Goal: Task Accomplishment & Management: Use online tool/utility

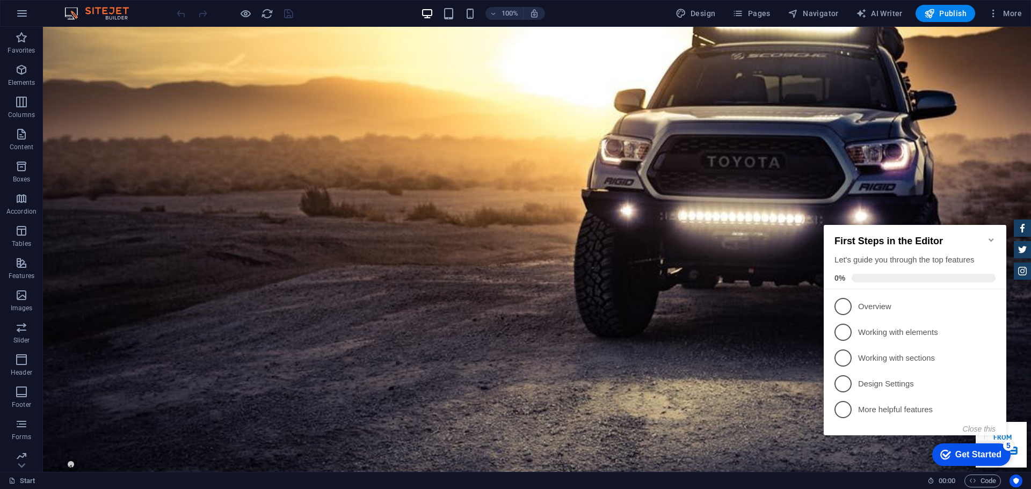
click at [990, 238] on icon "Minimize checklist" at bounding box center [991, 239] width 5 height 3
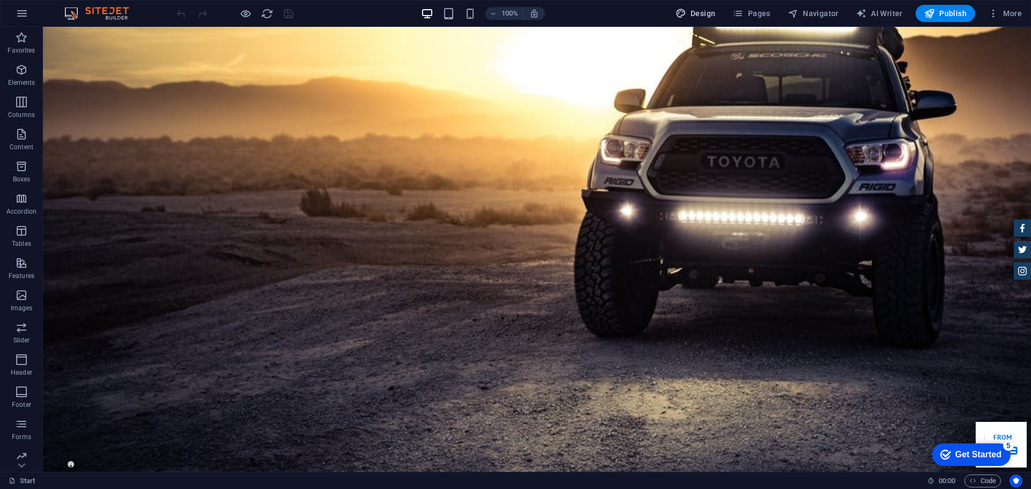
click at [691, 10] on span "Design" at bounding box center [696, 13] width 40 height 11
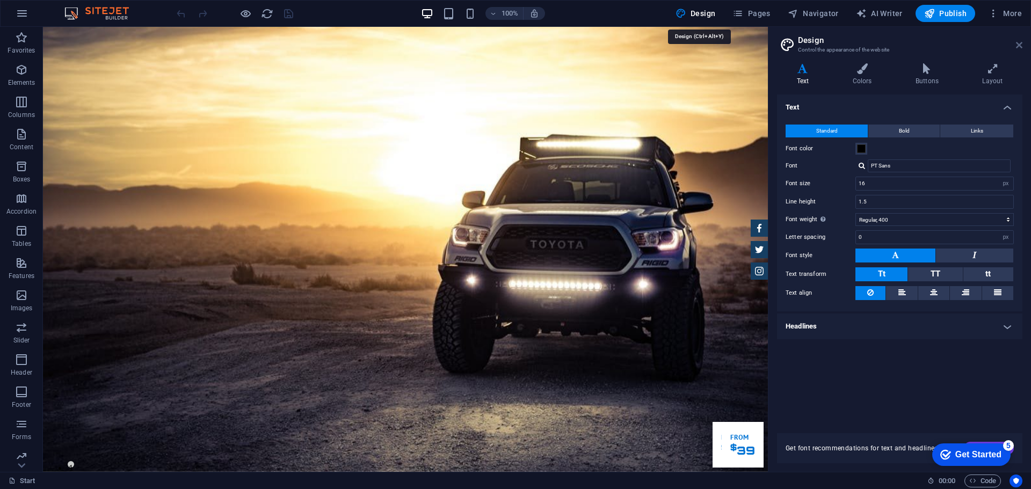
click at [1017, 42] on icon at bounding box center [1019, 45] width 6 height 9
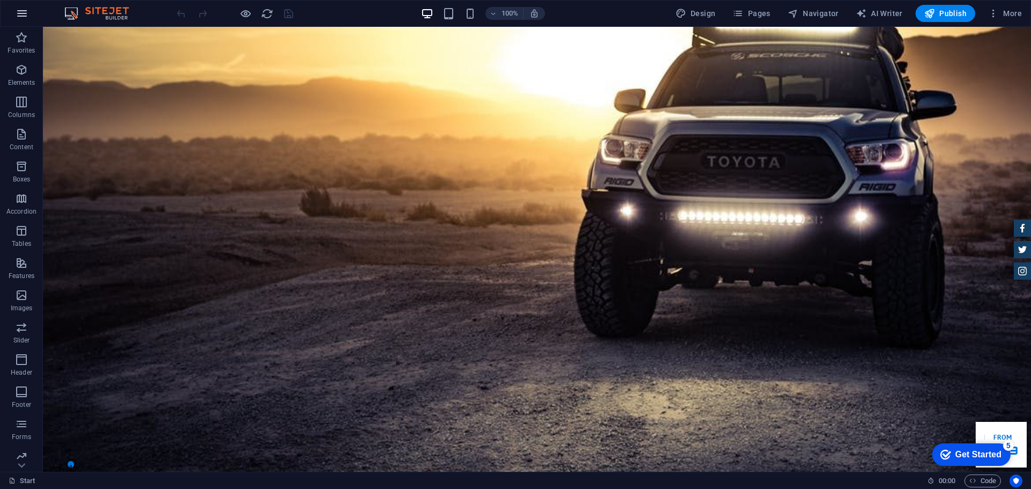
click at [24, 15] on icon "button" at bounding box center [22, 13] width 13 height 13
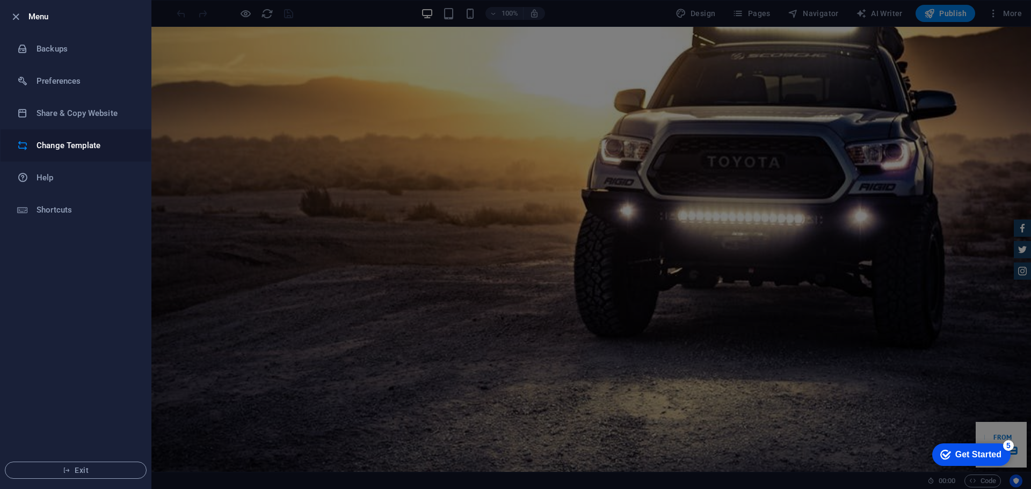
click at [59, 152] on li "Change Template" at bounding box center [76, 145] width 150 height 32
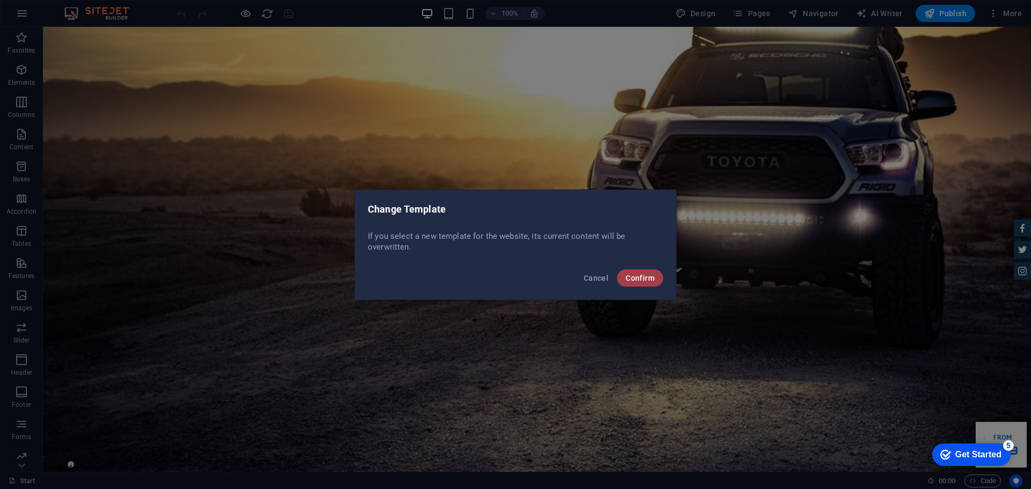
click at [637, 276] on span "Confirm" at bounding box center [640, 278] width 29 height 9
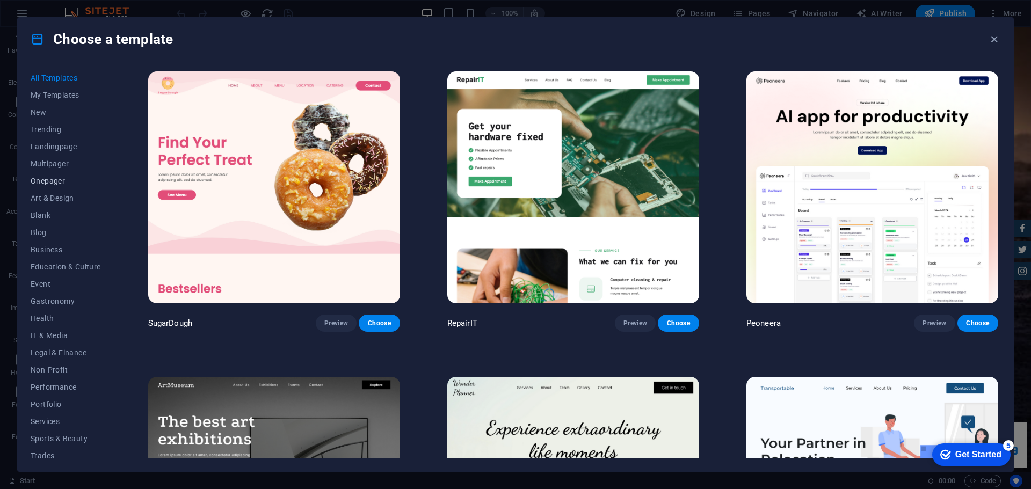
click at [49, 177] on span "Onepager" at bounding box center [66, 181] width 70 height 9
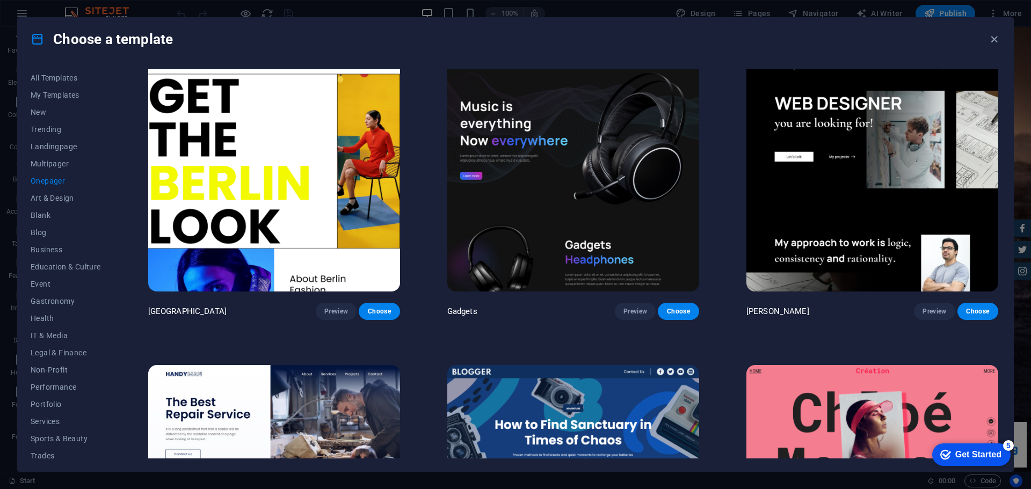
scroll to position [1235, 0]
click at [682, 307] on span "Choose" at bounding box center [679, 311] width 24 height 9
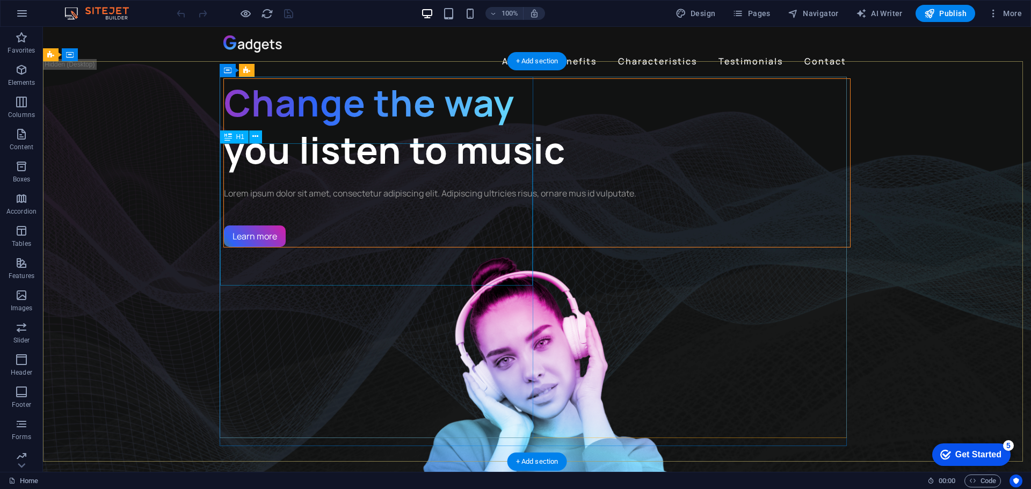
click at [357, 174] on div "Change the way you listen to music" at bounding box center [537, 126] width 626 height 95
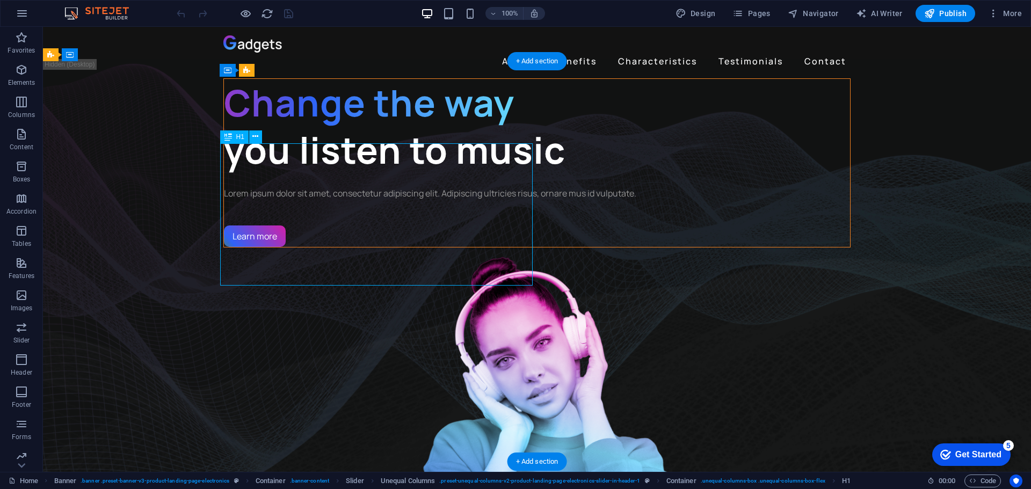
click at [357, 174] on div "Change the way you listen to music" at bounding box center [537, 126] width 626 height 95
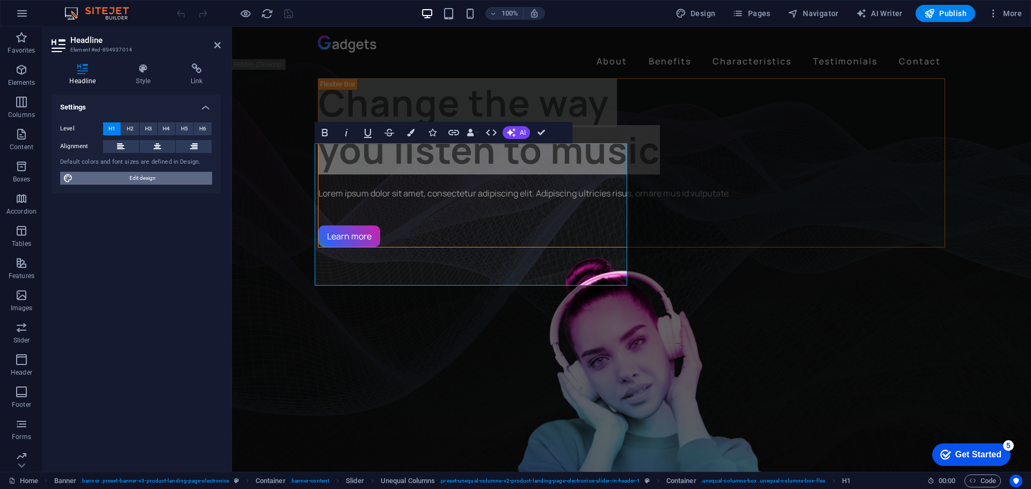
click at [133, 178] on span "Edit design" at bounding box center [142, 178] width 133 height 13
select select "px"
select select "400"
select select "px"
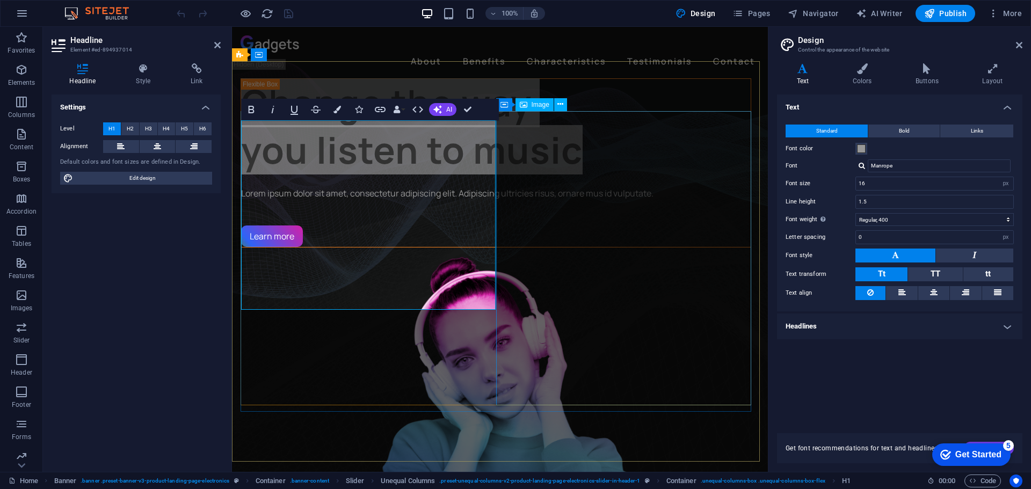
click at [619, 248] on figure "1/3" at bounding box center [496, 429] width 511 height 362
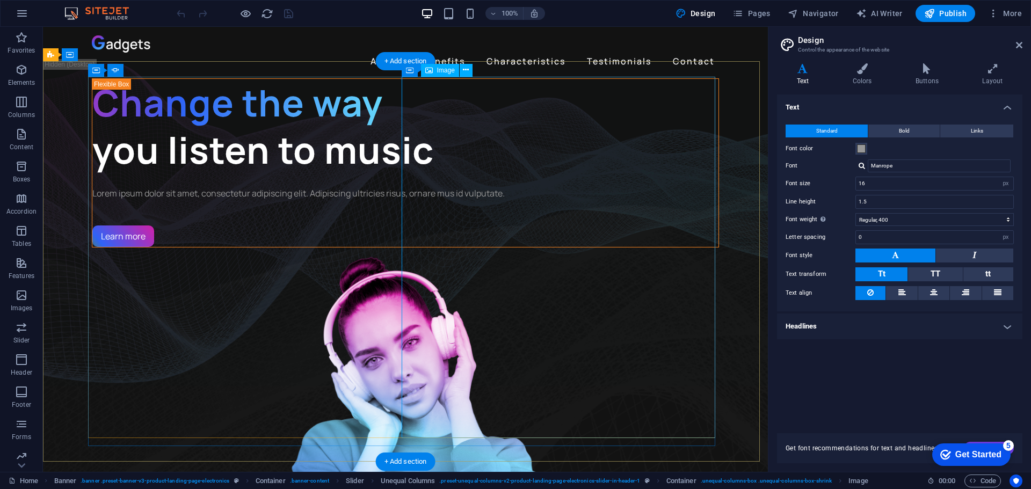
click at [555, 284] on figure "1/3" at bounding box center [405, 429] width 627 height 362
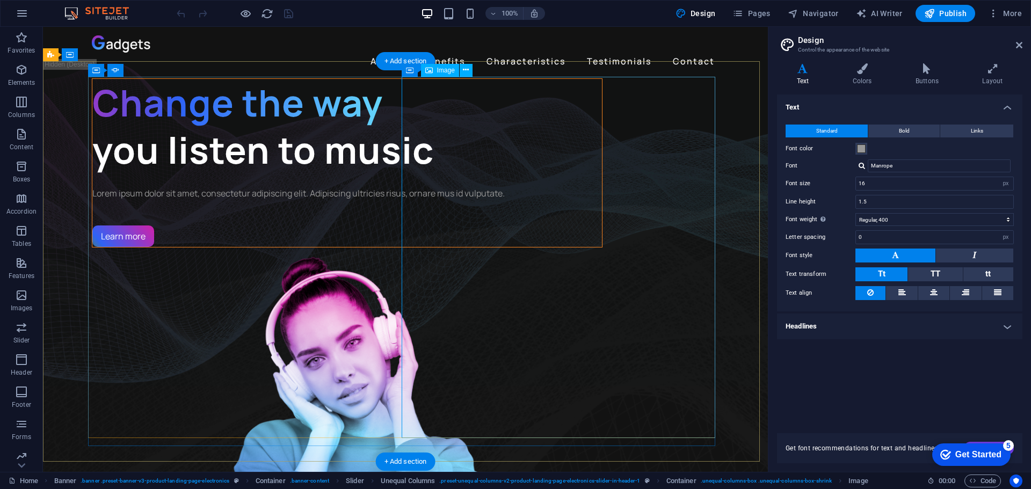
select select "px"
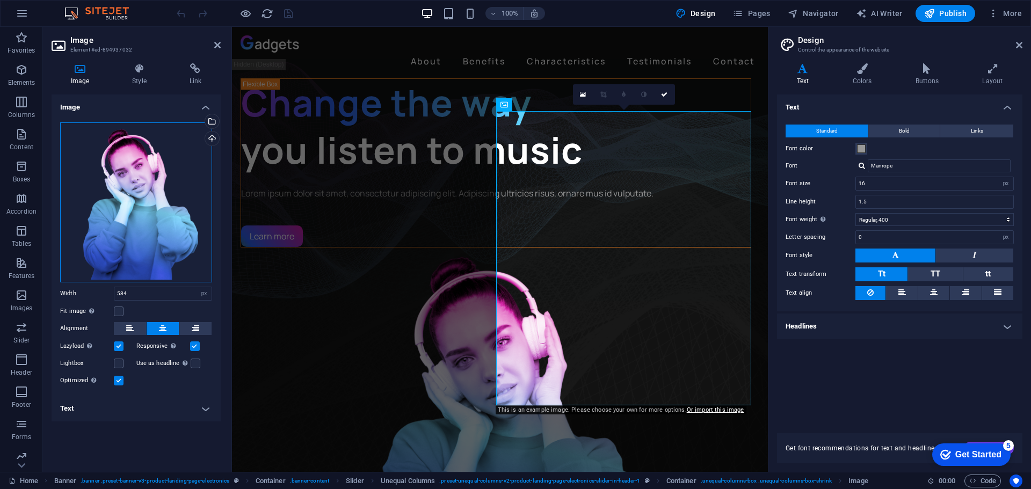
click at [167, 144] on div "Drag files here, click to choose files or select files from Files or our free s…" at bounding box center [136, 202] width 152 height 160
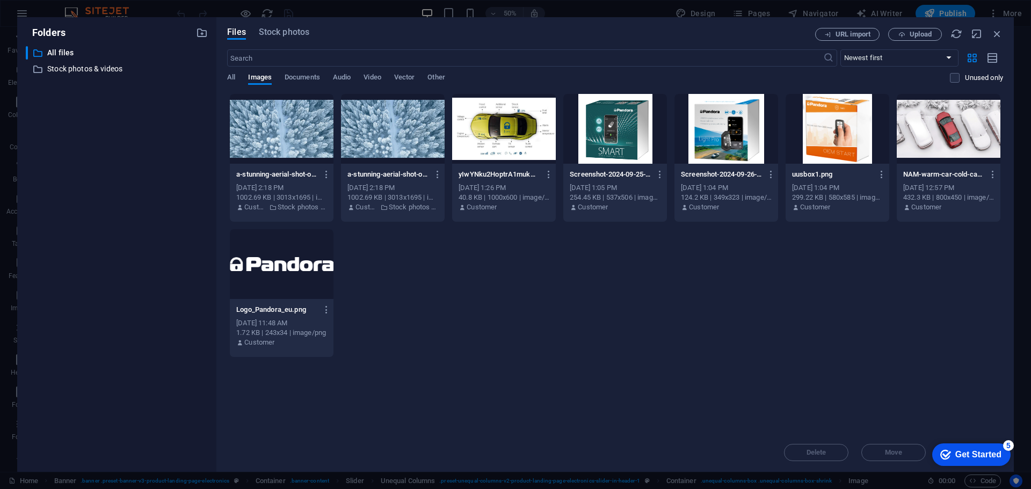
click at [503, 125] on div at bounding box center [504, 129] width 104 height 70
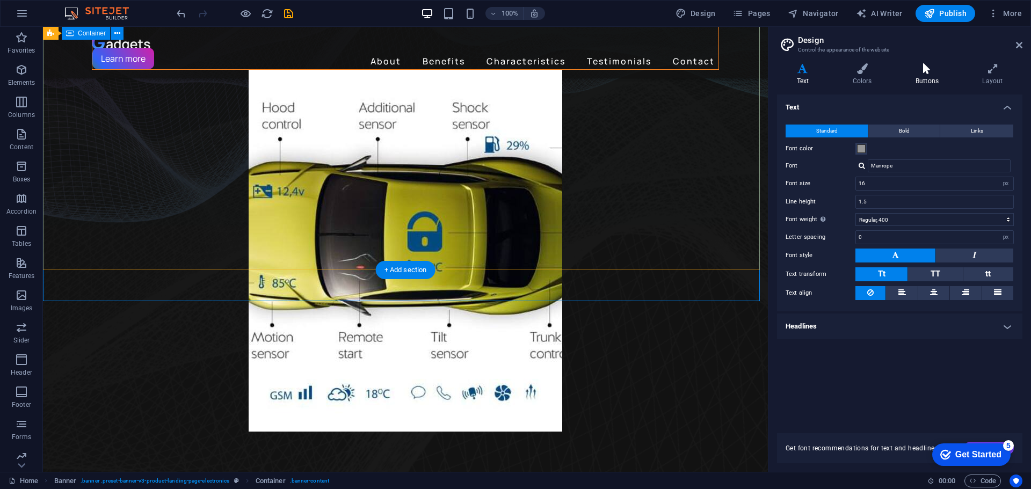
scroll to position [161, 0]
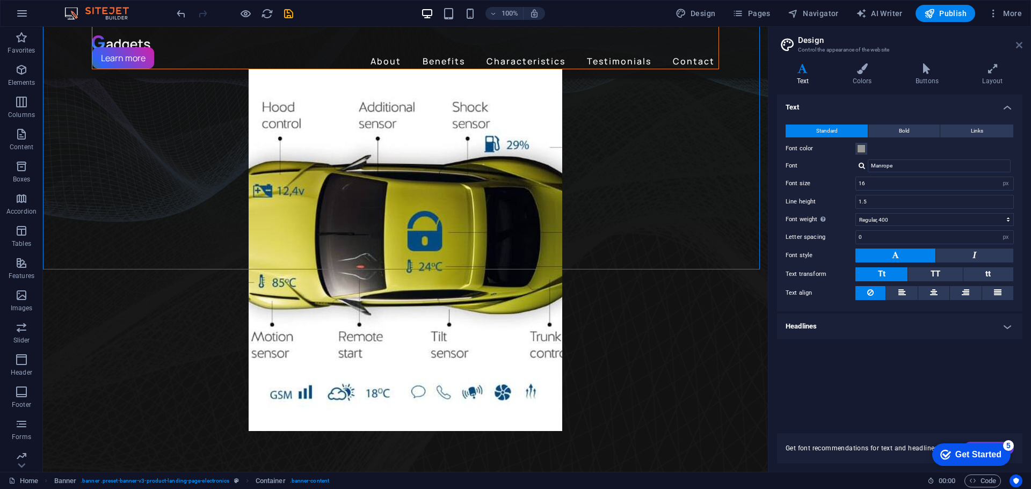
click at [1017, 48] on icon at bounding box center [1019, 45] width 6 height 9
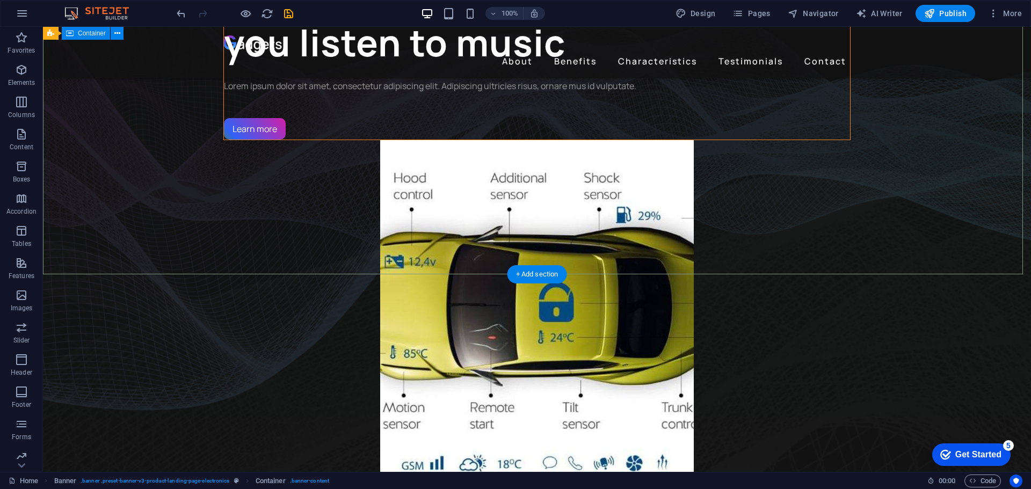
scroll to position [0, 0]
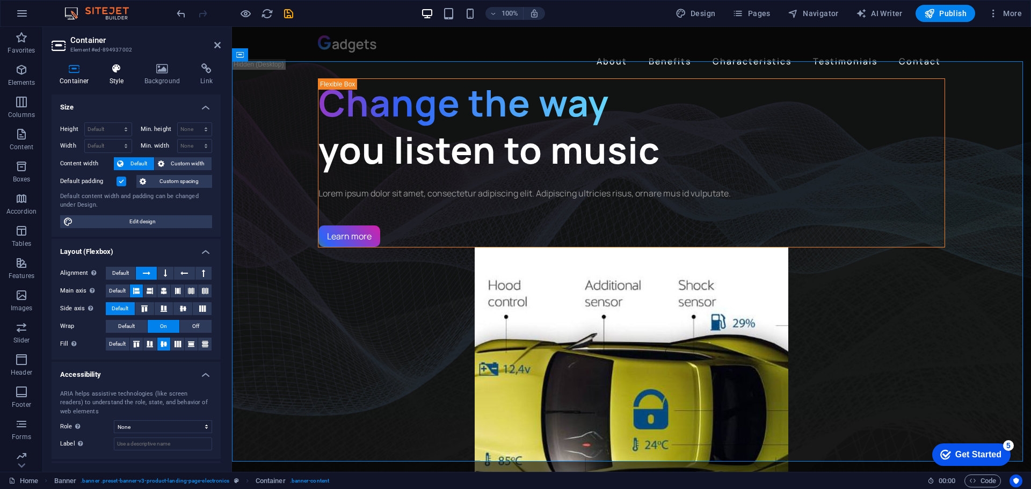
click at [114, 70] on icon at bounding box center [117, 68] width 31 height 11
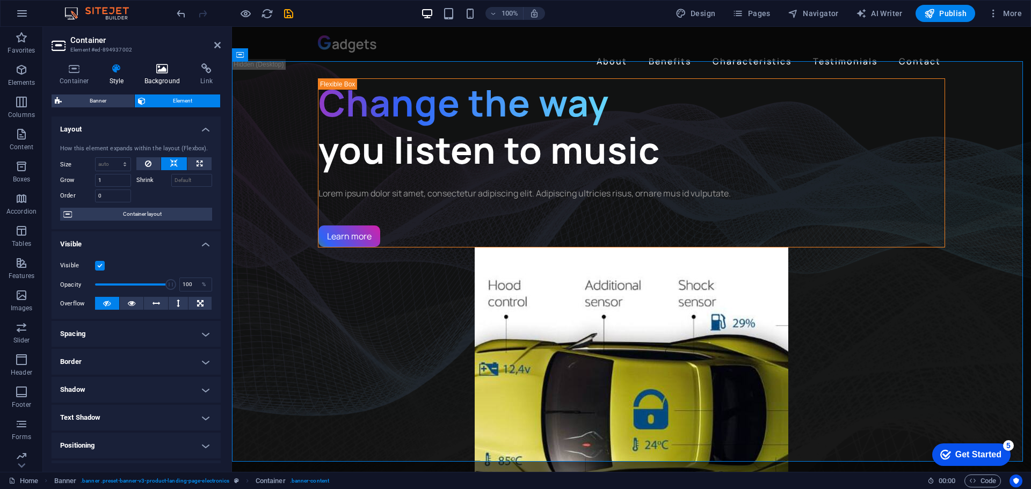
click at [161, 70] on icon at bounding box center [162, 68] width 52 height 11
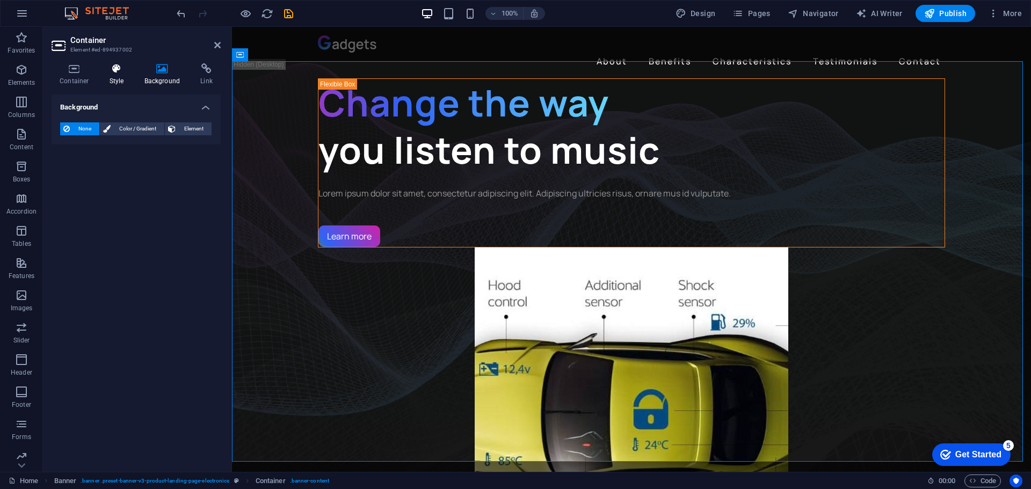
click at [110, 68] on icon at bounding box center [117, 68] width 31 height 11
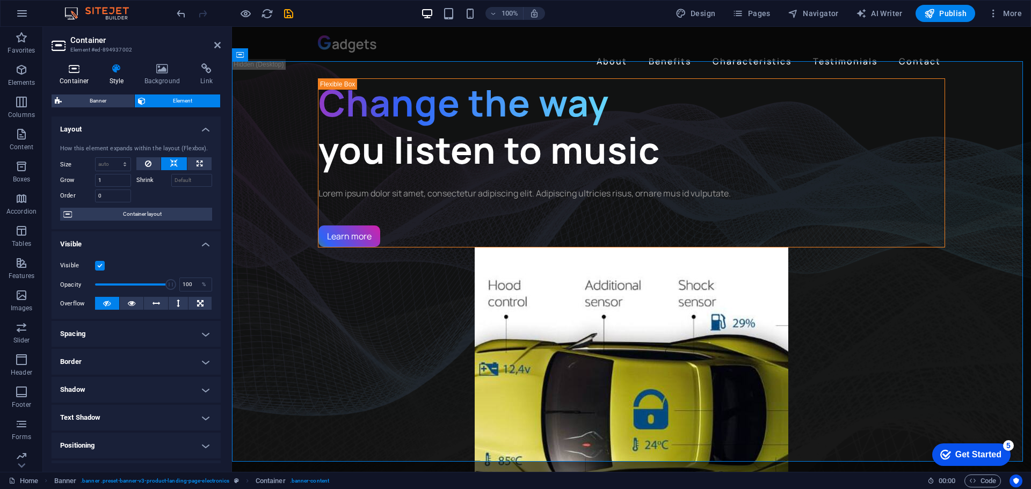
click at [74, 79] on h4 "Container" at bounding box center [77, 74] width 50 height 23
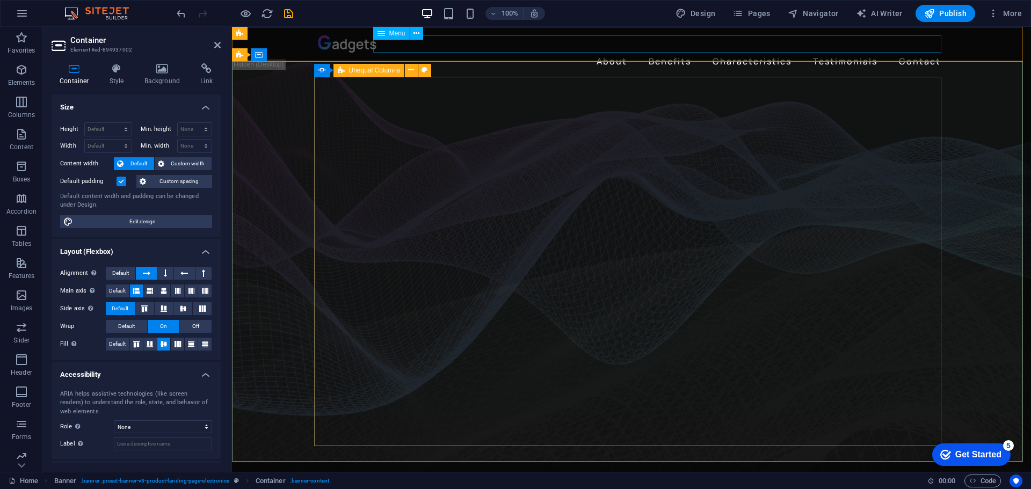
click at [411, 53] on nav "About Benefits Characteristics Testimonials Contact" at bounding box center [631, 61] width 627 height 17
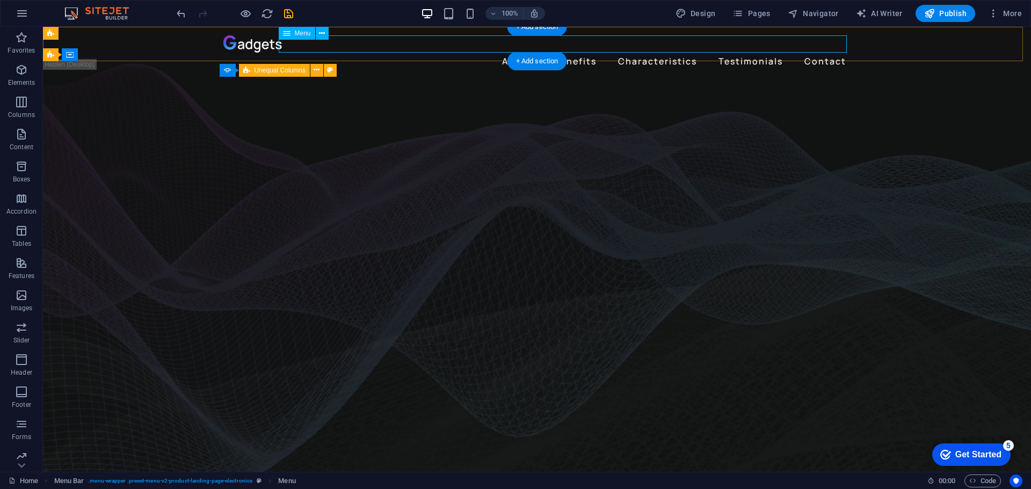
click at [768, 53] on nav "About Benefits Characteristics Testimonials Contact" at bounding box center [536, 61] width 627 height 17
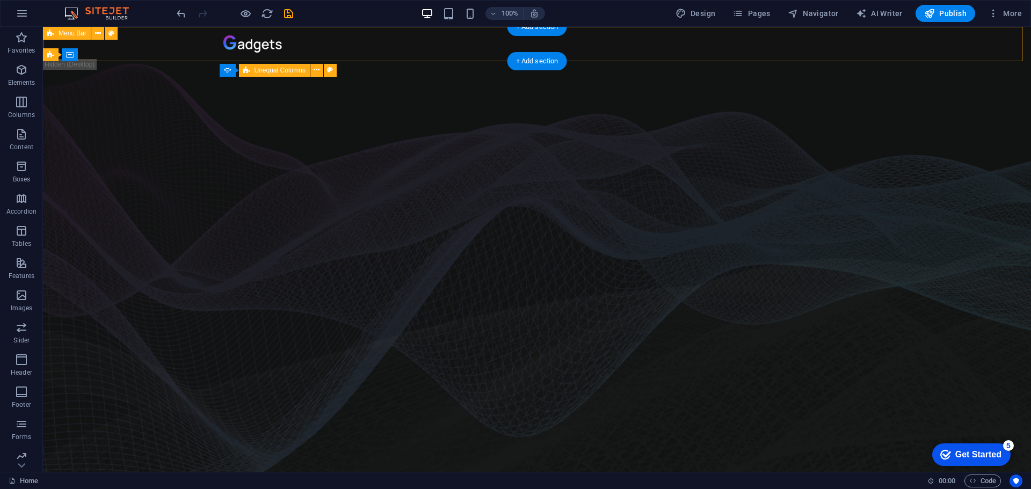
click at [744, 46] on div at bounding box center [537, 44] width 988 height 34
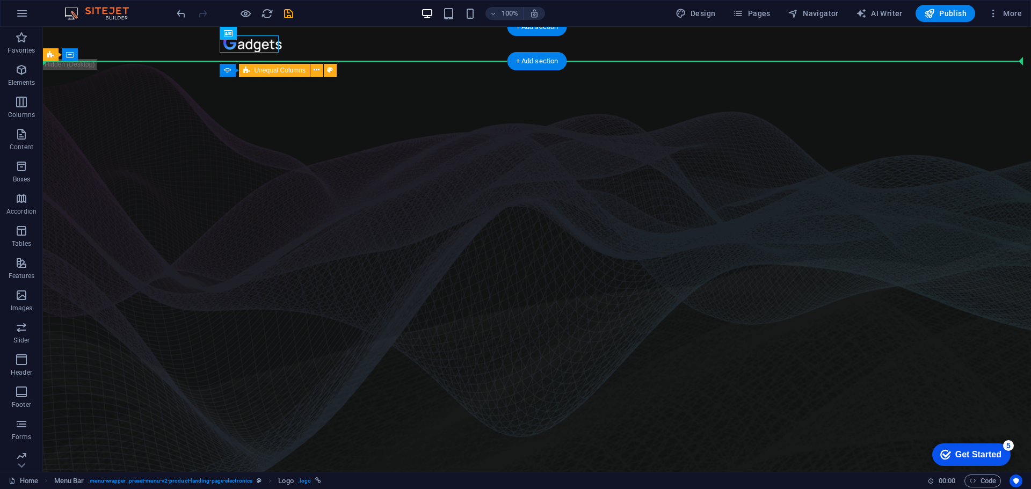
drag, startPoint x: 235, startPoint y: 41, endPoint x: 562, endPoint y: 71, distance: 329.0
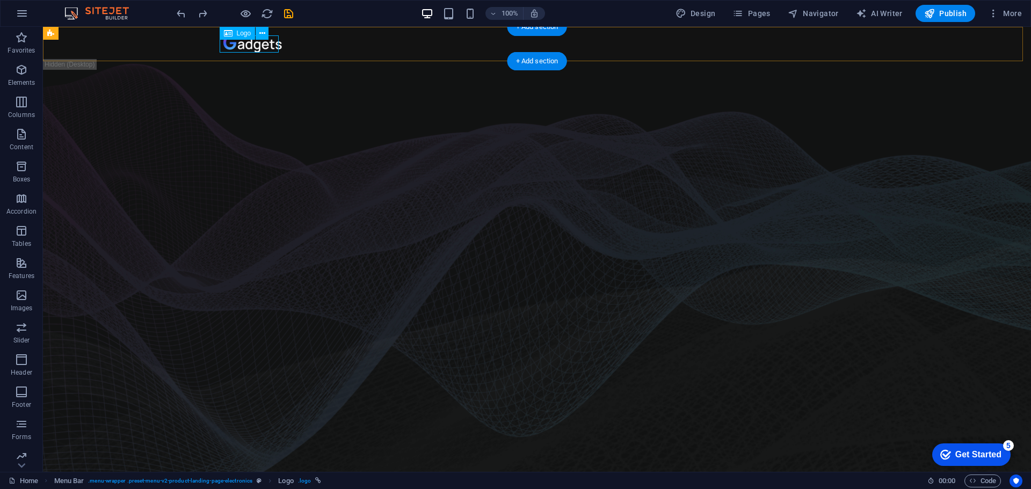
click at [258, 48] on div at bounding box center [536, 43] width 627 height 17
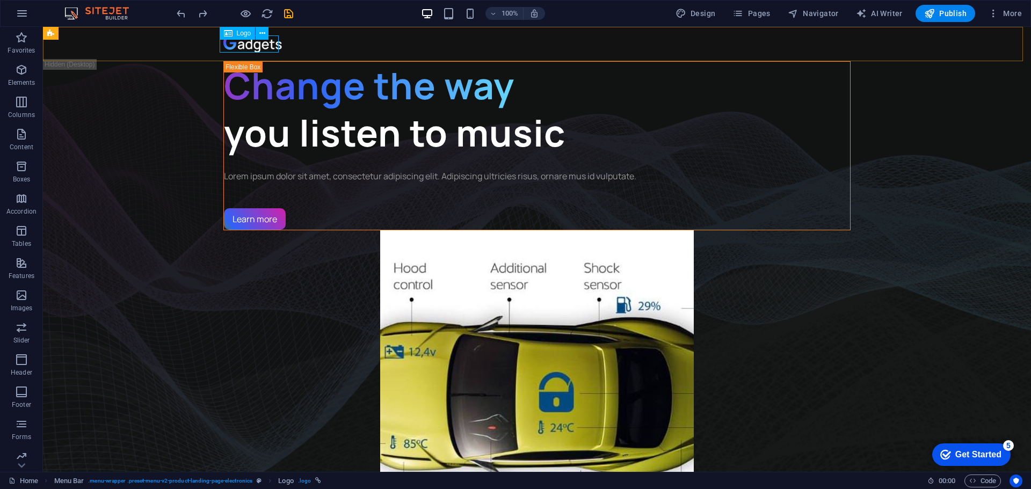
click at [242, 37] on span "Logo" at bounding box center [244, 33] width 15 height 6
click at [239, 32] on span "Logo" at bounding box center [244, 33] width 15 height 6
click at [260, 34] on icon at bounding box center [262, 33] width 6 height 11
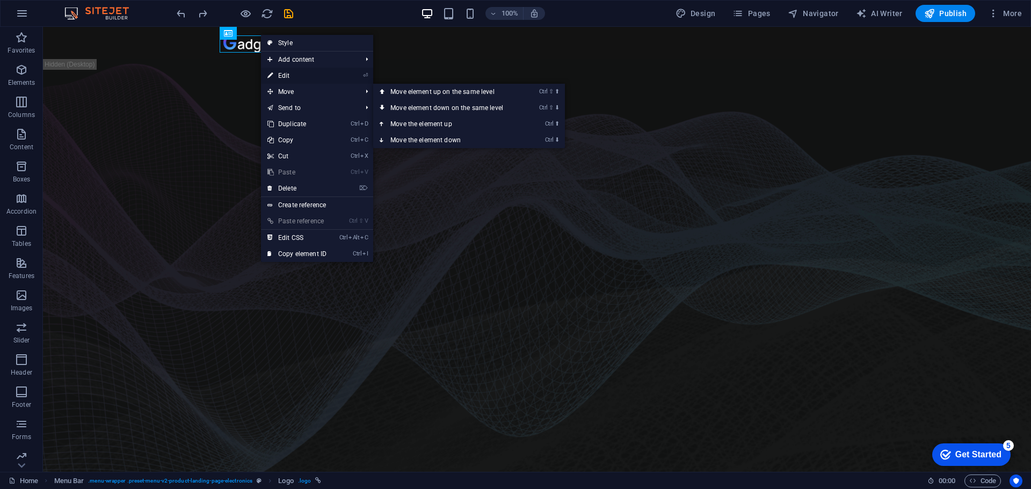
click at [299, 73] on link "⏎ Edit" at bounding box center [297, 76] width 72 height 16
select select "px"
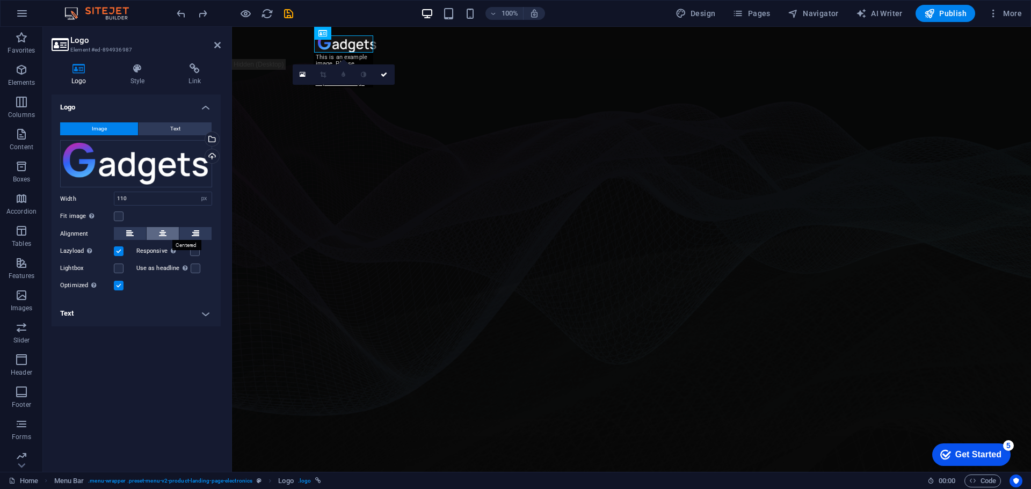
click at [157, 233] on button at bounding box center [163, 233] width 32 height 13
click at [132, 69] on icon at bounding box center [138, 68] width 54 height 11
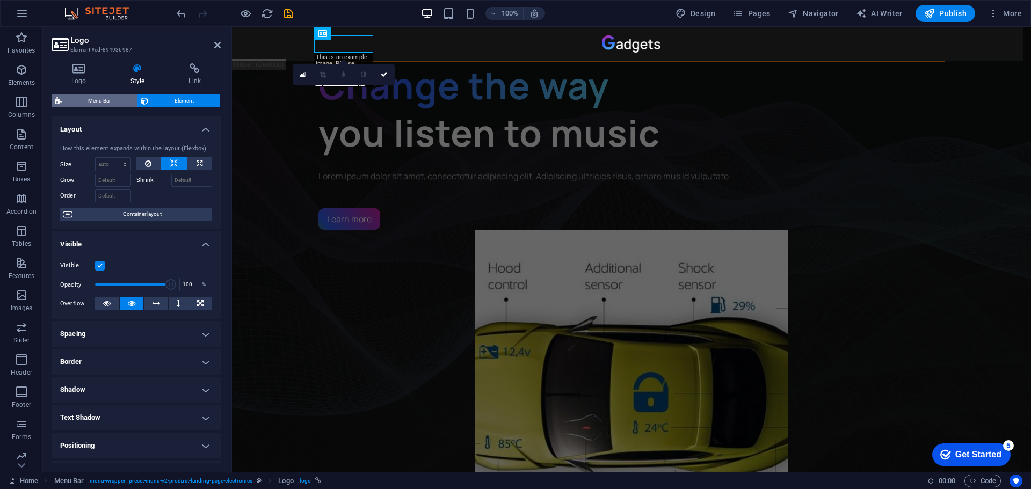
click at [94, 96] on span "Menu Bar" at bounding box center [99, 101] width 69 height 13
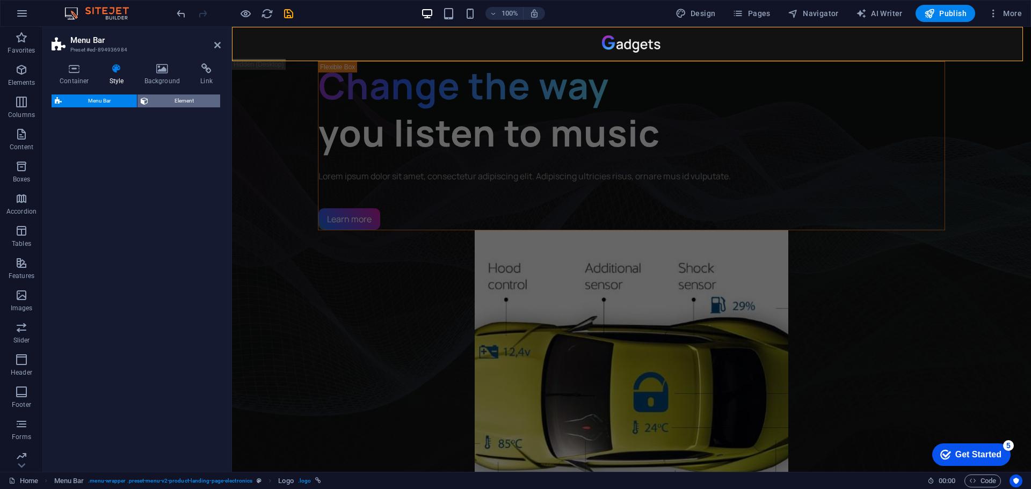
select select "rem"
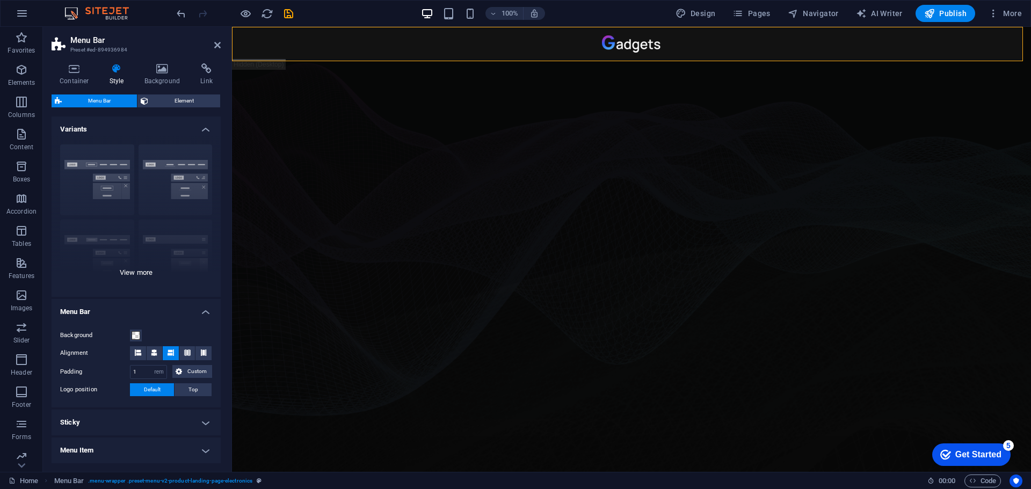
click at [130, 275] on div "Border Centered Default Fixed Loki Trigger Wide XXL" at bounding box center [136, 216] width 169 height 161
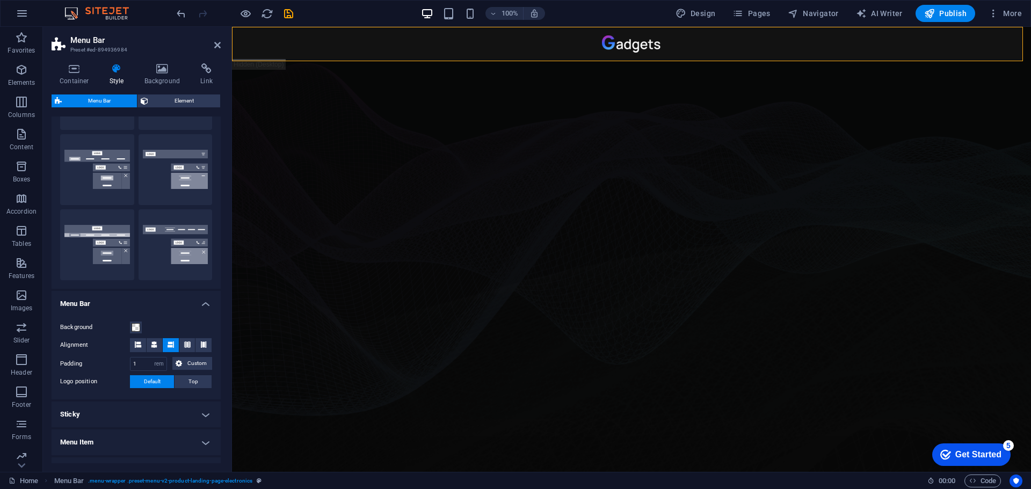
scroll to position [161, 0]
click at [96, 234] on button "Wide" at bounding box center [97, 244] width 74 height 71
type input "0"
type input "2"
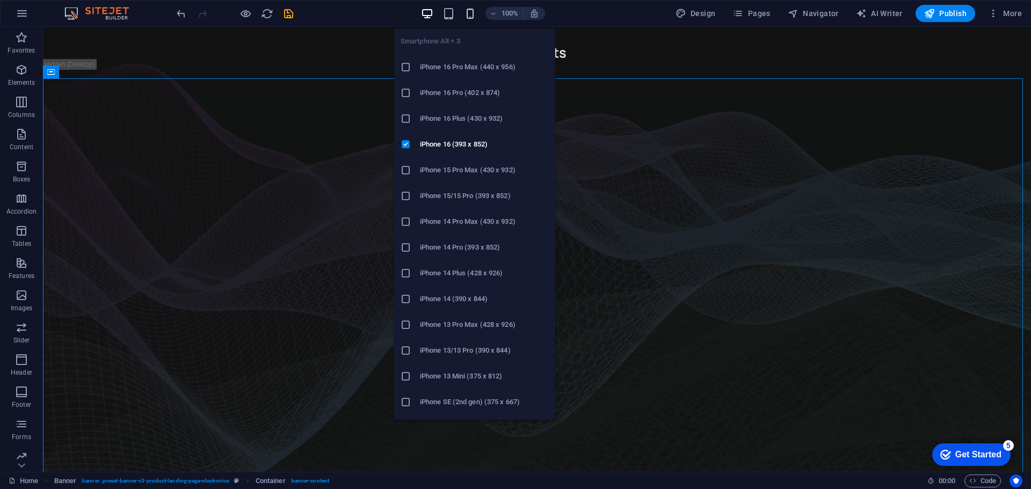
click at [469, 10] on icon "button" at bounding box center [470, 14] width 12 height 12
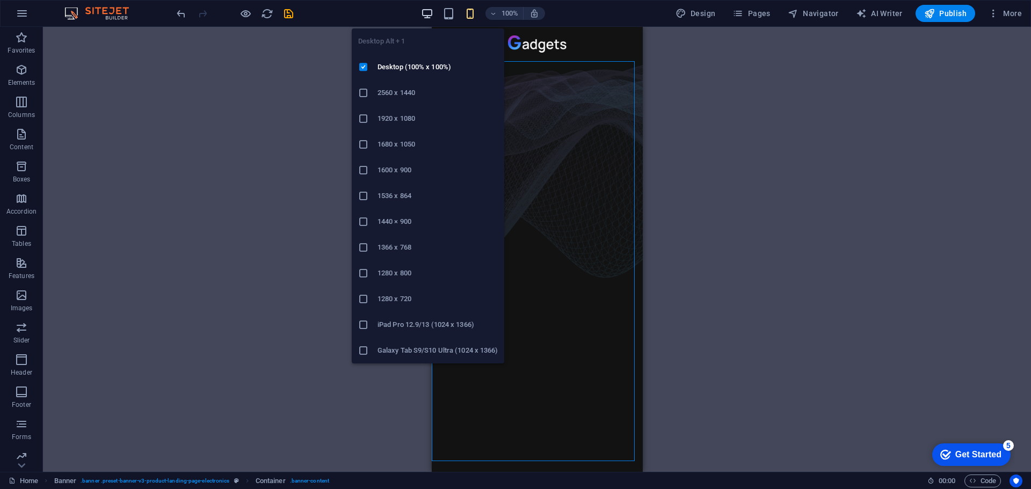
click at [427, 14] on icon "button" at bounding box center [427, 14] width 12 height 12
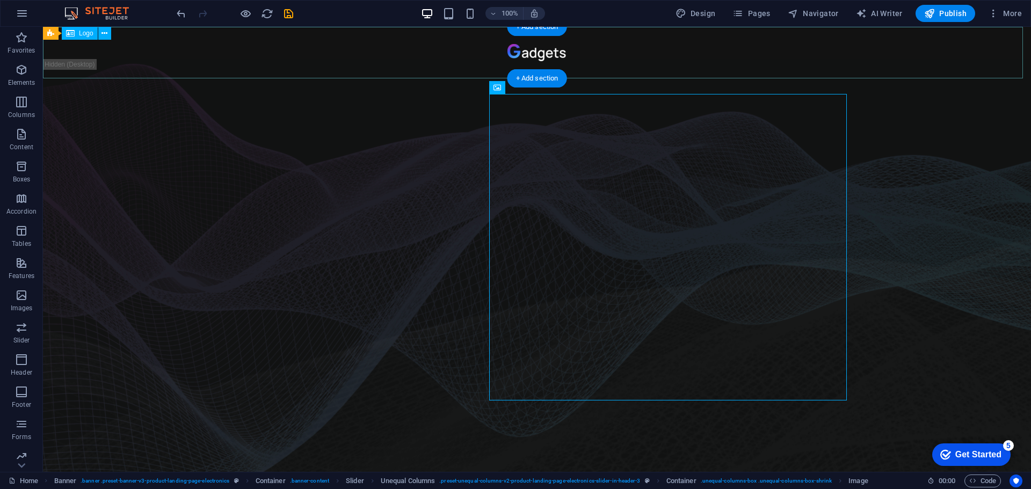
click at [542, 55] on div at bounding box center [537, 53] width 988 height 52
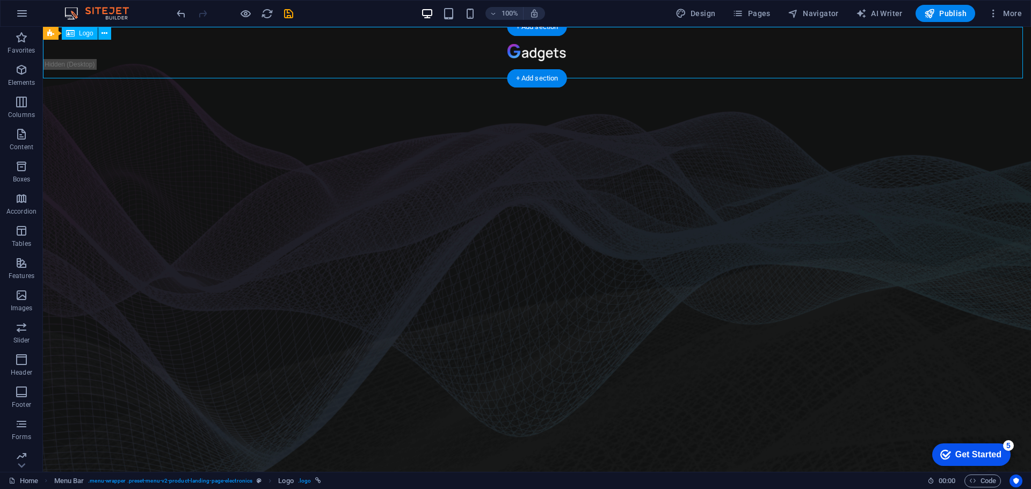
click at [542, 55] on div at bounding box center [537, 53] width 988 height 52
select select "px"
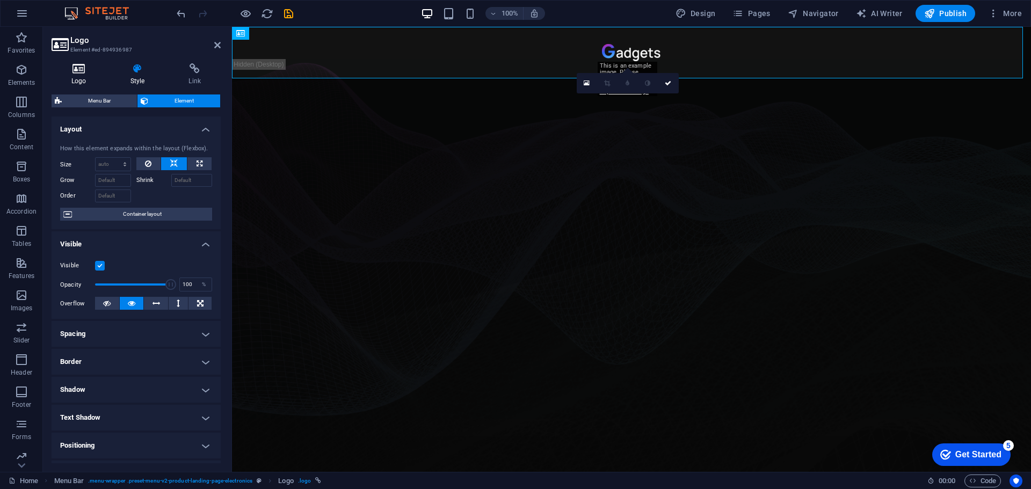
click at [78, 70] on icon at bounding box center [79, 68] width 55 height 11
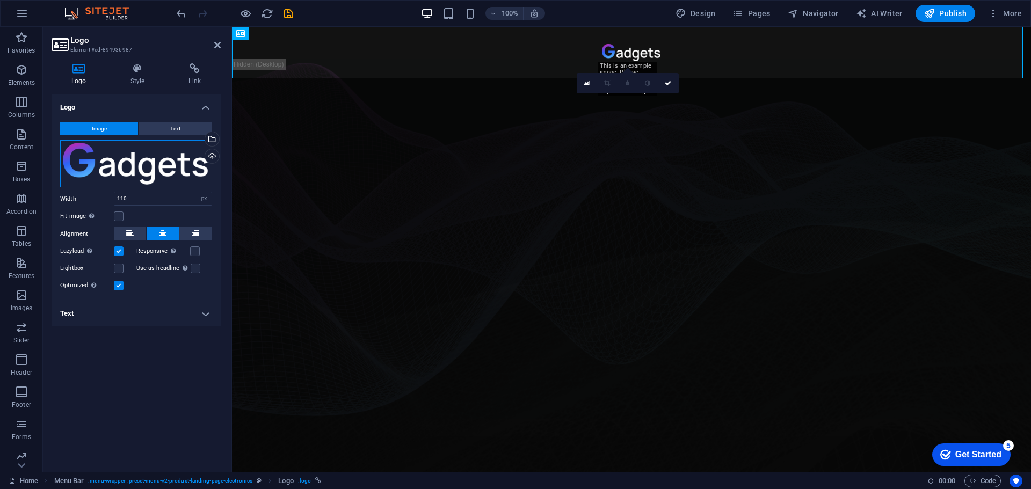
click at [128, 155] on div "Drag files here, click to choose files or select files from Files or our free s…" at bounding box center [136, 163] width 152 height 47
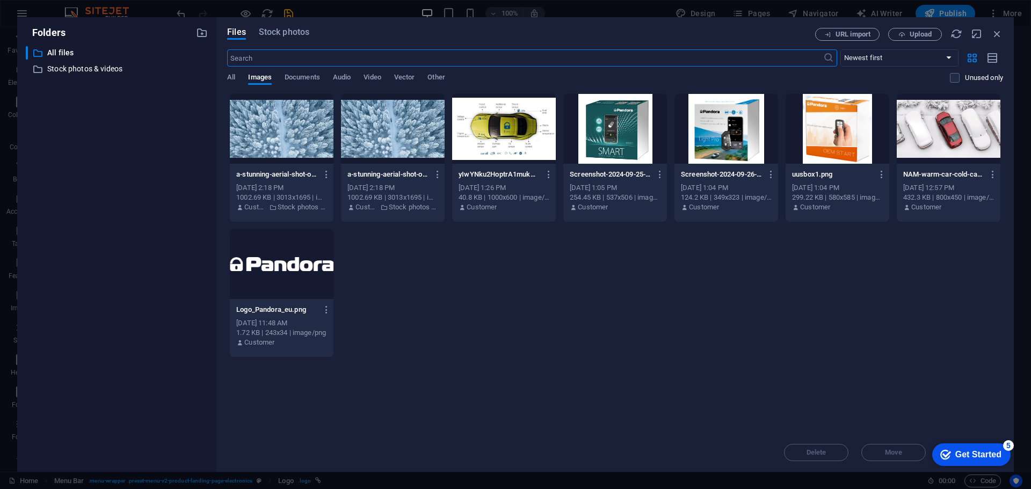
click at [266, 262] on div at bounding box center [282, 264] width 104 height 70
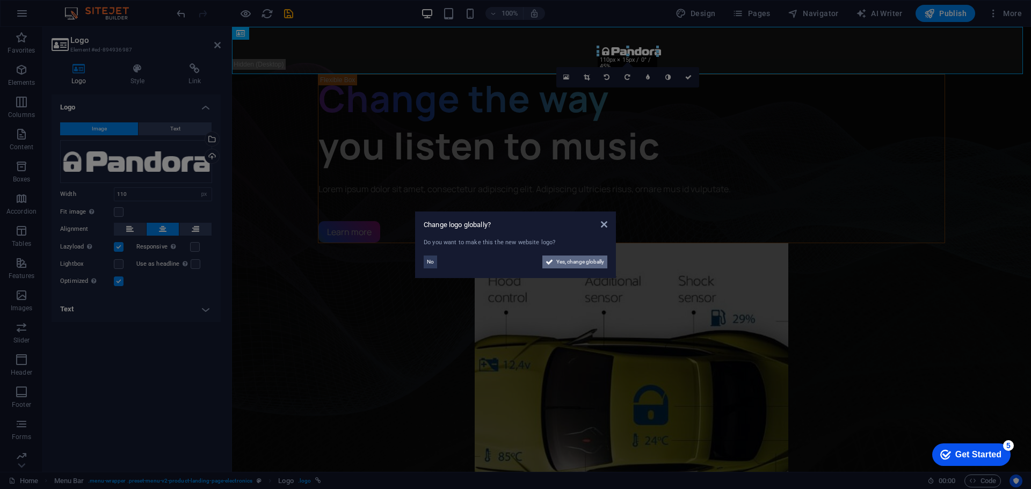
click at [569, 263] on span "Yes, change globally" at bounding box center [580, 262] width 48 height 13
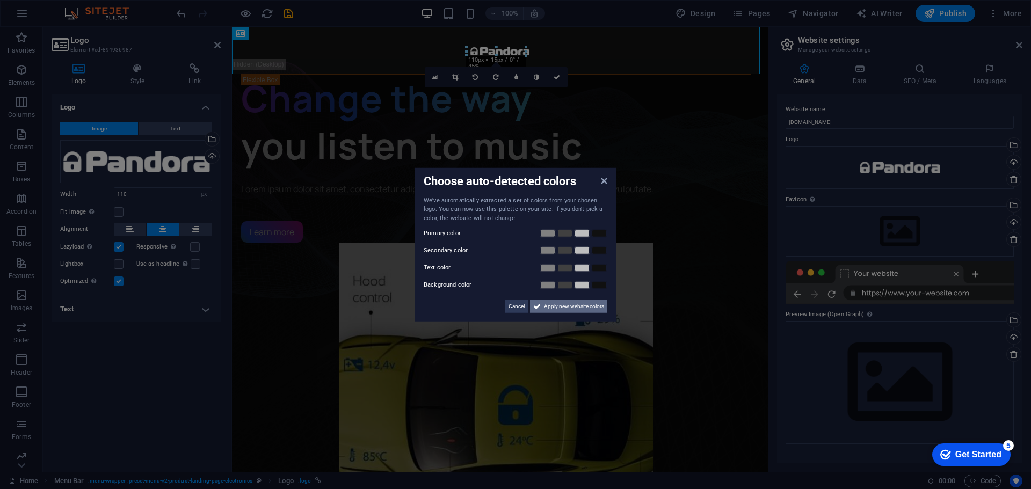
click at [558, 305] on span "Apply new website colors" at bounding box center [574, 306] width 60 height 13
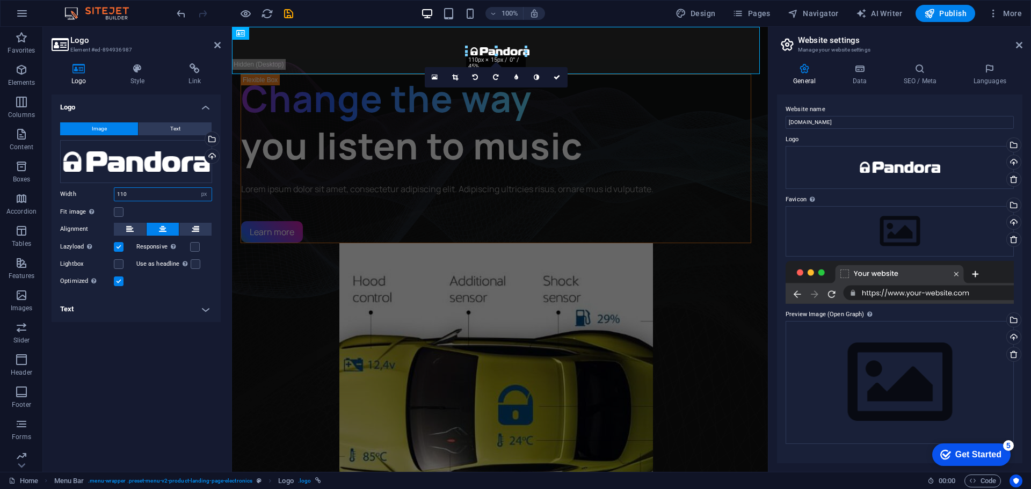
click at [148, 192] on input "110" at bounding box center [162, 194] width 97 height 13
click at [165, 368] on div "Logo Image Text Drag files here, click to choose files or select files from Fil…" at bounding box center [136, 279] width 169 height 369
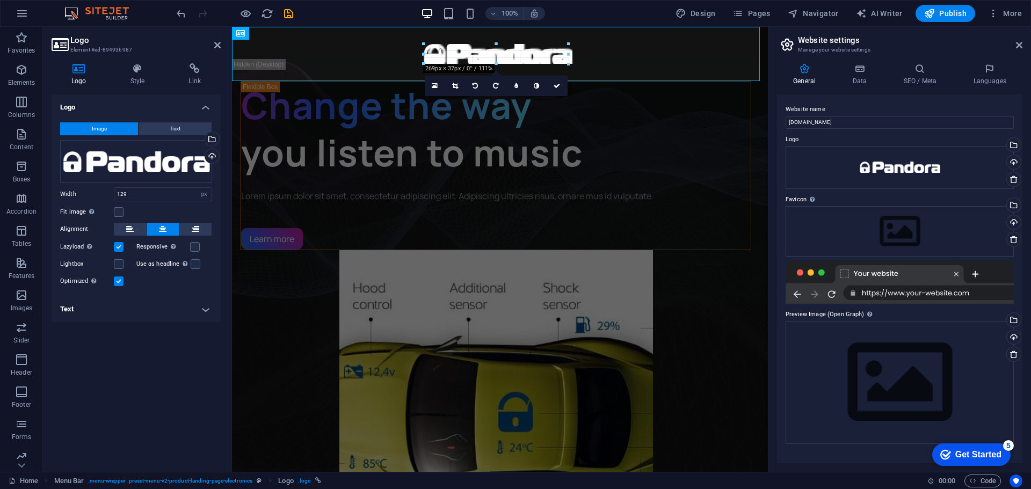
drag, startPoint x: 460, startPoint y: 45, endPoint x: 154, endPoint y: 11, distance: 308.0
type input "269"
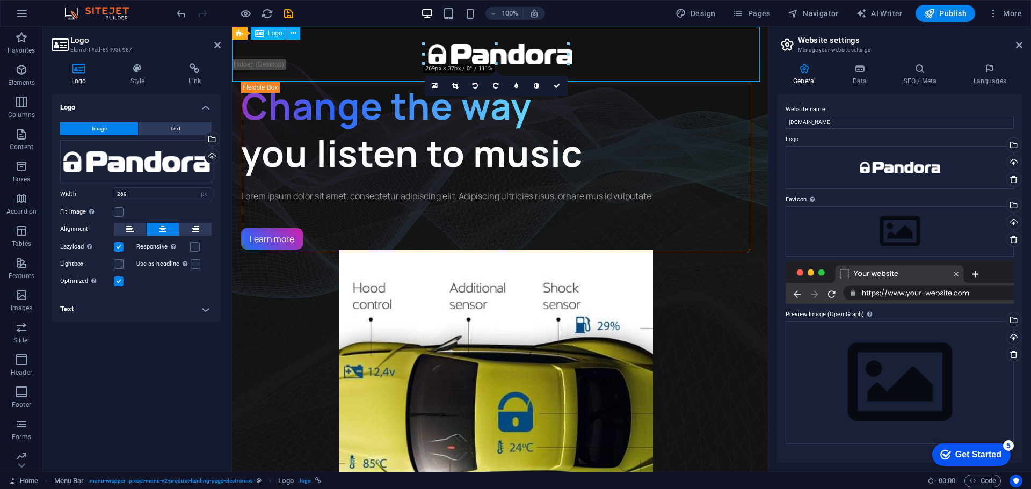
drag, startPoint x: 505, startPoint y: 55, endPoint x: 526, endPoint y: 49, distance: 21.3
click at [526, 49] on div at bounding box center [500, 54] width 536 height 55
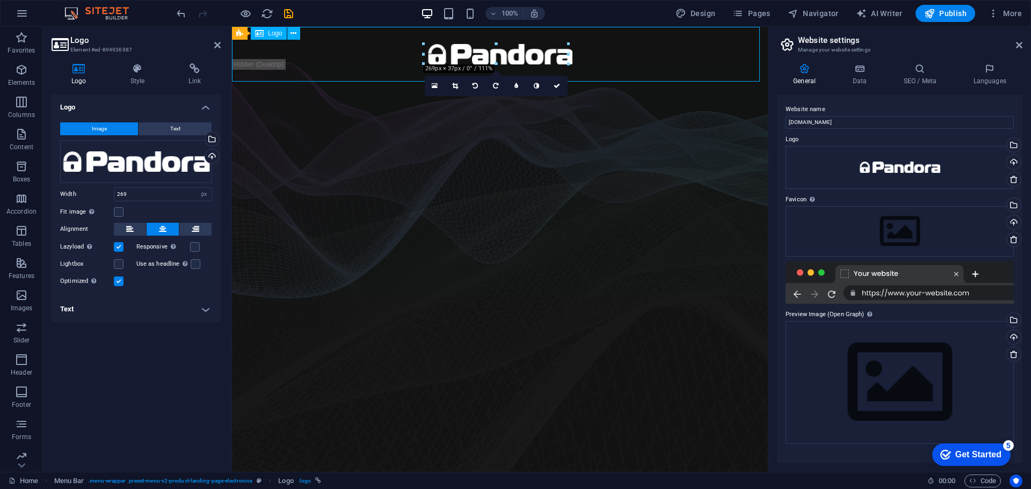
drag, startPoint x: 525, startPoint y: 54, endPoint x: 546, endPoint y: 54, distance: 21.5
click at [546, 54] on div at bounding box center [500, 54] width 536 height 55
click at [589, 52] on div at bounding box center [500, 54] width 536 height 55
click at [626, 55] on div at bounding box center [500, 54] width 536 height 55
click at [1017, 44] on icon at bounding box center [1019, 45] width 6 height 9
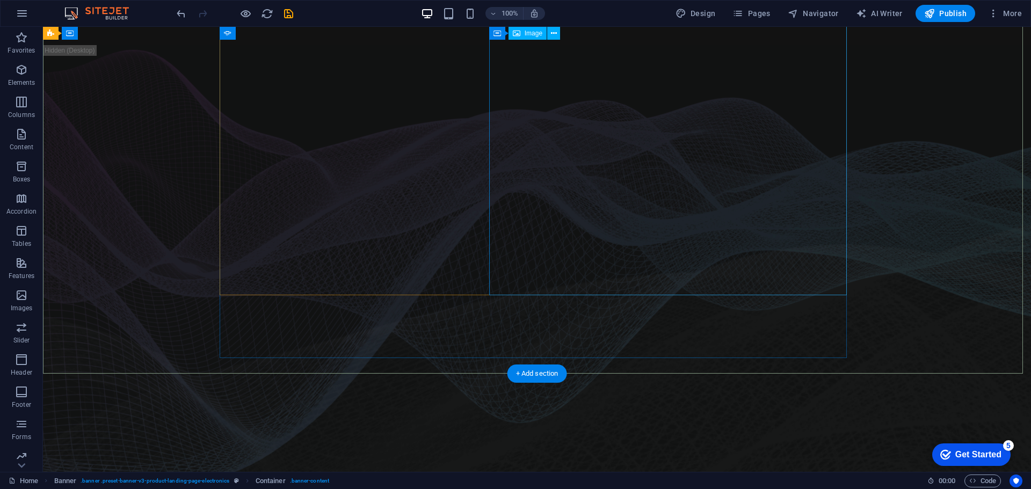
scroll to position [0, 0]
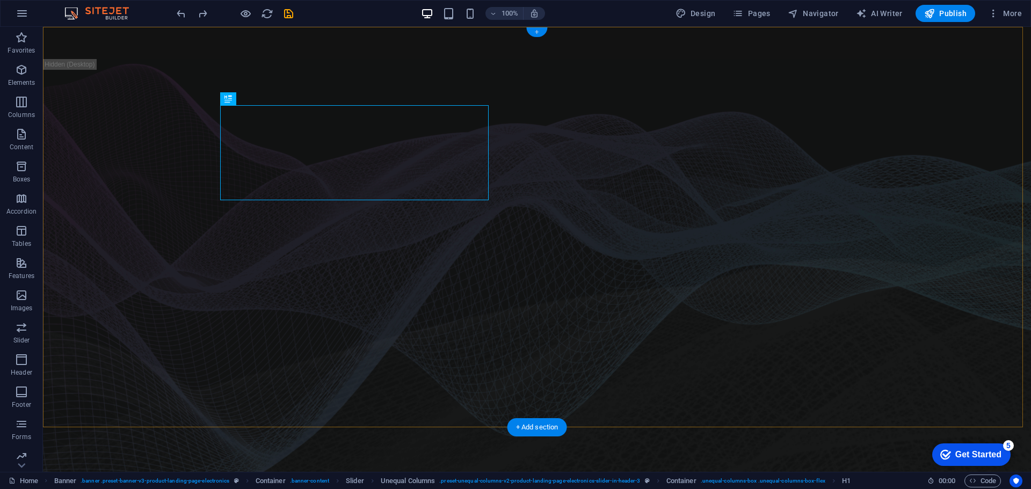
drag, startPoint x: 541, startPoint y: 33, endPoint x: 313, endPoint y: 7, distance: 229.2
click at [541, 33] on div "+" at bounding box center [536, 32] width 21 height 10
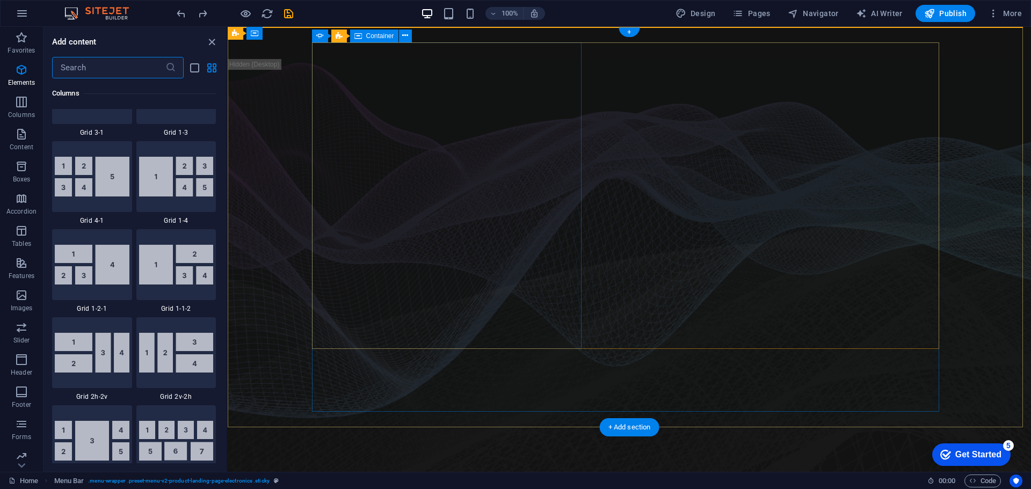
scroll to position [1859, 0]
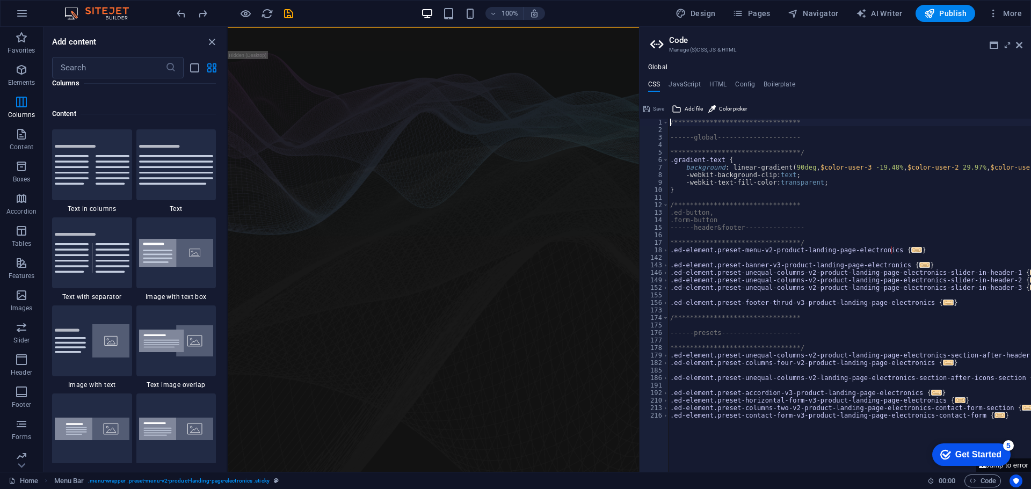
click at [964, 118] on div "**********" at bounding box center [836, 286] width 392 height 372
drag, startPoint x: 1021, startPoint y: 44, endPoint x: 727, endPoint y: 28, distance: 294.2
click at [1021, 44] on icon at bounding box center [1019, 45] width 6 height 9
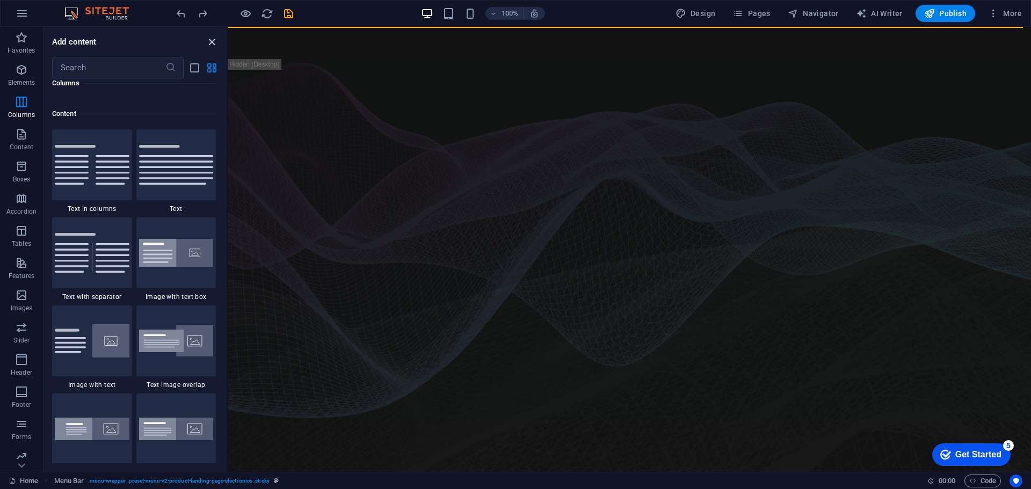
click at [215, 43] on icon "close panel" at bounding box center [212, 42] width 12 height 12
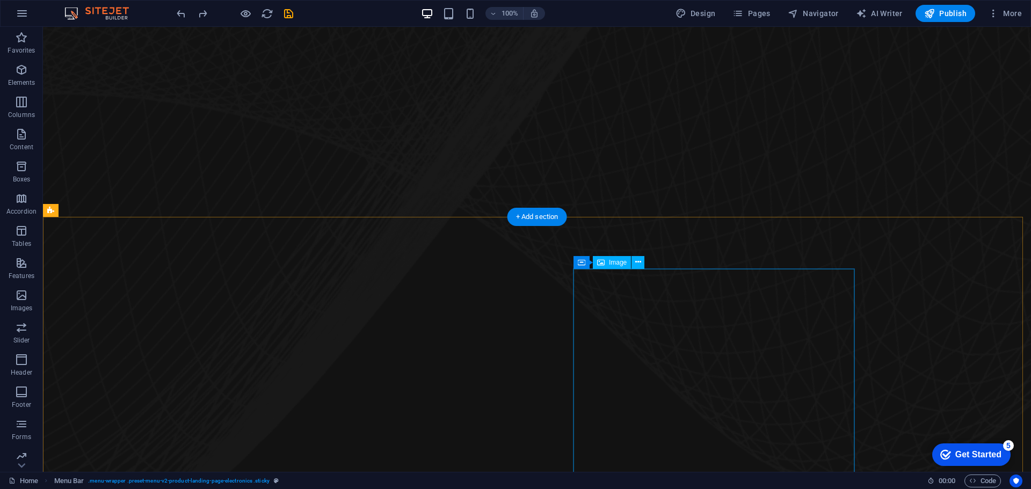
scroll to position [0, 0]
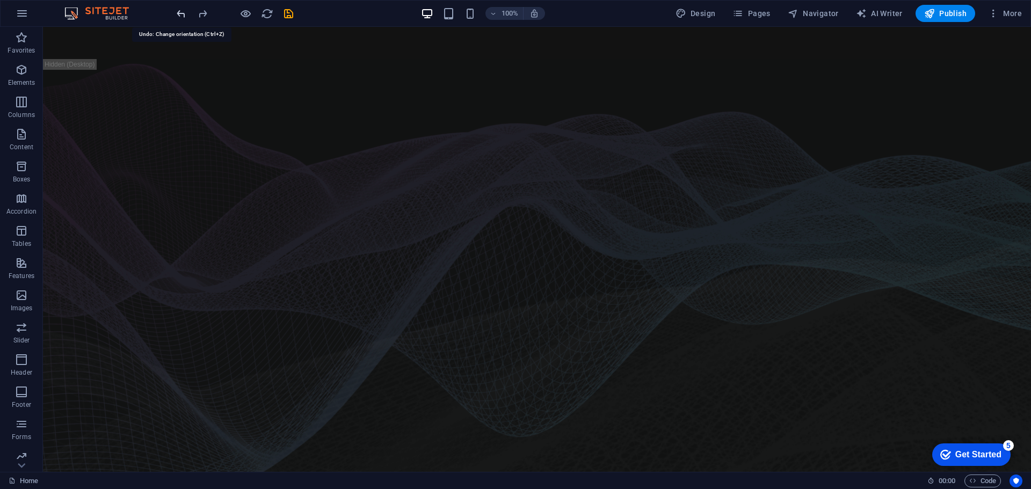
click at [182, 17] on icon "undo" at bounding box center [181, 14] width 12 height 12
click at [182, 15] on icon "undo" at bounding box center [181, 14] width 12 height 12
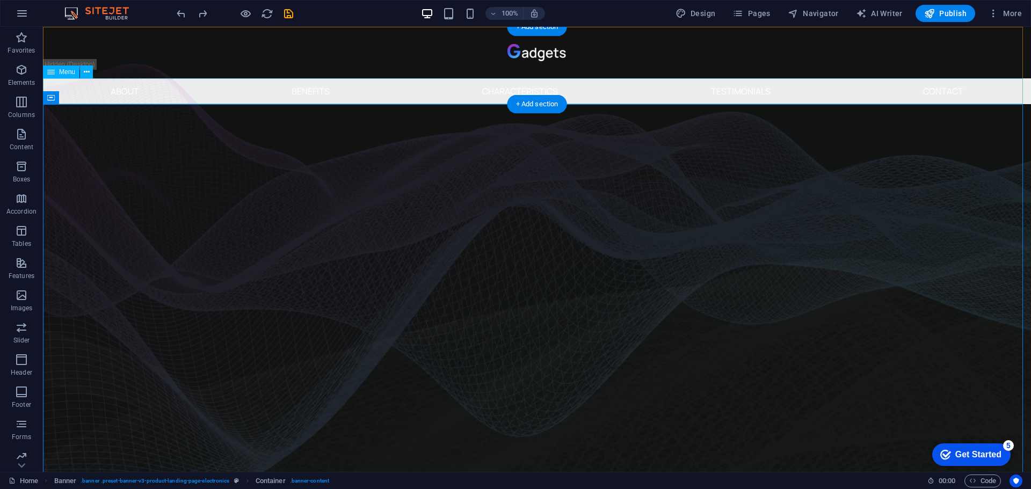
click at [881, 92] on nav "About Benefits Characteristics Testimonials Contact" at bounding box center [537, 91] width 988 height 26
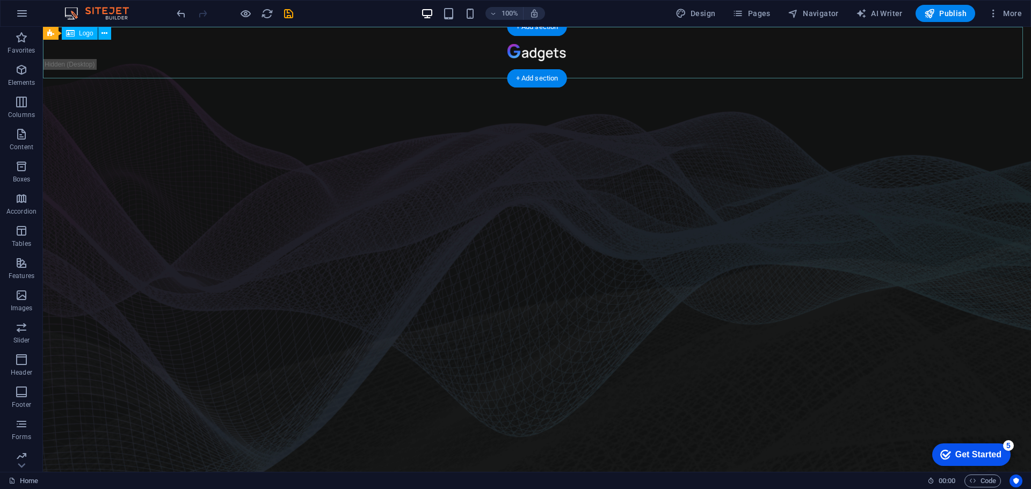
click at [524, 54] on div at bounding box center [537, 53] width 988 height 52
select select "px"
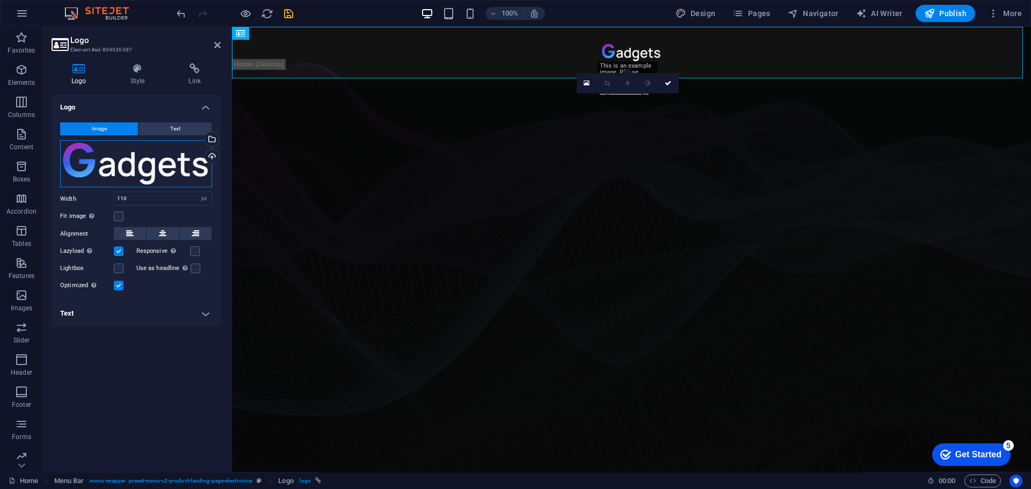
click at [160, 165] on div "Drag files here, click to choose files or select files from Files or our free s…" at bounding box center [136, 163] width 152 height 47
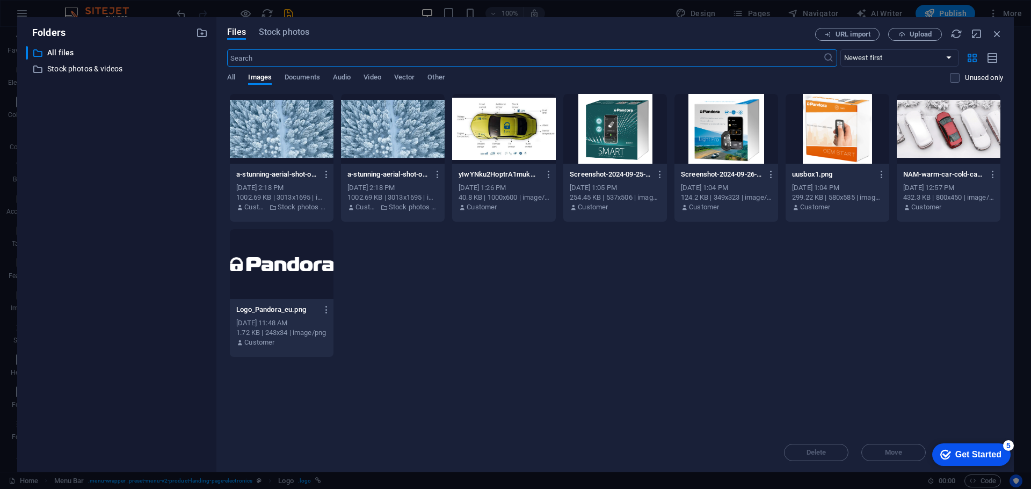
click at [276, 277] on div at bounding box center [282, 264] width 104 height 70
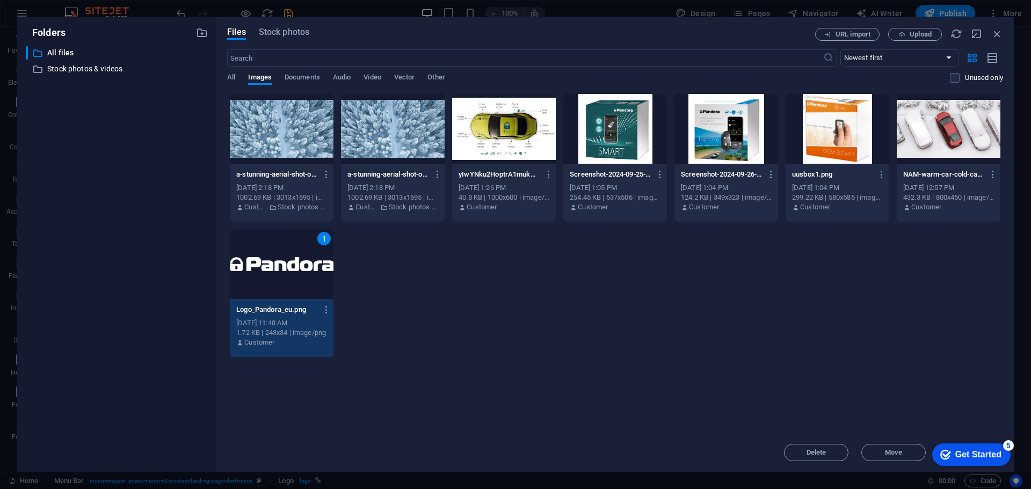
click at [276, 277] on div "1" at bounding box center [282, 264] width 104 height 70
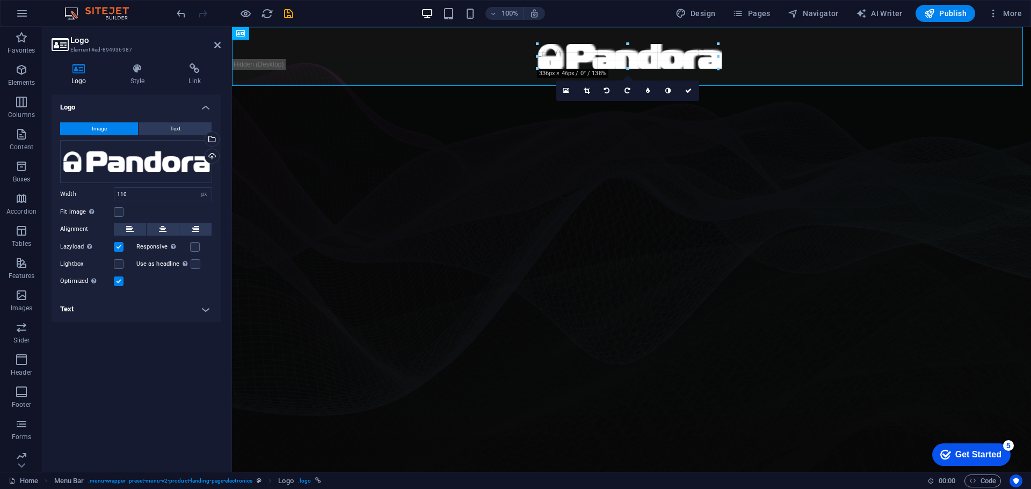
drag, startPoint x: 597, startPoint y: 46, endPoint x: 473, endPoint y: 37, distance: 123.8
type input "336"
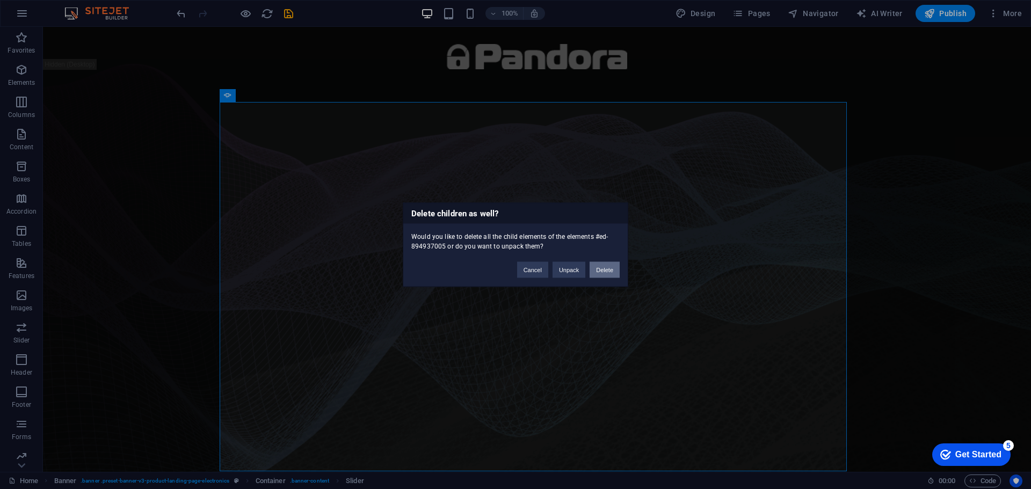
click at [602, 272] on button "Delete" at bounding box center [605, 270] width 30 height 16
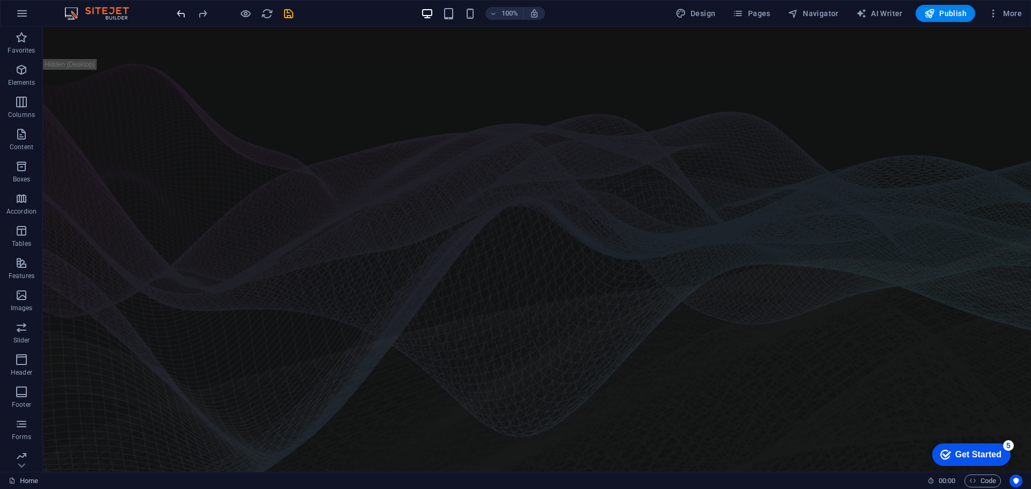
click at [178, 11] on icon "undo" at bounding box center [181, 14] width 12 height 12
click at [180, 13] on icon "undo" at bounding box center [181, 14] width 12 height 12
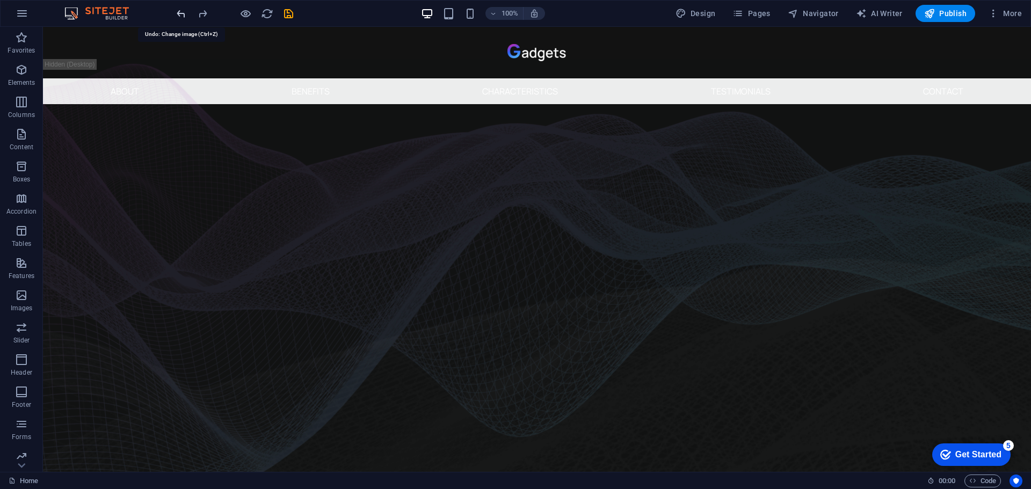
click at [180, 13] on icon "undo" at bounding box center [181, 14] width 12 height 12
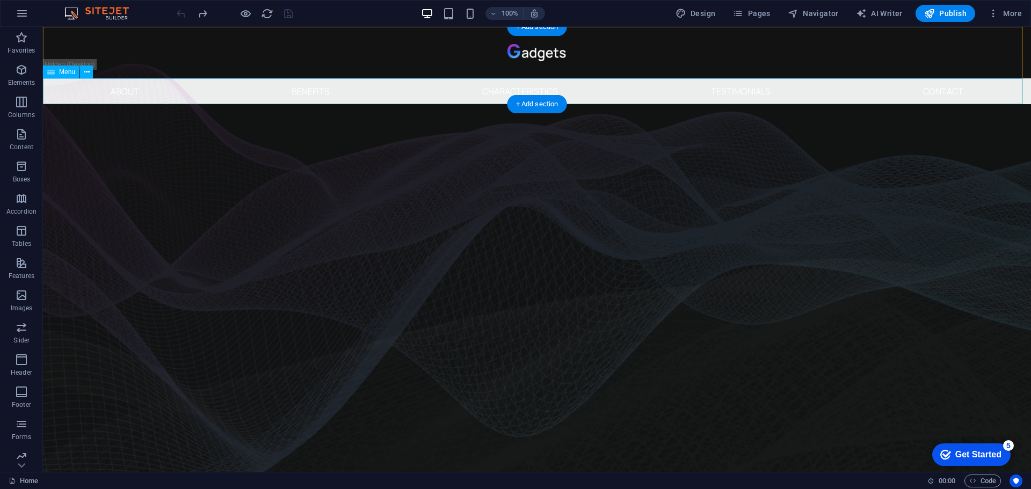
click at [601, 92] on nav "About Benefits Characteristics Testimonials Contact" at bounding box center [537, 91] width 988 height 26
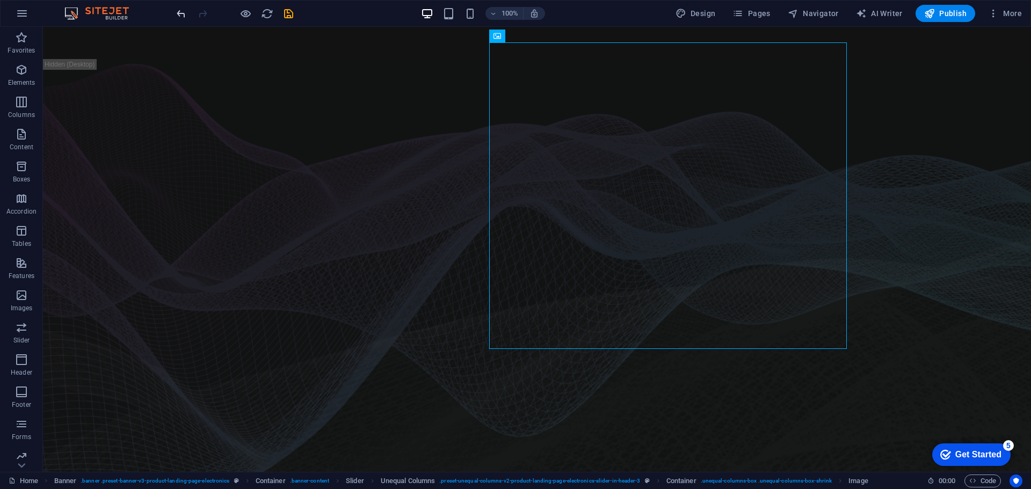
click at [183, 17] on icon "undo" at bounding box center [181, 14] width 12 height 12
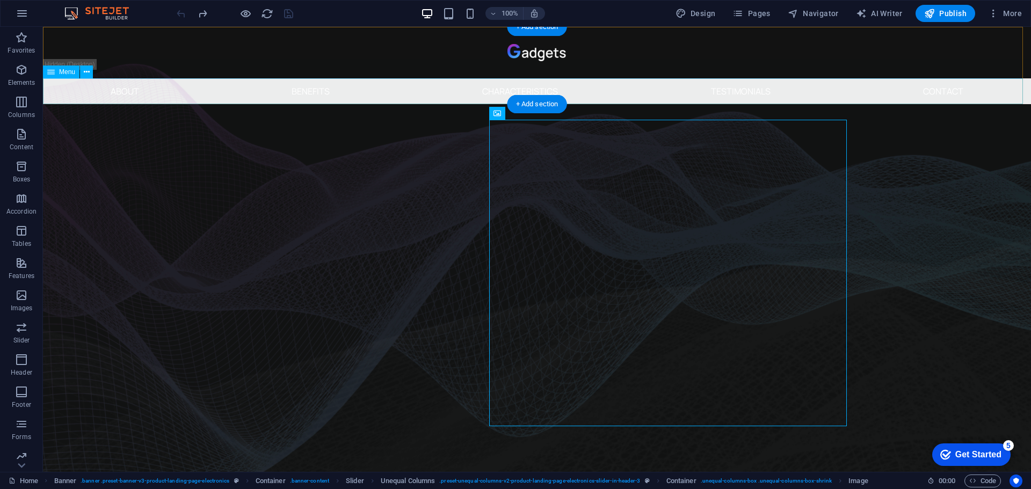
click at [639, 96] on nav "About Benefits Characteristics Testimonials Contact" at bounding box center [537, 91] width 988 height 26
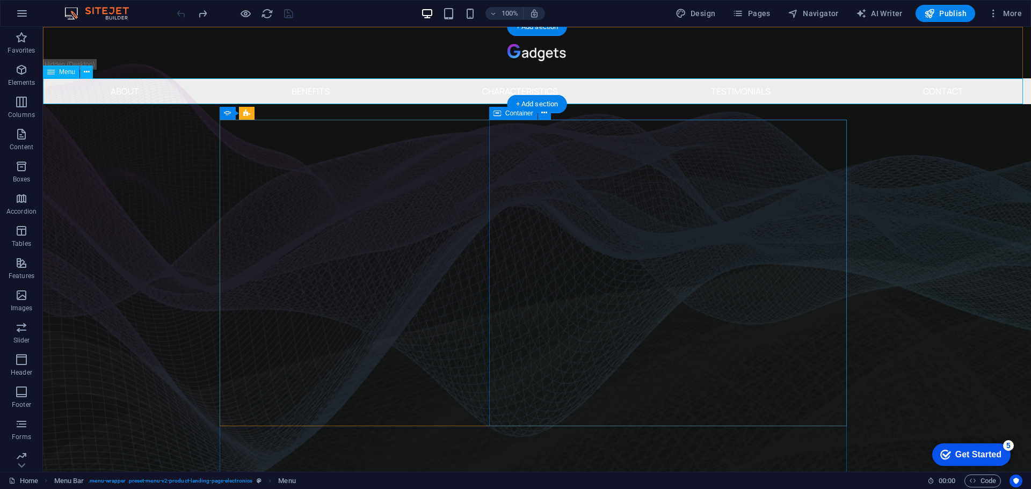
click at [441, 91] on nav "About Benefits Characteristics Testimonials Contact" at bounding box center [537, 91] width 988 height 26
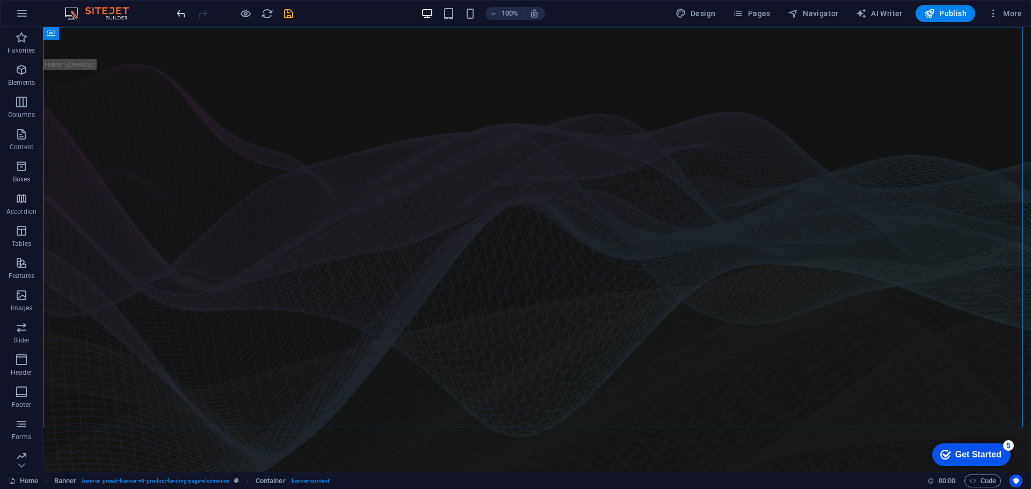
click at [179, 18] on icon "undo" at bounding box center [181, 14] width 12 height 12
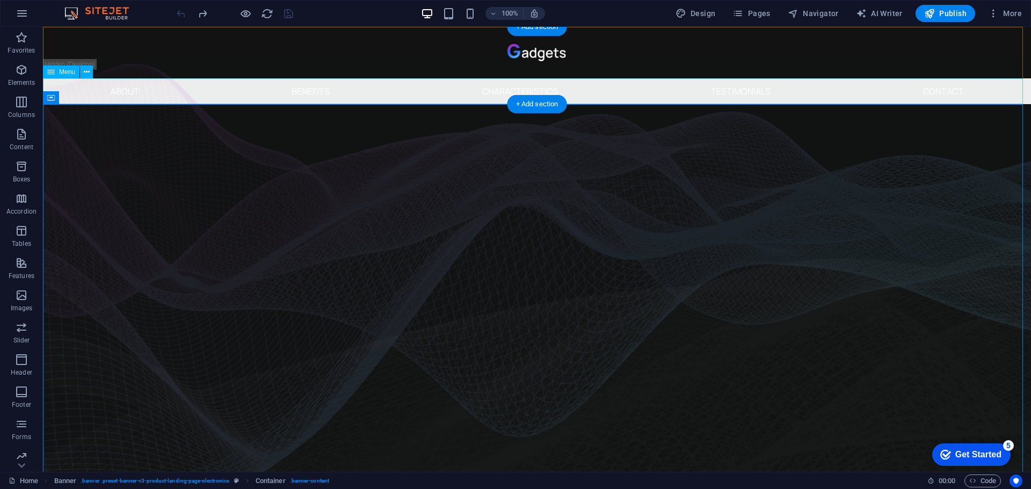
click at [753, 89] on nav "About Benefits Characteristics Testimonials Contact" at bounding box center [537, 91] width 988 height 26
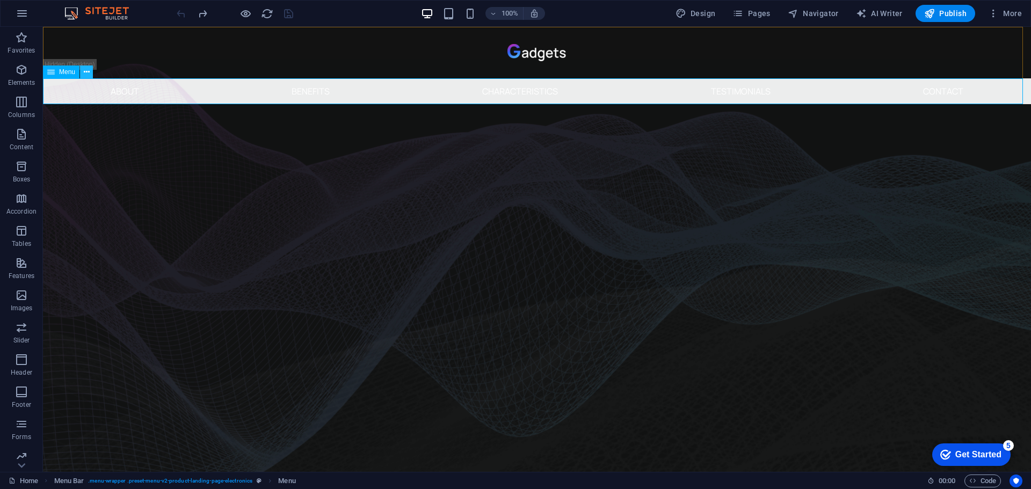
click at [85, 73] on icon at bounding box center [87, 72] width 6 height 11
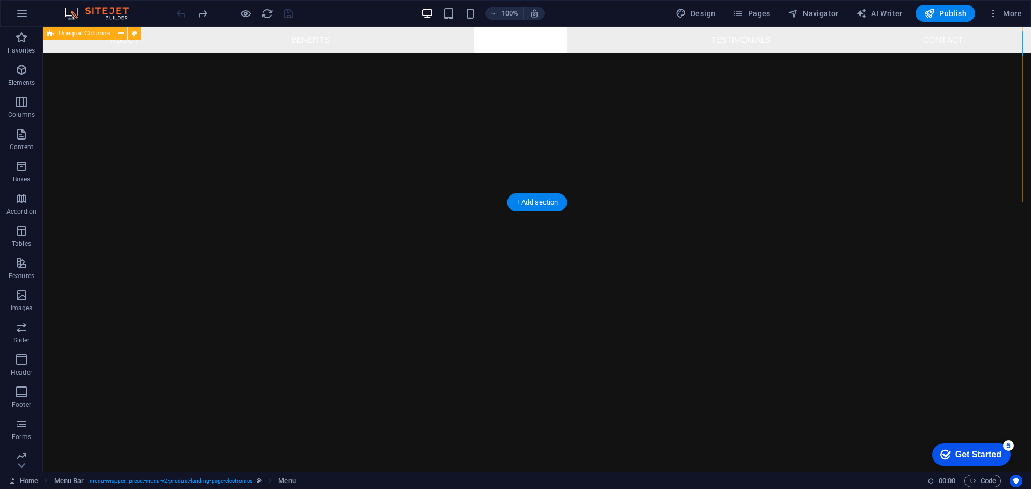
scroll to position [1625, 0]
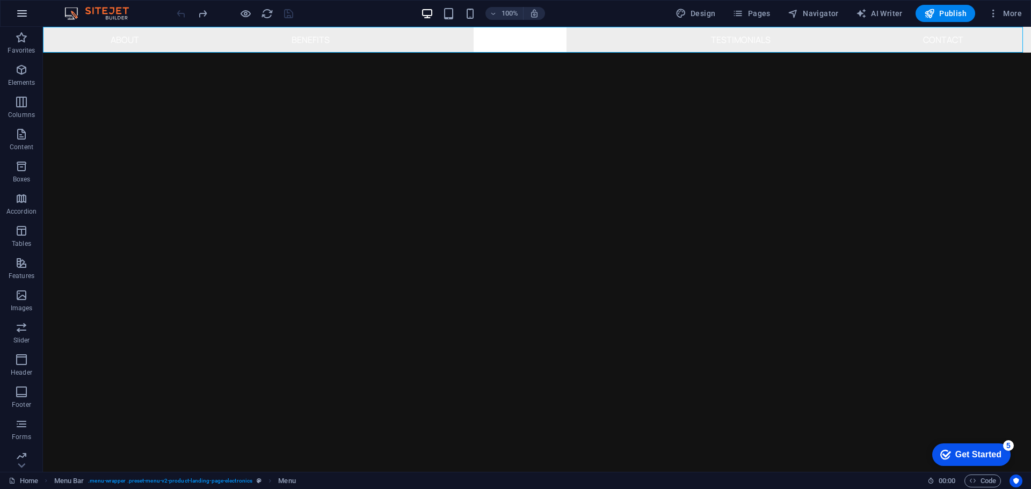
click at [23, 9] on icon "button" at bounding box center [22, 13] width 13 height 13
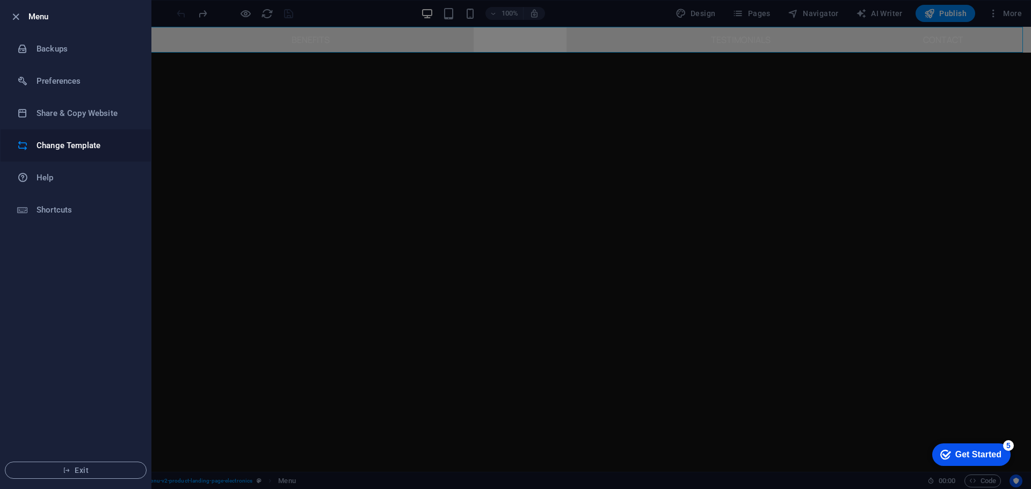
click at [77, 150] on h6 "Change Template" at bounding box center [86, 145] width 99 height 13
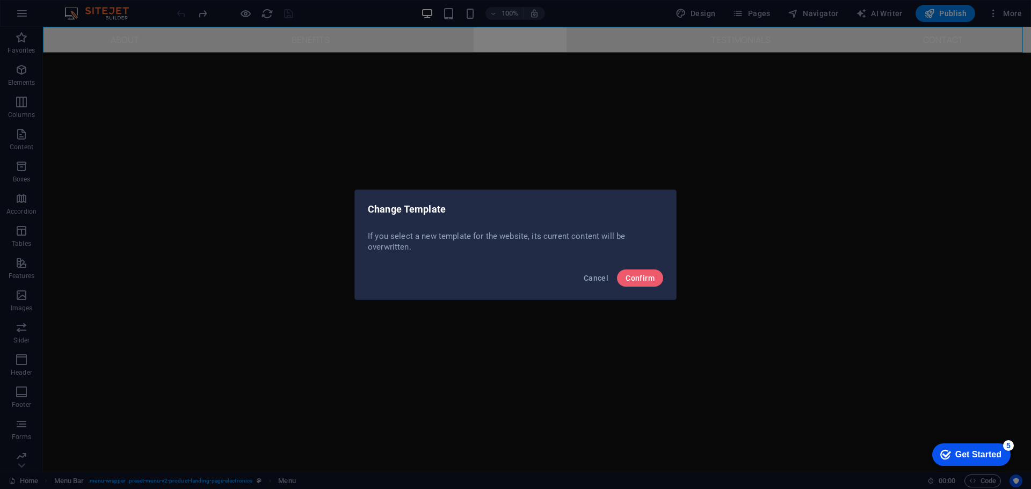
click at [669, 279] on div "Cancel Confirm" at bounding box center [515, 281] width 321 height 37
click at [647, 278] on span "Confirm" at bounding box center [640, 278] width 29 height 9
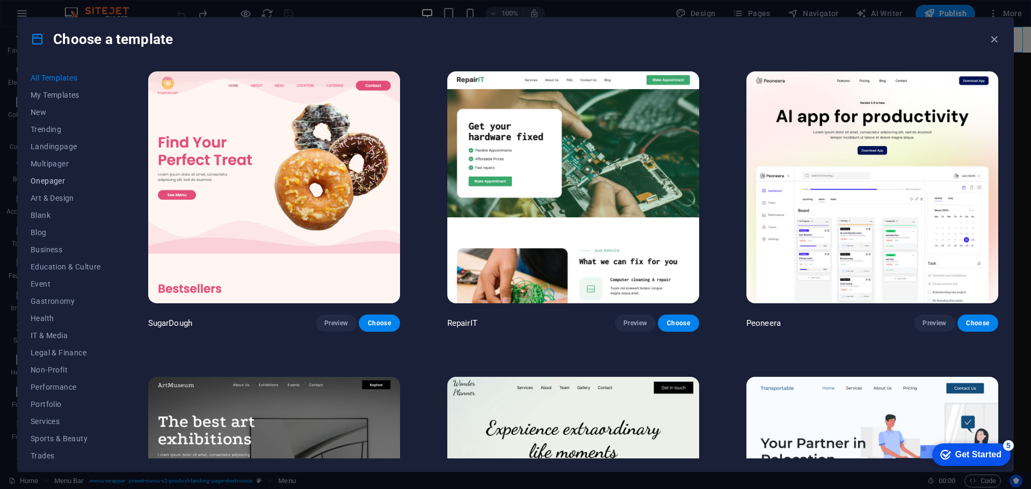
click at [50, 185] on span "Onepager" at bounding box center [66, 181] width 70 height 9
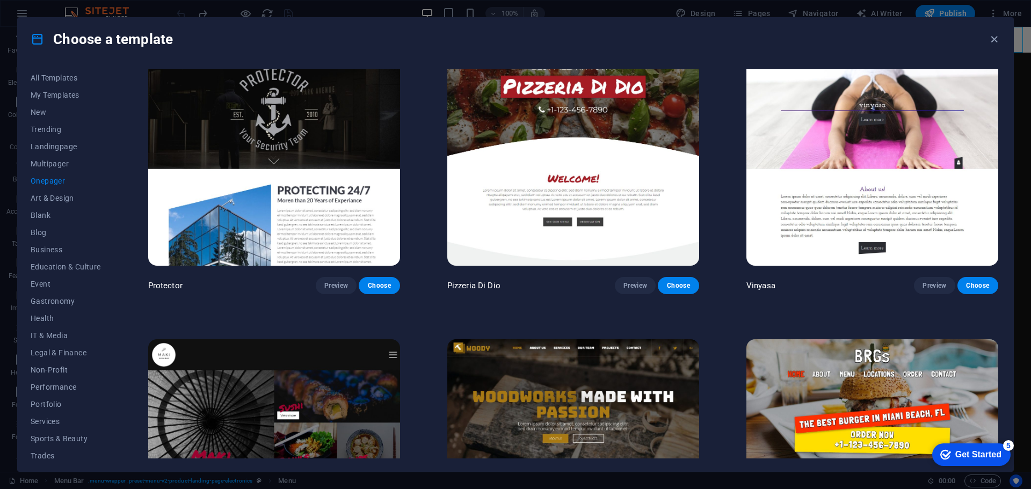
scroll to position [2460, 0]
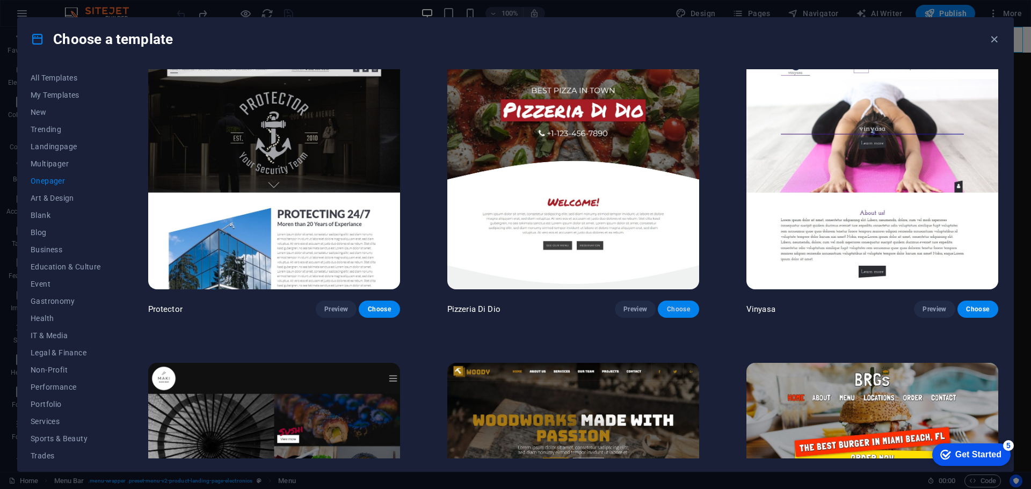
click at [670, 305] on span "Choose" at bounding box center [679, 309] width 24 height 9
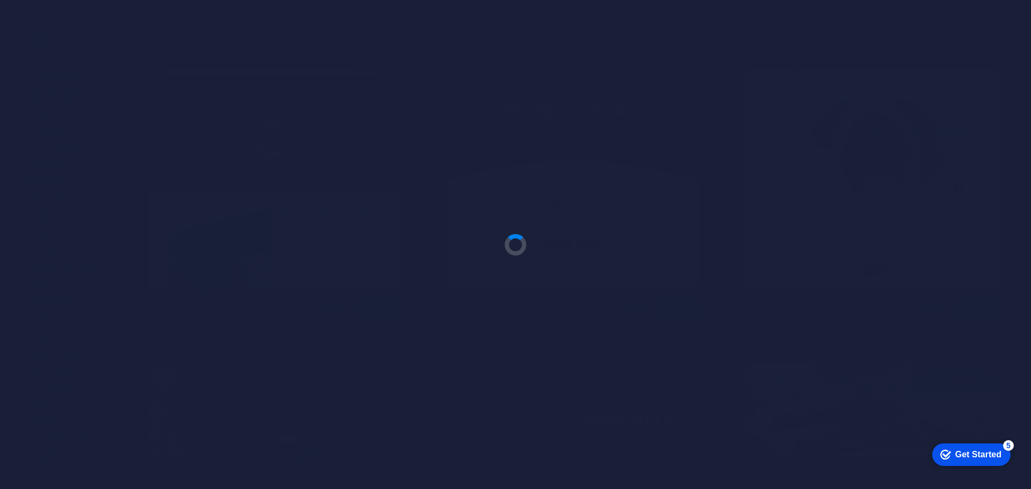
scroll to position [1605, 0]
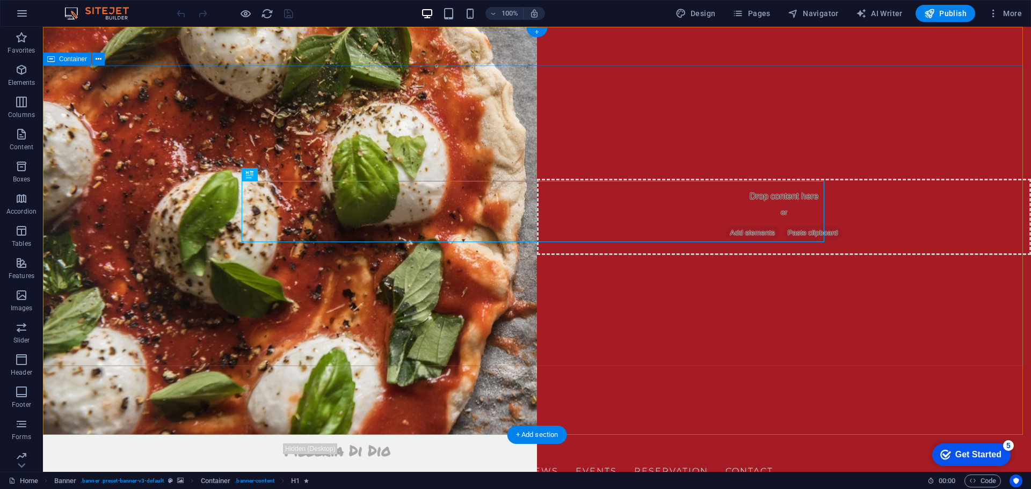
click at [505, 459] on nav "Home About Menu Order Reviews Events Reservation Contact" at bounding box center [537, 469] width 507 height 21
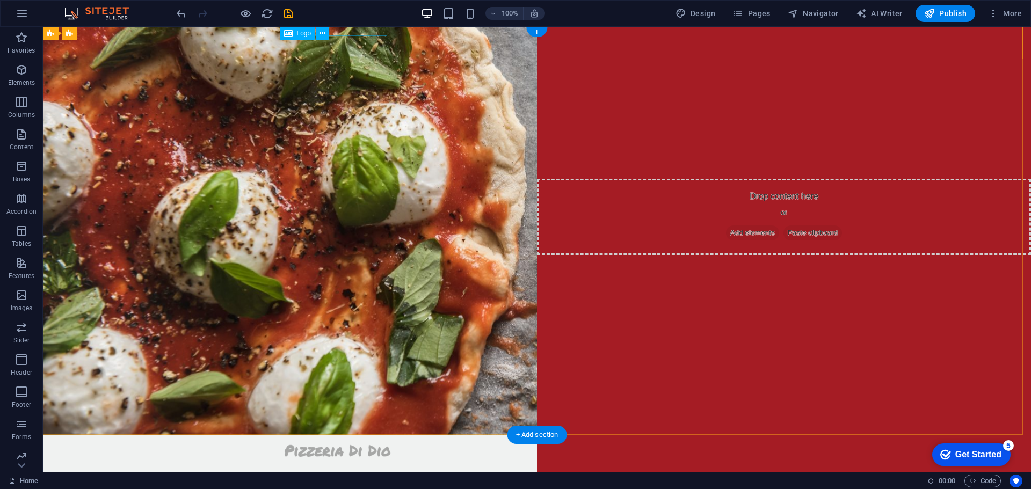
click at [287, 444] on div at bounding box center [537, 451] width 507 height 15
click at [382, 435] on div at bounding box center [537, 443] width 988 height 17
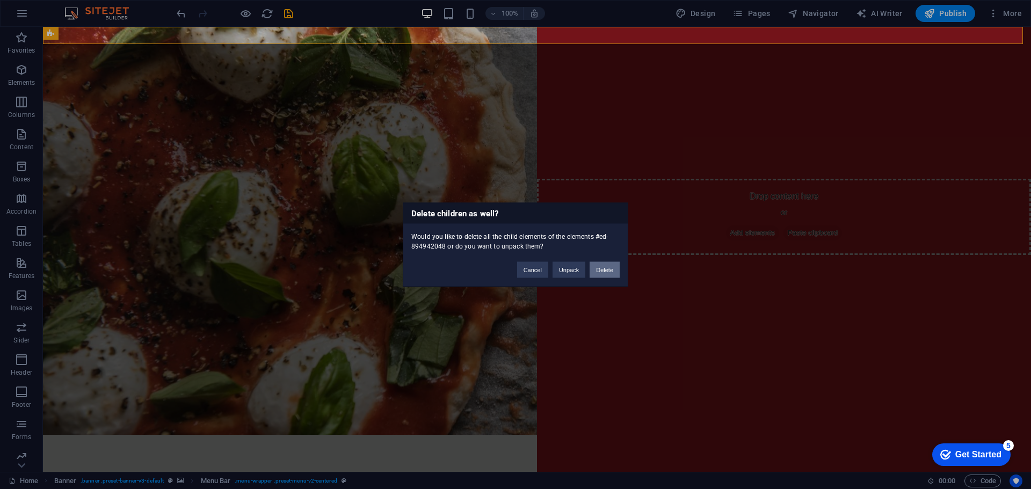
click at [605, 269] on button "Delete" at bounding box center [605, 270] width 30 height 16
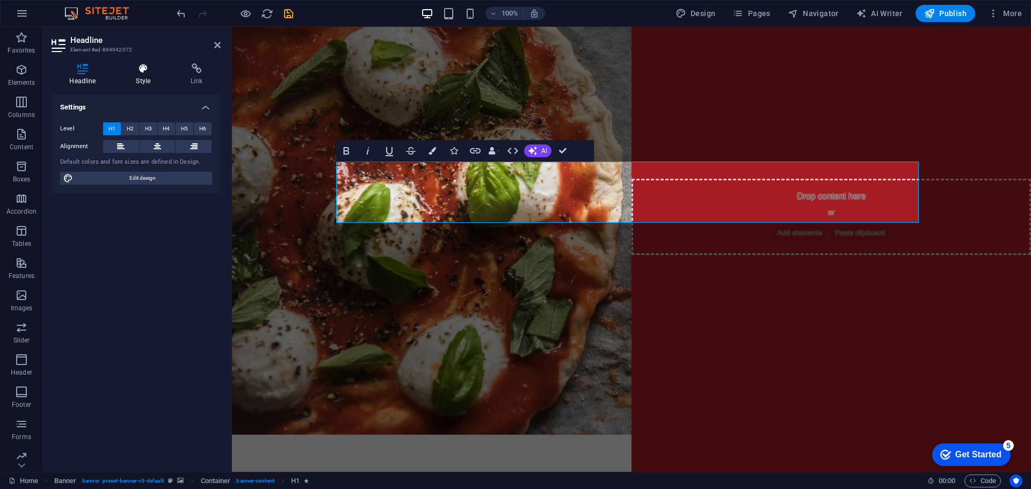
click at [144, 82] on h4 "Style" at bounding box center [145, 74] width 55 height 23
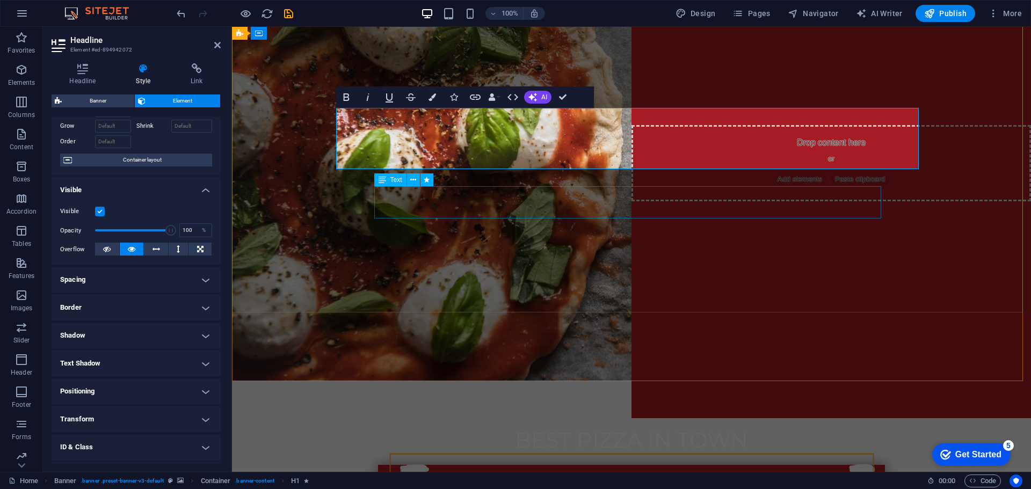
scroll to position [53, 0]
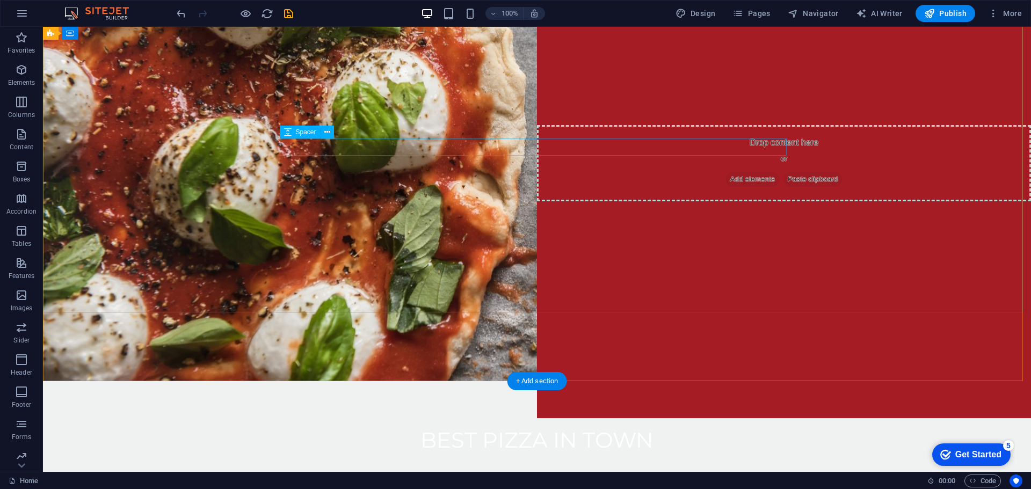
click at [524, 465] on div at bounding box center [537, 473] width 507 height 17
select select "rem"
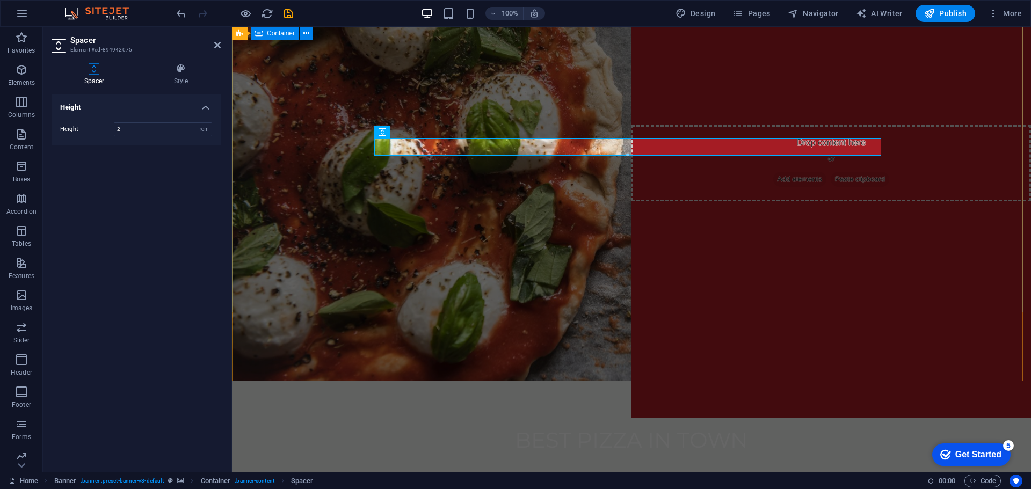
click at [518, 381] on div "Best pizza in town 0123 - 456789" at bounding box center [631, 469] width 799 height 176
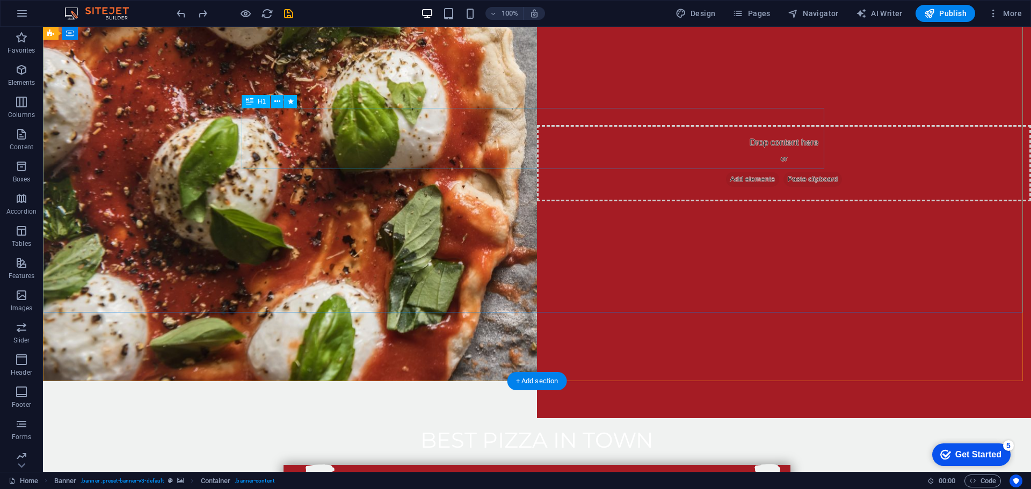
click at [562, 465] on div "[DOMAIN_NAME]" at bounding box center [537, 495] width 507 height 61
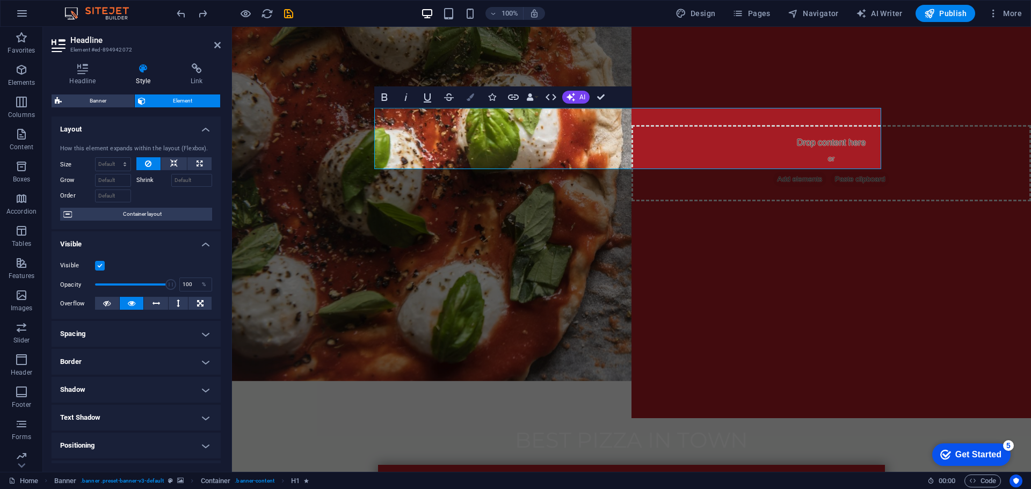
click at [473, 97] on icon "button" at bounding box center [471, 97] width 8 height 8
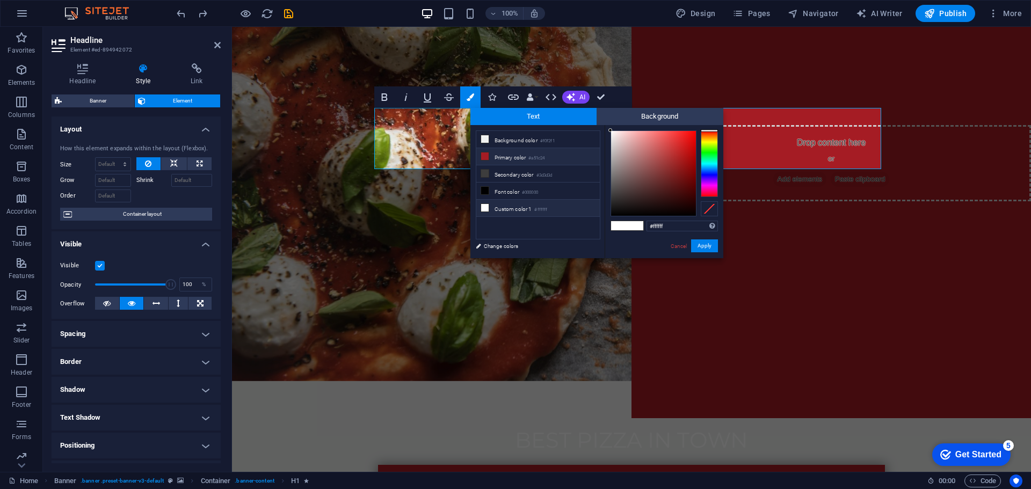
click at [534, 157] on small "#a51c24" at bounding box center [537, 159] width 16 height 8
click at [603, 114] on div "Text Background less Background color #f0f2f1 Primary color #a51c24 Secondary c…" at bounding box center [597, 183] width 253 height 150
type input "#000000"
click at [704, 248] on button "Apply" at bounding box center [704, 246] width 27 height 13
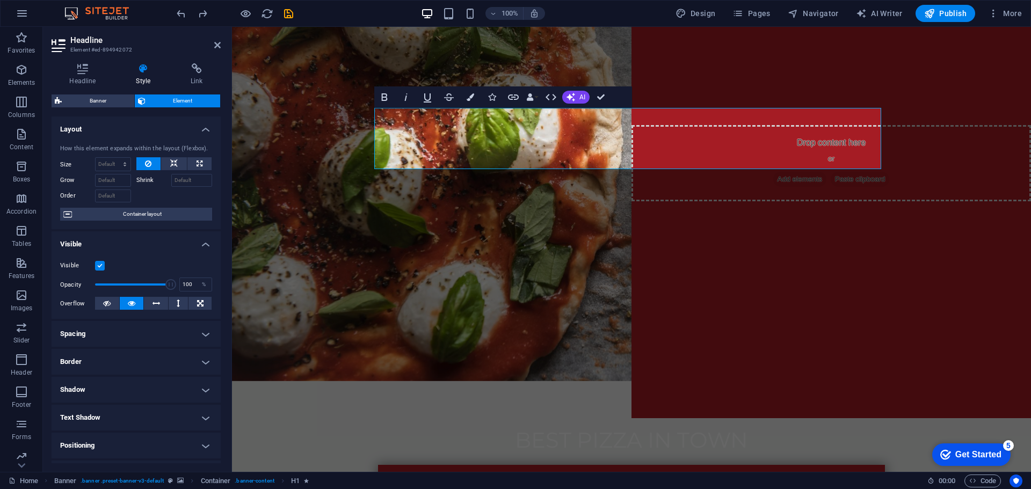
click at [587, 153] on div "Drag here to replace the existing content. Press “Ctrl” if you want to create a…" at bounding box center [631, 249] width 799 height 445
click at [587, 465] on h1 "​ ​" at bounding box center [631, 495] width 507 height 61
drag, startPoint x: 151, startPoint y: 283, endPoint x: 81, endPoint y: 283, distance: 70.9
click at [81, 283] on div "Opacity 1 %" at bounding box center [136, 285] width 152 height 16
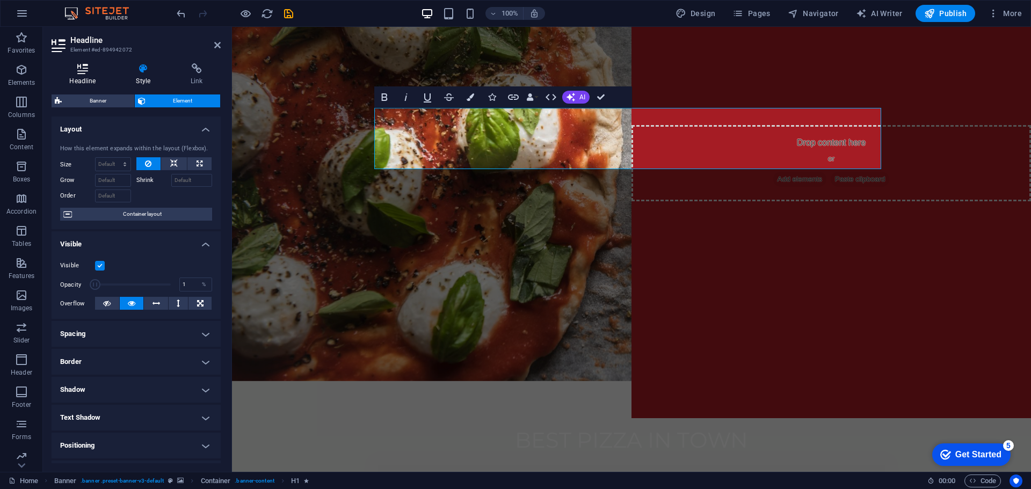
click at [91, 81] on h4 "Headline" at bounding box center [85, 74] width 67 height 23
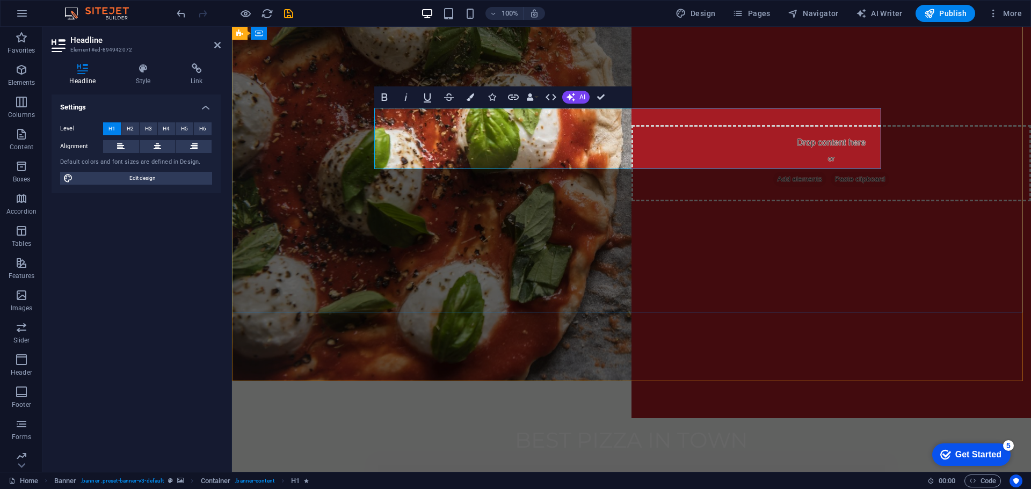
click at [527, 465] on h1 "​ ​" at bounding box center [631, 495] width 507 height 61
click at [136, 78] on h4 "Style" at bounding box center [145, 74] width 55 height 23
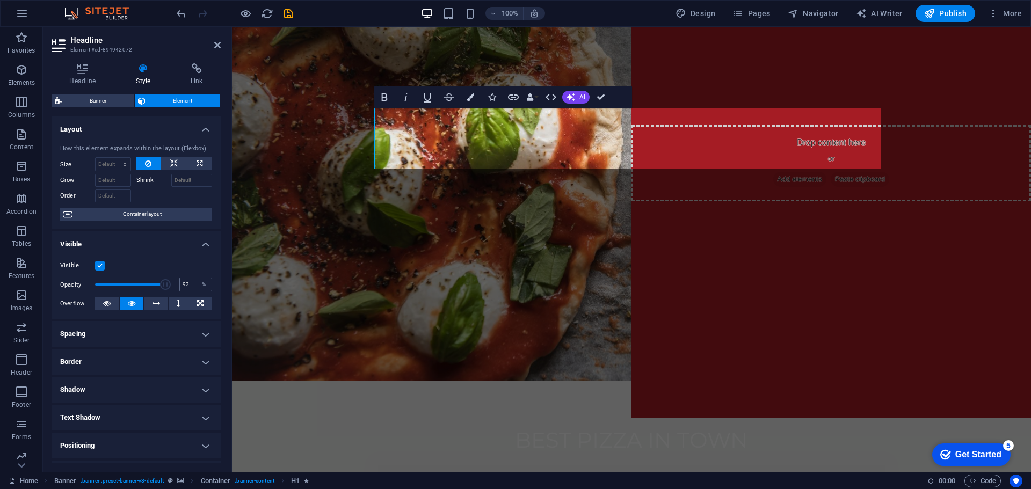
type input "100"
drag, startPoint x: 102, startPoint y: 287, endPoint x: 199, endPoint y: 284, distance: 97.3
click at [188, 284] on div "Opacity 100 %" at bounding box center [136, 285] width 152 height 16
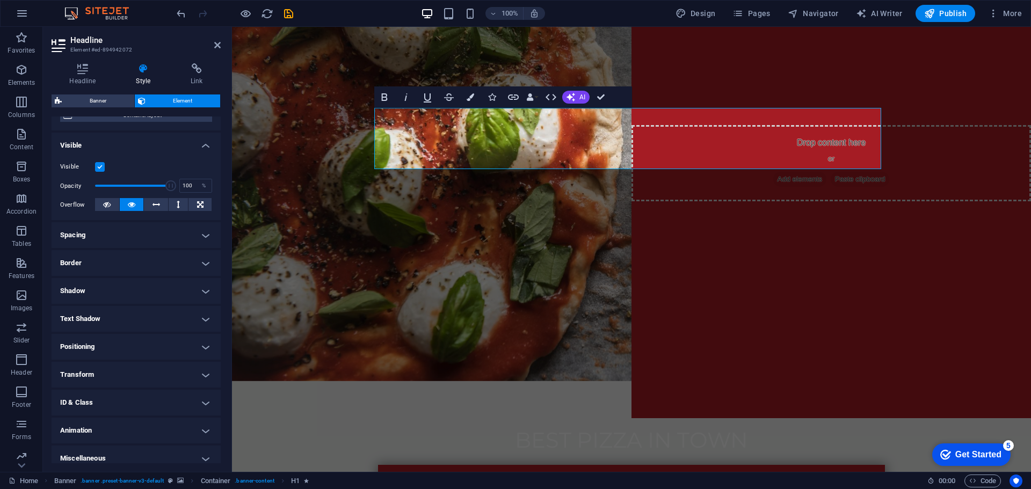
scroll to position [107, 0]
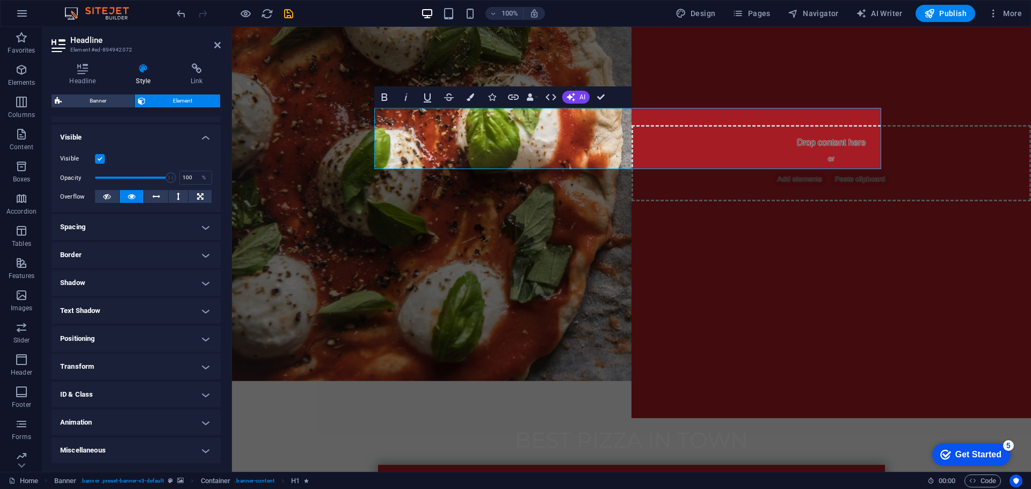
click at [174, 247] on h4 "Border" at bounding box center [136, 255] width 169 height 26
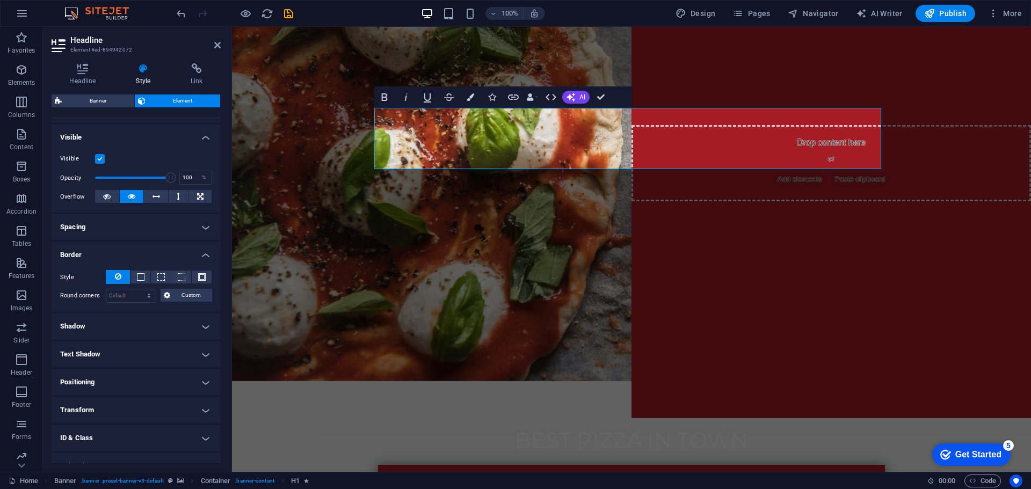
click at [172, 330] on h4 "Shadow" at bounding box center [136, 327] width 169 height 26
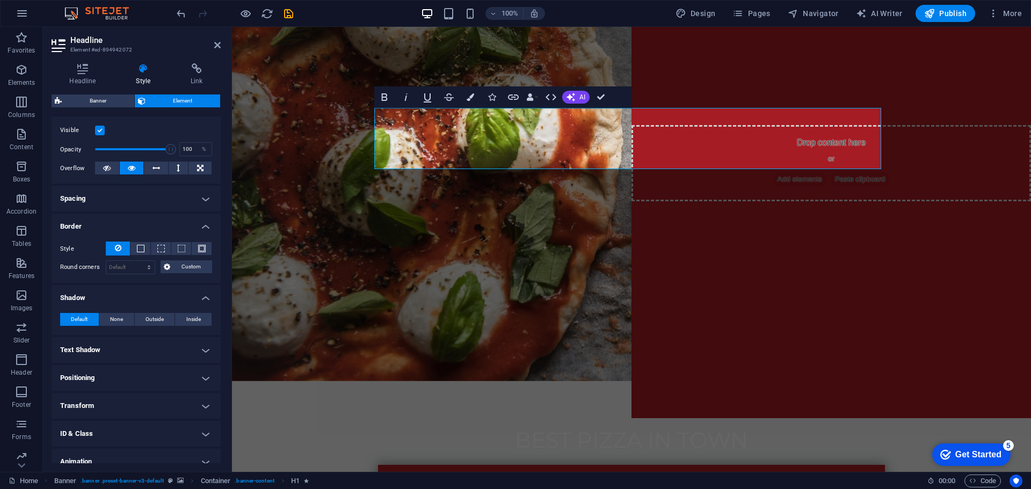
scroll to position [175, 0]
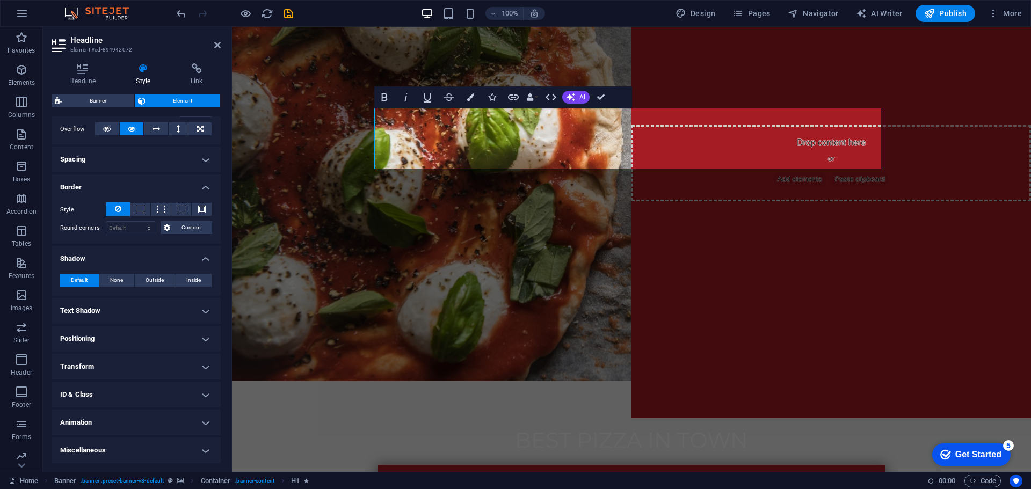
click at [132, 420] on h4 "Animation" at bounding box center [136, 423] width 169 height 26
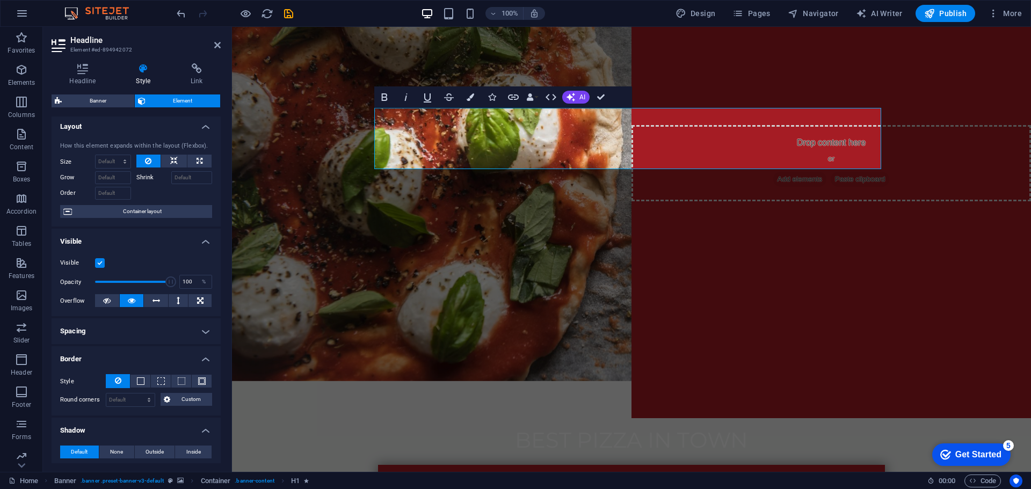
scroll to position [0, 0]
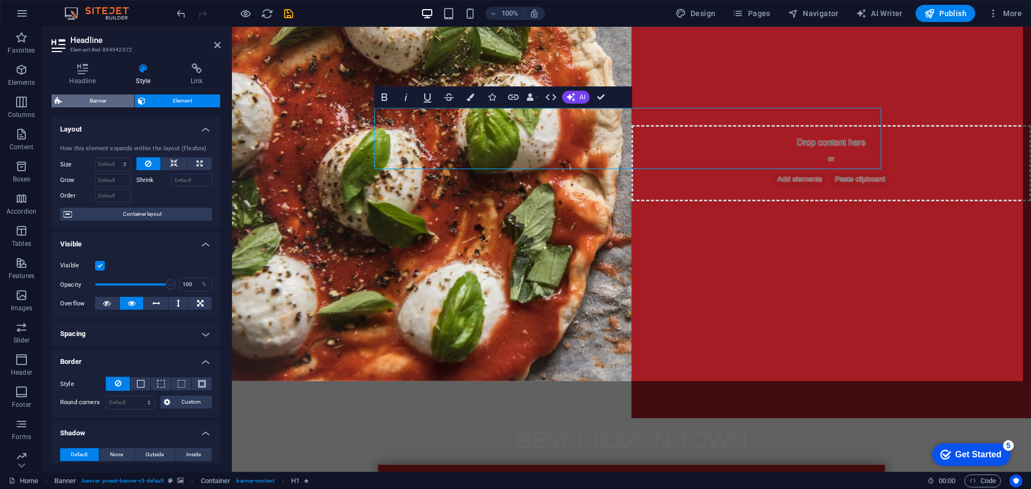
click at [114, 102] on span "Banner" at bounding box center [98, 101] width 66 height 13
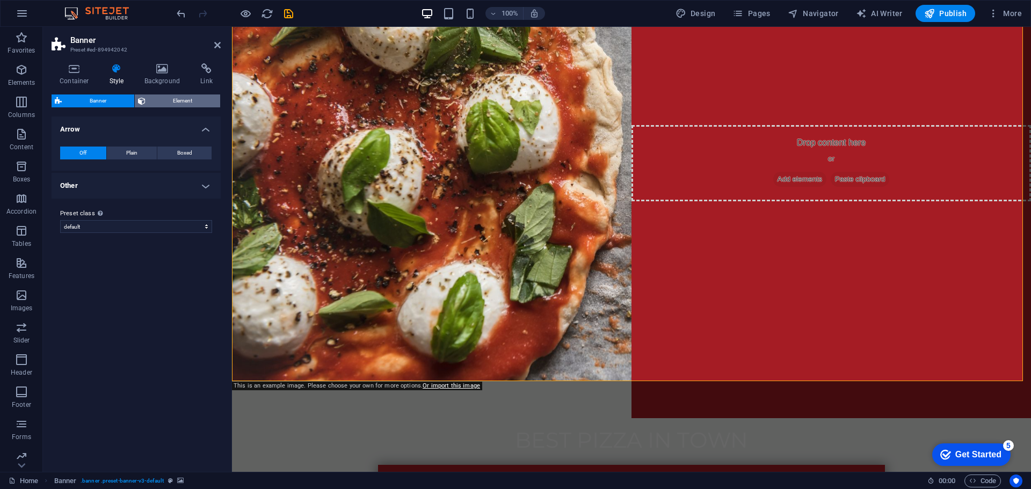
click at [177, 99] on span "Element" at bounding box center [183, 101] width 69 height 13
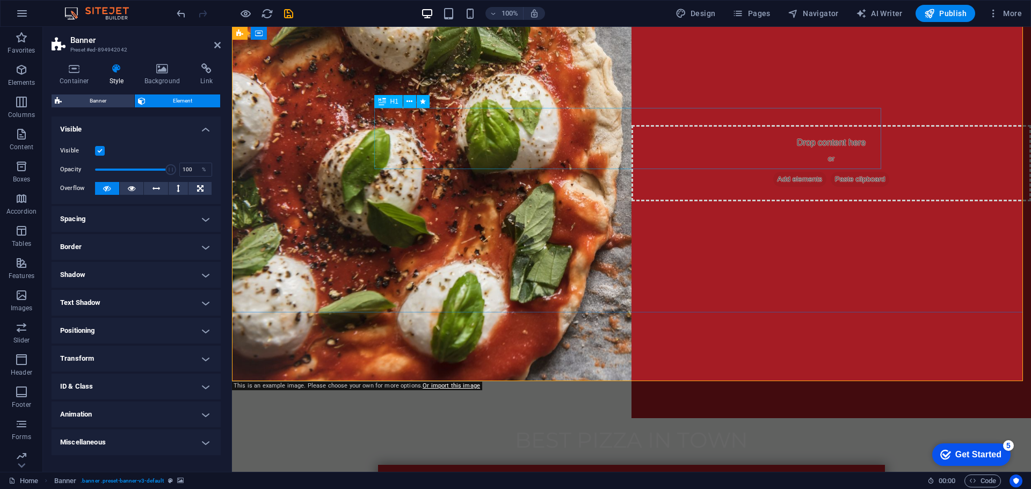
click at [560, 465] on div "asdas" at bounding box center [631, 495] width 507 height 61
click at [500, 465] on div "asdas" at bounding box center [631, 495] width 507 height 61
select select "fade"
select select "s"
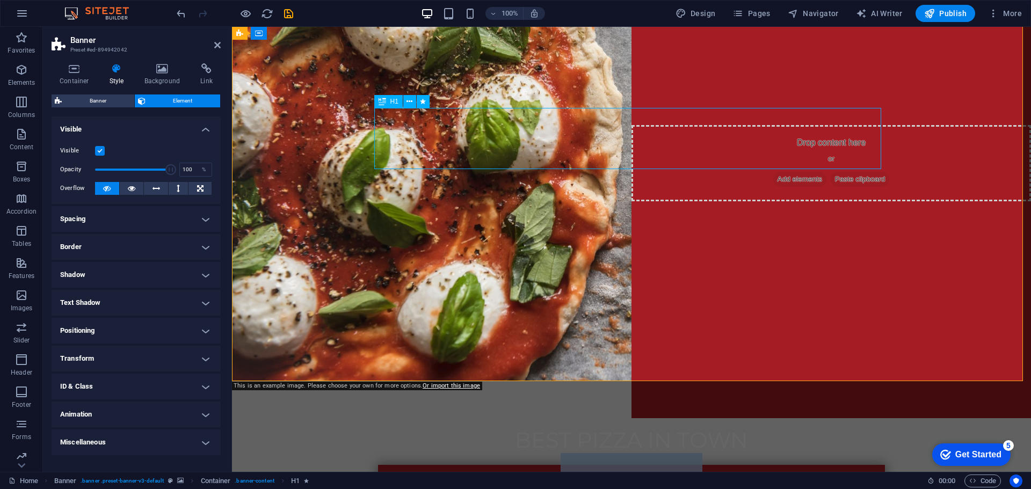
select select "s"
select select "onload"
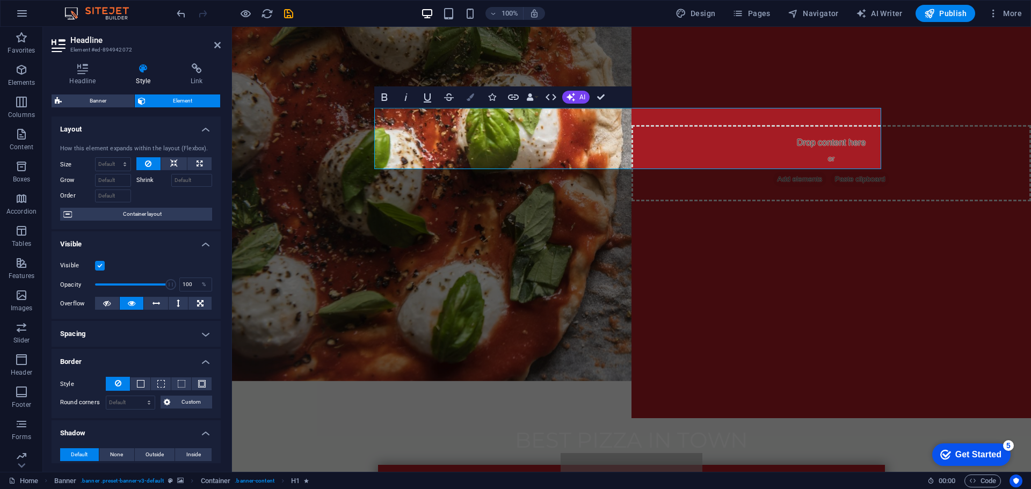
click at [475, 101] on button "Colors" at bounding box center [470, 96] width 20 height 21
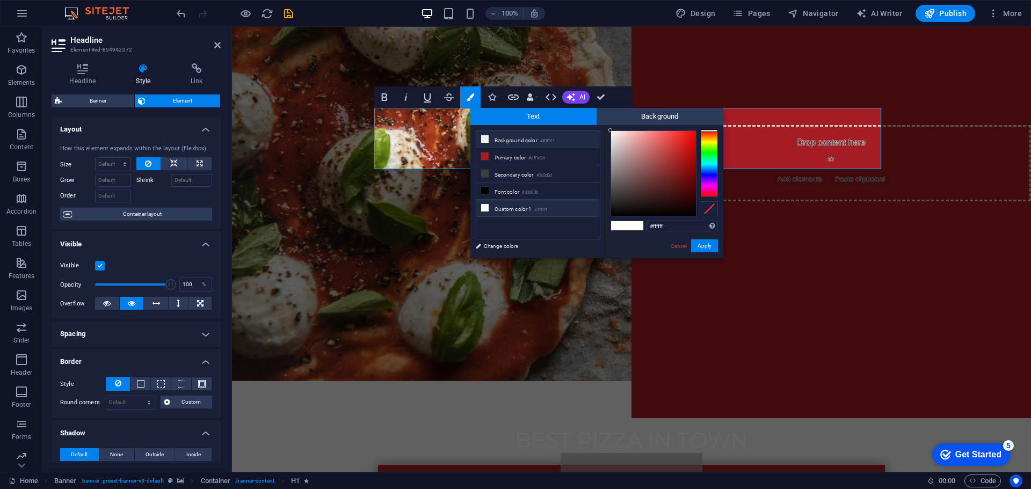
click at [512, 140] on li "Background color #f0f2f1" at bounding box center [538, 139] width 124 height 17
type input "#f0f2f1"
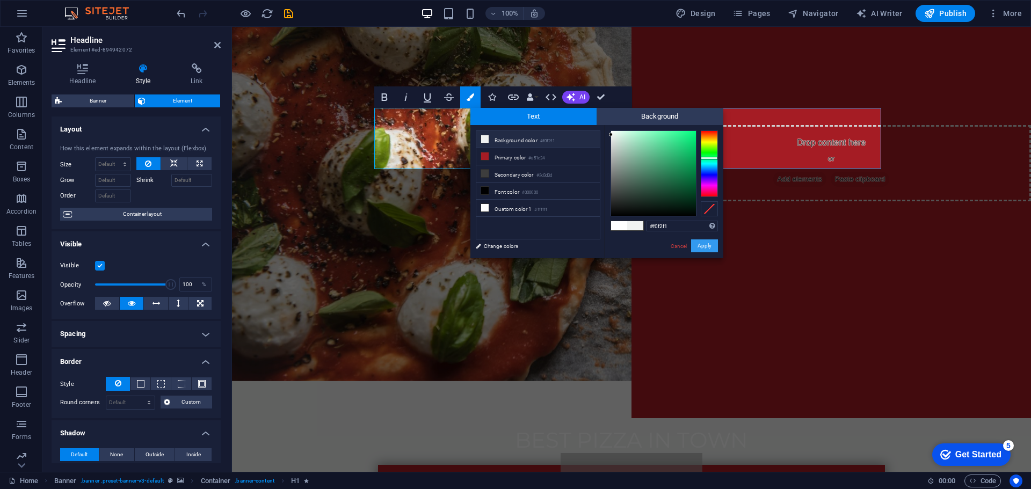
click at [696, 242] on button "Apply" at bounding box center [704, 246] width 27 height 13
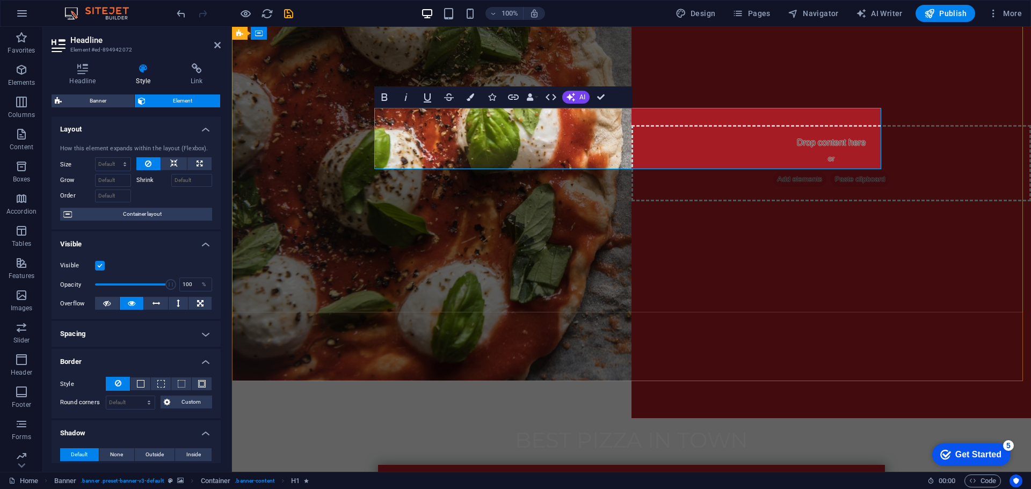
click at [586, 453] on span "asdas" at bounding box center [632, 492] width 142 height 79
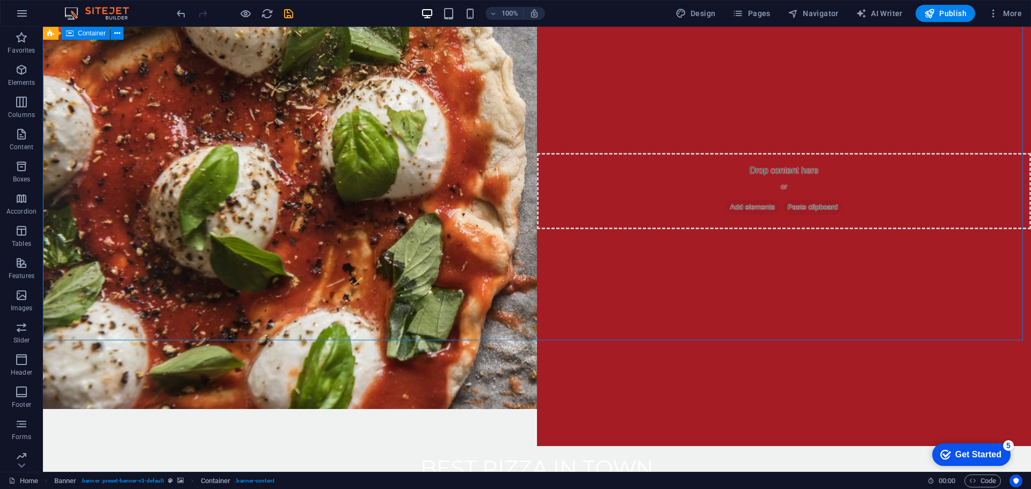
select select "fade"
select select "s"
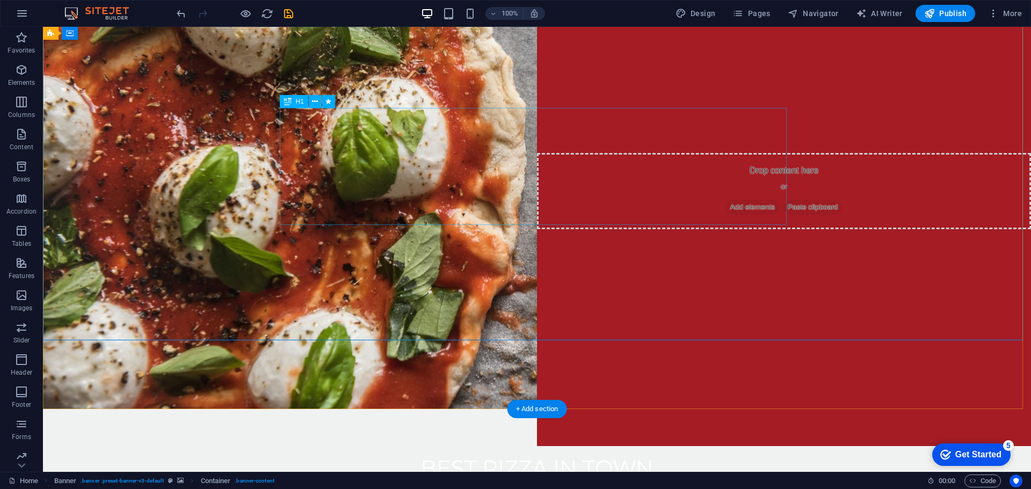
select select "s"
select select "onload"
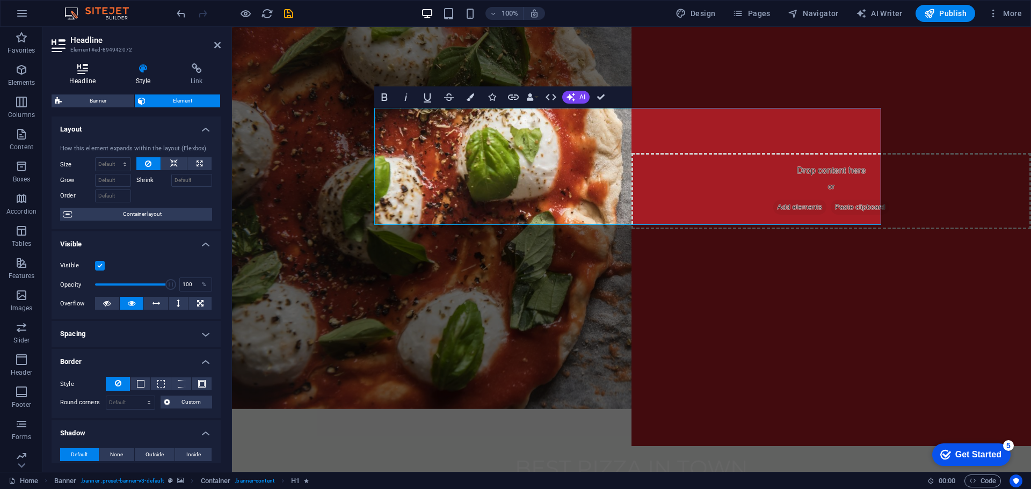
click at [91, 74] on icon at bounding box center [83, 68] width 62 height 11
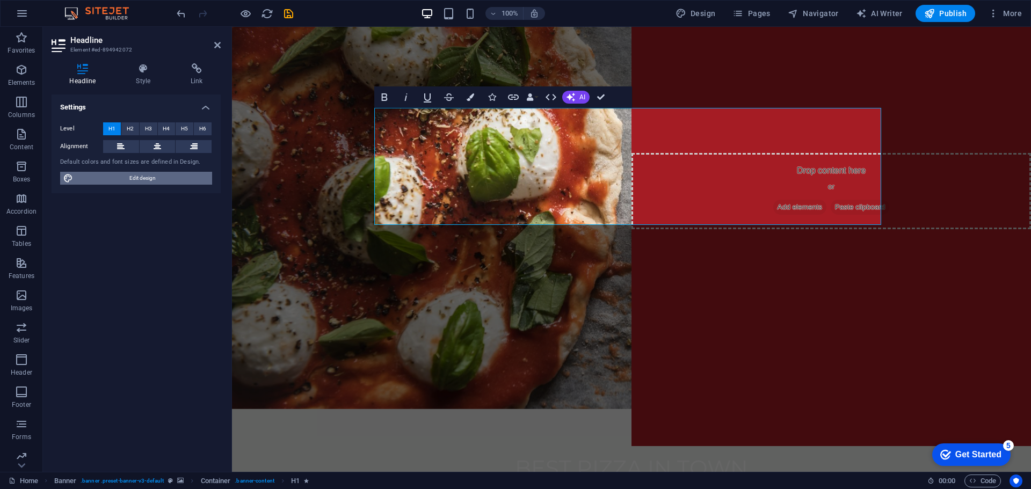
click at [135, 179] on span "Edit design" at bounding box center [142, 178] width 133 height 13
select select "px"
select select "300"
select select "px"
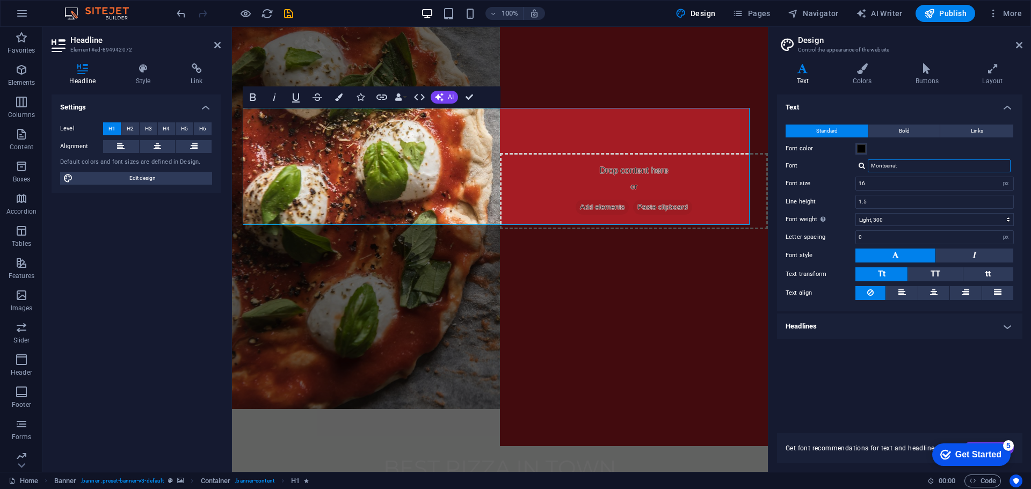
click at [903, 168] on input "Montserrat" at bounding box center [939, 166] width 143 height 13
click at [907, 167] on input "Montserrat" at bounding box center [939, 166] width 143 height 13
click at [943, 168] on input "Montserrat" at bounding box center [939, 166] width 143 height 13
click at [924, 129] on button "Bold" at bounding box center [904, 131] width 71 height 13
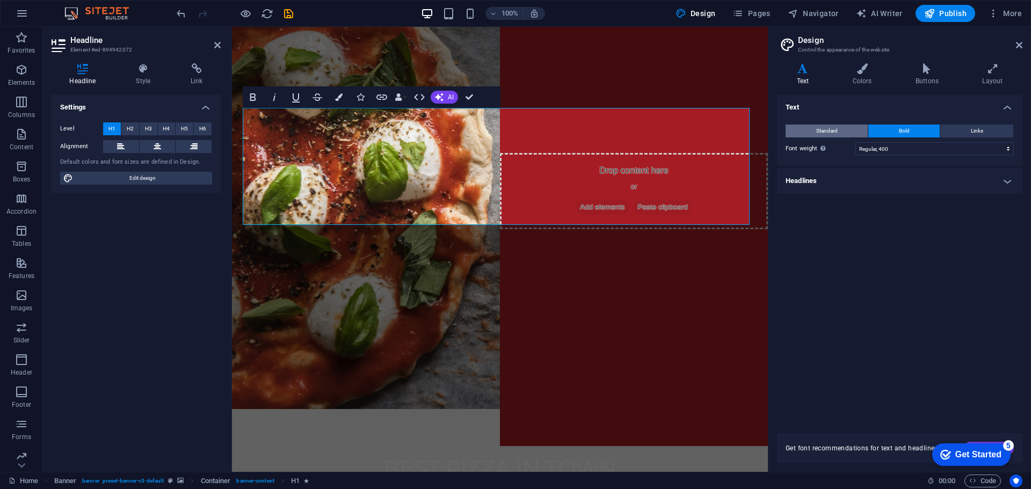
click at [849, 131] on button "Standard" at bounding box center [827, 131] width 82 height 13
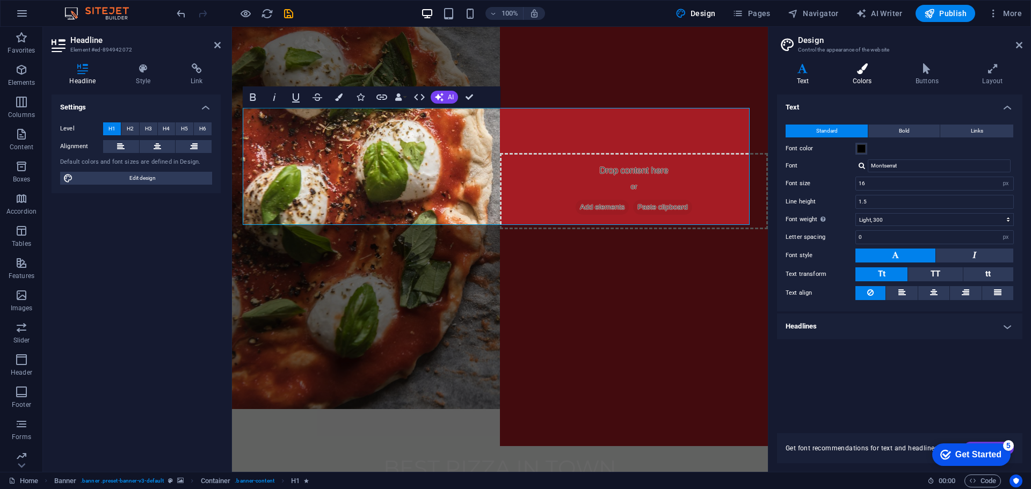
click at [863, 76] on h4 "Colors" at bounding box center [864, 74] width 63 height 23
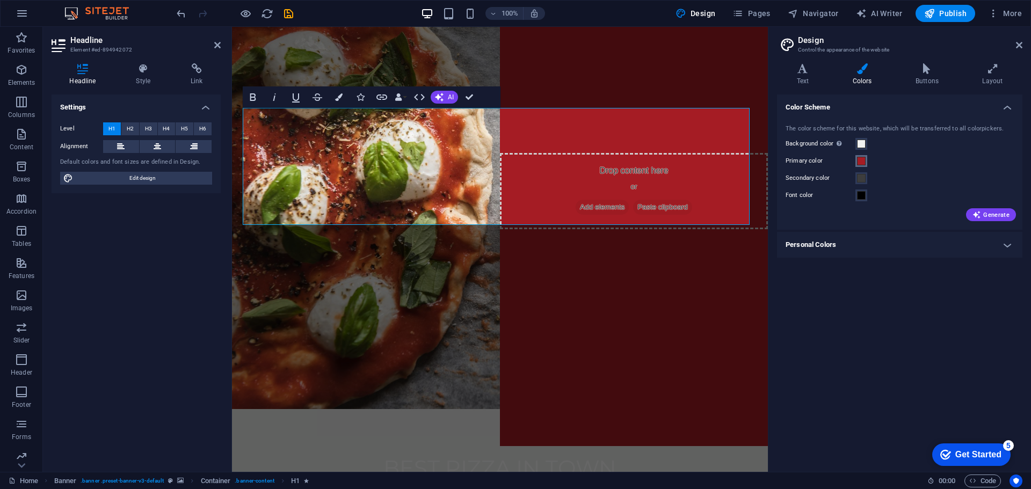
click at [860, 163] on span at bounding box center [861, 161] width 9 height 9
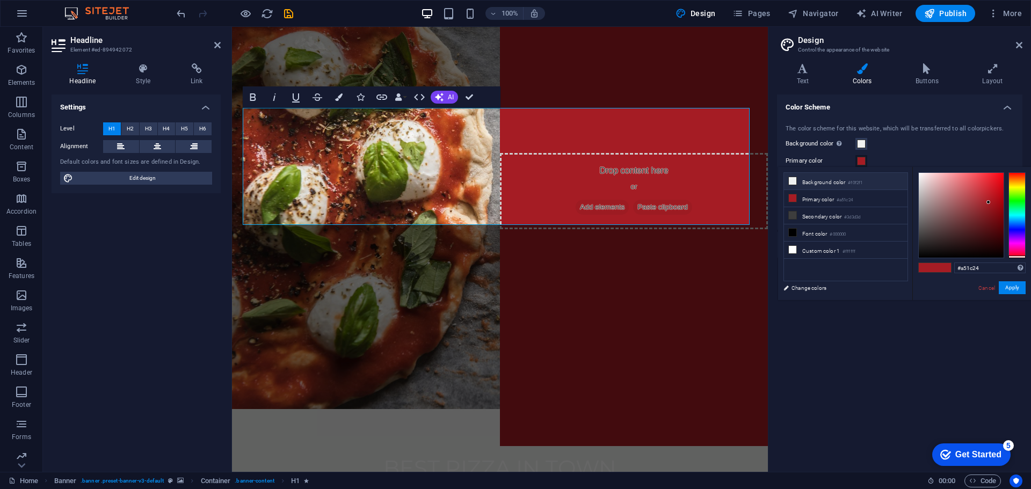
click at [837, 184] on li "Background color #f0f2f1" at bounding box center [846, 181] width 124 height 17
type input "#f0f2f1"
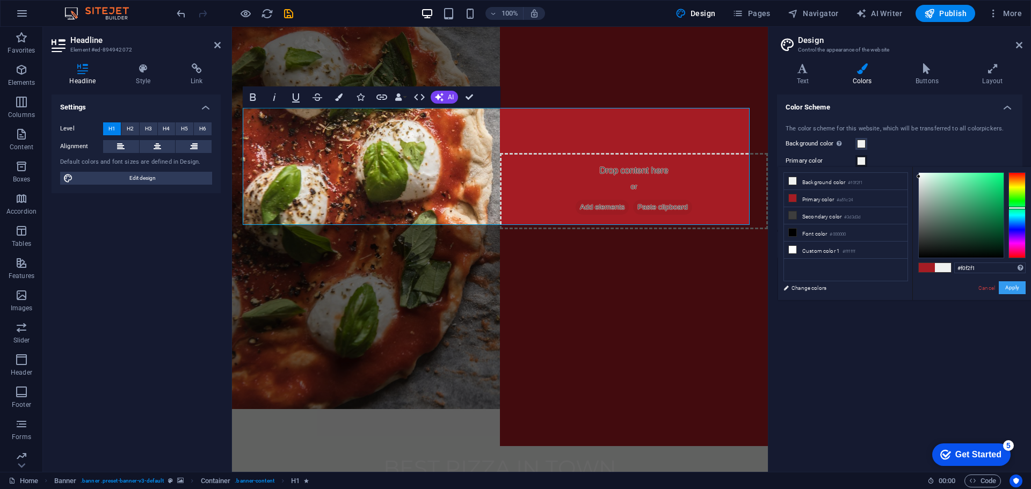
click at [1013, 289] on button "Apply" at bounding box center [1012, 287] width 27 height 13
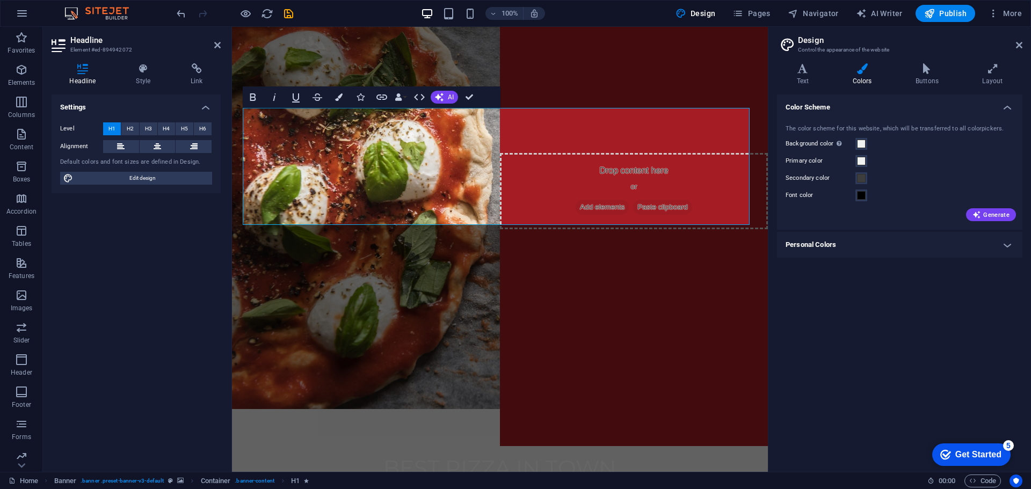
click at [846, 245] on h4 "Personal Colors" at bounding box center [899, 245] width 245 height 26
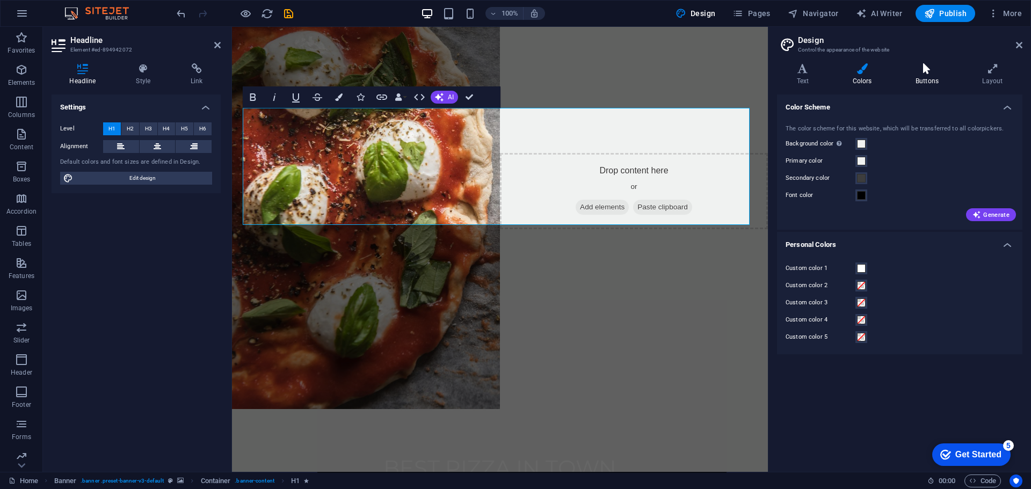
click at [923, 69] on icon at bounding box center [927, 68] width 62 height 11
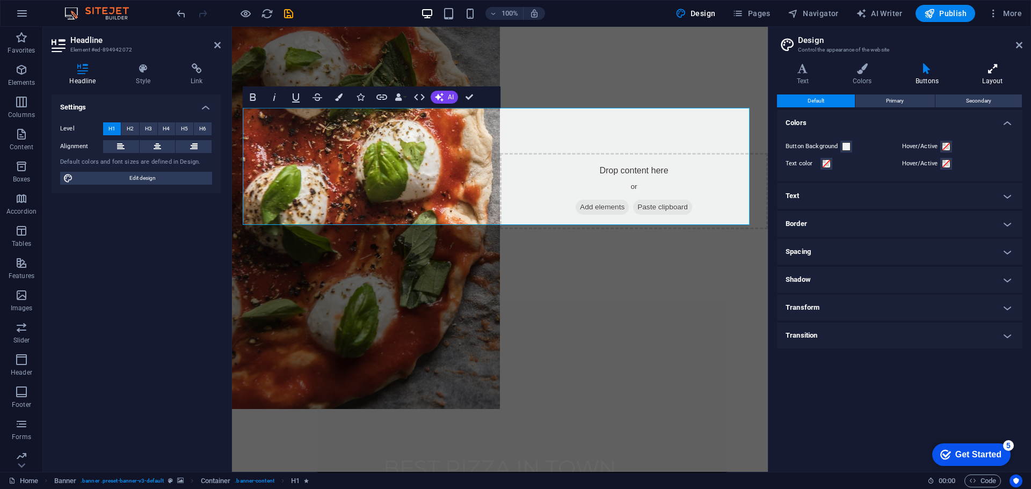
click at [985, 71] on icon at bounding box center [993, 68] width 60 height 11
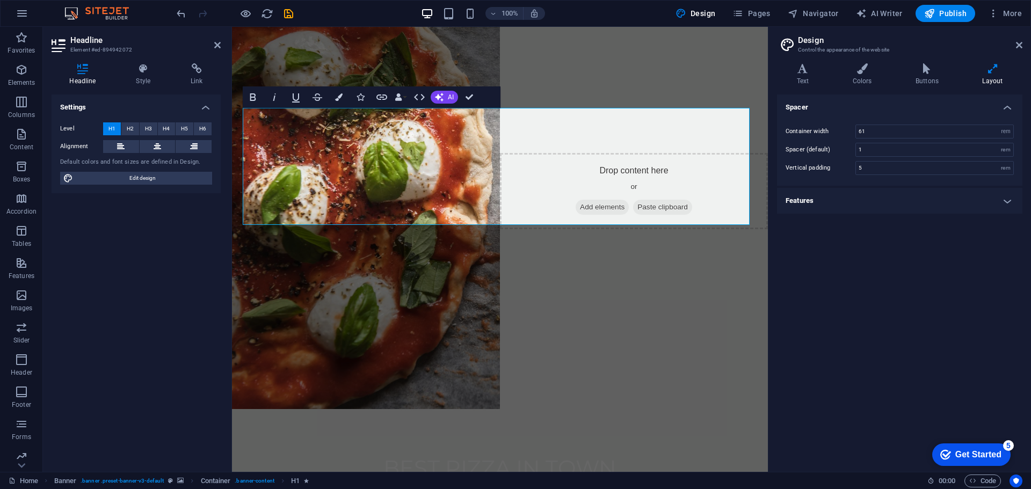
click at [805, 204] on h4 "Features" at bounding box center [899, 201] width 245 height 26
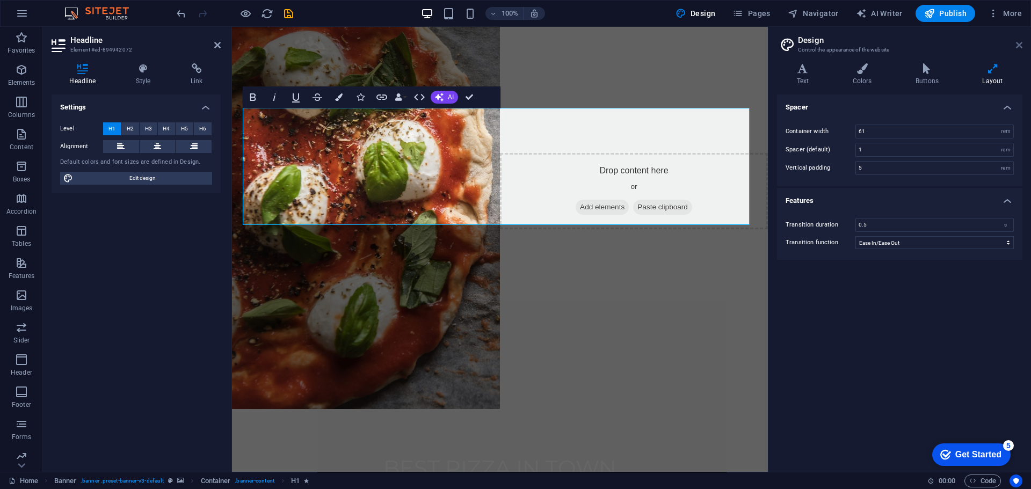
click at [1017, 45] on icon at bounding box center [1019, 45] width 6 height 9
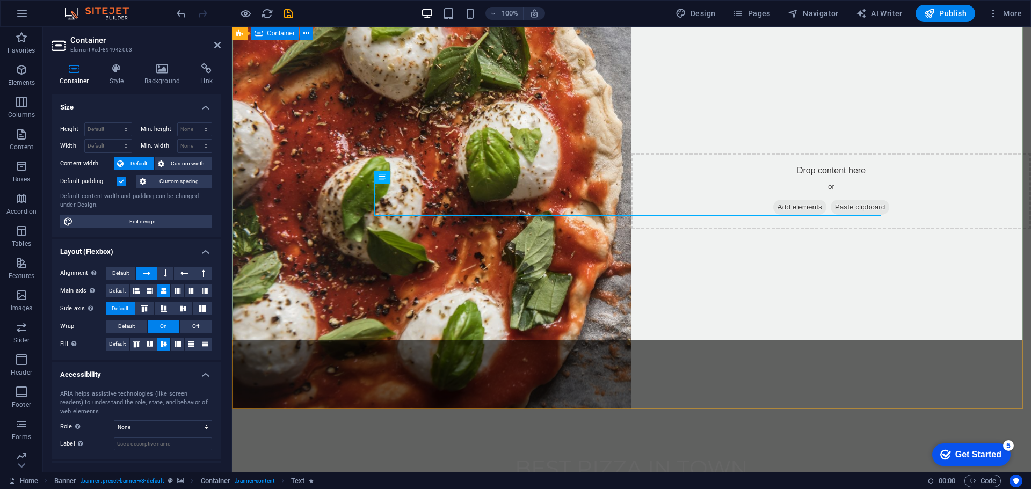
click at [848, 409] on div "Best pizza in town 0123 - 456789" at bounding box center [631, 497] width 799 height 176
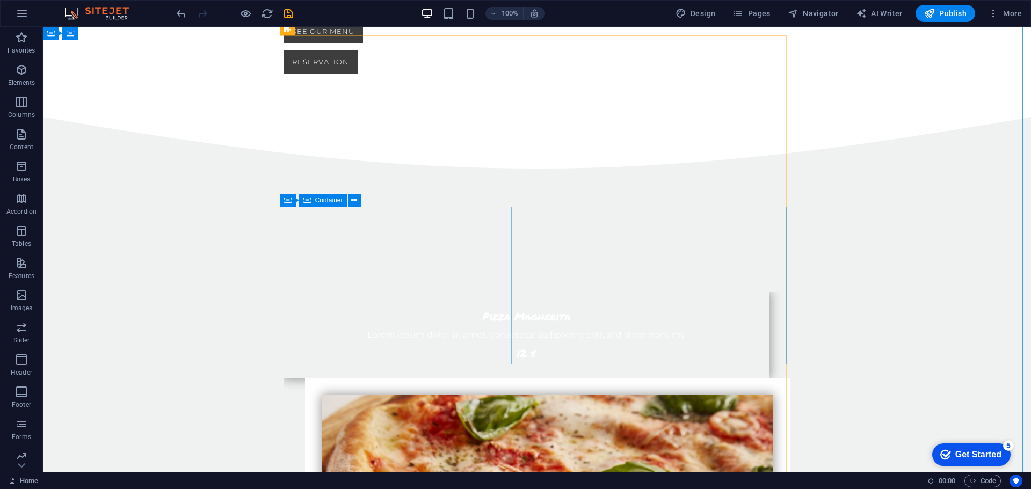
scroll to position [724, 0]
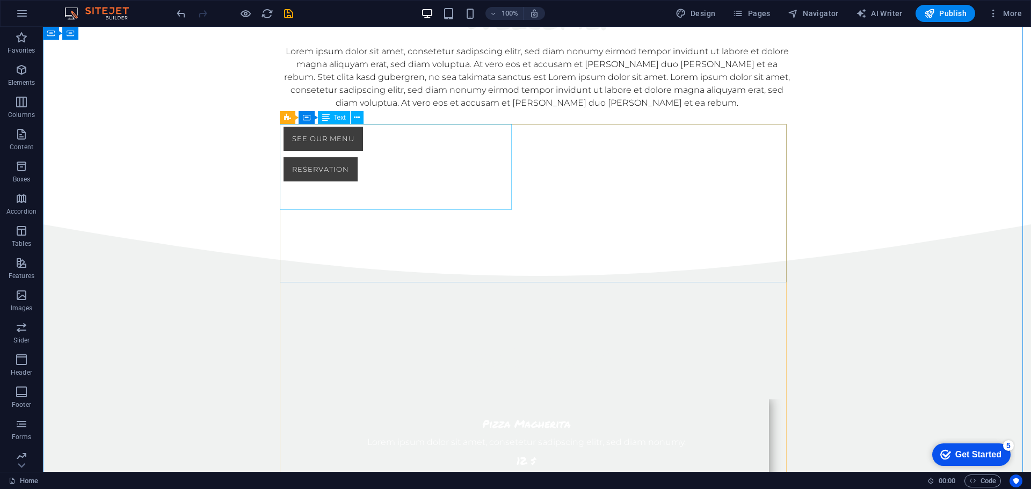
click at [436, 400] on div "Pizza Magherita Lorem ipsum dolor sit amet, consetetur sadipscing elitr, sed di…" at bounding box center [527, 443] width 486 height 86
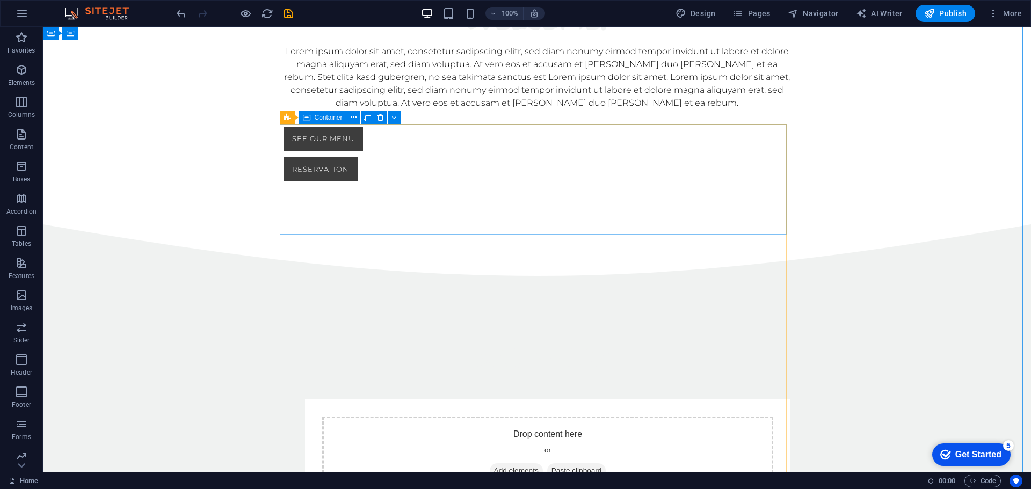
click at [285, 400] on div "Drop content here or Add elements Paste clipboard" at bounding box center [537, 455] width 507 height 111
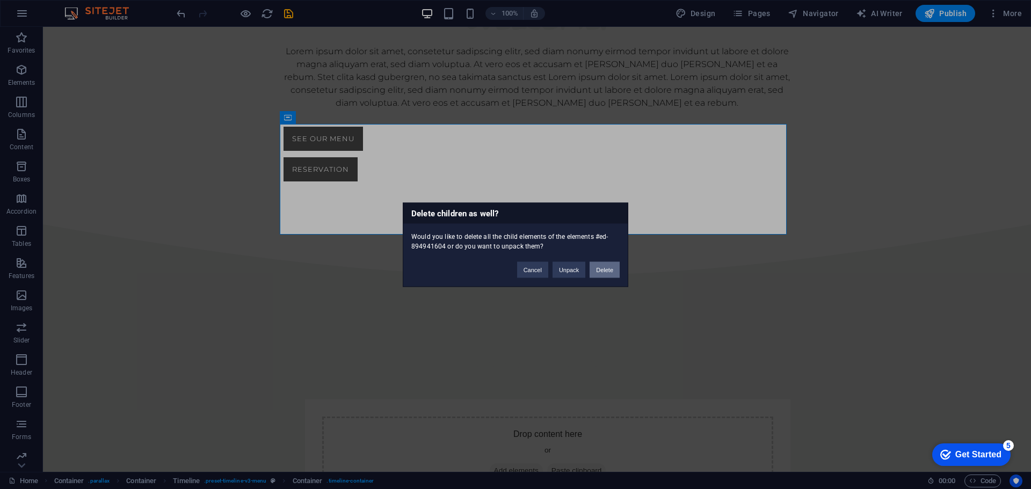
click at [609, 268] on button "Delete" at bounding box center [605, 270] width 30 height 16
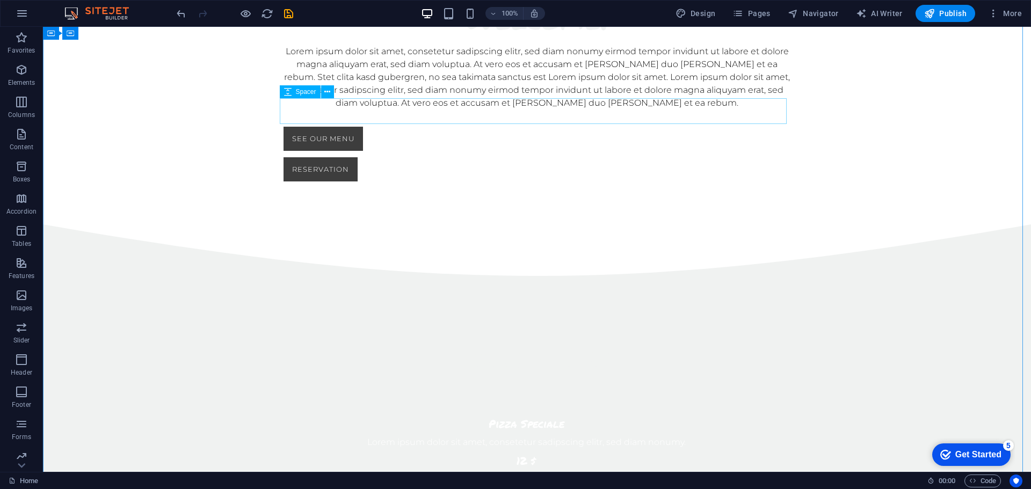
click at [313, 374] on div at bounding box center [537, 387] width 507 height 26
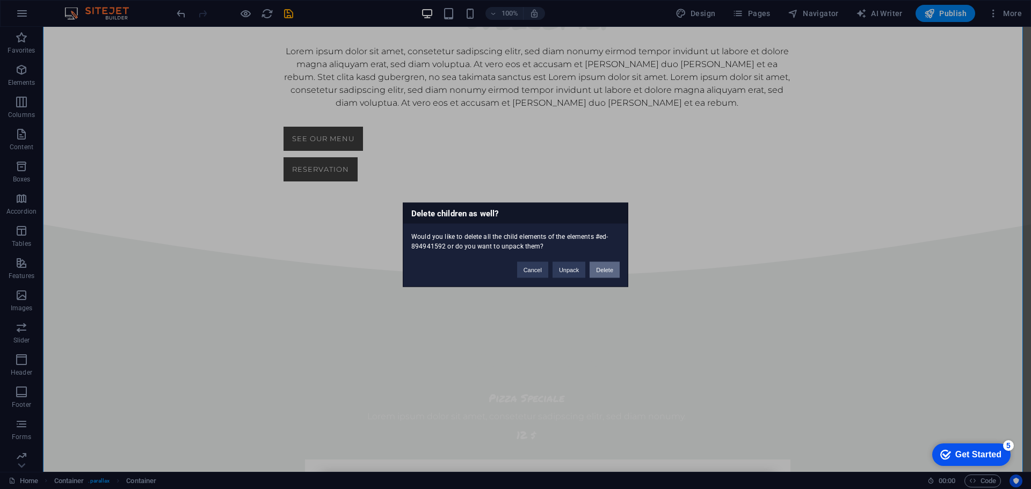
click at [599, 270] on button "Delete" at bounding box center [605, 270] width 30 height 16
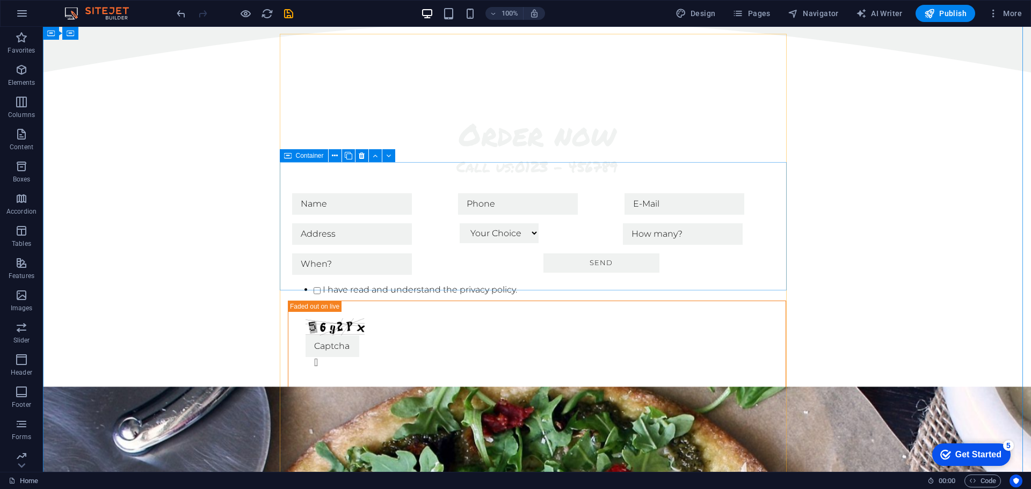
scroll to position [993, 0]
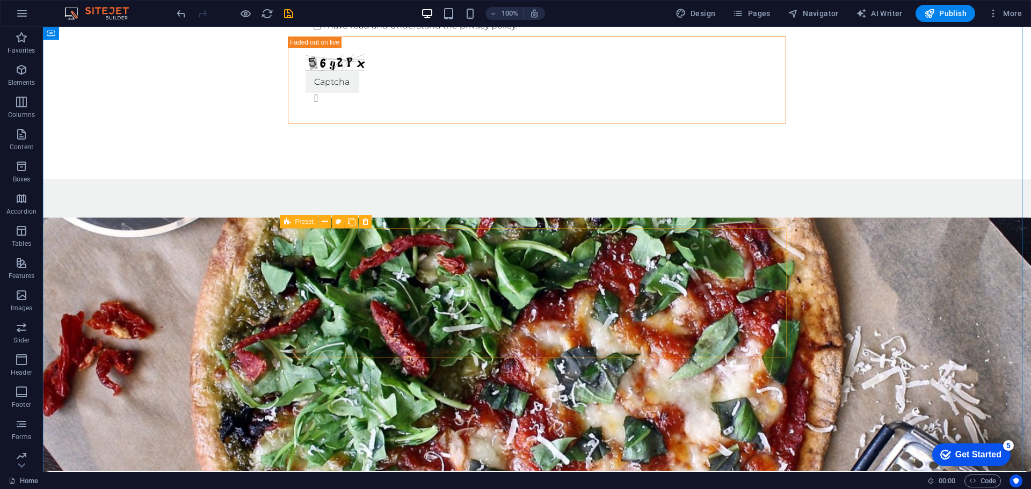
scroll to position [1170, 0]
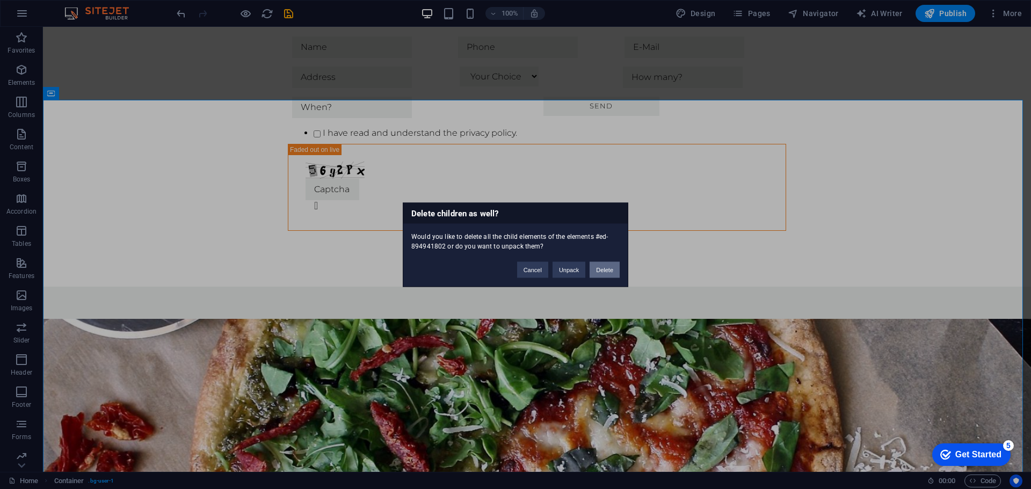
click at [604, 271] on button "Delete" at bounding box center [605, 270] width 30 height 16
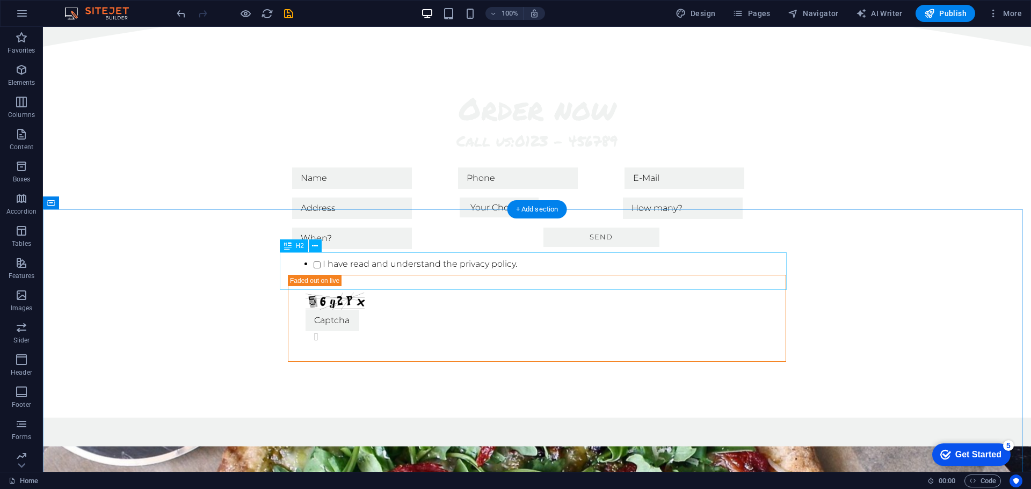
scroll to position [956, 0]
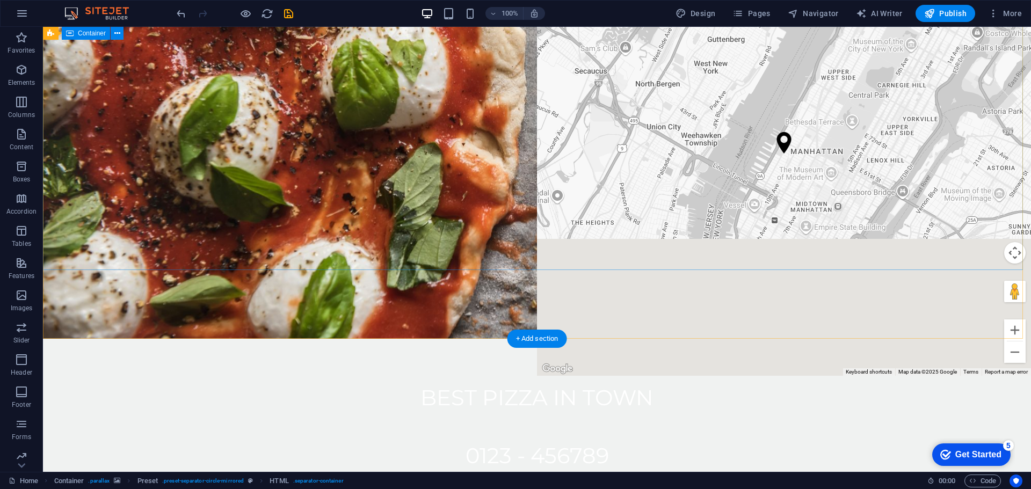
scroll to position [0, 0]
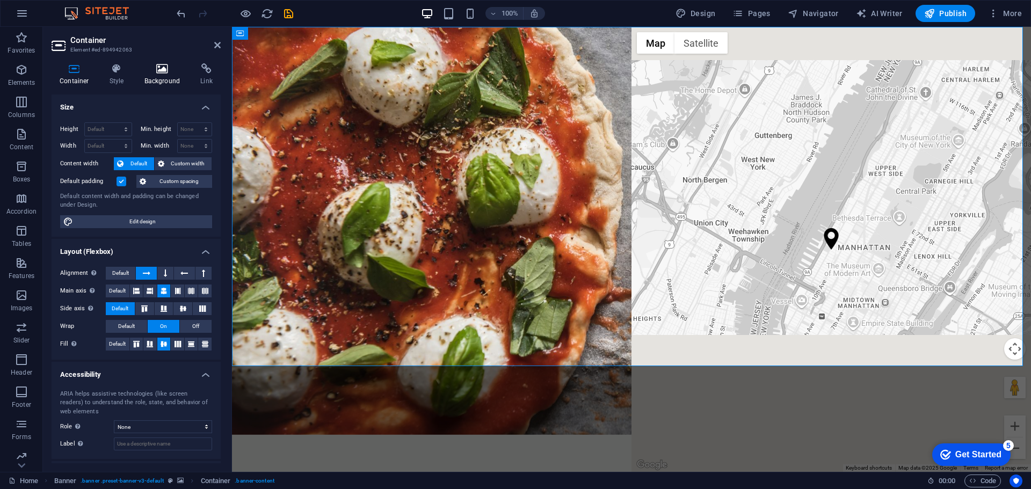
click at [167, 71] on icon at bounding box center [162, 68] width 52 height 11
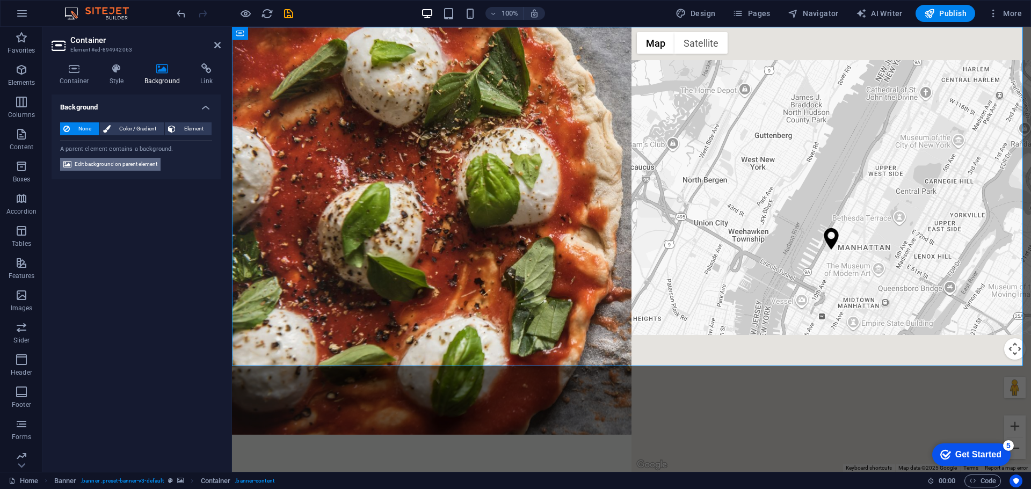
click at [131, 163] on span "Edit background on parent element" at bounding box center [116, 164] width 83 height 13
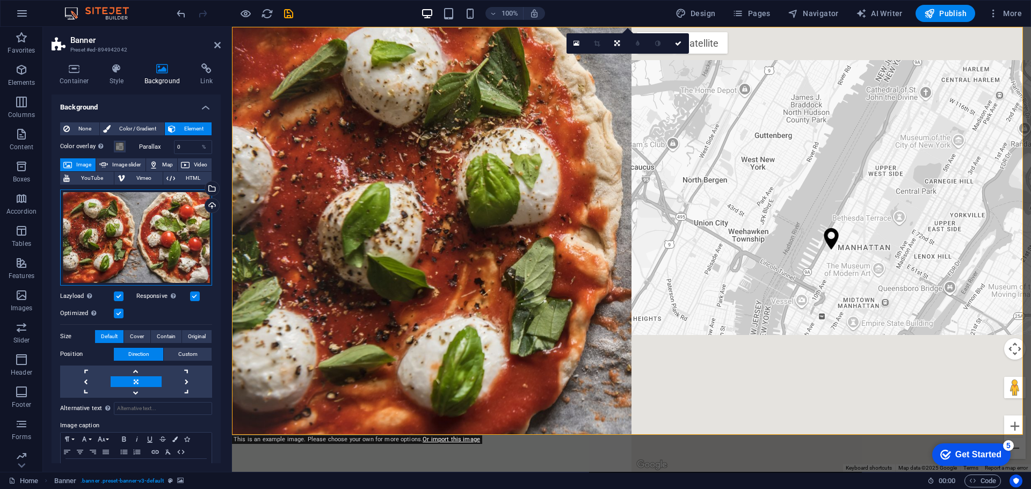
click at [141, 227] on div "Drag files here, click to choose files or select files from Files or our free s…" at bounding box center [136, 238] width 152 height 96
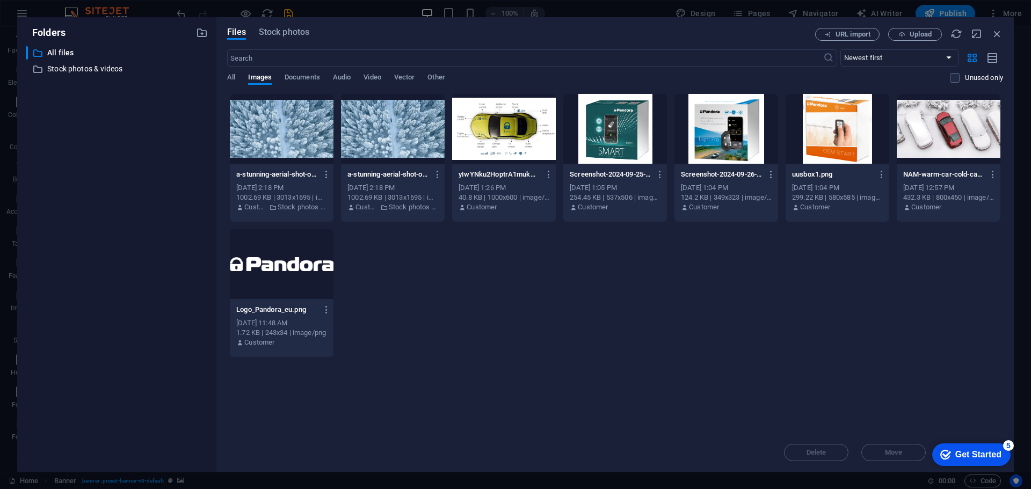
click at [287, 130] on div at bounding box center [282, 129] width 104 height 70
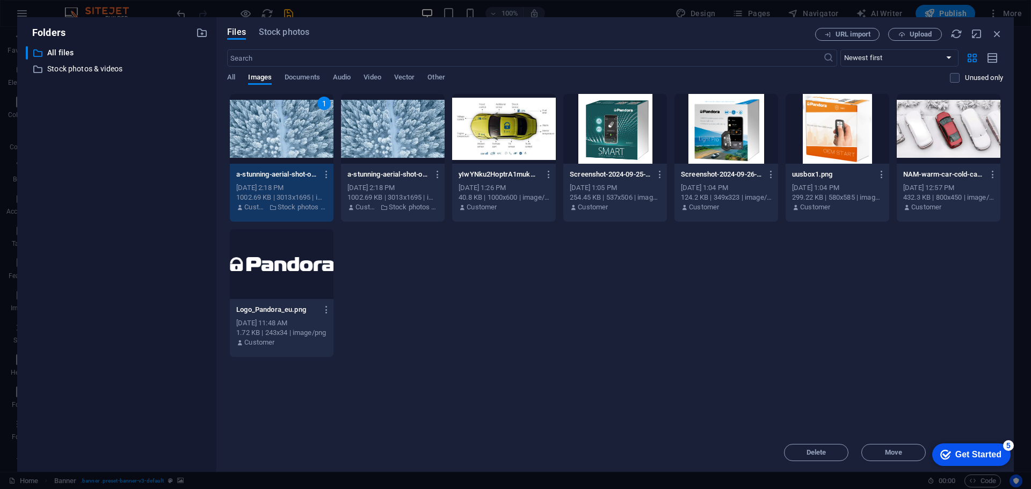
click at [287, 130] on div "1" at bounding box center [282, 129] width 104 height 70
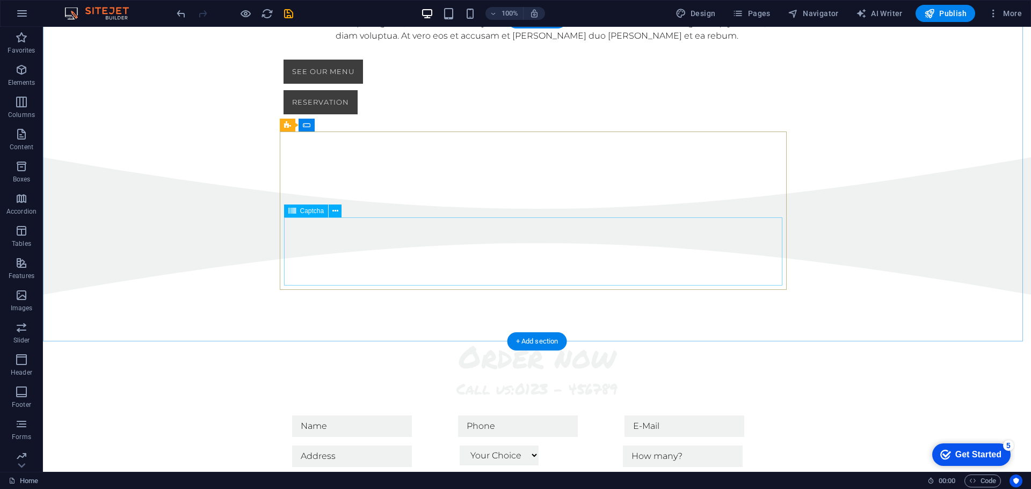
scroll to position [913, 0]
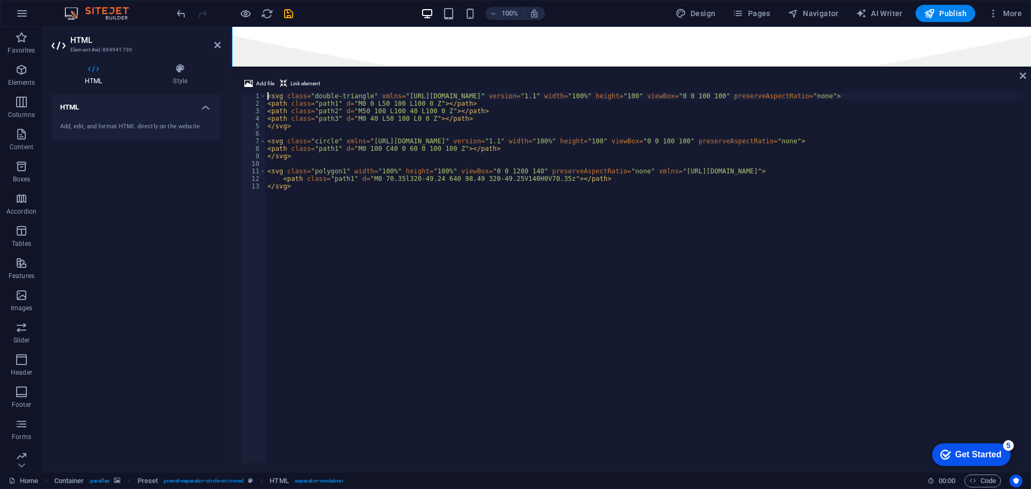
scroll to position [1121, 0]
click at [181, 77] on h4 "Style" at bounding box center [180, 74] width 81 height 23
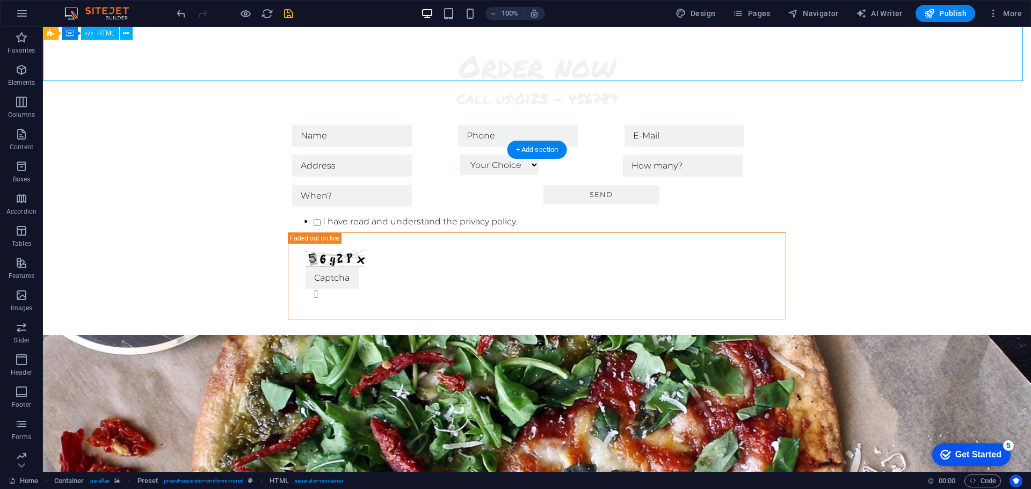
scroll to position [1013, 0]
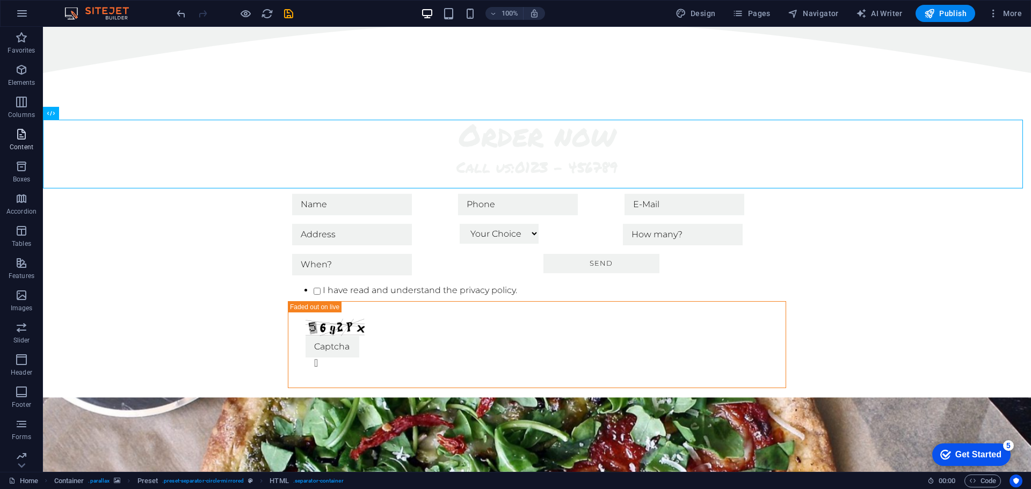
click at [25, 141] on span "Content" at bounding box center [21, 141] width 43 height 26
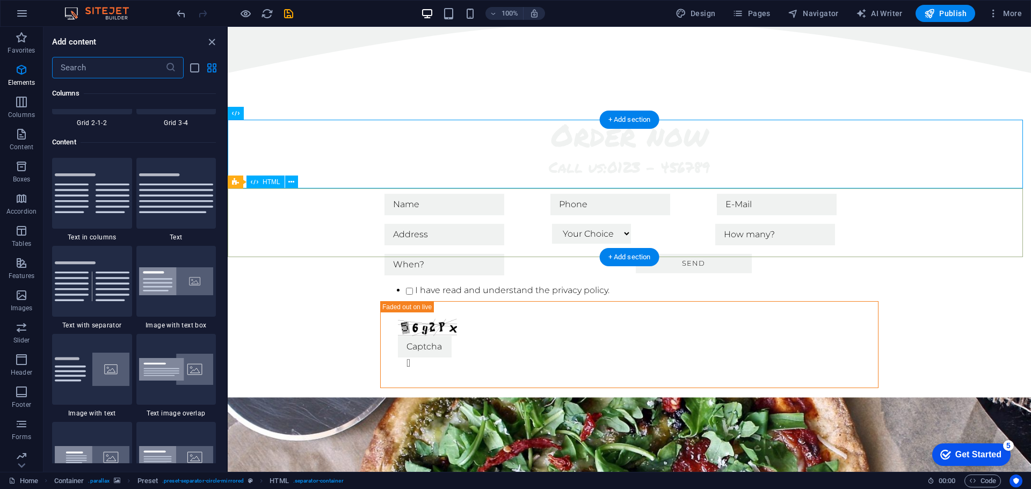
scroll to position [1880, 0]
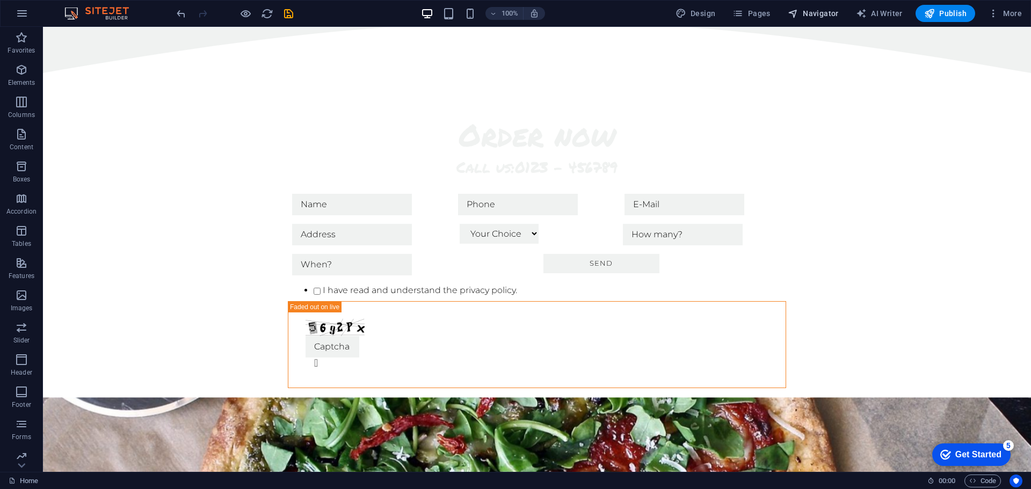
click at [815, 17] on span "Navigator" at bounding box center [813, 13] width 51 height 11
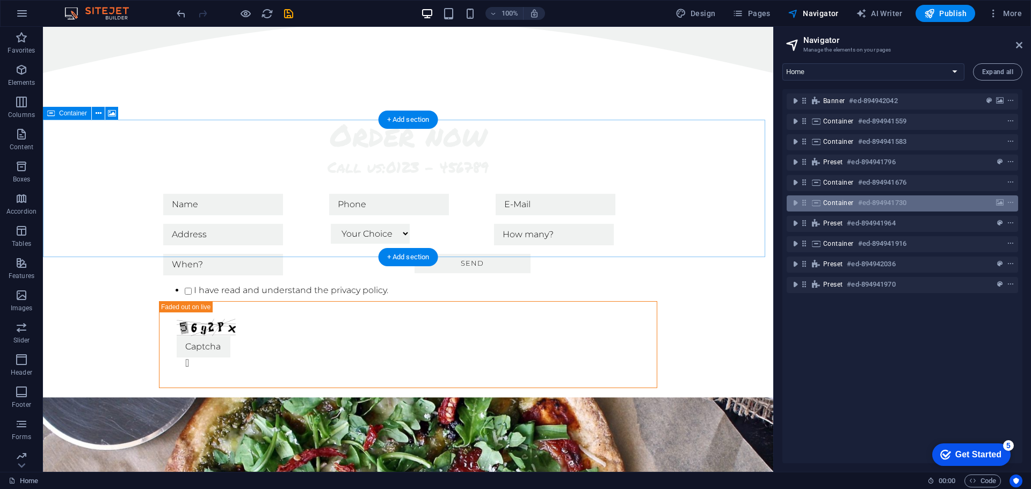
click at [842, 203] on span "Container" at bounding box center [838, 203] width 31 height 9
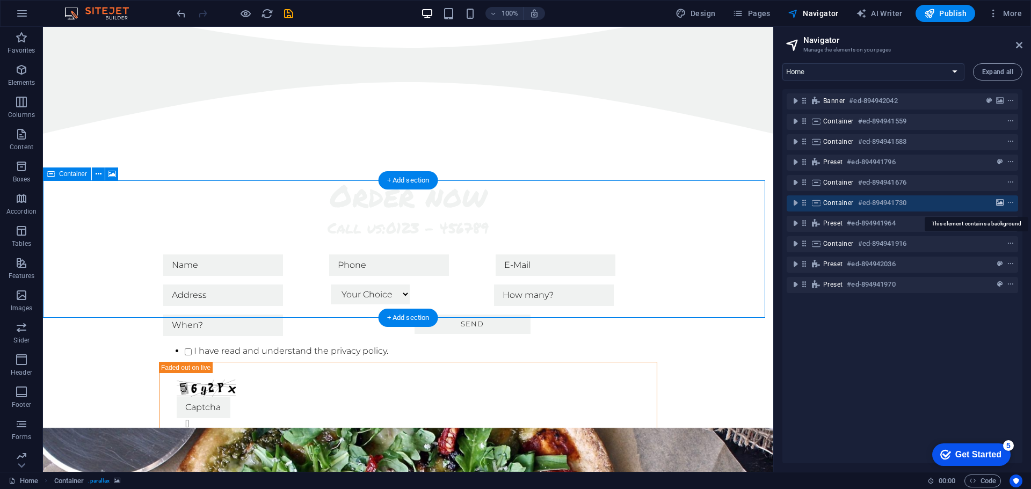
click at [996, 201] on icon "background" at bounding box center [1000, 203] width 8 height 8
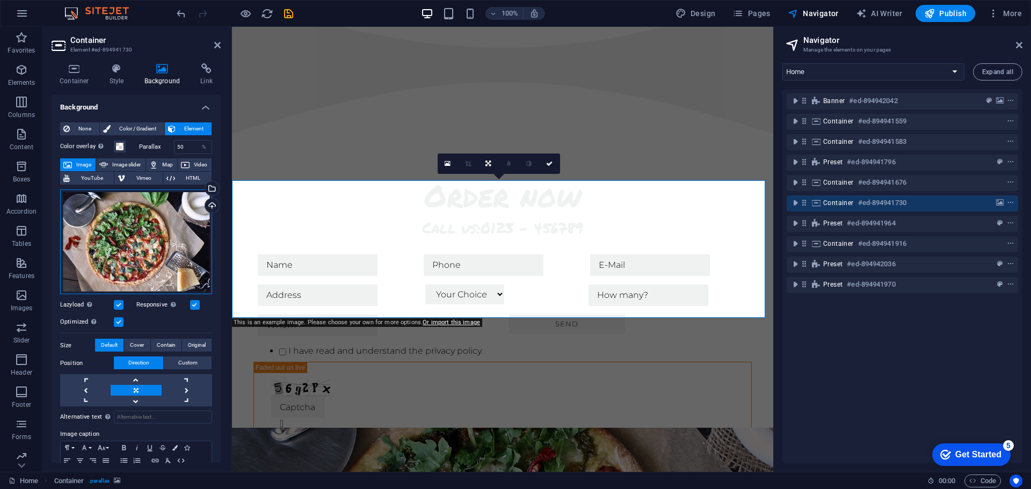
click at [150, 223] on div "Drag files here, click to choose files or select files from Files or our free s…" at bounding box center [136, 242] width 152 height 105
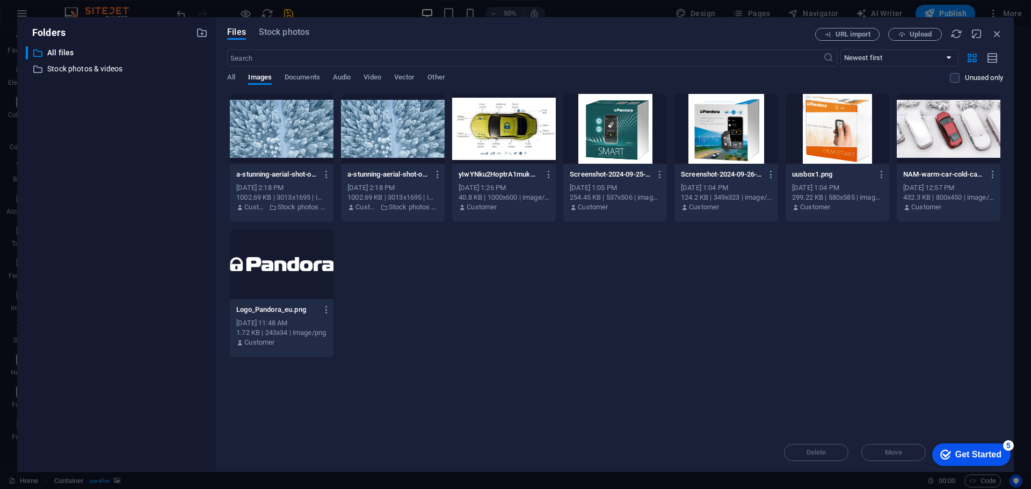
click at [955, 110] on div at bounding box center [949, 129] width 104 height 70
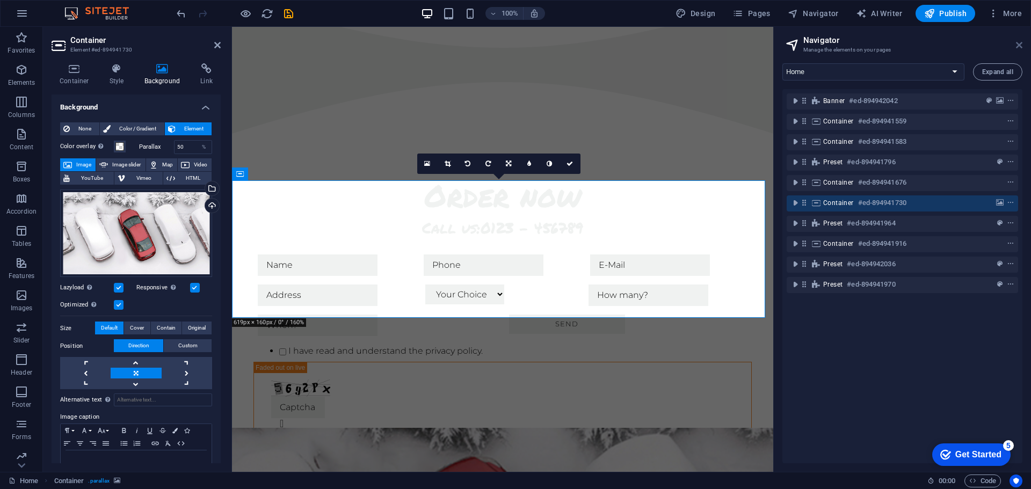
click at [1018, 43] on icon at bounding box center [1019, 45] width 6 height 9
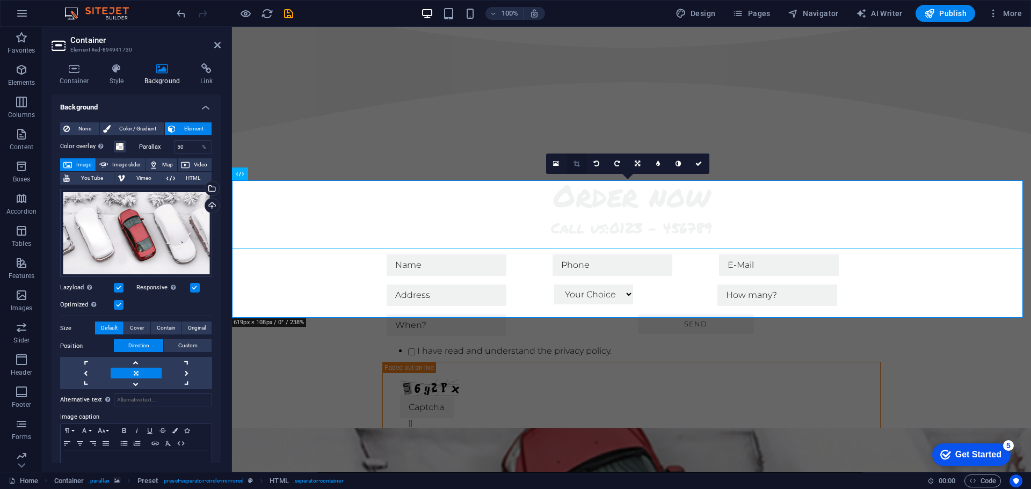
click at [577, 164] on icon at bounding box center [577, 164] width 6 height 6
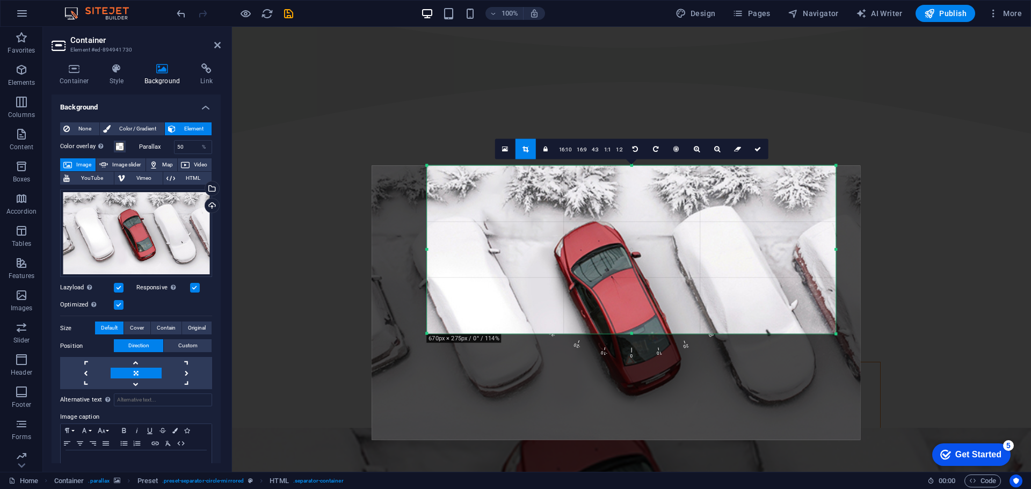
drag, startPoint x: 820, startPoint y: 389, endPoint x: 851, endPoint y: 279, distance: 113.8
click at [836, 279] on div "180 170 160 150 140 130 120 110 100 90 80 70 60 50 40 30 20 10 0 -10 -20 -30 -4…" at bounding box center [631, 249] width 409 height 168
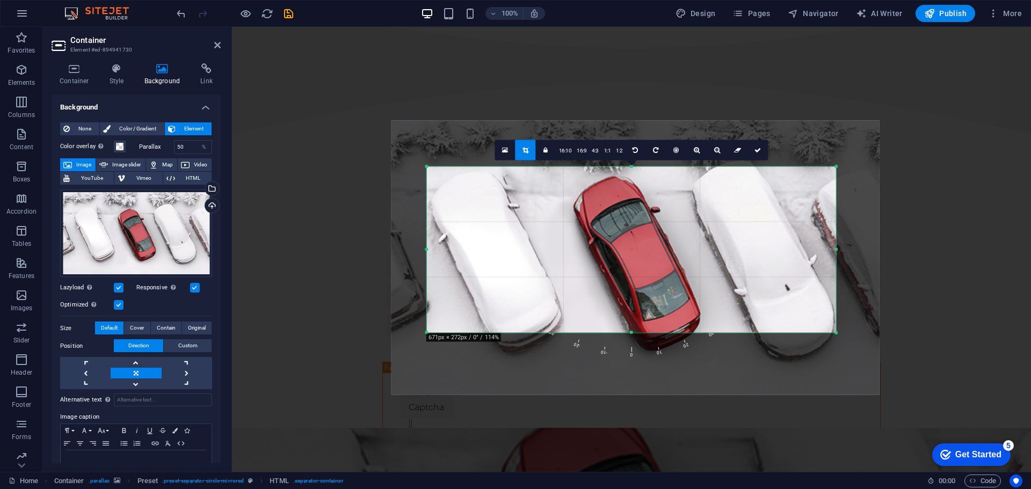
drag, startPoint x: 693, startPoint y: 293, endPoint x: 713, endPoint y: 246, distance: 51.5
click at [713, 246] on div at bounding box center [636, 257] width 488 height 275
click at [755, 151] on icon at bounding box center [758, 150] width 6 height 6
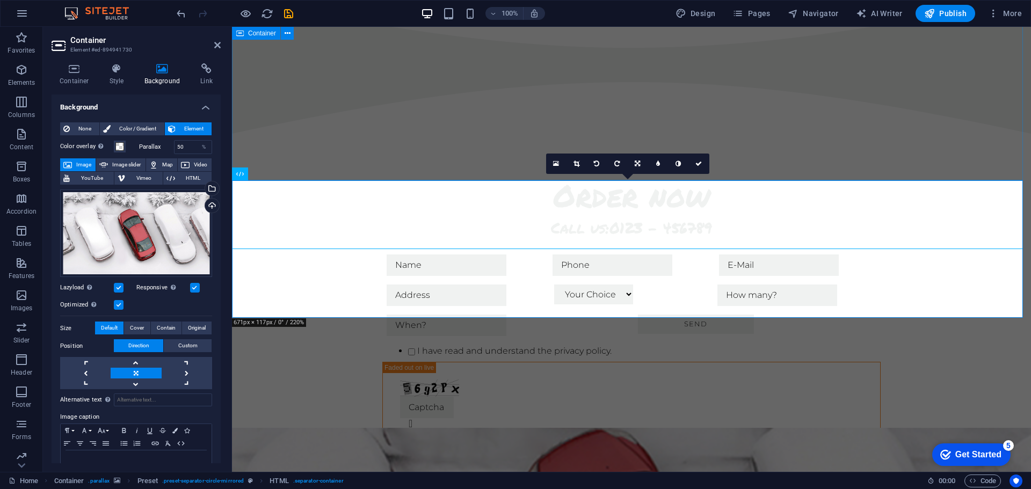
click at [281, 134] on div "Order now Call us: 0123 - 456789 Your Choice Magherita Speciale Tonno Rucola Sa…" at bounding box center [631, 319] width 799 height 371
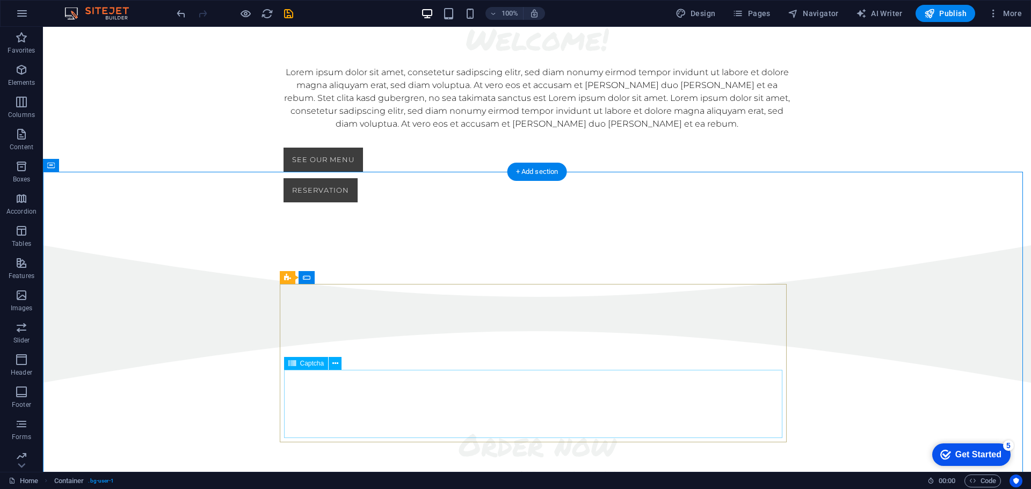
scroll to position [630, 0]
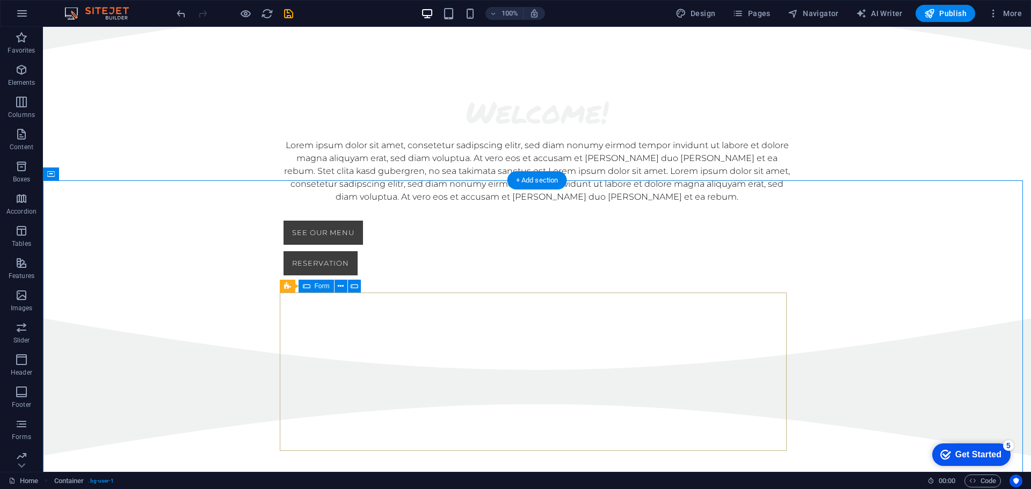
click div "Your Choice Magherita Speciale Tonno Rucola Salami Calzone send I have read and…"
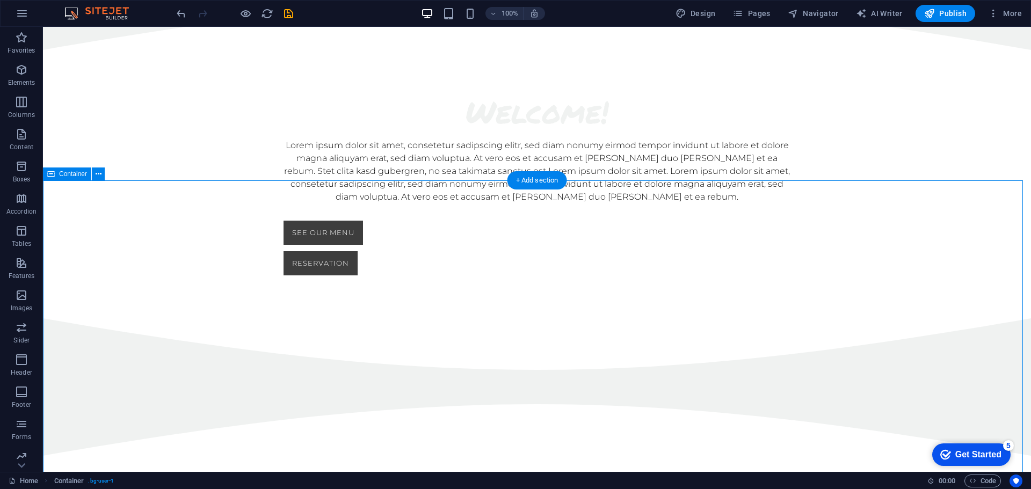
click at [322, 287] on span "Form" at bounding box center [322, 286] width 15 height 6
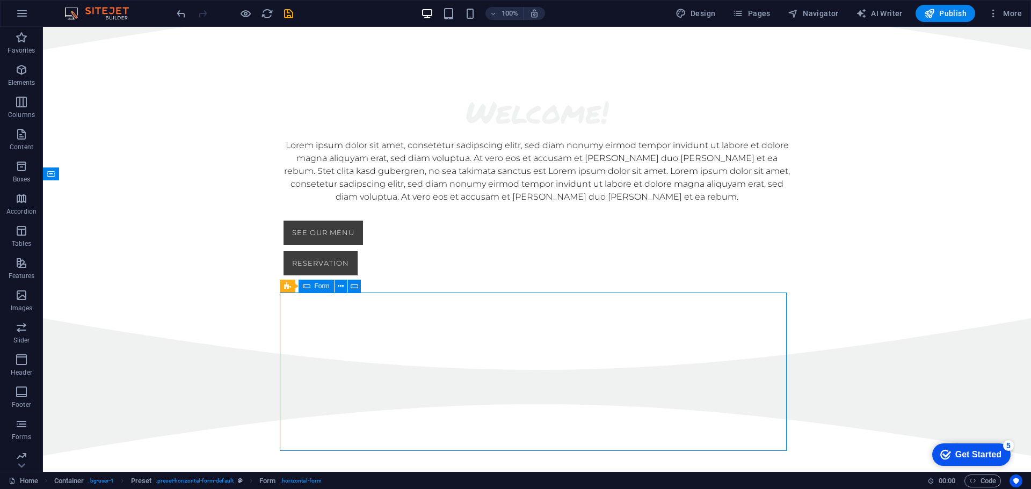
click at [322, 287] on span "Form" at bounding box center [322, 286] width 15 height 6
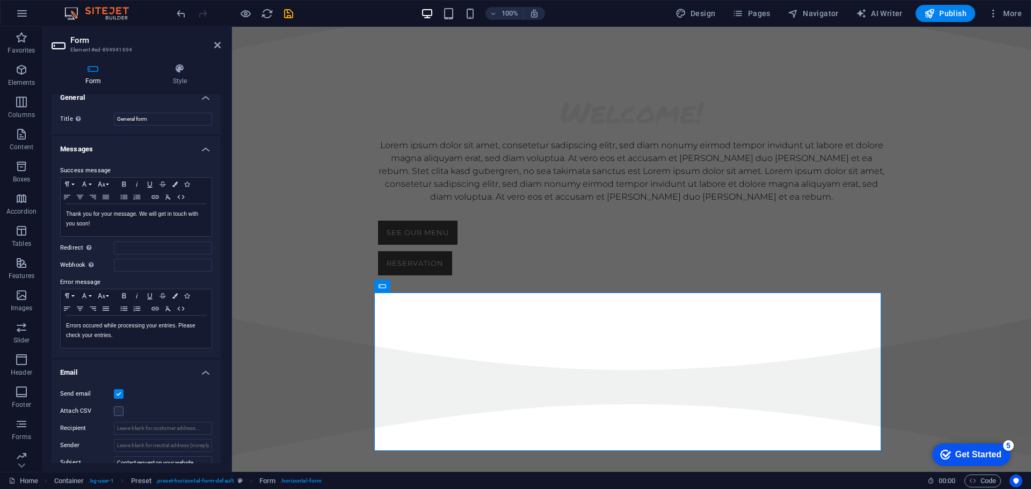
scroll to position [0, 0]
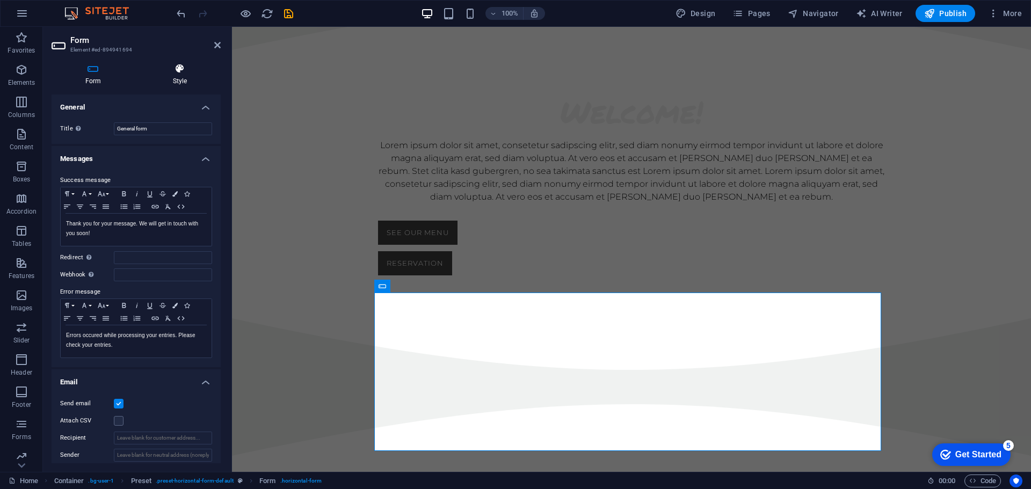
click at [189, 73] on icon at bounding box center [180, 68] width 82 height 11
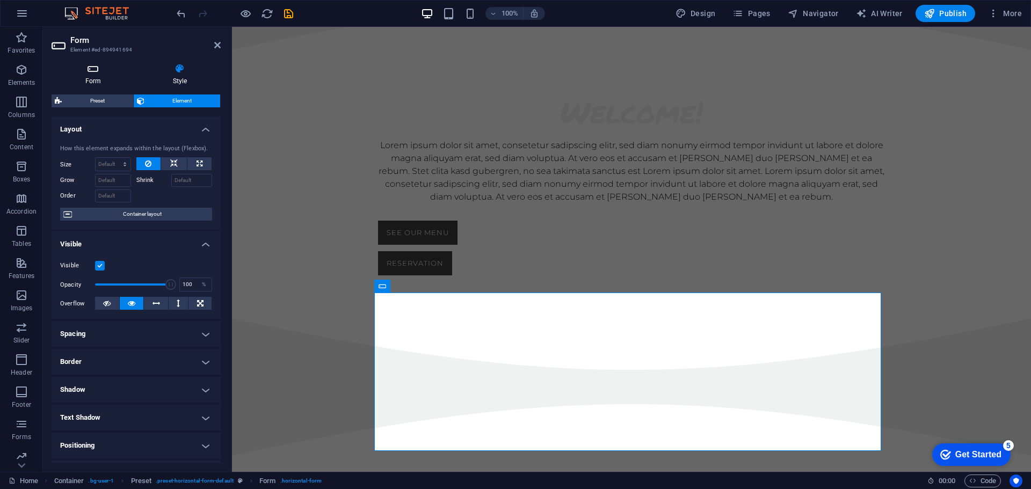
click at [103, 69] on icon at bounding box center [93, 68] width 83 height 11
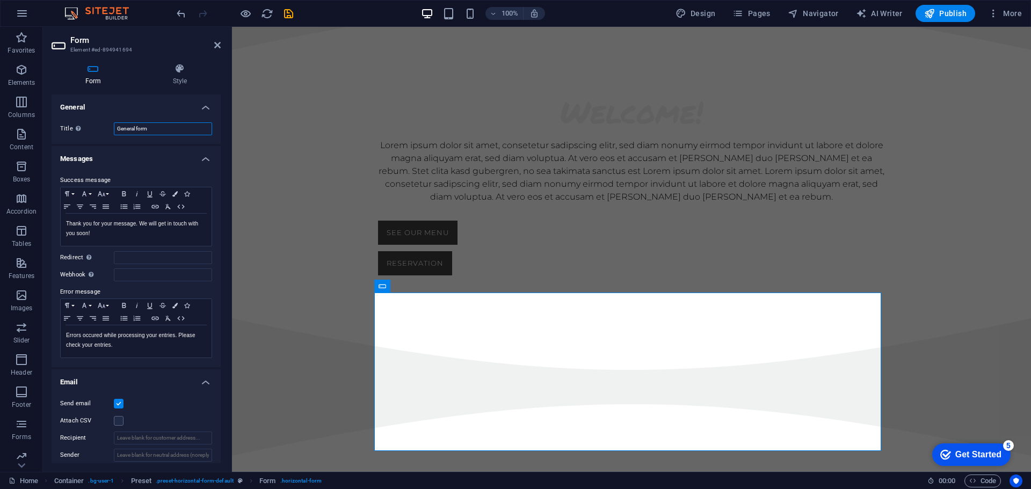
click at [173, 125] on input "General form" at bounding box center [163, 128] width 98 height 13
click div "Your Choice Magherita Speciale Tonno Rucola Salami Calzone"
click at [414, 326] on span "Dropdown" at bounding box center [414, 325] width 30 height 6
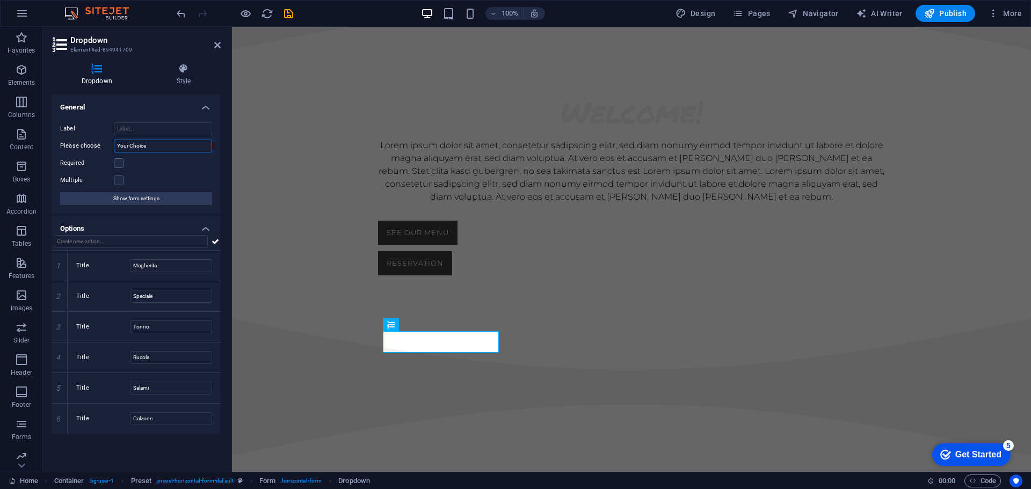
click at [150, 142] on input "Your Choice" at bounding box center [163, 146] width 98 height 13
click div
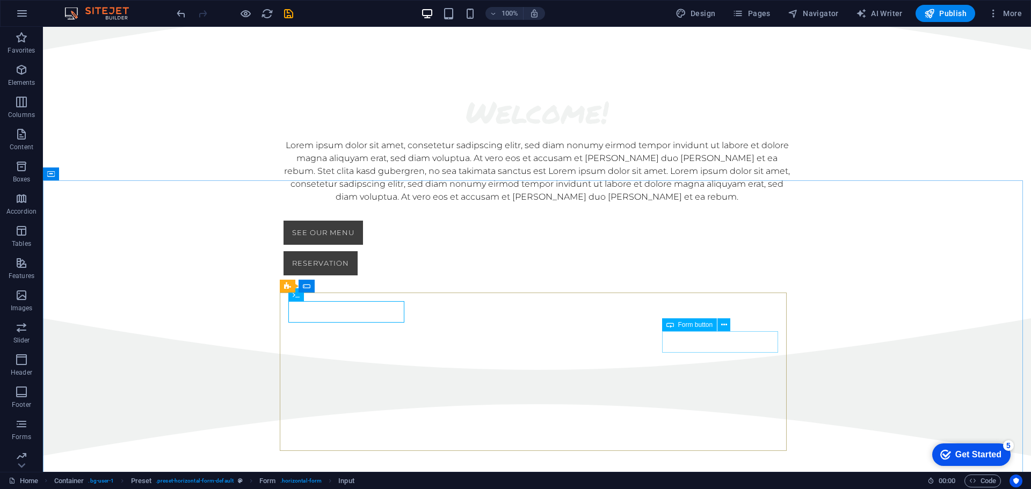
click at [695, 326] on span "Form button" at bounding box center [695, 325] width 35 height 6
click at [697, 326] on span "Form button" at bounding box center [695, 325] width 35 height 6
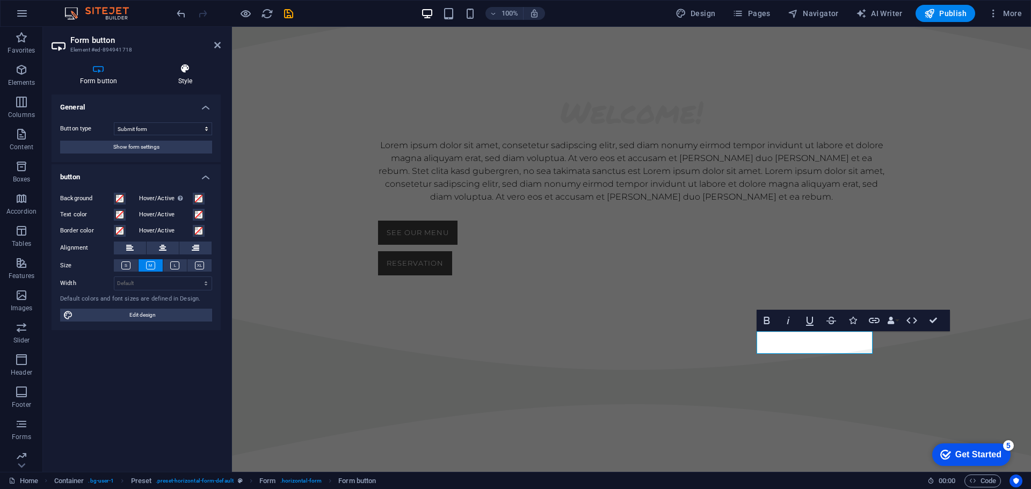
click at [179, 70] on icon at bounding box center [185, 68] width 71 height 11
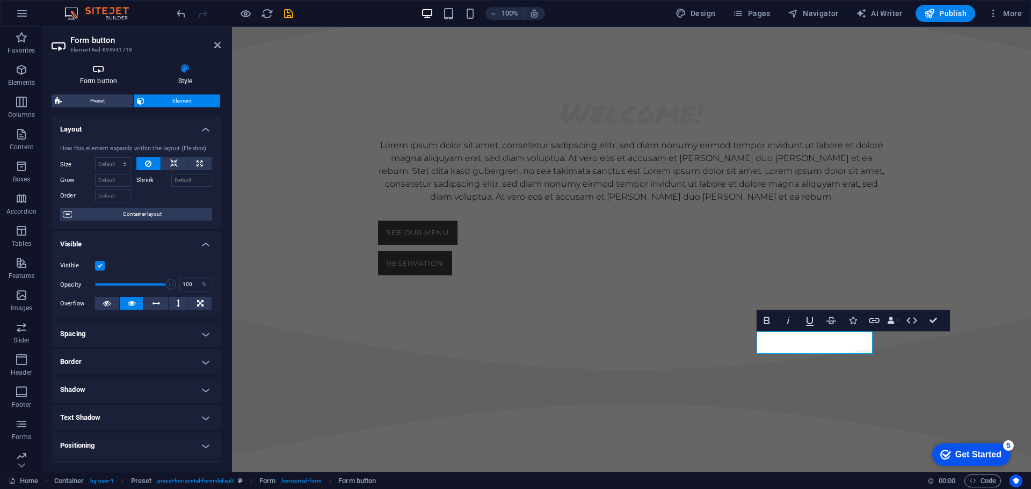
click at [101, 76] on h4 "Form button" at bounding box center [101, 74] width 98 height 23
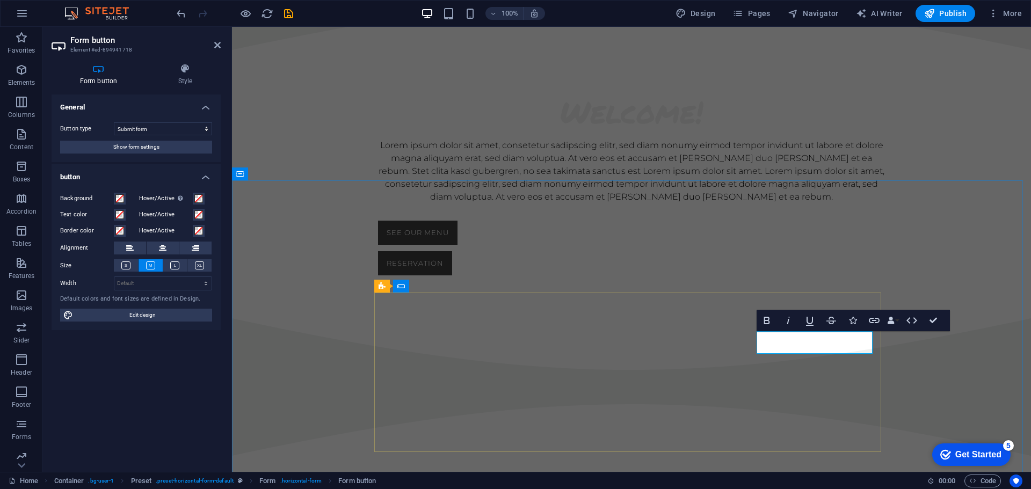
click button "send"
type button "send"
click at [764, 322] on icon "button" at bounding box center [767, 321] width 6 height 8
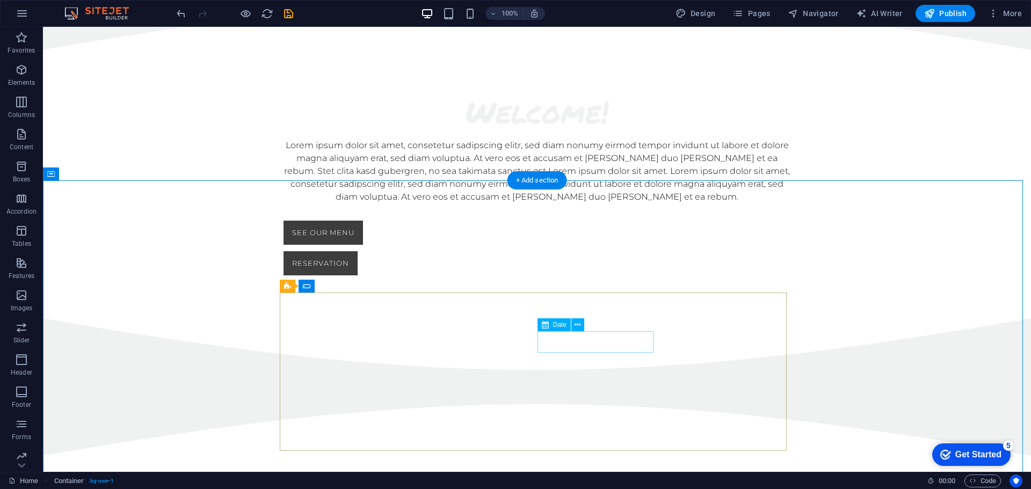
click div
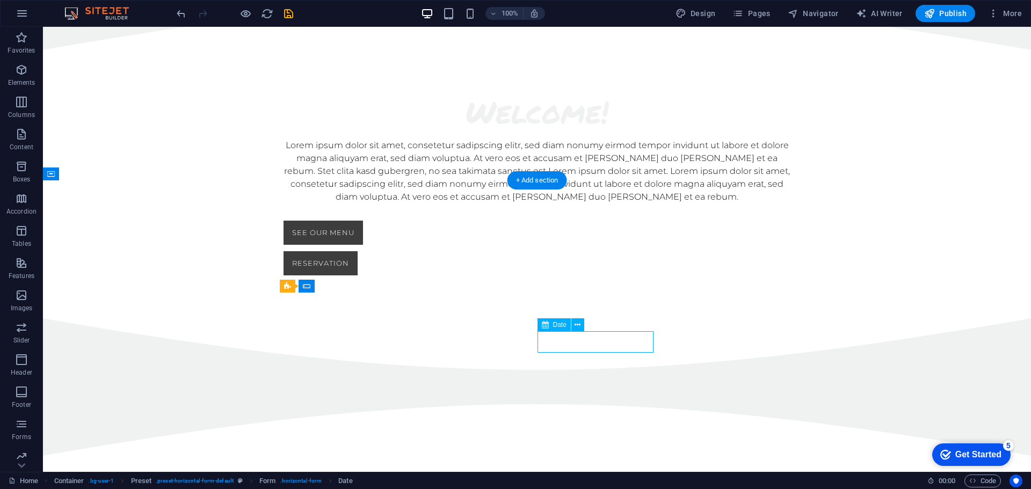
click div
click at [563, 324] on span "Date" at bounding box center [559, 325] width 13 height 6
click at [561, 328] on span "Date" at bounding box center [559, 325] width 13 height 6
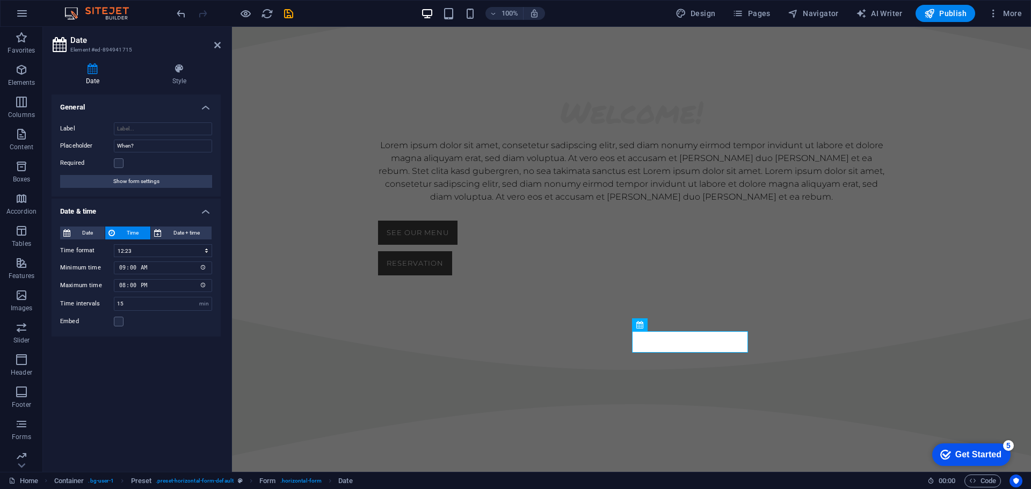
click at [98, 77] on h4 "Date" at bounding box center [95, 74] width 86 height 23
click at [213, 44] on h2 "Date" at bounding box center [145, 40] width 150 height 10
click at [219, 43] on icon at bounding box center [217, 45] width 6 height 9
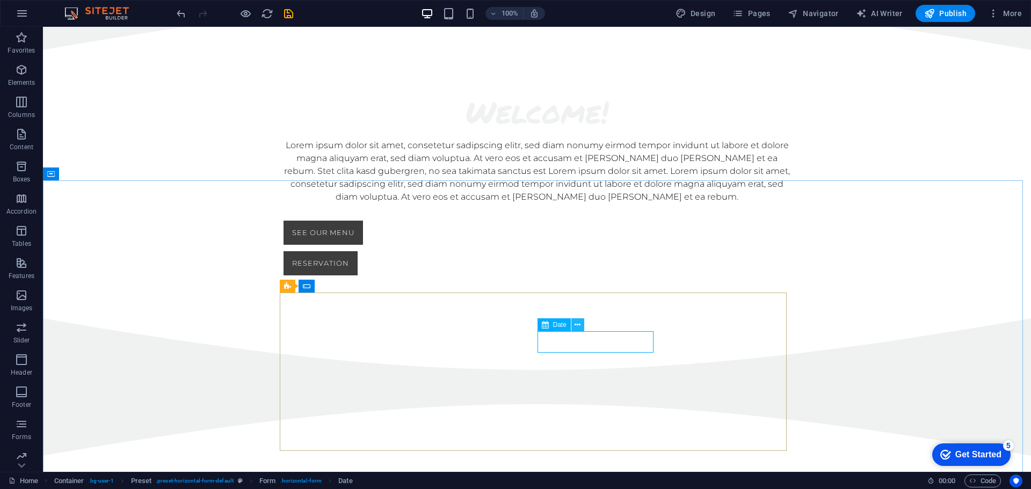
click at [581, 326] on icon at bounding box center [578, 325] width 6 height 11
click div
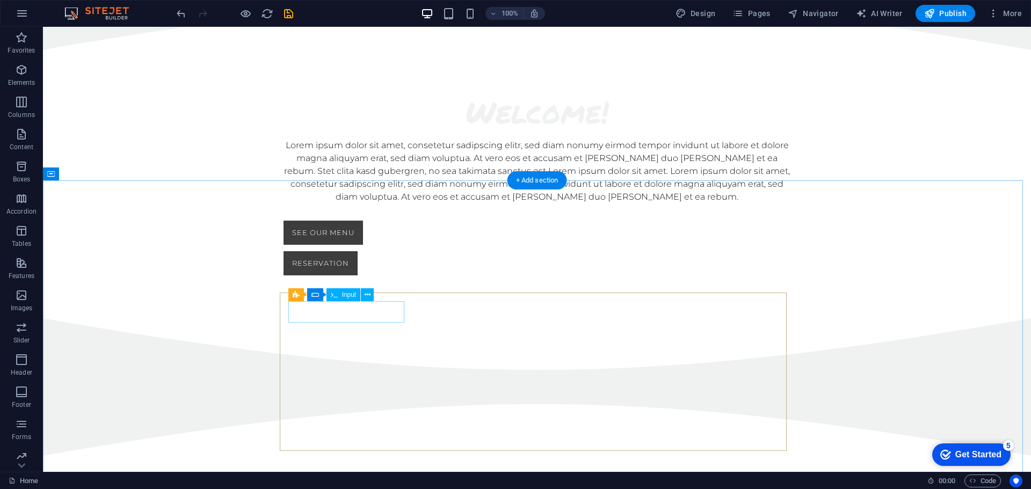
click div
click at [366, 301] on button at bounding box center [367, 294] width 13 height 13
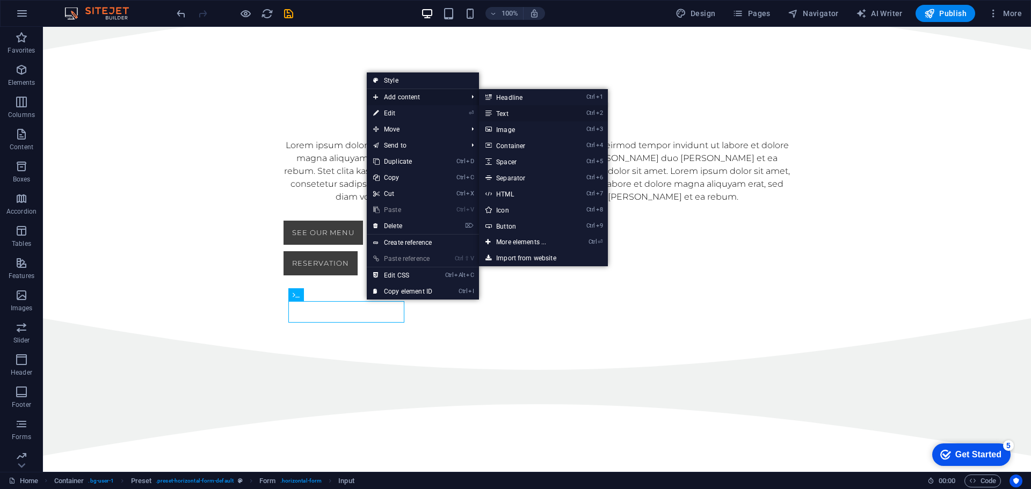
click at [527, 111] on link "Ctrl 2 Text" at bounding box center [523, 113] width 89 height 16
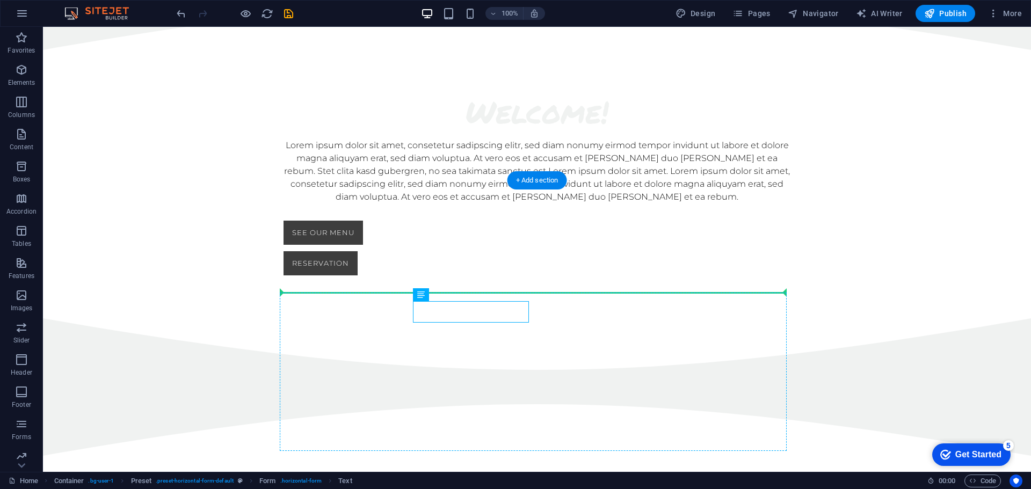
drag, startPoint x: 436, startPoint y: 308, endPoint x: 329, endPoint y: 299, distance: 107.3
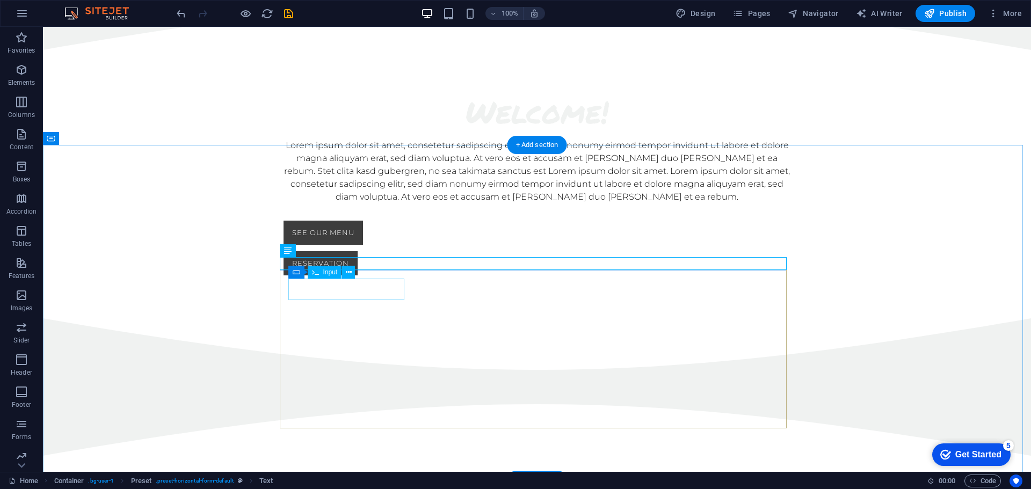
scroll to position [684, 0]
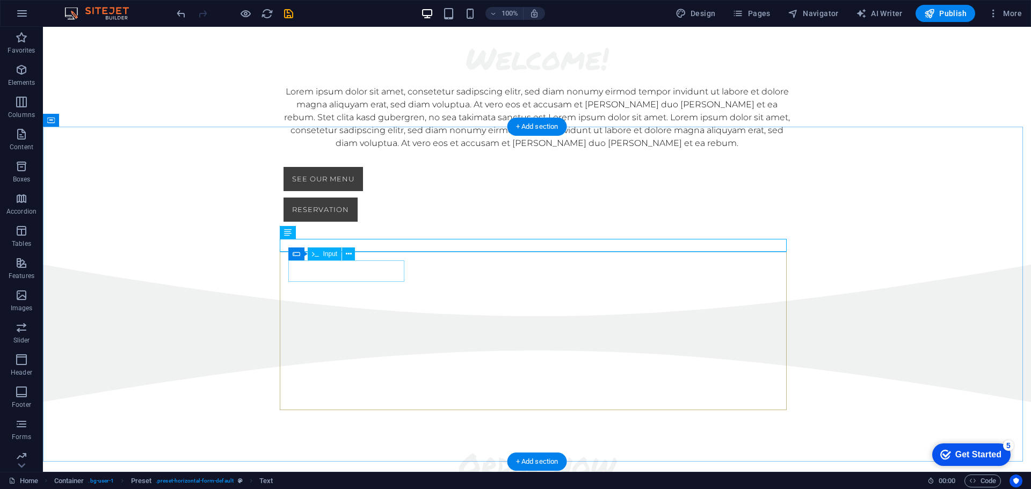
click div
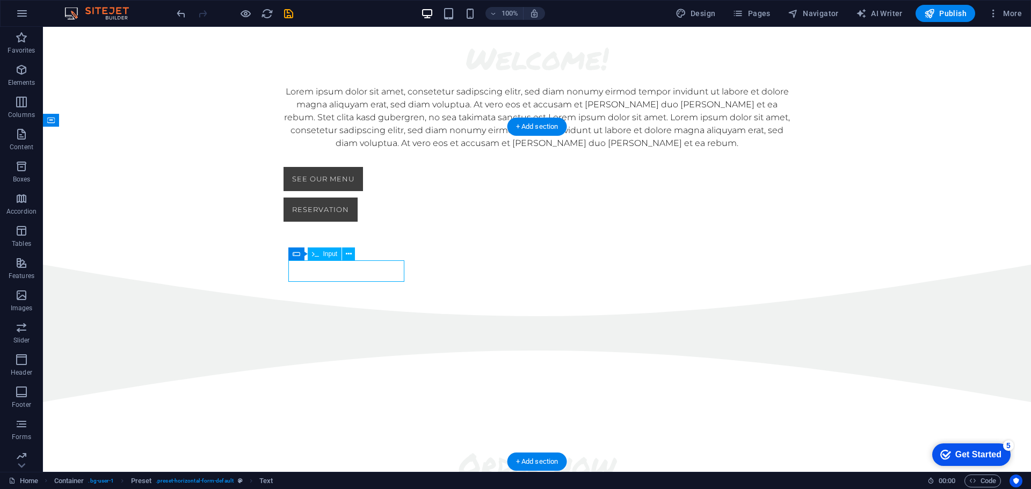
click div
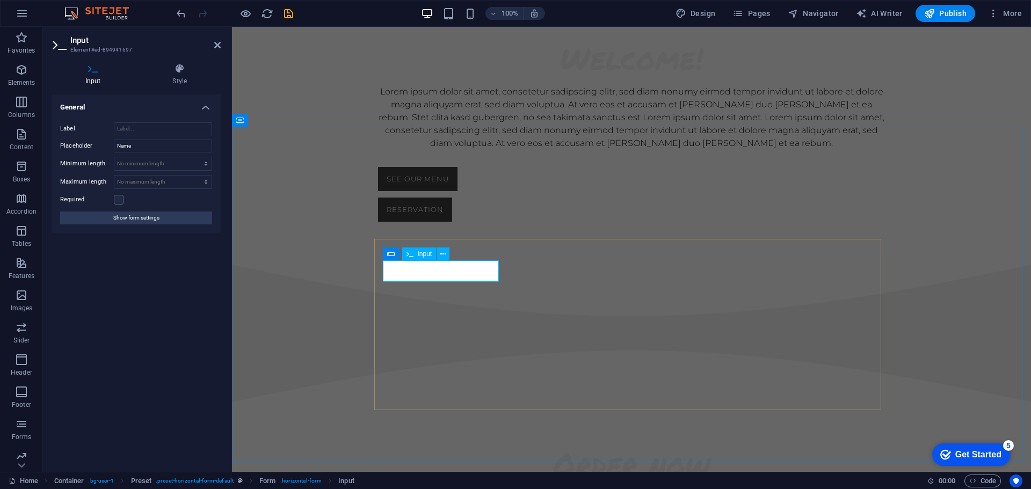
click input "text"
click at [153, 128] on input "Label" at bounding box center [163, 128] width 98 height 13
drag, startPoint x: 141, startPoint y: 148, endPoint x: 112, endPoint y: 144, distance: 29.2
click at [112, 144] on div "Placeholder Name" at bounding box center [136, 146] width 152 height 13
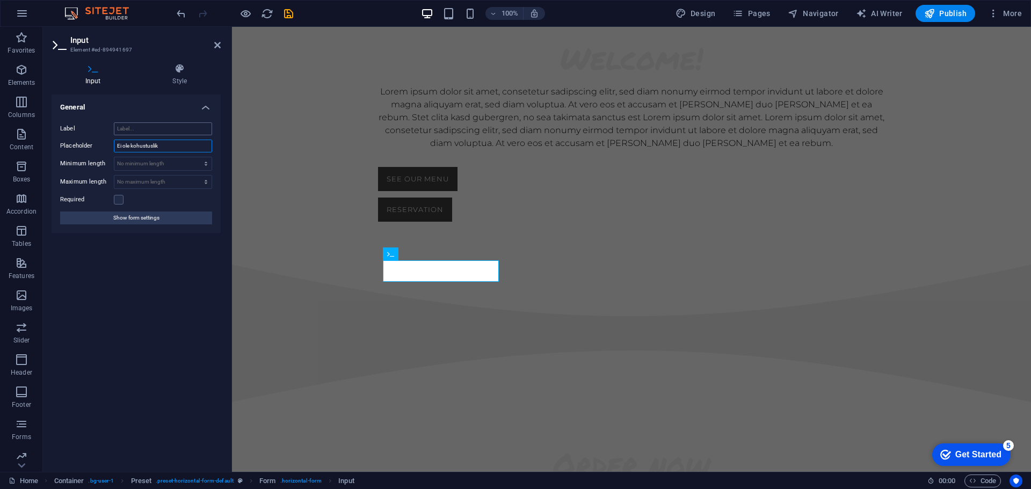
type input "Ei ole kohustuslik"
click at [146, 128] on input "Label" at bounding box center [163, 128] width 98 height 13
type input "Nimi"
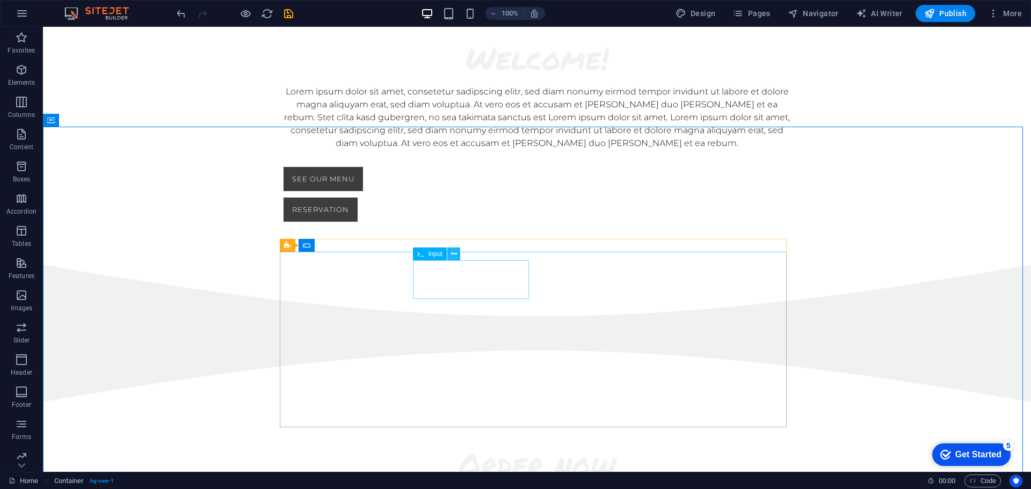
click at [454, 255] on icon at bounding box center [454, 254] width 6 height 11
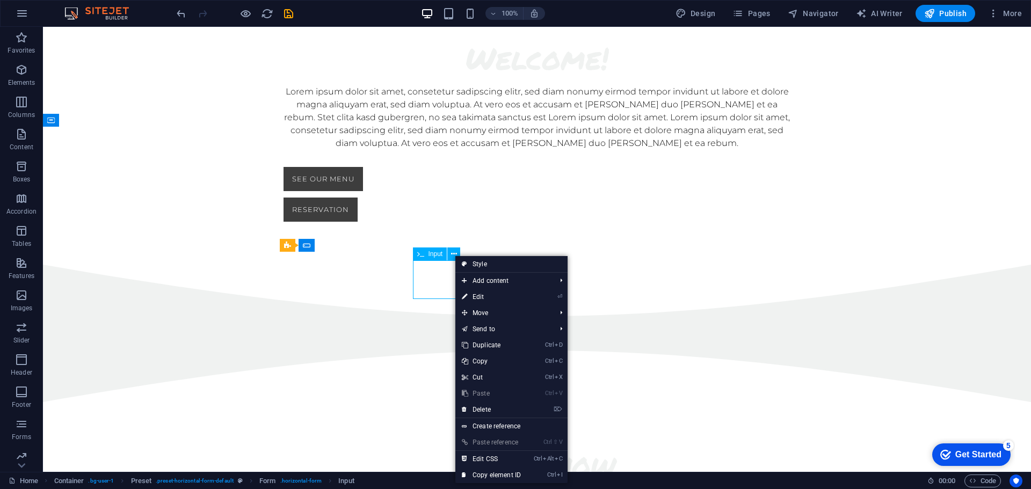
click at [435, 254] on span "Input" at bounding box center [436, 254] width 15 height 6
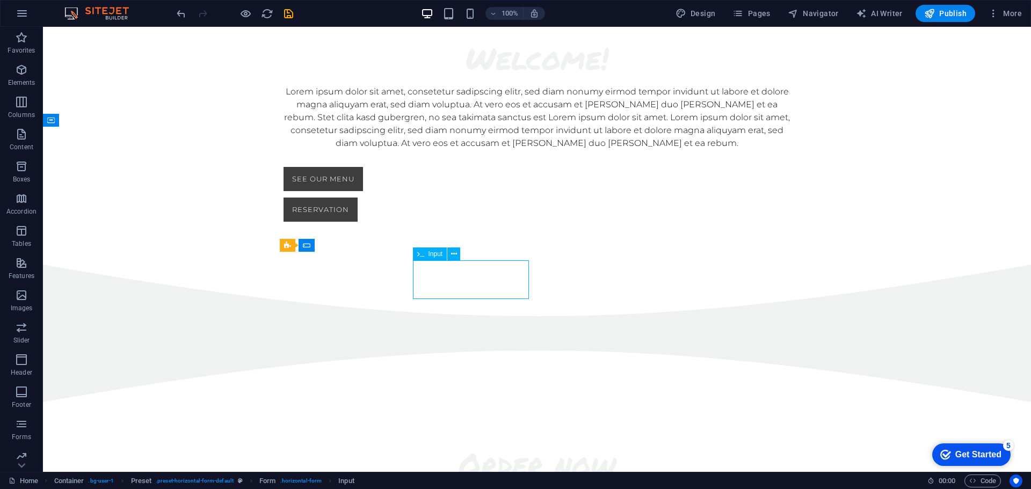
click at [435, 254] on span "Input" at bounding box center [436, 254] width 15 height 6
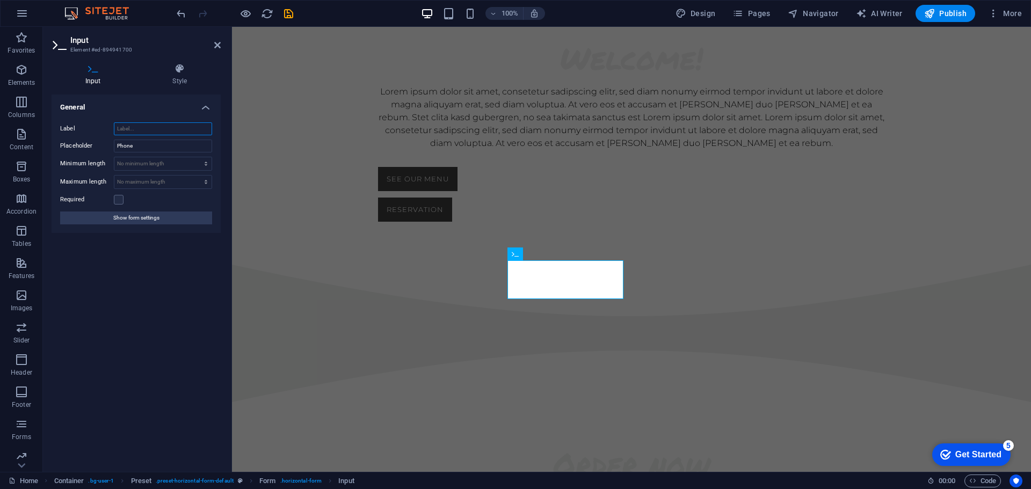
click at [179, 129] on input "Label" at bounding box center [163, 128] width 98 height 13
type input "Meiliadress"
click at [160, 149] on input "Phone" at bounding box center [163, 146] width 98 height 13
type input "email@email.com"
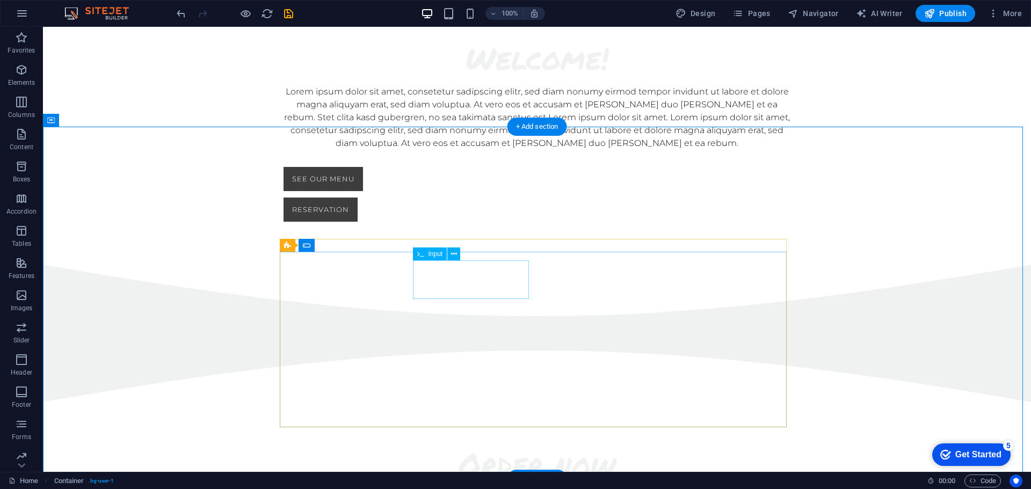
click div "Meiliadress"
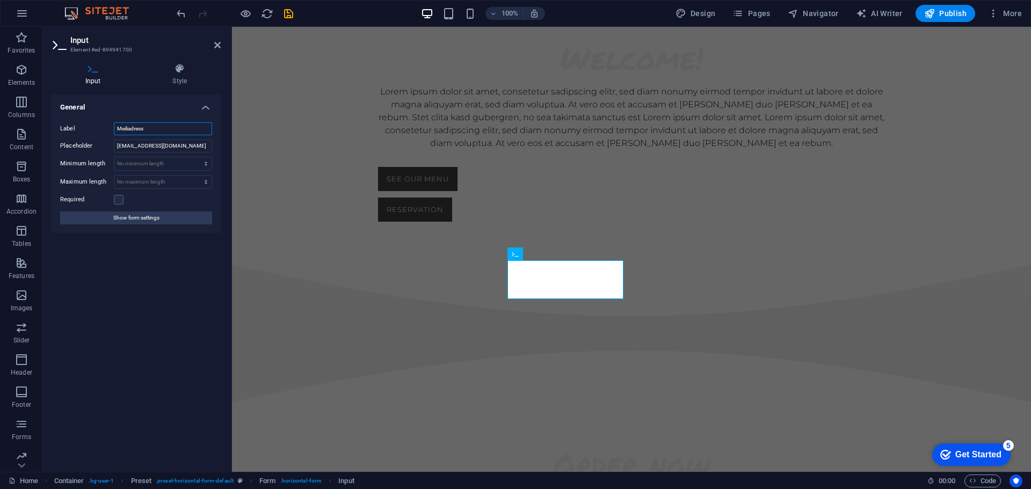
click at [159, 130] on input "Meiliadress" at bounding box center [163, 128] width 98 height 13
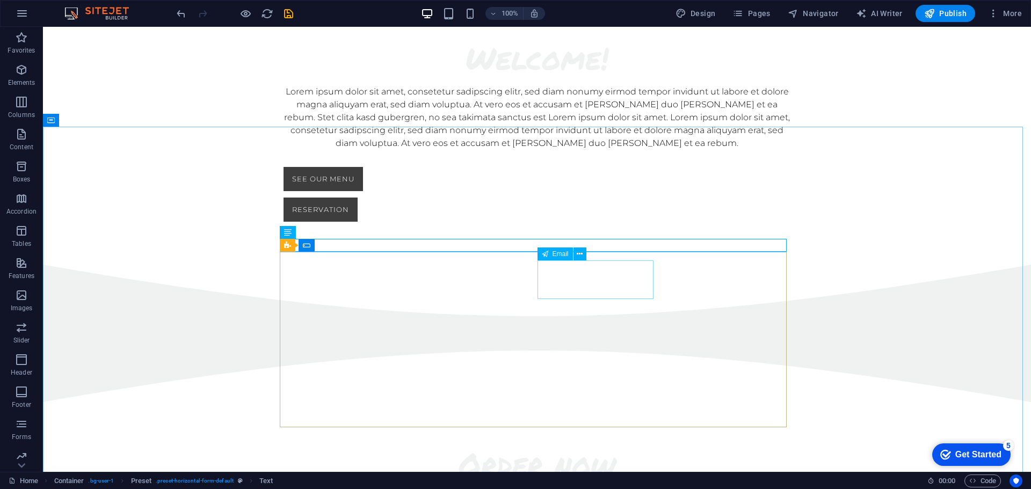
click at [559, 256] on span "Email" at bounding box center [561, 254] width 16 height 6
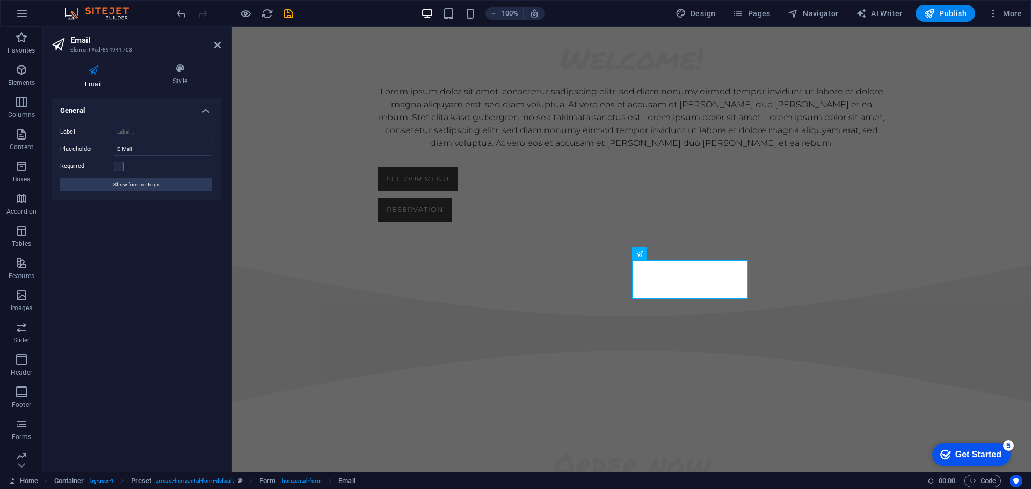
click at [157, 131] on input "Label" at bounding box center [163, 132] width 98 height 13
paste input "Meiliadress"
type input "Meiliadress"
click at [155, 149] on input "E-Mail" at bounding box center [163, 149] width 98 height 13
type input "Email@email.ee"
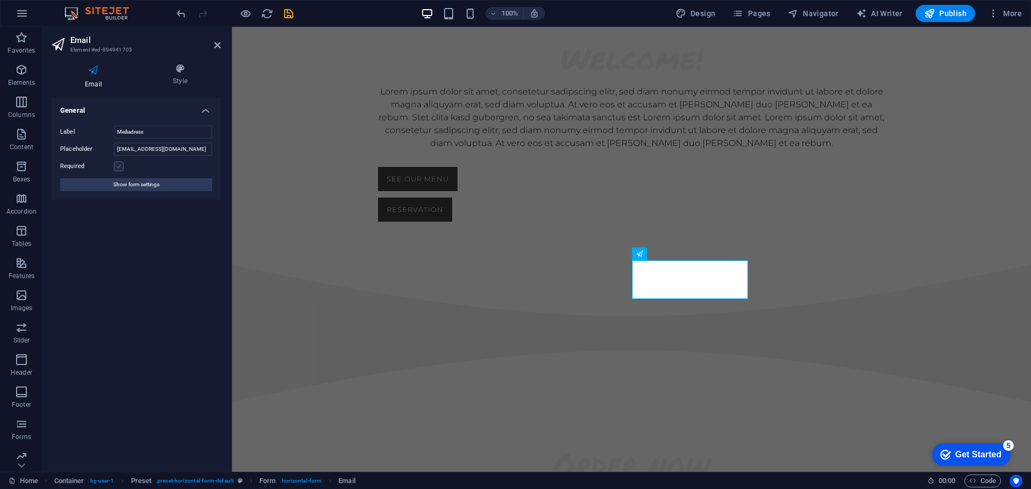
click at [121, 168] on label at bounding box center [119, 167] width 10 height 10
click at [0, 0] on input "Required" at bounding box center [0, 0] width 0 height 0
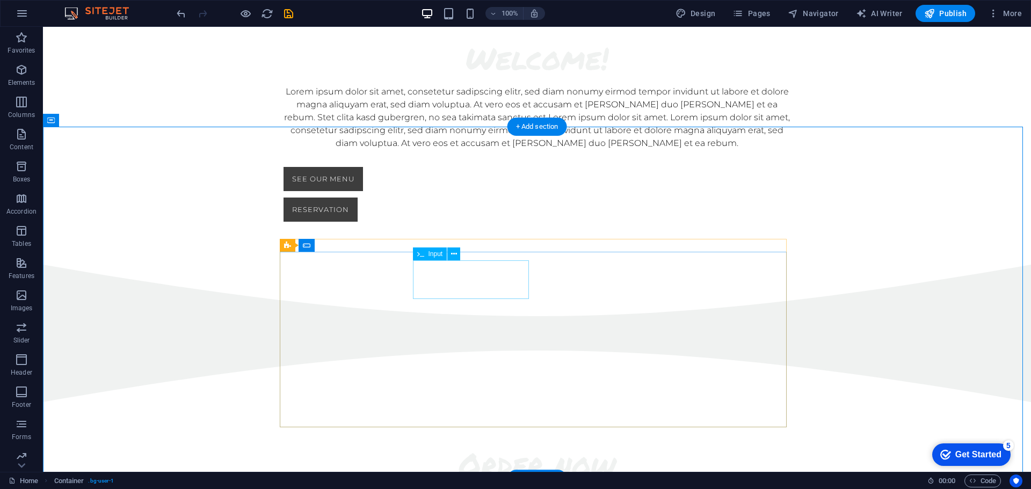
click div "Meiliadress"
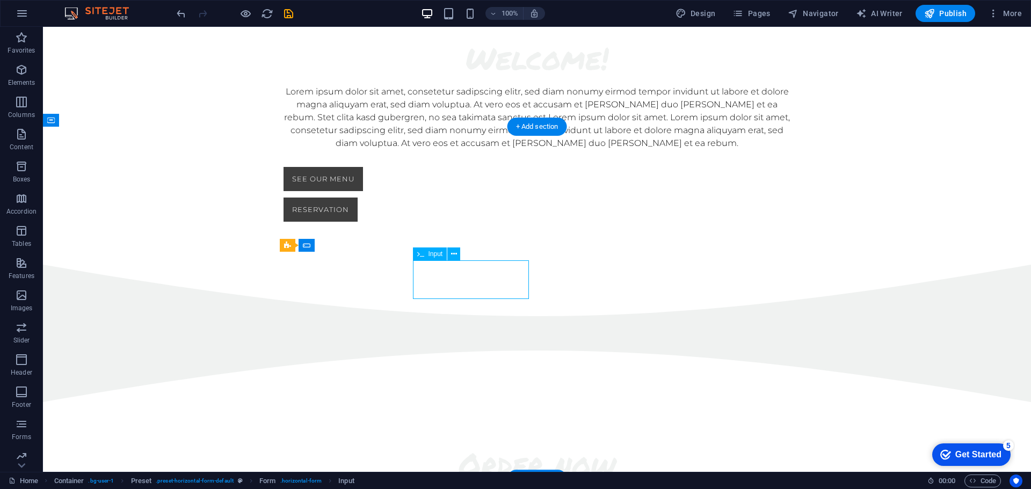
click div "Meiliadress"
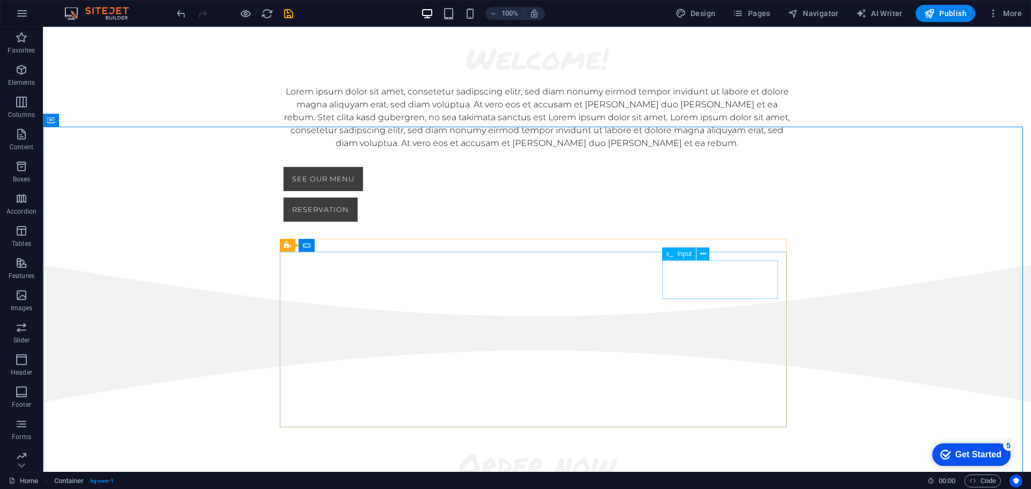
click at [684, 254] on span "Input" at bounding box center [685, 254] width 15 height 6
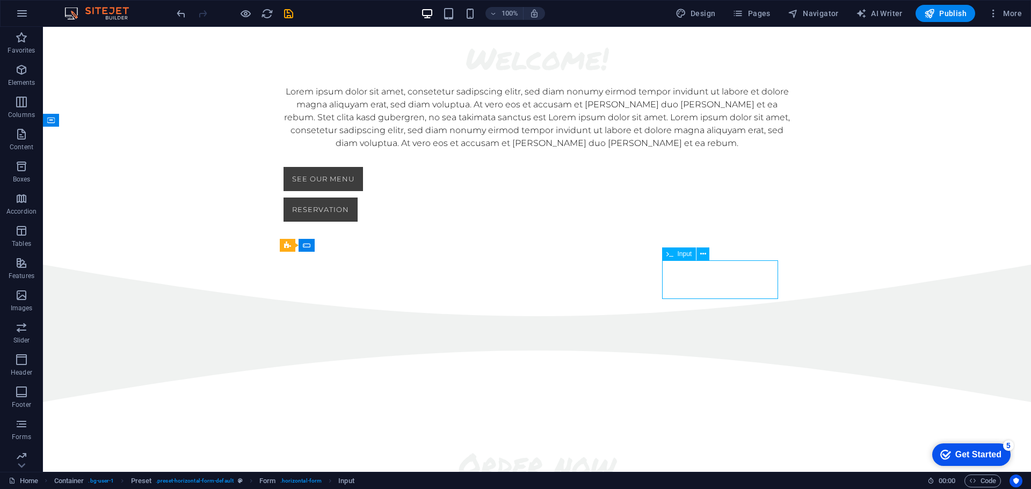
click at [684, 254] on span "Input" at bounding box center [685, 254] width 15 height 6
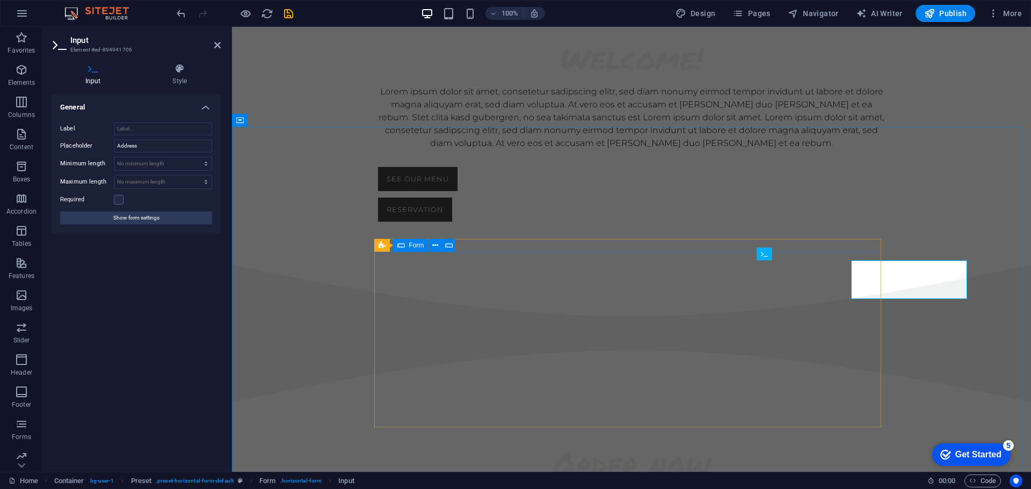
click div "Nimi Meiliadress Meiliadress Your Choice Magherita Speciale Tonno Rucola Salami…"
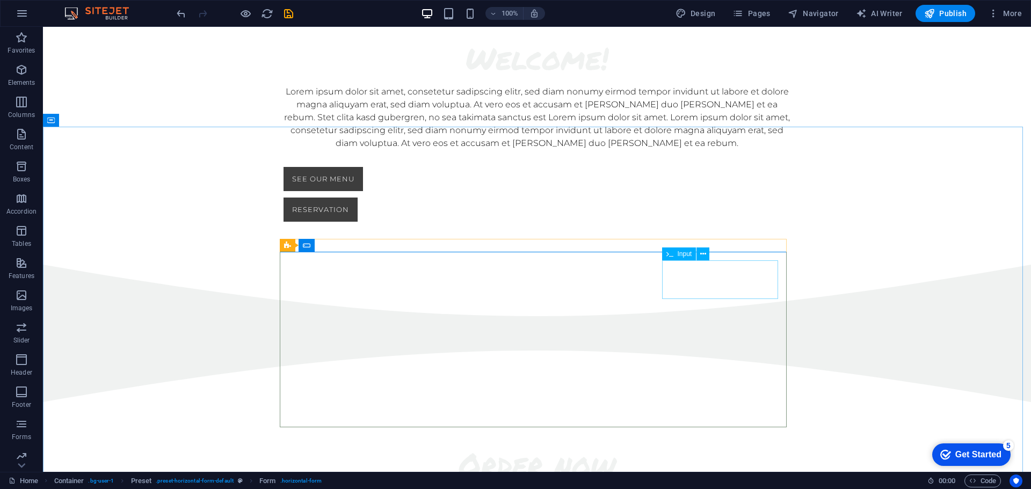
click at [680, 254] on span "Input" at bounding box center [685, 254] width 15 height 6
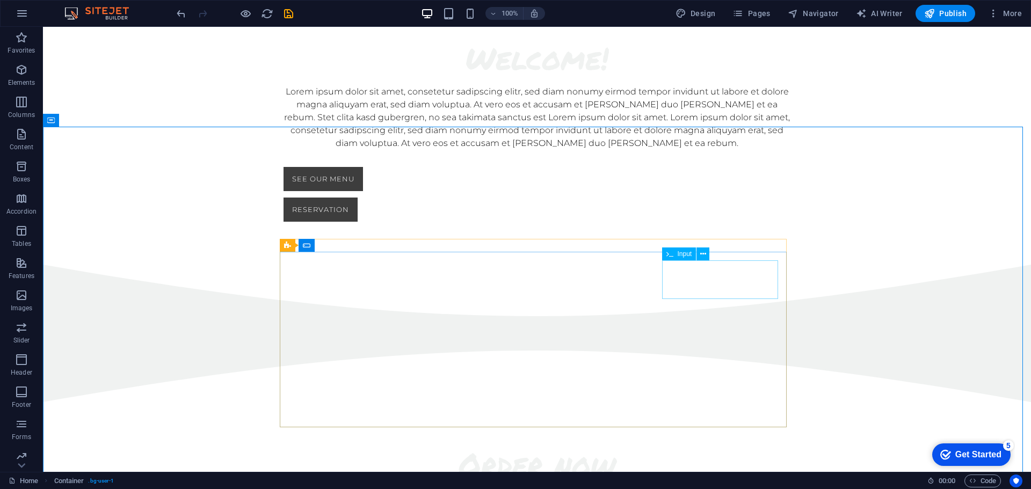
click at [681, 257] on span "Input" at bounding box center [685, 254] width 15 height 6
click div
click div "Your Choice Magherita Speciale Tonno Rucola Salami Calzone"
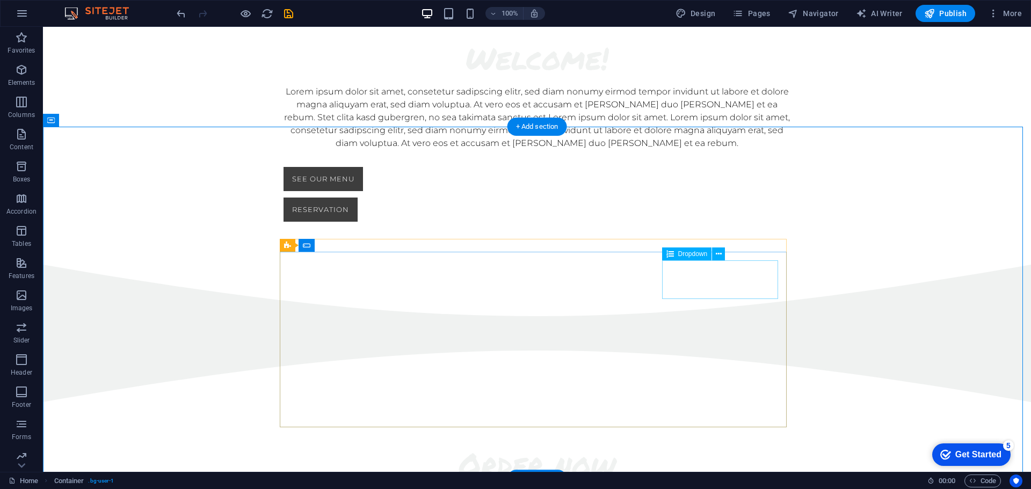
click div "Your Choice Magherita Speciale Tonno Rucola Salami Calzone"
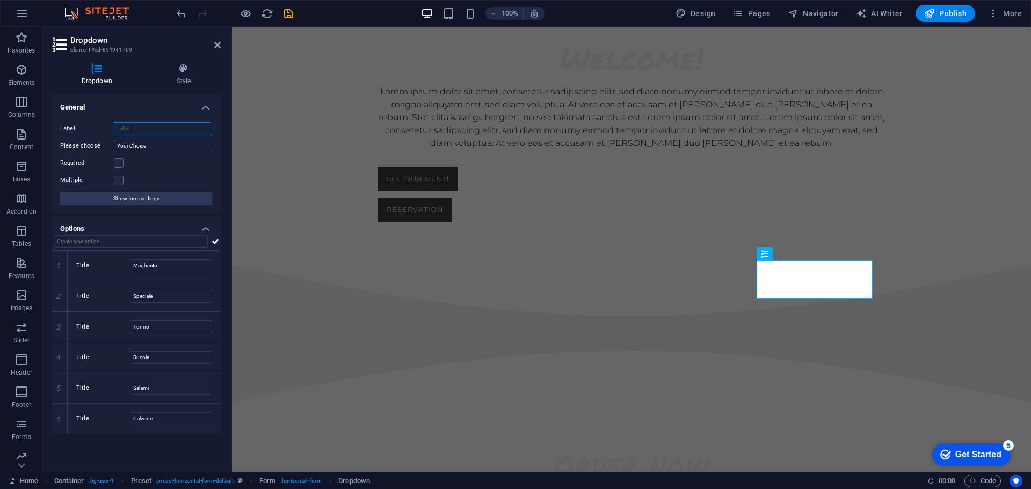
click at [156, 129] on input "Label" at bounding box center [163, 128] width 98 height 13
type input "Käivitus variant"
drag, startPoint x: 155, startPoint y: 142, endPoint x: 114, endPoint y: 147, distance: 41.6
click at [114, 147] on input "Your Choice" at bounding box center [163, 146] width 98 height 13
type input "Palun vali"
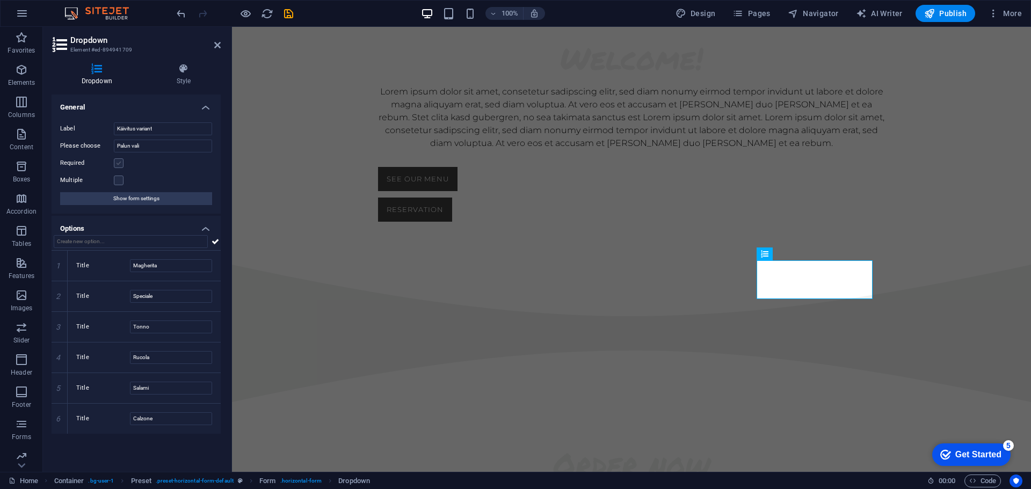
click at [119, 164] on label at bounding box center [119, 163] width 10 height 10
click at [0, 0] on input "Required" at bounding box center [0, 0] width 0 height 0
click at [121, 178] on label at bounding box center [119, 181] width 10 height 10
click at [0, 0] on input "Multiple" at bounding box center [0, 0] width 0 height 0
drag, startPoint x: 60, startPoint y: 421, endPoint x: 60, endPoint y: 413, distance: 8.1
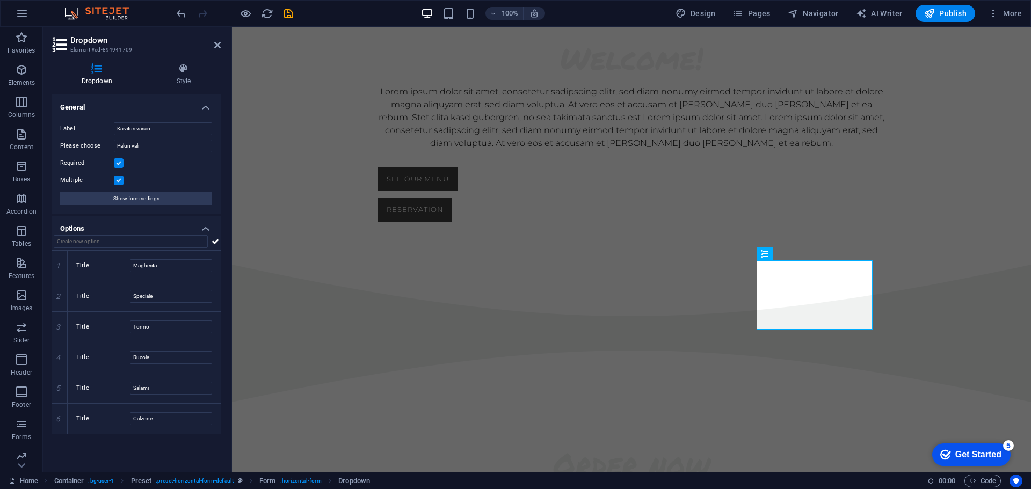
click at [0, 0] on icon at bounding box center [0, 0] width 0 height 0
click at [59, 388] on icon at bounding box center [59, 388] width 5 height 6
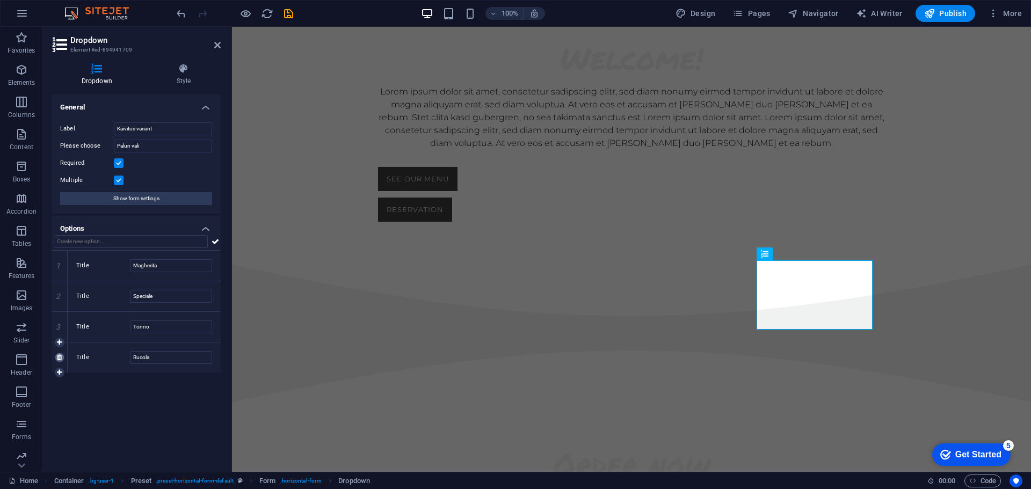
click at [61, 358] on icon at bounding box center [59, 358] width 5 height 6
click at [186, 259] on input "Magherita" at bounding box center [171, 265] width 82 height 13
type input "Auto tehase puldist"
click at [171, 293] on input "Speciale" at bounding box center [171, 296] width 82 height 13
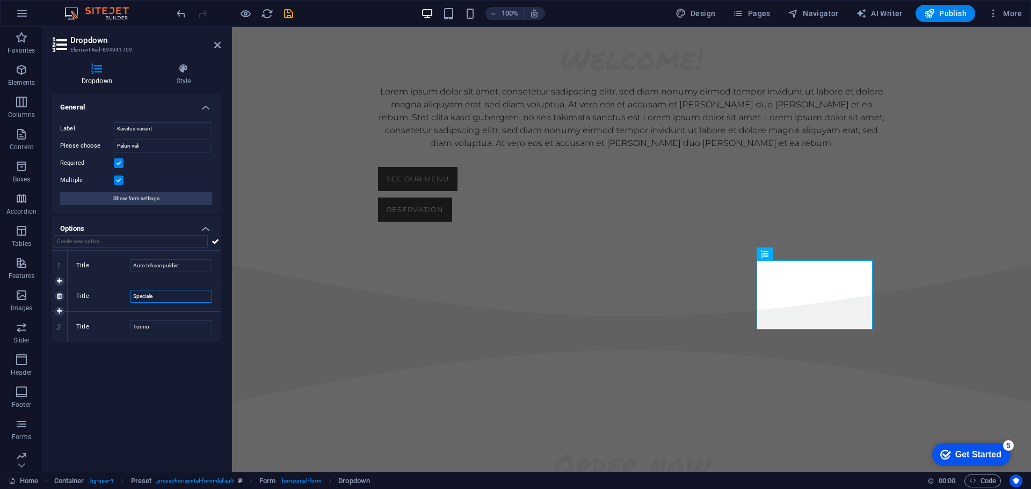
click at [171, 293] on input "Speciale" at bounding box center [171, 296] width 82 height 13
type input "Lisapuldist"
click at [167, 325] on input "Tonno" at bounding box center [171, 327] width 82 height 13
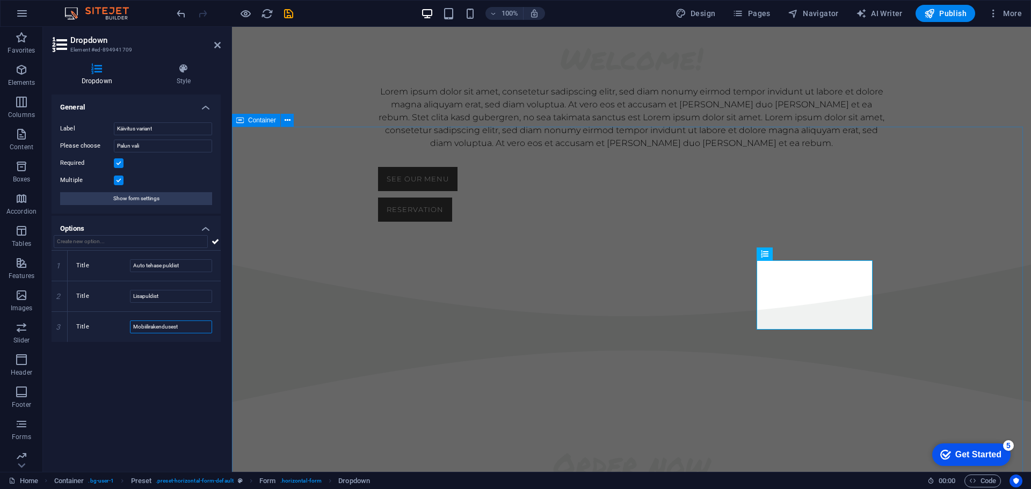
type input "Mobiilirakendusest"
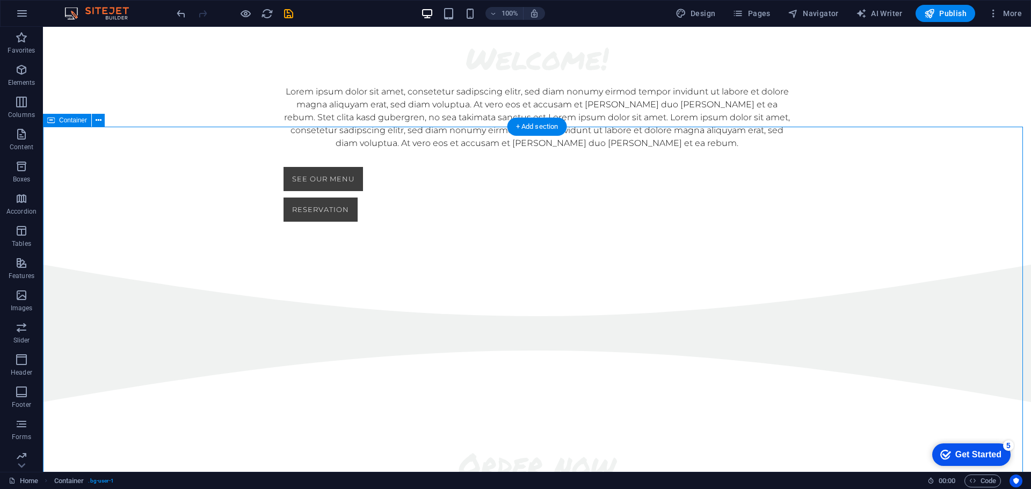
click div "Käivitus variant Palun vali Auto tehase puldist Lisapuldist Mobiilirakendusest"
click at [700, 254] on span "Dropdown" at bounding box center [693, 254] width 30 height 6
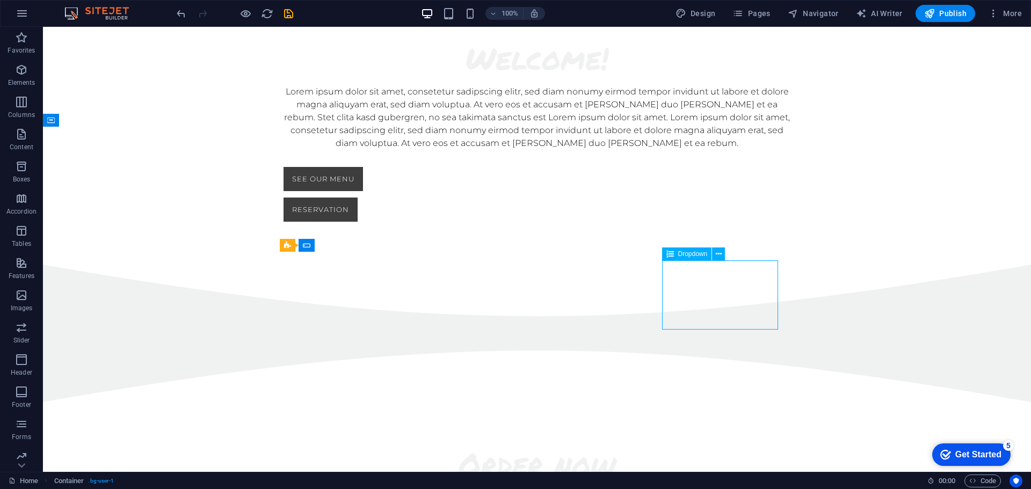
click at [700, 254] on span "Dropdown" at bounding box center [693, 254] width 30 height 6
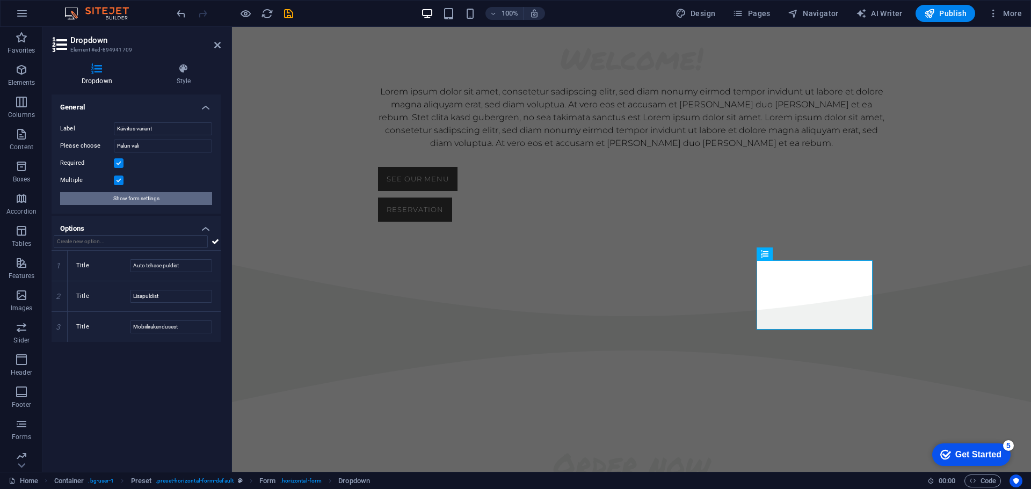
click at [146, 201] on span "Show form settings" at bounding box center [136, 198] width 46 height 13
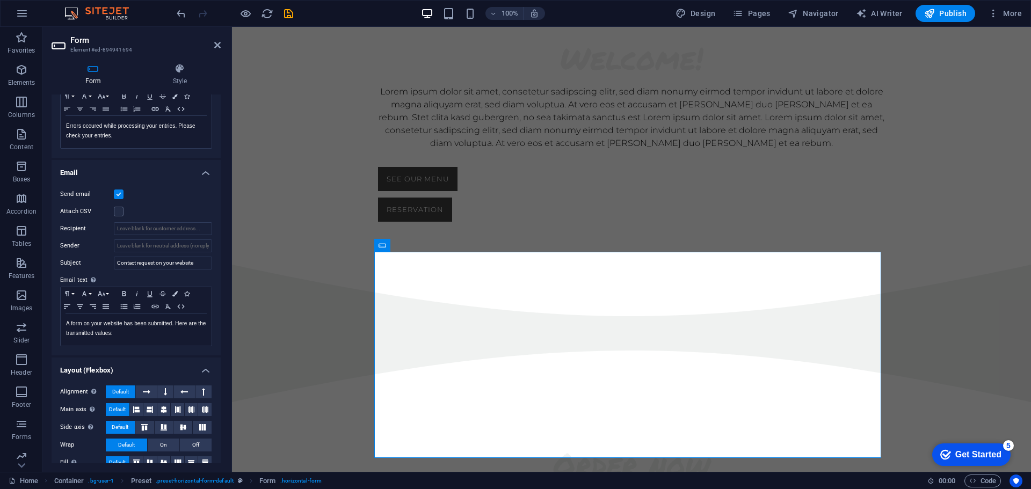
scroll to position [215, 0]
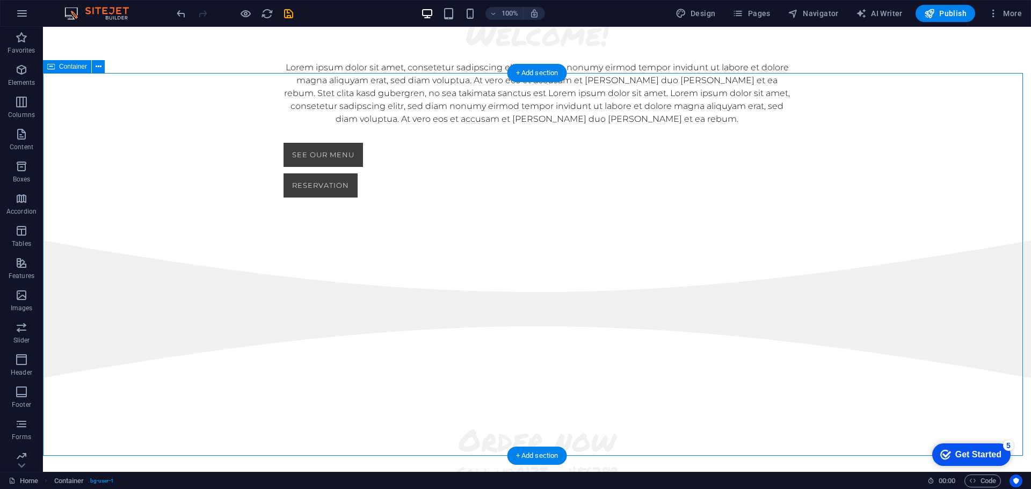
scroll to position [684, 0]
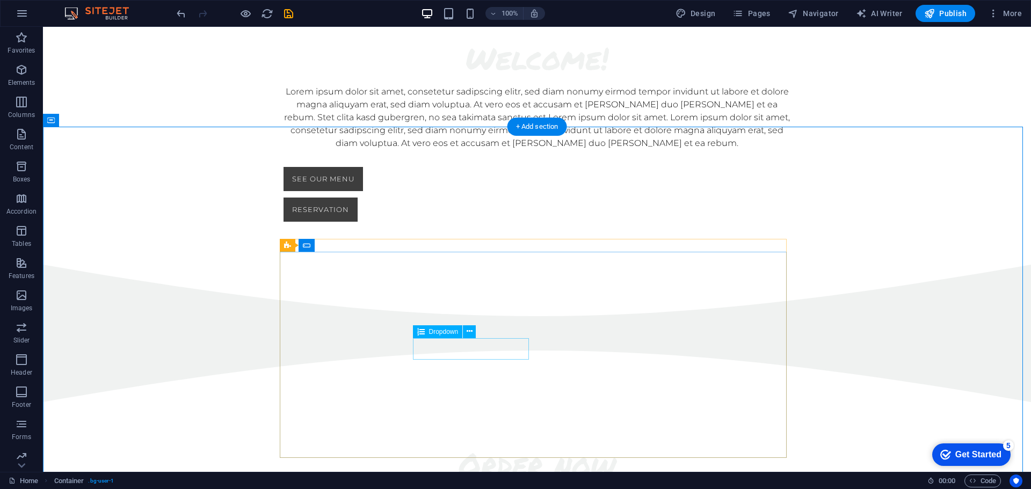
click div "Your Choice Magherita Speciale Tonno Rucola Salami Calzone"
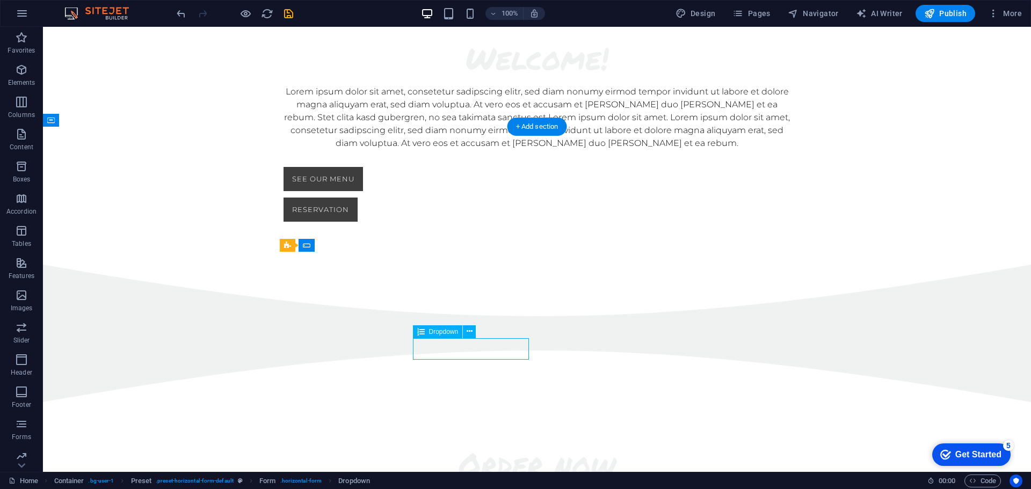
click div "Your Choice Magherita Speciale Tonno Rucola Salami Calzone"
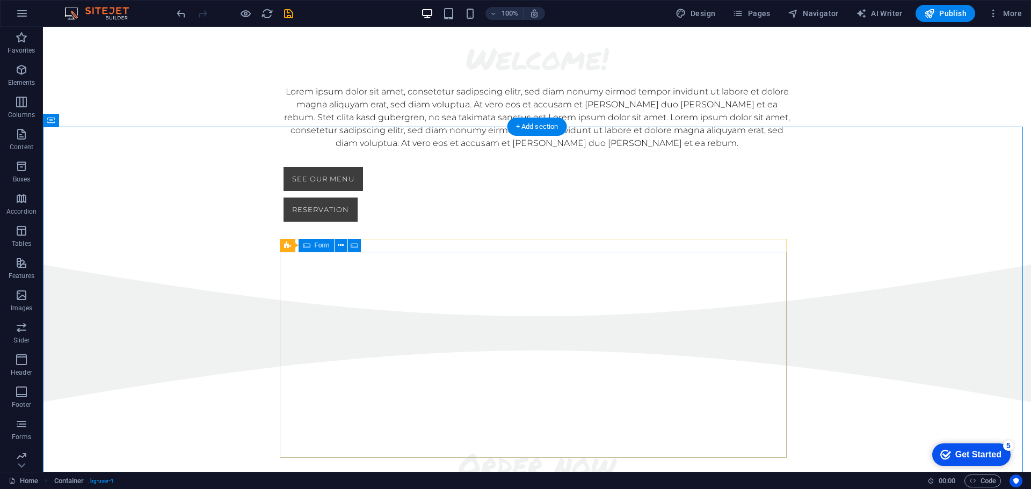
click div "Nimi Meiliadress Meiliadress Käivitus variant Palun vali Auto tehase puldist Li…"
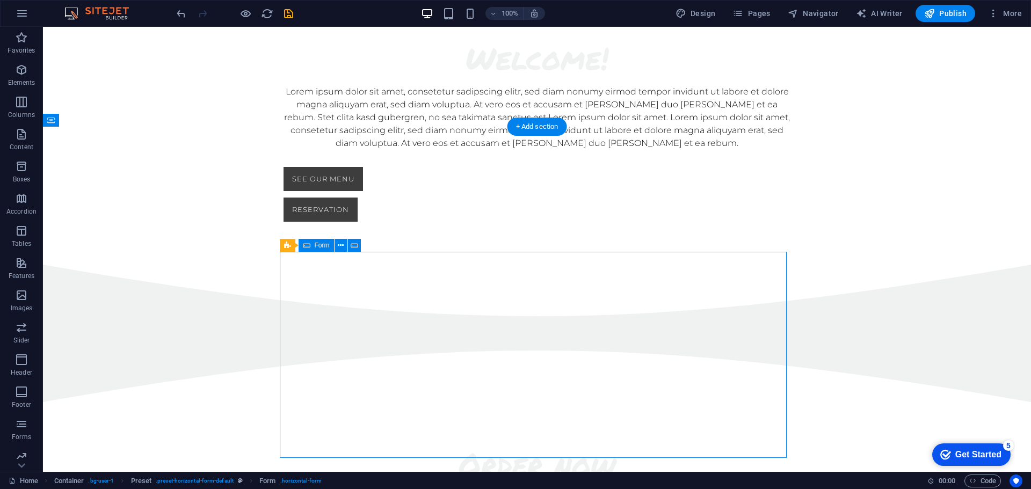
click div "Your Choice Magherita Speciale Tonno Rucola Salami Calzone"
click at [445, 333] on span "Dropdown" at bounding box center [444, 332] width 30 height 6
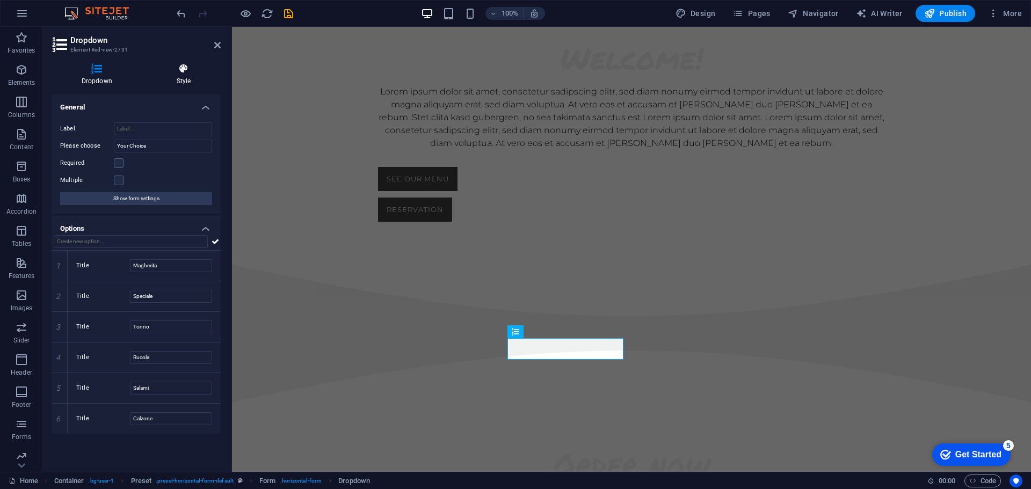
click at [182, 68] on icon at bounding box center [184, 68] width 74 height 11
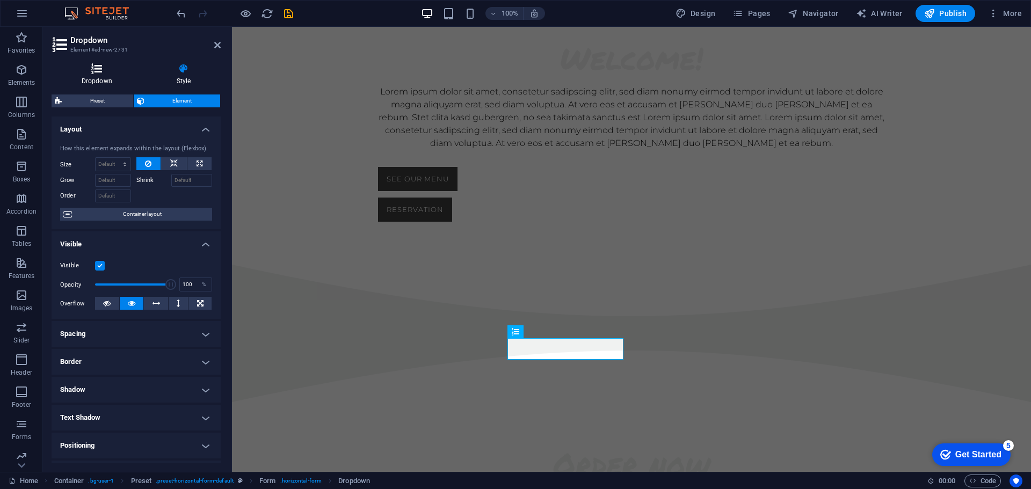
click at [95, 67] on icon at bounding box center [97, 68] width 91 height 11
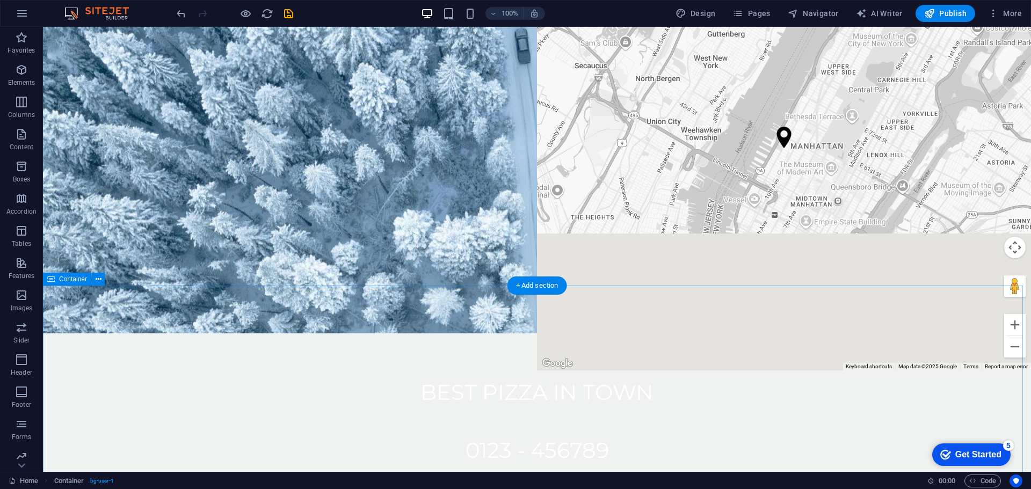
scroll to position [0, 0]
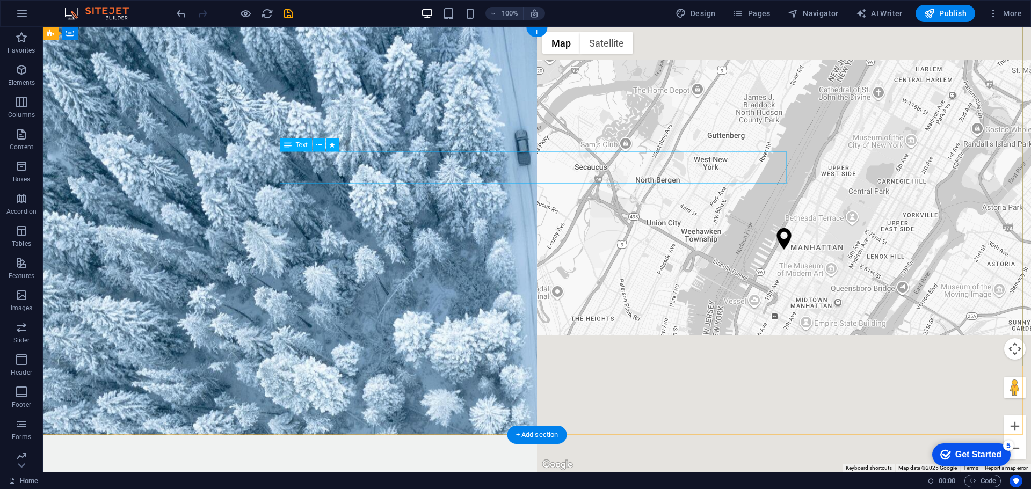
click at [516, 478] on div "Best pizza in town" at bounding box center [537, 494] width 507 height 32
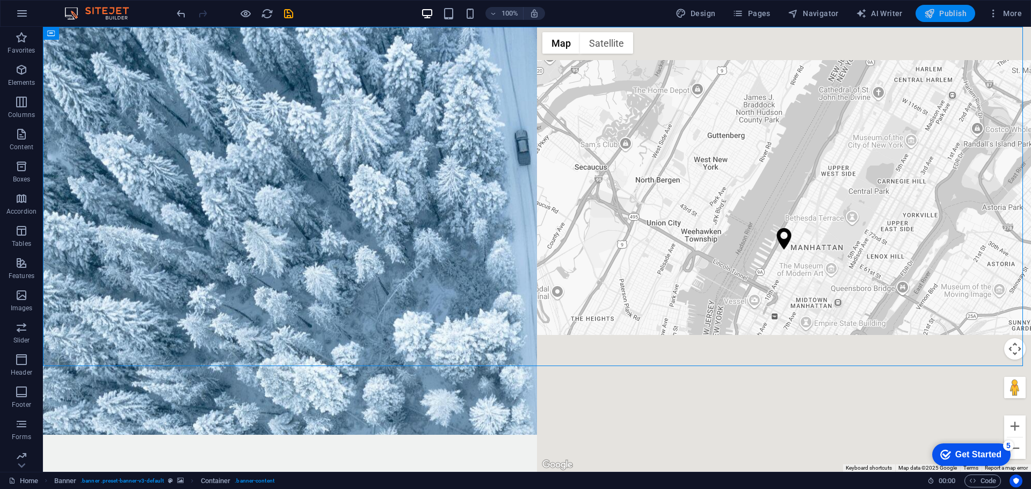
click at [942, 11] on span "Publish" at bounding box center [945, 13] width 42 height 11
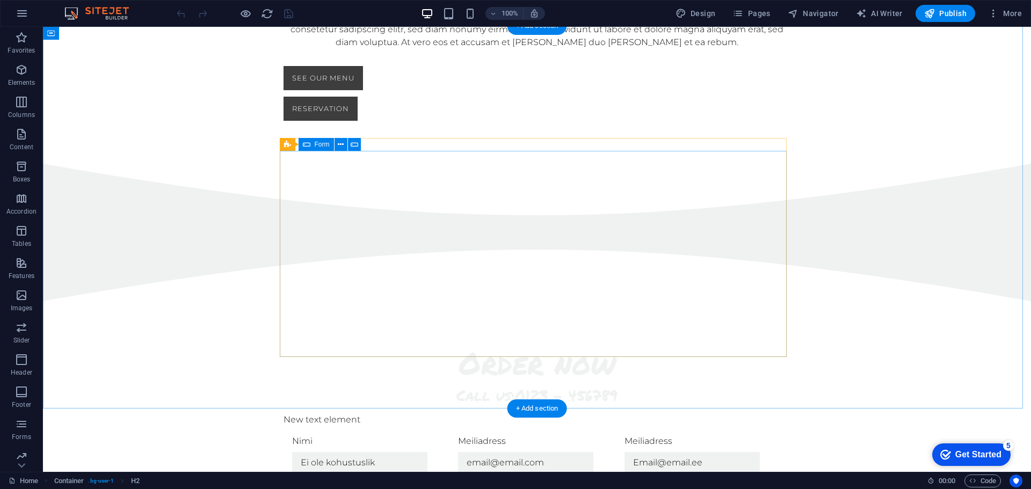
scroll to position [839, 0]
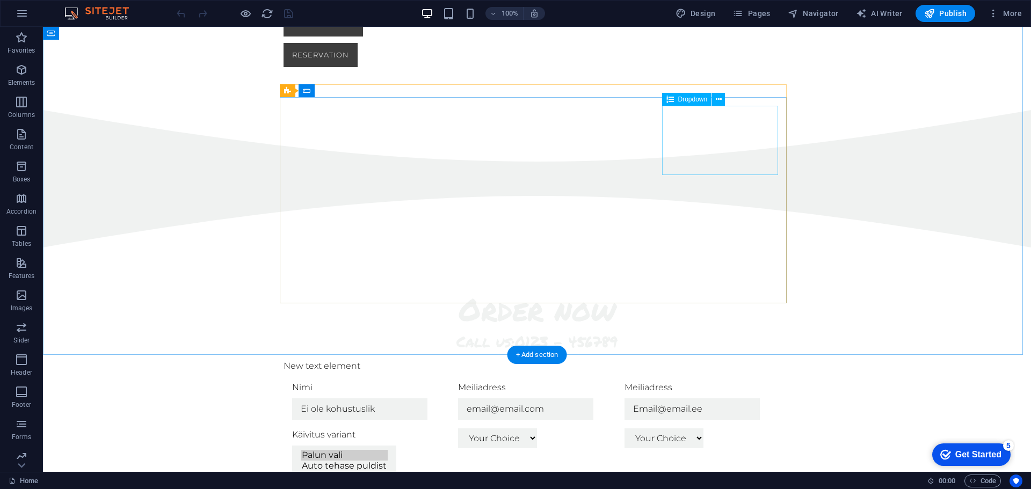
click div "Käivitus variant Palun vali Auto tehase puldist Lisapuldist Mobiilirakendusest"
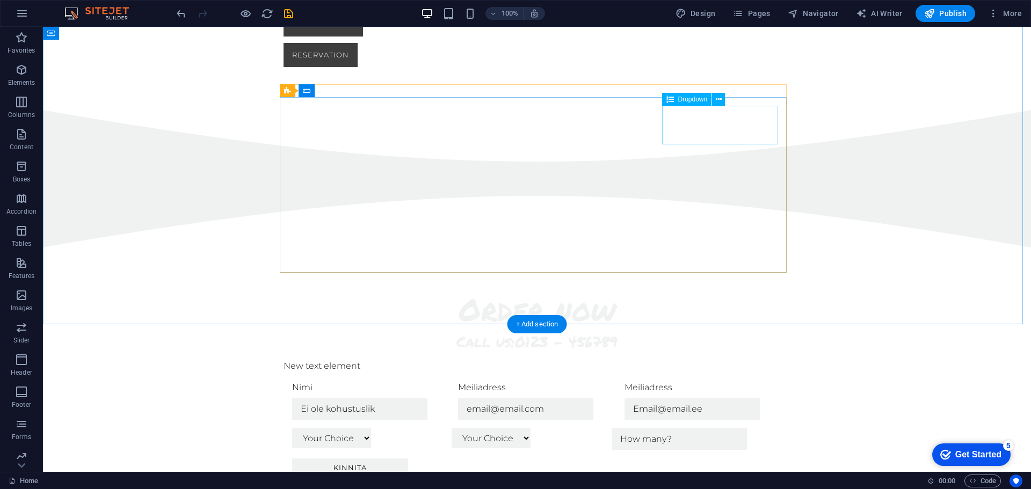
click div "Your Choice Magherita Speciale Tonno Rucola Salami Calzone"
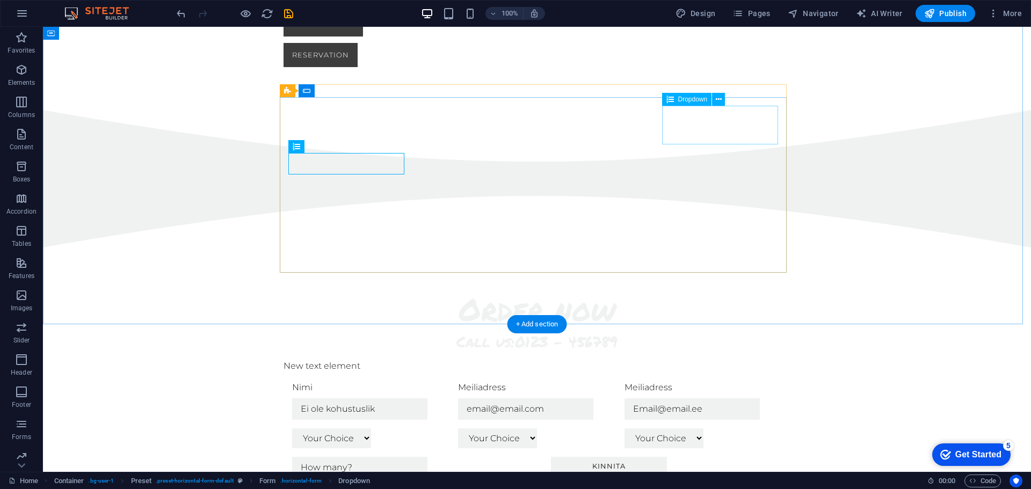
click div "Your Choice Magherita Speciale Tonno Rucola Salami Calzone"
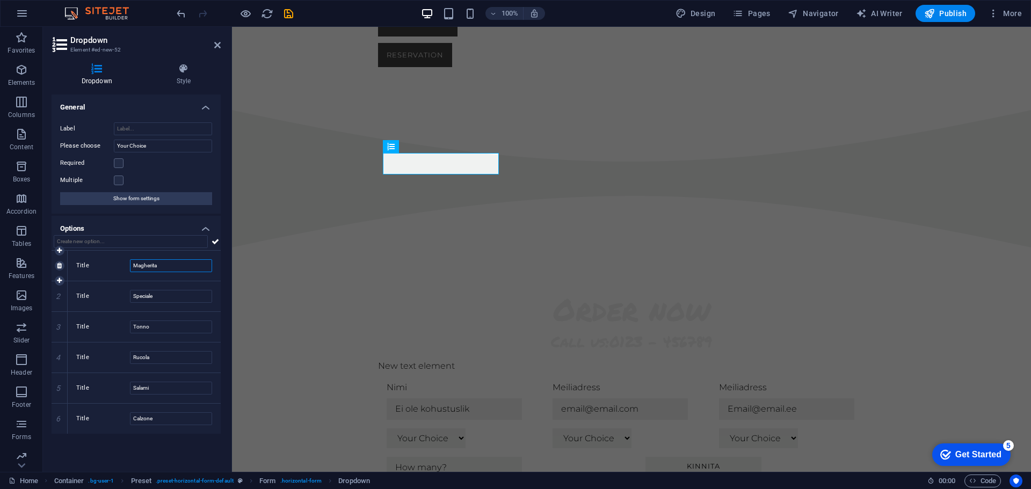
drag, startPoint x: 162, startPoint y: 265, endPoint x: 114, endPoint y: 259, distance: 48.2
click at [114, 259] on div "Title Magherita" at bounding box center [144, 265] width 136 height 13
type input "T"
type input "Auto tehase puldist"
click at [168, 298] on input "Speciale" at bounding box center [171, 296] width 82 height 13
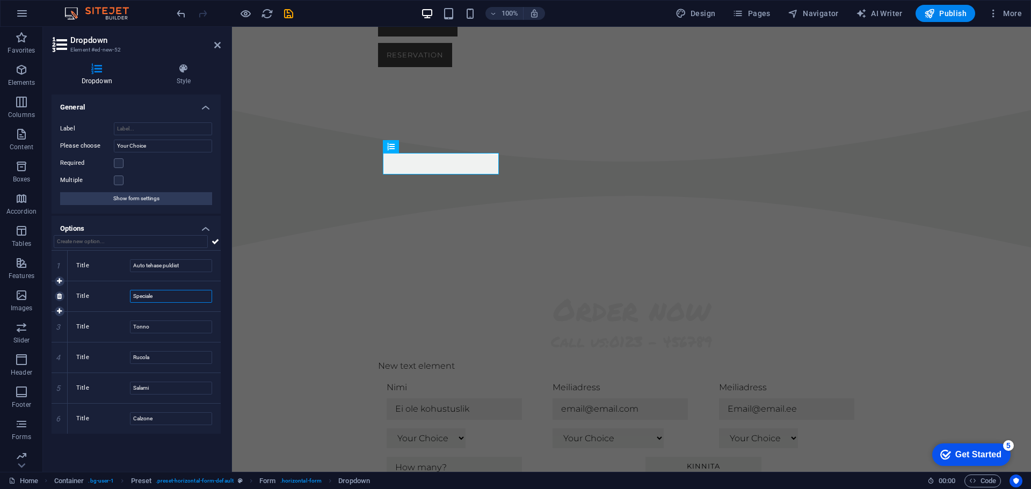
click at [168, 298] on input "Speciale" at bounding box center [171, 296] width 82 height 13
type input "Lisapuldist"
drag, startPoint x: 104, startPoint y: 324, endPoint x: 96, endPoint y: 323, distance: 7.5
click at [96, 323] on div "Title Tonno" at bounding box center [144, 327] width 136 height 13
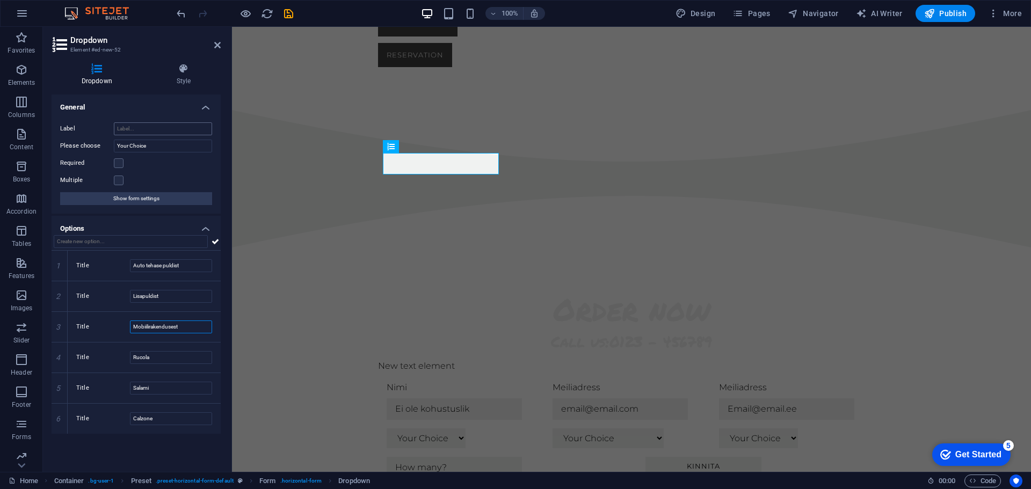
type input "Mobiilirakendusest"
click at [147, 129] on input "Label" at bounding box center [163, 128] width 98 height 13
type input "Käivitus variant"
click at [153, 147] on input "Your Choice" at bounding box center [163, 146] width 98 height 13
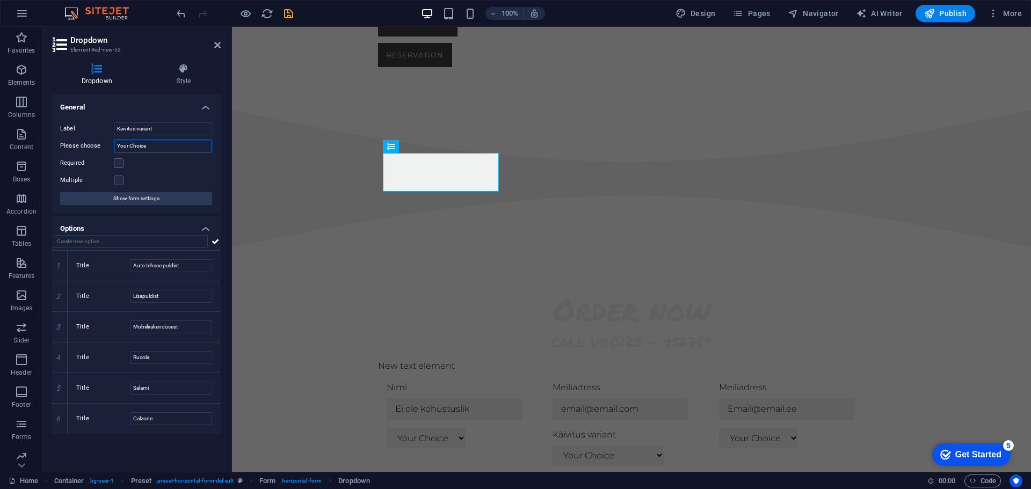
click at [153, 147] on input "Your Choice" at bounding box center [163, 146] width 98 height 13
type input "Palun vali"
click at [119, 163] on label at bounding box center [119, 163] width 10 height 10
click at [0, 0] on input "Required" at bounding box center [0, 0] width 0 height 0
click at [119, 179] on label at bounding box center [119, 181] width 10 height 10
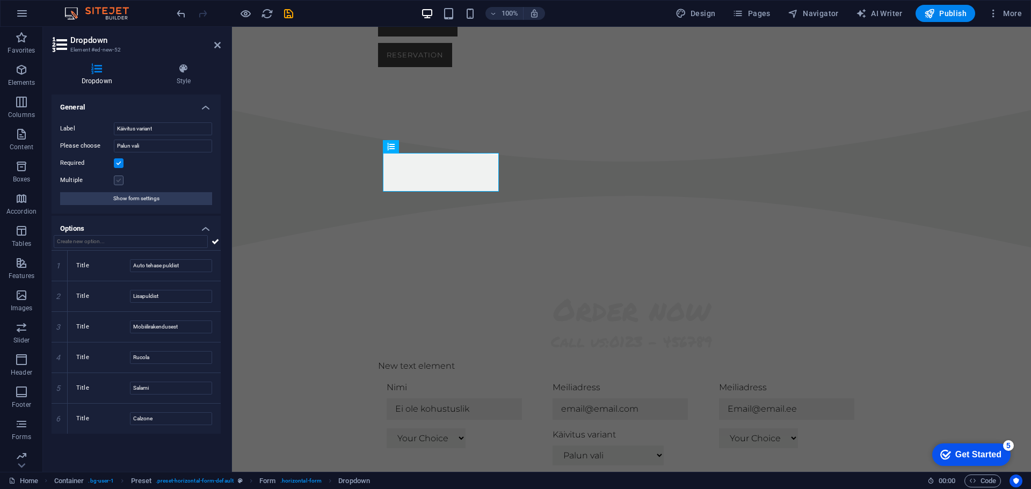
click at [0, 0] on input "Multiple" at bounding box center [0, 0] width 0 height 0
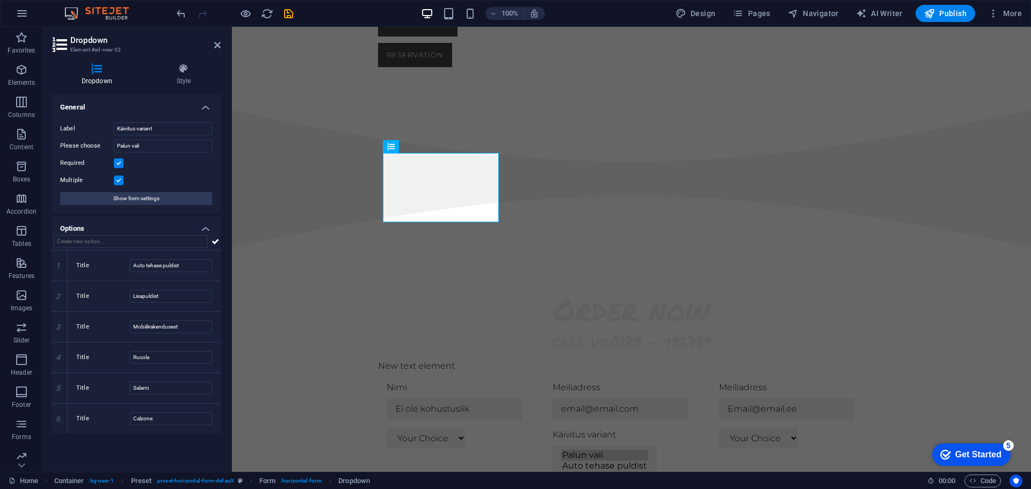
click at [119, 179] on label at bounding box center [119, 181] width 10 height 10
click at [0, 0] on input "Multiple" at bounding box center [0, 0] width 0 height 0
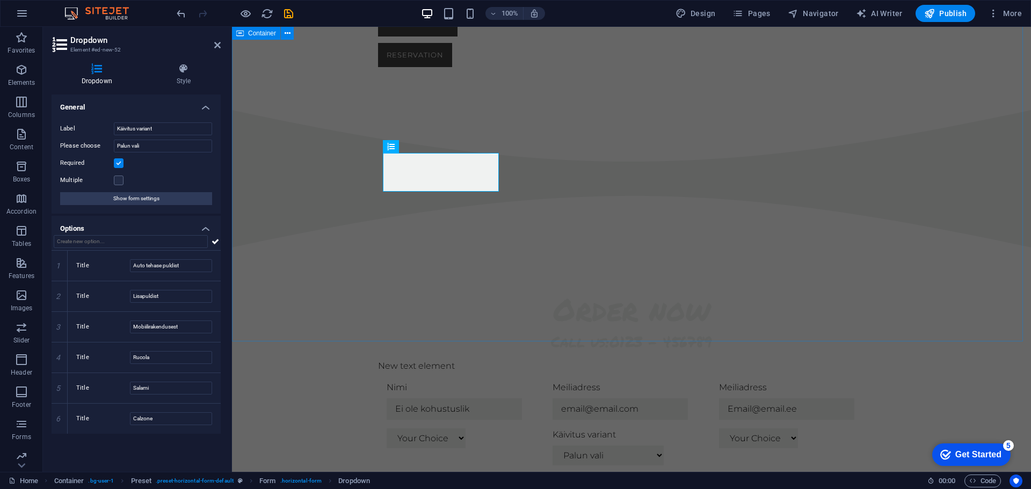
click at [336, 248] on div "Order now Call us: 0123 - 456789 New text element Nimi Meiliadress Meiliadress …" at bounding box center [631, 456] width 799 height 416
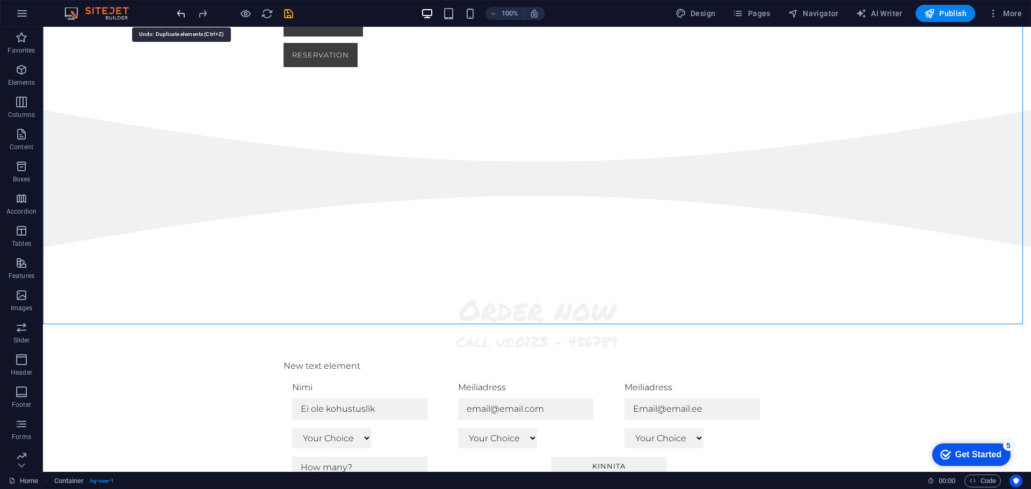
click at [185, 15] on icon "undo" at bounding box center [181, 14] width 12 height 12
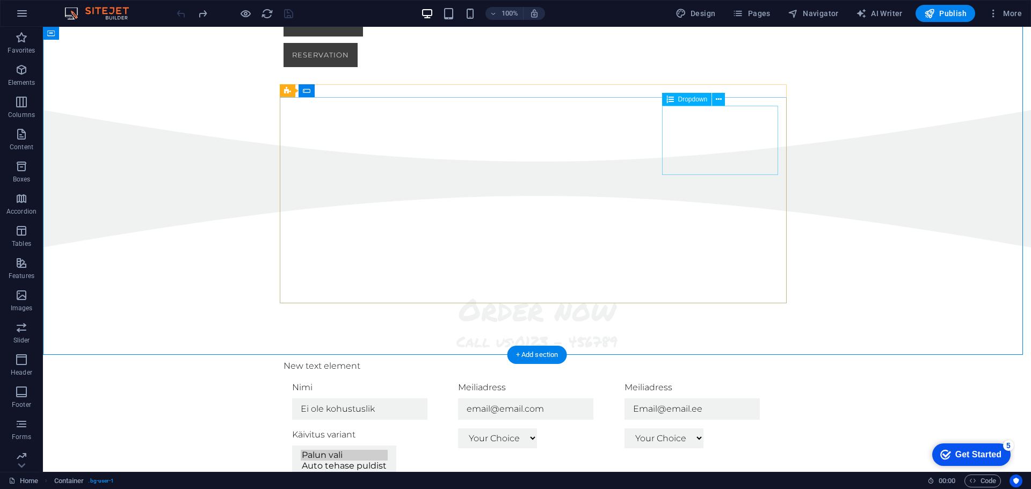
click div "Käivitus variant Palun vali Auto tehase puldist Lisapuldist Mobiilirakendusest"
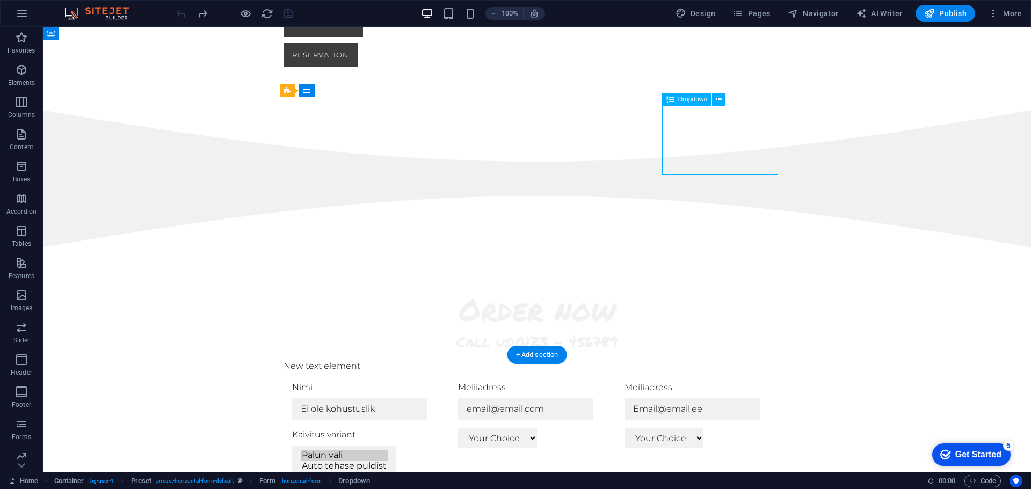
click div "Käivitus variant Palun vali Auto tehase puldist Lisapuldist Mobiilirakendusest"
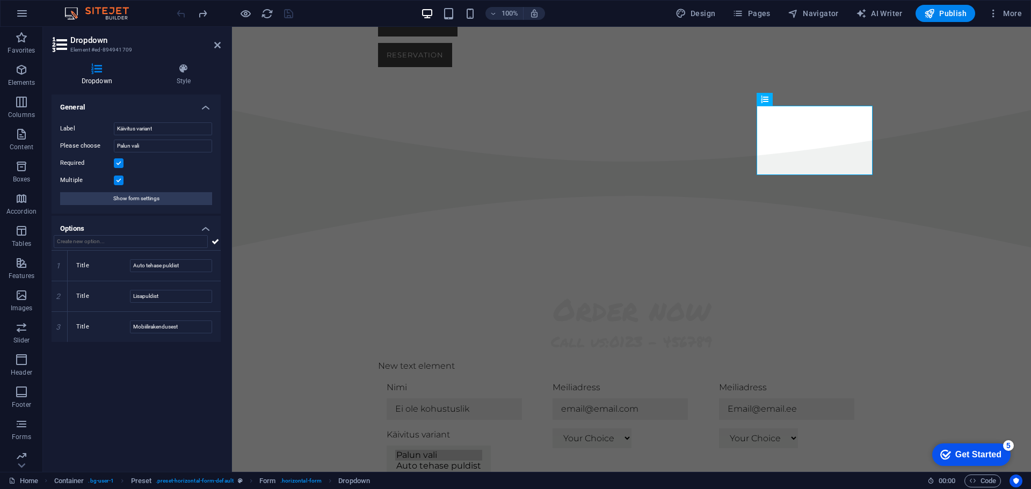
click at [117, 177] on label at bounding box center [119, 181] width 10 height 10
click at [0, 0] on input "Multiple" at bounding box center [0, 0] width 0 height 0
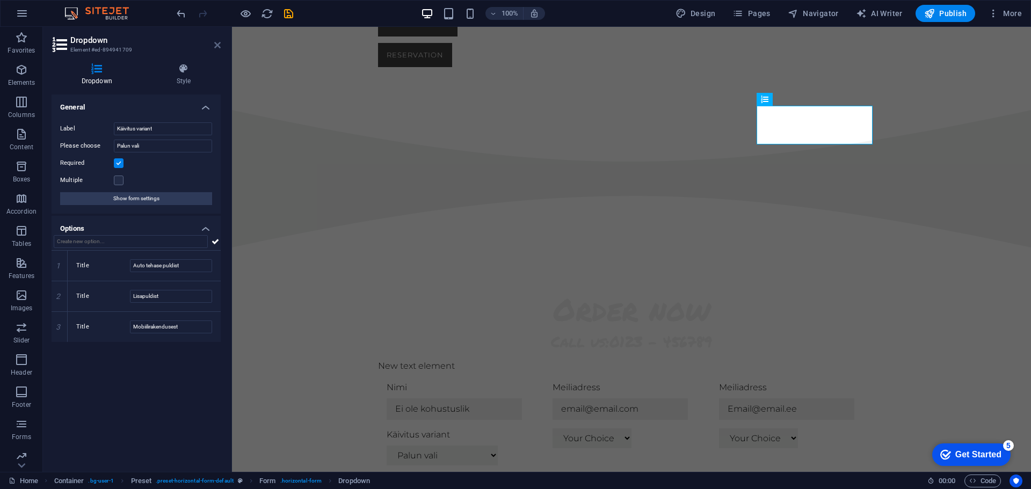
click at [217, 46] on icon at bounding box center [217, 45] width 6 height 9
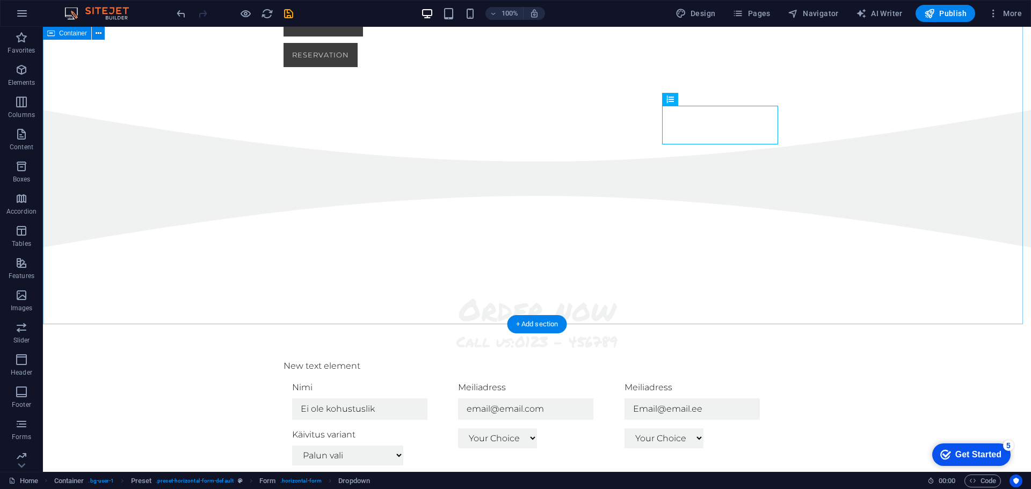
click at [867, 248] on div "Order now Call us: 0123 - 456789 New text element Nimi Meiliadress Meiliadress …" at bounding box center [537, 456] width 988 height 416
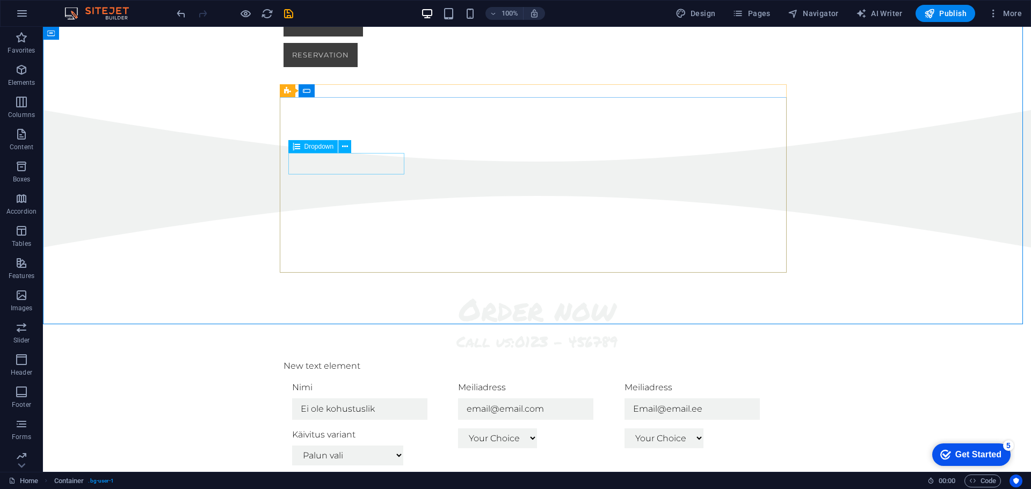
click at [321, 143] on span "Dropdown" at bounding box center [320, 146] width 30 height 6
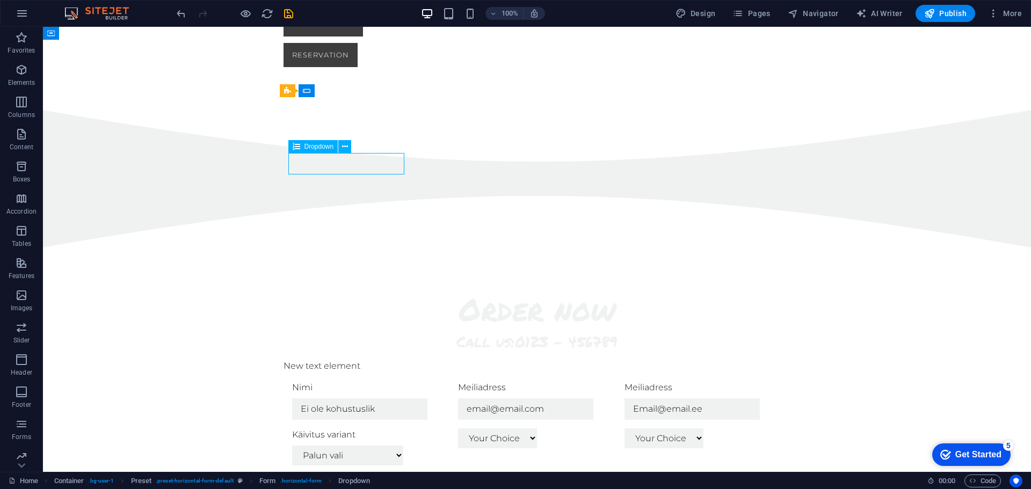
click at [321, 143] on span "Dropdown" at bounding box center [320, 146] width 30 height 6
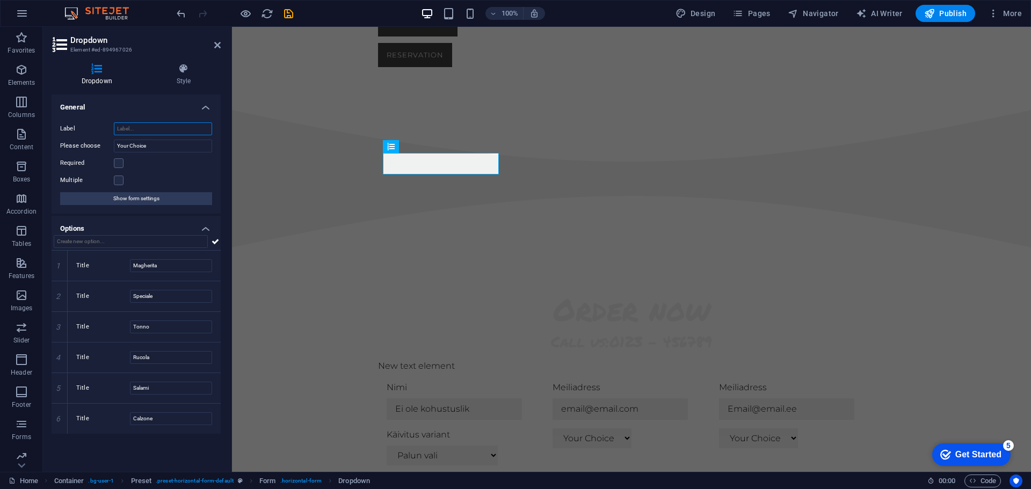
click at [156, 128] on input "Label" at bounding box center [163, 128] width 98 height 13
type input "Auto käivitub"
click at [120, 164] on label at bounding box center [119, 163] width 10 height 10
click at [0, 0] on input "Required" at bounding box center [0, 0] width 0 height 0
click at [136, 237] on input "text" at bounding box center [131, 241] width 154 height 13
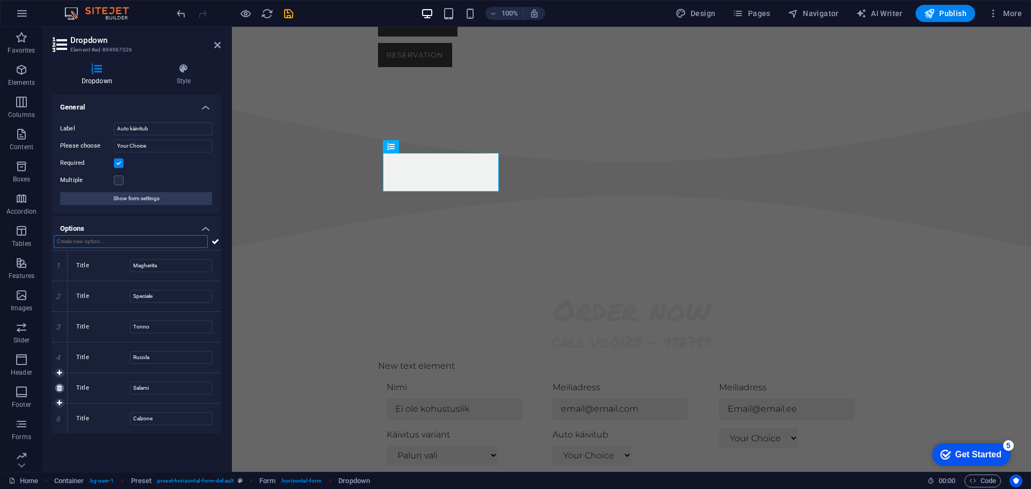
click at [60, 390] on icon at bounding box center [59, 388] width 5 height 6
type input "Calzone"
click at [60, 388] on icon at bounding box center [59, 388] width 5 height 6
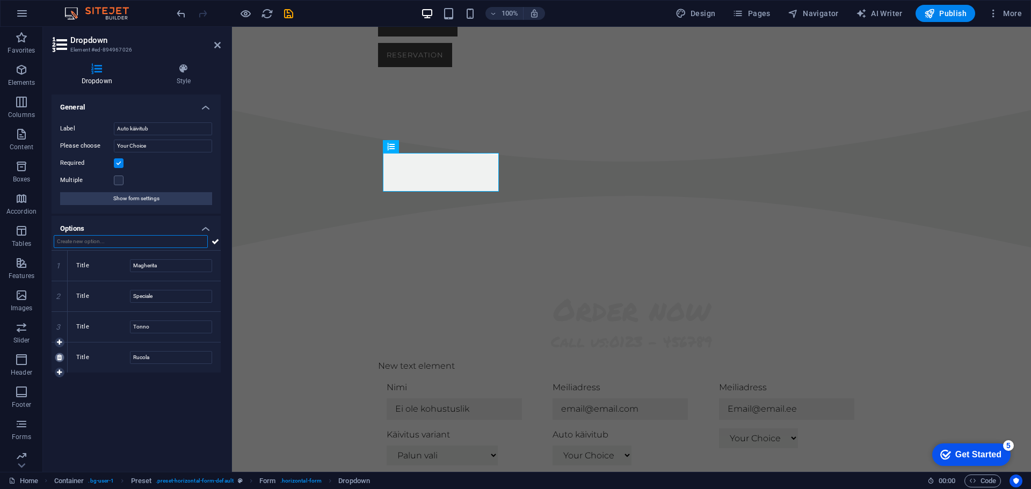
click at [59, 358] on icon at bounding box center [59, 358] width 5 height 6
click at [59, 329] on icon at bounding box center [59, 327] width 5 height 6
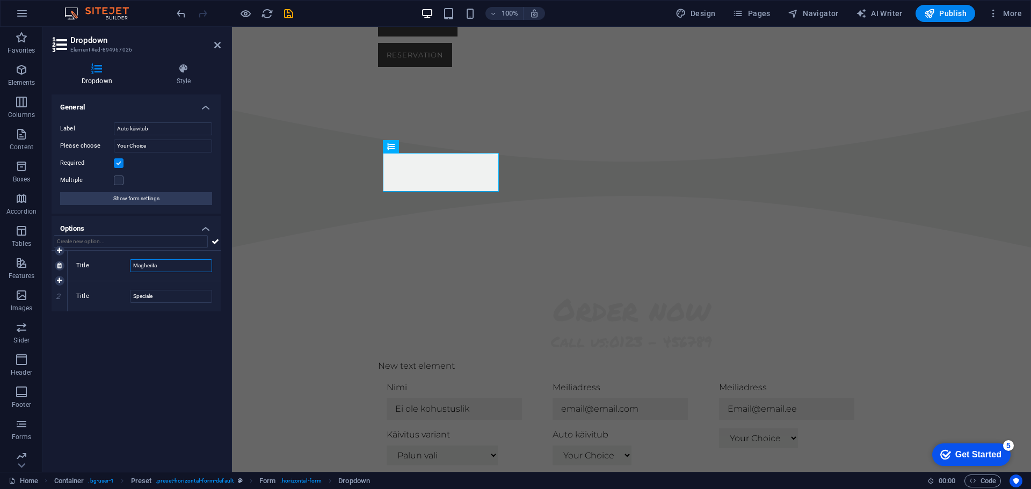
click at [163, 264] on input "Magherita" at bounding box center [171, 265] width 82 height 13
type input "Start/stop [PERSON_NAME]"
click at [169, 298] on input "Speciale" at bounding box center [171, 296] width 82 height 13
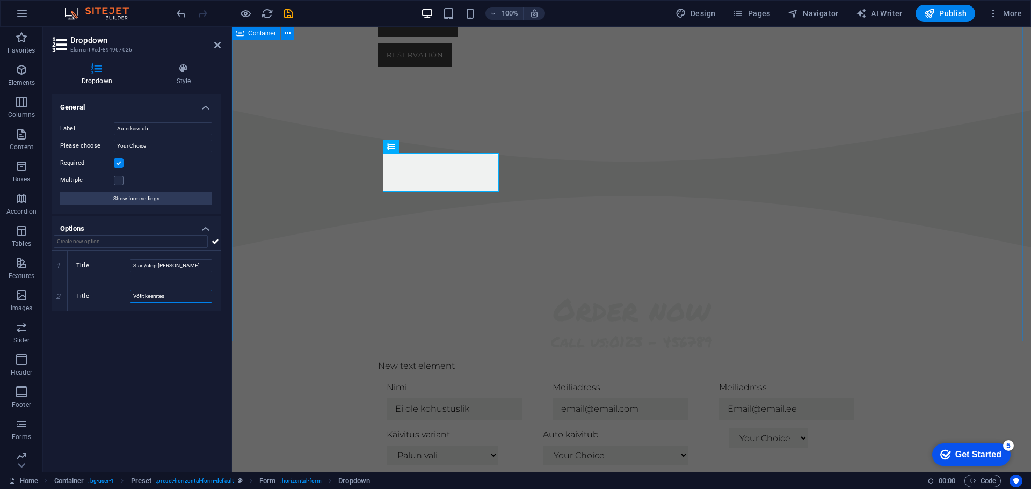
type input "Võtit keerates"
click at [265, 248] on div "Order now Call us: 0123 - 456789 New text element Nimi Meiliadress Meiliadress …" at bounding box center [631, 456] width 799 height 416
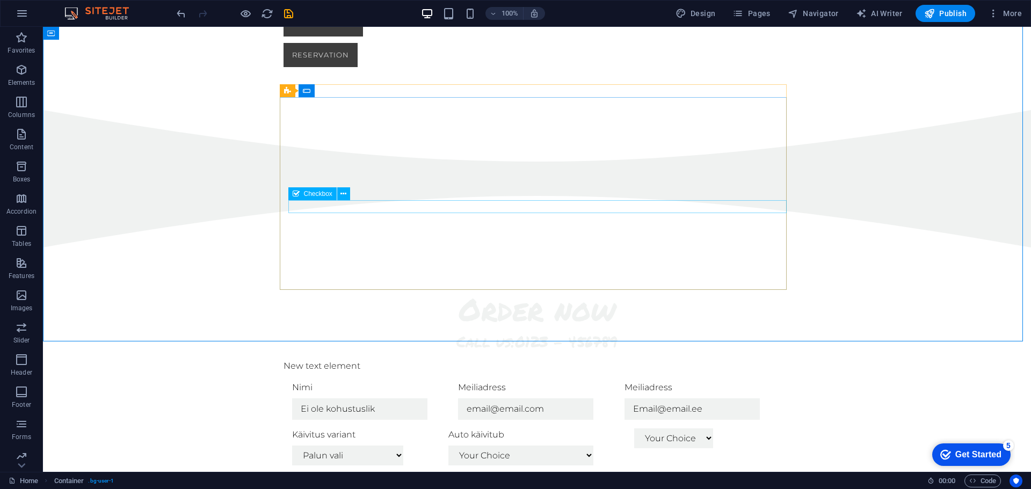
click at [308, 188] on div "Checkbox" at bounding box center [312, 193] width 48 height 13
click at [320, 149] on span "Dropdown" at bounding box center [320, 146] width 30 height 6
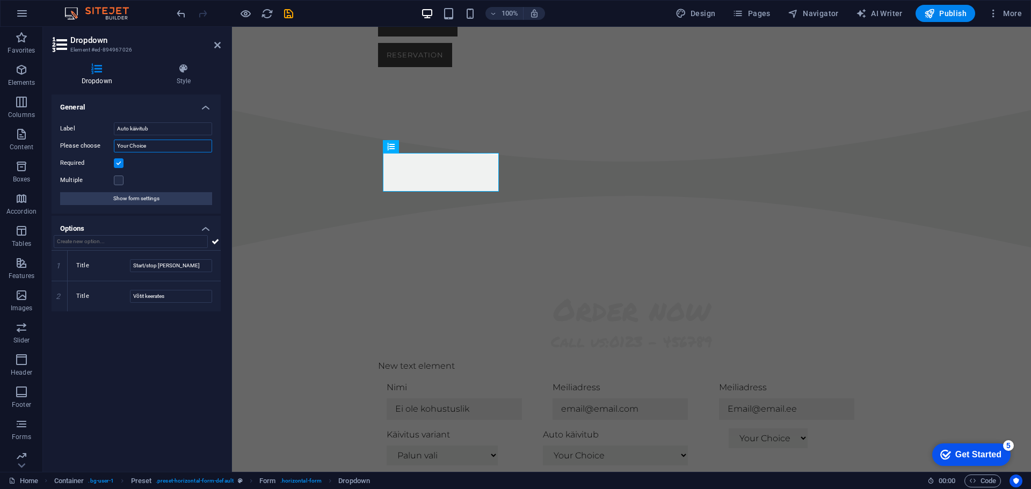
drag, startPoint x: 168, startPoint y: 147, endPoint x: 59, endPoint y: 146, distance: 109.1
click at [59, 146] on div "Label Auto käivitub Please choose Your Choice Required Multiple Show form setti…" at bounding box center [136, 164] width 169 height 100
type input "Palun vali"
click at [299, 248] on div "Order now Call us: 0123 - 456789 New text element Nimi Meiliadress Meiliadress …" at bounding box center [631, 456] width 799 height 416
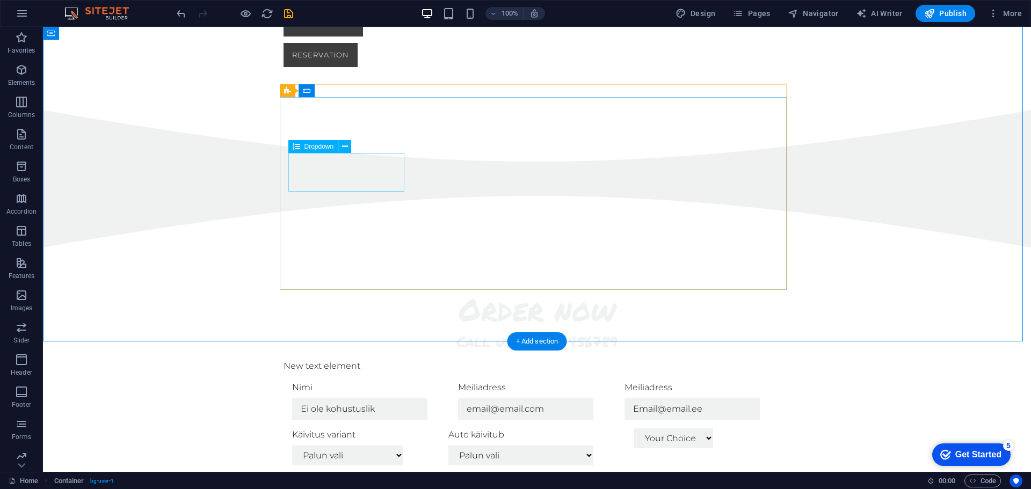
click div "Auto käivitub Palun vali Start/stop nupp Võtit keerates"
click at [848, 248] on div "Order now Call us: 0123 - 456789 New text element Nimi Meiliadress Meiliadress …" at bounding box center [537, 456] width 988 height 416
click div "Your Choice Magherita Speciale Tonno Rucola Salami Calzone"
click div
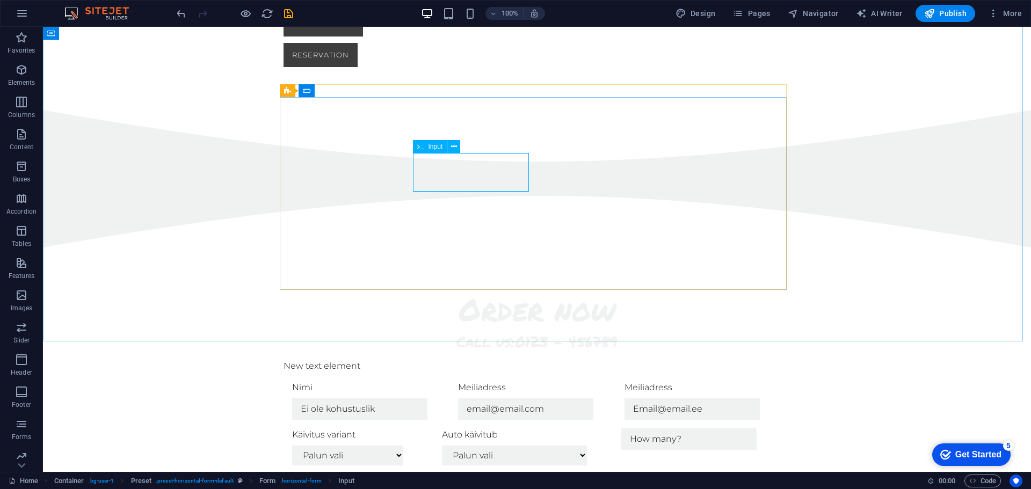
click at [435, 147] on span "Input" at bounding box center [436, 146] width 15 height 6
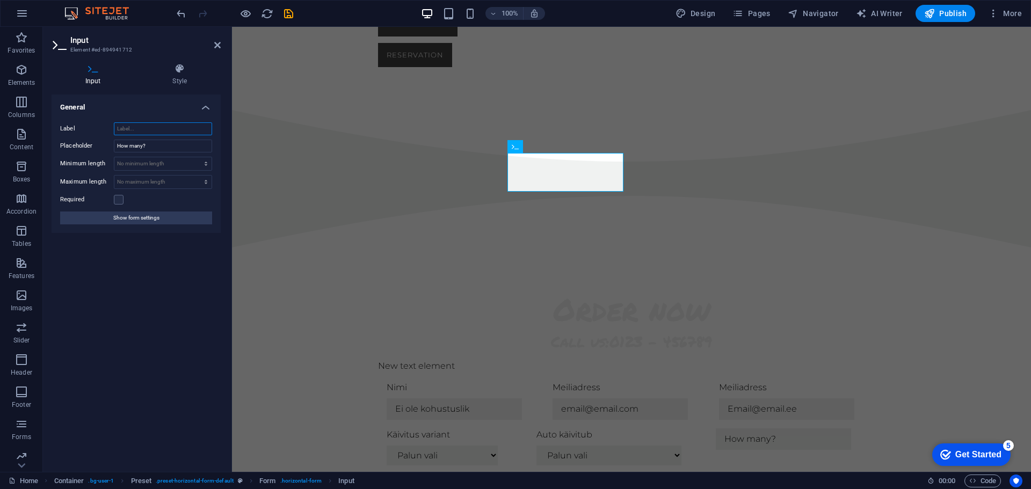
click at [141, 124] on input "Label" at bounding box center [163, 128] width 98 height 13
type input "Sõiduki reg nr/VIN"
click at [140, 150] on input "How many?" at bounding box center [163, 146] width 98 height 13
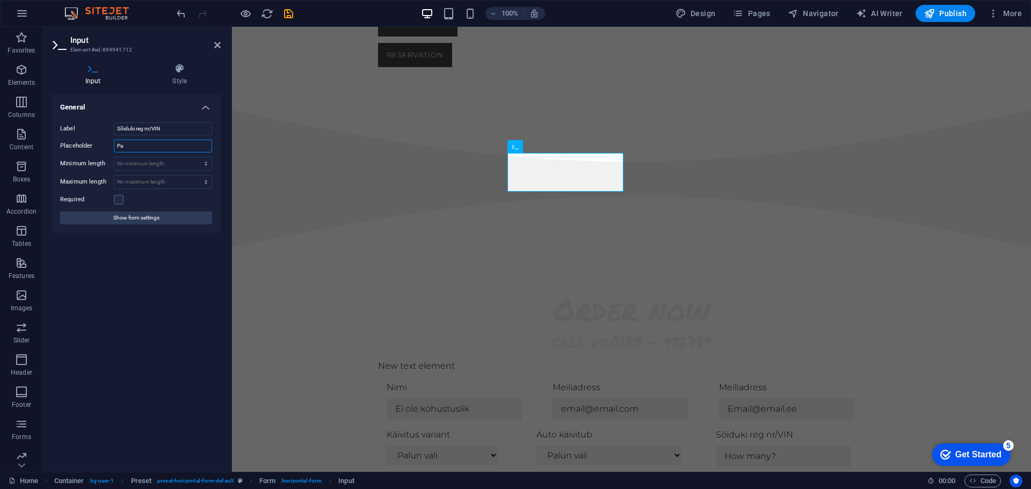
type input "P"
type input "111ABC - Sobib ka VIN"
click at [118, 201] on label at bounding box center [119, 200] width 10 height 10
click at [0, 0] on input "Required" at bounding box center [0, 0] width 0 height 0
click at [148, 165] on select "No minimum length chars" at bounding box center [162, 163] width 97 height 13
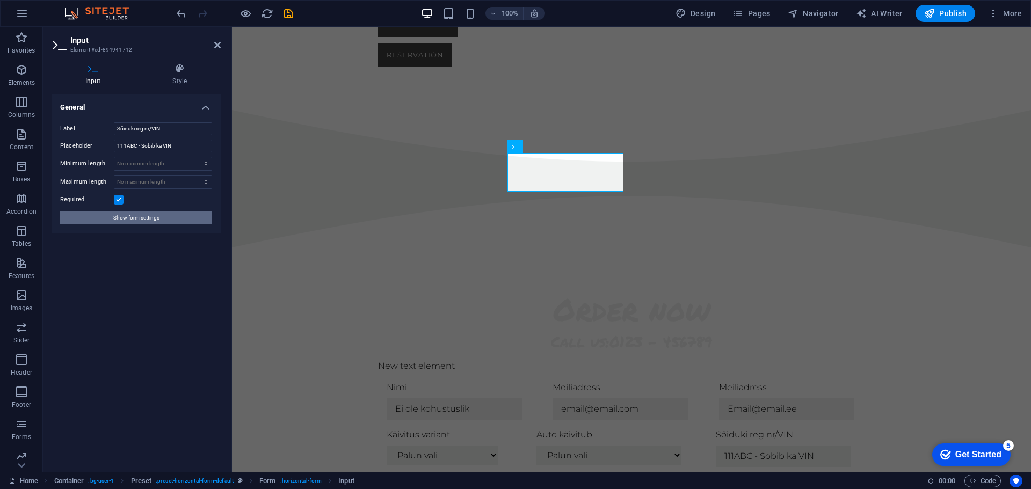
click at [141, 219] on span "Show form settings" at bounding box center [136, 218] width 46 height 13
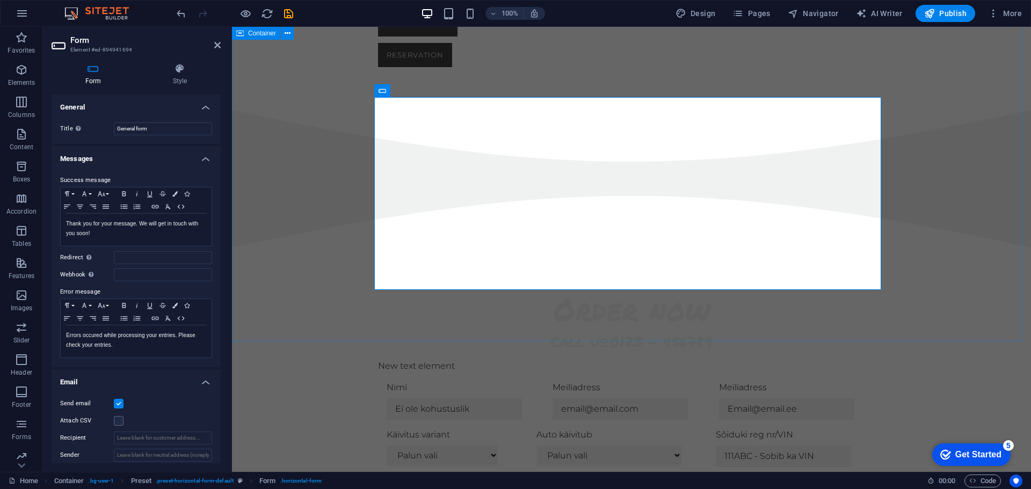
click at [927, 248] on div "Order now Call us: 0123 - 456789 New text element Nimi Meiliadress Meiliadress …" at bounding box center [631, 456] width 799 height 416
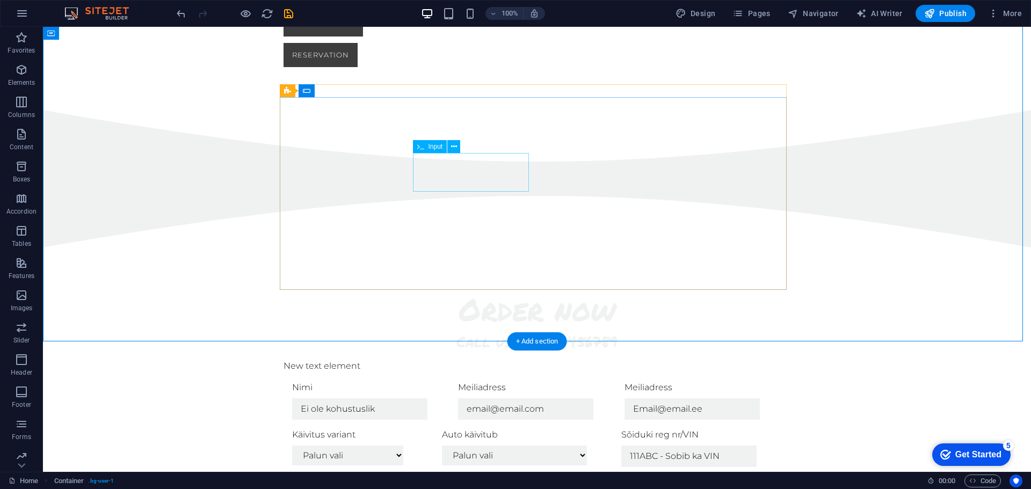
click div "Sõiduki reg nr/VIN"
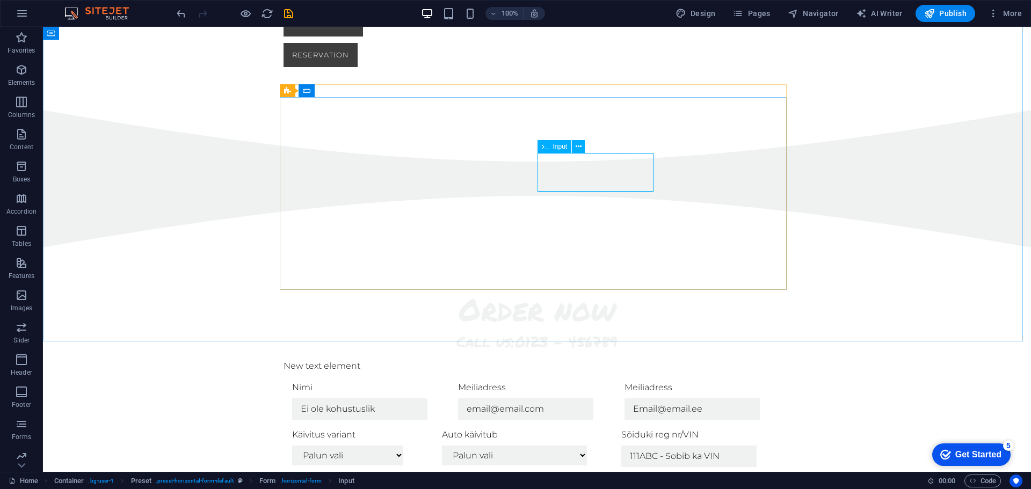
click at [558, 146] on span "Input" at bounding box center [560, 146] width 15 height 6
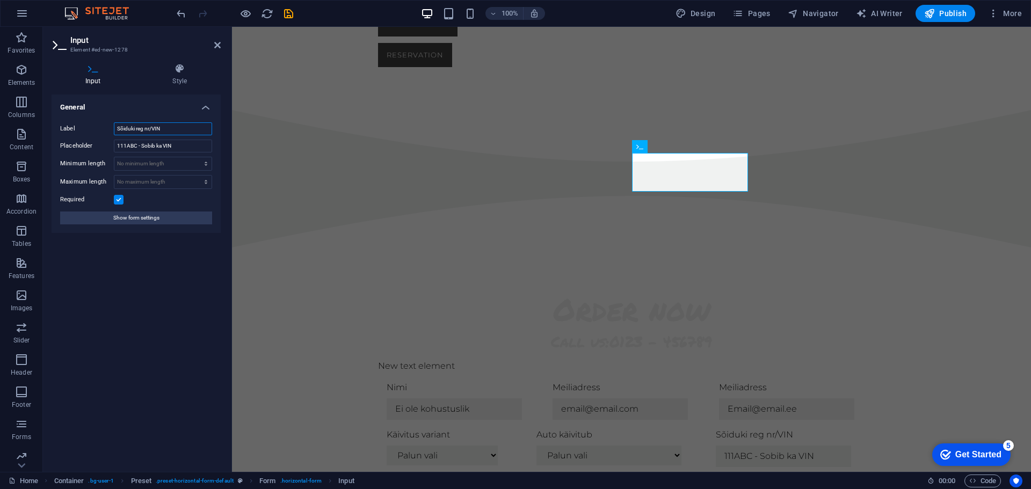
drag, startPoint x: 173, startPoint y: 124, endPoint x: 93, endPoint y: 133, distance: 80.6
click at [93, 133] on div "Label Sõiduki reg nr/VIN" at bounding box center [136, 128] width 152 height 13
type input "Sobiv paigalduskoht"
click at [142, 146] on input "111ABC - Sobib ka VIN" at bounding box center [163, 146] width 98 height 13
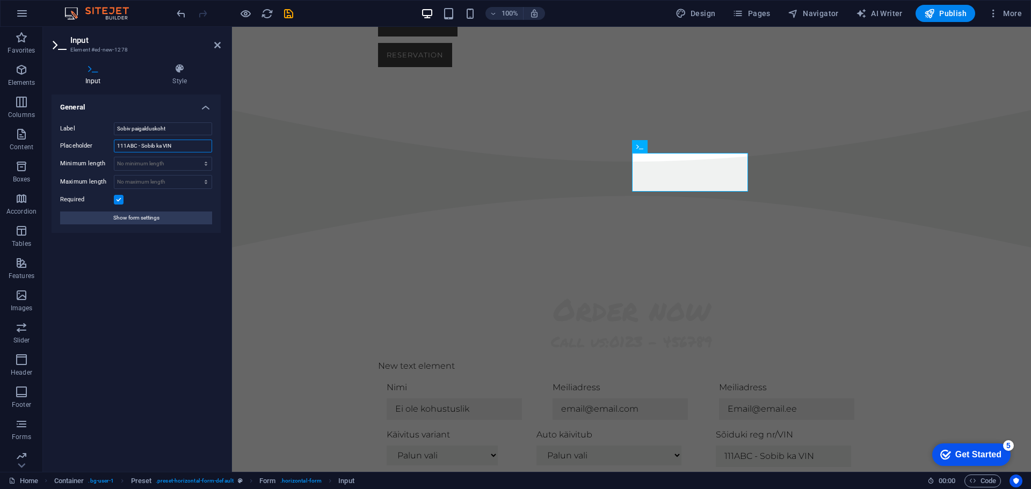
click at [142, 146] on input "111ABC - Sobib ka VIN" at bounding box center [163, 146] width 98 height 13
type input "Maakond"
click at [924, 248] on div "Order now Call us: 0123 - 456789 New text element Nimi Meiliadress Meiliadress …" at bounding box center [631, 465] width 799 height 435
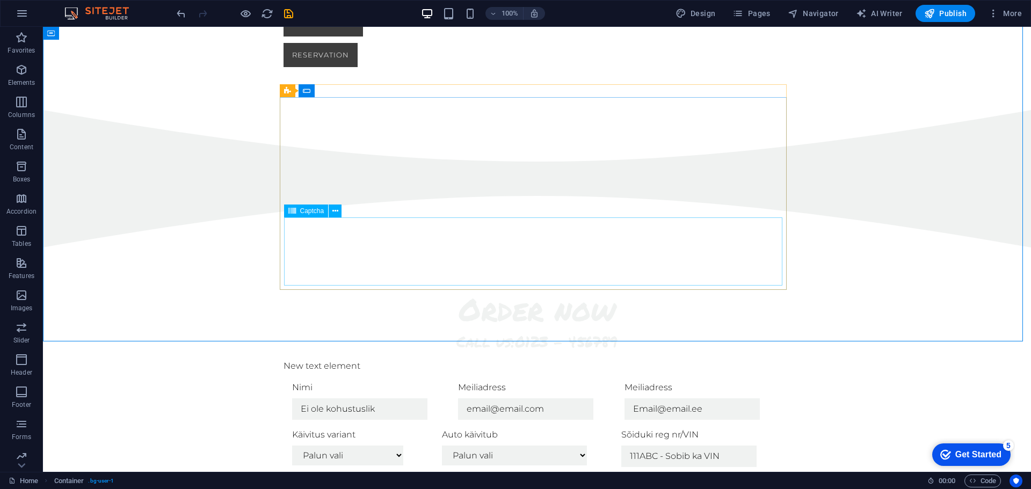
click at [308, 212] on span "Captcha" at bounding box center [312, 211] width 24 height 6
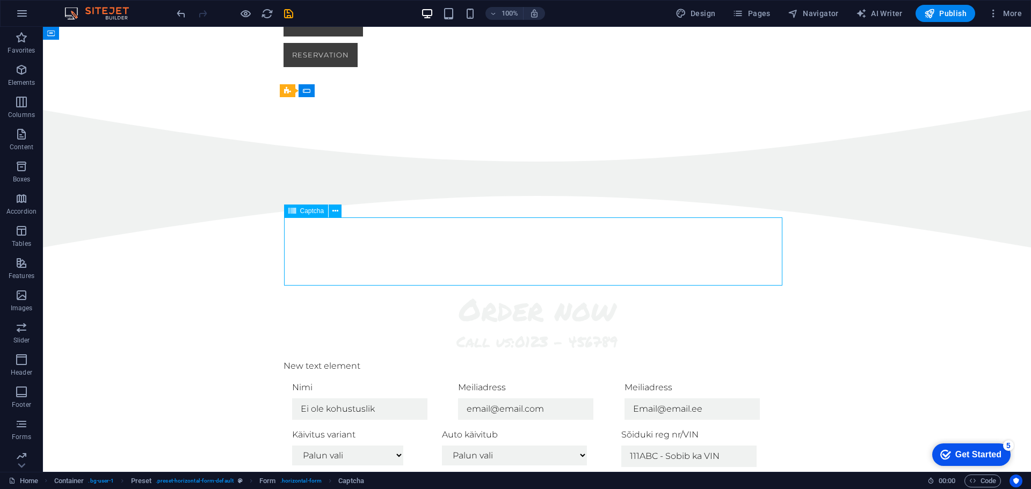
click at [308, 212] on span "Captcha" at bounding box center [312, 211] width 24 height 6
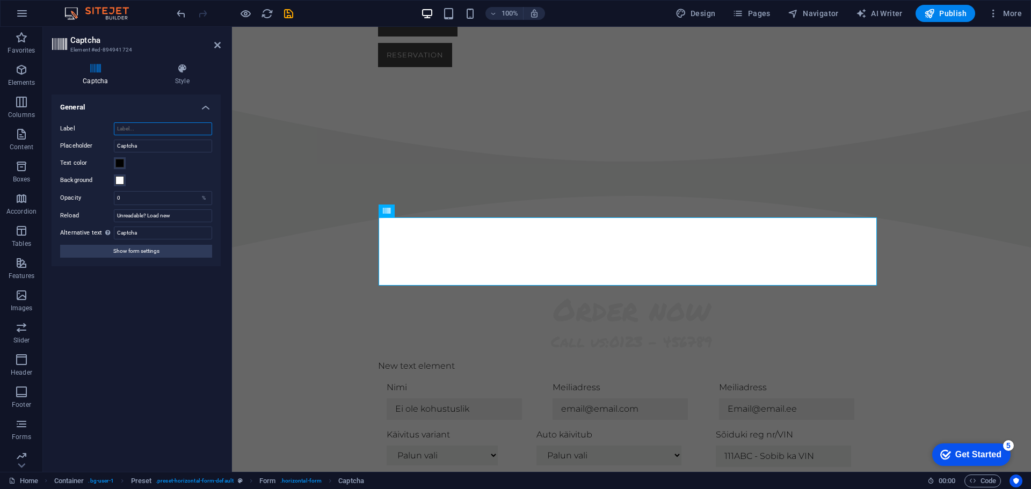
click at [153, 125] on input "Label" at bounding box center [163, 128] width 98 height 13
click div "Nimi Meiliadress Meiliadress Käivitus variant Palun vali Auto tehase puldist Li…"
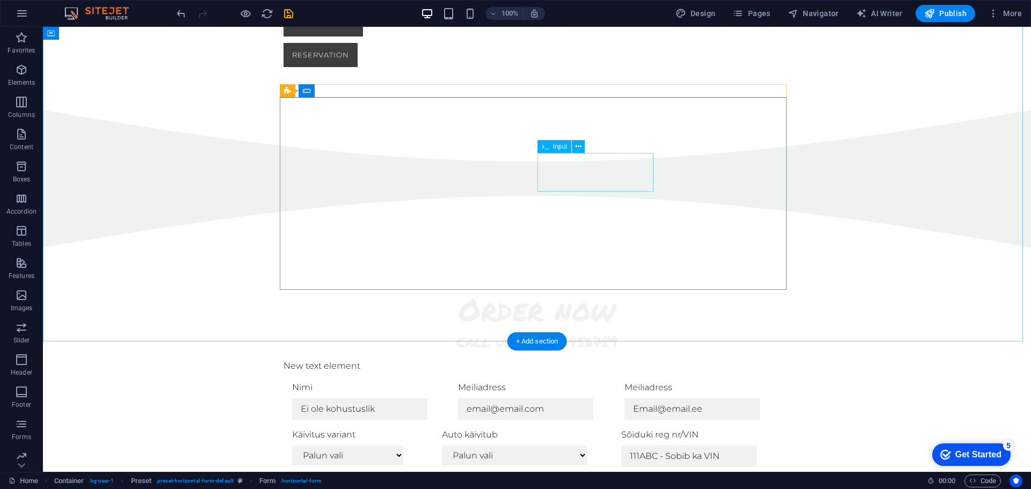
click div "Sobiv paigalduskoht"
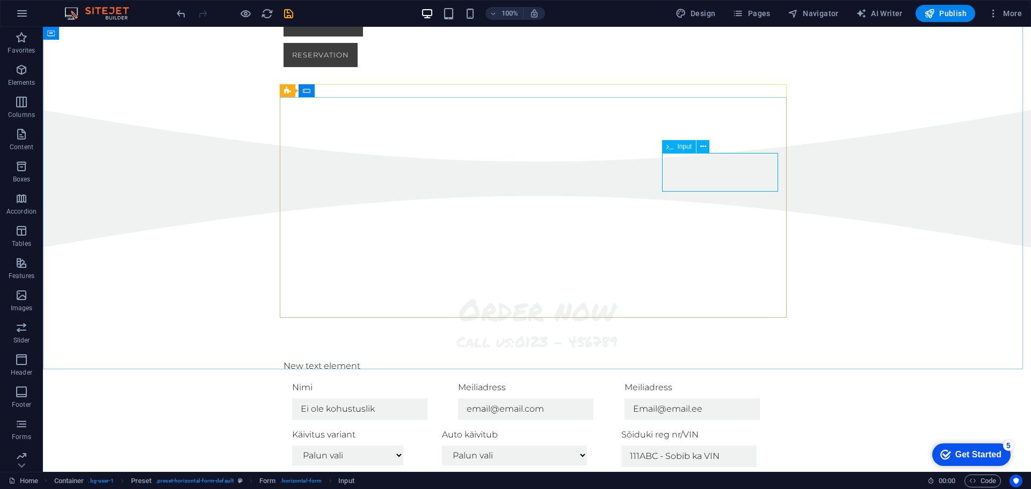
click at [686, 146] on span "Input" at bounding box center [685, 146] width 15 height 6
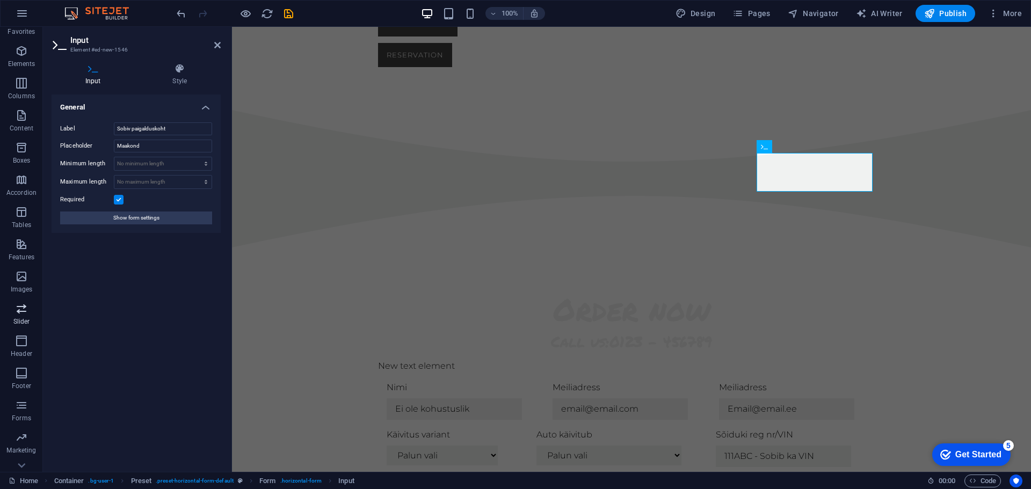
scroll to position [38, 0]
click at [20, 388] on icon "button" at bounding box center [21, 386] width 13 height 13
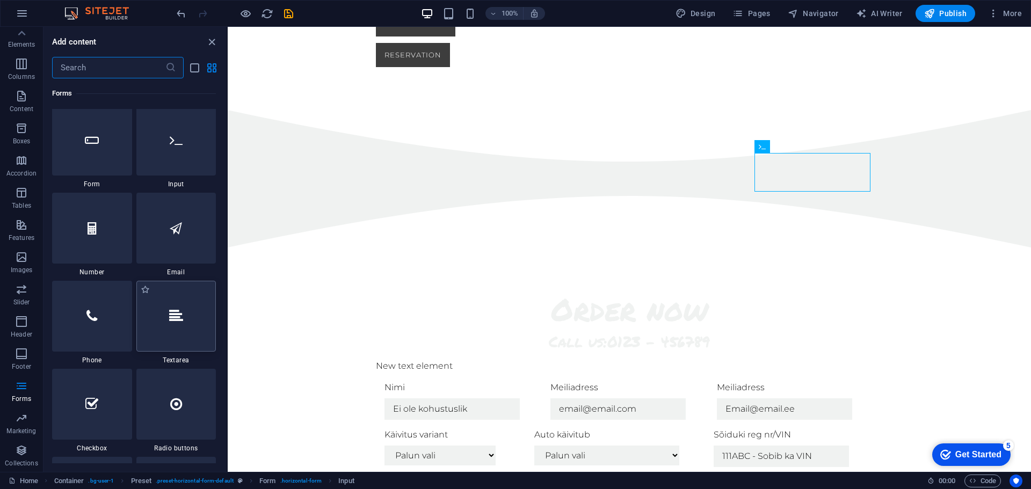
scroll to position [8057, 0]
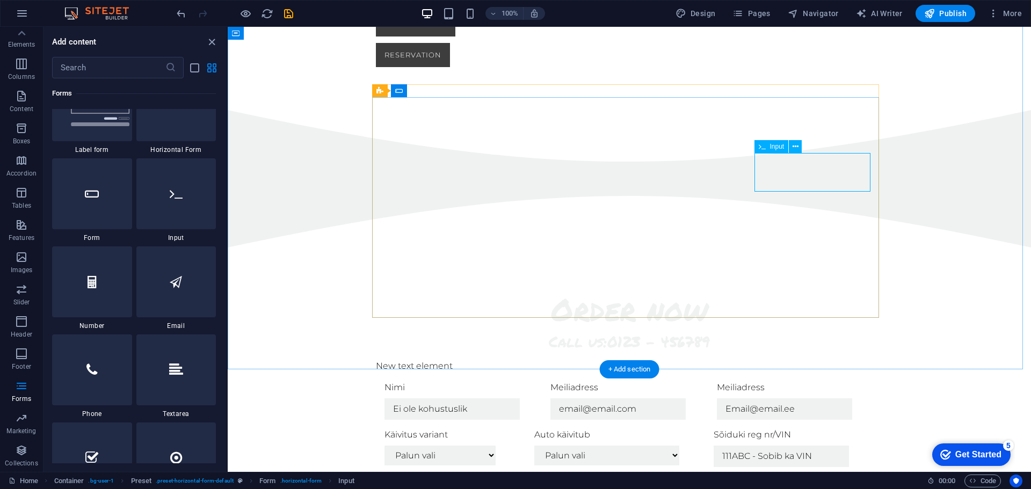
click div "Sobiv paigalduskoht"
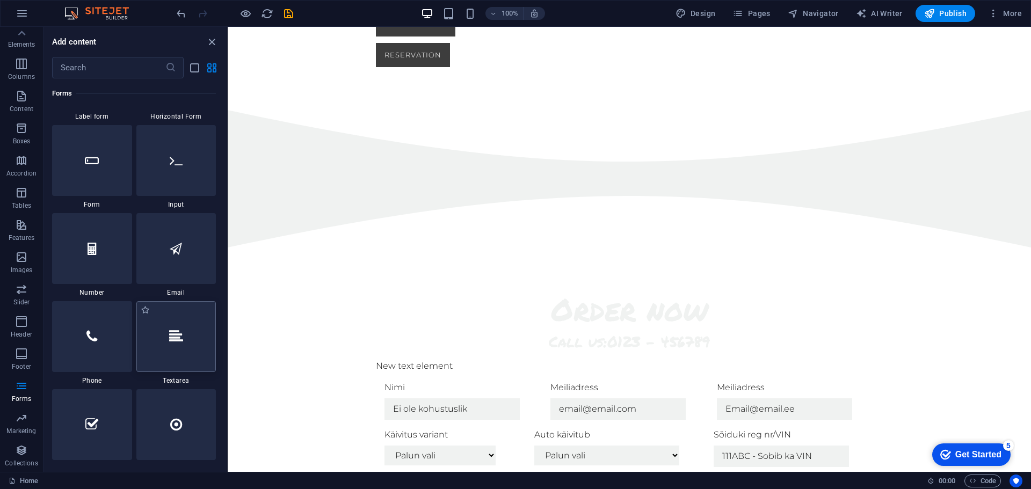
scroll to position [8111, 0]
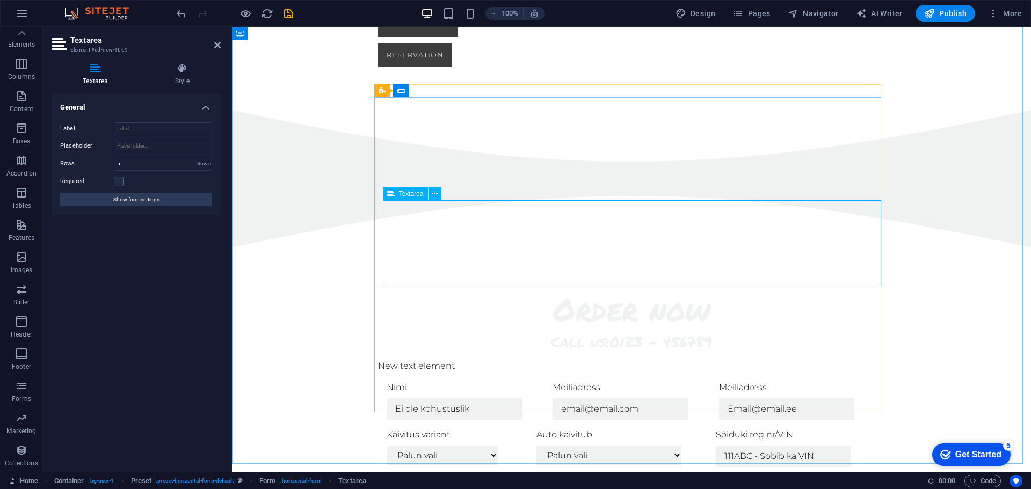
click textarea
click at [159, 128] on input "Label" at bounding box center [163, 128] width 98 height 13
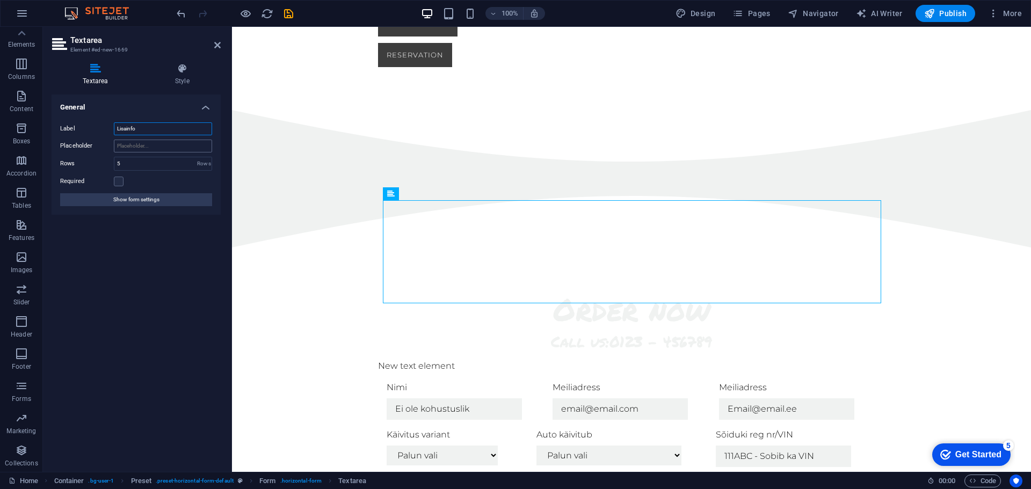
type input "Lisainfo"
click at [146, 149] on input "Placeholder" at bounding box center [163, 146] width 98 height 13
type input "Kui soovite täiendavat infot jätta"
drag, startPoint x: 143, startPoint y: 164, endPoint x: 114, endPoint y: 163, distance: 29.1
click at [114, 163] on div "5 Rows" at bounding box center [163, 164] width 98 height 14
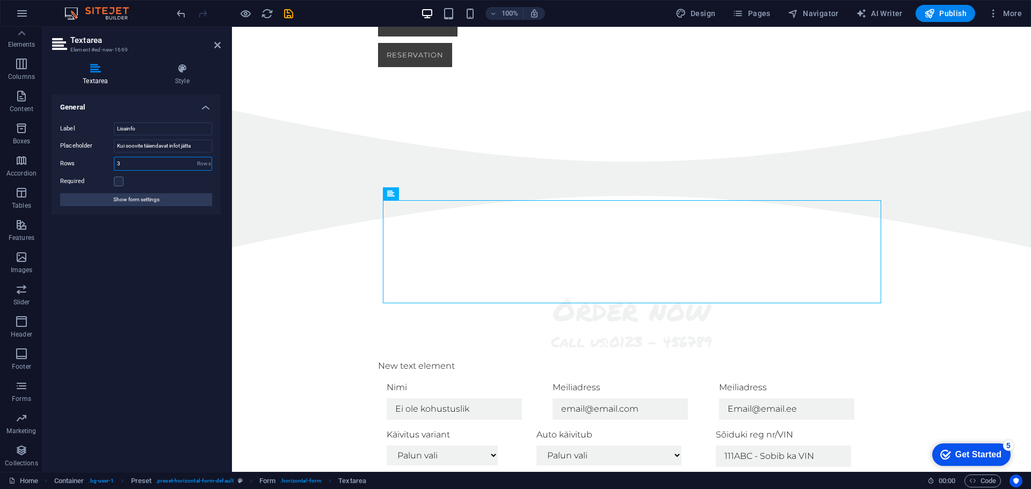
type input "3"
click at [154, 181] on div "Required" at bounding box center [136, 181] width 152 height 13
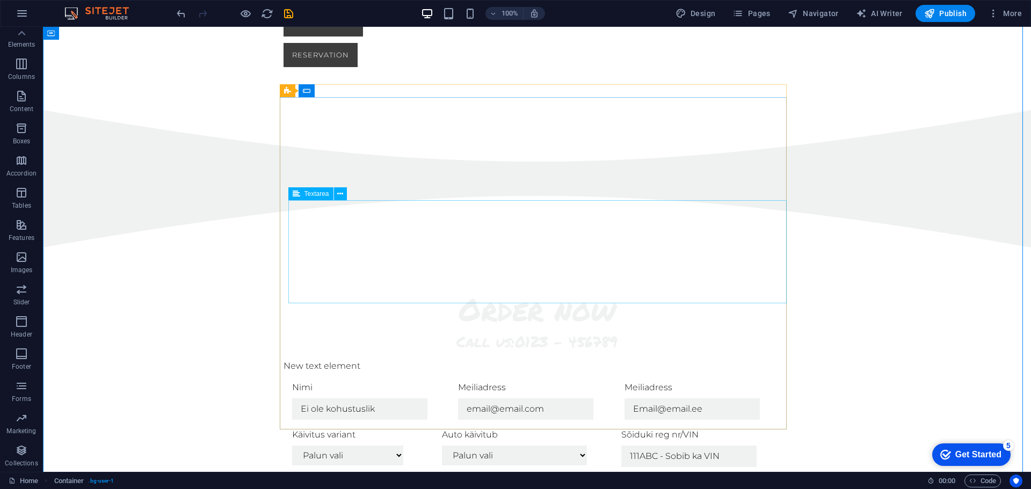
click div "Lisainfo"
click div "Käivitus variant Palun vali Auto tehase puldist Lisapuldist Mobiilirakendusest"
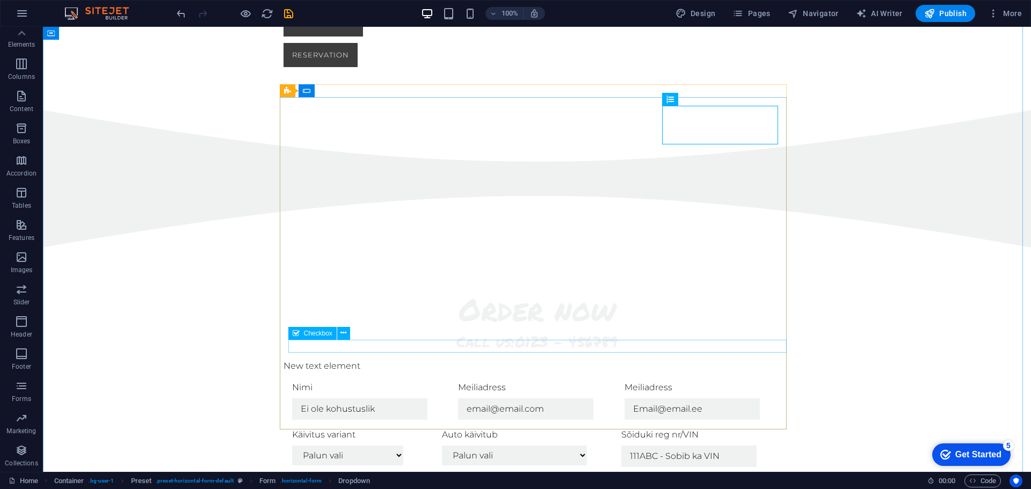
click div "I have read and understand the privacy policy."
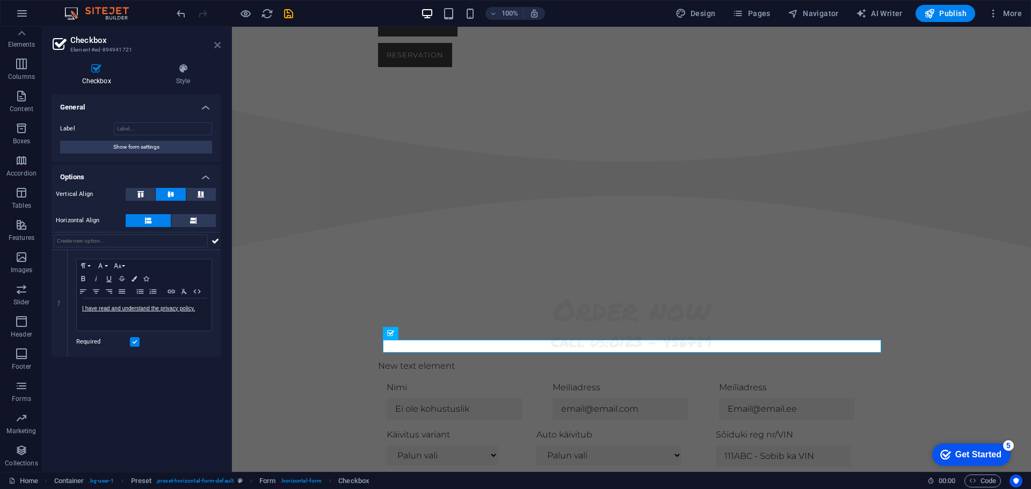
click at [216, 46] on icon at bounding box center [217, 45] width 6 height 9
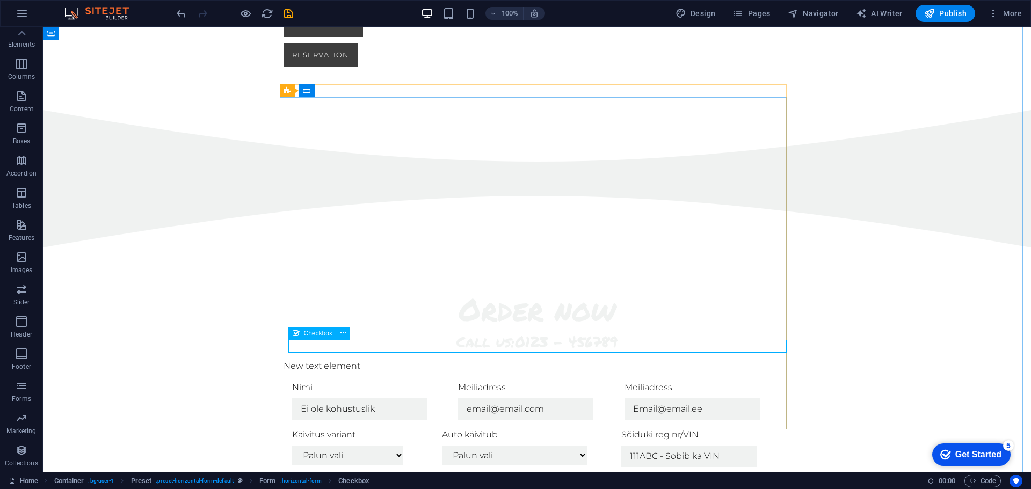
click div "I have read and understand the privacy policy."
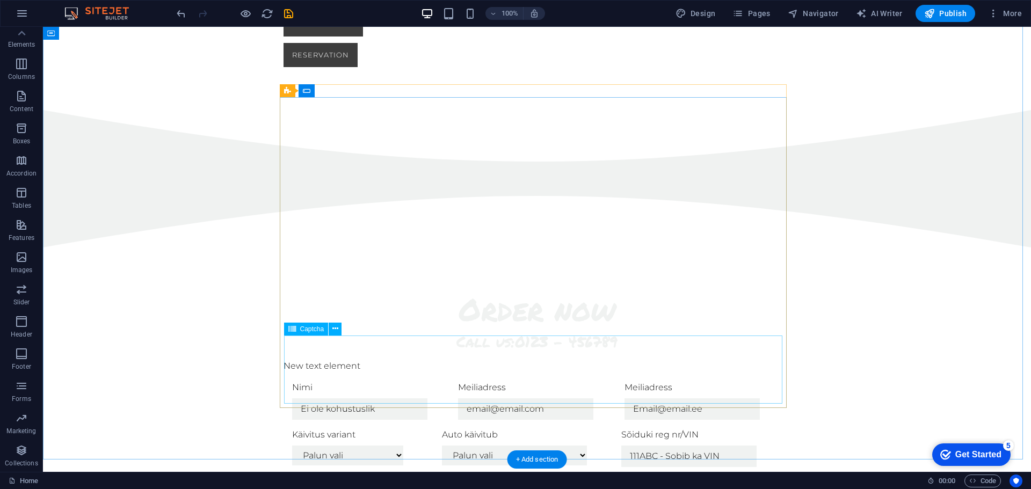
click div "Unreadable? Load new"
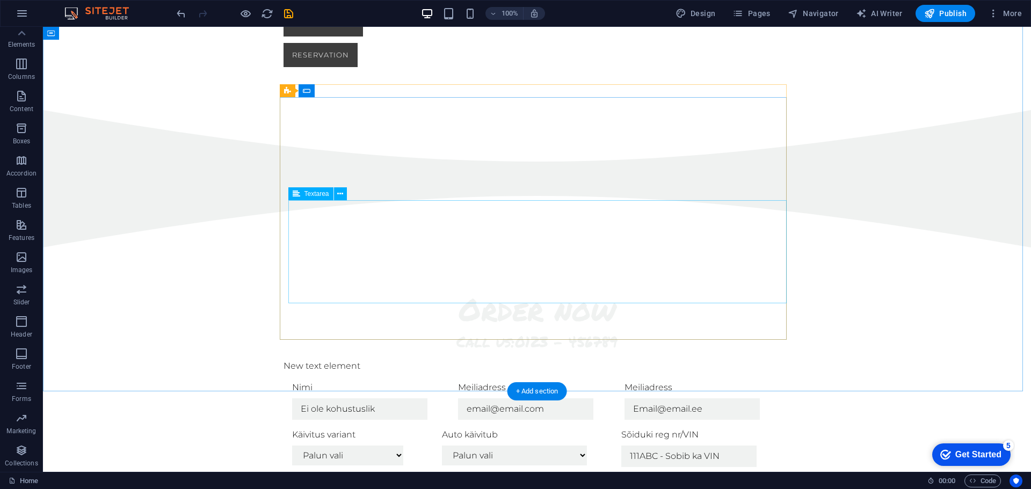
click div "Lisainfo"
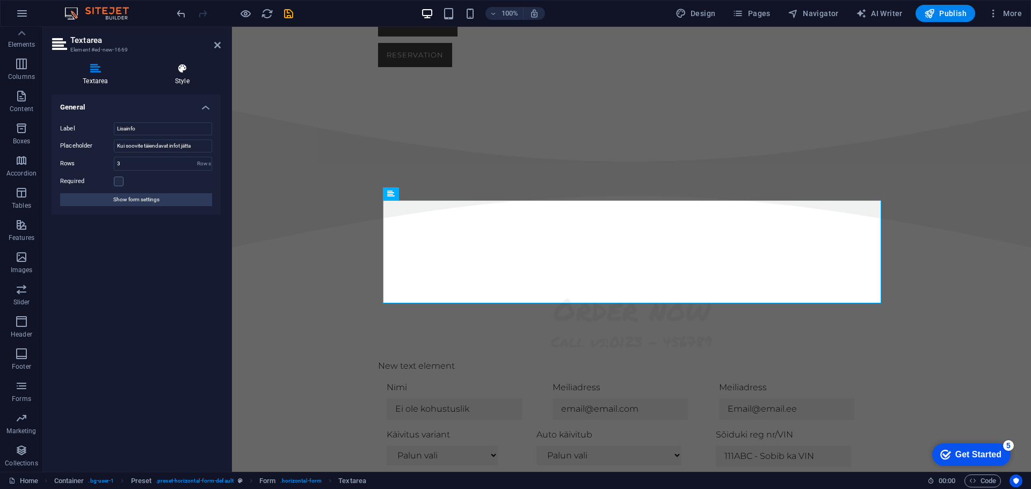
click at [175, 73] on icon at bounding box center [182, 68] width 77 height 11
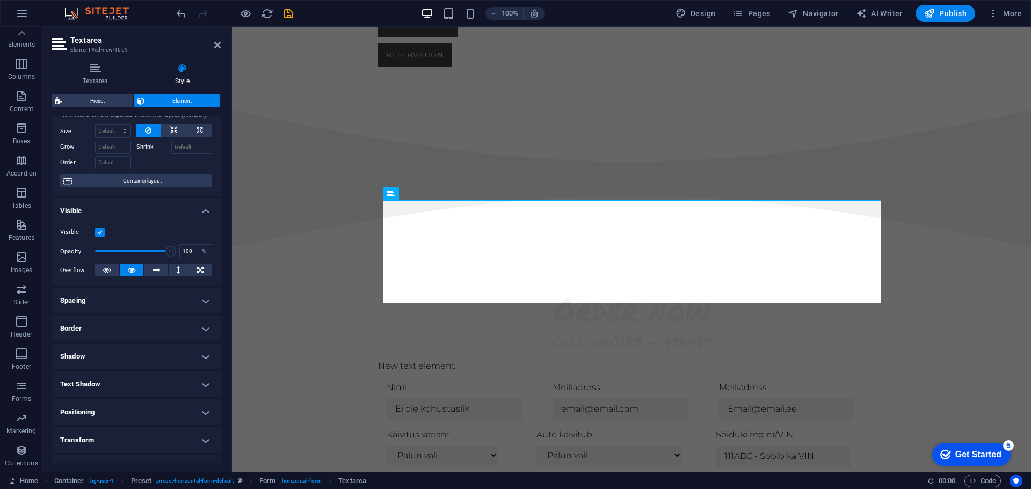
scroll to position [54, 0]
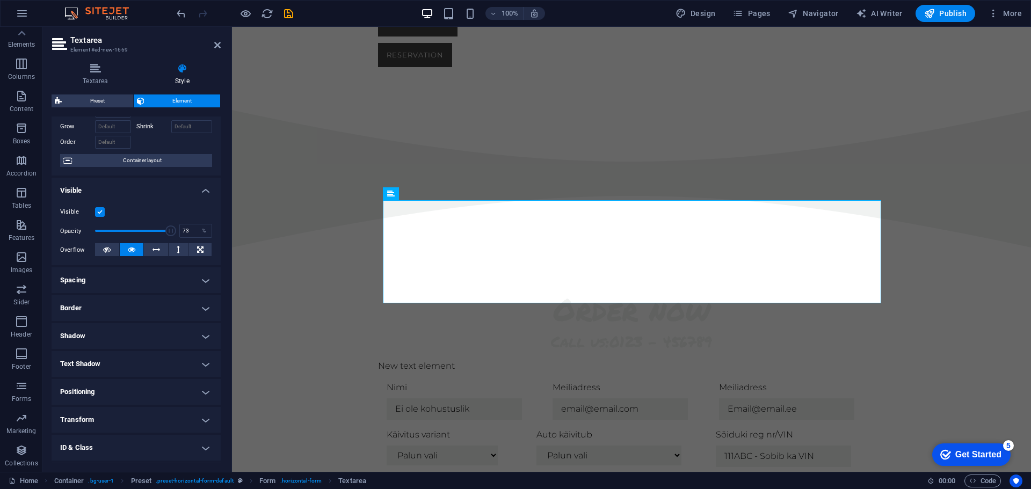
drag, startPoint x: 168, startPoint y: 228, endPoint x: 148, endPoint y: 229, distance: 19.9
click at [165, 229] on span at bounding box center [170, 231] width 11 height 11
type input "100"
drag, startPoint x: 148, startPoint y: 229, endPoint x: 205, endPoint y: 230, distance: 56.4
click at [205, 230] on div "Opacity 100 %" at bounding box center [136, 231] width 152 height 16
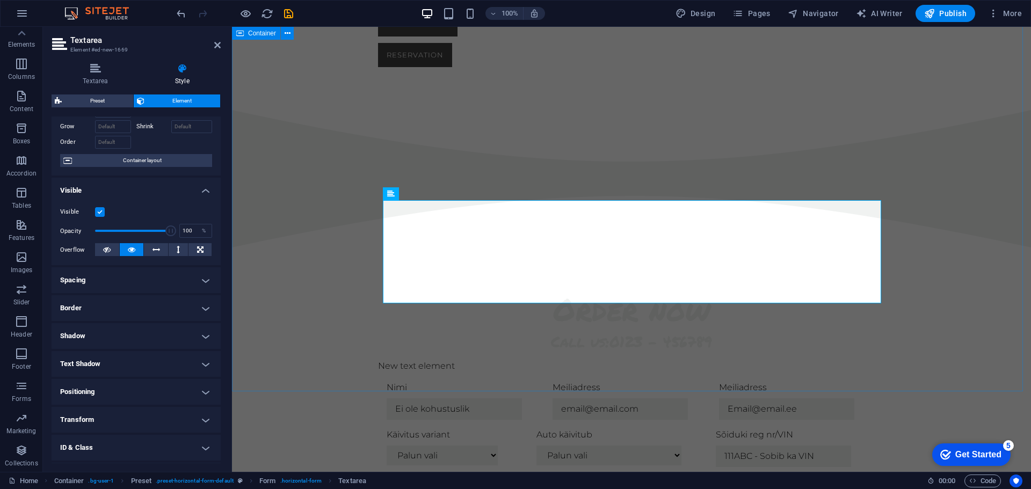
click at [257, 248] on div "Order now Call us: 0123 - 456789 New text element Nimi Meiliadress Meiliadress …" at bounding box center [631, 477] width 799 height 458
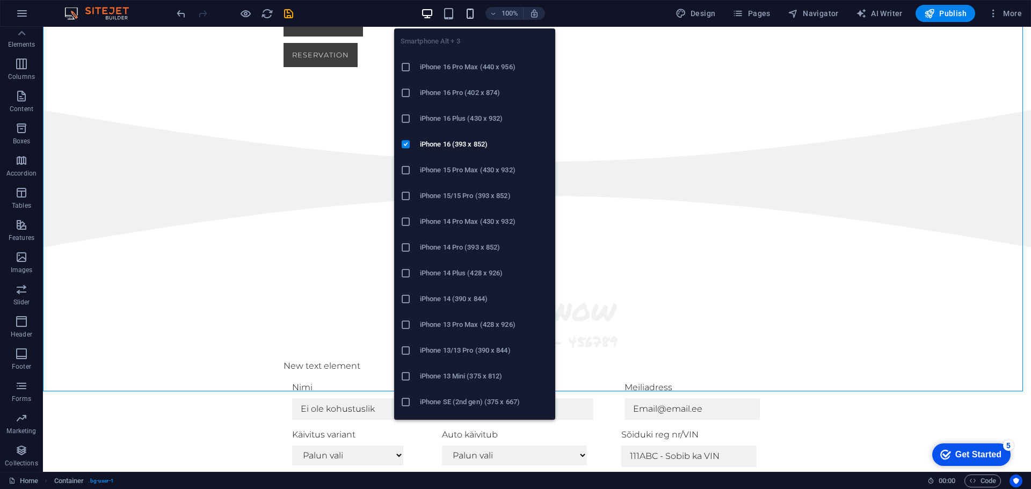
click at [474, 13] on icon "button" at bounding box center [470, 14] width 12 height 12
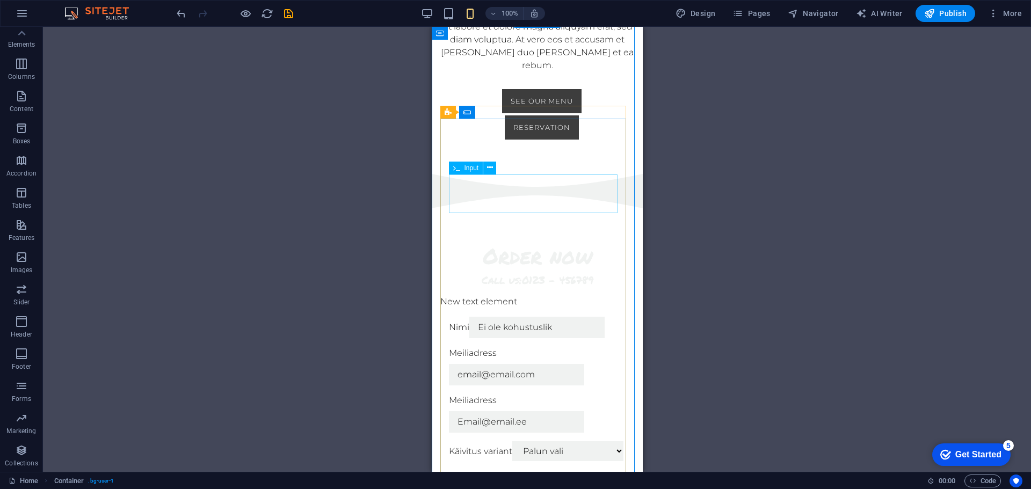
scroll to position [892, 0]
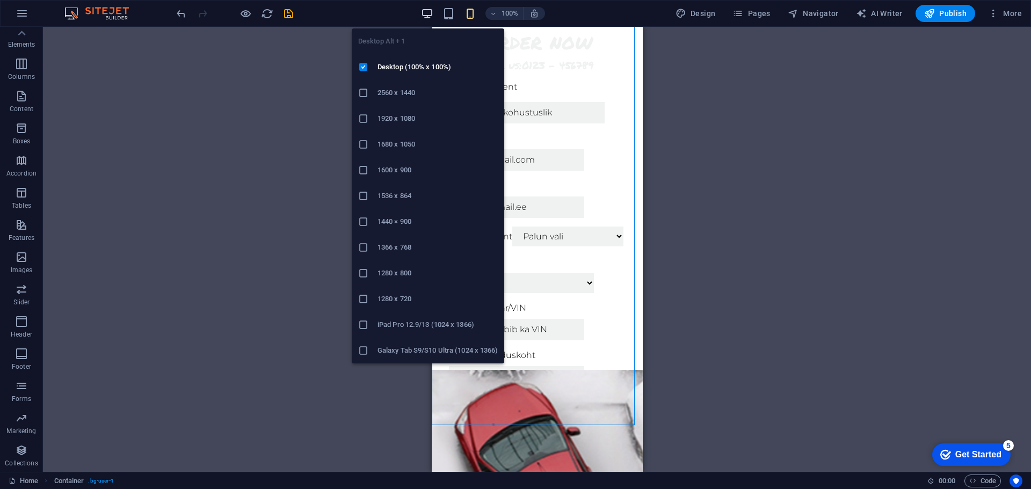
click at [431, 17] on icon "button" at bounding box center [427, 14] width 12 height 12
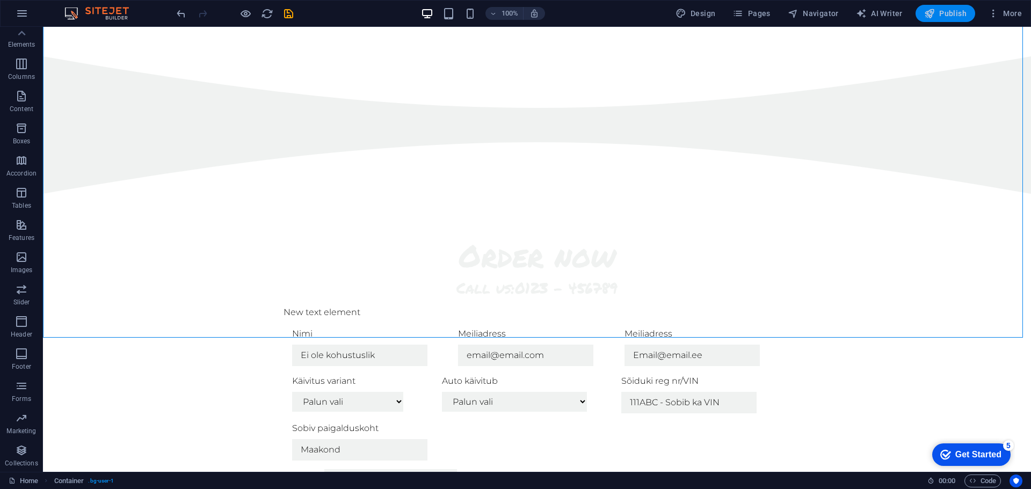
click at [941, 18] on span "Publish" at bounding box center [945, 13] width 42 height 11
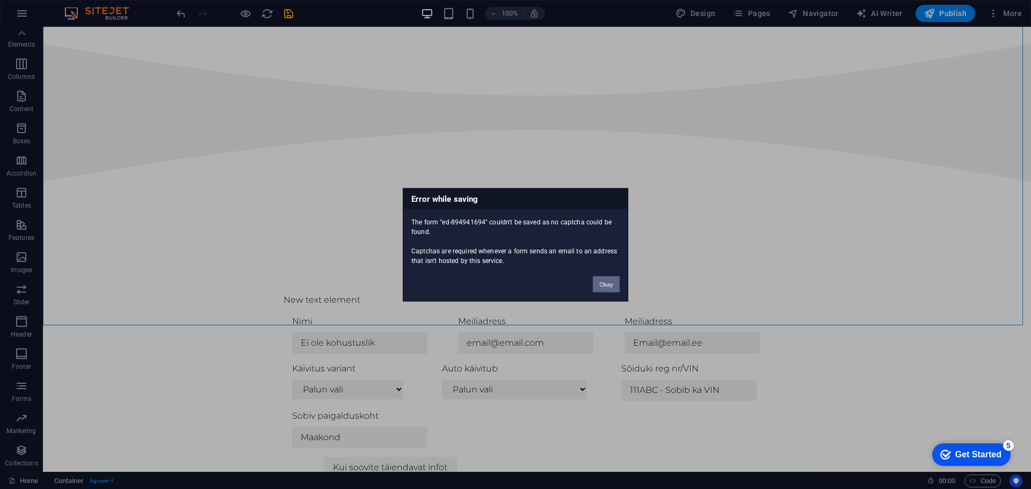
click at [602, 284] on button "Okay" at bounding box center [606, 284] width 27 height 16
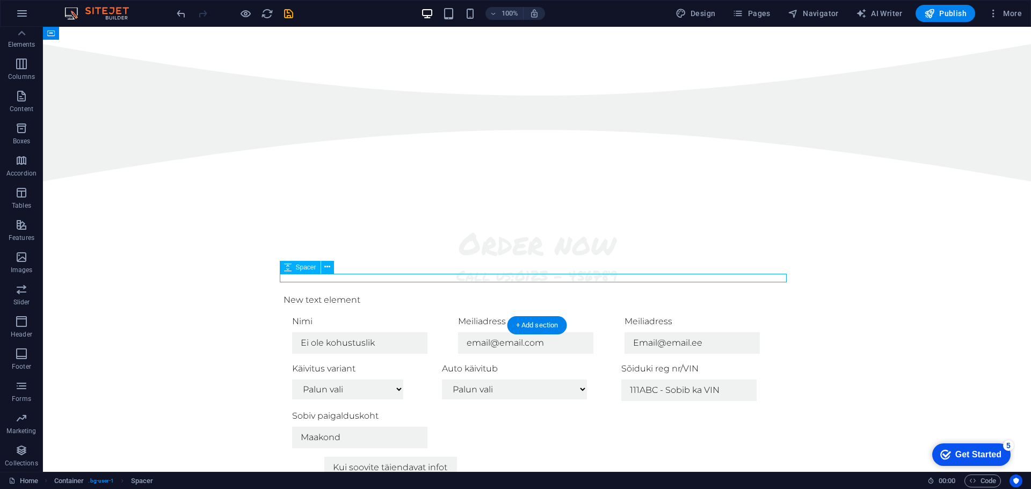
select select "rem"
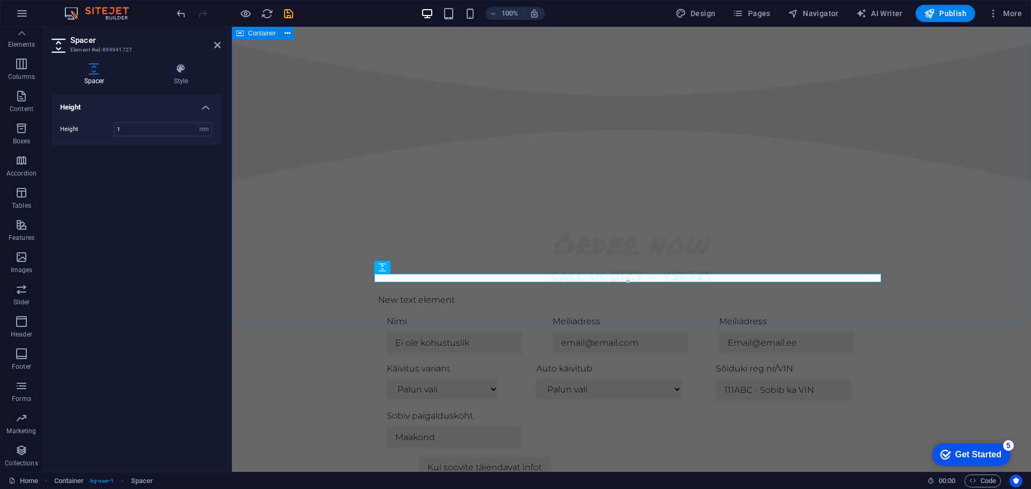
click at [474, 308] on div "Order now Call us: 0123 - 456789 New text element Nimi Meiliadress Meiliadress …" at bounding box center [631, 411] width 799 height 458
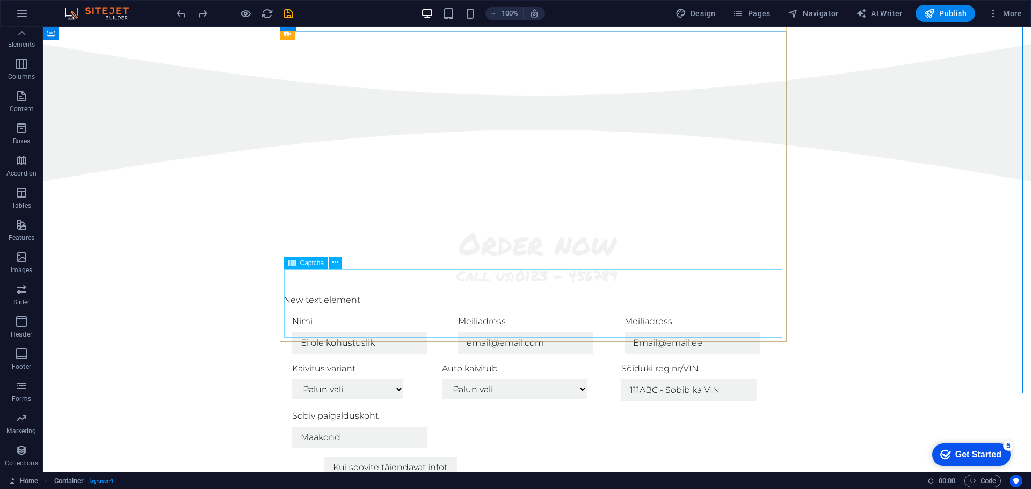
click at [308, 265] on span "Captcha" at bounding box center [312, 263] width 24 height 6
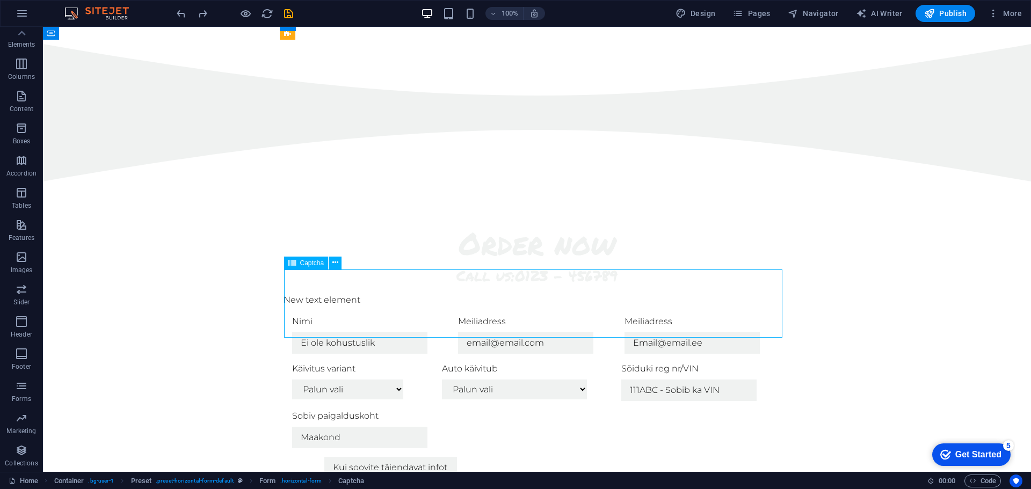
click at [308, 265] on span "Captcha" at bounding box center [312, 263] width 24 height 6
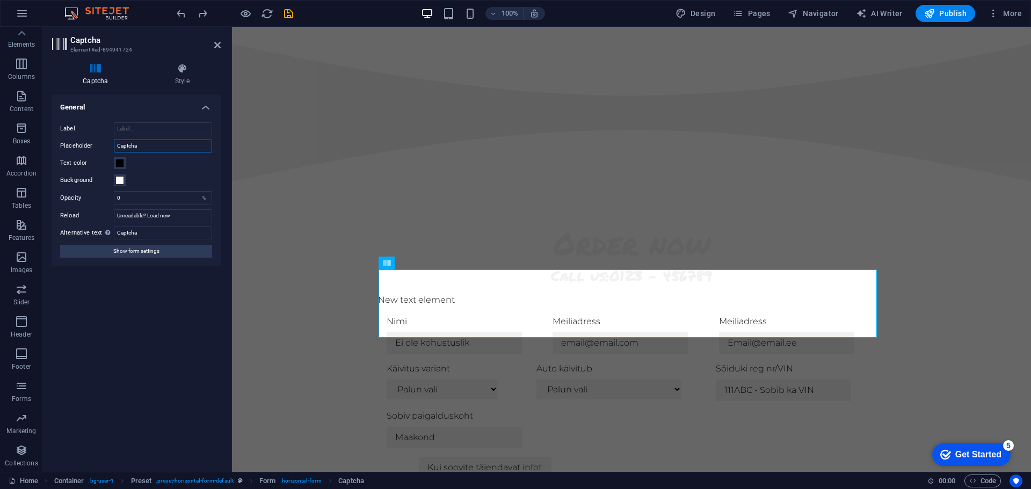
drag, startPoint x: 147, startPoint y: 142, endPoint x: 112, endPoint y: 141, distance: 34.9
click at [112, 141] on div "Placeholder Captcha" at bounding box center [136, 146] width 152 height 13
click at [300, 237] on div "Order now Call us: 0123 - 456789 New text element Nimi Meiliadress Meiliadress …" at bounding box center [631, 454] width 799 height 544
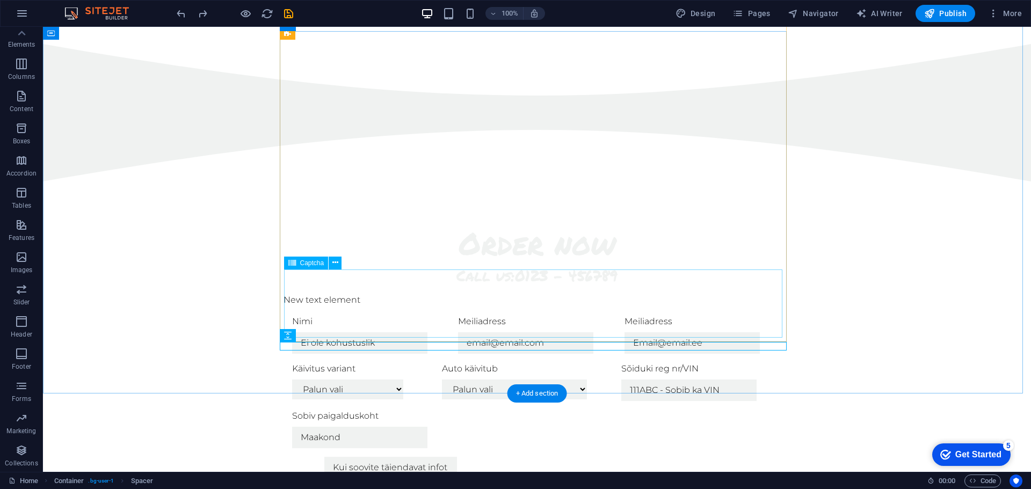
click div "Unreadable? Load new"
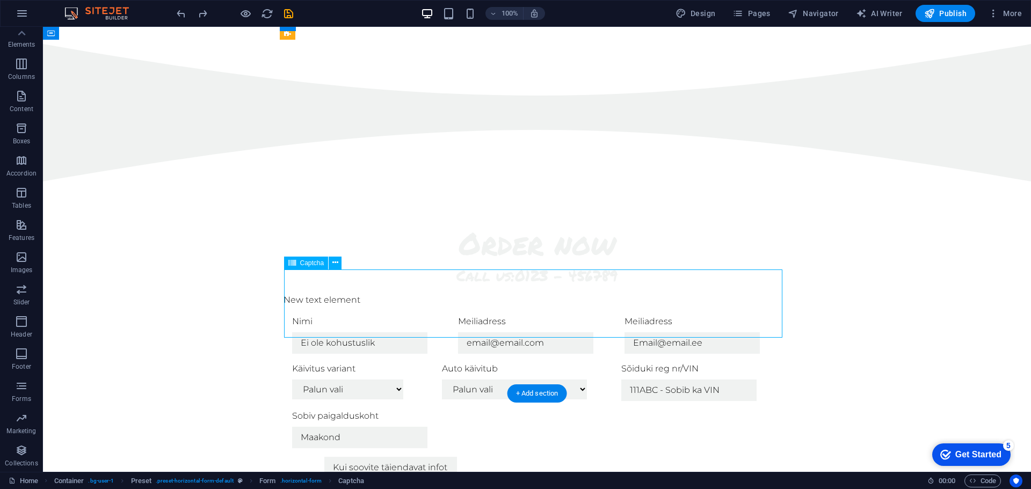
click div "Unreadable? Load new"
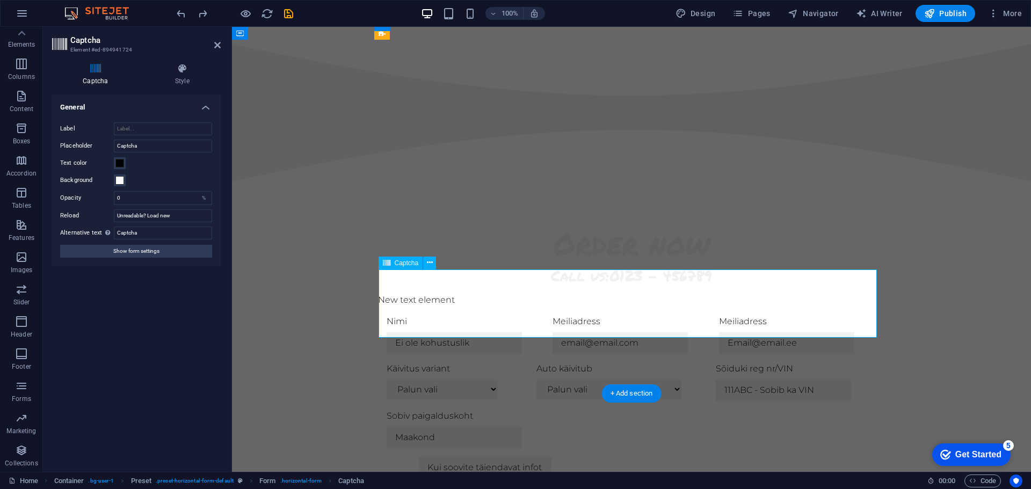
click div "Unreadable? Load new"
click at [160, 73] on icon at bounding box center [182, 68] width 77 height 11
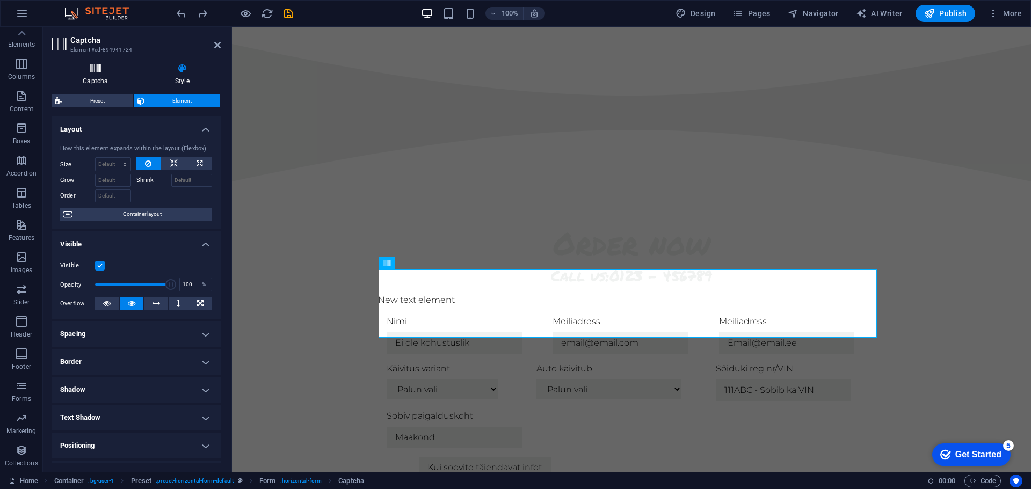
click at [88, 71] on icon at bounding box center [96, 68] width 88 height 11
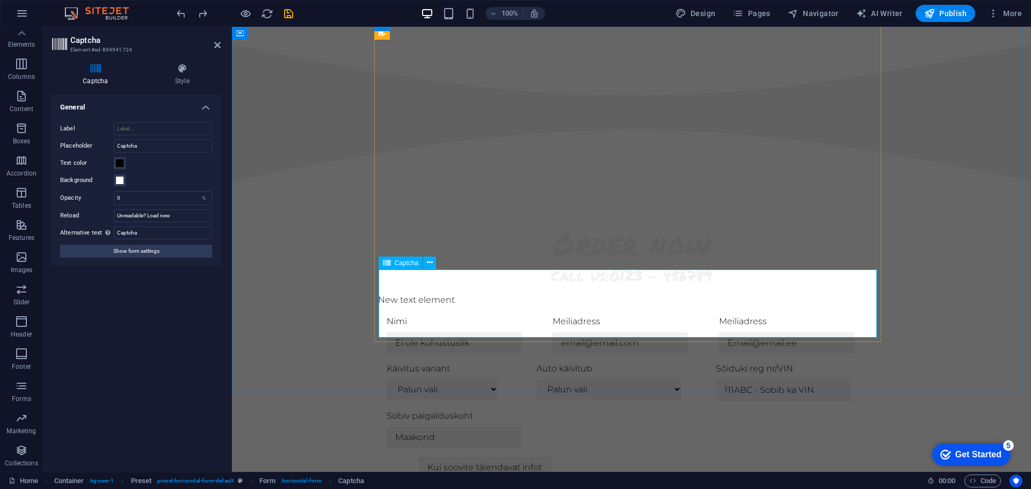
click input "text"
drag, startPoint x: 162, startPoint y: 148, endPoint x: 60, endPoint y: 140, distance: 101.9
click at [60, 140] on div "Placeholder Captcha" at bounding box center [136, 146] width 152 height 13
drag, startPoint x: 163, startPoint y: 147, endPoint x: 231, endPoint y: 152, distance: 68.4
click at [231, 152] on aside "Captcha Element #ed-894941724 Captcha Style Turnstile Turnstile by Cloudfare is…" at bounding box center [137, 249] width 189 height 445
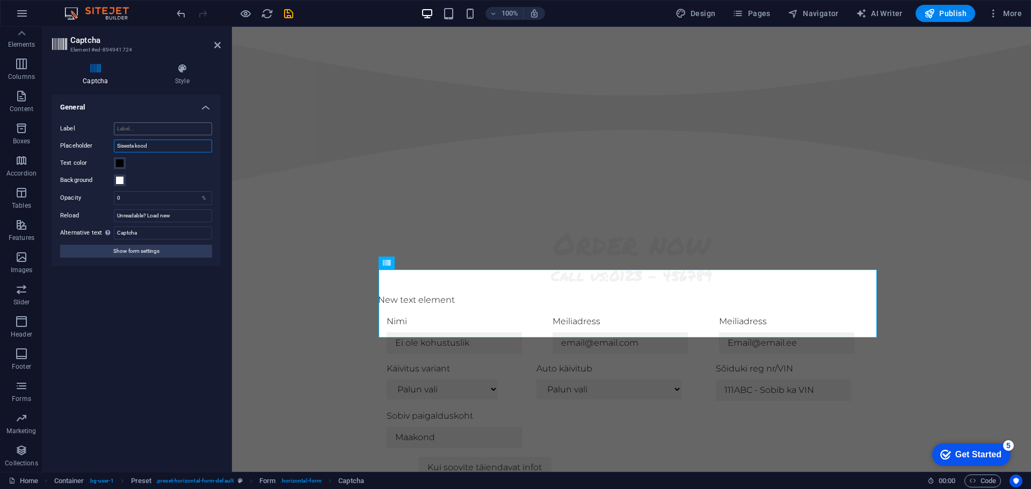
type input "Sisesta kood"
click at [135, 127] on input "Label" at bounding box center [163, 128] width 98 height 13
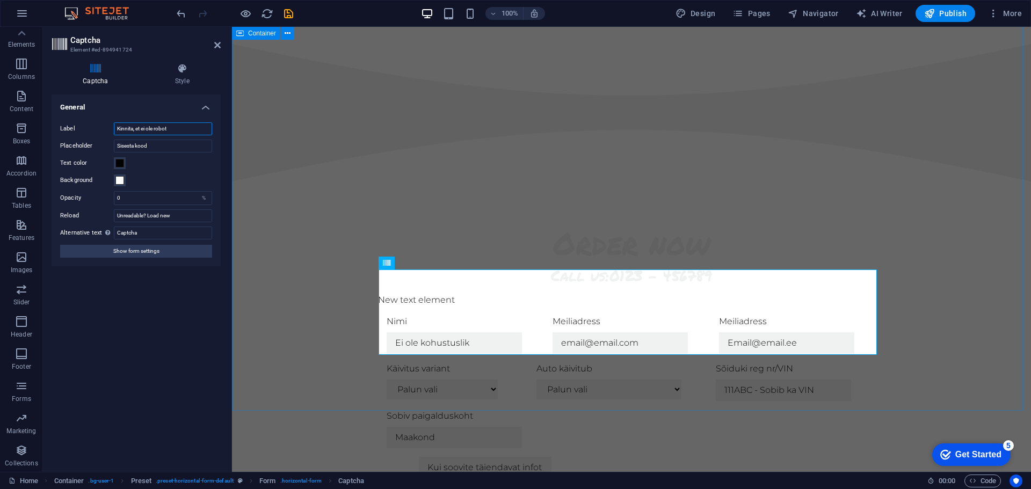
type input "Kinnita, et ei ole robot"
click at [257, 233] on div "Order now Call us: 0123 - 456789 New text element Nimi Meiliadress Meiliadress …" at bounding box center [631, 462] width 799 height 561
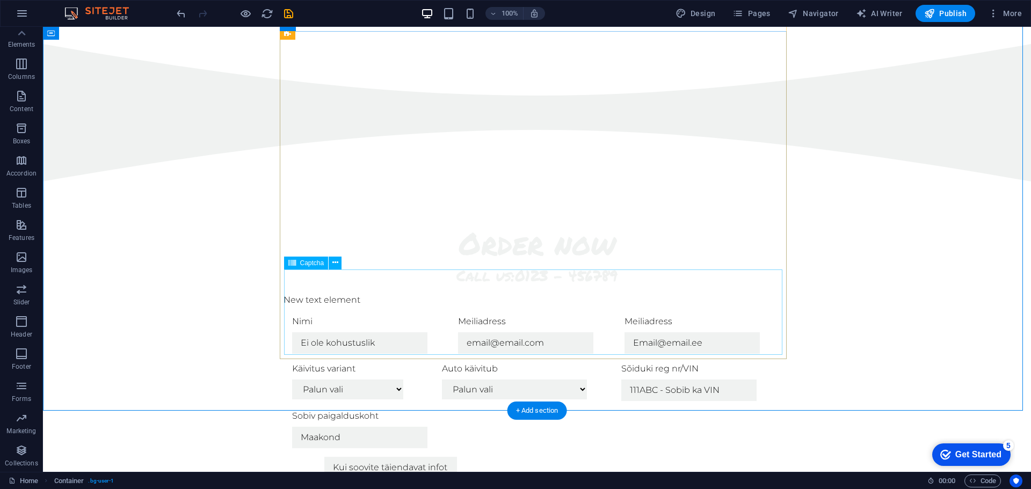
click div "Kinnita, et ei ole robot Unreadable? Load new"
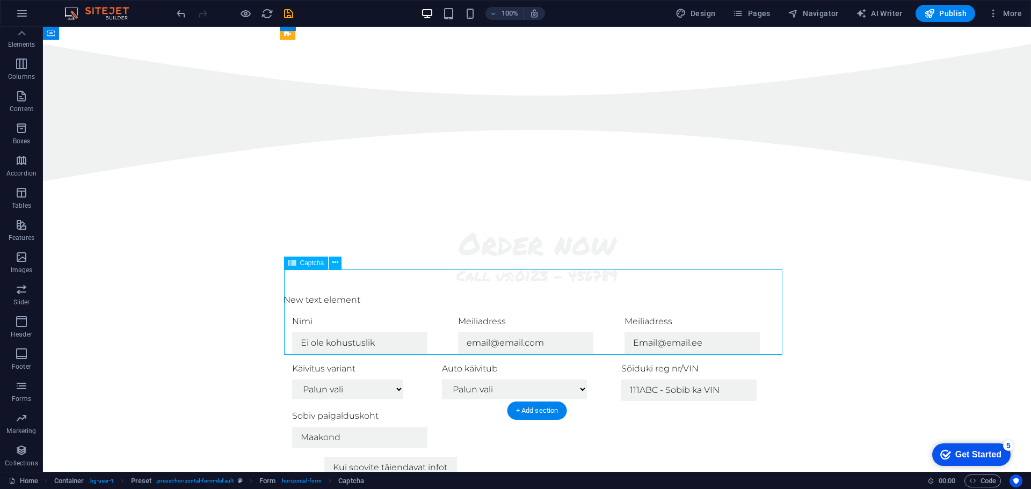
click div "Kinnita, et ei ole robot Unreadable? Load new"
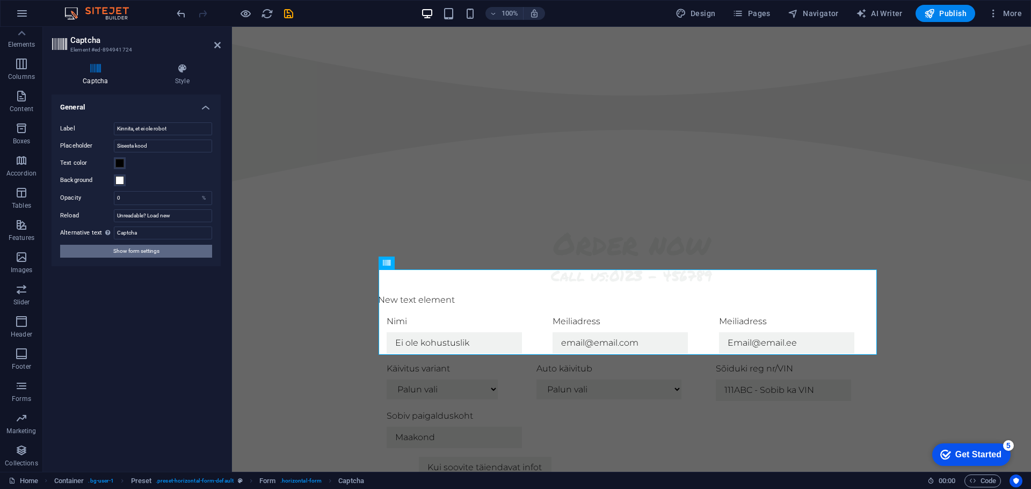
click at [160, 249] on button "Show form settings" at bounding box center [136, 251] width 152 height 13
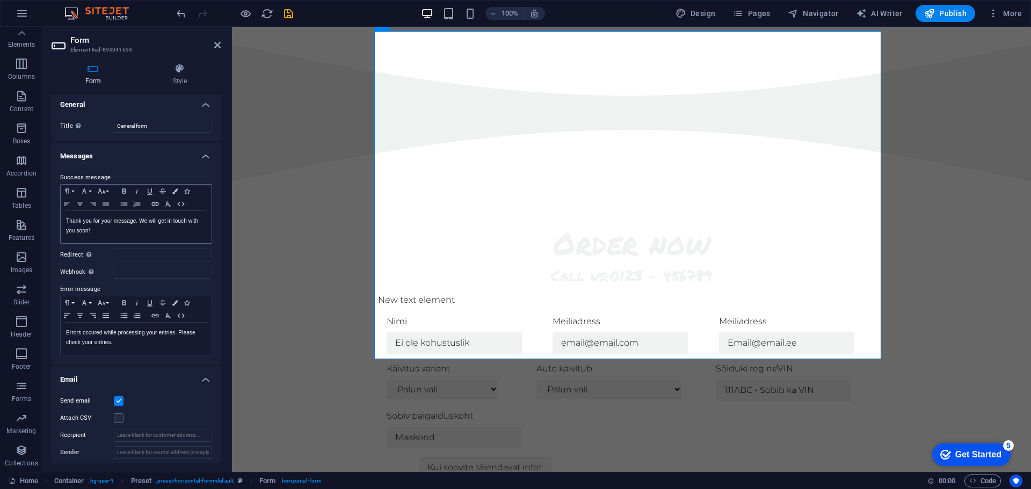
scroll to position [0, 0]
drag, startPoint x: 102, startPoint y: 231, endPoint x: 57, endPoint y: 219, distance: 46.1
click at [57, 219] on div "Success message Paragraph Format Normal Heading 1 Heading 2 Heading 3 Heading 4…" at bounding box center [136, 266] width 169 height 202
copy p "Thank you for your message. We will get in touch with you soon!"
click at [89, 234] on p "Thank you for your message. We will get in touch with you soon!" at bounding box center [136, 228] width 140 height 19
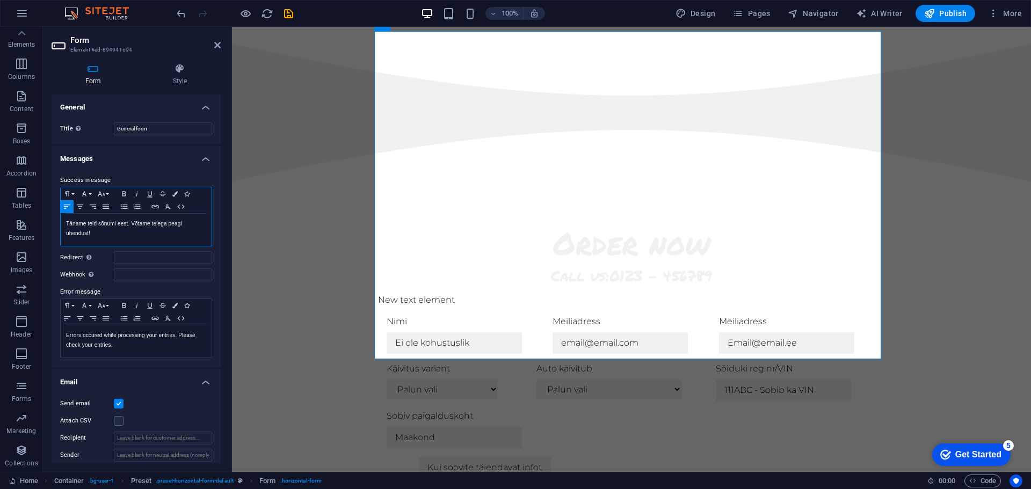
scroll to position [0, 1]
drag, startPoint x: 117, startPoint y: 223, endPoint x: 97, endPoint y: 227, distance: 20.1
click at [97, 227] on p "Täname teid sõnumi eest. Võtame teiega peagi ühendust!" at bounding box center [136, 228] width 140 height 19
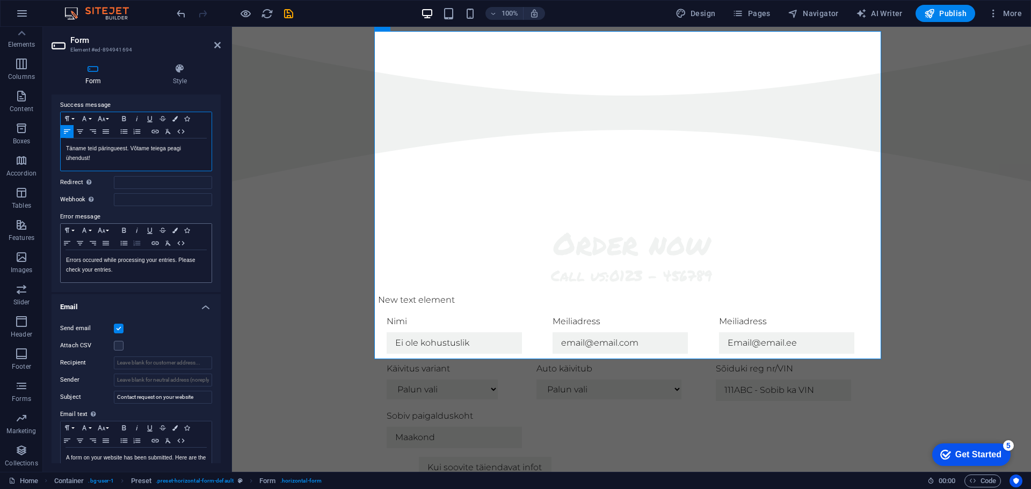
scroll to position [54, 0]
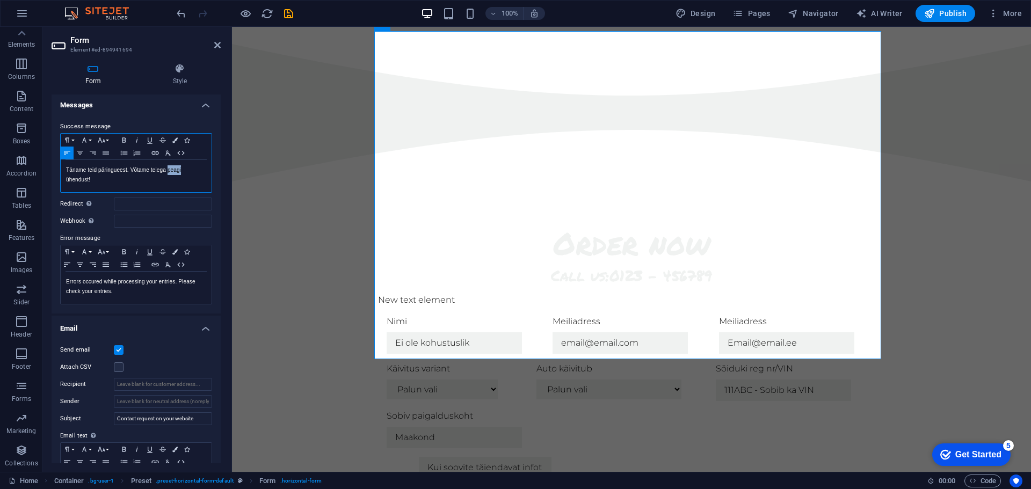
drag, startPoint x: 186, startPoint y: 171, endPoint x: 170, endPoint y: 174, distance: 15.8
click at [170, 174] on p "Täname teid päringu eest. Võtame teiega peagi ühendust!" at bounding box center [136, 174] width 140 height 19
click at [198, 171] on p "Täname teid päringu eest. Võtame teiega ühendust!" at bounding box center [136, 170] width 140 height 10
click at [129, 284] on p "Errors occured while processing your entries. Please check your entries." at bounding box center [136, 286] width 140 height 19
copy p "Errors occured while processing your entries. Please check your entries."
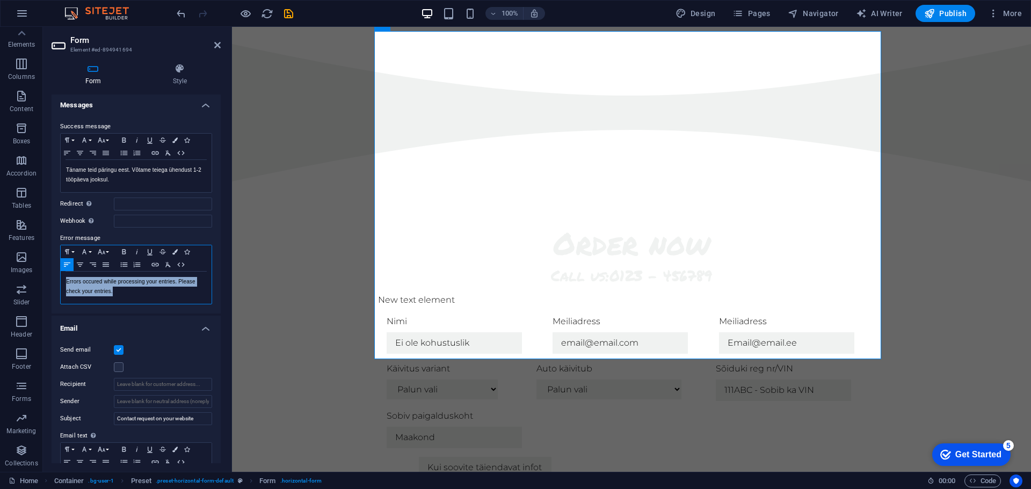
click at [138, 295] on p "Errors occured while processing your entries. Please check your entries." at bounding box center [136, 286] width 140 height 19
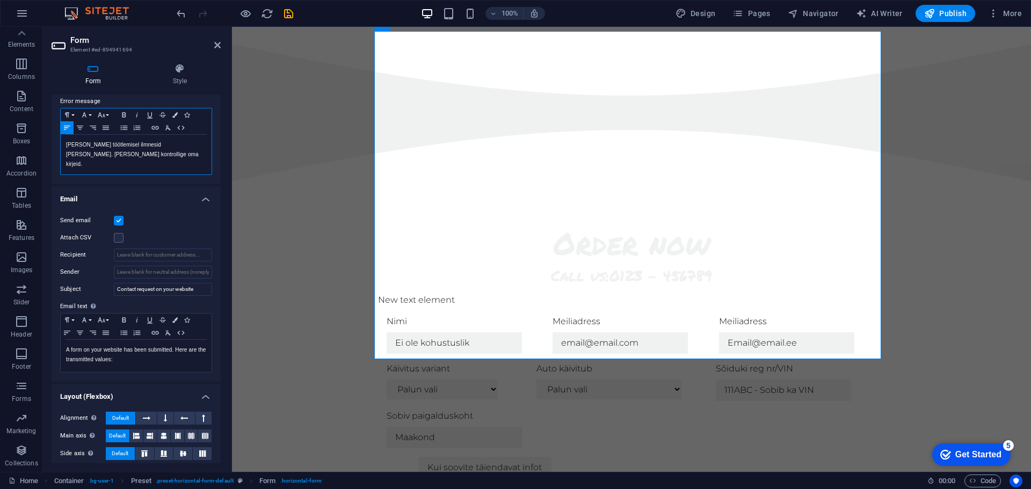
scroll to position [215, 0]
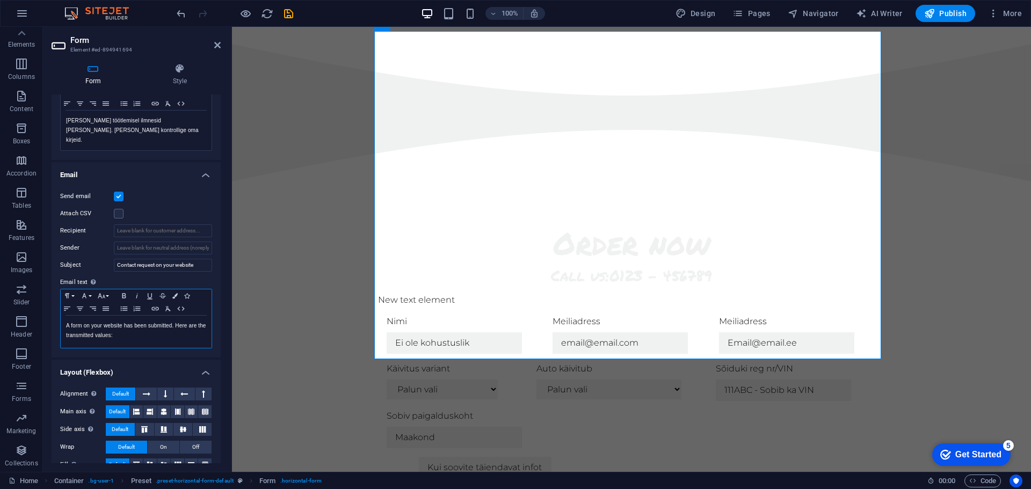
click at [149, 328] on p "A form on your website has been submitted. Here are the transmitted values:" at bounding box center [136, 330] width 140 height 19
copy p "A form on your website has been submitted. Here are the transmitted values:"
click at [165, 324] on p "A form on your website has been submitted. Here are the transmitted values:" at bounding box center [136, 330] width 140 height 19
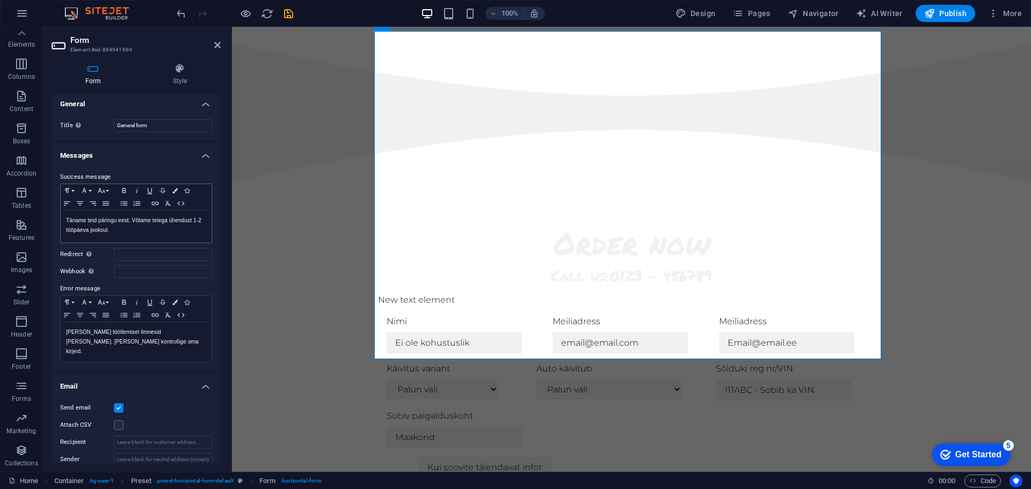
scroll to position [0, 0]
click at [286, 183] on div "Order now Call us: 0123 - 456789 New text element Nimi Meiliadress Meiliadress …" at bounding box center [631, 462] width 799 height 561
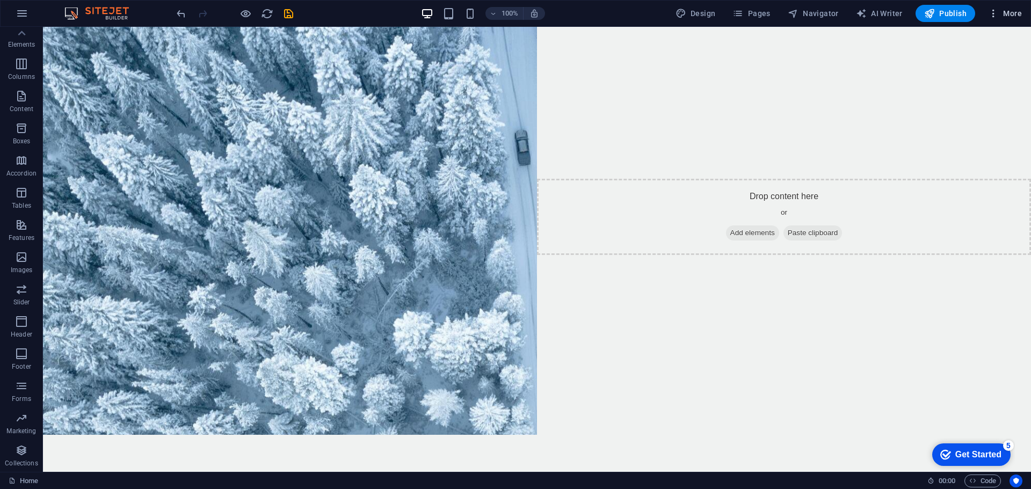
click at [994, 11] on icon "button" at bounding box center [993, 13] width 11 height 11
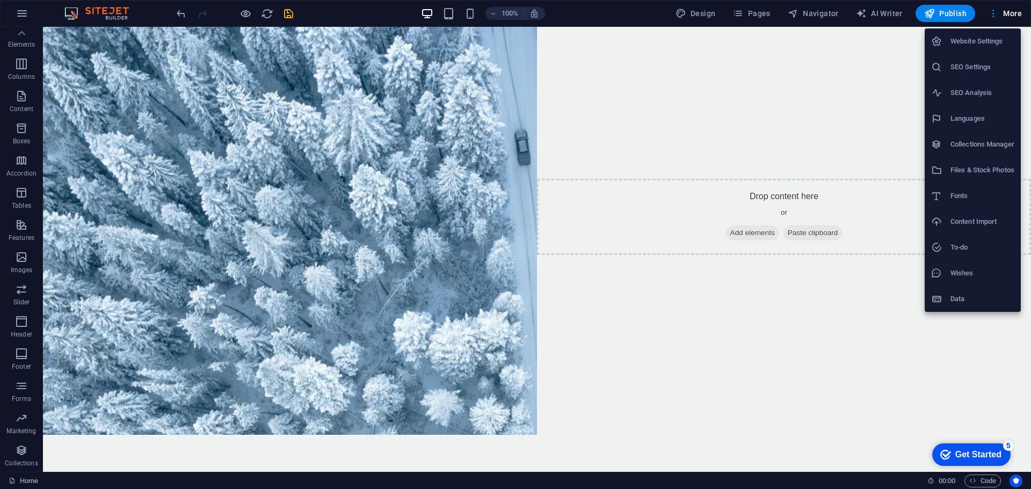
click at [953, 14] on div at bounding box center [515, 244] width 1031 height 489
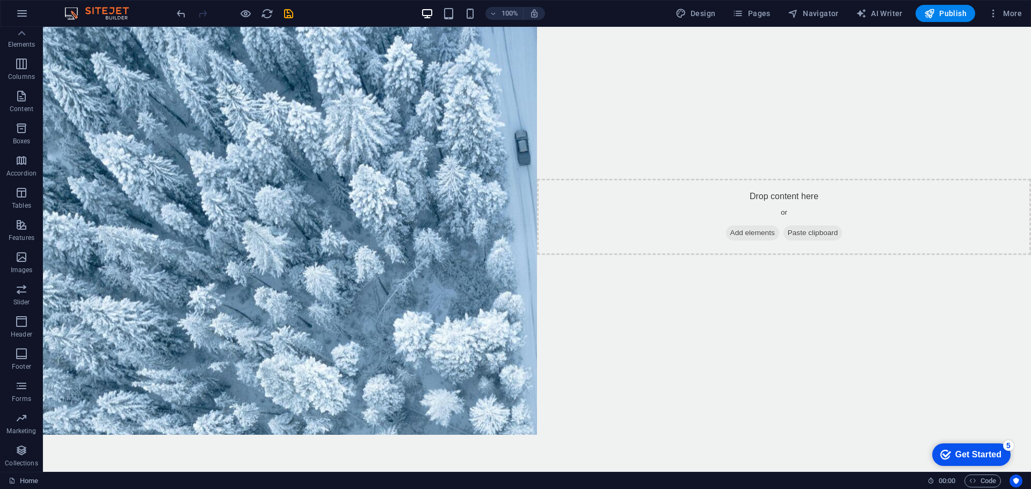
click at [950, 14] on span "Publish" at bounding box center [945, 13] width 42 height 11
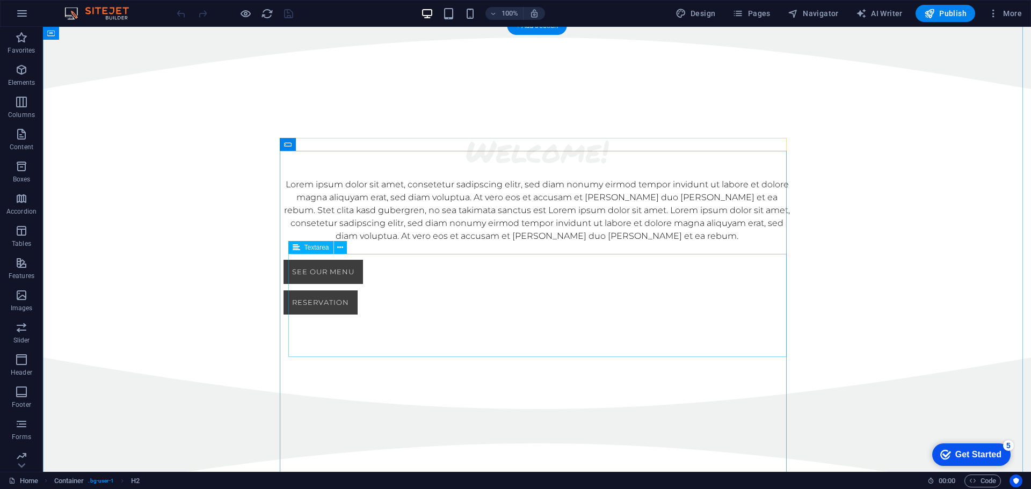
scroll to position [785, 0]
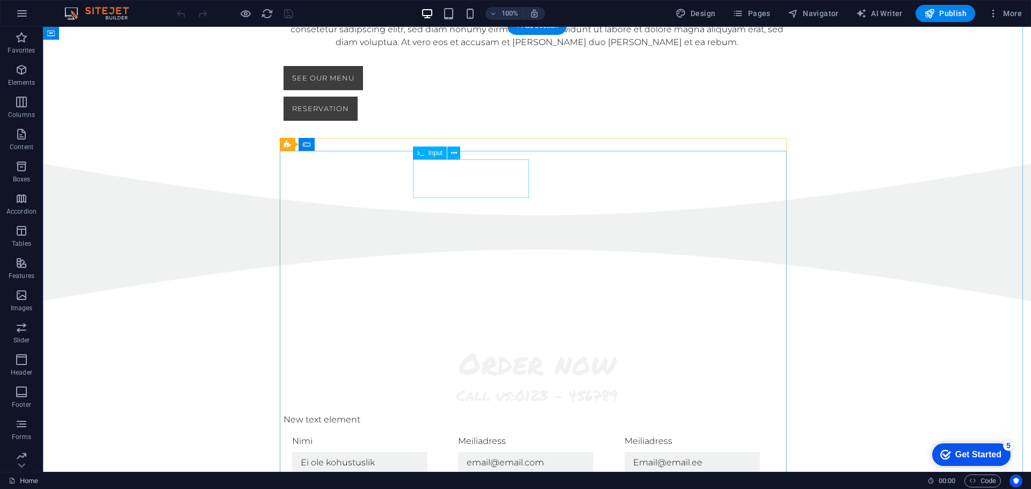
click div "Meiliadress"
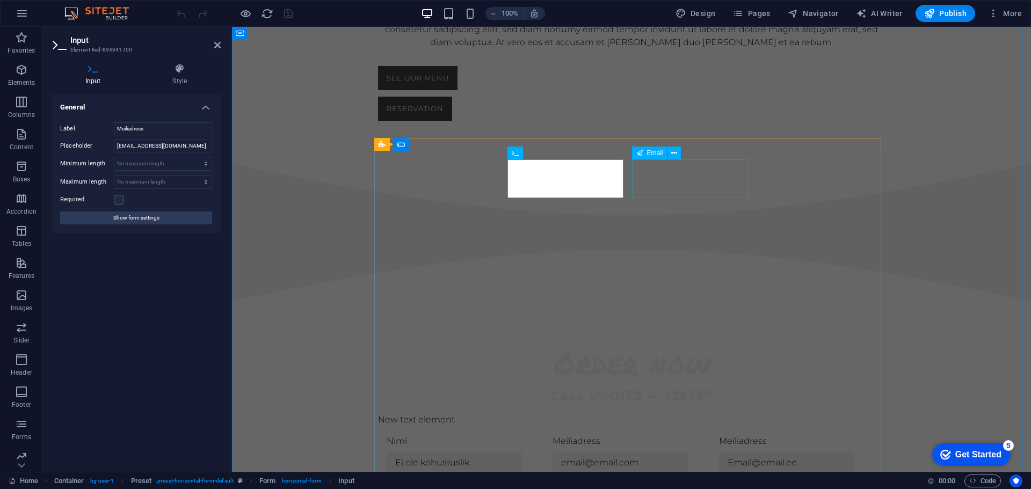
click div "Meiliadress"
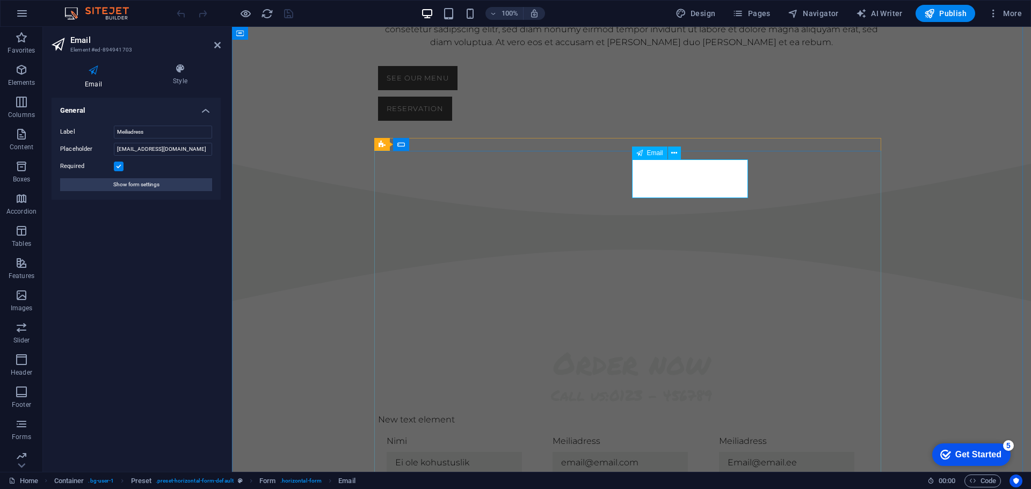
click div "Meiliadress"
drag, startPoint x: 155, startPoint y: 133, endPoint x: 47, endPoint y: 134, distance: 108.5
click at [50, 134] on div "Email Style General Label Meiliadress Placeholder [EMAIL_ADDRESS][DOMAIN_NAME] …" at bounding box center [136, 263] width 186 height 417
type input "K"
type input "Telefon"
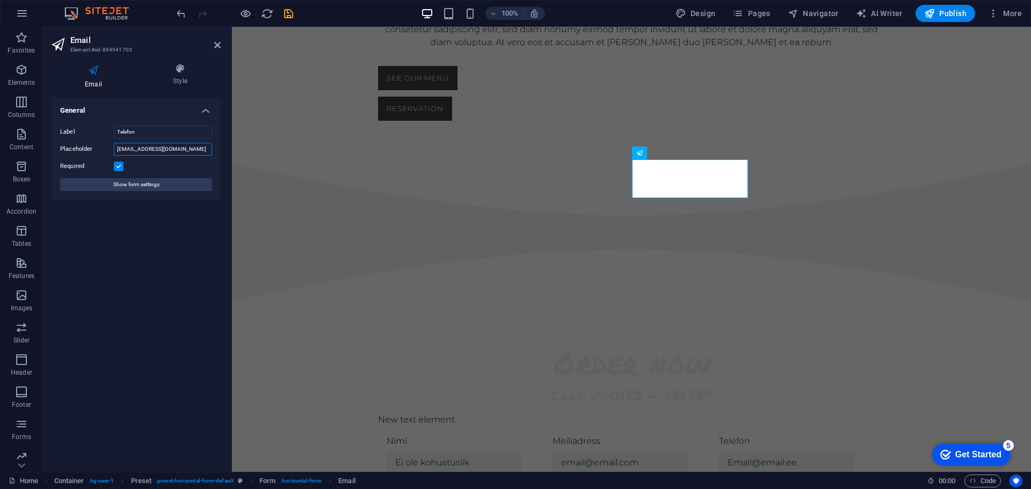
drag, startPoint x: 158, startPoint y: 146, endPoint x: 64, endPoint y: 144, distance: 94.6
click at [64, 144] on div "Placeholder [EMAIL_ADDRESS][DOMAIN_NAME]" at bounding box center [136, 149] width 152 height 13
type input "Ei ole kohustuslik"
click at [119, 166] on label at bounding box center [119, 167] width 10 height 10
click at [0, 0] on input "Required" at bounding box center [0, 0] width 0 height 0
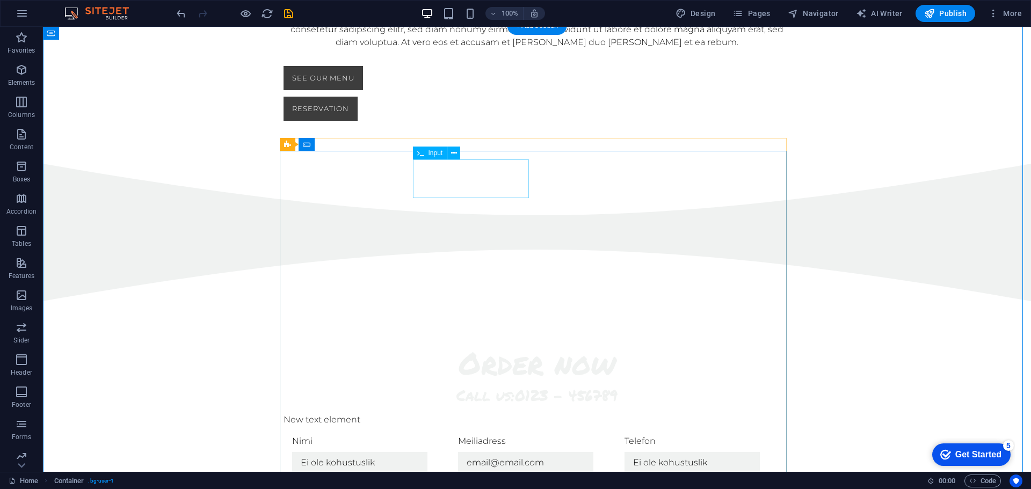
click div "Meiliadress"
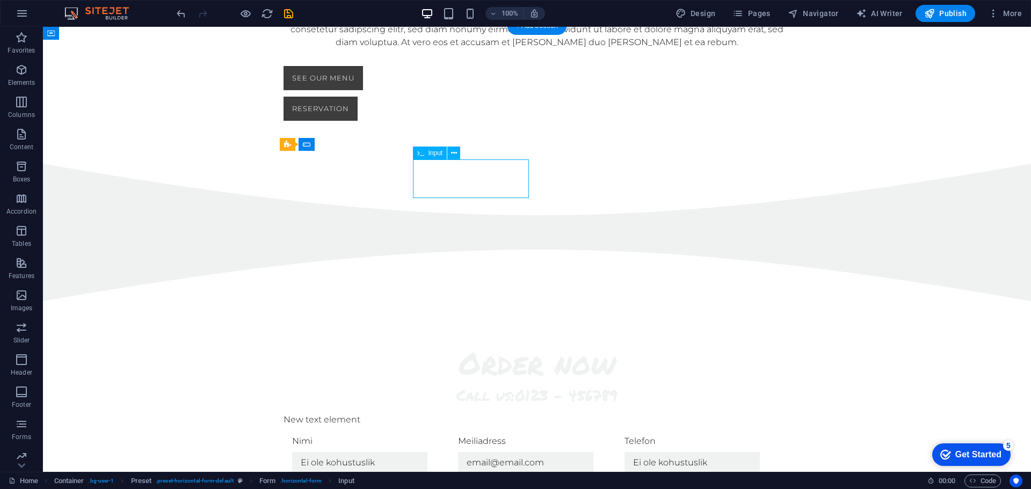
click div "Meiliadress"
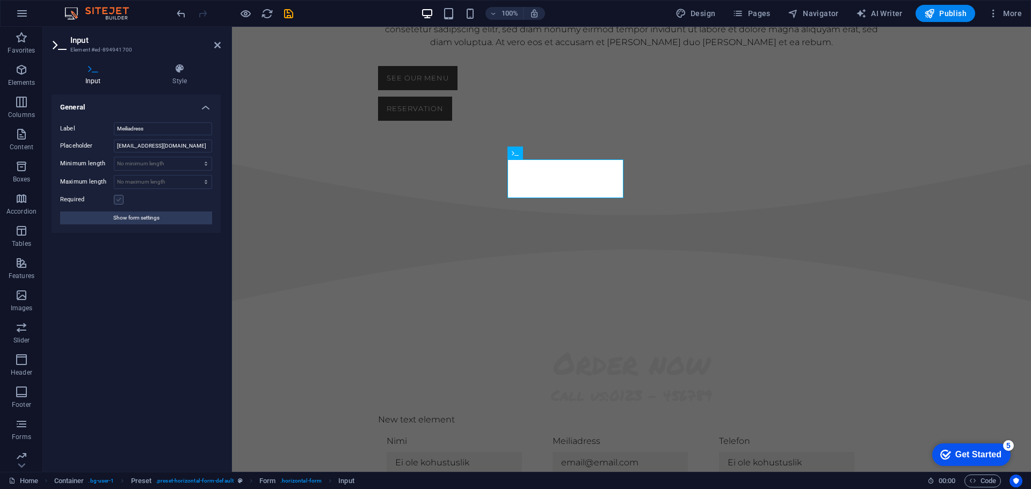
click at [118, 201] on label at bounding box center [119, 200] width 10 height 10
click at [0, 0] on input "Required" at bounding box center [0, 0] width 0 height 0
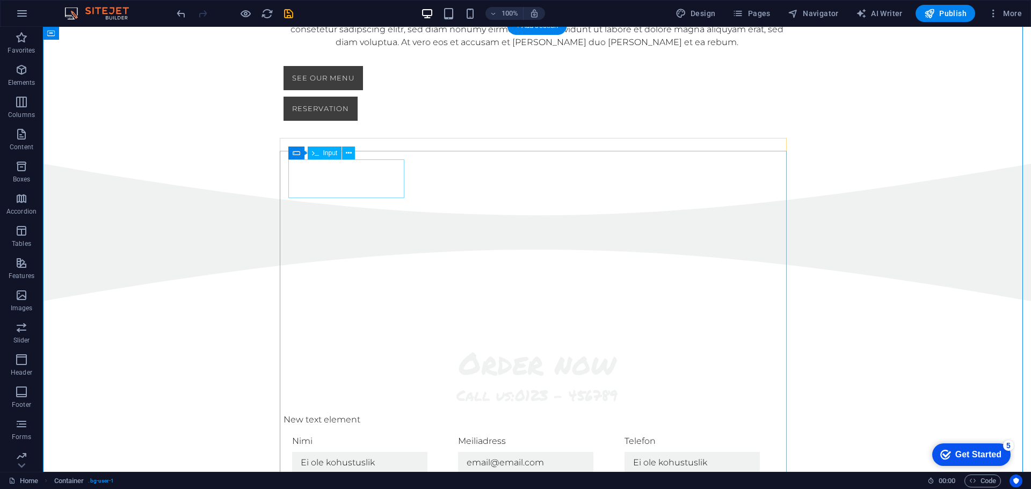
click div "Nimi"
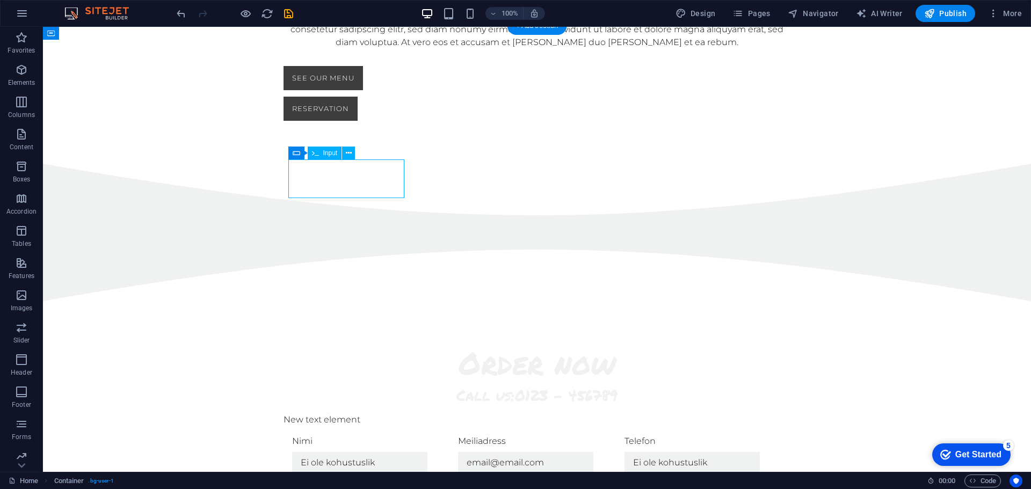
click div "Nimi"
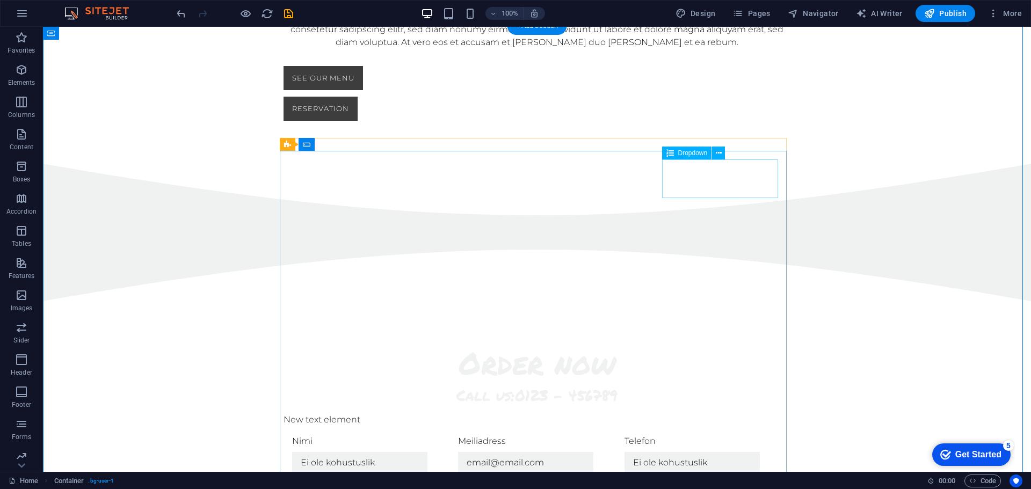
click div "Käivitus variant Palun vali Auto tehase puldist Lisapuldist Mobiilirakendusest"
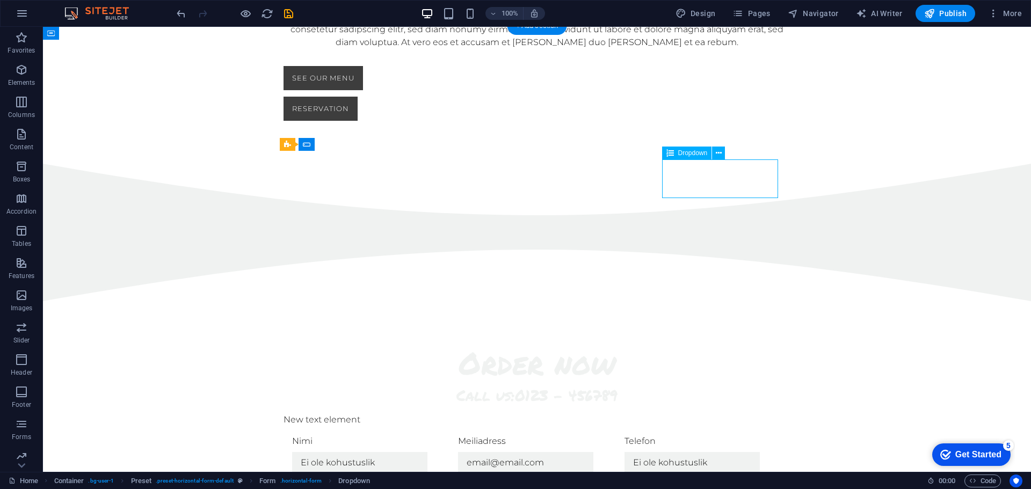
click div "Käivitus variant Palun vali Auto tehase puldist Lisapuldist Mobiilirakendusest"
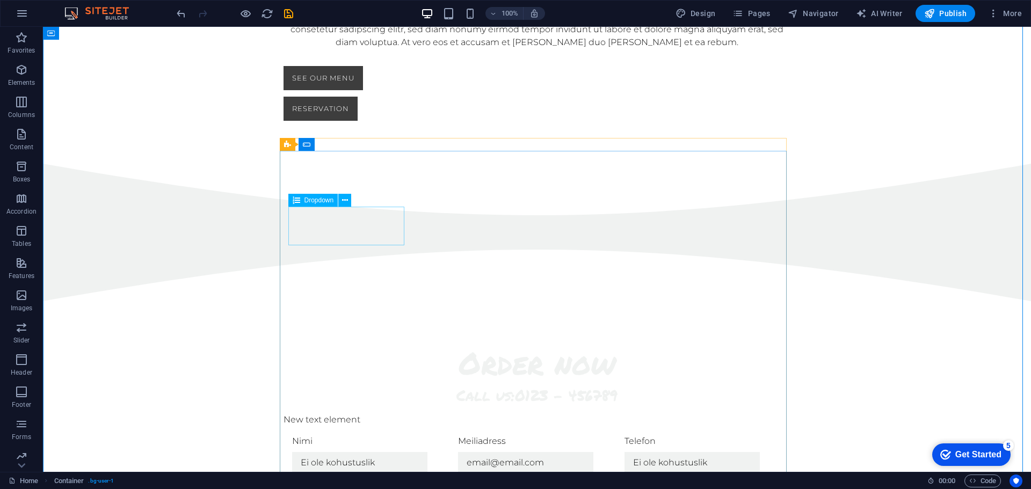
click div "Auto käivitub Palun vali Start/stop [PERSON_NAME] Võtit keerates"
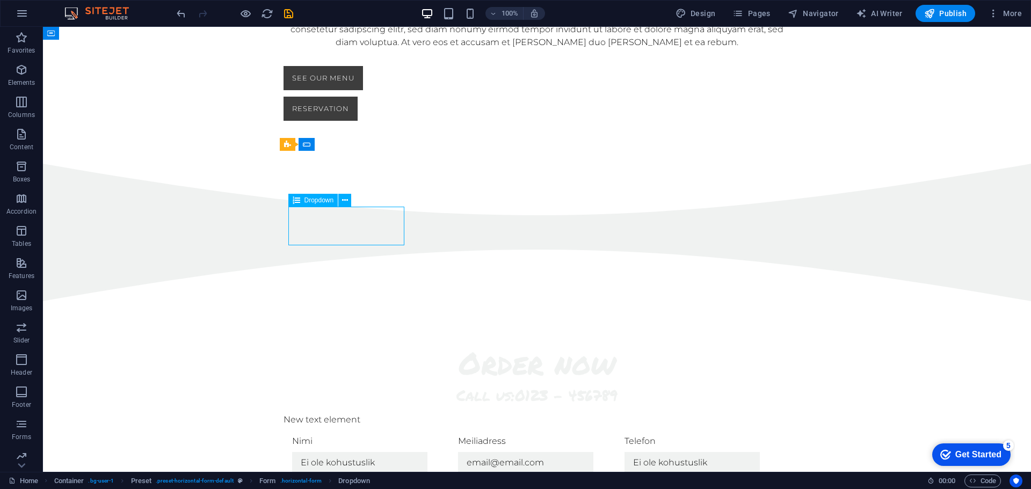
click div "Auto käivitub Palun vali Start/stop [PERSON_NAME] Võtit keerates"
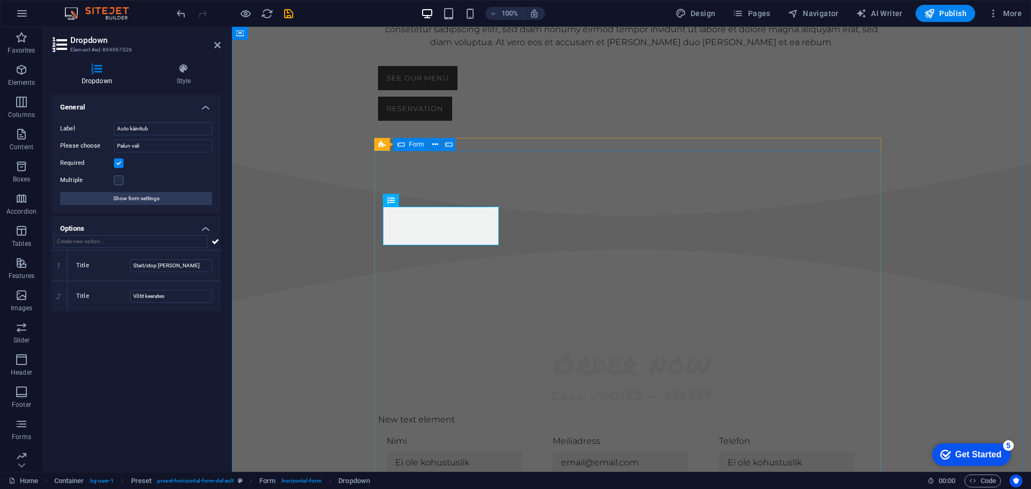
click div "Nimi Meiliadress Telefon Käivitus variant Palun vali Auto tehase puldist Lisapu…"
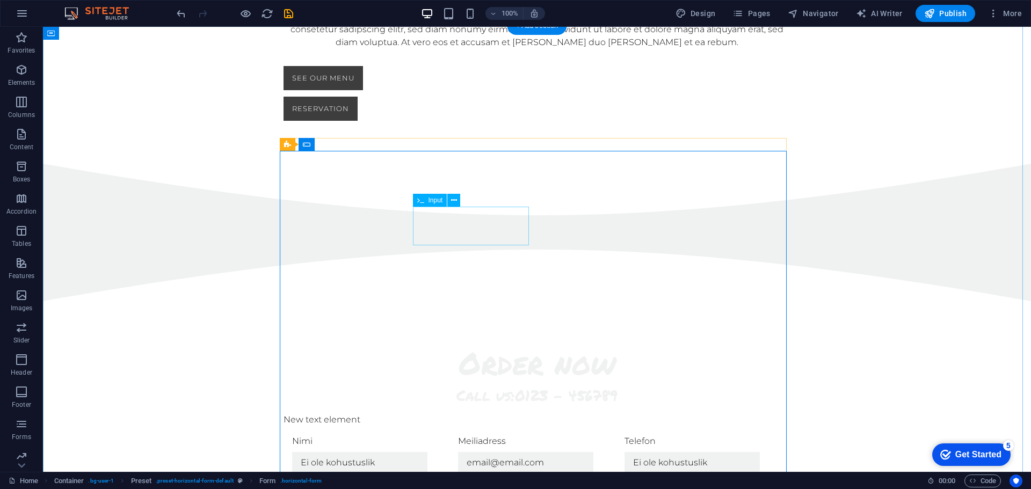
click div "Sõiduki reg nr/VIN"
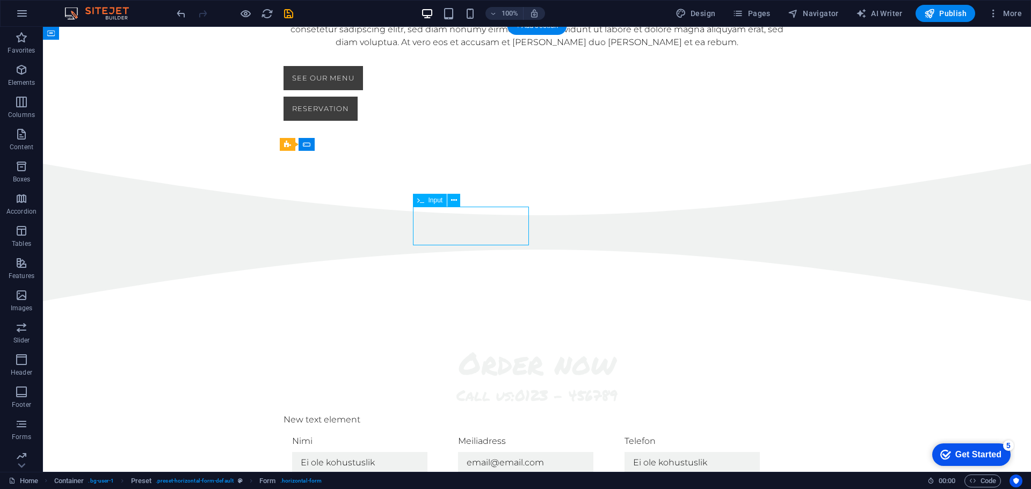
click div "Sõiduki reg nr/VIN"
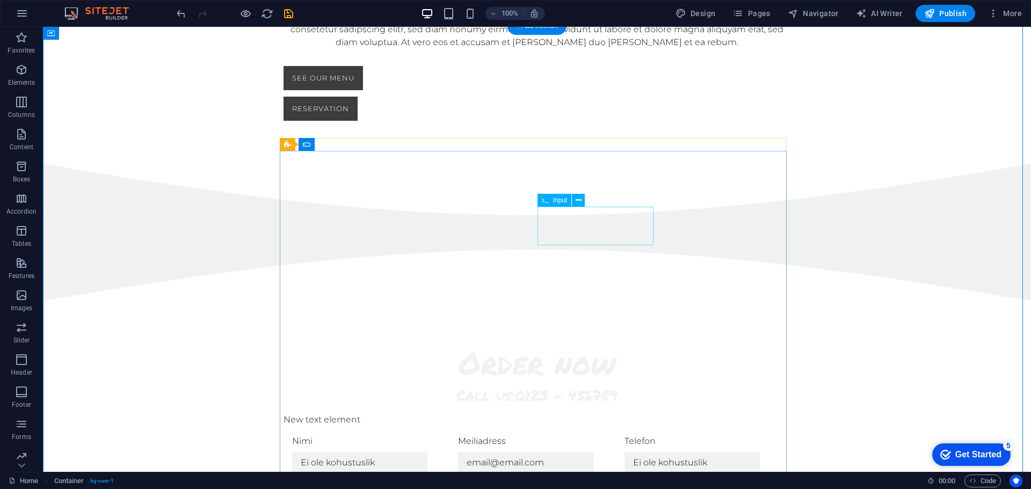
click div "Sobiv paigalduskoht"
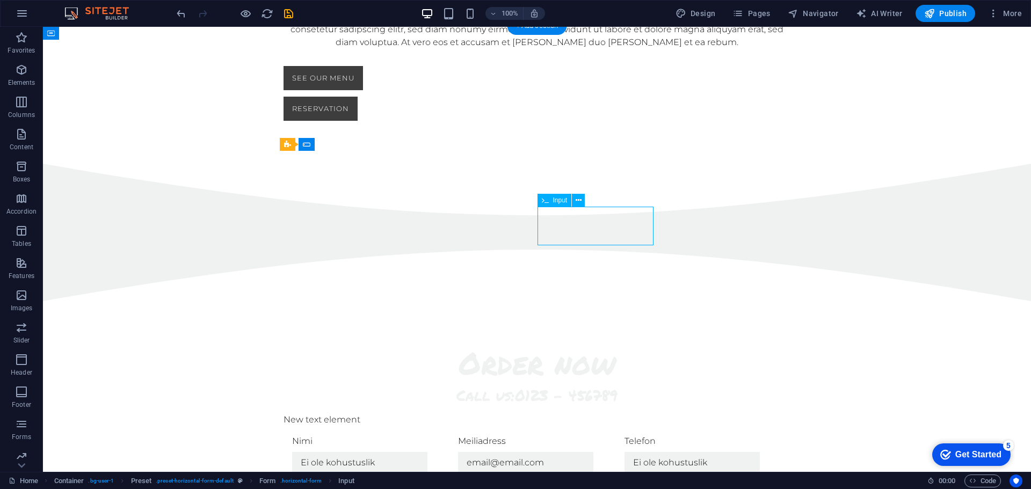
click div "Sobiv paigalduskoht"
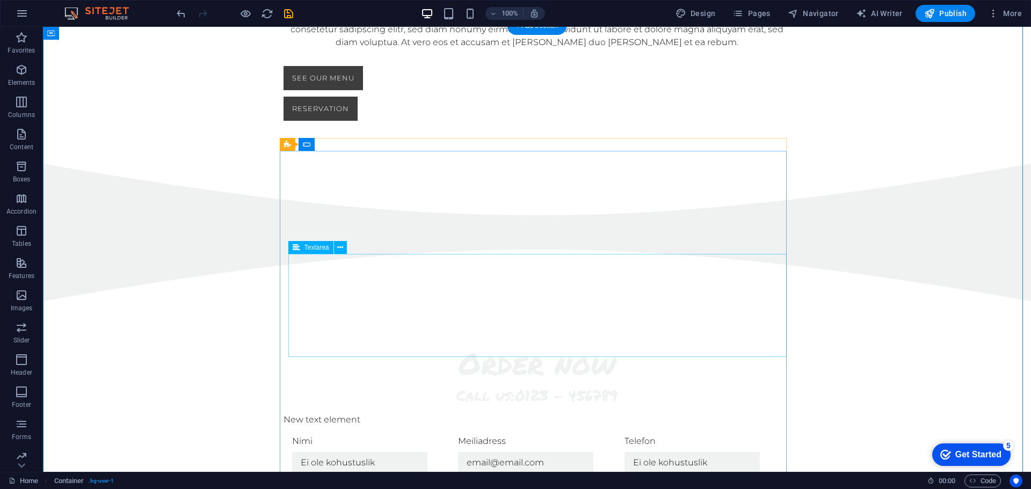
click div "Lisainfo"
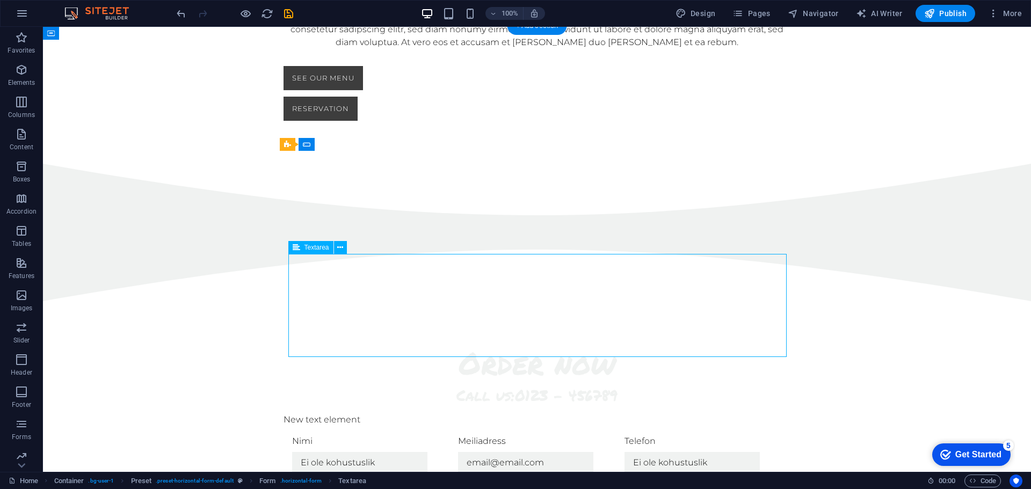
click div "Lisainfo"
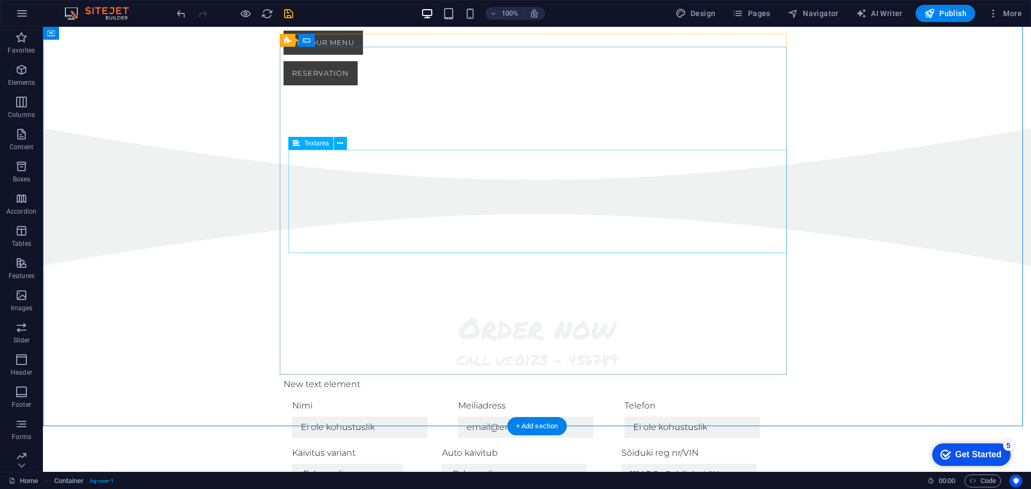
scroll to position [892, 0]
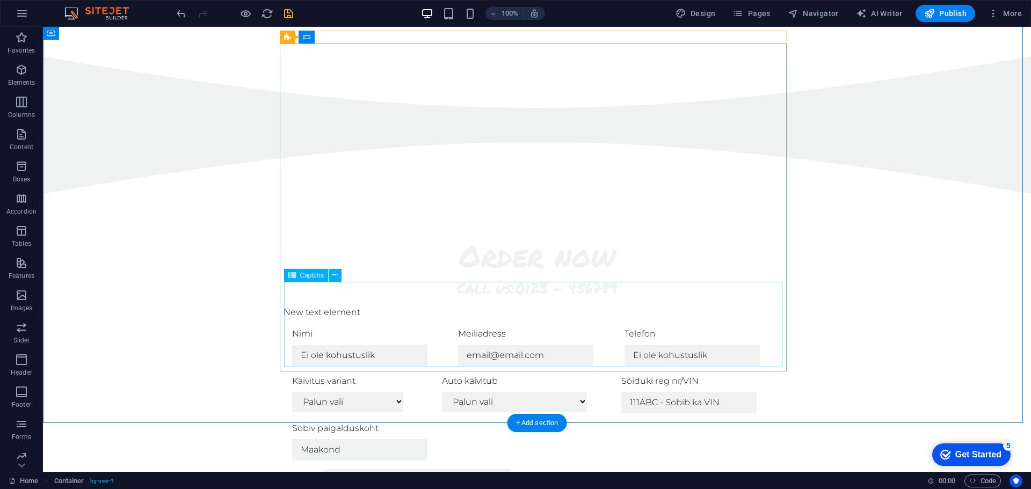
click div "Kinnita, et ei ole robot Unreadable? Load new"
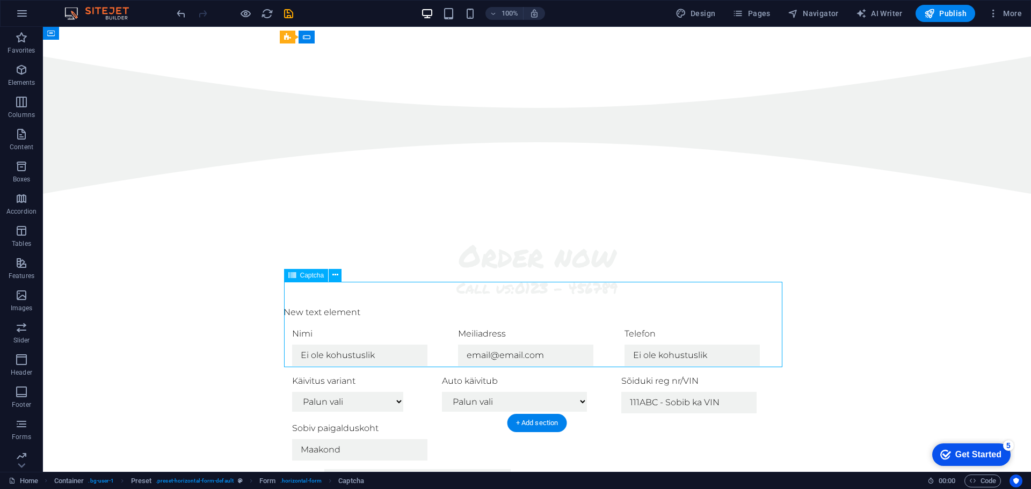
click div "Kinnita, et ei ole robot Unreadable? Load new"
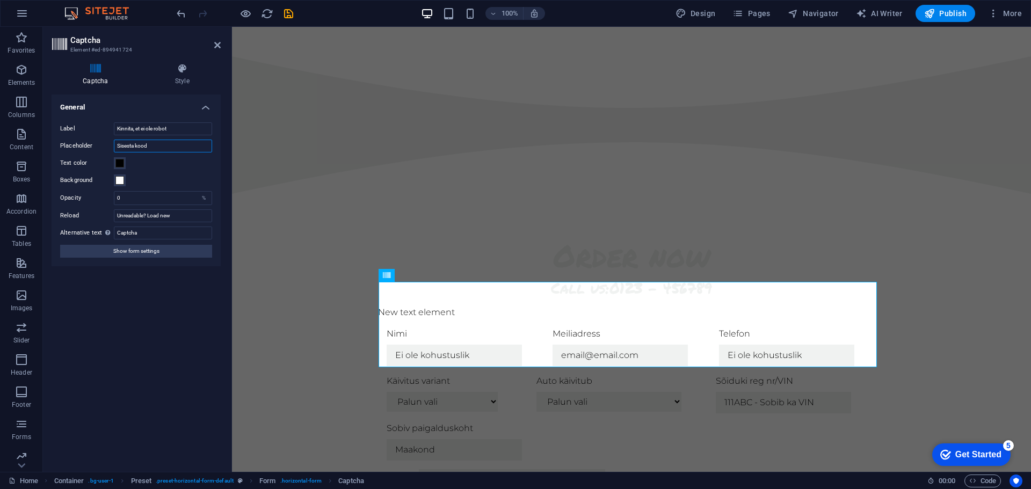
drag, startPoint x: 157, startPoint y: 146, endPoint x: 113, endPoint y: 165, distance: 47.9
click at [113, 165] on div "Label Kinnita, et ei ole robot Placeholder Sisesta kood Text color Background O…" at bounding box center [136, 190] width 169 height 153
type input "Captcha"
drag, startPoint x: 186, startPoint y: 213, endPoint x: 102, endPoint y: 214, distance: 83.8
click at [102, 214] on div "Reload Unreadable? Load new" at bounding box center [136, 215] width 152 height 13
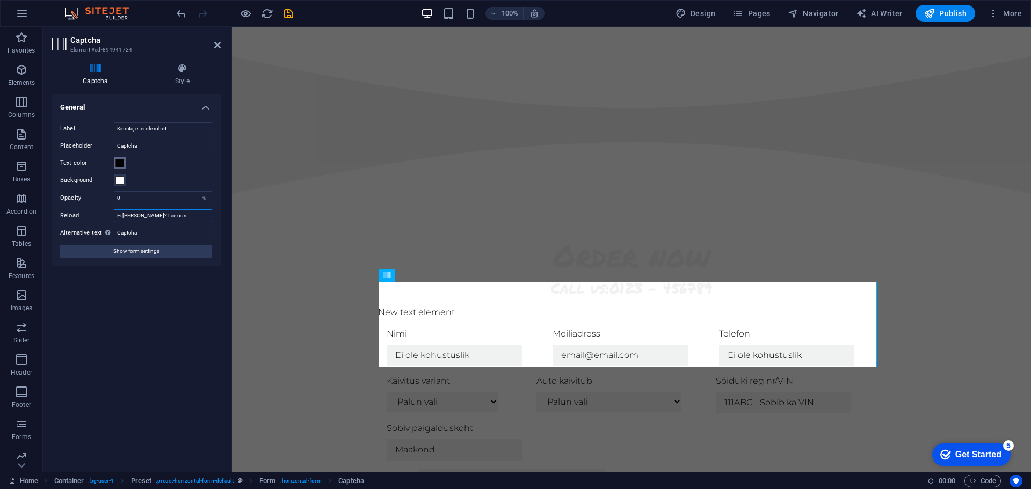
type input "Ei [PERSON_NAME]? Lae uus"
click at [121, 165] on span at bounding box center [119, 163] width 9 height 9
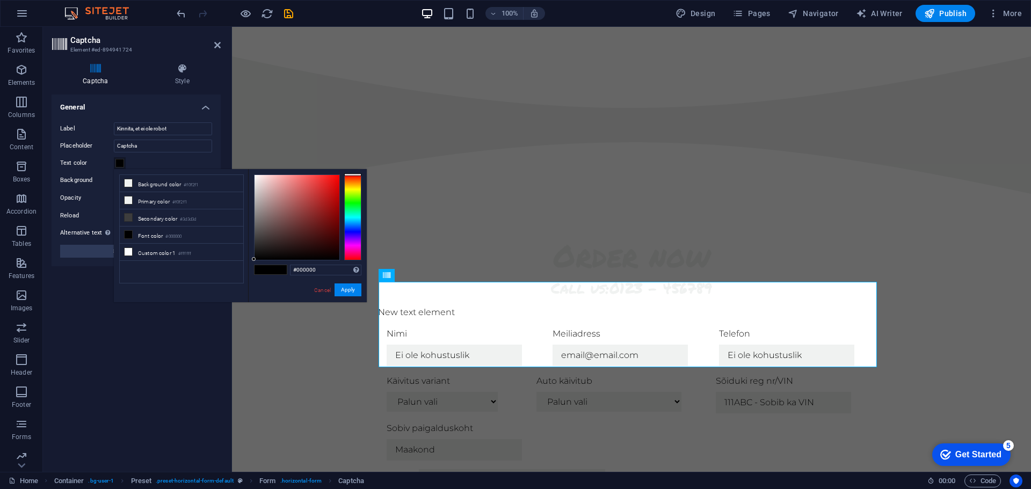
click at [355, 200] on div at bounding box center [352, 218] width 17 height 86
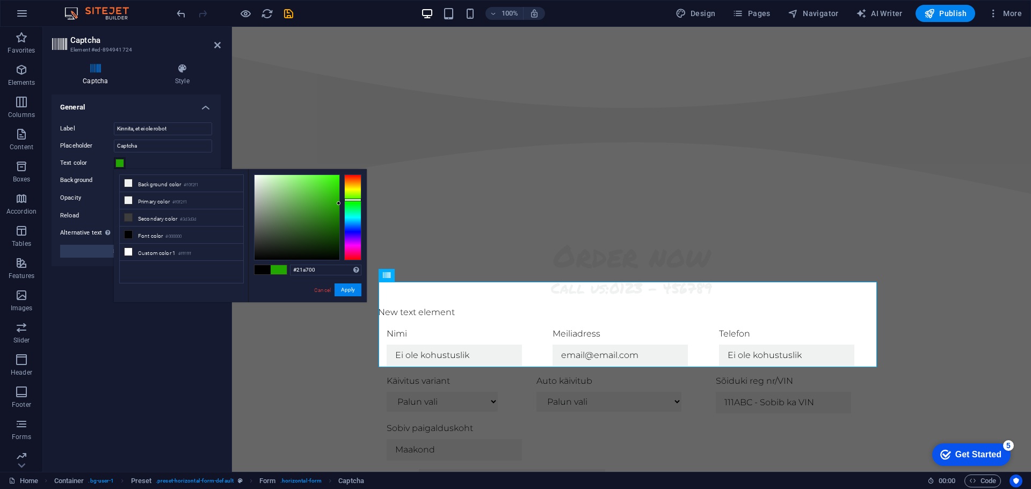
drag, startPoint x: 359, startPoint y: 204, endPoint x: 366, endPoint y: 204, distance: 7.0
click at [366, 204] on div "#21a700 Supported formats #0852ed rgb(8, 82, 237) rgba(8, 82, 237, 90%) hsv(221…" at bounding box center [307, 313] width 119 height 289
click at [357, 213] on div at bounding box center [352, 218] width 17 height 86
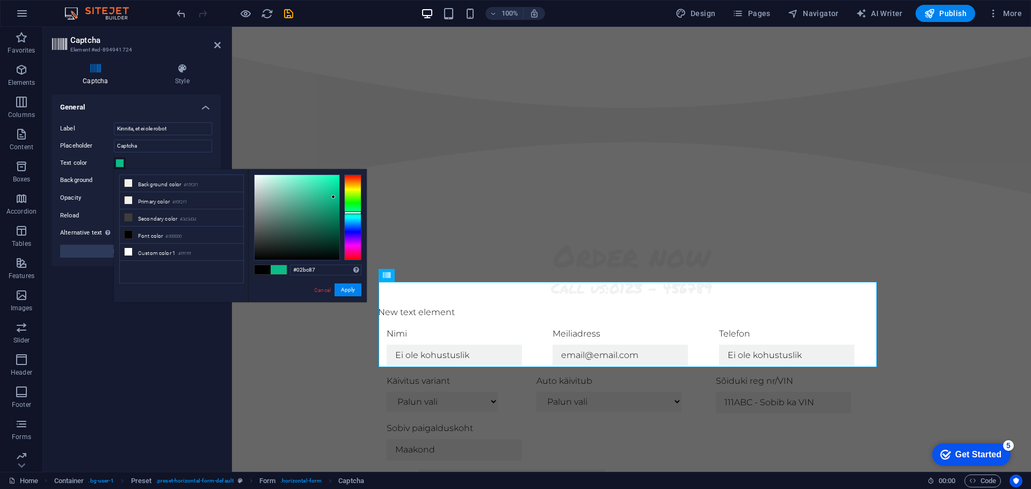
type input "#00bc86"
drag, startPoint x: 334, startPoint y: 197, endPoint x: 357, endPoint y: 197, distance: 23.1
click at [357, 197] on div at bounding box center [307, 218] width 107 height 86
click at [349, 290] on button "Apply" at bounding box center [348, 290] width 27 height 13
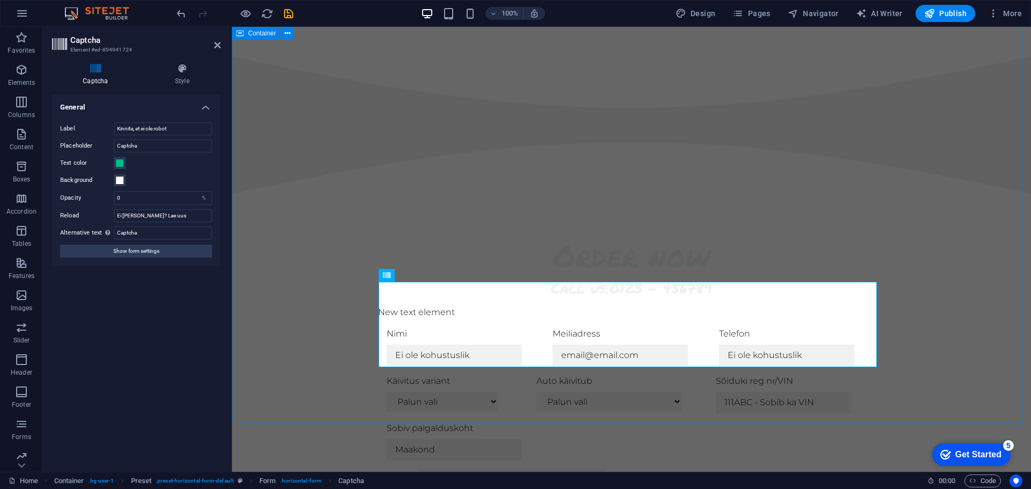
click at [276, 219] on div "Order now Call us: 0123 - 456789 New text element Nimi Meiliadress Telefon Käiv…" at bounding box center [631, 474] width 799 height 561
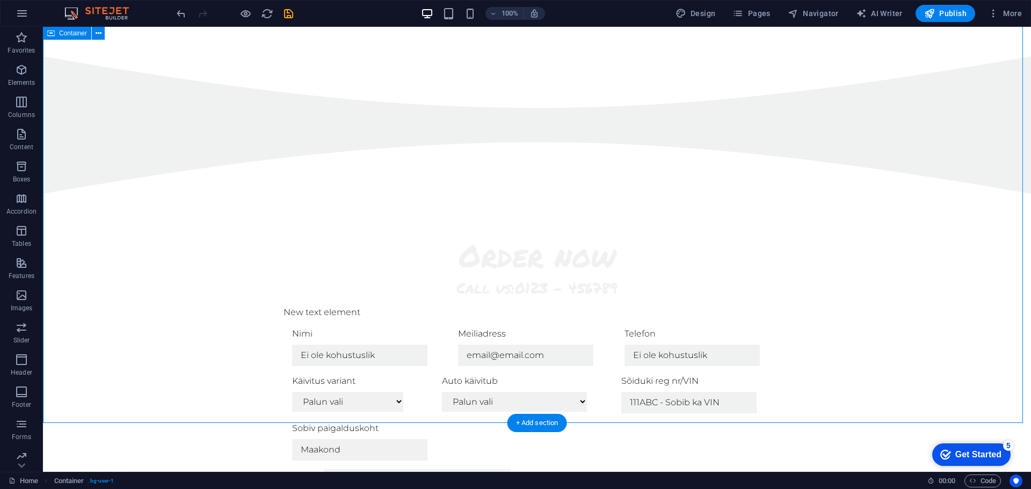
click at [830, 274] on div "Order now Call us: 0123 - 456789 New text element Nimi Meiliadress Telefon Käiv…" at bounding box center [537, 474] width 988 height 561
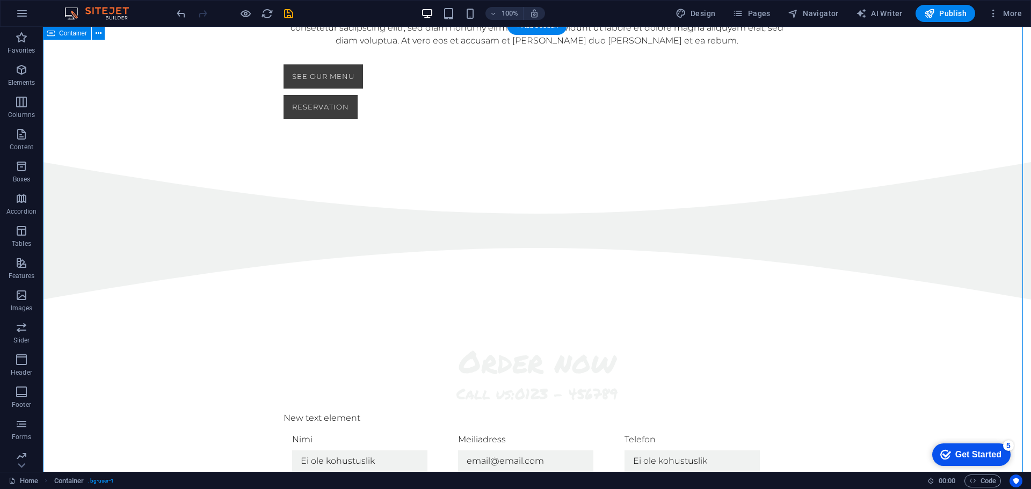
scroll to position [785, 0]
click at [935, 19] on button "Publish" at bounding box center [946, 13] width 60 height 17
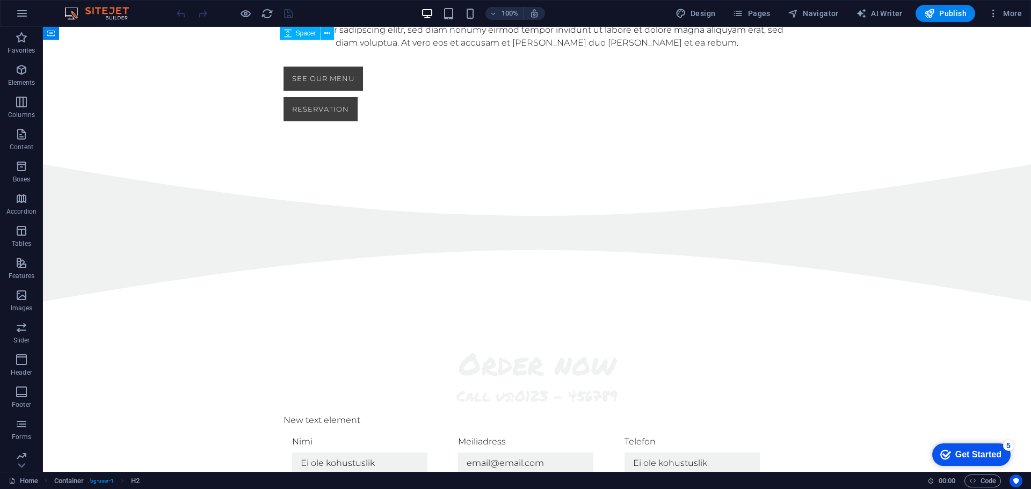
scroll to position [785, 0]
click at [360, 414] on div "New text element" at bounding box center [537, 420] width 507 height 13
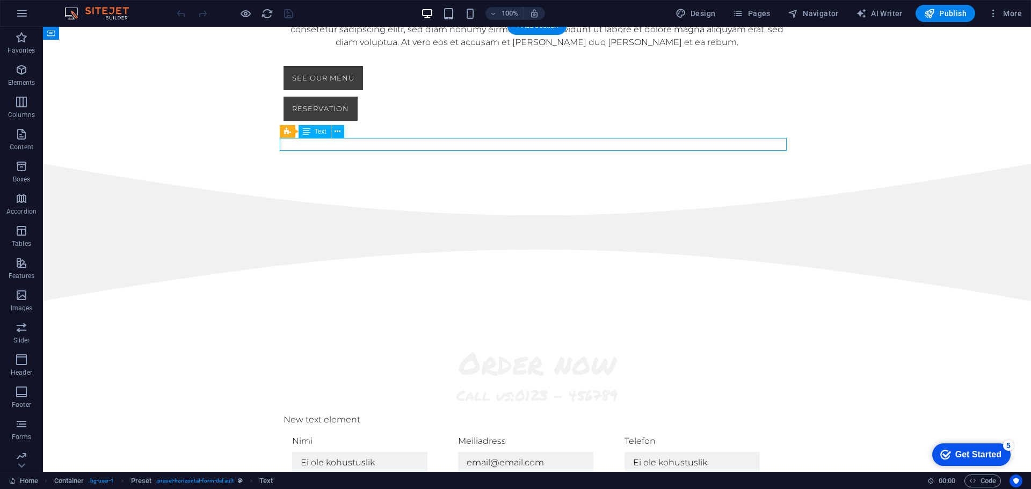
click at [360, 414] on div "New text element" at bounding box center [537, 420] width 507 height 13
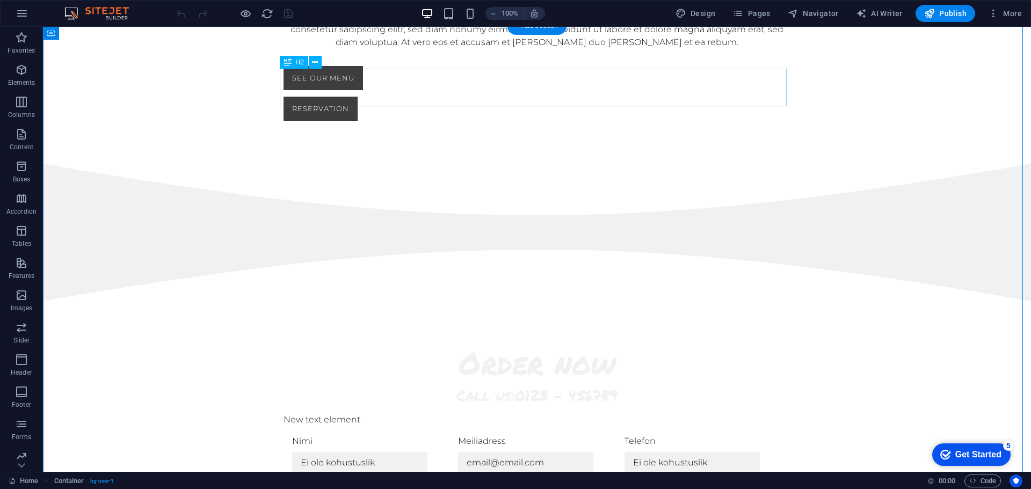
click at [481, 344] on div "Order now" at bounding box center [537, 363] width 507 height 38
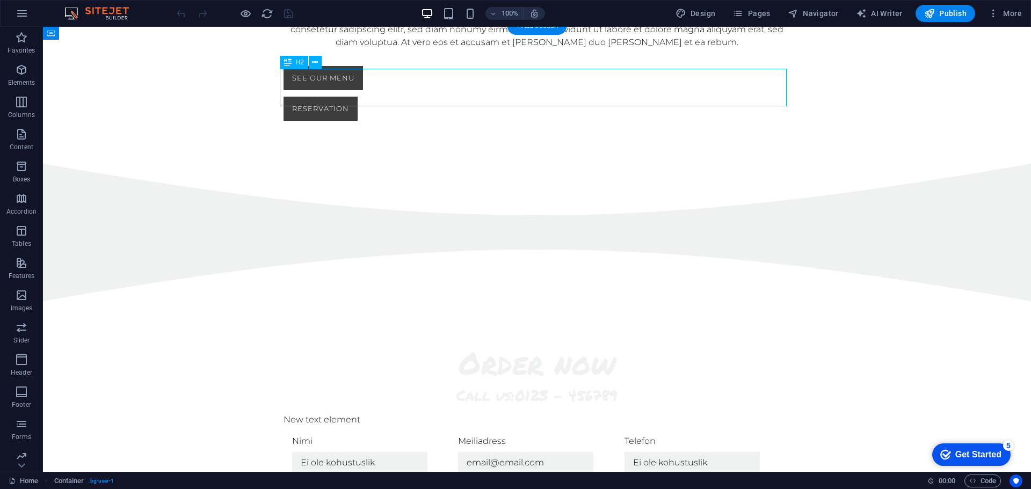
click at [481, 344] on div "Order now" at bounding box center [537, 363] width 507 height 38
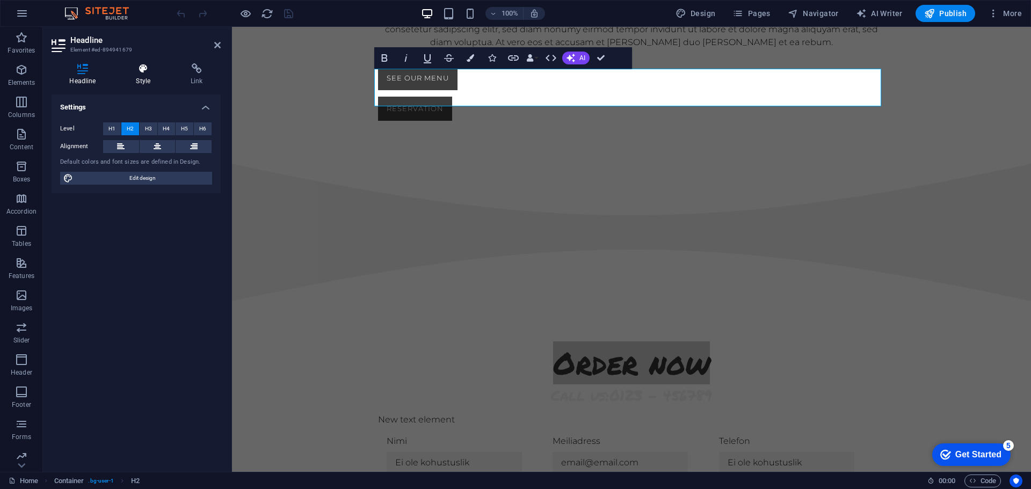
click at [135, 77] on h4 "Style" at bounding box center [145, 74] width 55 height 23
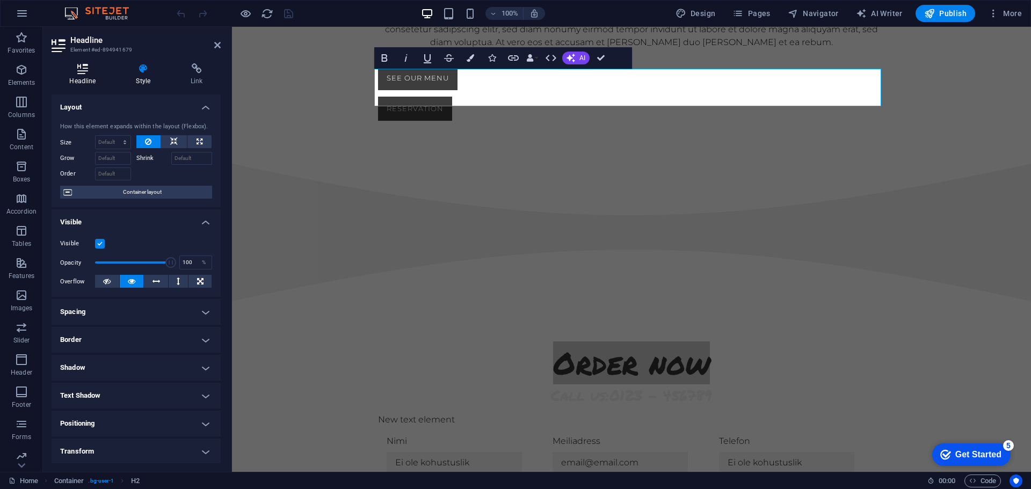
click at [77, 68] on icon at bounding box center [83, 68] width 62 height 11
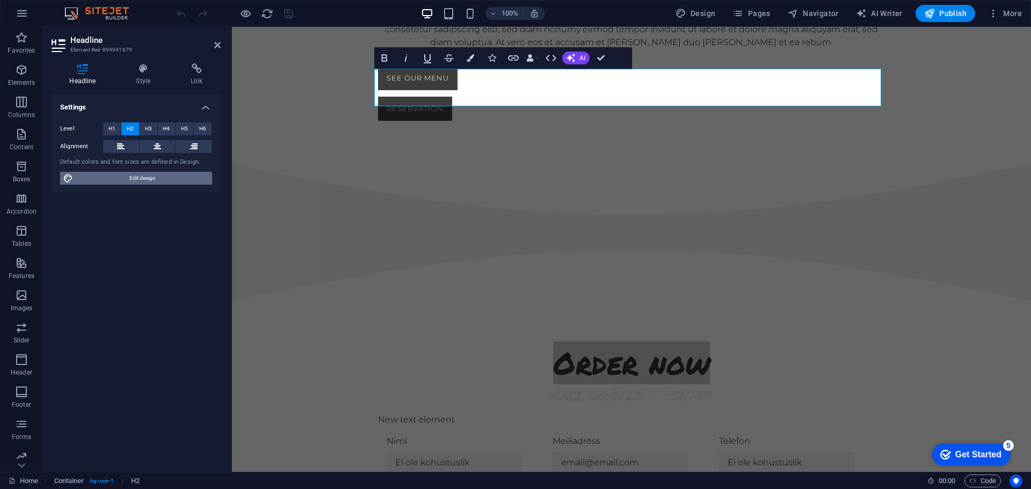
drag, startPoint x: 123, startPoint y: 177, endPoint x: 485, endPoint y: 168, distance: 361.6
click at [123, 177] on span "Edit design" at bounding box center [142, 178] width 133 height 13
select select "px"
select select "300"
select select "px"
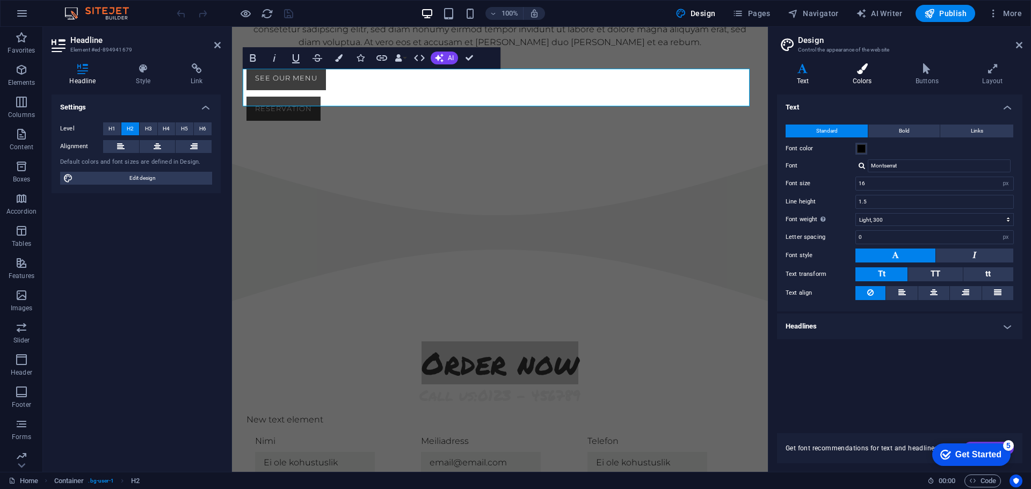
click at [864, 78] on h4 "Colors" at bounding box center [864, 74] width 63 height 23
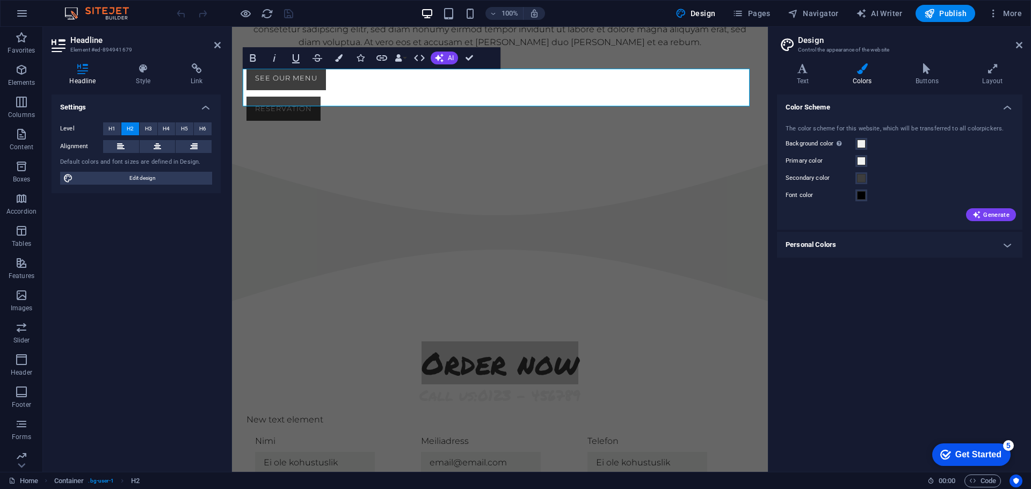
click at [849, 244] on h4 "Personal Colors" at bounding box center [899, 245] width 245 height 26
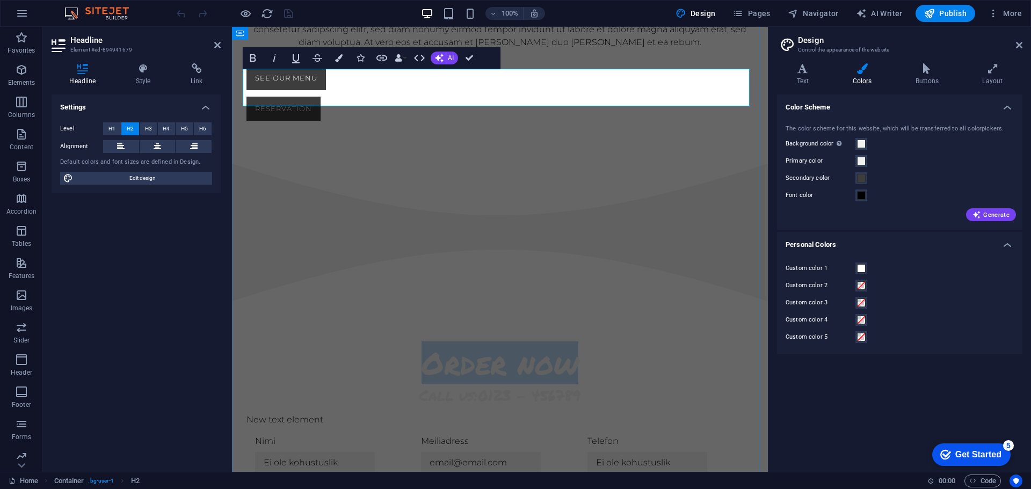
click at [552, 344] on h2 "Order now" at bounding box center [500, 363] width 507 height 38
click at [586, 344] on h2 "Order now" at bounding box center [500, 363] width 507 height 38
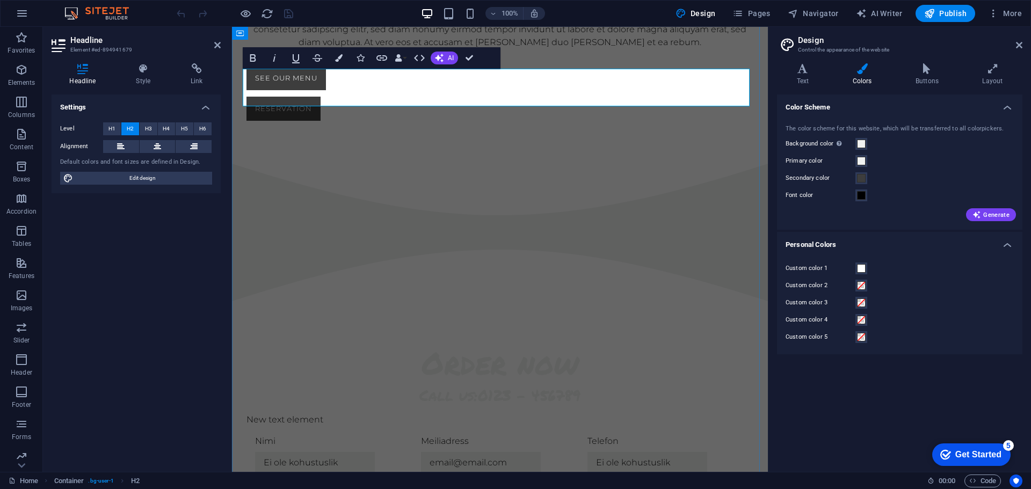
click at [586, 344] on h2 "Order now" at bounding box center [500, 363] width 507 height 38
click at [583, 386] on div "Call us: 0123 - 456789" at bounding box center [500, 395] width 507 height 19
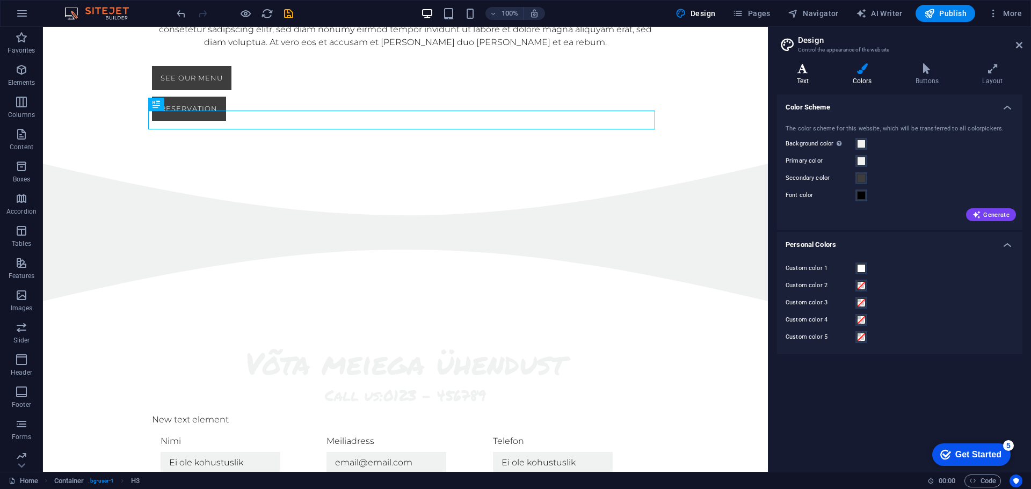
click at [803, 69] on icon at bounding box center [803, 68] width 52 height 11
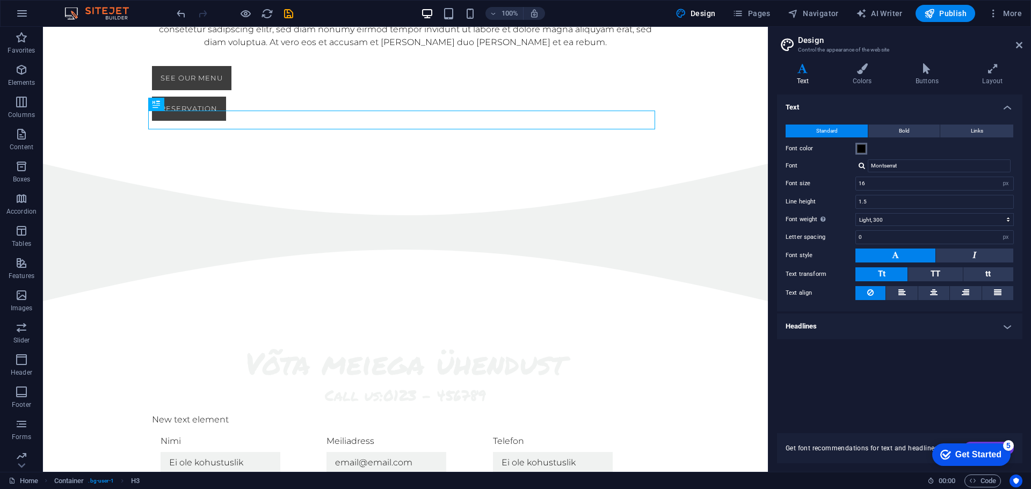
click at [862, 147] on span at bounding box center [861, 148] width 9 height 9
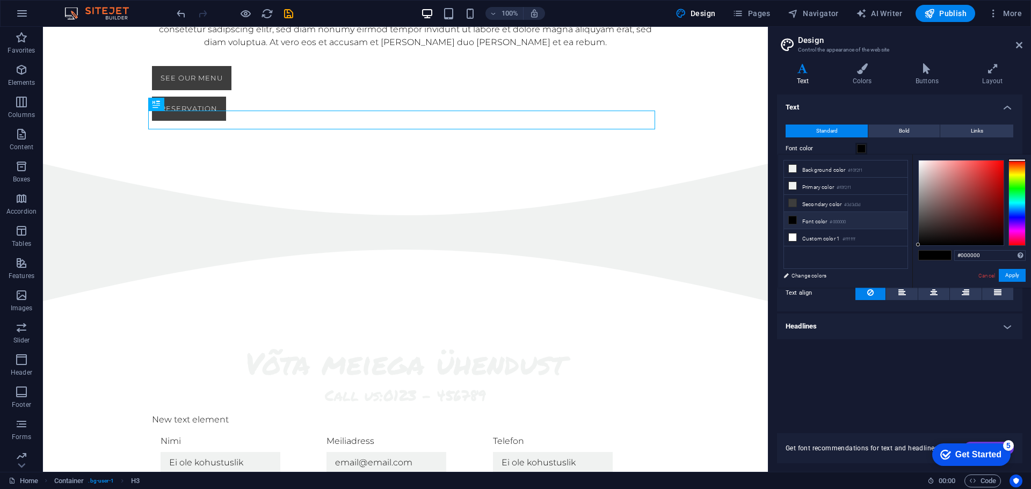
click at [838, 219] on small "#000000" at bounding box center [838, 223] width 16 height 8
click at [1022, 272] on button "Apply" at bounding box center [1012, 275] width 27 height 13
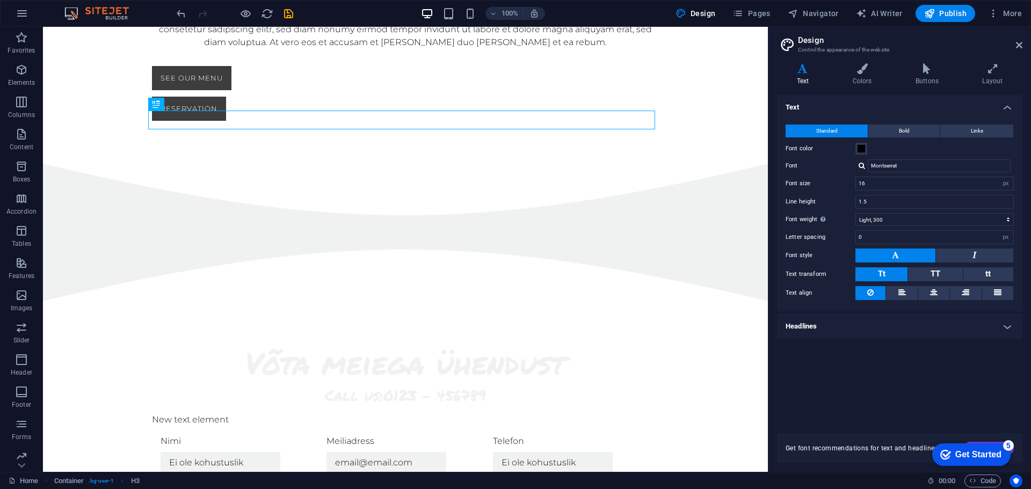
click at [850, 329] on h4 "Headlines" at bounding box center [899, 327] width 245 height 26
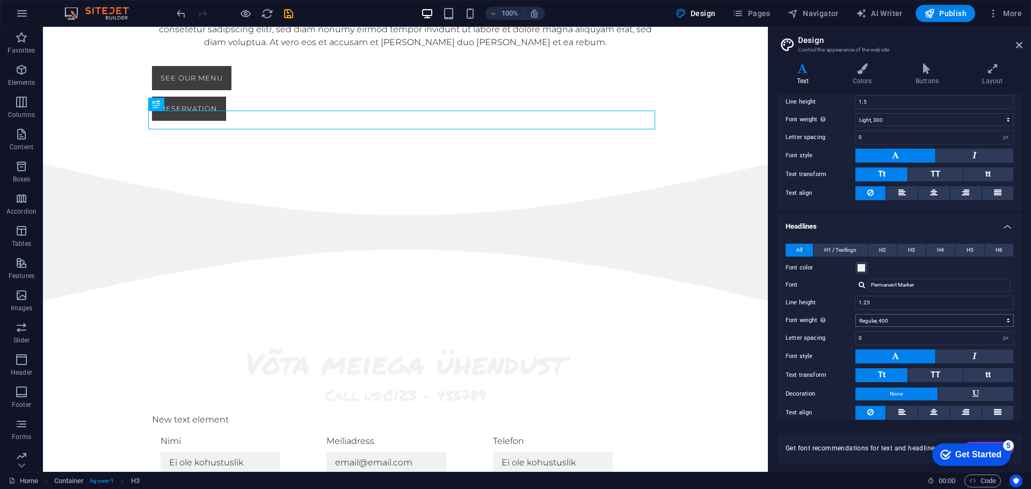
scroll to position [129, 0]
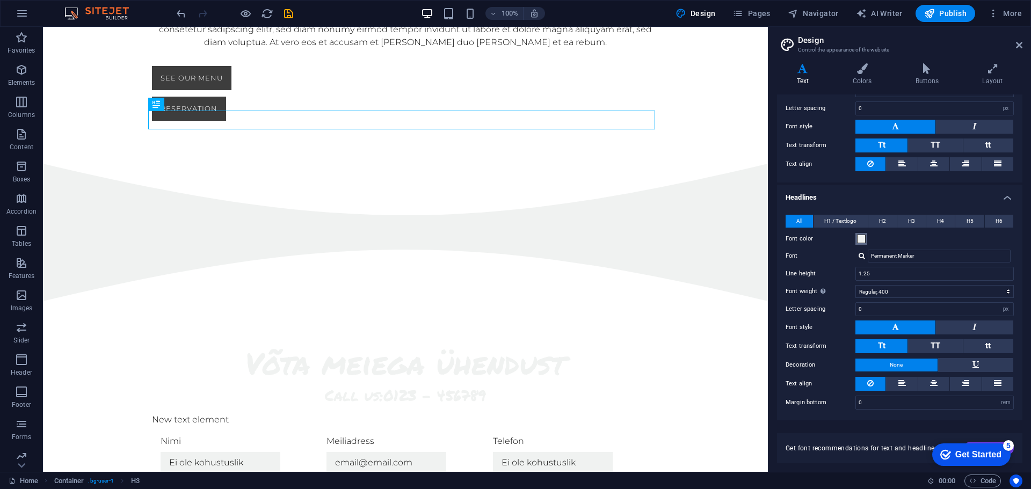
click at [865, 237] on span at bounding box center [861, 239] width 9 height 9
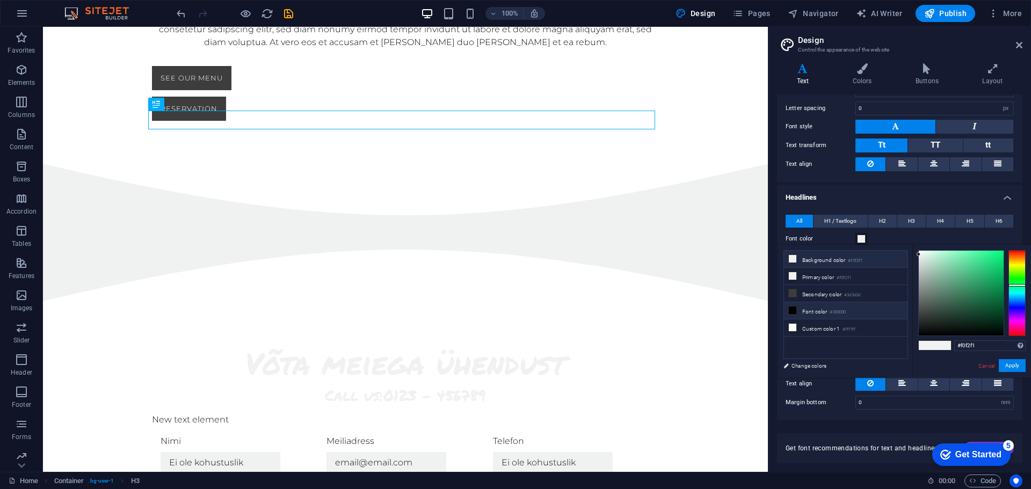
click at [814, 313] on li "Font color #000000" at bounding box center [846, 310] width 124 height 17
type input "#000000"
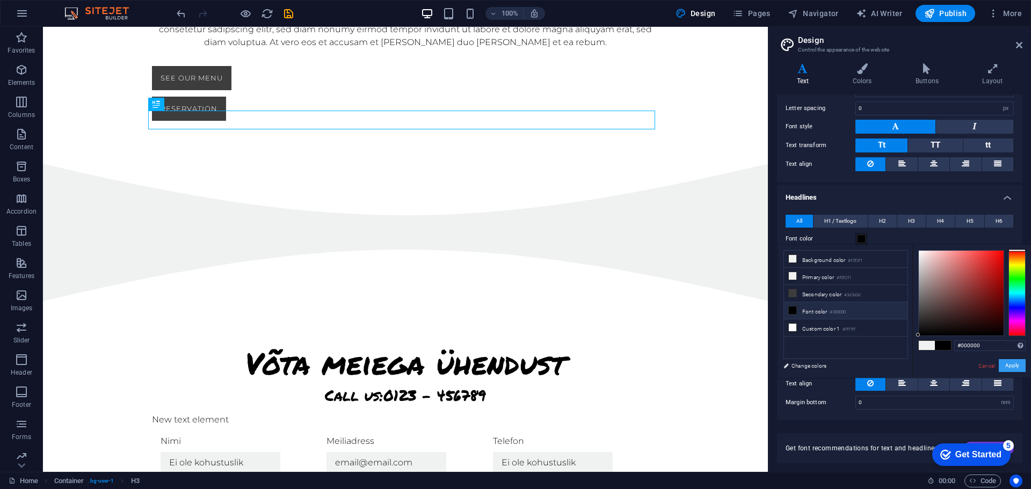
click at [1014, 367] on button "Apply" at bounding box center [1012, 365] width 27 height 13
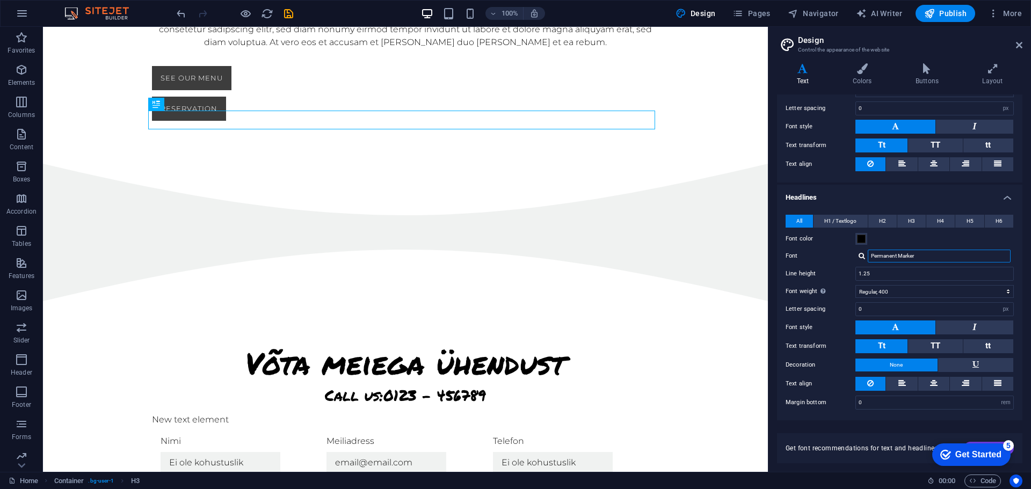
click at [910, 258] on input "Permanent Marker" at bounding box center [939, 256] width 143 height 13
click at [921, 257] on input "Permanent Marker" at bounding box center [939, 256] width 143 height 13
click at [863, 260] on div "Permanent Marker" at bounding box center [935, 256] width 158 height 13
click at [863, 255] on div at bounding box center [862, 255] width 6 height 7
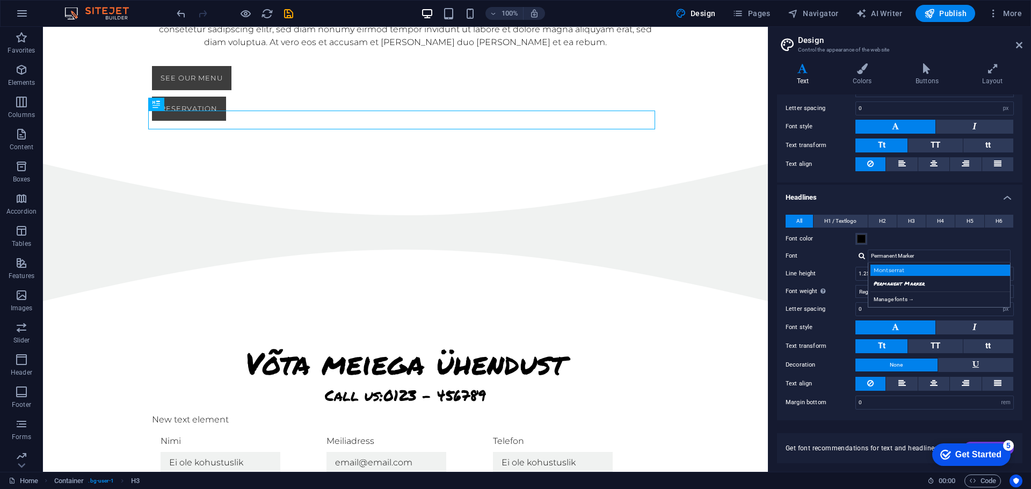
click at [911, 266] on div "Montserrat" at bounding box center [942, 270] width 142 height 11
type input "Montserrat"
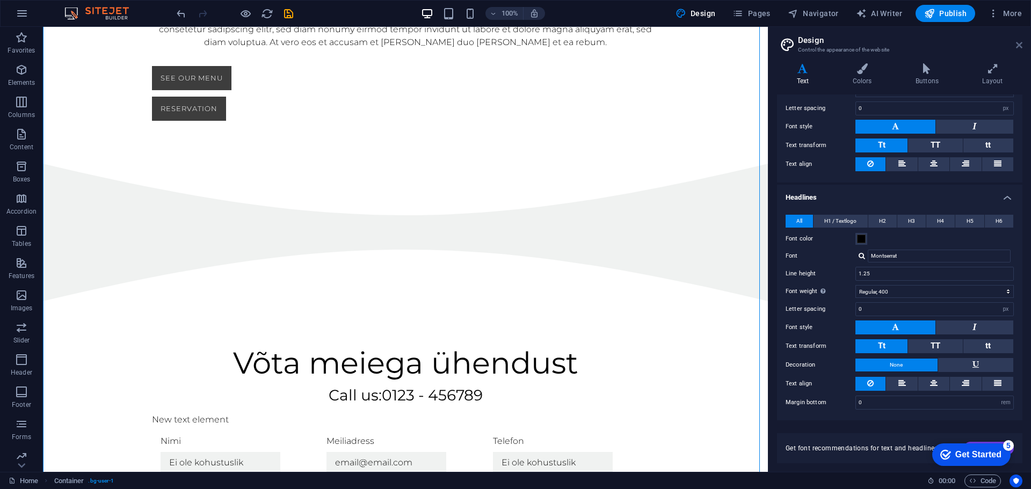
click at [1017, 45] on icon at bounding box center [1019, 45] width 6 height 9
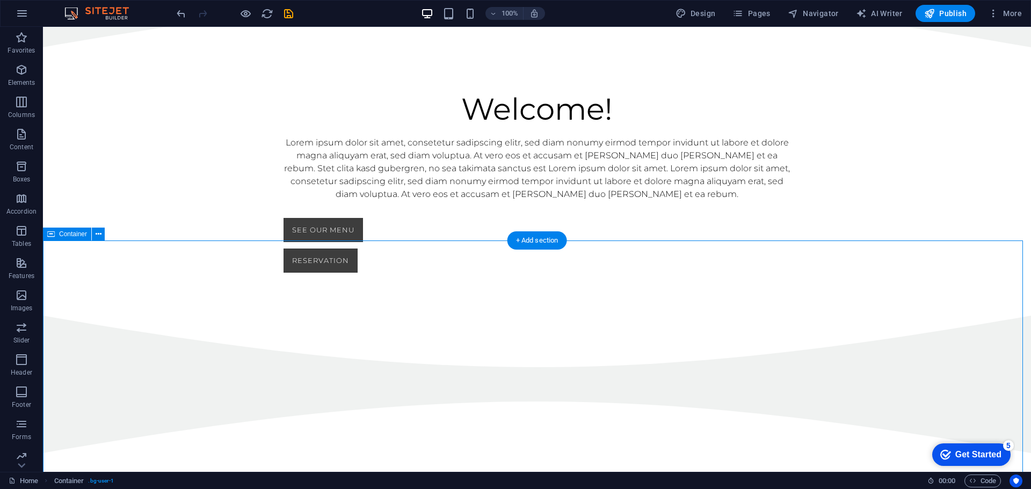
scroll to position [677, 0]
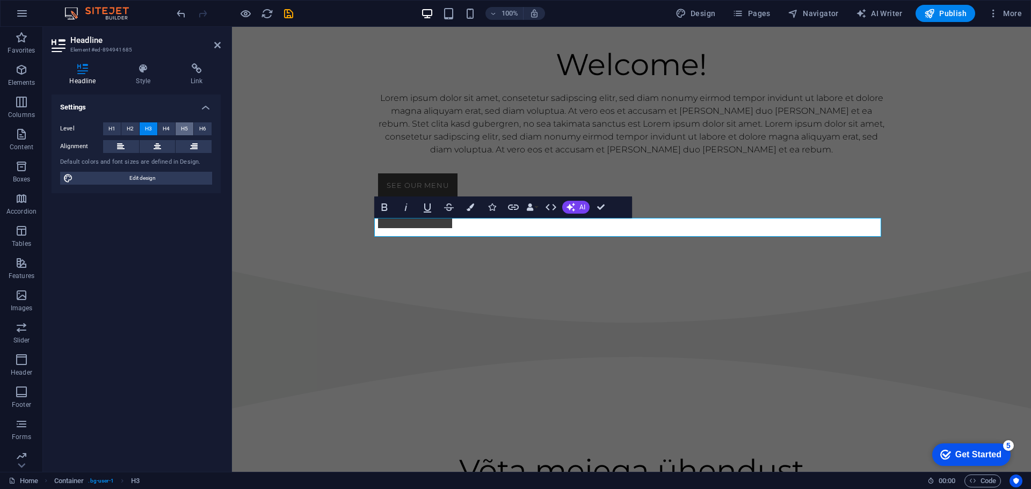
click at [180, 129] on button "H5" at bounding box center [185, 128] width 18 height 13
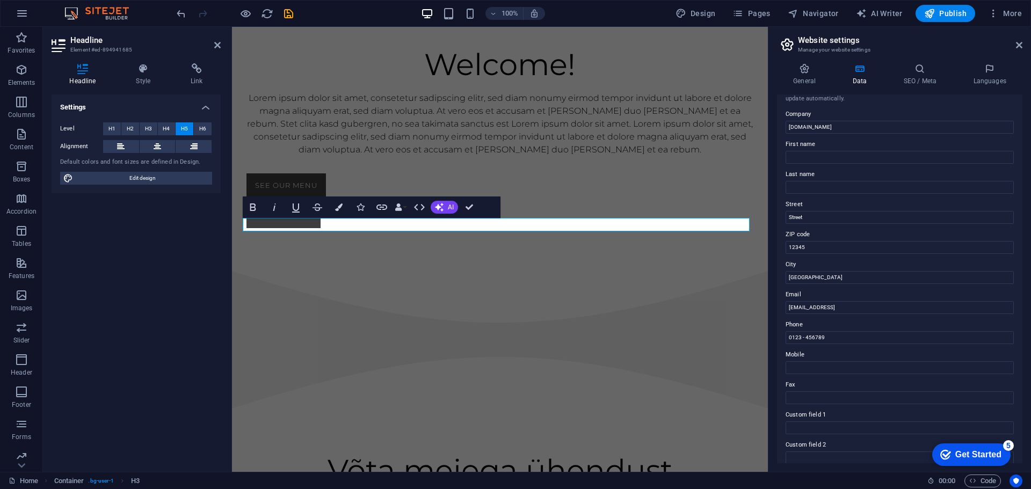
scroll to position [0, 0]
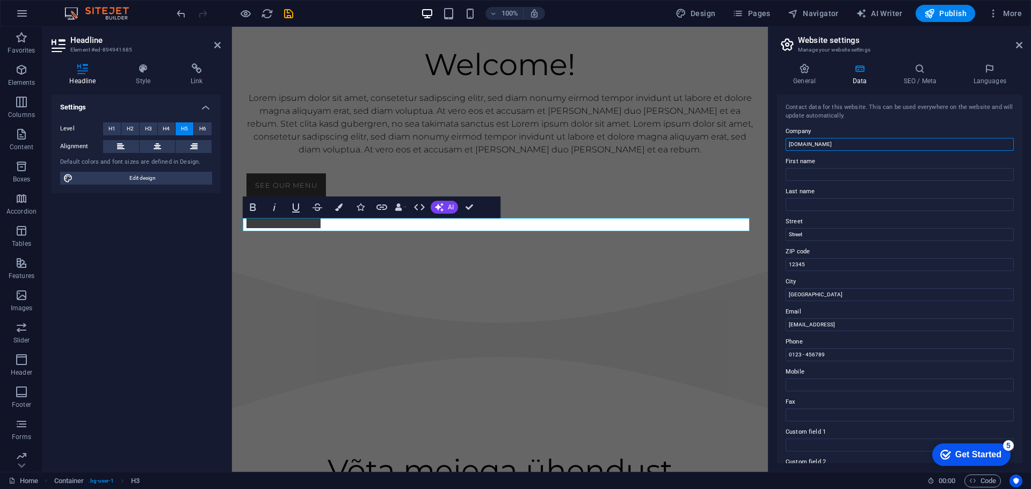
click at [845, 141] on input "[DOMAIN_NAME]" at bounding box center [900, 144] width 228 height 13
type input "Autoextra OÜ"
click at [801, 234] on input "Street" at bounding box center [900, 234] width 228 height 13
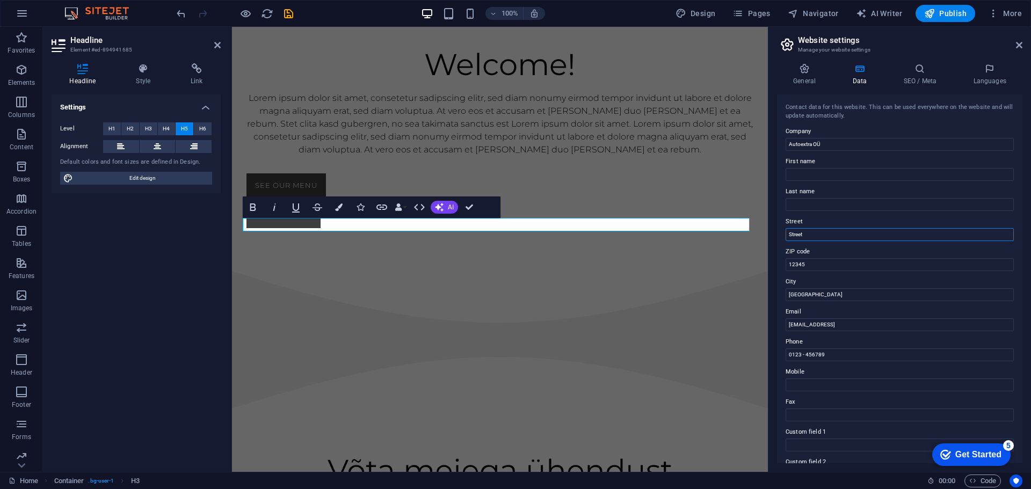
click at [801, 234] on input "Street" at bounding box center [900, 234] width 228 height 13
type input "Värvi 5, A korpus, ruum 114"
click at [822, 268] on input "12345" at bounding box center [900, 264] width 228 height 13
type input "10612"
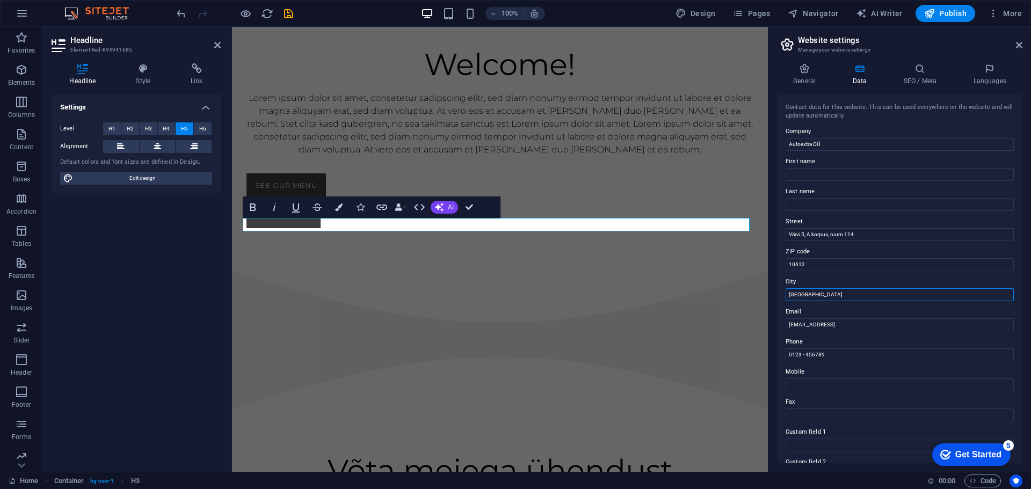
click at [828, 291] on input "[GEOGRAPHIC_DATA]" at bounding box center [900, 294] width 228 height 13
type input "[GEOGRAPHIC_DATA]"
type input "[EMAIL_ADDRESS][DOMAIN_NAME]"
type input "[PHONE_NUMBER]"
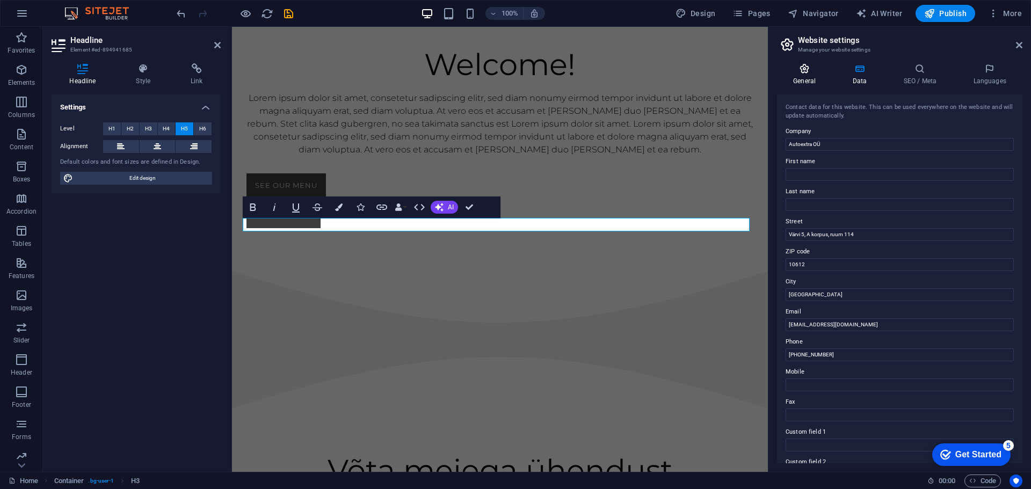
click at [797, 74] on h4 "General" at bounding box center [806, 74] width 59 height 23
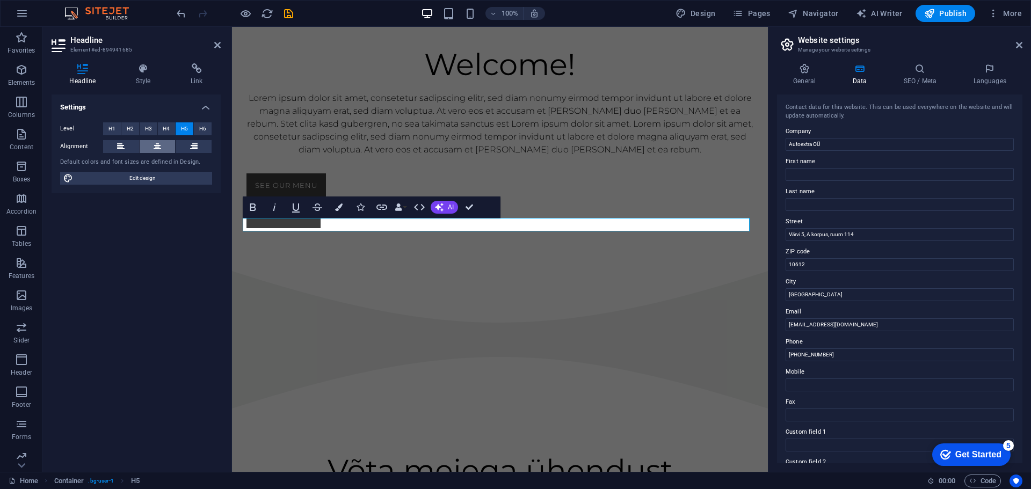
click at [154, 148] on icon at bounding box center [158, 146] width 8 height 13
drag, startPoint x: 580, startPoint y: 227, endPoint x: 408, endPoint y: 223, distance: 172.5
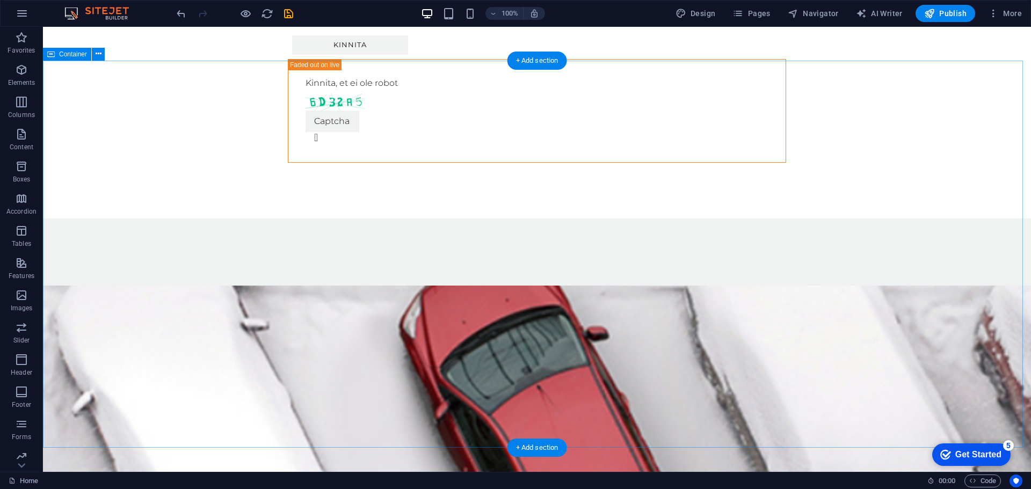
scroll to position [1376, 0]
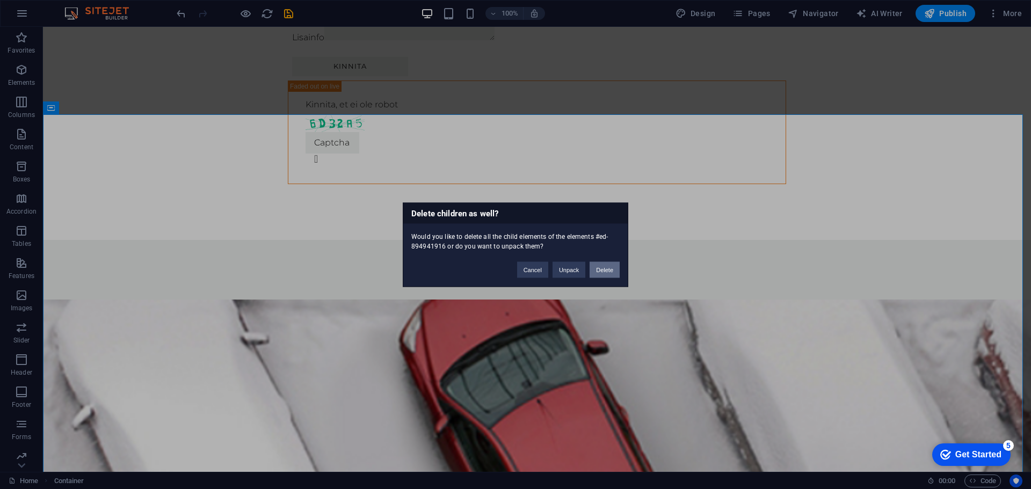
click at [602, 273] on button "Delete" at bounding box center [605, 270] width 30 height 16
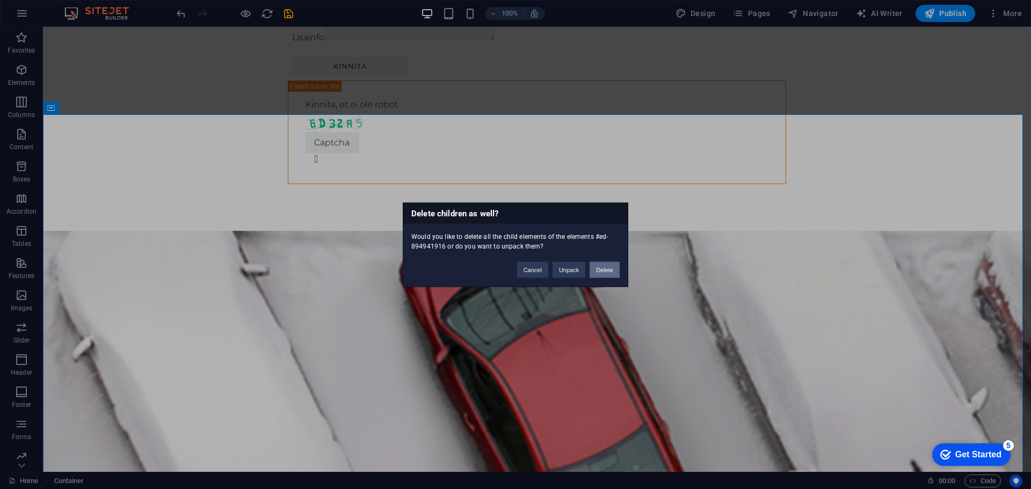
scroll to position [1239, 0]
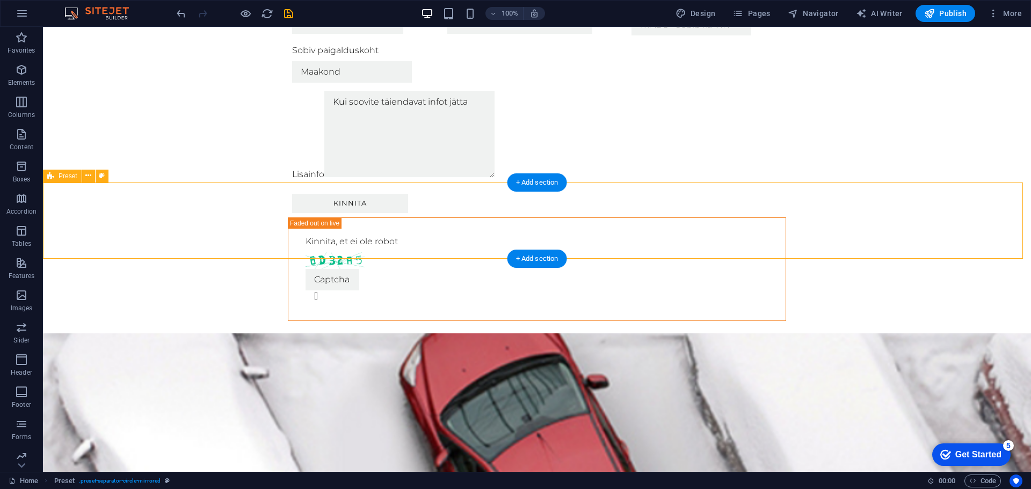
scroll to position [1170, 0]
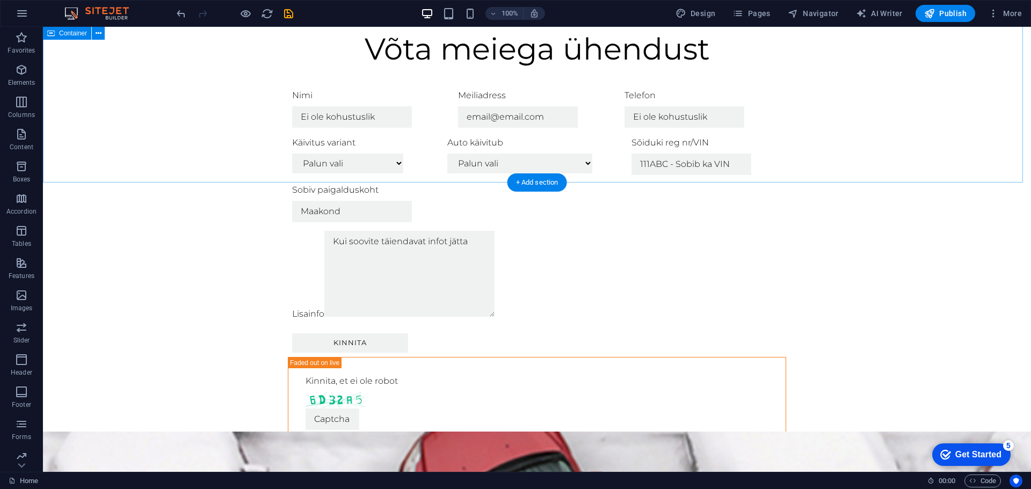
scroll to position [1101, 0]
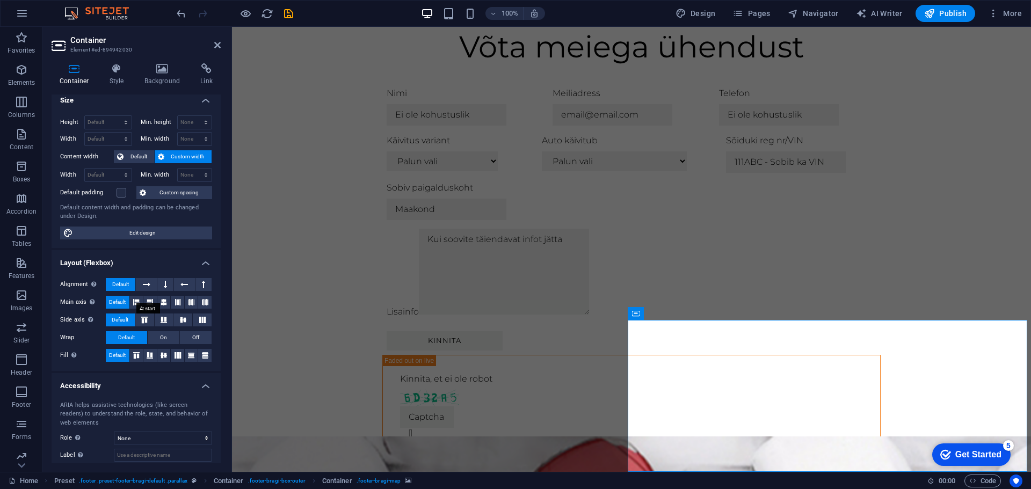
scroll to position [0, 0]
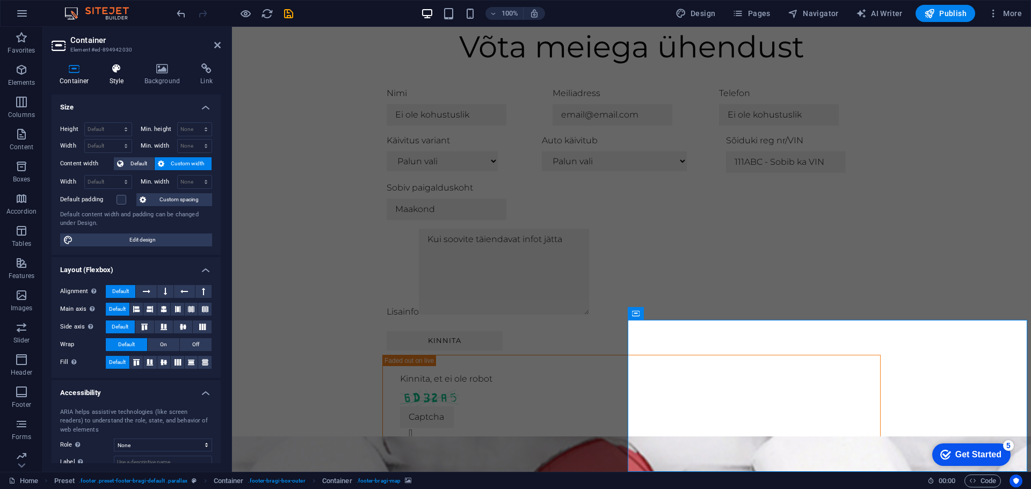
click at [125, 71] on icon at bounding box center [117, 68] width 31 height 11
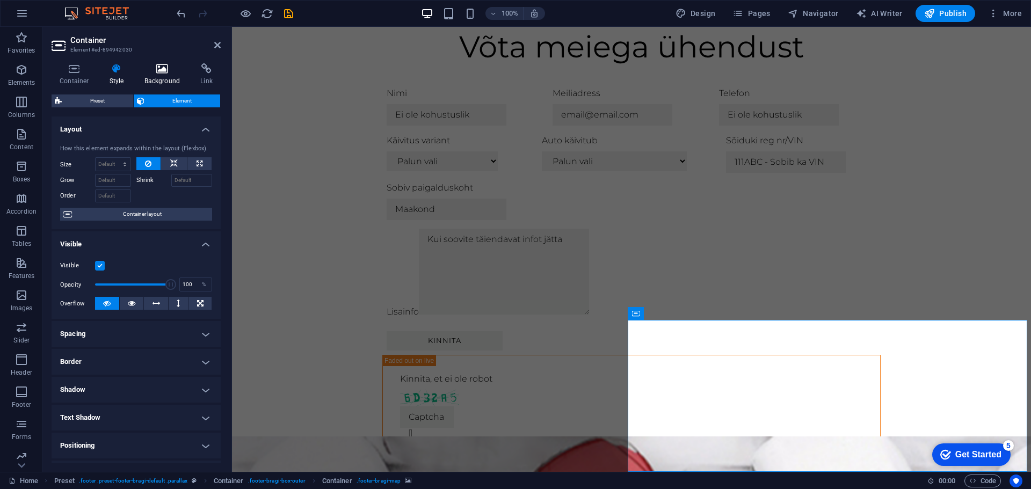
click at [153, 68] on icon at bounding box center [162, 68] width 52 height 11
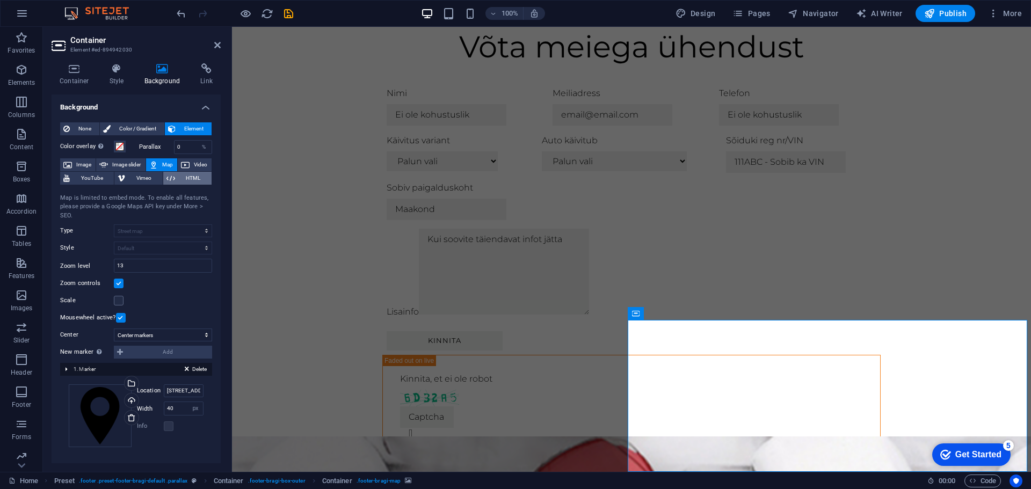
click at [181, 183] on span "HTML" at bounding box center [193, 178] width 30 height 13
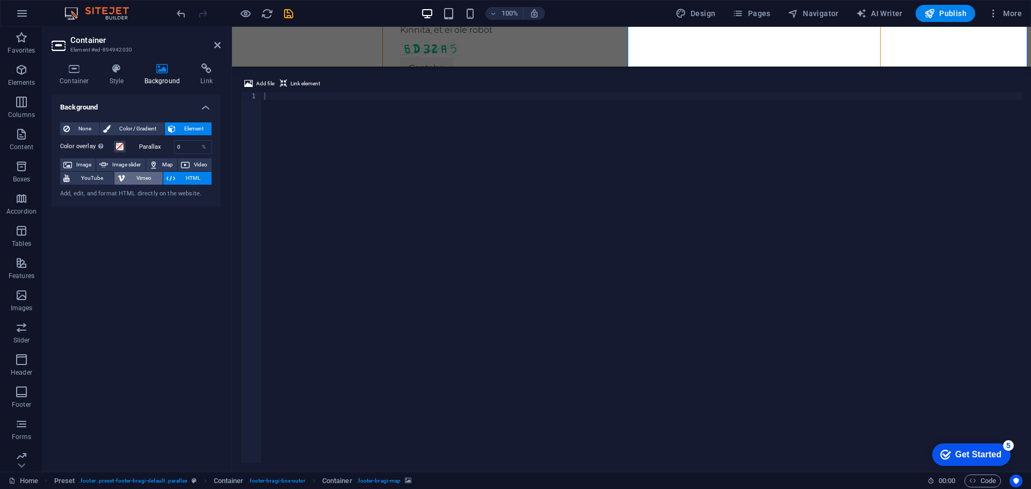
click at [150, 177] on span "Vimeo" at bounding box center [143, 178] width 31 height 13
select select "ar16_9"
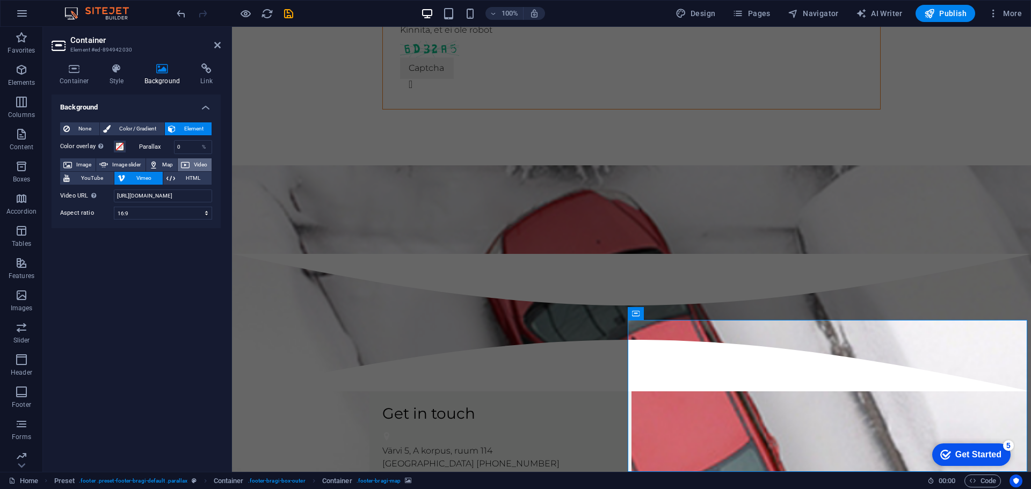
scroll to position [1101, 0]
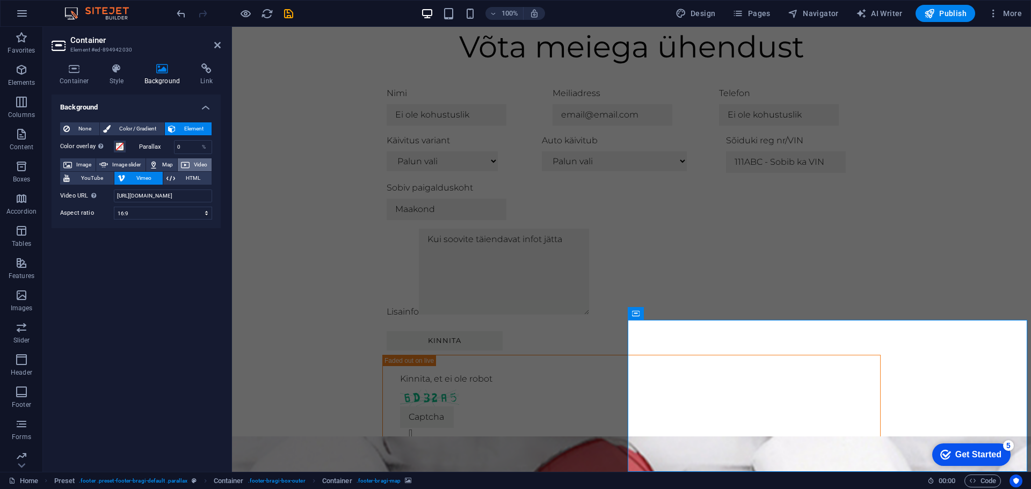
click at [191, 166] on button "Video" at bounding box center [195, 164] width 34 height 13
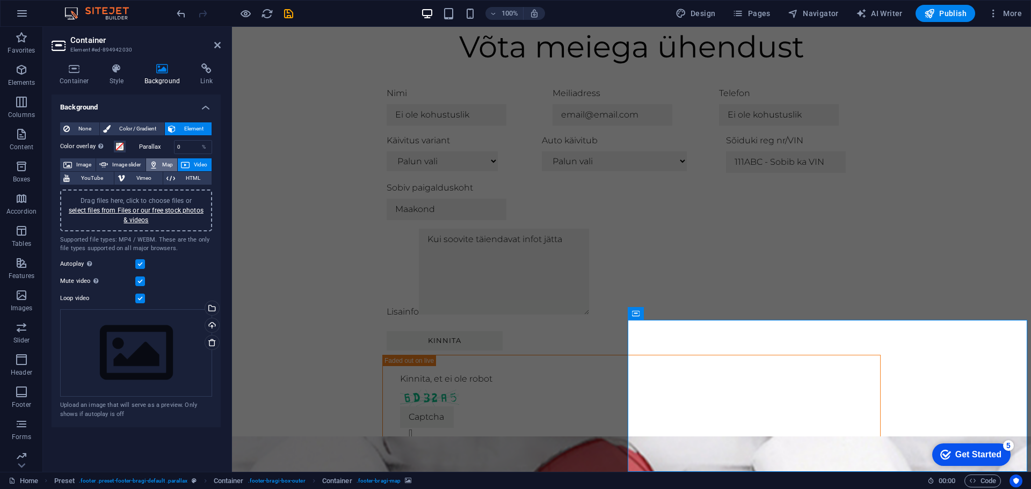
click at [167, 163] on span "Map" at bounding box center [167, 164] width 13 height 13
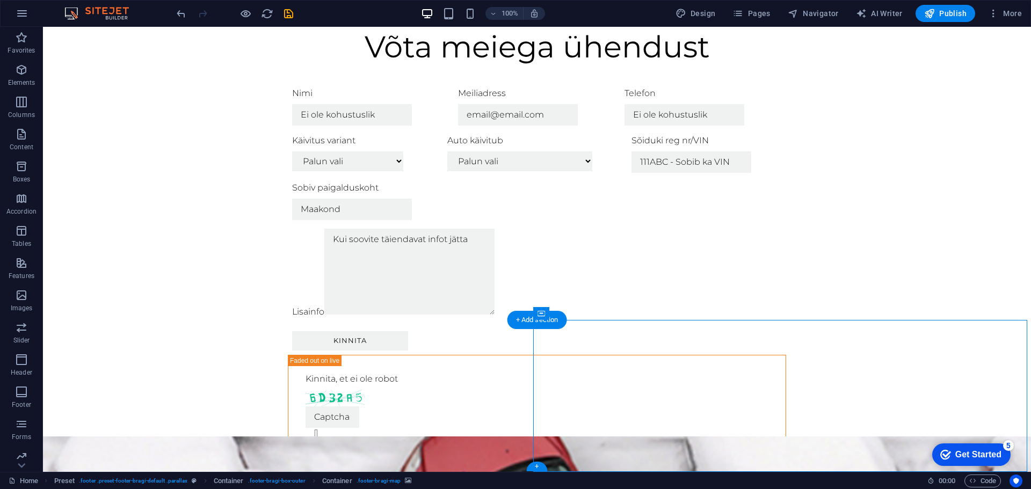
drag, startPoint x: 711, startPoint y: 394, endPoint x: 642, endPoint y: 392, distance: 68.3
drag, startPoint x: 754, startPoint y: 415, endPoint x: 685, endPoint y: 398, distance: 70.4
drag, startPoint x: 682, startPoint y: 404, endPoint x: 653, endPoint y: 383, distance: 36.1
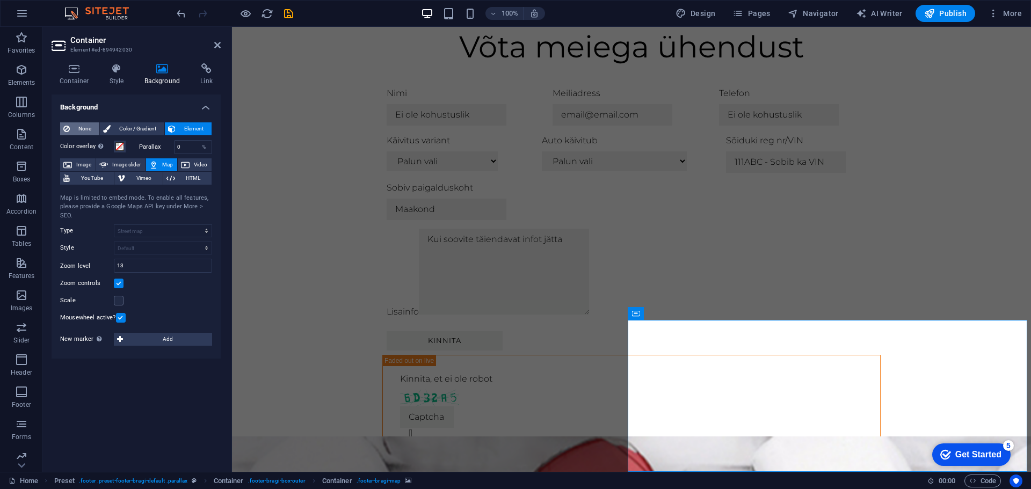
click at [85, 128] on span "None" at bounding box center [84, 128] width 23 height 13
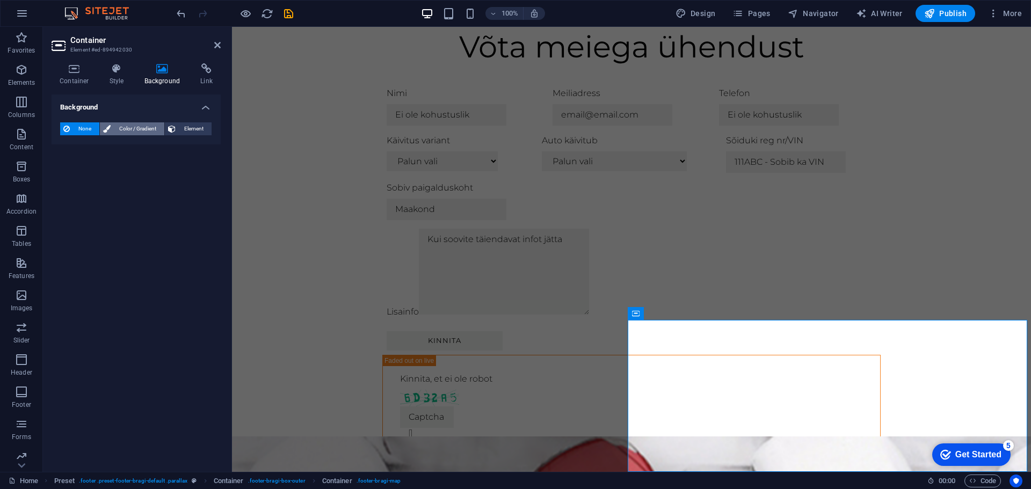
click at [136, 128] on span "Color / Gradient" at bounding box center [137, 128] width 47 height 13
click at [189, 129] on span "Element" at bounding box center [194, 128] width 30 height 13
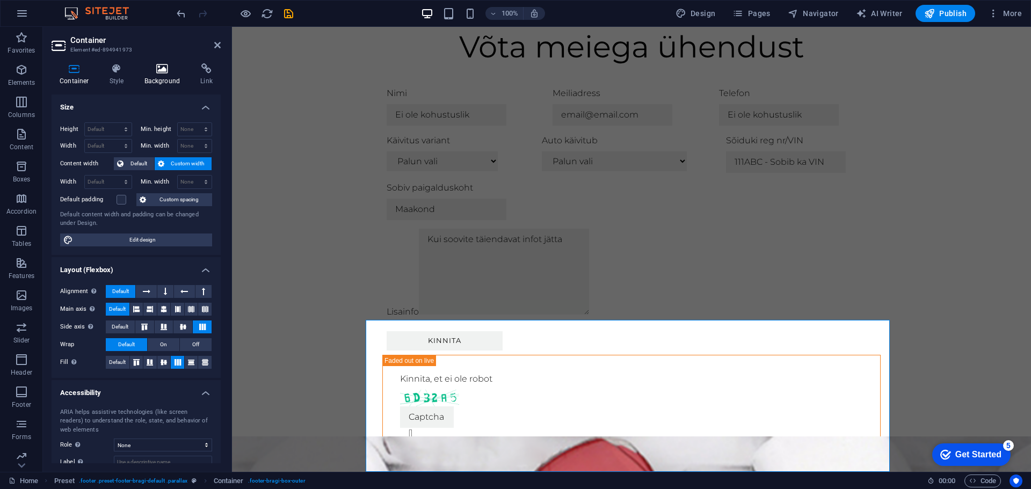
click at [151, 72] on icon at bounding box center [162, 68] width 52 height 11
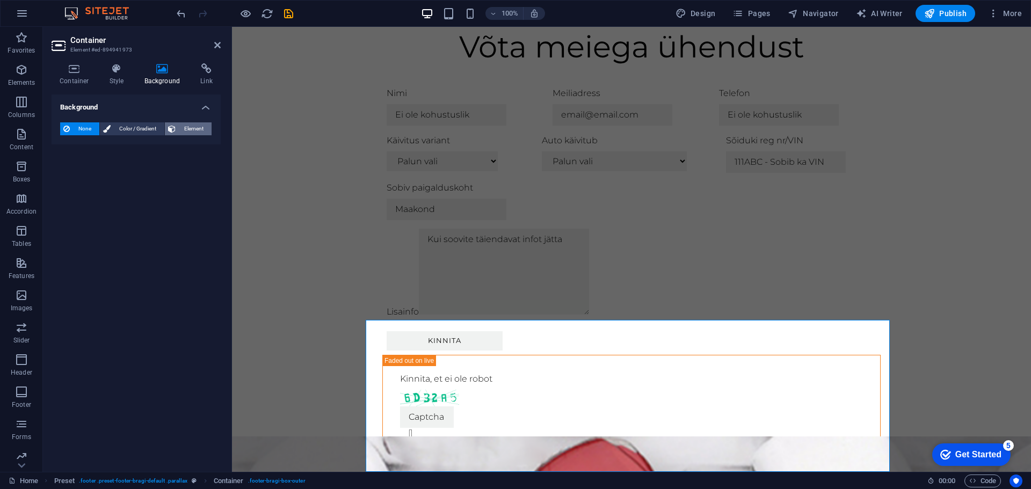
click at [186, 123] on span "Element" at bounding box center [194, 128] width 30 height 13
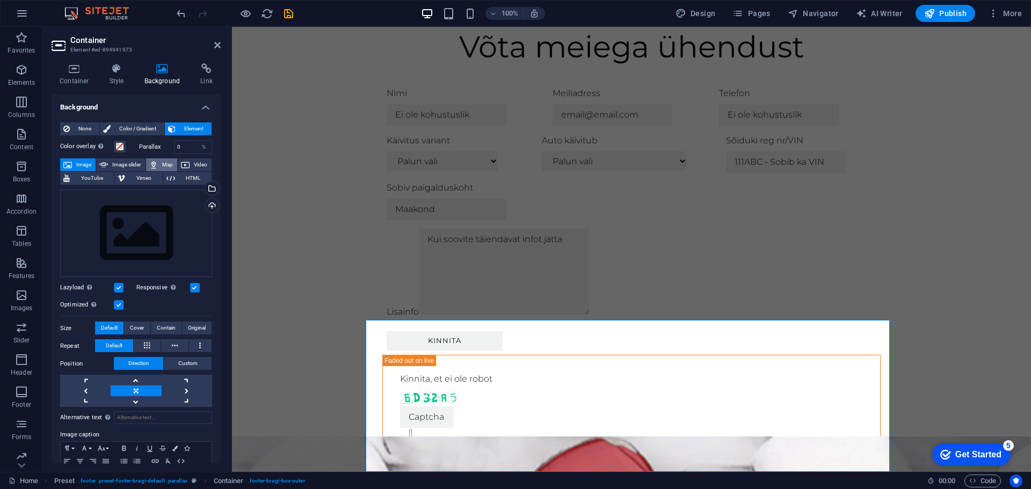
click at [167, 166] on span "Map" at bounding box center [167, 164] width 13 height 13
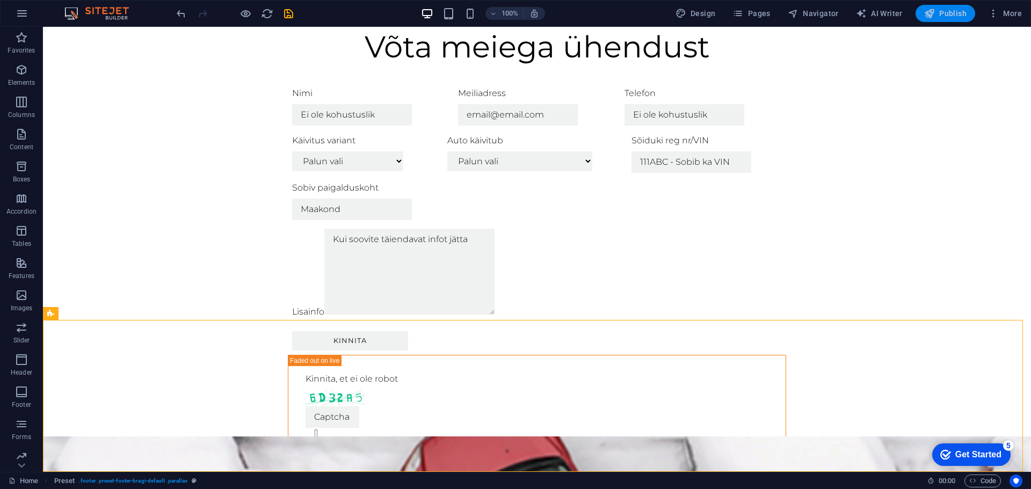
click at [943, 17] on span "Publish" at bounding box center [945, 13] width 42 height 11
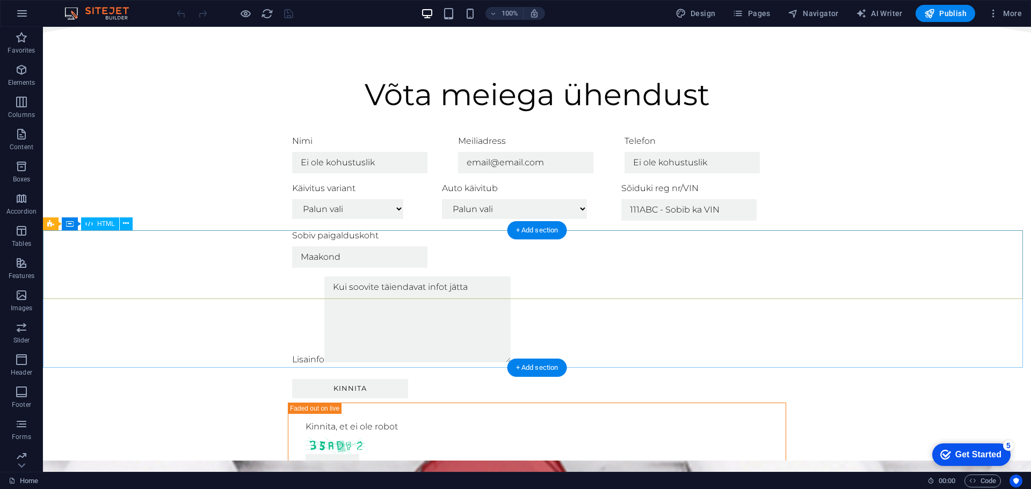
scroll to position [1101, 0]
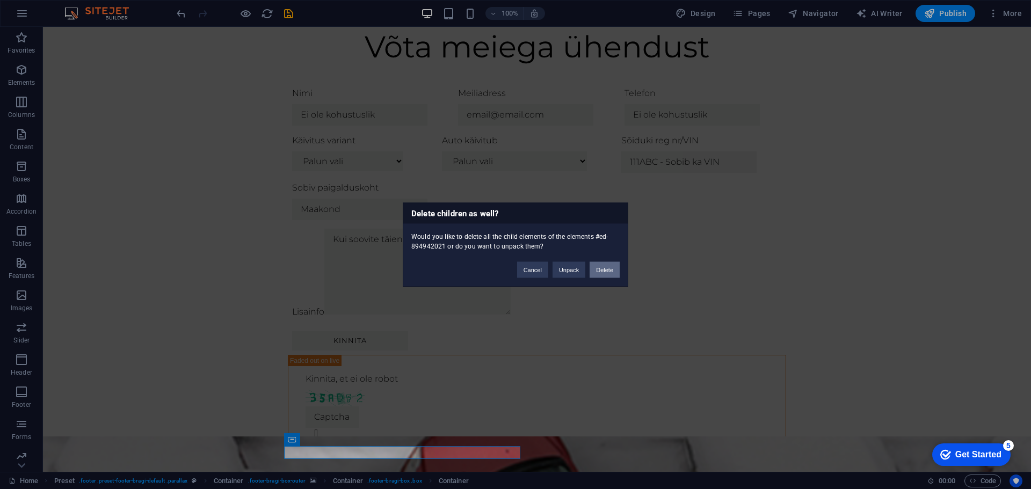
click at [605, 271] on button "Delete" at bounding box center [605, 270] width 30 height 16
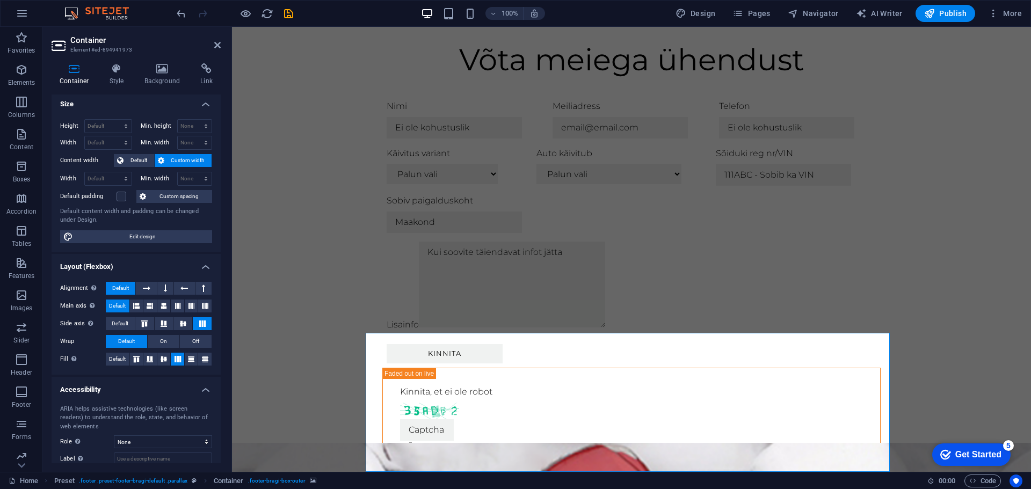
scroll to position [0, 0]
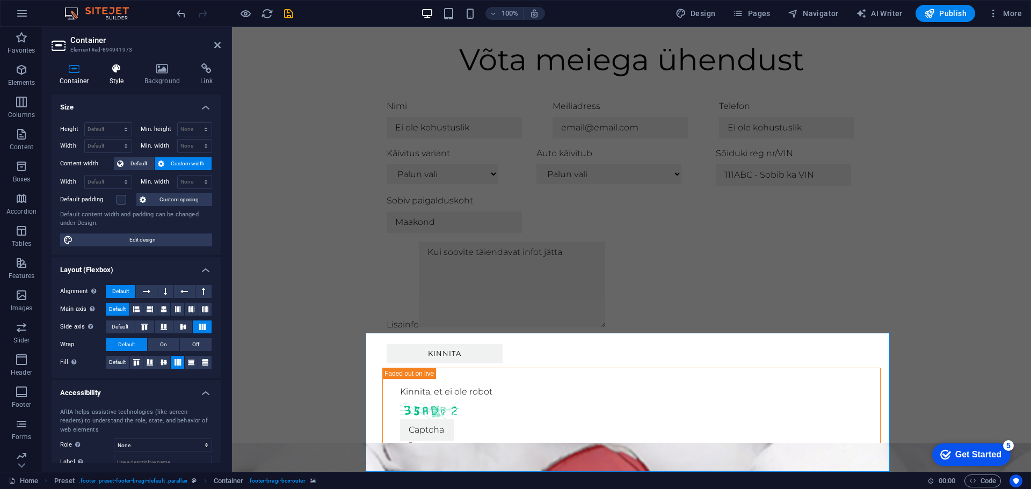
click at [115, 72] on icon at bounding box center [117, 68] width 31 height 11
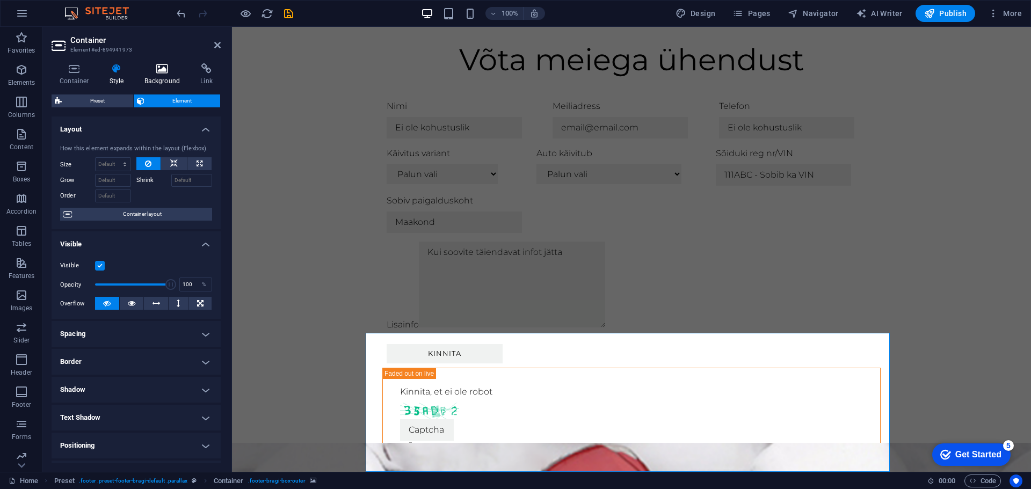
click at [156, 70] on icon at bounding box center [162, 68] width 52 height 11
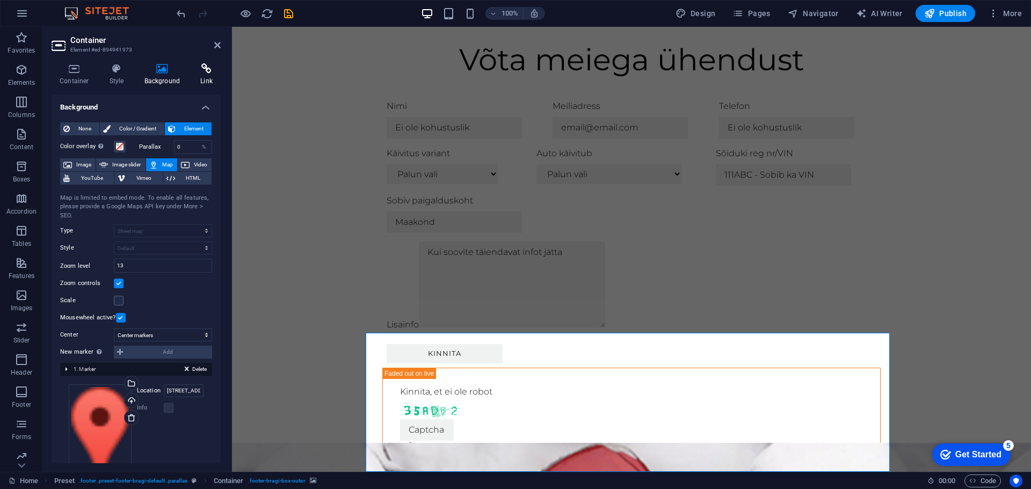
click at [206, 68] on icon at bounding box center [206, 68] width 28 height 11
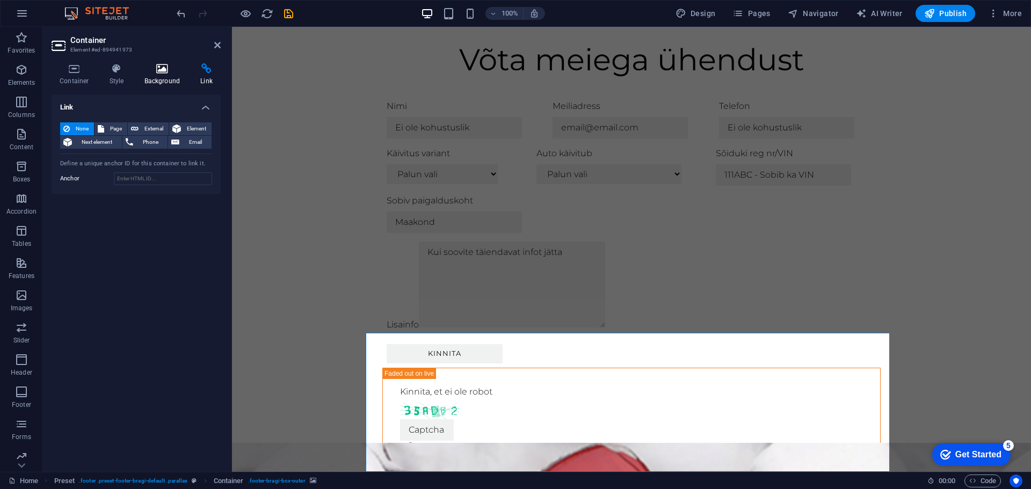
click at [165, 71] on icon at bounding box center [162, 68] width 52 height 11
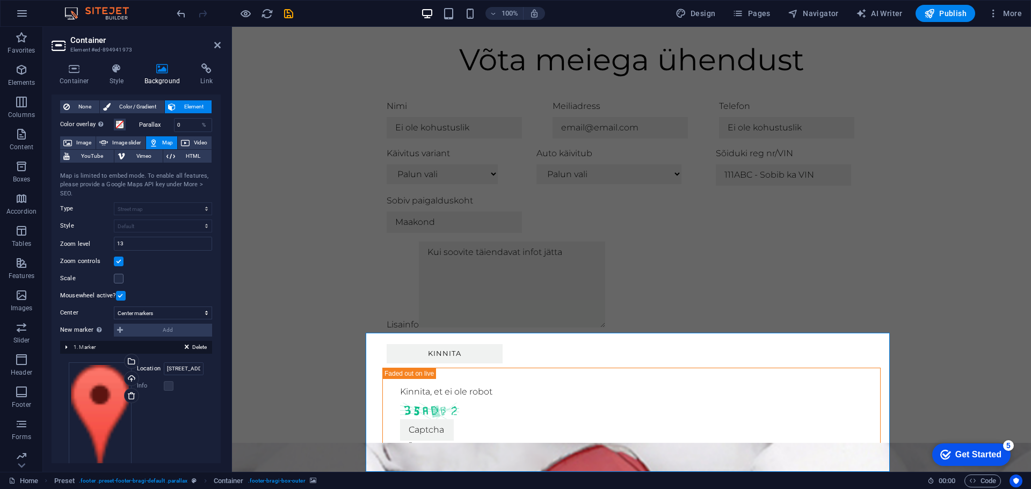
scroll to position [46, 0]
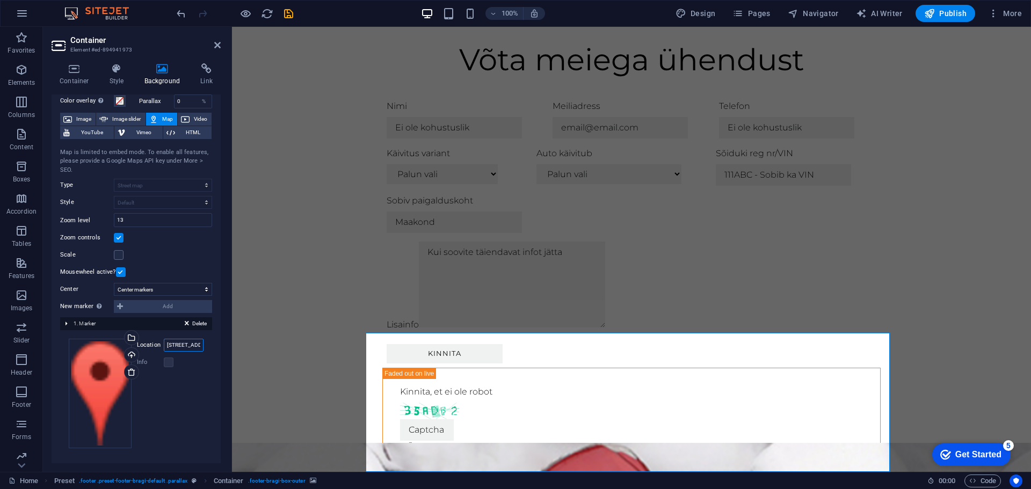
click at [182, 347] on input "[STREET_ADDRESS]" at bounding box center [184, 345] width 40 height 13
click at [189, 348] on input "[STREET_ADDRESS]" at bounding box center [184, 345] width 40 height 13
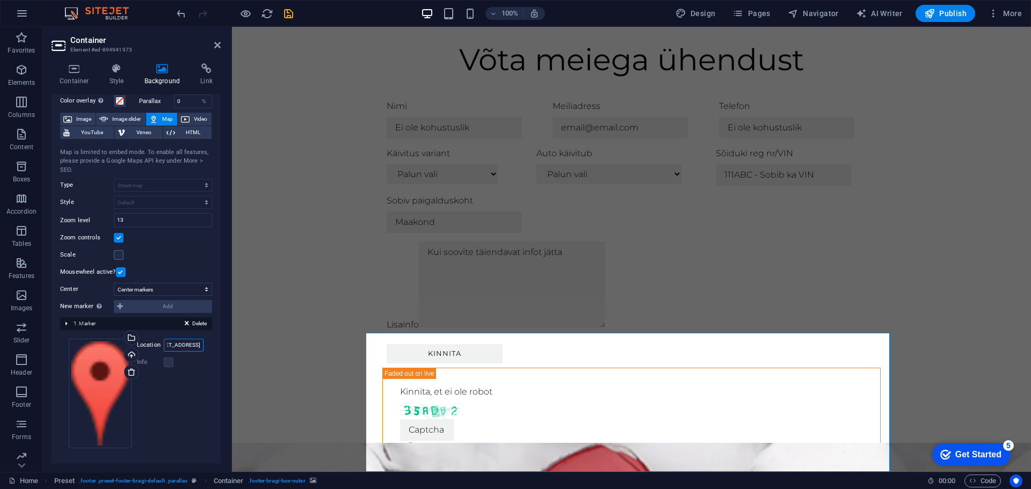
drag, startPoint x: 183, startPoint y: 345, endPoint x: 205, endPoint y: 347, distance: 22.7
click at [205, 347] on div "Drag files here, click to choose files or select files from Files or our free s…" at bounding box center [136, 393] width 152 height 127
click at [191, 364] on div "Info" at bounding box center [170, 362] width 67 height 13
click at [97, 365] on div "Drag files here, click to choose files or select files from Files or our free s…" at bounding box center [100, 394] width 63 height 110
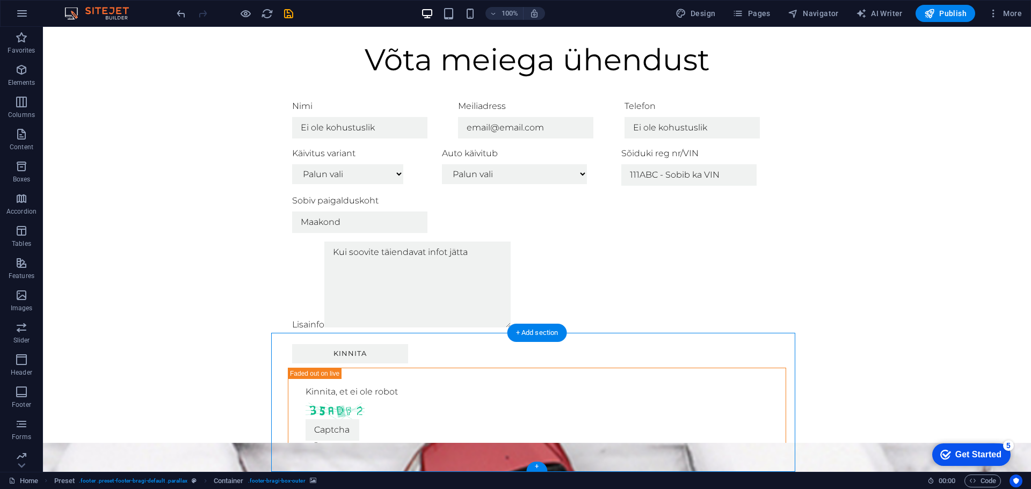
select select "1"
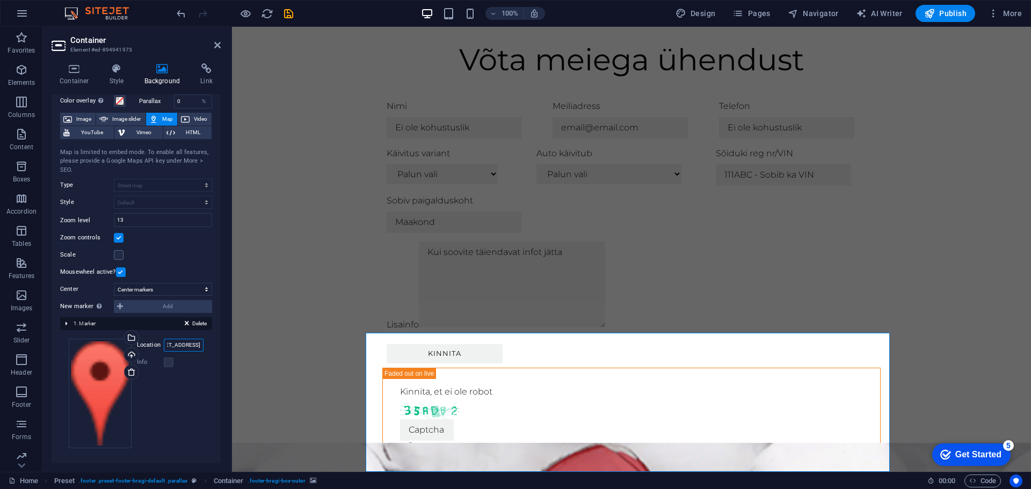
scroll to position [0, 67]
drag, startPoint x: 414, startPoint y: 372, endPoint x: 245, endPoint y: 348, distance: 169.9
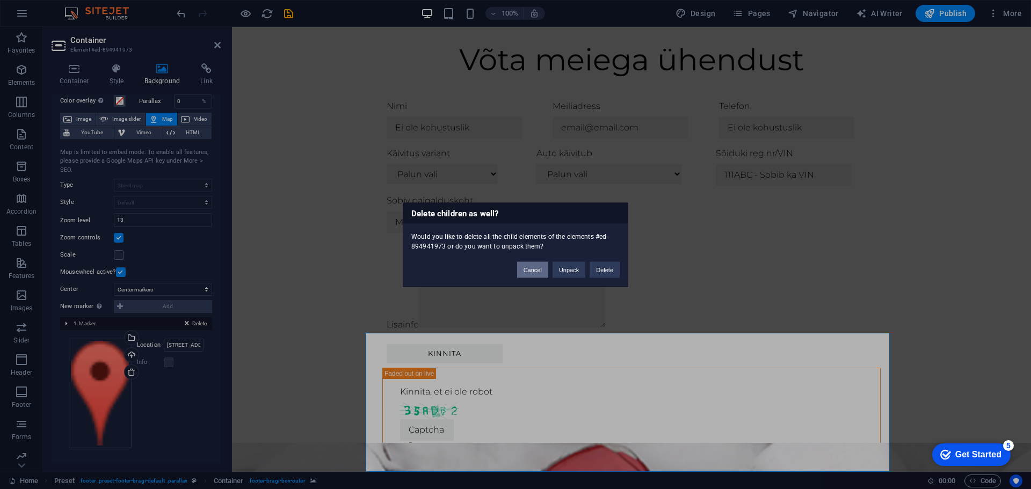
click at [526, 271] on button "Cancel" at bounding box center [532, 270] width 31 height 16
click at [543, 272] on button "Cancel" at bounding box center [532, 270] width 31 height 16
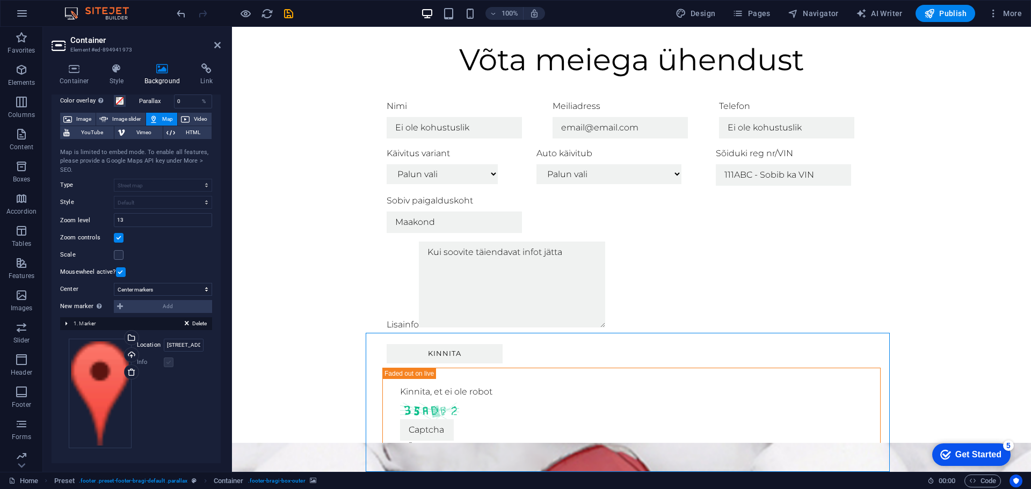
click at [171, 364] on label at bounding box center [169, 363] width 10 height 10
click at [194, 348] on input "Värvi 5, A korpus, ruum 114, 10612 Tallinn" at bounding box center [184, 345] width 40 height 13
click at [194, 371] on div "Drag files here, click to choose files or select files from Files or our free s…" at bounding box center [136, 394] width 135 height 110
drag, startPoint x: 190, startPoint y: 343, endPoint x: 204, endPoint y: 344, distance: 13.5
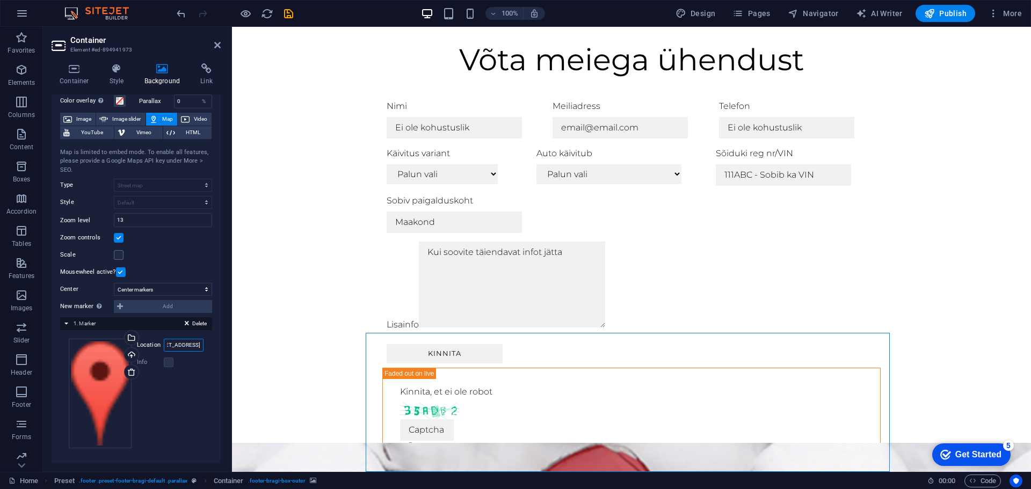
click at [204, 344] on div "Drag files here, click to choose files or select files from Files or our free s…" at bounding box center [136, 393] width 152 height 127
type input "Värvi 5, tallinn"
drag, startPoint x: 666, startPoint y: 420, endPoint x: 743, endPoint y: 375, distance: 89.3
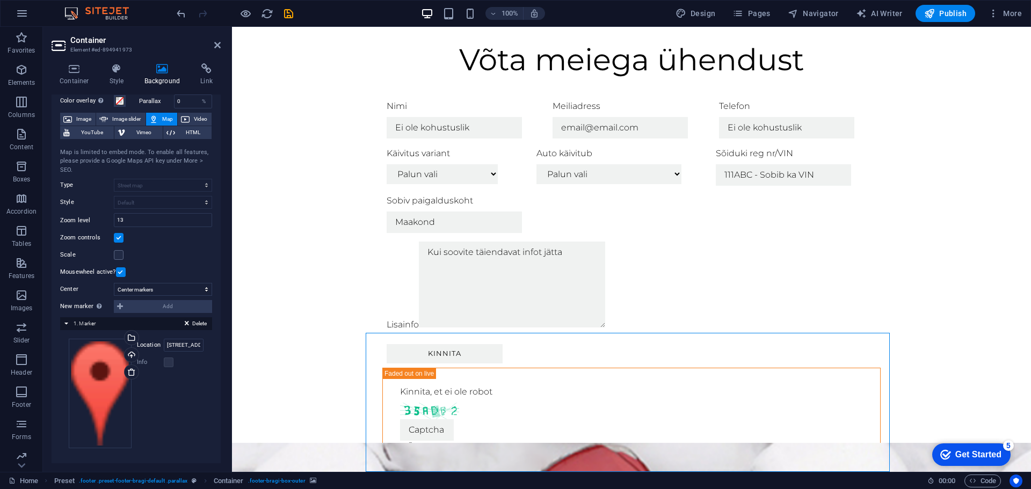
drag, startPoint x: 727, startPoint y: 429, endPoint x: 803, endPoint y: 395, distance: 83.0
click at [940, 10] on span "Publish" at bounding box center [945, 13] width 42 height 11
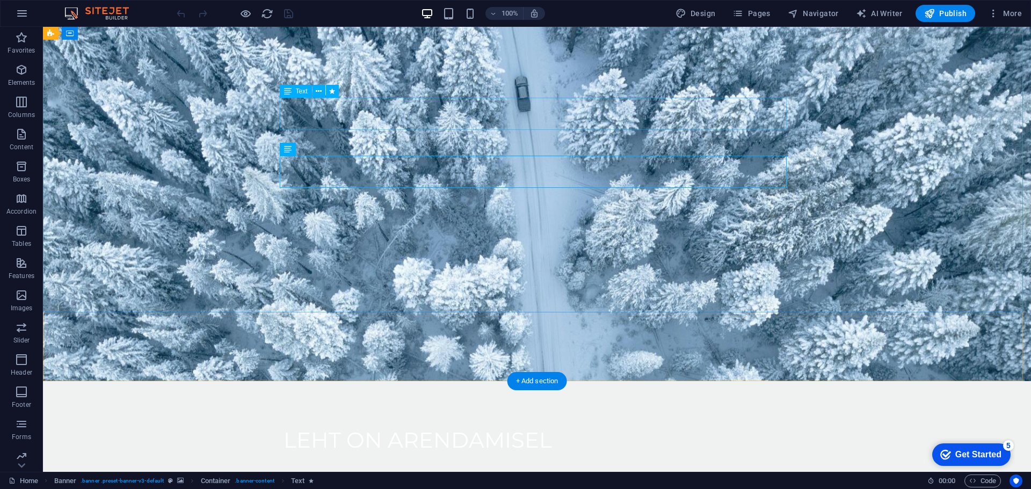
click at [482, 424] on div "LEHT ON ARENDAMISEL" at bounding box center [537, 440] width 507 height 32
click at [357, 424] on div "LEHT ON ARENDAMISEL" at bounding box center [537, 440] width 507 height 32
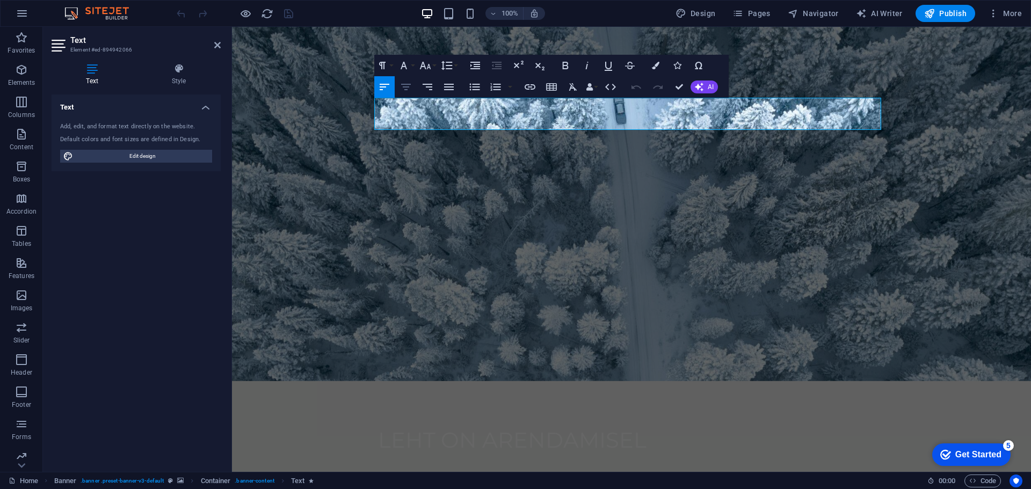
click at [409, 88] on icon "button" at bounding box center [406, 87] width 13 height 13
click at [948, 381] on div "LEHT ON ARENDAMISEL [PHONE_NUMBER]" at bounding box center [631, 469] width 799 height 176
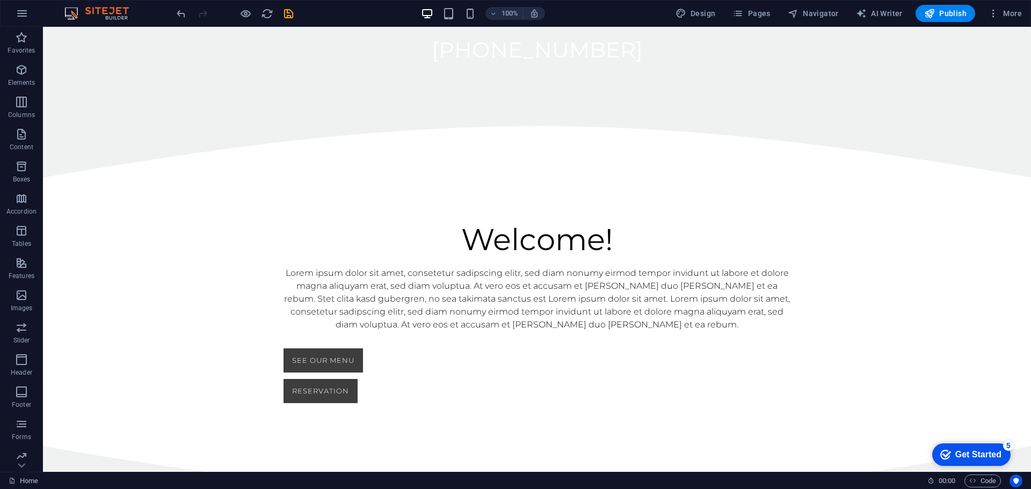
scroll to position [497, 0]
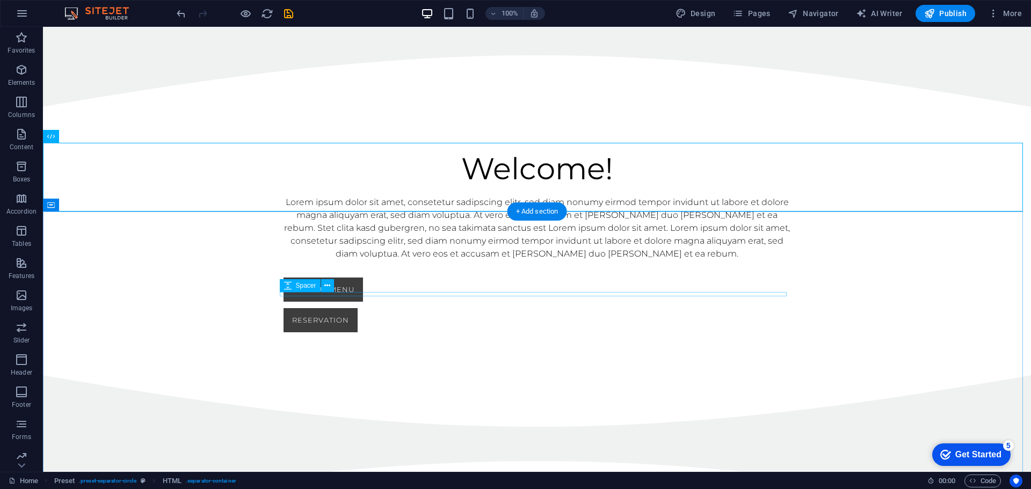
scroll to position [551, 0]
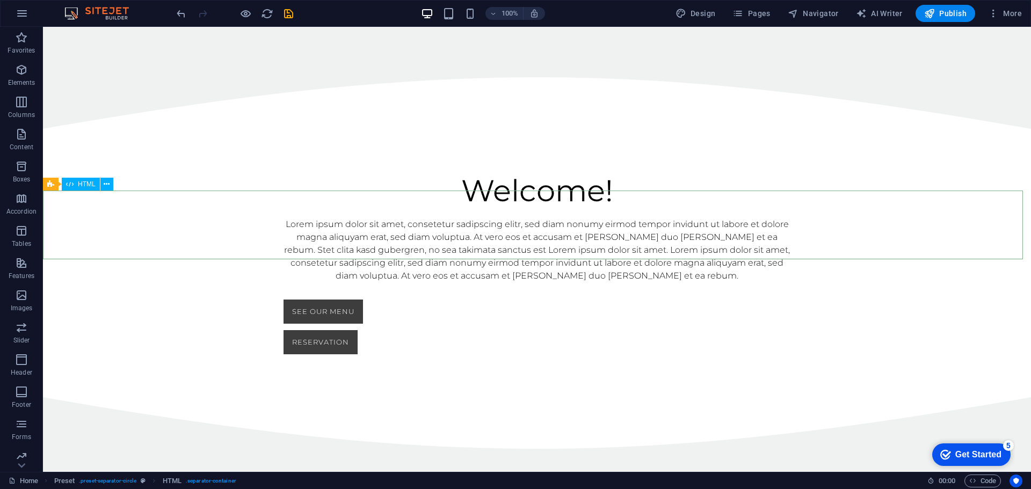
click at [85, 185] on span "HTML" at bounding box center [87, 184] width 18 height 6
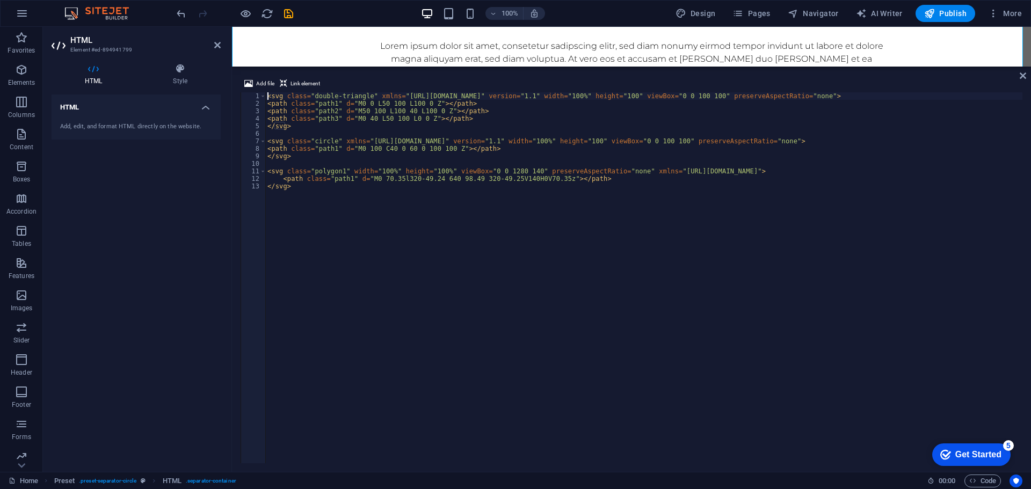
click at [384, 223] on div "< svg class = "double-triangle" xmlns = "[URL][DOMAIN_NAME]" version = "1.1" wi…" at bounding box center [643, 285] width 757 height 386
type textarea "<path class="path1" d="M0 70.35l320-49.24 640 98.49 320-49.25V140H0V70.35z"></p…"
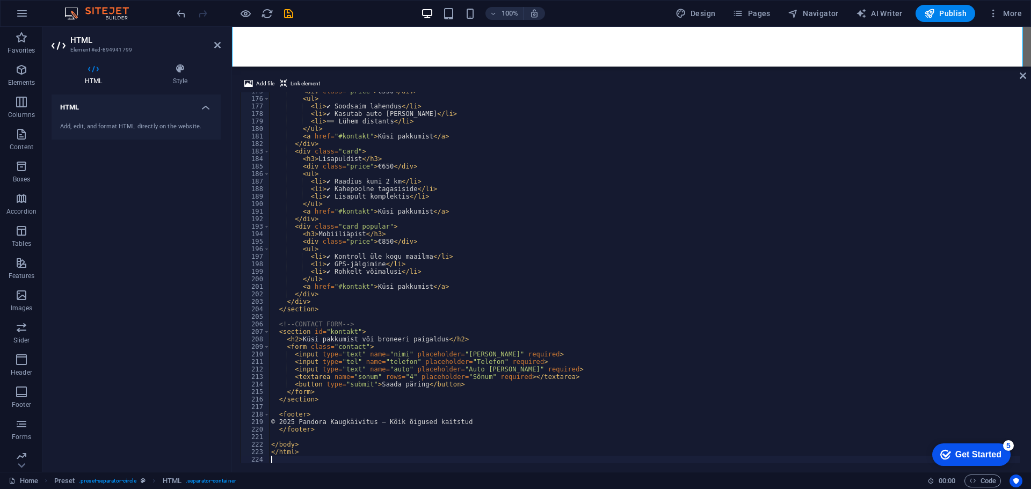
scroll to position [722, 0]
click at [834, 396] on div "Pandora Kaugkäivitus Pandora Kaugkäivitus Käivita auto soojaks või jahuta salon…" at bounding box center [631, 430] width 799 height 69
click at [833, 396] on div "Pandora Kaugkäivitus Pandora Kaugkäivitus Käivita auto soojaks või jahuta salon…" at bounding box center [631, 430] width 799 height 69
click at [1025, 76] on icon at bounding box center [1023, 75] width 6 height 9
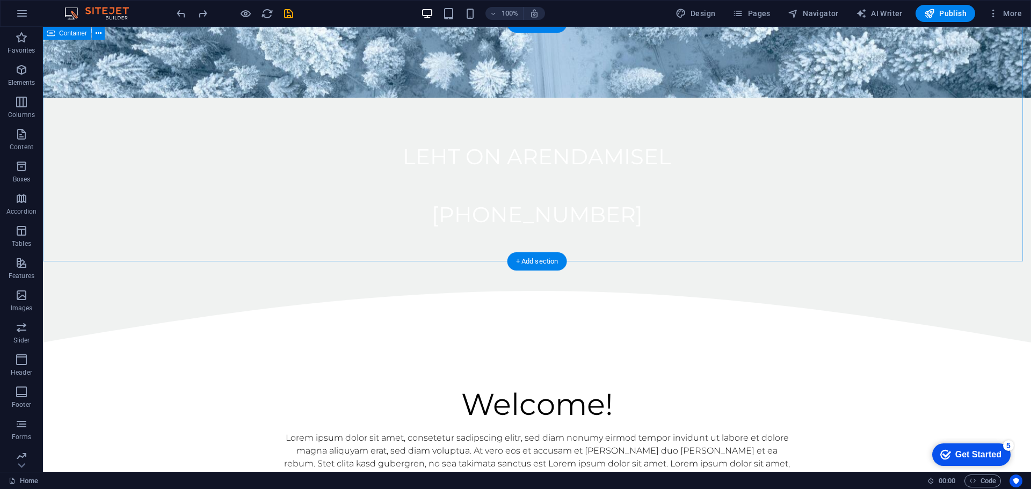
scroll to position [320, 0]
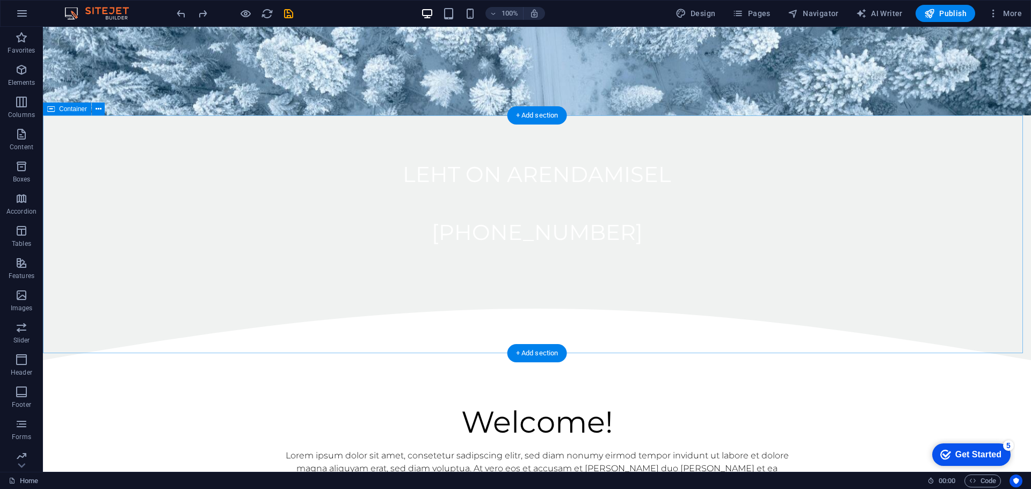
click at [249, 360] on div "Welcome! Lorem ipsum dolor sit amet, consetetur sadipscing elitr, sed diam nonu…" at bounding box center [537, 494] width 988 height 269
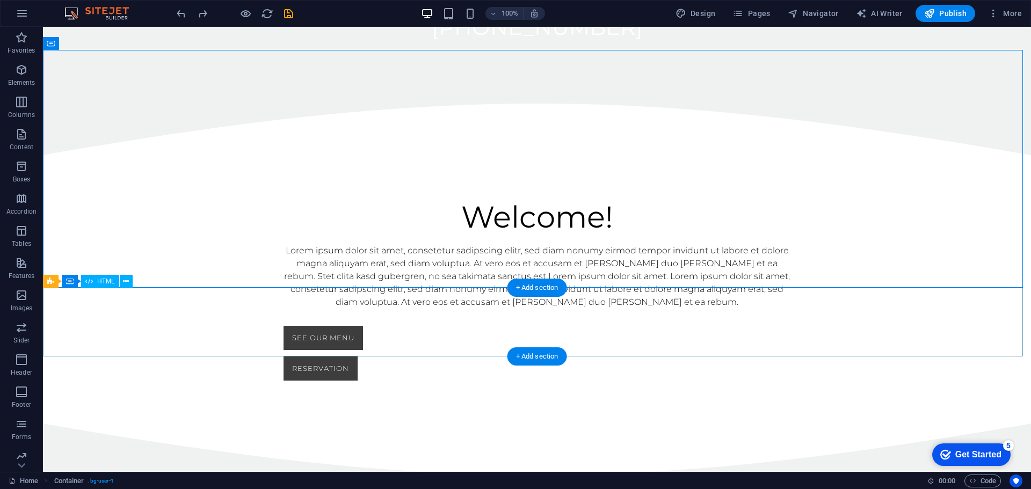
scroll to position [534, 0]
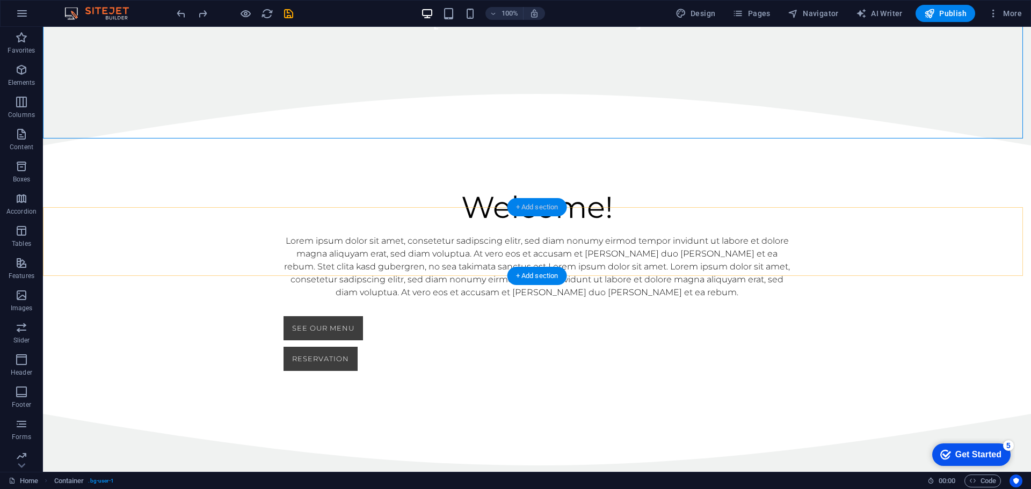
click at [533, 209] on div "+ Add section" at bounding box center [538, 207] width 60 height 18
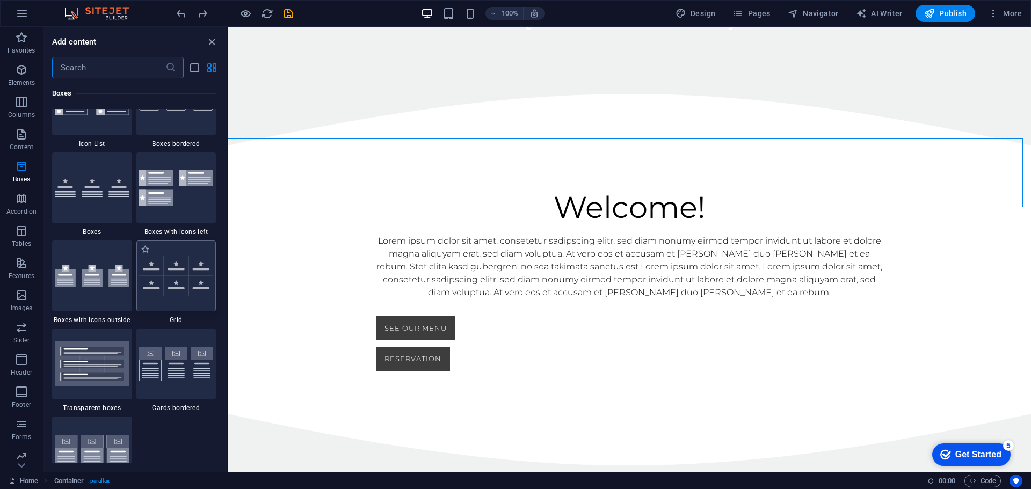
scroll to position [3061, 0]
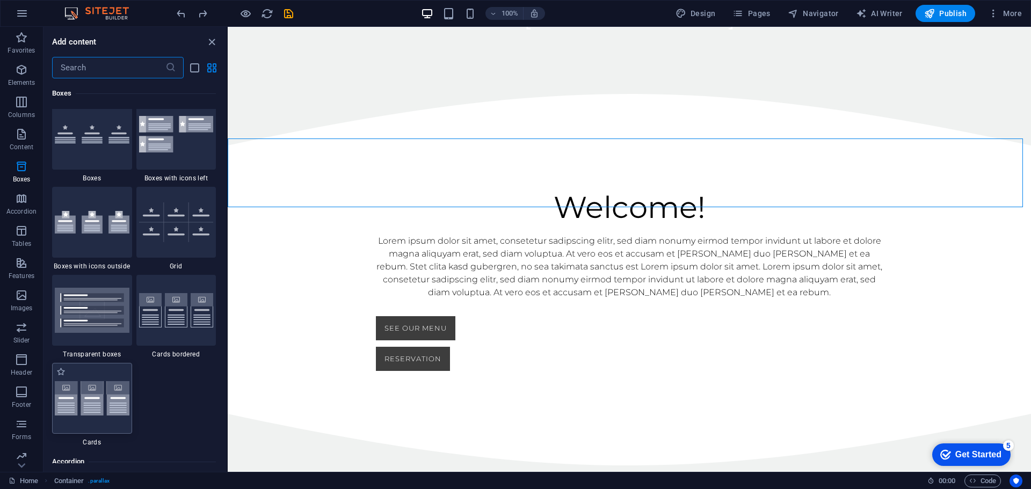
click at [98, 384] on img at bounding box center [92, 398] width 75 height 35
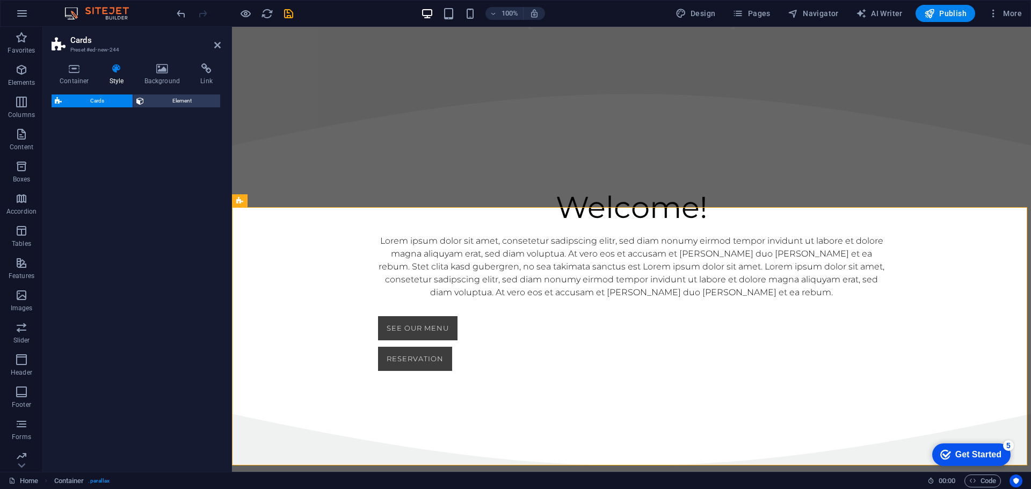
select select "rem"
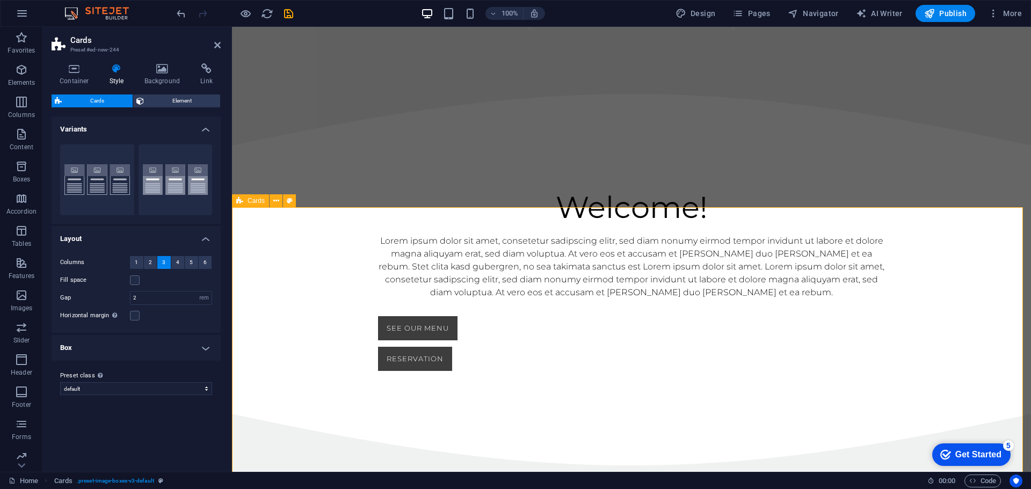
click at [887, 146] on div "Welcome! Lorem ipsum dolor sit amet, consetetur sadipscing elitr, sed diam nonu…" at bounding box center [631, 280] width 799 height 269
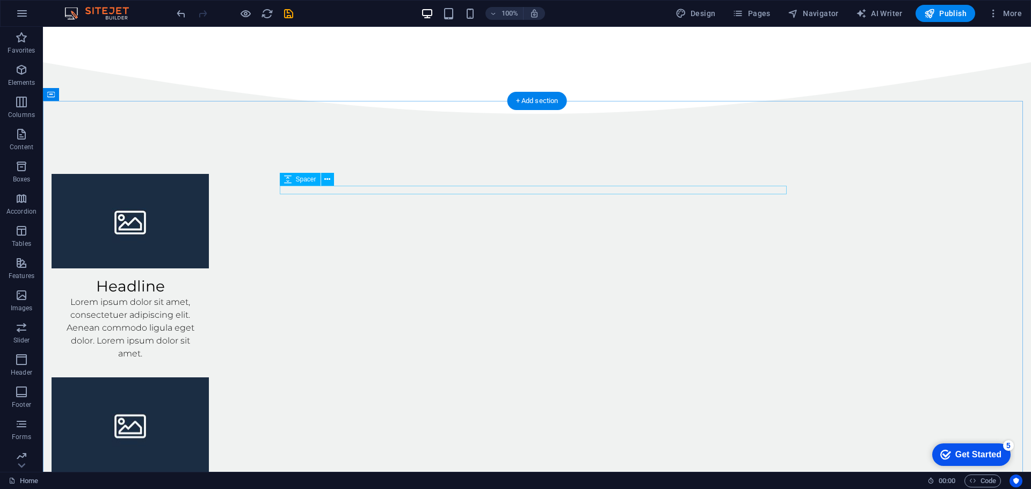
scroll to position [886, 0]
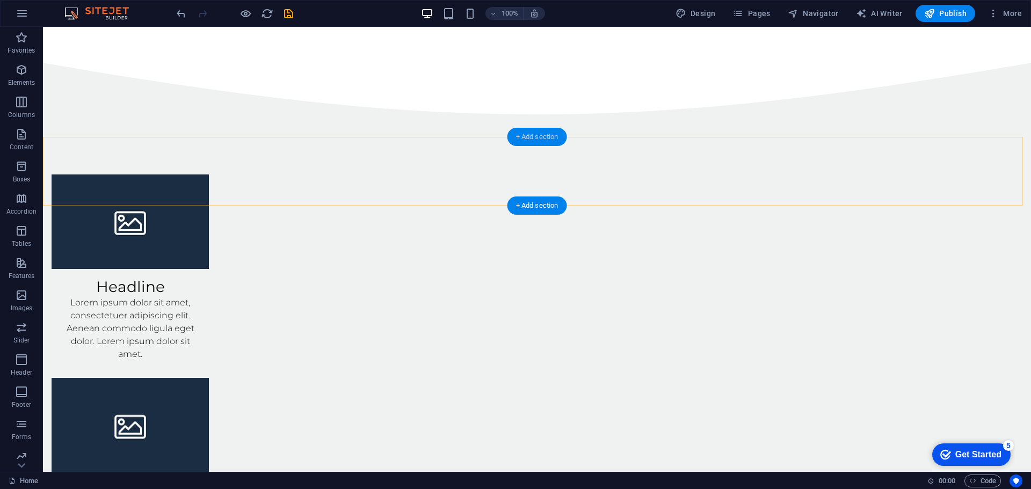
click at [529, 139] on div "+ Add section" at bounding box center [538, 137] width 60 height 18
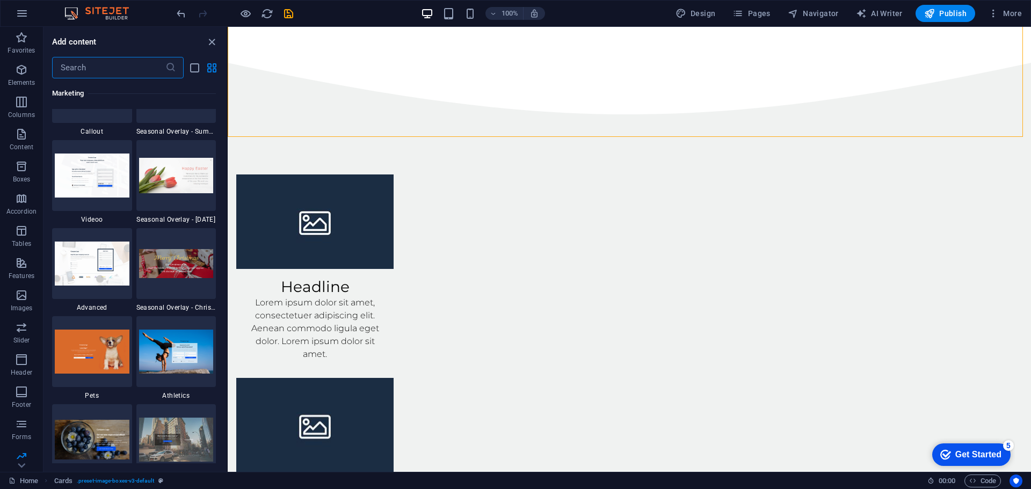
scroll to position [8952, 0]
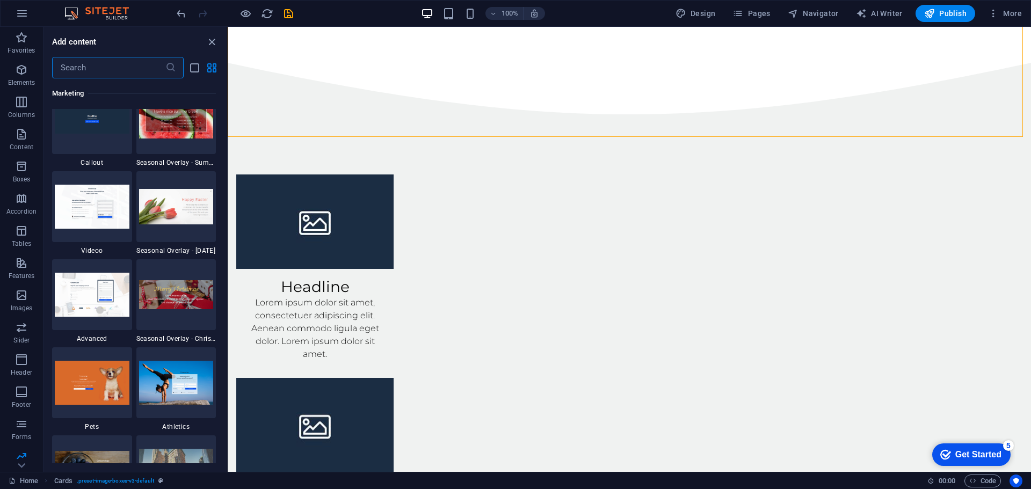
click at [122, 74] on input "text" at bounding box center [108, 67] width 113 height 21
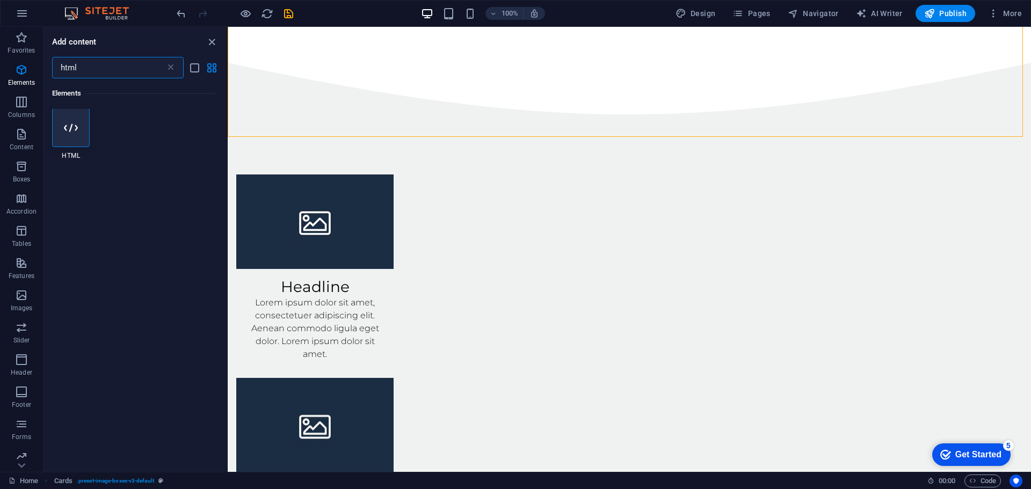
scroll to position [0, 0]
type input "html"
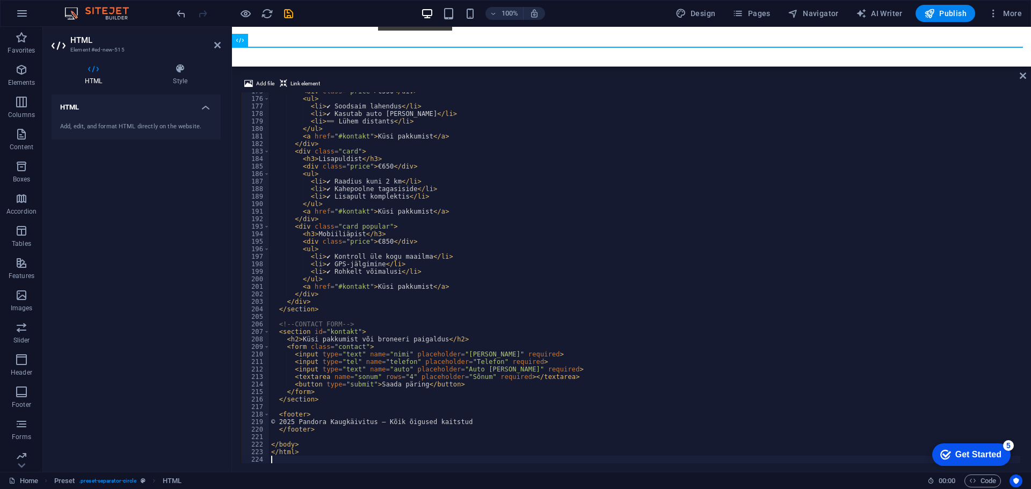
scroll to position [969, 0]
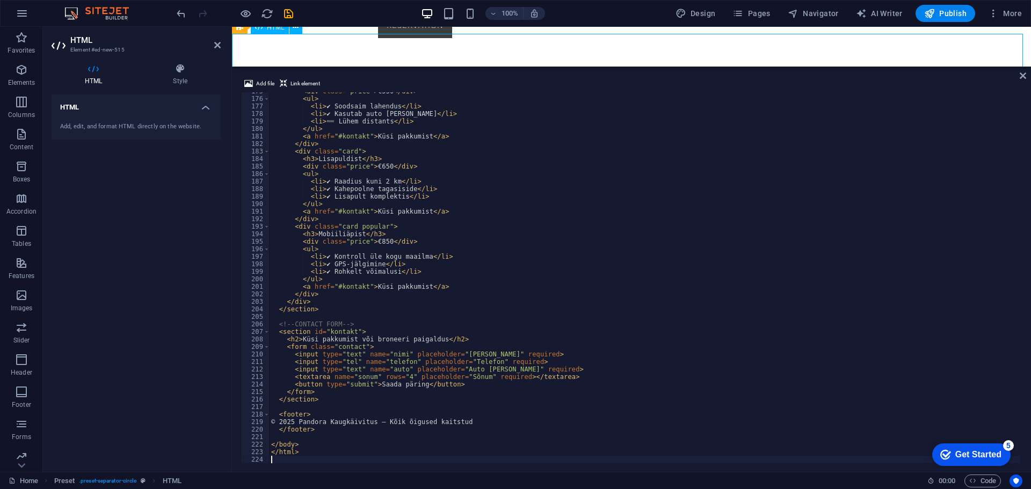
click at [1027, 75] on div "Add file Link element 175 176 177 178 179 180 181 182 183 184 185 186 187 188 1…" at bounding box center [631, 270] width 799 height 403
click at [1023, 75] on icon at bounding box center [1023, 75] width 6 height 9
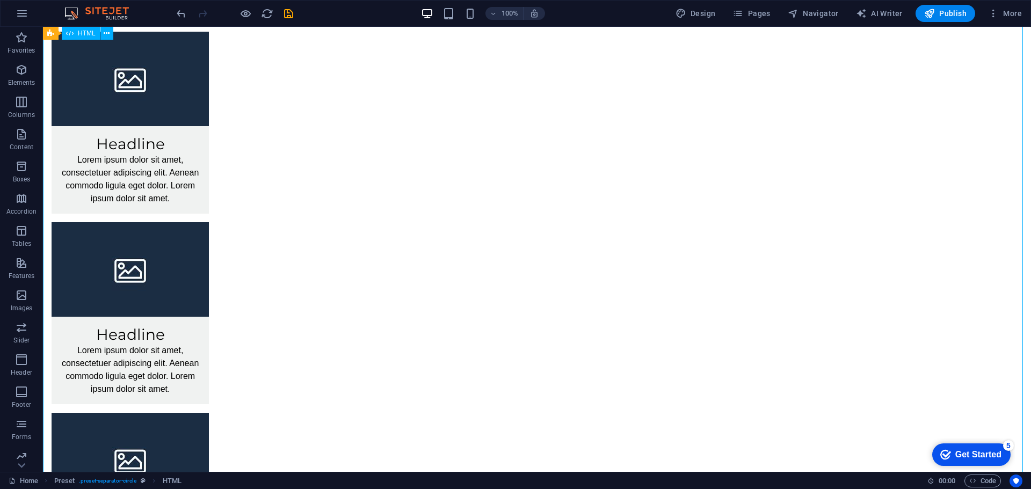
scroll to position [1183, 0]
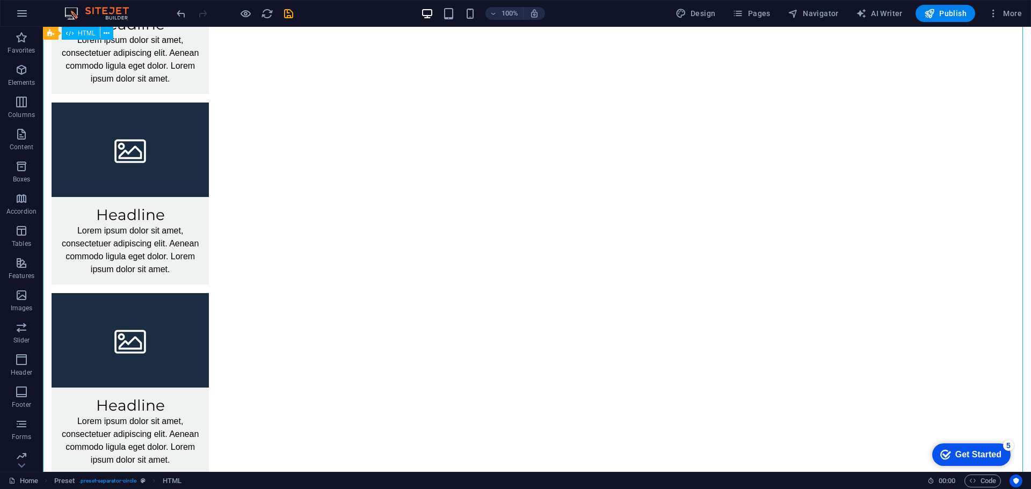
scroll to position [1237, 0]
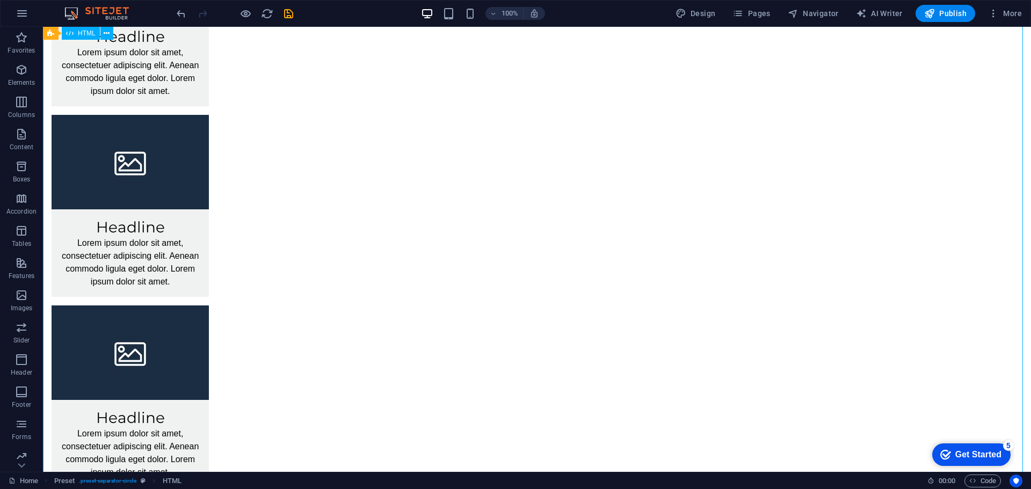
click at [93, 38] on div "HTML" at bounding box center [81, 33] width 38 height 13
click at [86, 34] on span "HTML" at bounding box center [87, 33] width 18 height 6
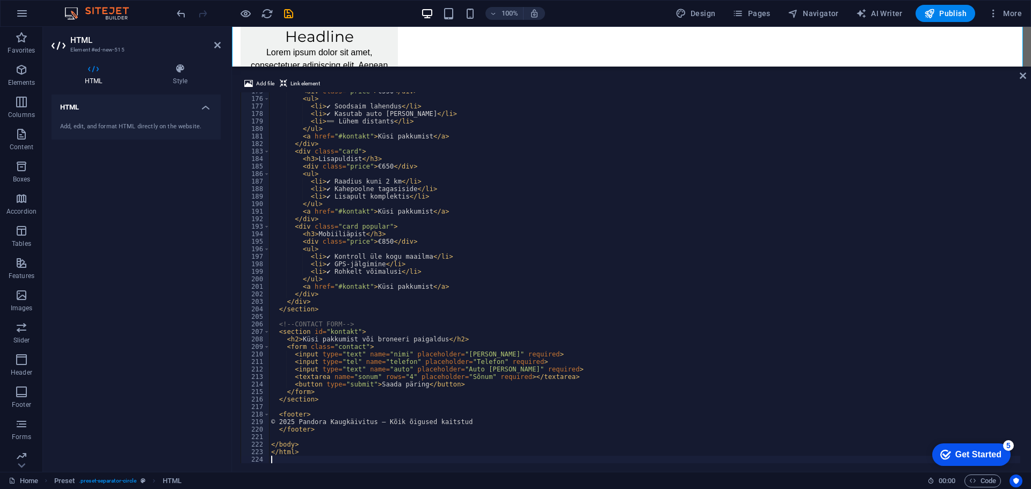
click at [384, 223] on div "< div class = "price" > €550 </ div > < ul > < li > ✔ Soodsaim lahendus </ li >…" at bounding box center [644, 281] width 751 height 386
type textarea "</html>"
click at [1019, 73] on div "Add file Link element 175 176 177 178 179 180 181 182 183 184 185 186 187 188 1…" at bounding box center [631, 270] width 799 height 403
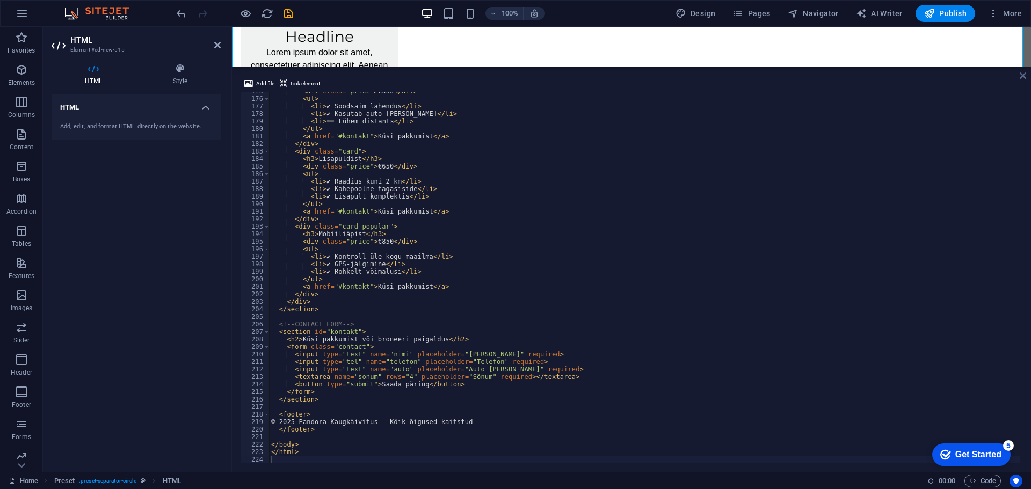
click at [1021, 75] on icon at bounding box center [1023, 75] width 6 height 9
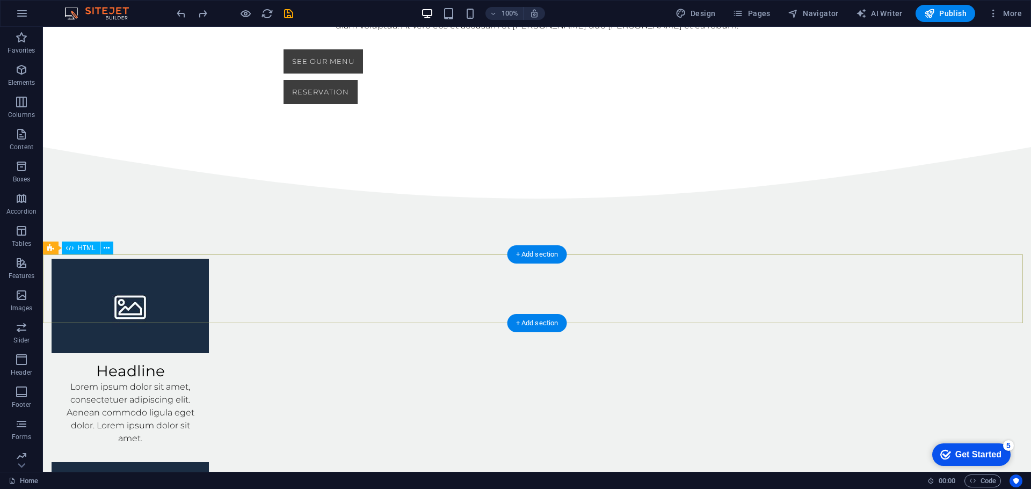
scroll to position [806, 0]
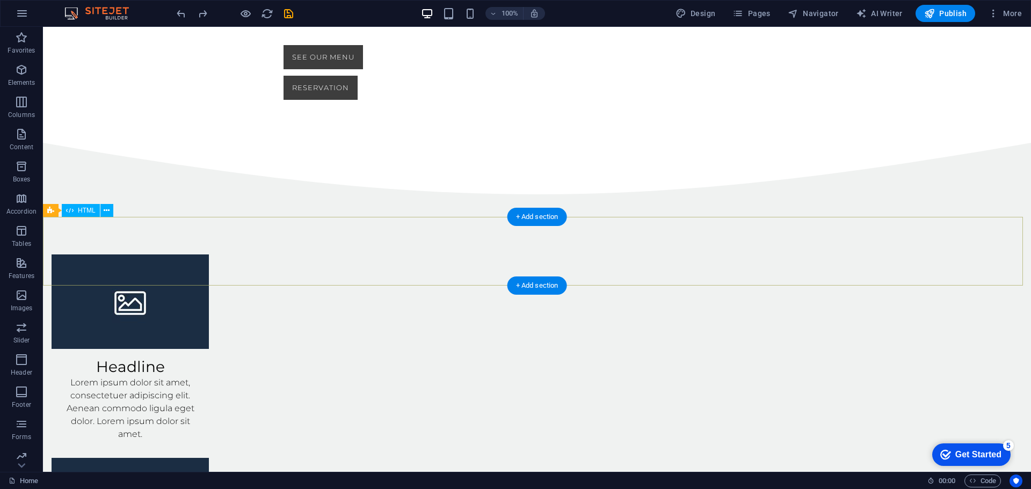
click at [90, 212] on span "HTML" at bounding box center [87, 210] width 18 height 6
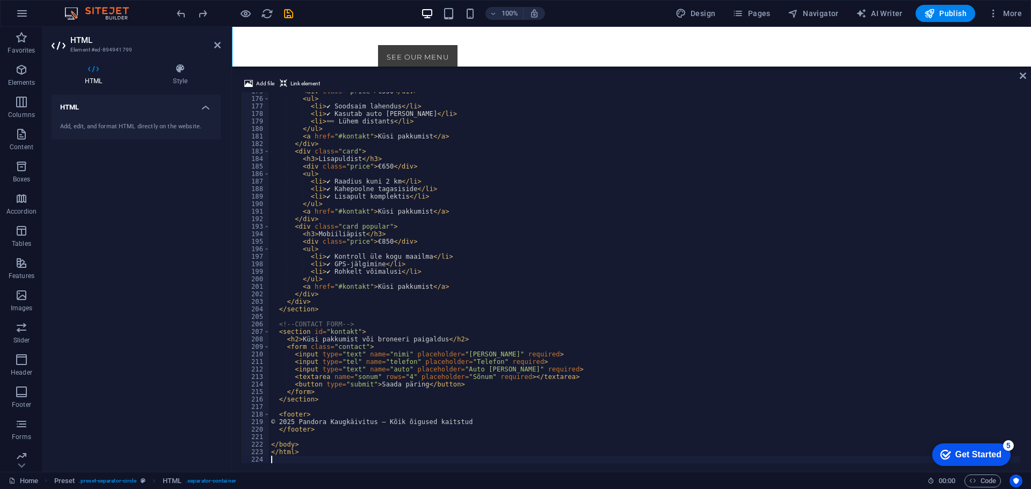
click at [90, 212] on div "HTML Add, edit, and format HTML directly on the website." at bounding box center [136, 279] width 169 height 369
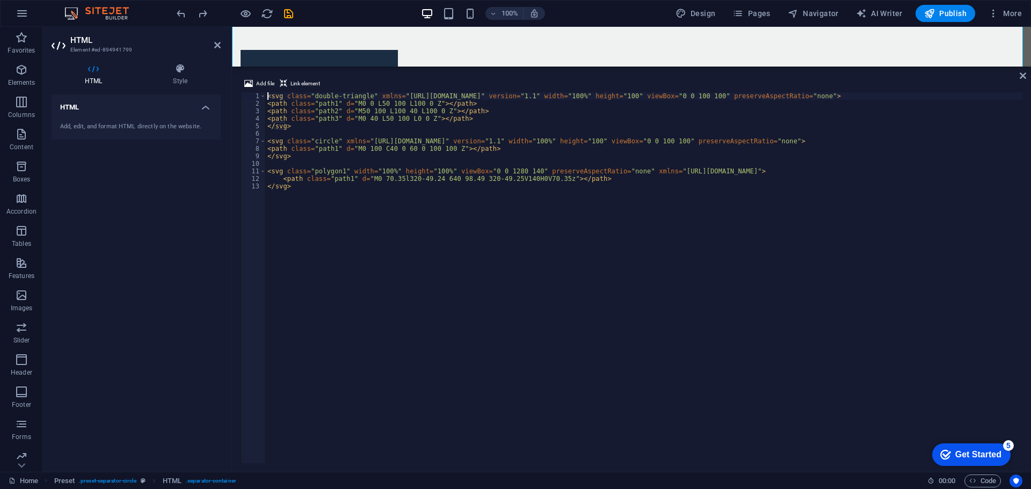
click at [554, 227] on div "< svg class = "double-triangle" xmlns = "[URL][DOMAIN_NAME]" version = "1.1" wi…" at bounding box center [643, 285] width 757 height 386
type textarea ".muted{color:var(--muted)}"
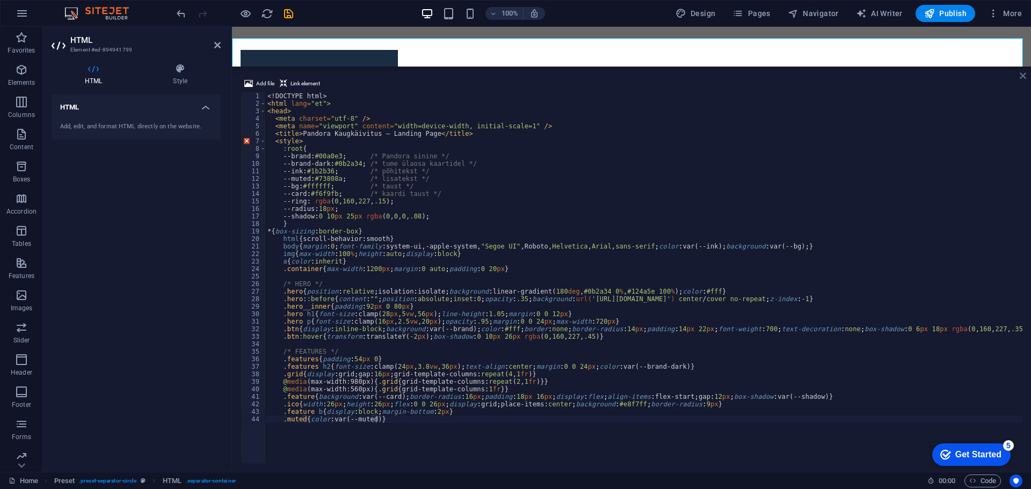
click at [1024, 73] on icon at bounding box center [1023, 75] width 6 height 9
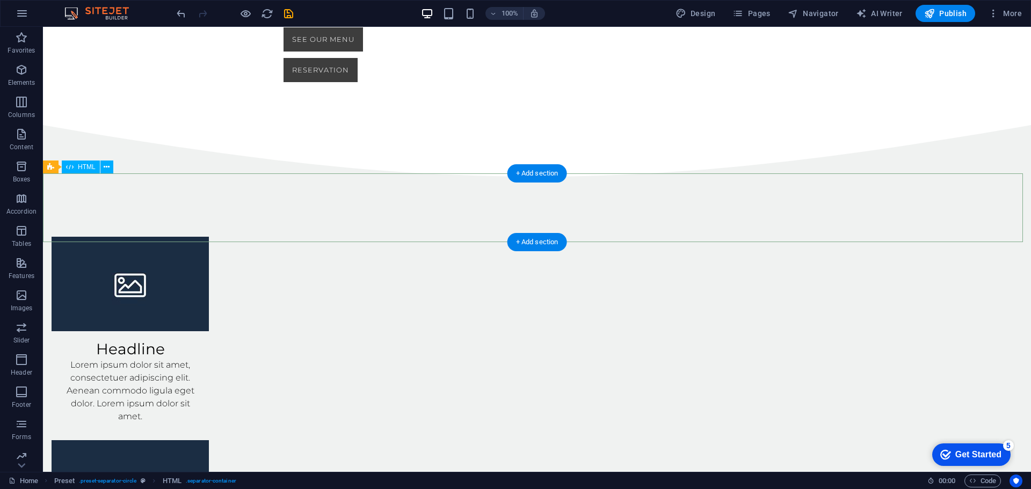
scroll to position [836, 0]
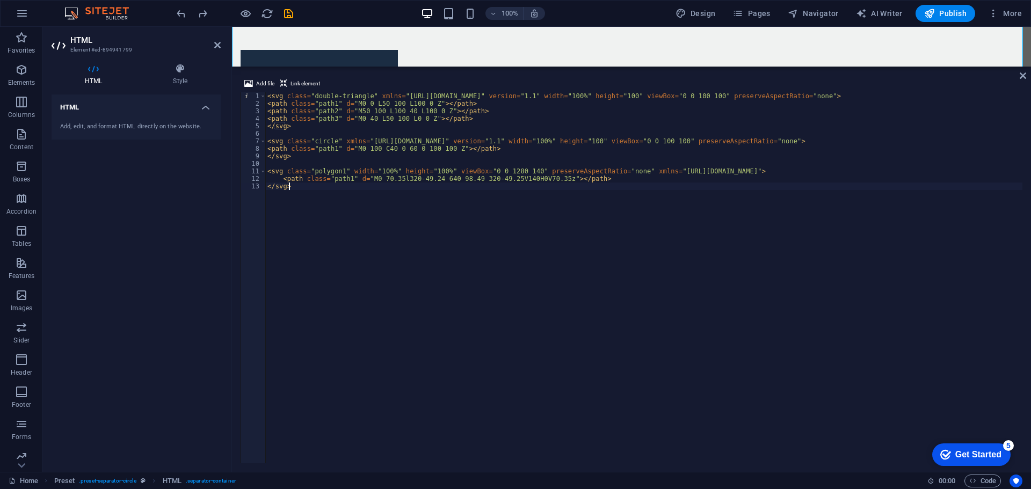
click at [643, 225] on div "< svg class = "double-triangle" xmlns = "[URL][DOMAIN_NAME]" version = "1.1" wi…" at bounding box center [643, 284] width 757 height 384
type textarea "</svg>"
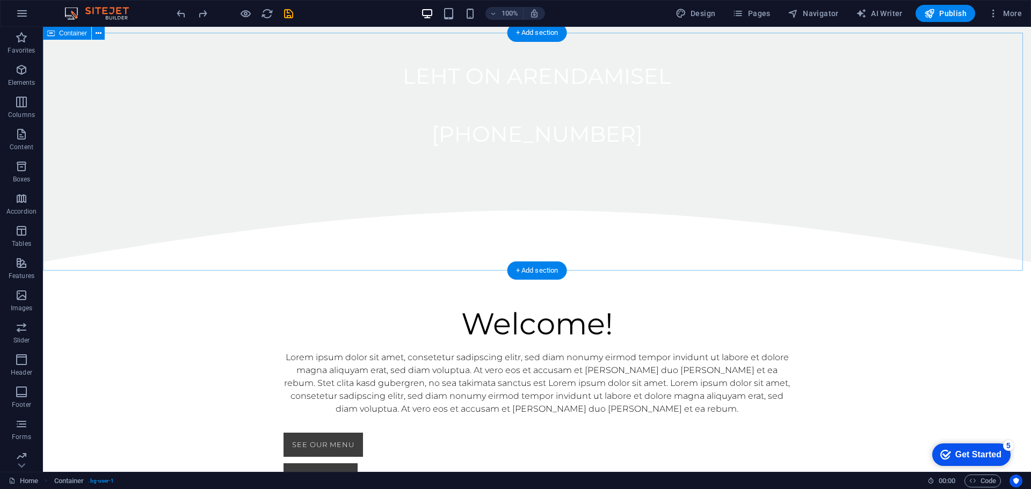
scroll to position [402, 0]
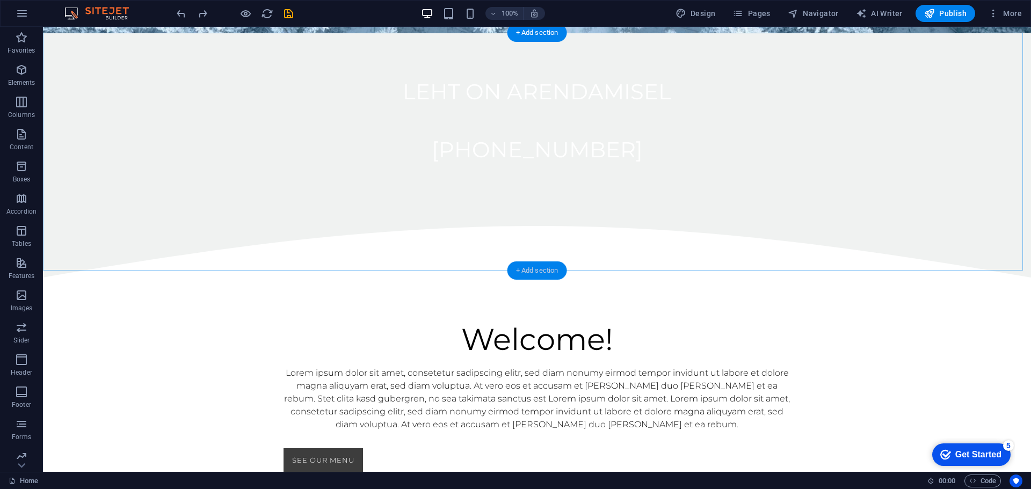
click at [533, 269] on div "+ Add section" at bounding box center [538, 271] width 60 height 18
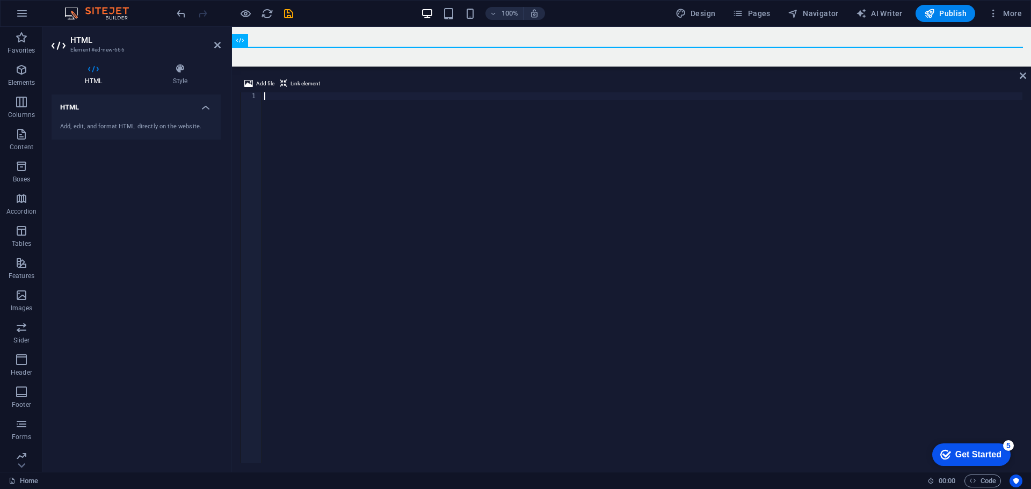
scroll to position [626, 0]
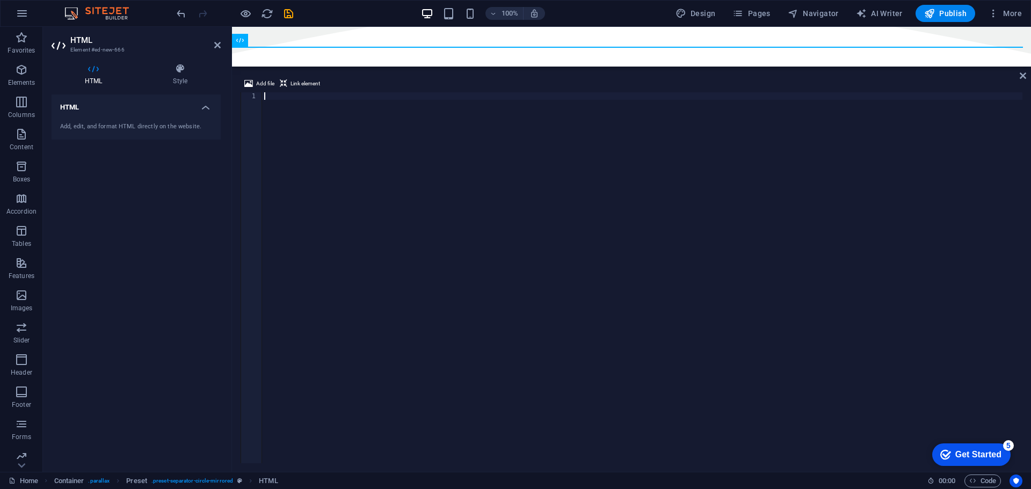
type textarea ".muted{color:var(--muted)}"
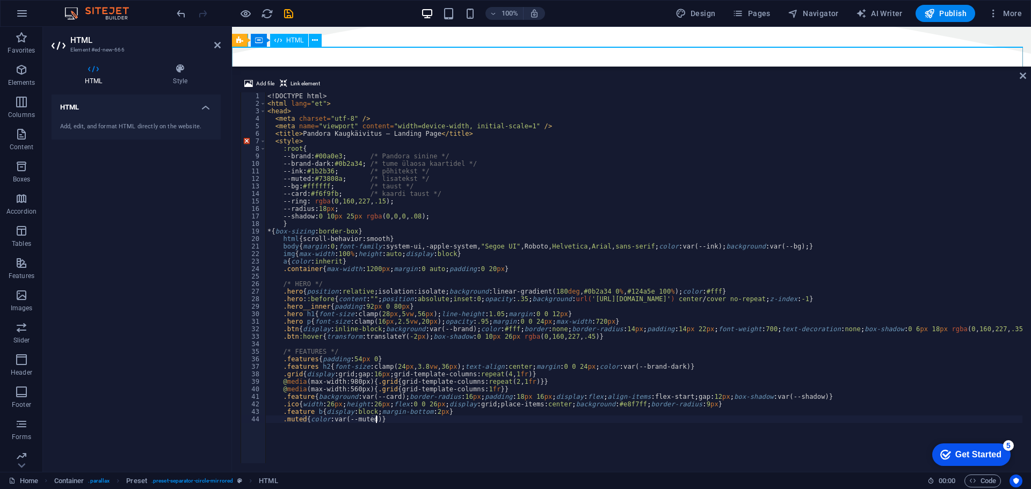
click at [663, 322] on div at bounding box center [631, 356] width 799 height 69
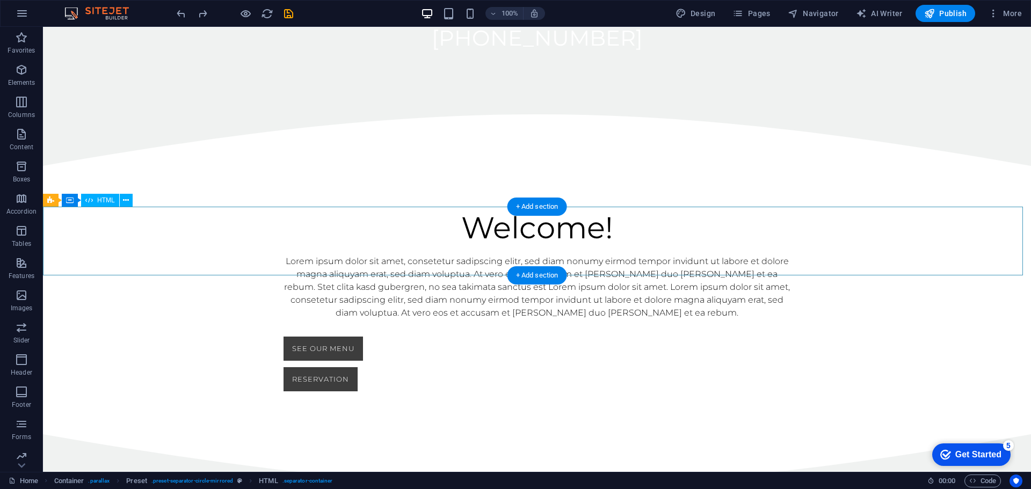
scroll to position [424, 0]
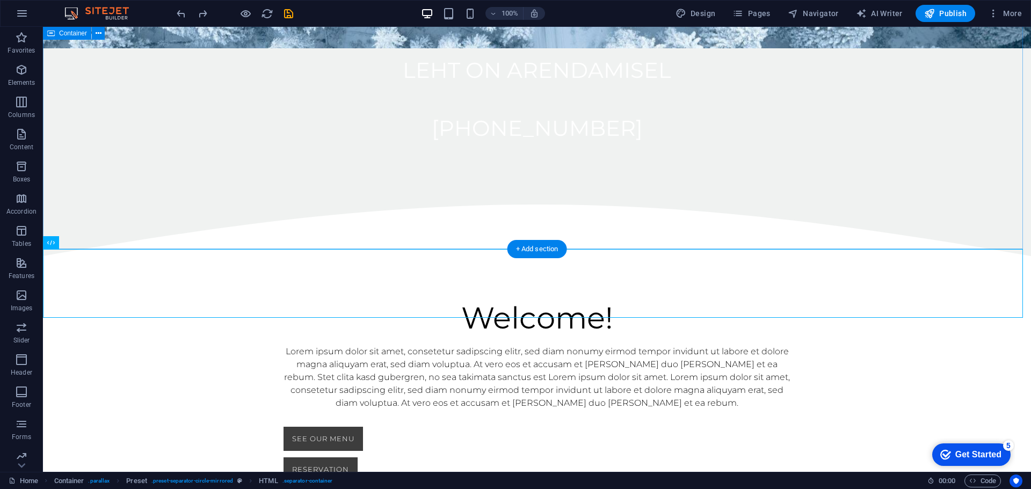
click at [834, 256] on div "Welcome! Lorem ipsum dolor sit amet, consetetur sadipscing elitr, sed diam nonu…" at bounding box center [537, 390] width 988 height 269
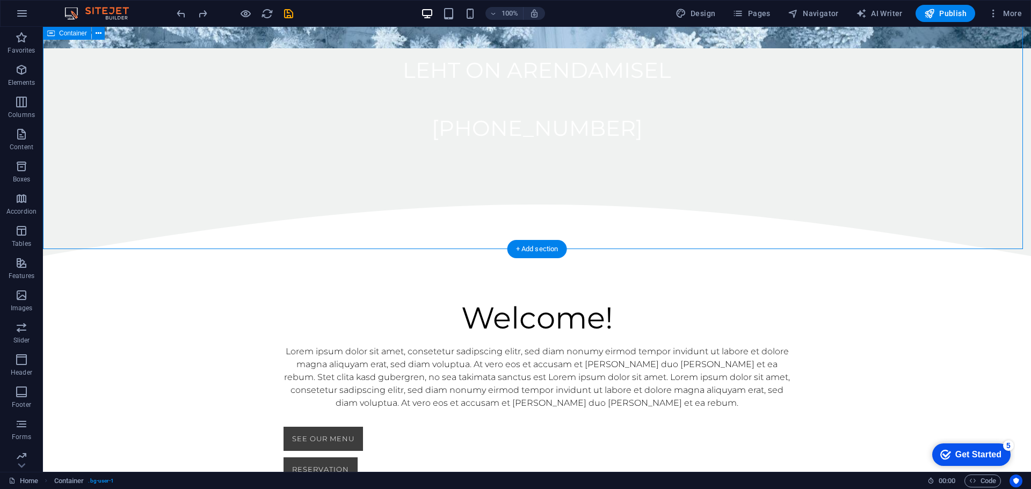
click at [841, 256] on div "Welcome! Lorem ipsum dolor sit amet, consetetur sadipscing elitr, sed diam nonu…" at bounding box center [537, 390] width 988 height 269
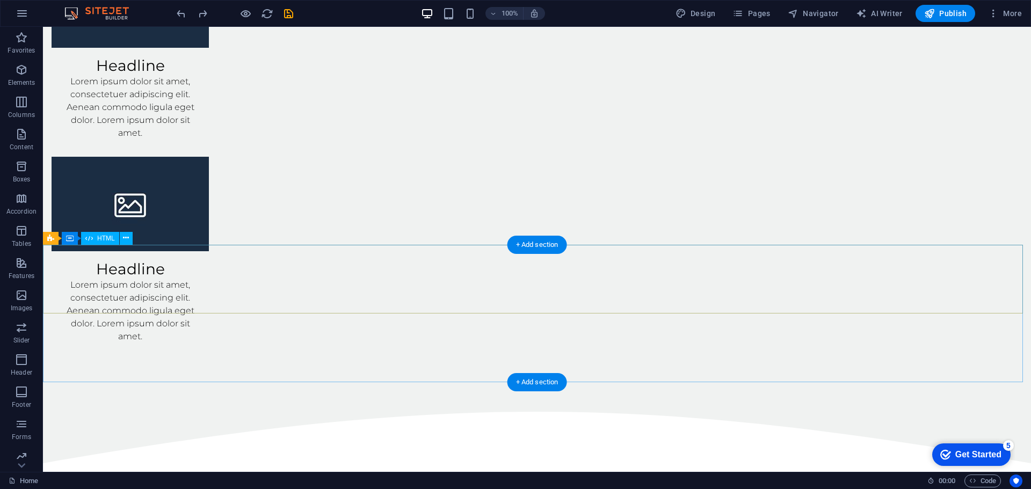
scroll to position [1369, 0]
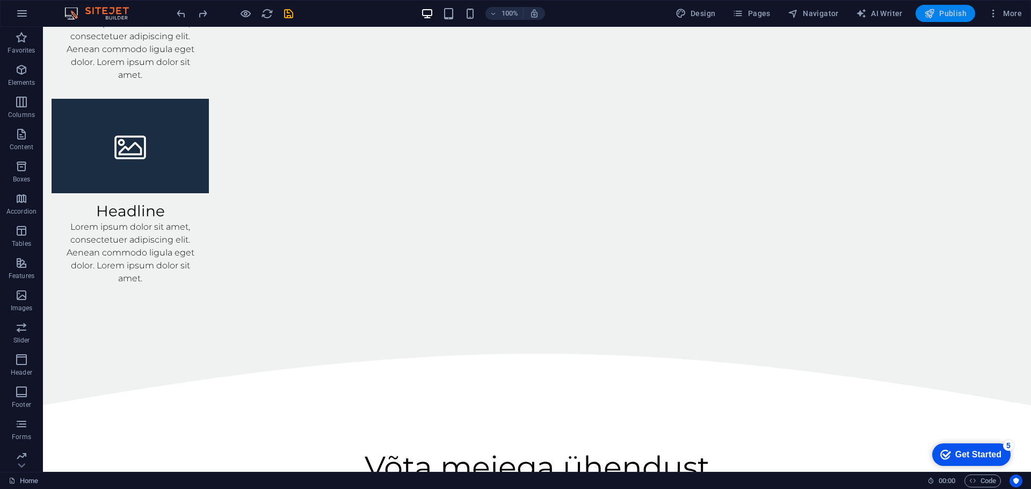
click at [970, 16] on button "Publish" at bounding box center [946, 13] width 60 height 17
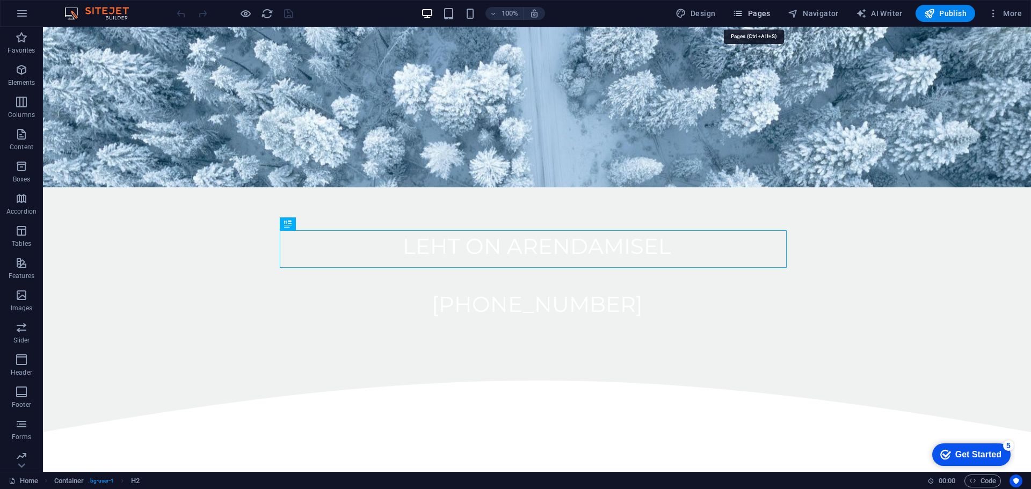
click at [757, 13] on span "Pages" at bounding box center [752, 13] width 38 height 11
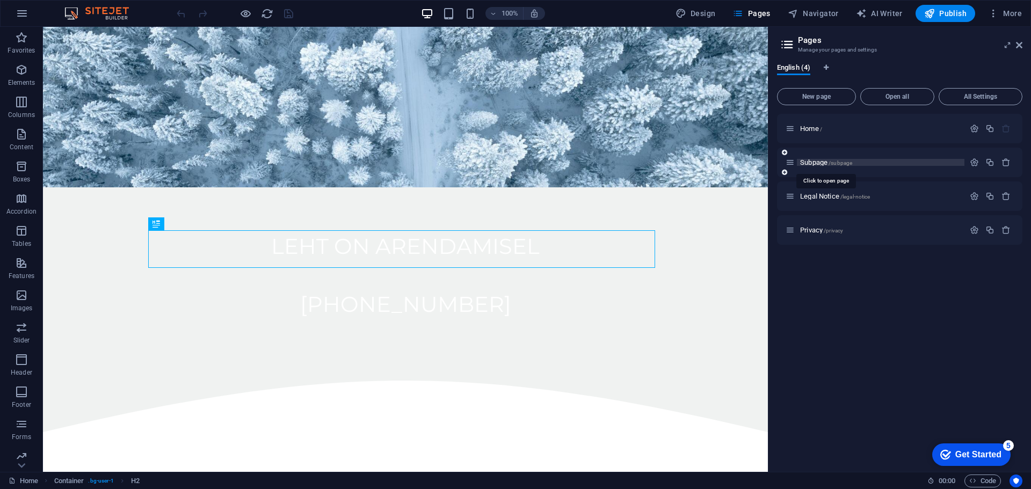
click at [818, 162] on span "Subpage /subpage" at bounding box center [826, 162] width 52 height 8
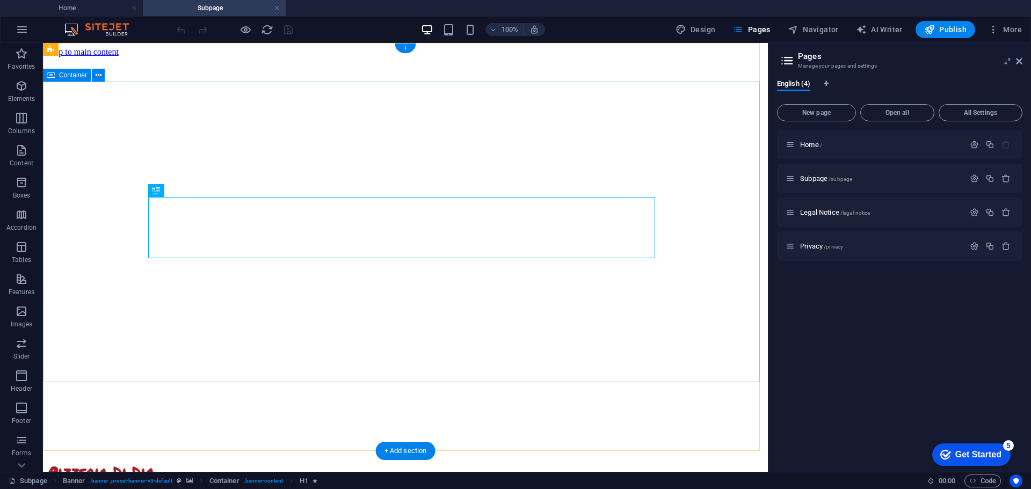
drag, startPoint x: 361, startPoint y: 104, endPoint x: 357, endPoint y: 93, distance: 10.9
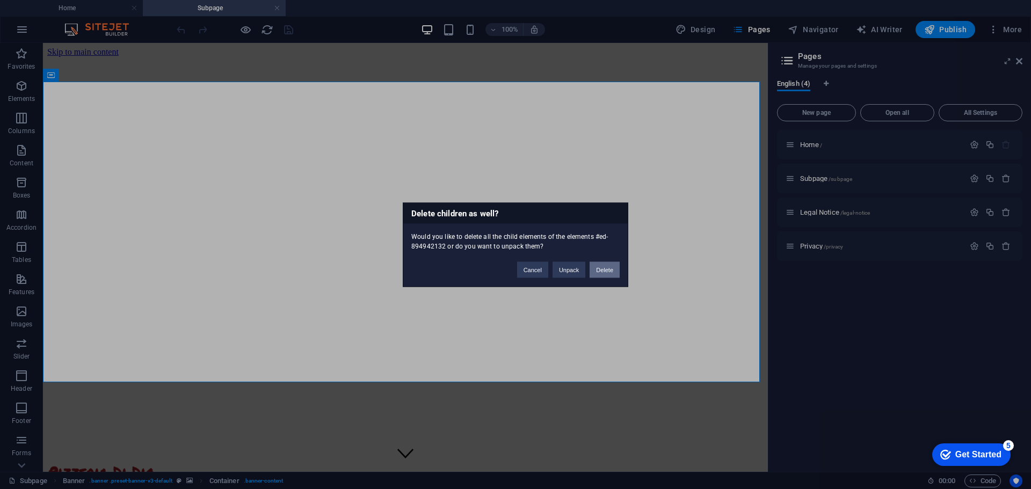
click at [604, 270] on button "Delete" at bounding box center [605, 270] width 30 height 16
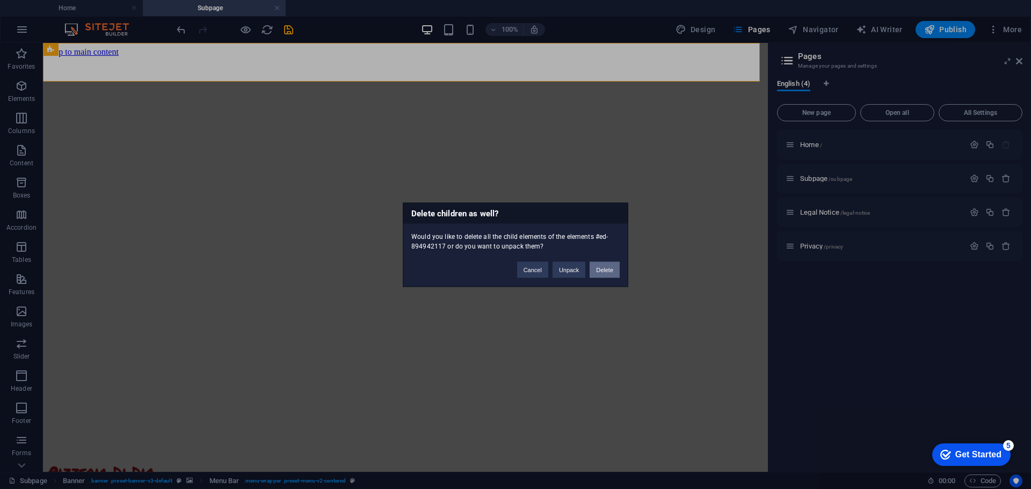
click at [614, 269] on button "Delete" at bounding box center [605, 270] width 30 height 16
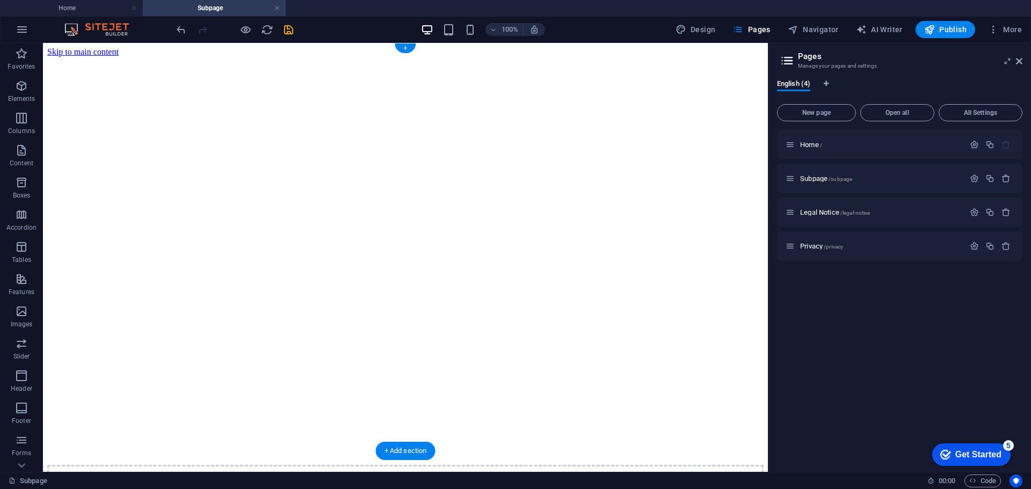
click at [297, 57] on figure at bounding box center [405, 57] width 717 height 0
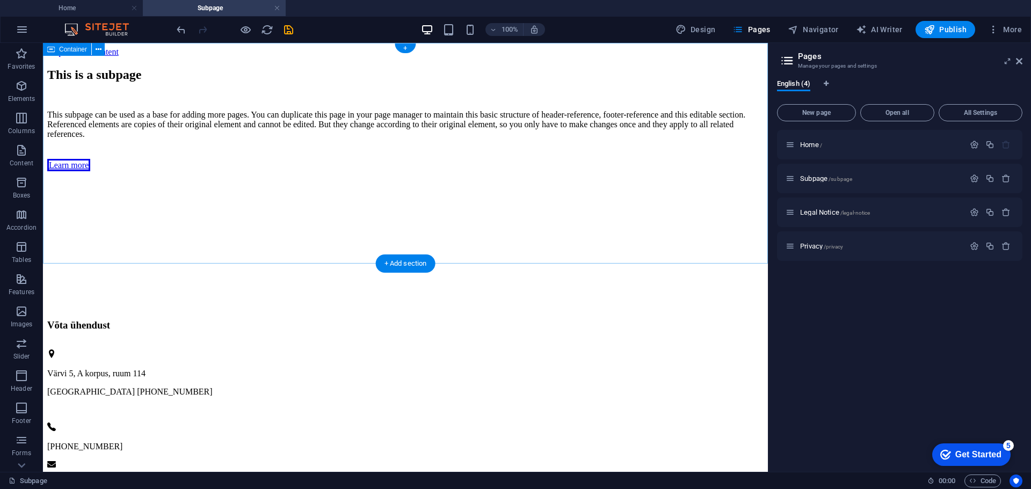
click at [313, 80] on div "This is a subpage This subpage can be used as a base for adding more pages. You…" at bounding box center [405, 119] width 717 height 103
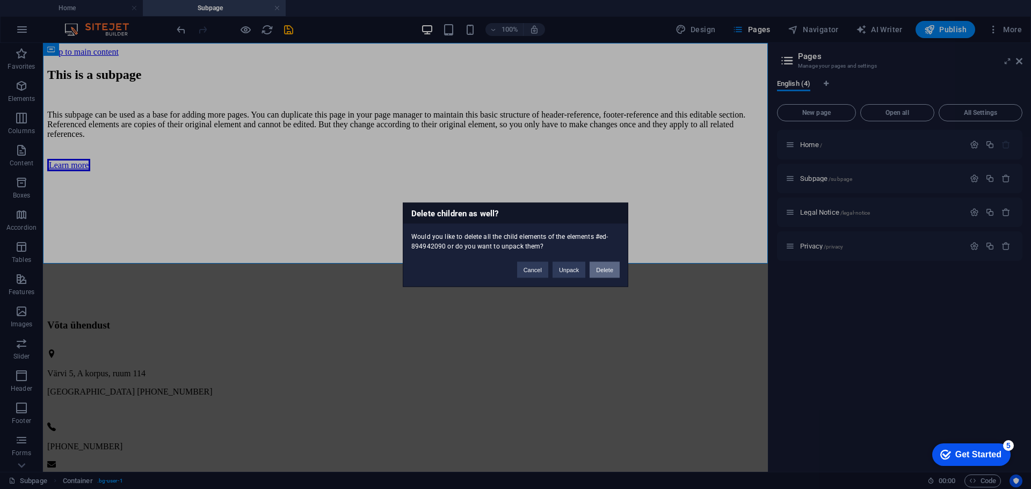
click at [613, 272] on button "Delete" at bounding box center [605, 270] width 30 height 16
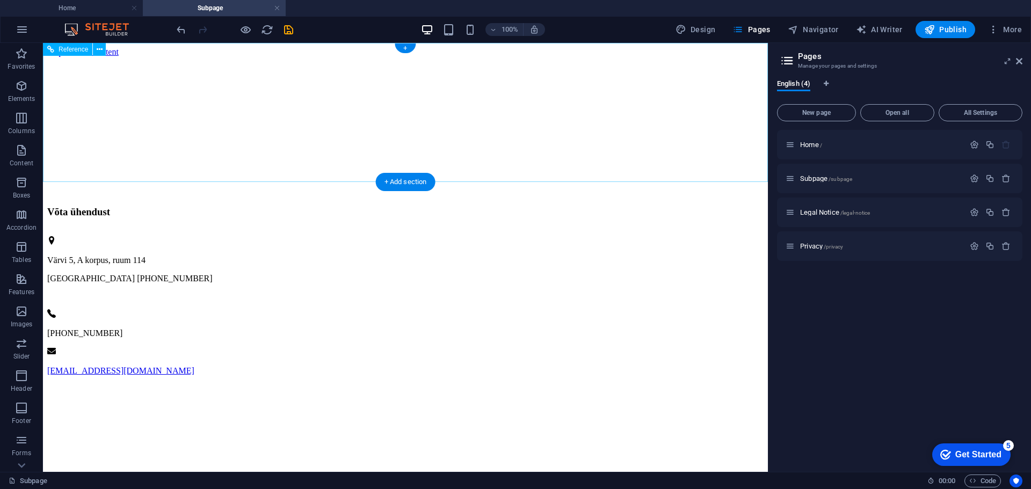
click at [309, 309] on div "[PHONE_NUMBER]" at bounding box center [405, 323] width 717 height 29
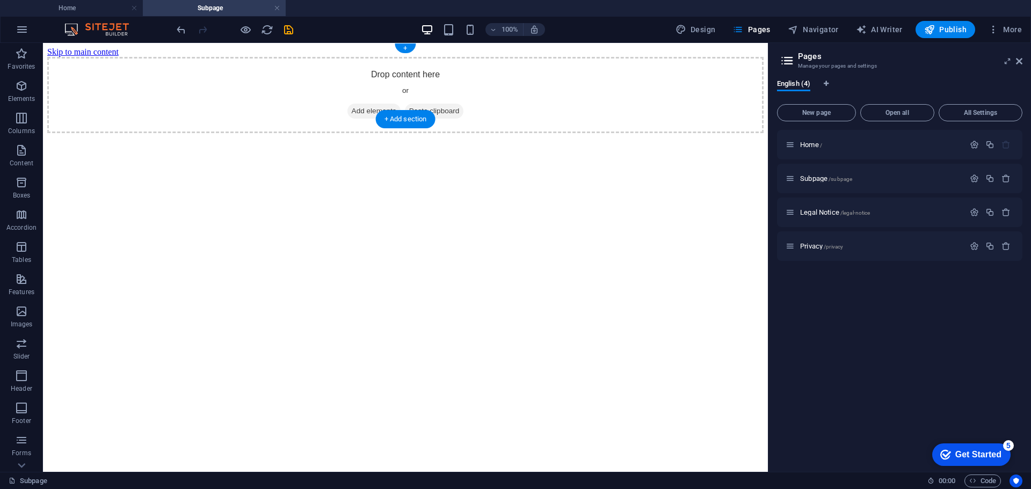
click at [367, 104] on span "Add elements" at bounding box center [374, 111] width 53 height 15
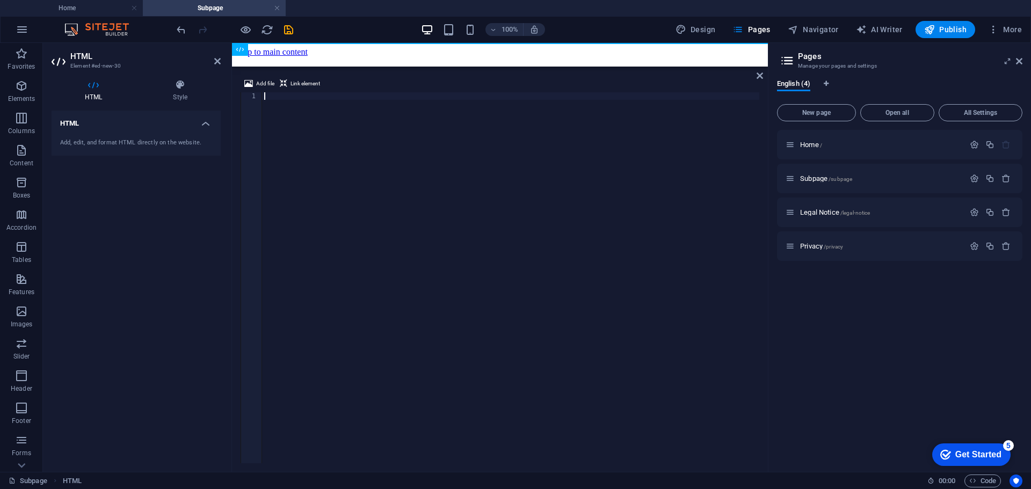
type textarea ".muted{color:var(--muted)}"
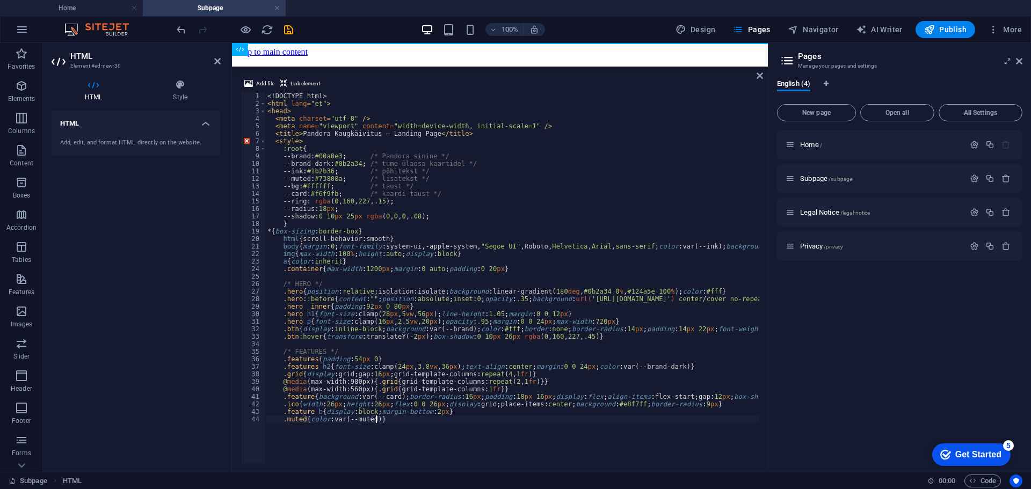
click at [683, 52] on html "Skip to main content" at bounding box center [500, 52] width 536 height 18
click at [757, 73] on icon at bounding box center [760, 75] width 6 height 9
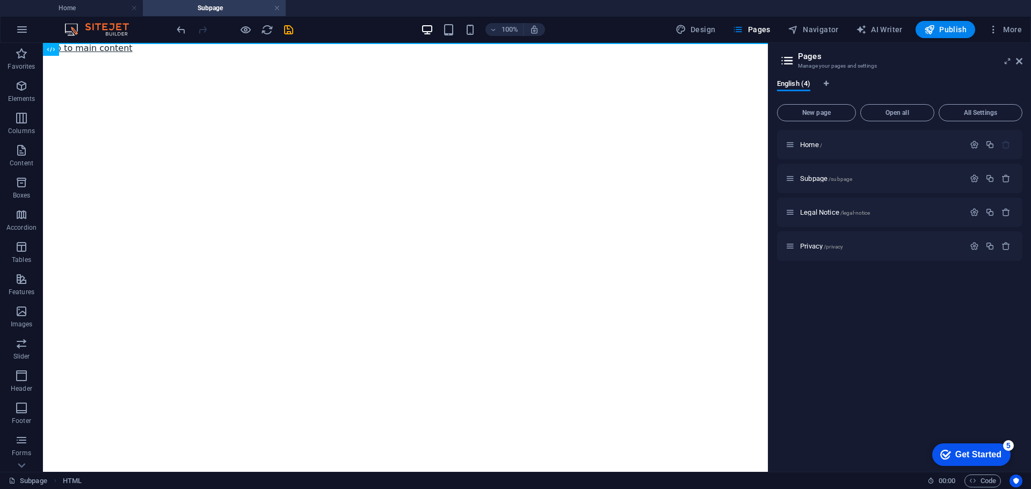
click at [544, 53] on html "Skip to main content Pandora Kaugkäivitus – Landing Page" at bounding box center [405, 48] width 725 height 10
click at [448, 53] on html "Skip to main content Pandora Kaugkäivitus – Landing Page" at bounding box center [405, 48] width 725 height 10
click at [57, 47] on div "HTML" at bounding box center [62, 49] width 38 height 13
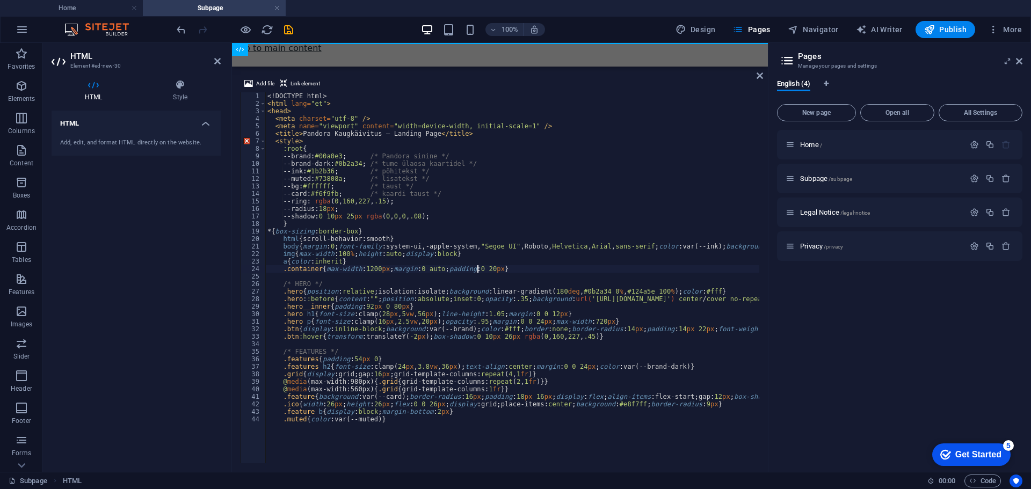
click at [477, 266] on div "<! DOCTYPE html > < html lang = "et" > < head > < meta charset = "utf-8" /> < m…" at bounding box center [708, 284] width 887 height 384
click at [512, 249] on div "<! DOCTYPE html > < html lang = "et" > < head > < meta charset = "utf-8" /> < m…" at bounding box center [708, 284] width 887 height 384
type textarea ".feature b{display:block;margin-bottom:2px} .muted{color:var(--muted)}"
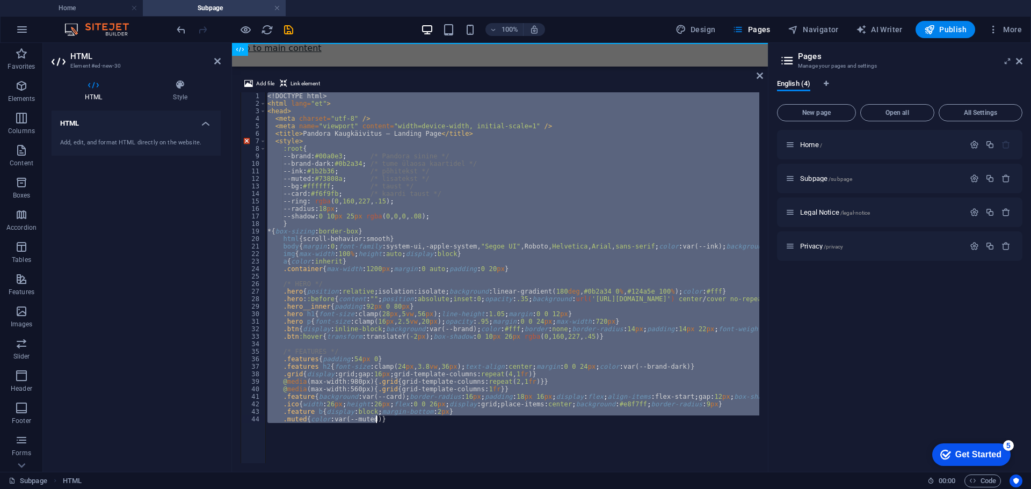
paste textarea
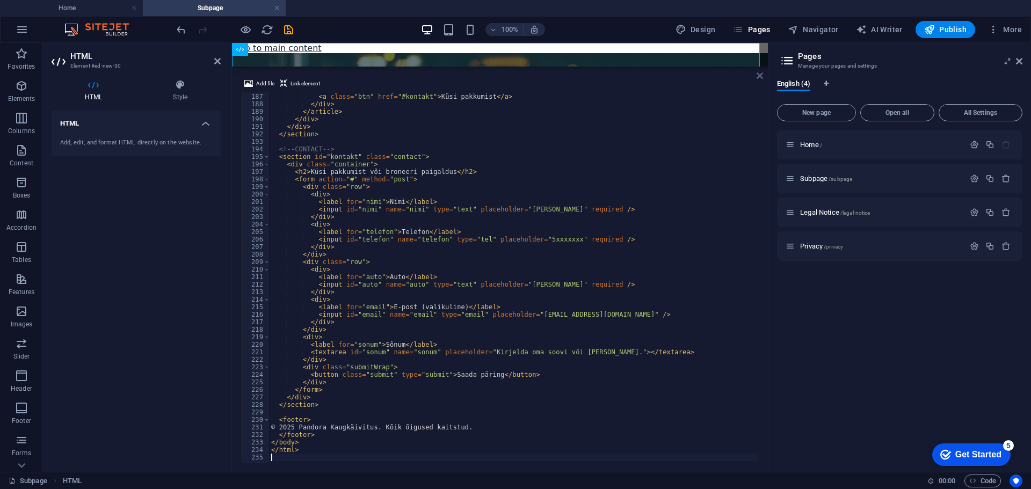
click at [758, 73] on icon at bounding box center [760, 75] width 6 height 9
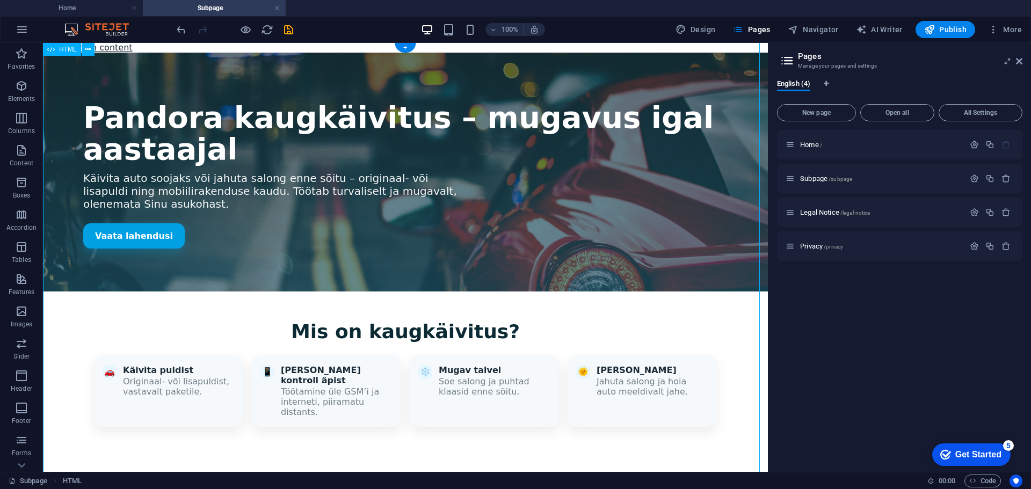
scroll to position [0, 0]
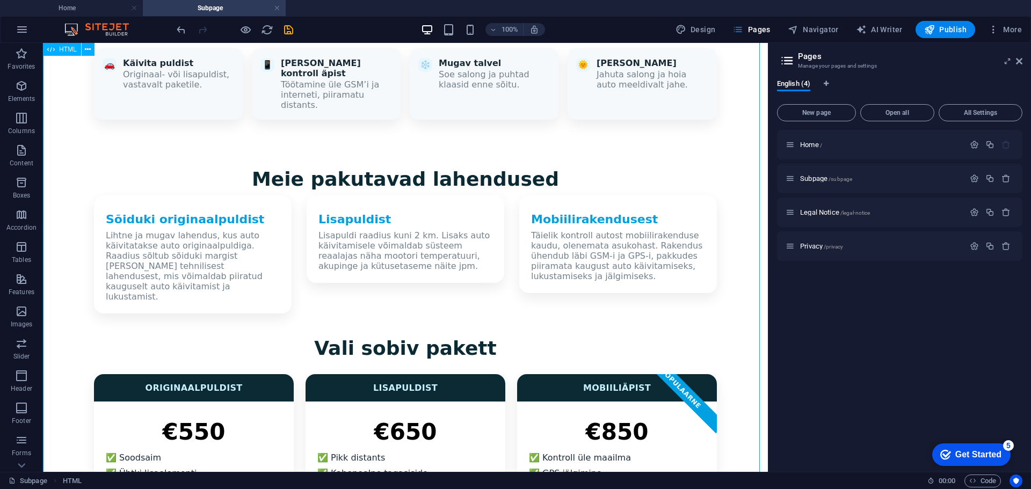
scroll to position [322, 0]
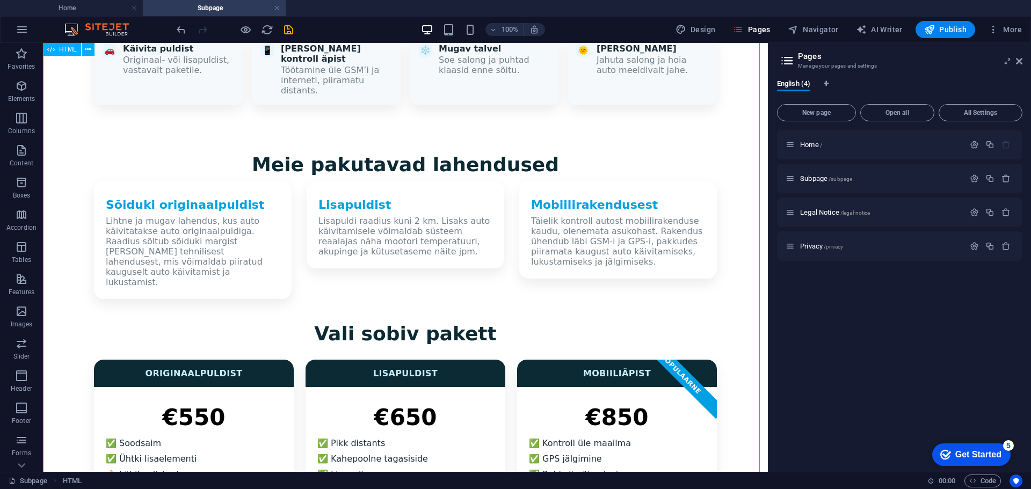
click at [169, 182] on div "Pandora Kaugkäivitus – Landing Page Pandora kaugkäivitus – mugavus igal aastaaj…" at bounding box center [405, 320] width 725 height 1178
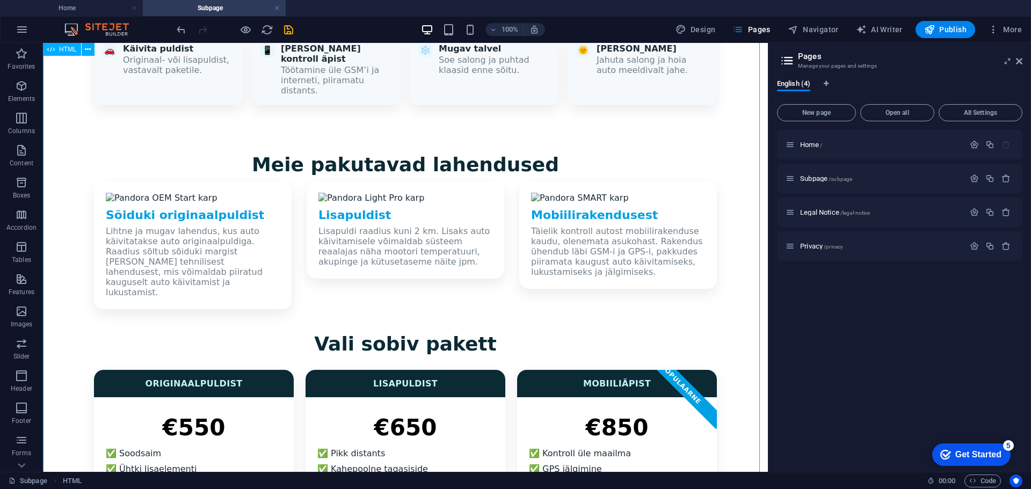
click at [169, 182] on div "Pandora Kaugkäivitus – Landing Page Pandora kaugkäivitus – mugavus igal aastaaj…" at bounding box center [405, 325] width 725 height 1188
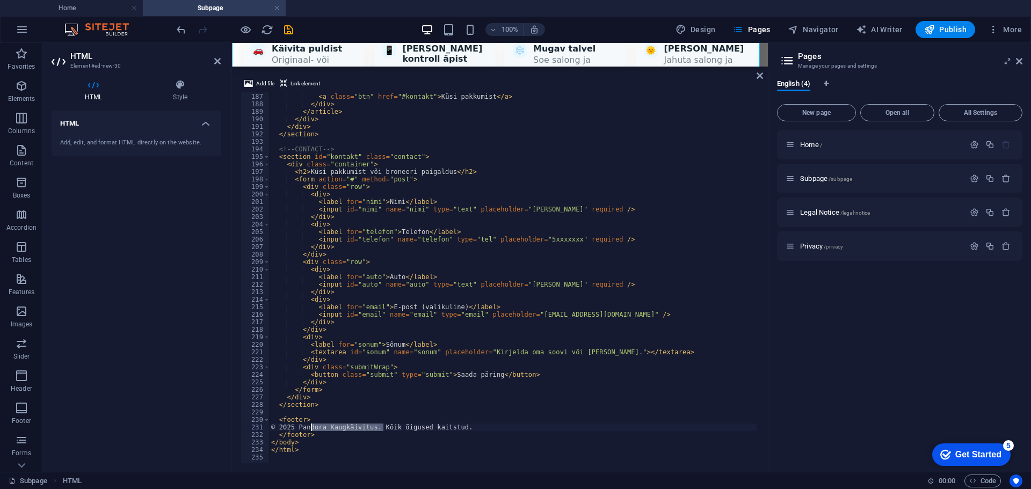
drag, startPoint x: 382, startPoint y: 427, endPoint x: 312, endPoint y: 430, distance: 71.0
click at [312, 430] on div "</ ul > < a class = "btn" href = "#kontakt" > Küsi pakkumist </ a > </ div > </…" at bounding box center [712, 277] width 887 height 384
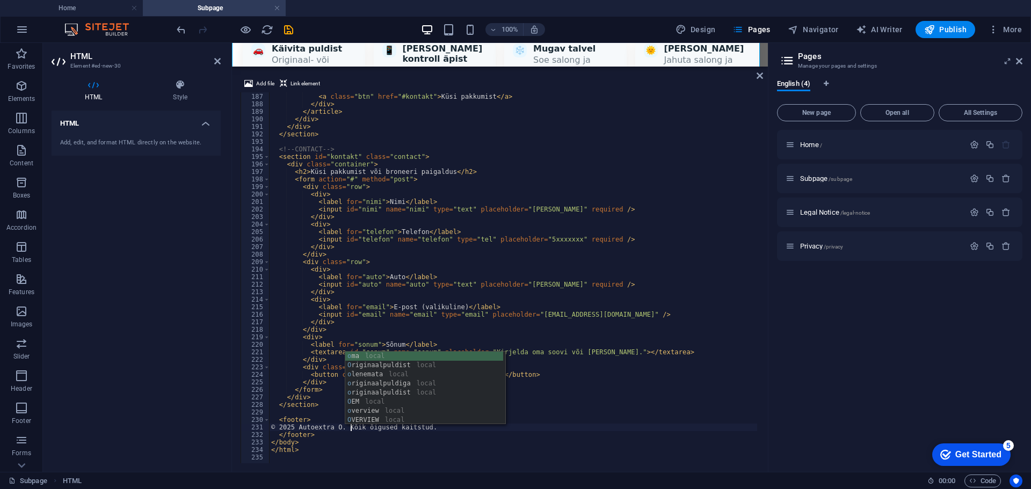
scroll to position [0, 6]
type textarea "© 2025 Autoextra OÜ. Kõik õigused kaitstud."
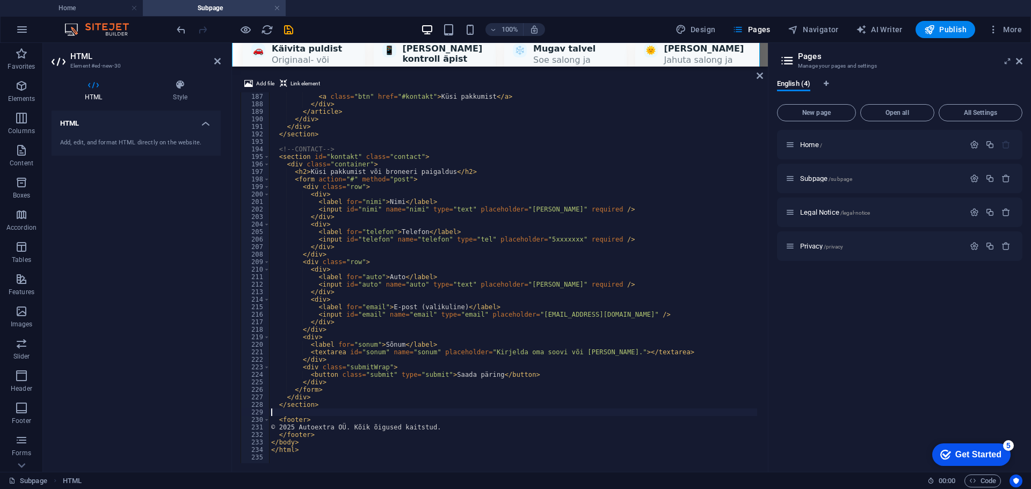
click at [454, 414] on div "</ ul > < a class = "btn" href = "#kontakt" > Küsi pakkumist </ a > </ div > </…" at bounding box center [712, 277] width 887 height 384
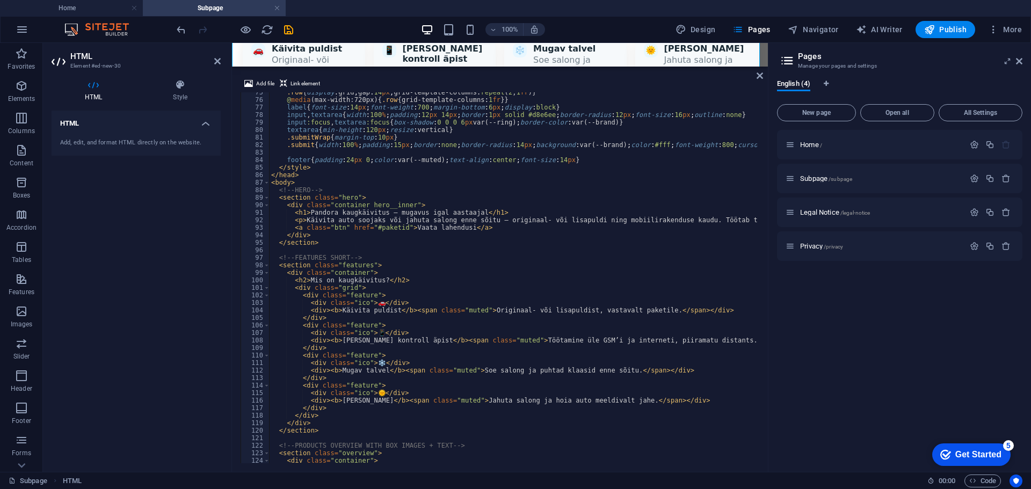
scroll to position [528, 0]
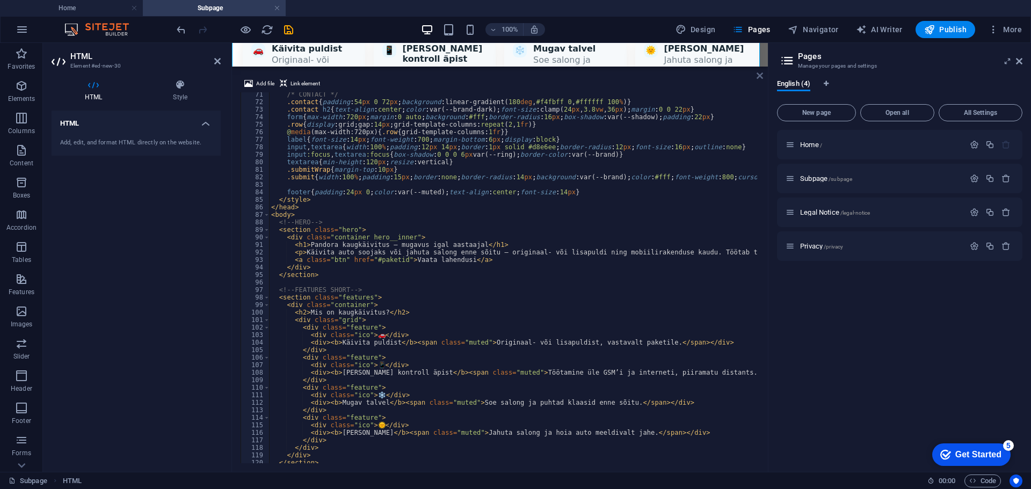
click at [760, 74] on icon at bounding box center [760, 75] width 6 height 9
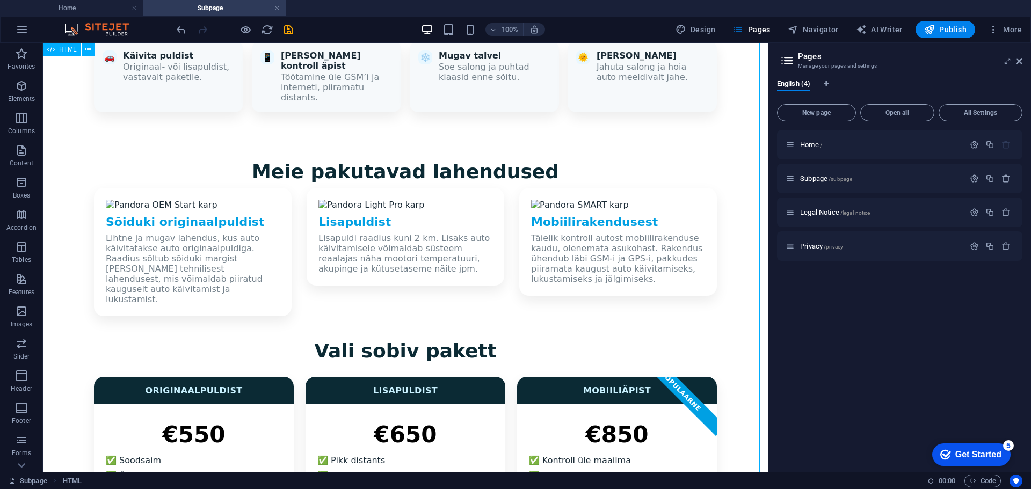
click at [610, 312] on div "Pandora Kaugkäivitus – Landing Page Pandora kaugkäivitus – mugavus igal aastaaj…" at bounding box center [405, 332] width 725 height 1188
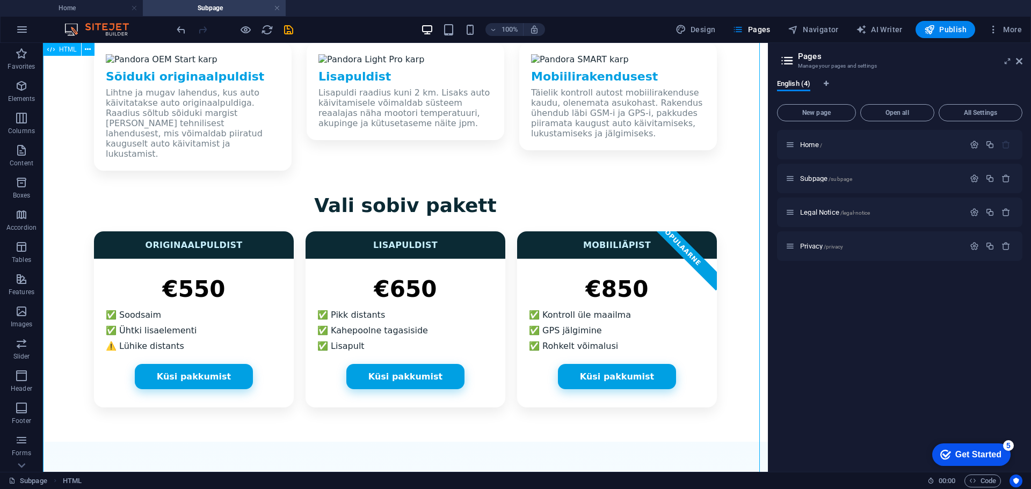
scroll to position [484, 0]
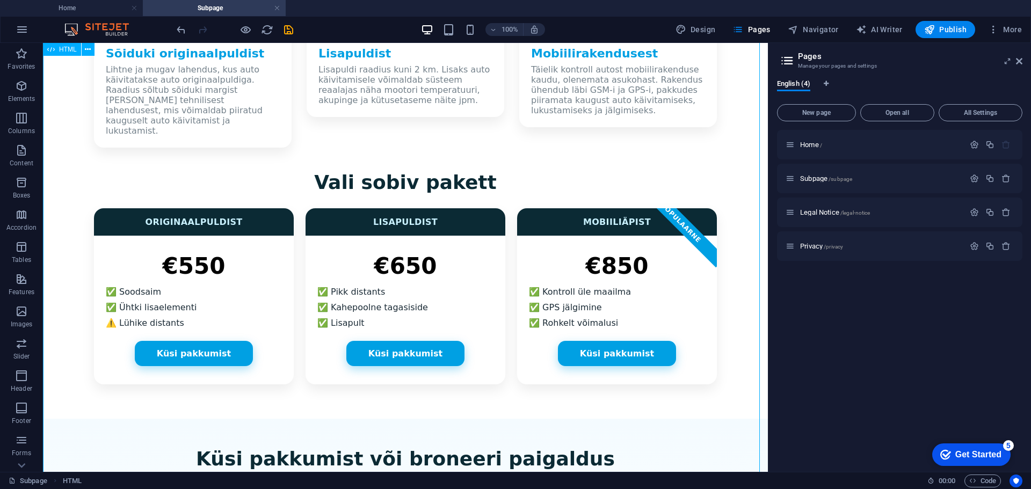
click at [546, 191] on div "Pandora Kaugkäivitus – Landing Page Pandora kaugkäivitus – mugavus igal aastaaj…" at bounding box center [405, 163] width 725 height 1188
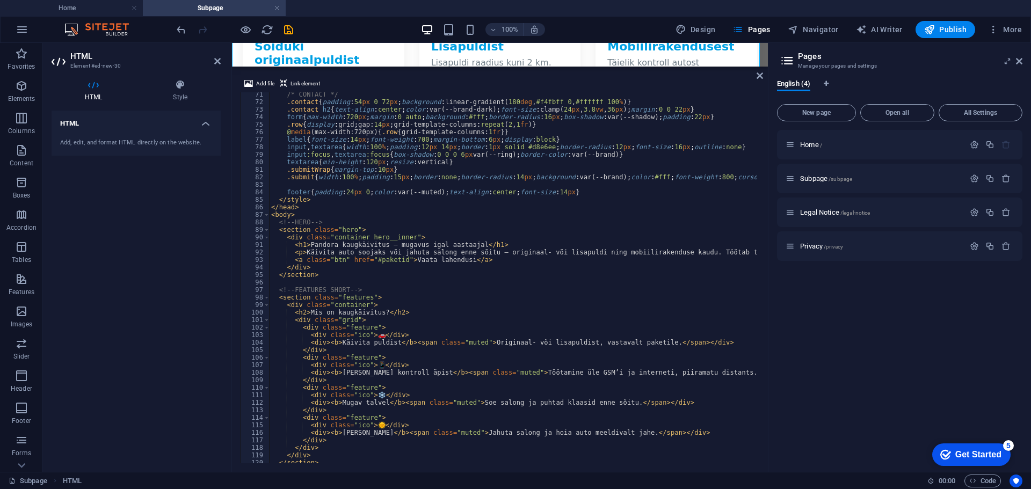
scroll to position [505, 0]
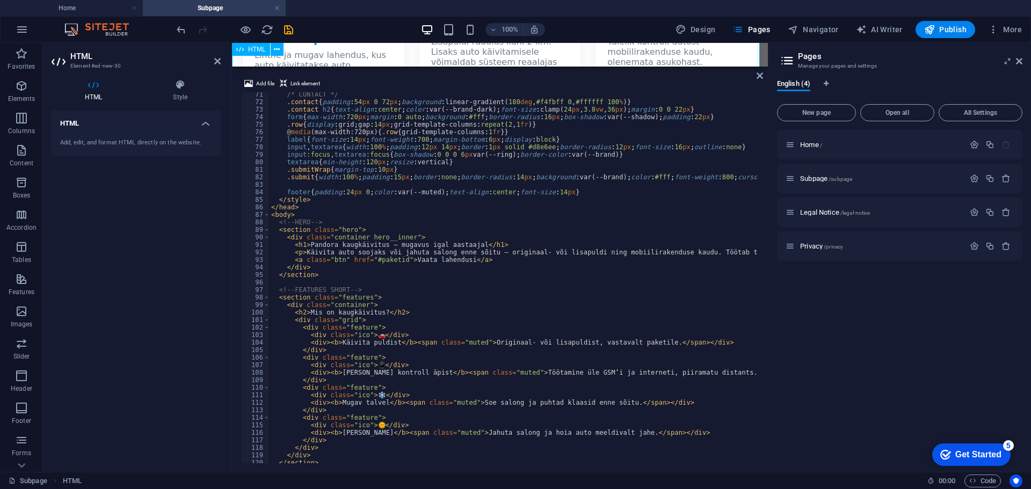
click at [669, 55] on div "Pandora Kaugkäivitus – Landing Page Pandora kaugkäivitus – mugavus igal aastaaj…" at bounding box center [500, 150] width 536 height 1205
click at [757, 71] on icon at bounding box center [760, 75] width 6 height 9
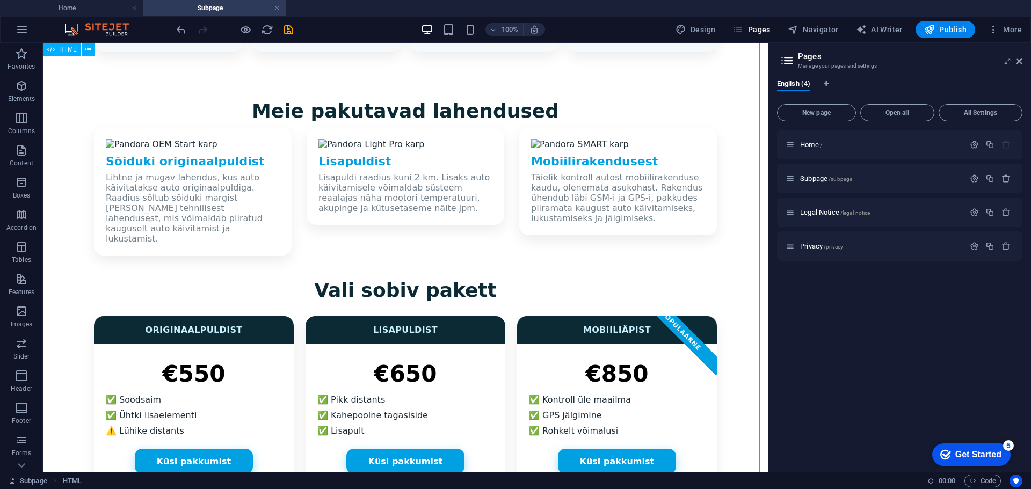
scroll to position [430, 0]
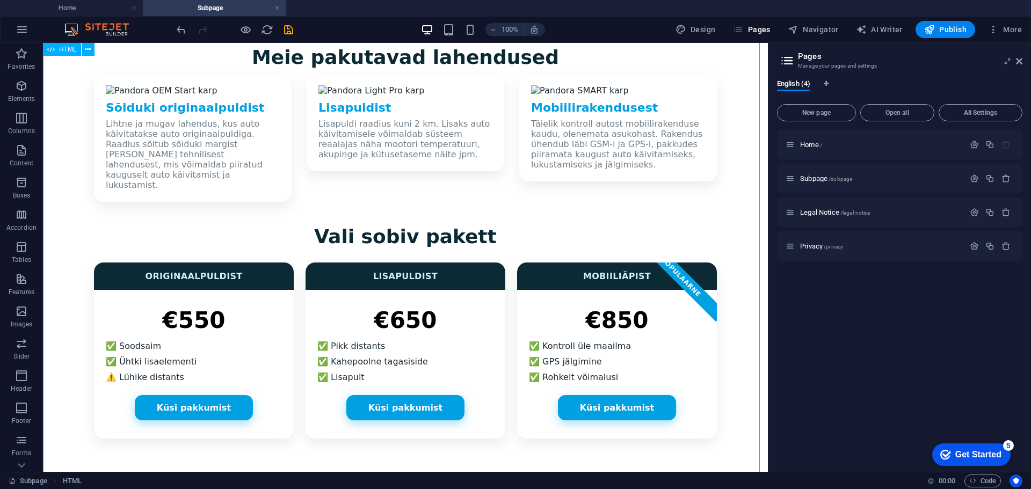
click at [529, 247] on div "Pandora Kaugkäivitus – Landing Page Pandora kaugkäivitus – mugavus igal aastaaj…" at bounding box center [405, 217] width 725 height 1188
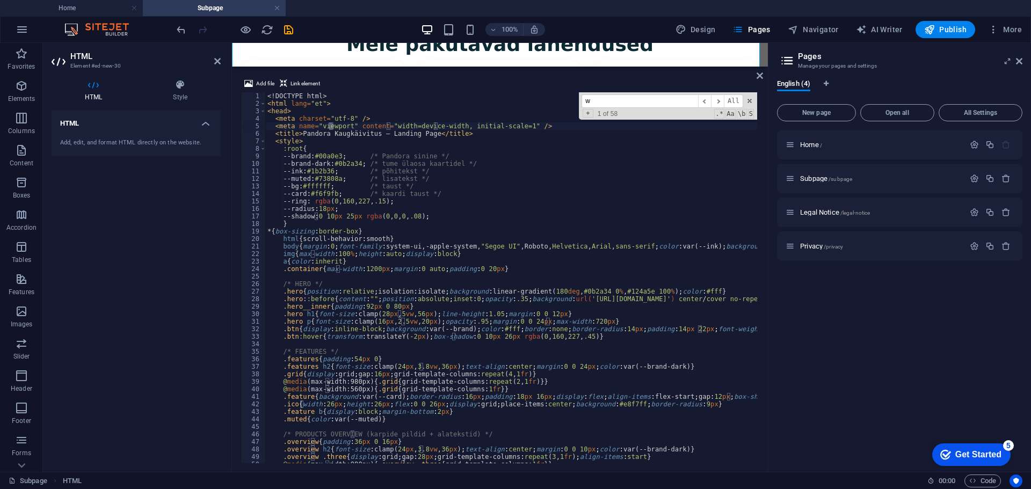
scroll to position [0, 0]
type input "widg"
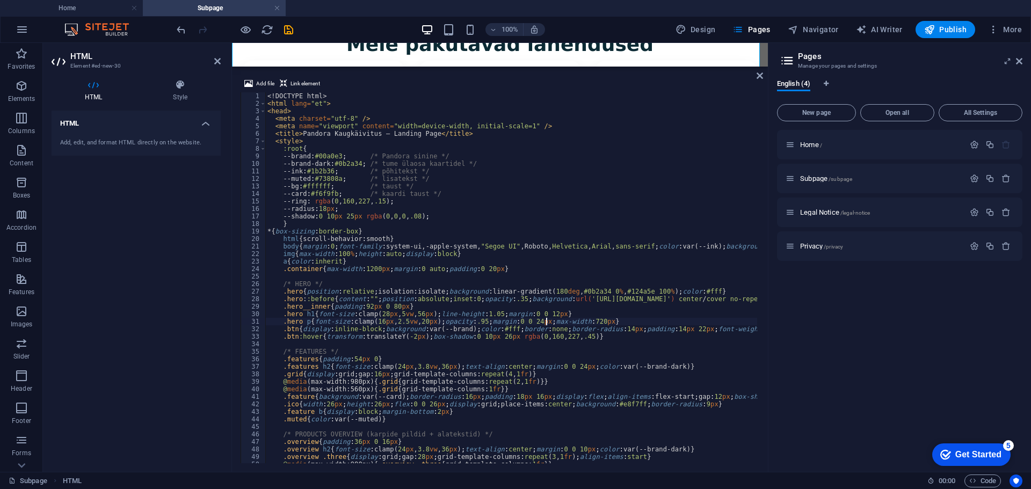
type textarea ".hero p{font-size:clamp(16px,2.5vw,20px);opacity:.95;margin:0 0 24px;max-width:…"
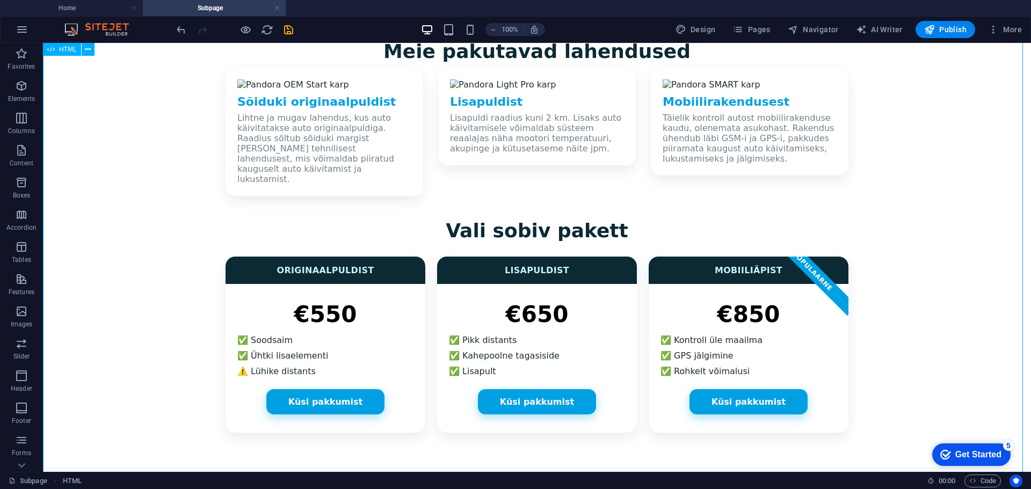
scroll to position [430, 0]
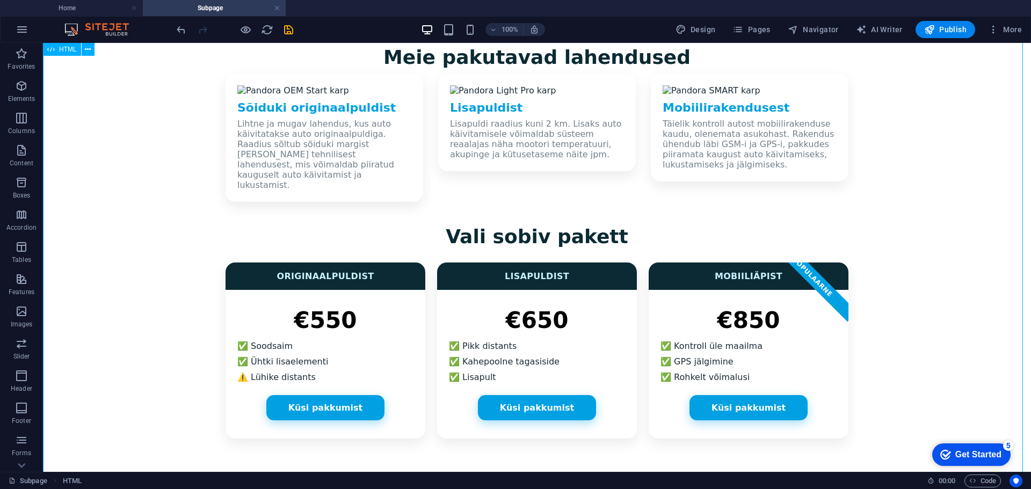
click at [897, 237] on div "Pandora Kaugkäivitus – Landing Page Pandora kaugkäivitus – mugavus igal aastaaj…" at bounding box center [537, 217] width 988 height 1188
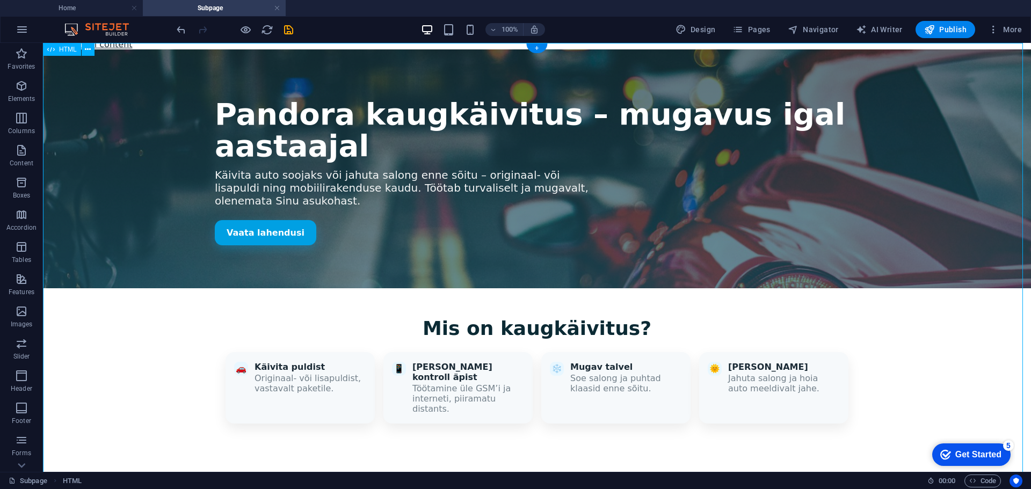
scroll to position [0, 0]
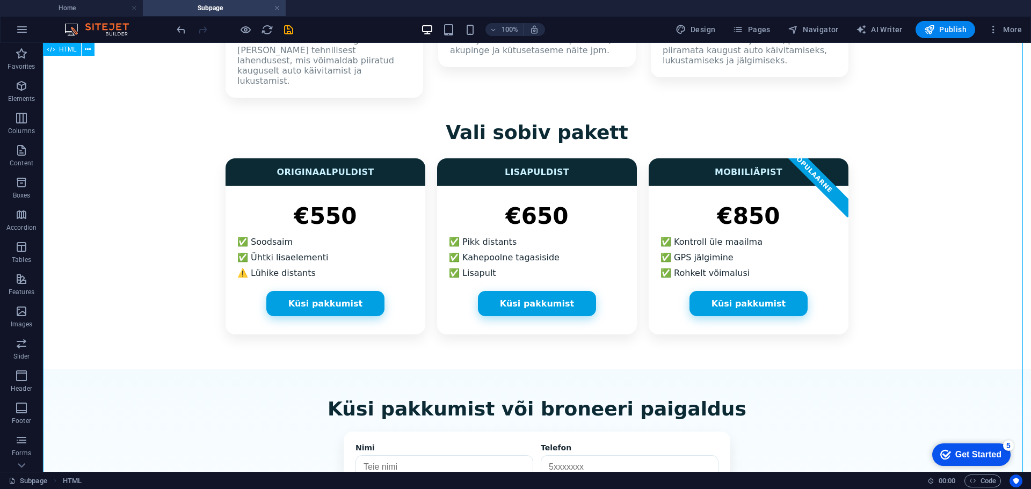
scroll to position [537, 0]
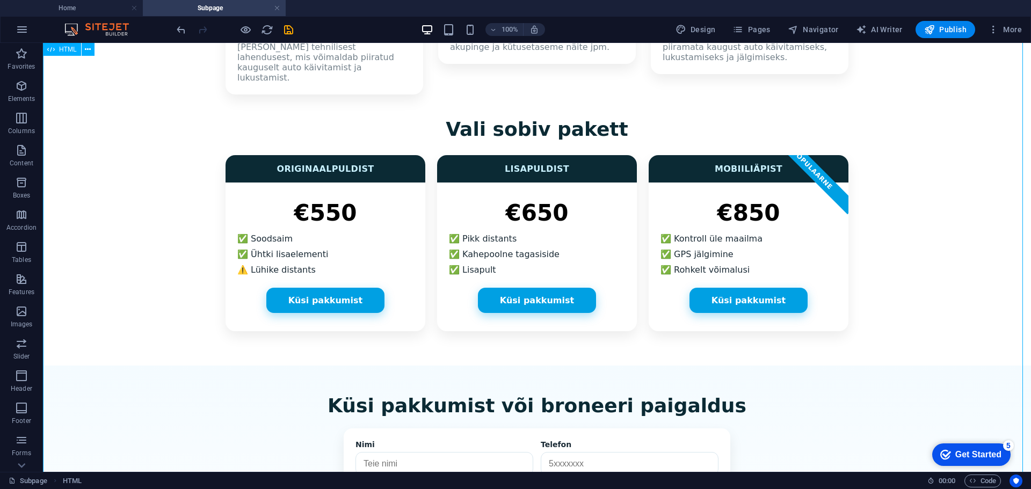
click at [795, 141] on div "Pandora Kaugkäivitus – Landing Page Pandora kaugkäivitus – mugavus igal aastaaj…" at bounding box center [537, 110] width 988 height 1188
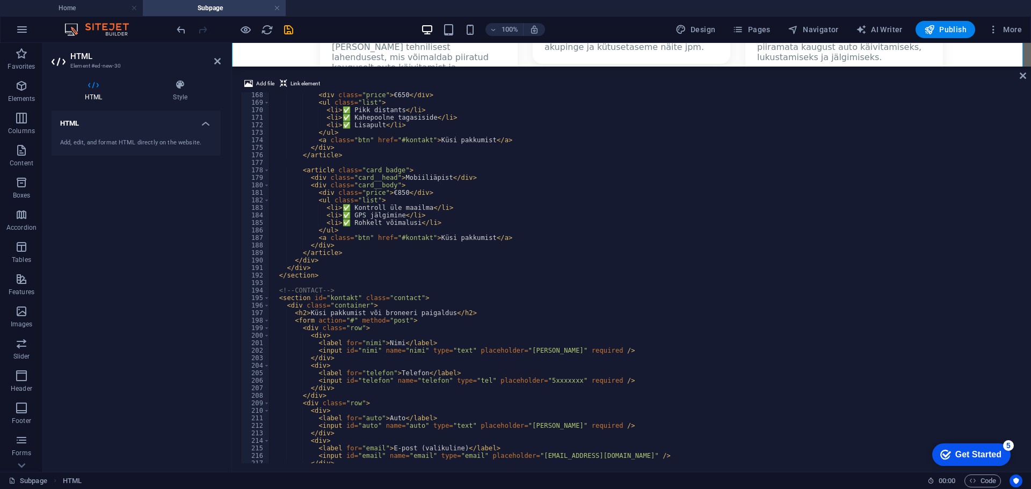
scroll to position [1289, 0]
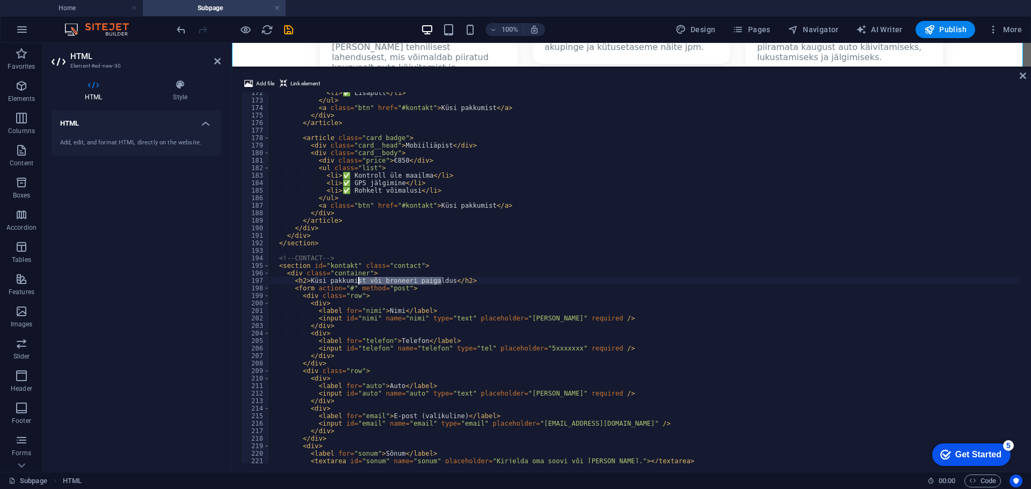
drag, startPoint x: 440, startPoint y: 278, endPoint x: 358, endPoint y: 279, distance: 81.7
click at [358, 279] on div "< li > ✅ Lisapult </ li > </ ul > < a class = "btn" href = "#kontakt" > Küsi pa…" at bounding box center [712, 281] width 887 height 384
type textarea "<h2>Küsi pakkumist</h2>"
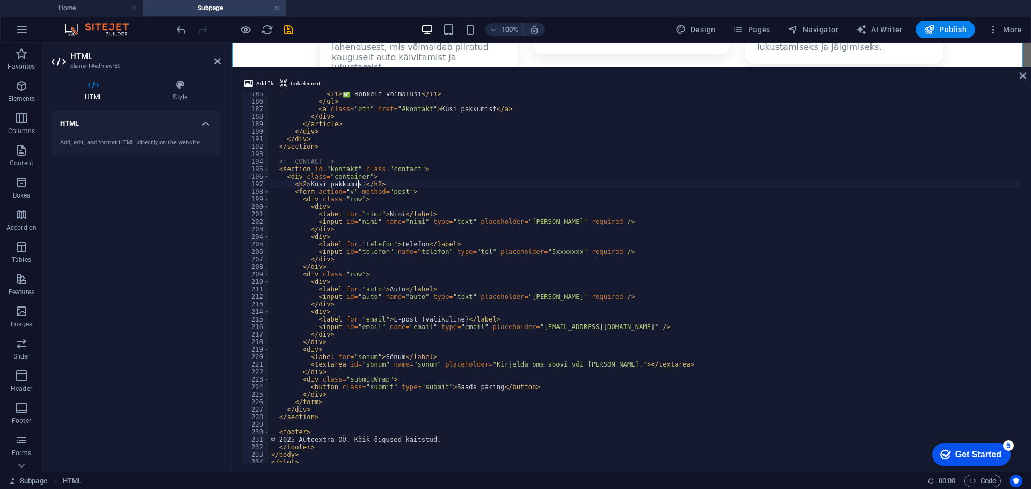
scroll to position [1398, 0]
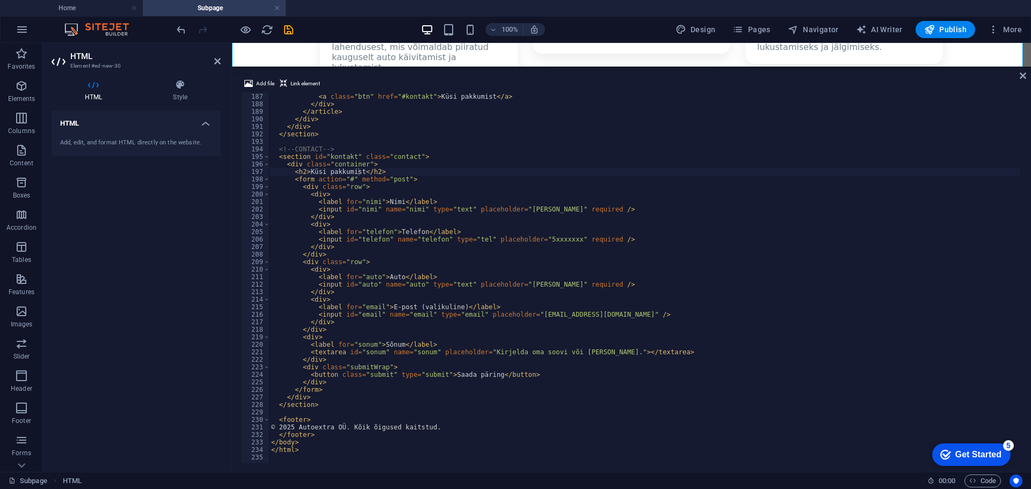
click at [1019, 75] on div "Add file Link element <h2>Küsi pakkumist</h2> 186 187 188 189 190 191 192 193 1…" at bounding box center [631, 270] width 799 height 403
click at [1023, 75] on icon at bounding box center [1023, 75] width 6 height 9
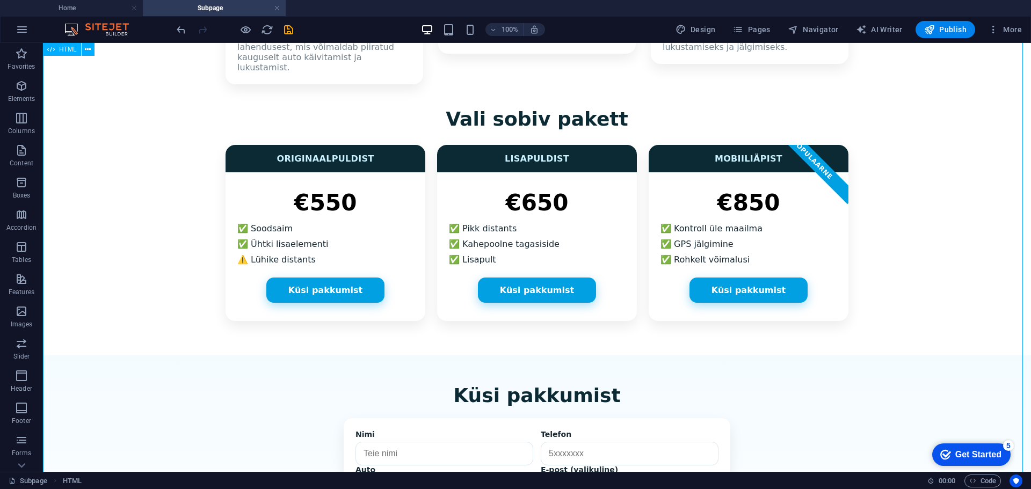
click at [891, 182] on div "Pandora Kaugkäivitus – Landing Page Pandora kaugkäivitus – mugavus igal aastaaj…" at bounding box center [537, 105] width 988 height 1178
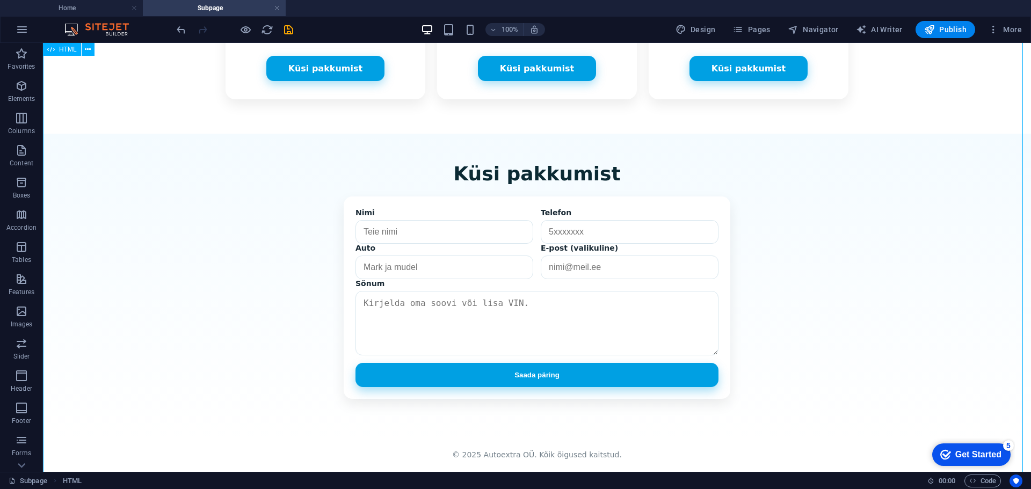
scroll to position [793, 0]
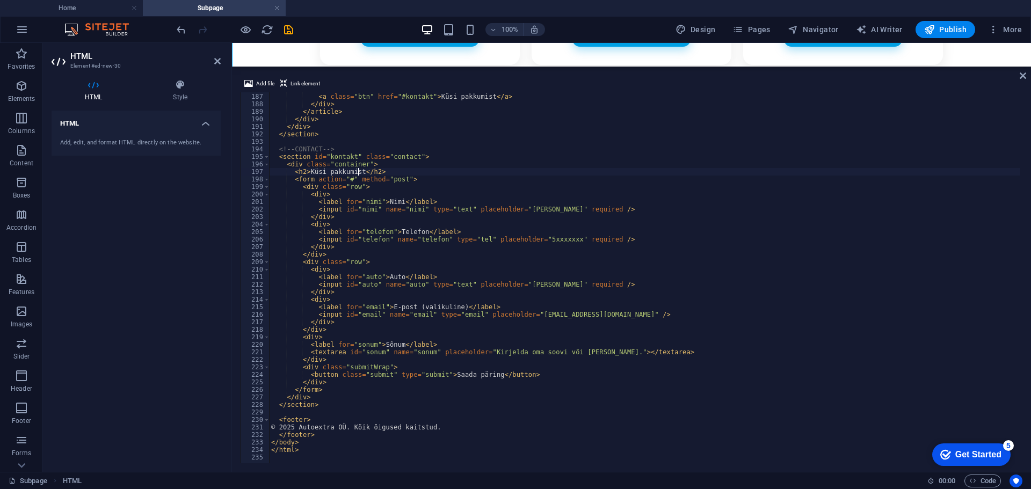
click at [522, 371] on div "</ ul > < a class = "btn" href = "#kontakt" > Küsi pakkumist </ a > </ div > </…" at bounding box center [712, 277] width 887 height 384
type textarea "<button class="submit" type="submit">Saada päring</button>"
click at [1024, 75] on icon at bounding box center [1023, 75] width 6 height 9
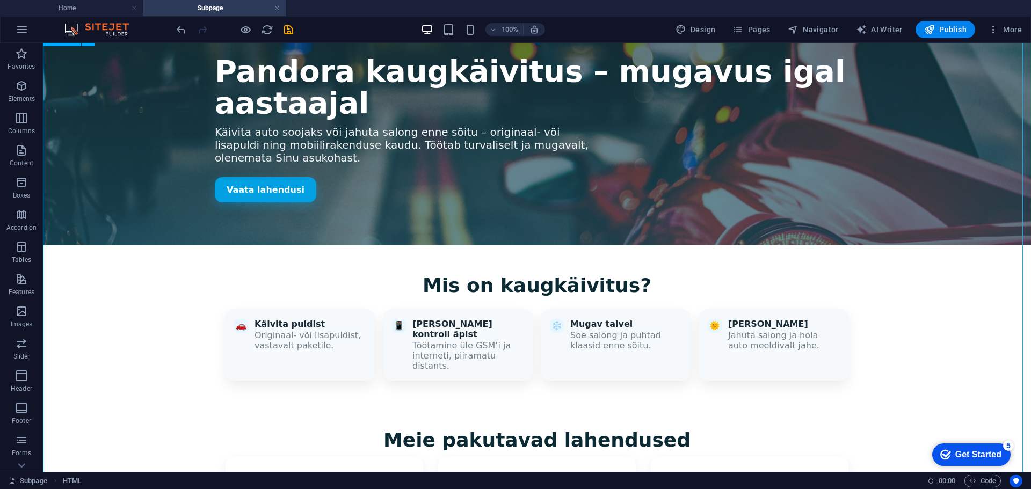
scroll to position [107, 0]
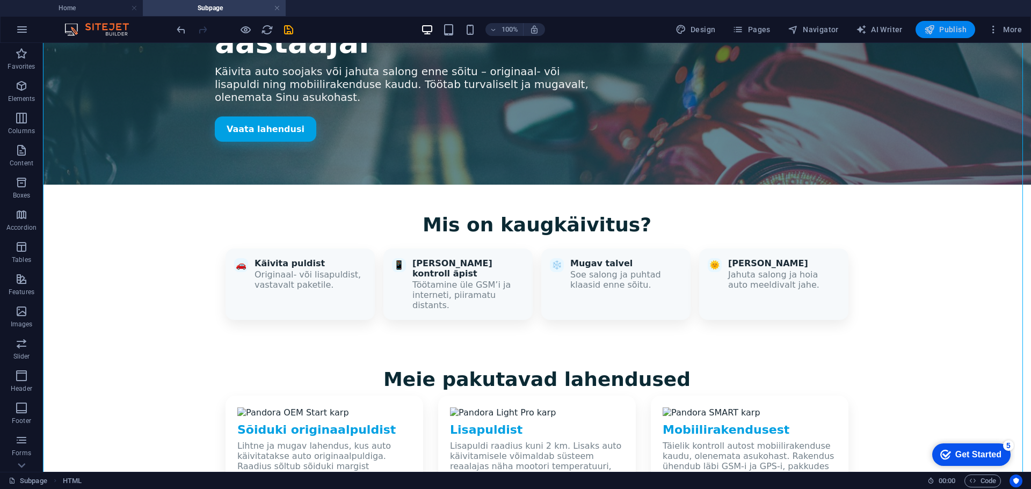
click at [946, 32] on span "Publish" at bounding box center [945, 29] width 42 height 11
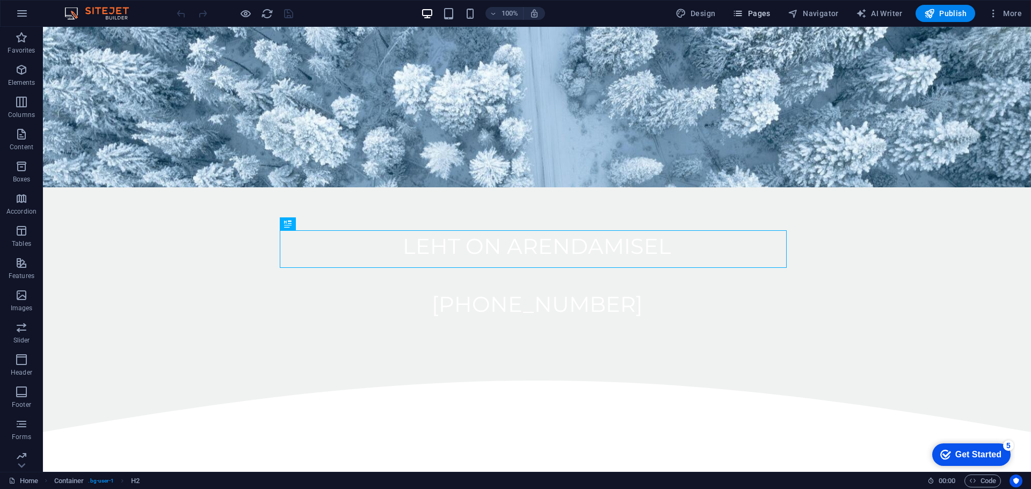
click at [742, 11] on icon "button" at bounding box center [738, 13] width 11 height 11
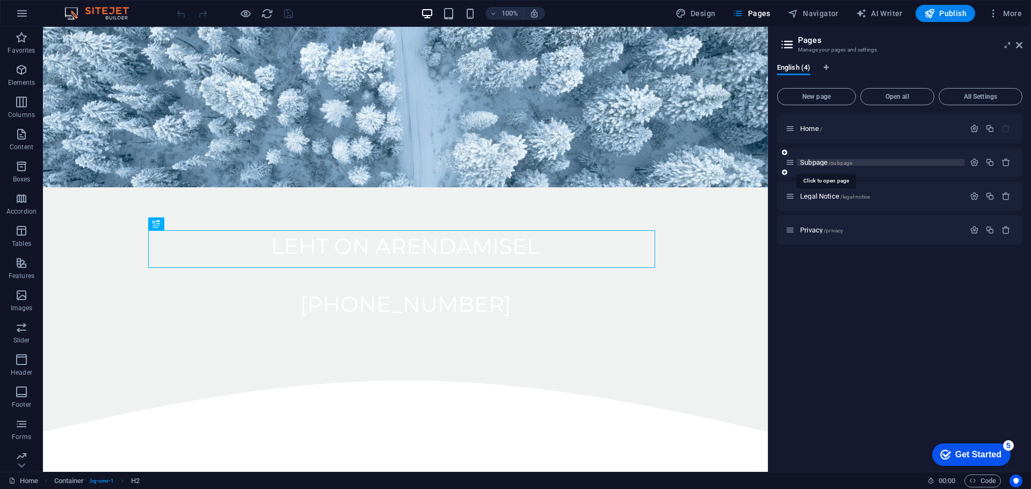
click at [845, 164] on span "/subpage" at bounding box center [841, 163] width 24 height 6
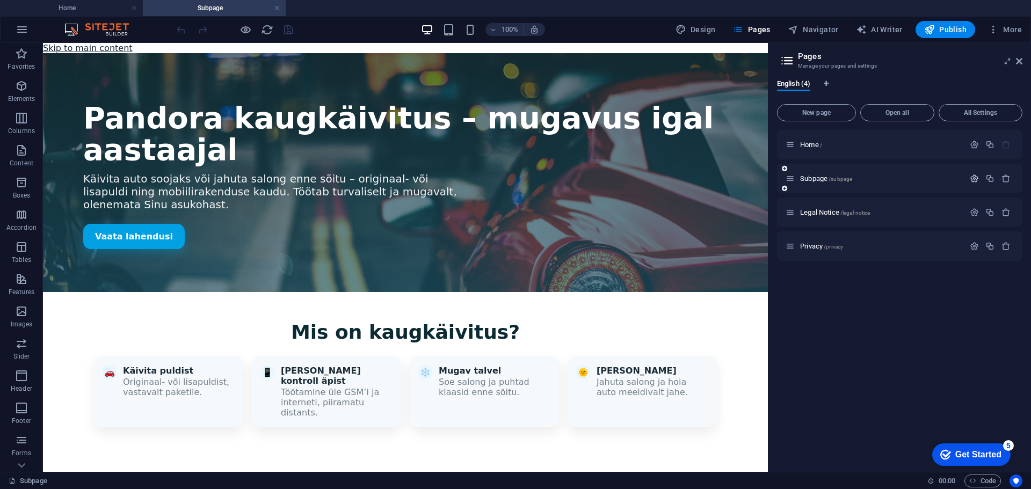
click at [973, 175] on icon "button" at bounding box center [974, 178] width 9 height 9
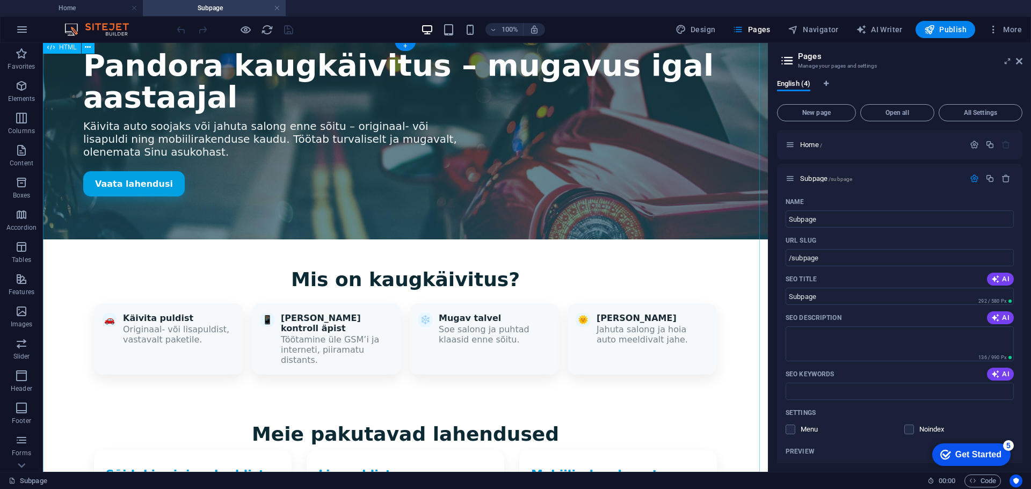
scroll to position [107, 0]
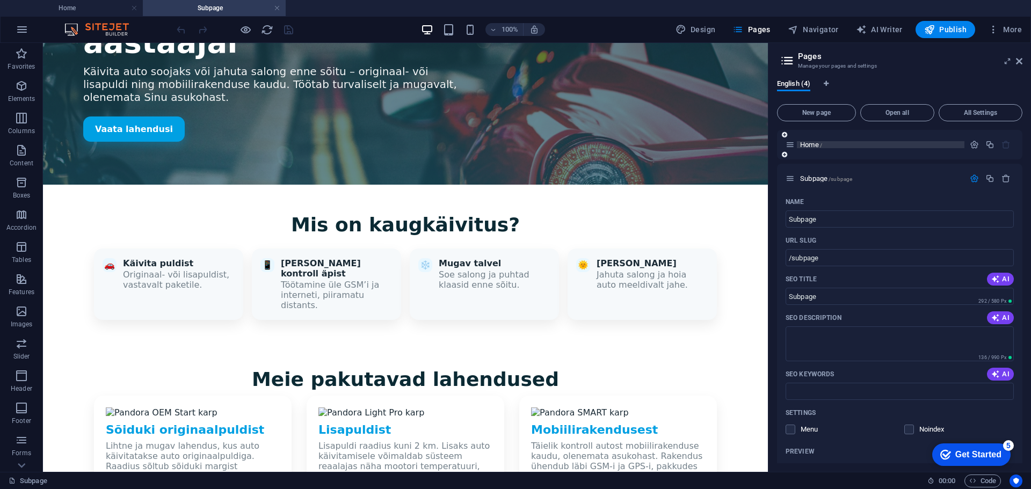
click at [812, 143] on span "Home /" at bounding box center [811, 145] width 22 height 8
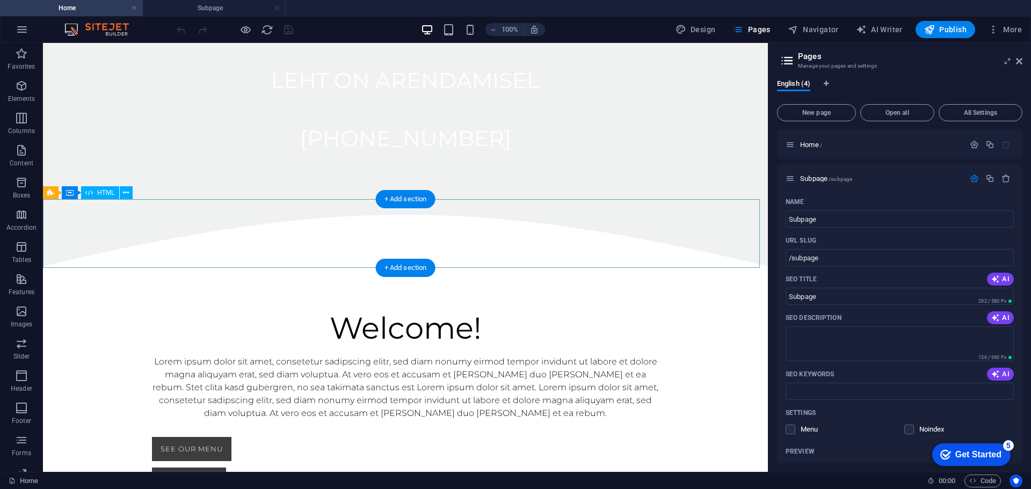
scroll to position [516, 0]
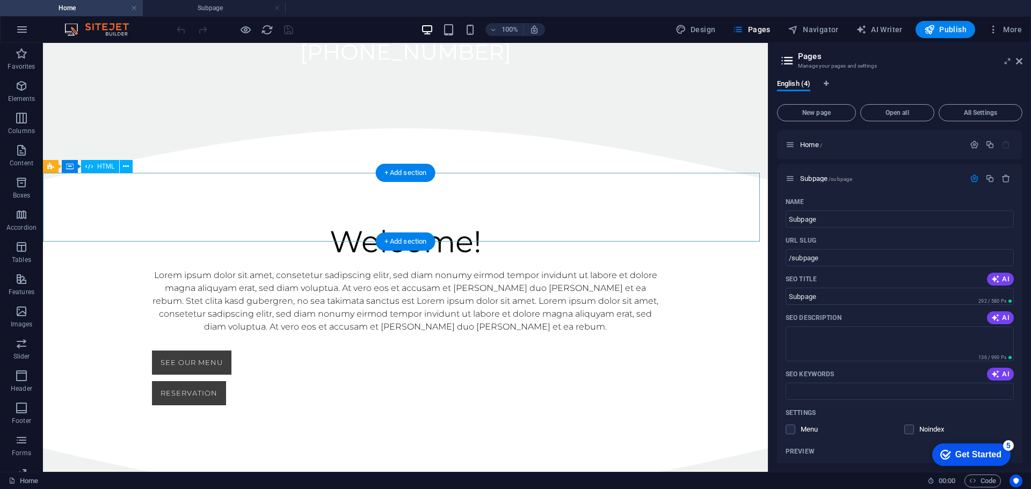
click at [384, 449] on div at bounding box center [405, 483] width 725 height 69
click at [95, 165] on div "HTML" at bounding box center [100, 166] width 38 height 13
click at [102, 166] on span "HTML" at bounding box center [106, 166] width 18 height 6
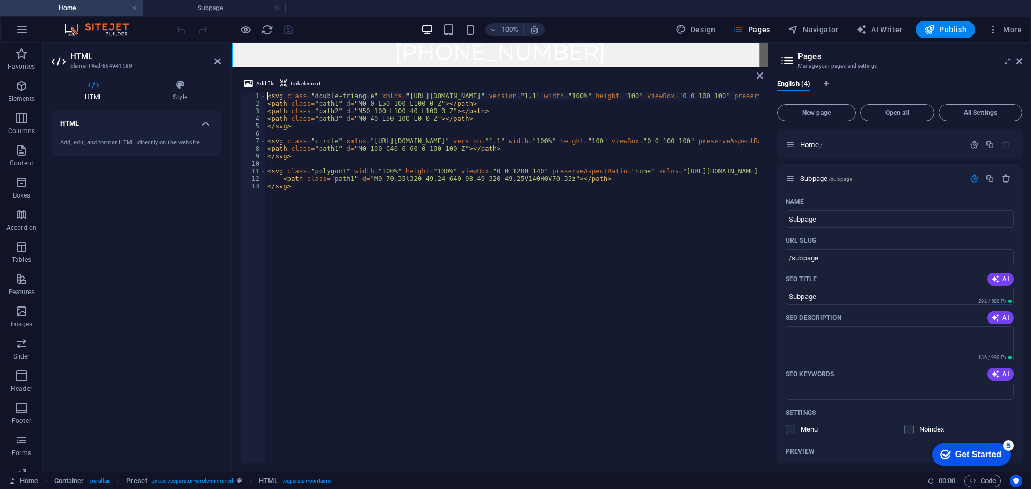
scroll to position [669, 0]
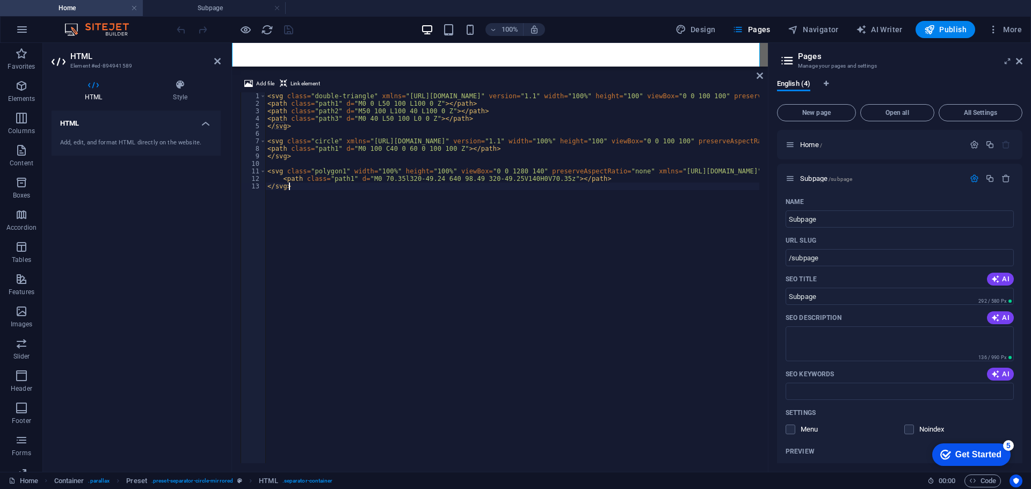
click at [368, 212] on div "< svg class = "double-triangle" xmlns = "[URL][DOMAIN_NAME]" version = "1.1" wi…" at bounding box center [544, 284] width 558 height 384
type textarea "<path class="path1" d="M0 70.35l320-49.24 640 98.49 320-49.25V140H0V70.35z"></p…"
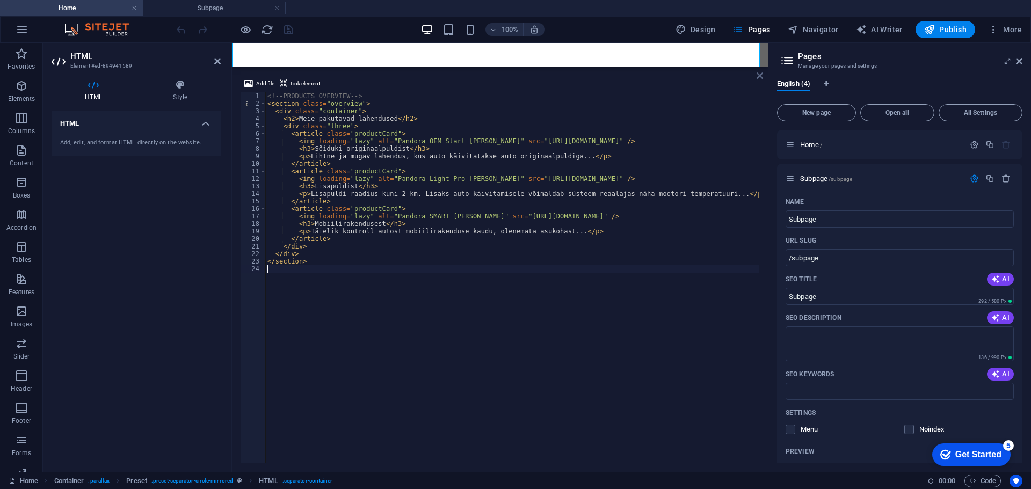
click at [760, 74] on icon at bounding box center [760, 75] width 6 height 9
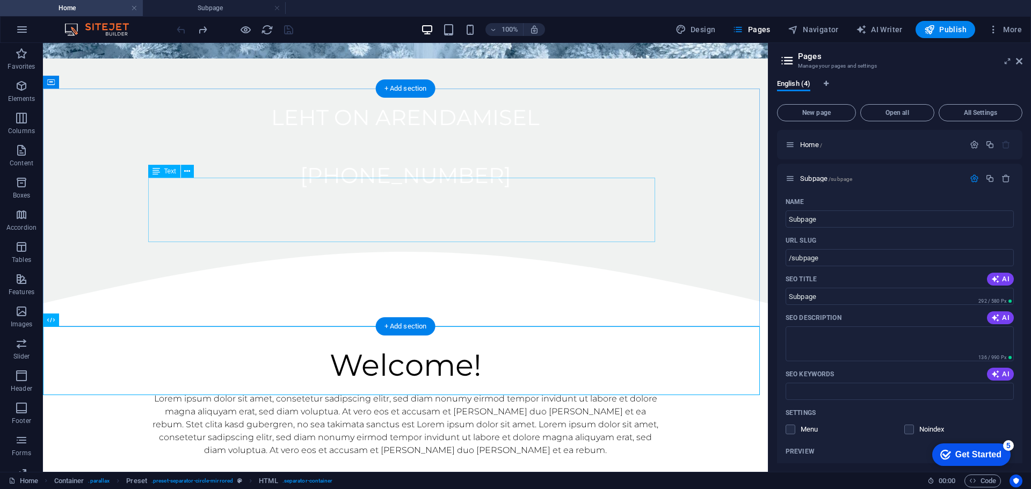
scroll to position [454, 0]
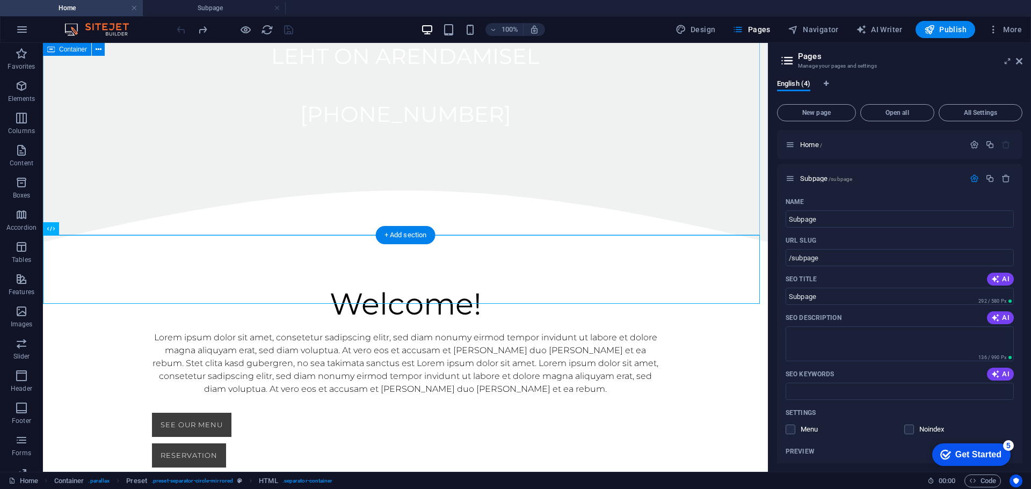
click at [547, 242] on div "Welcome! Lorem ipsum dolor sit amet, consetetur sadipscing elitr, sed diam nonu…" at bounding box center [405, 376] width 725 height 269
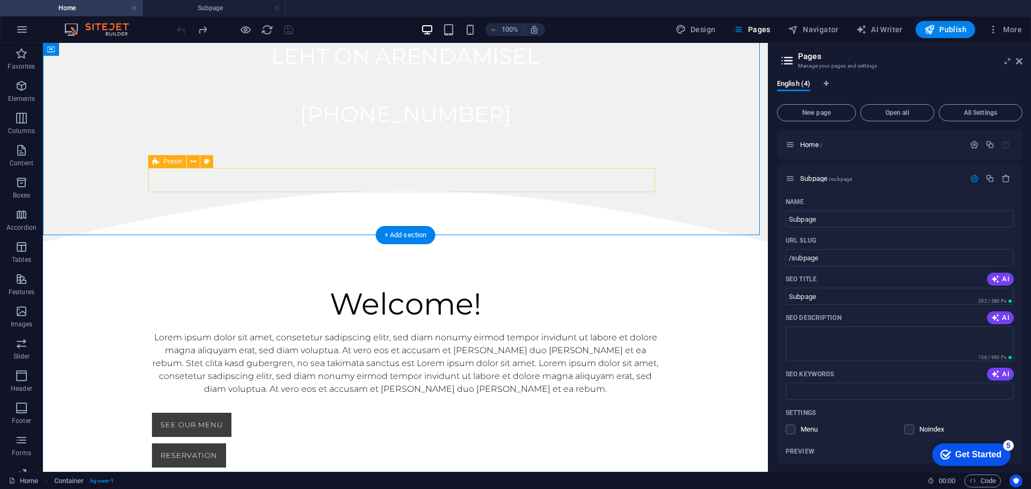
click at [624, 413] on div "See our menu Reservation" at bounding box center [405, 440] width 507 height 55
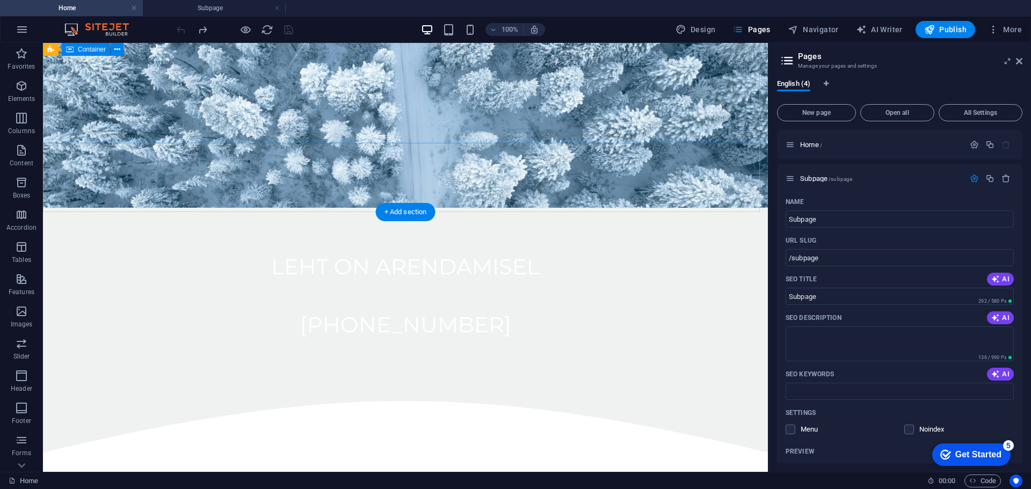
scroll to position [239, 0]
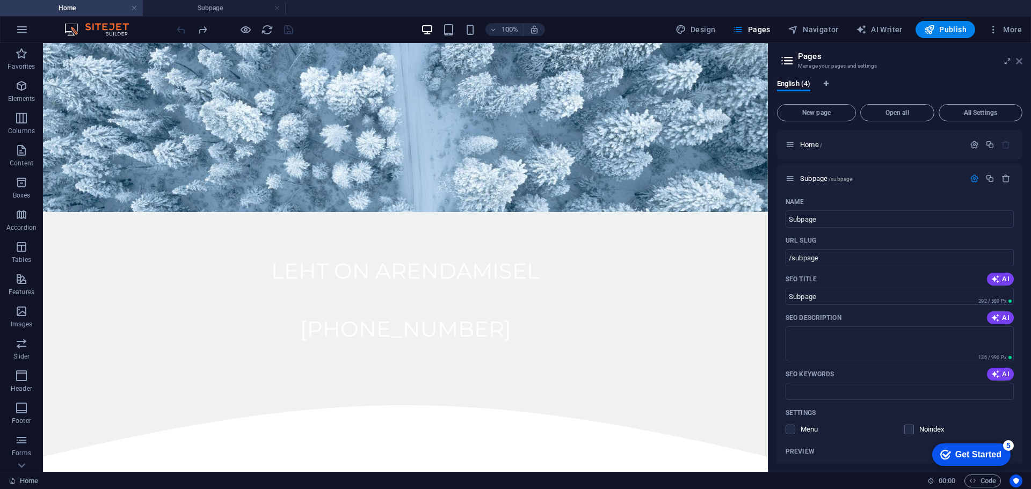
click at [1017, 62] on icon at bounding box center [1019, 61] width 6 height 9
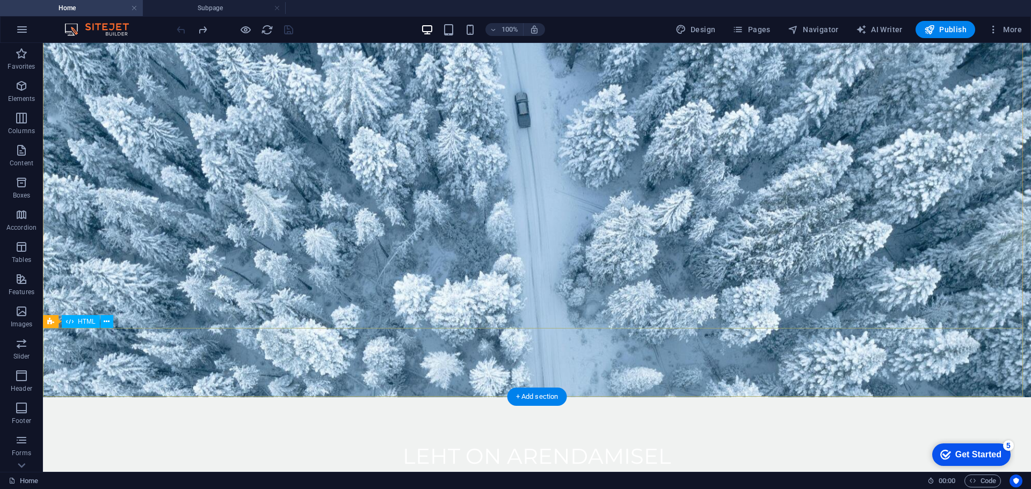
scroll to position [107, 0]
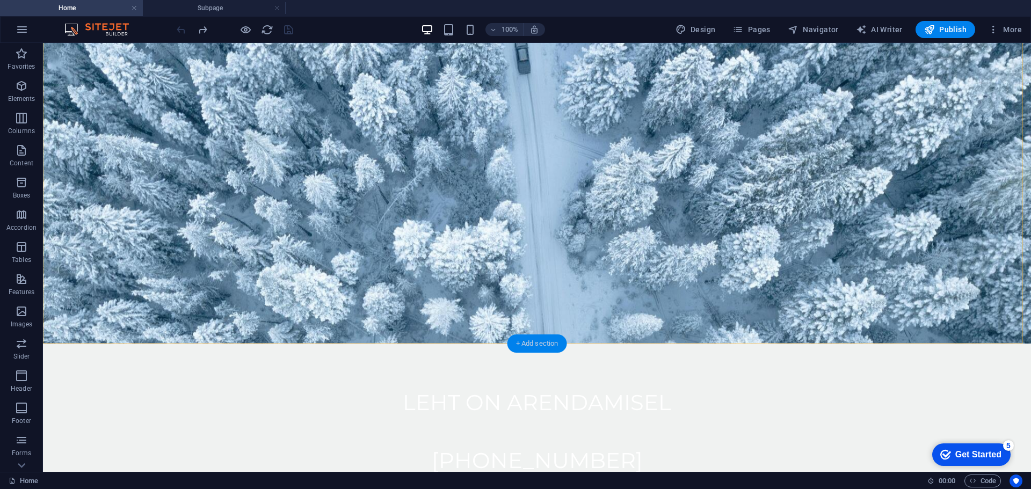
click at [516, 346] on div "+ Add section" at bounding box center [538, 344] width 60 height 18
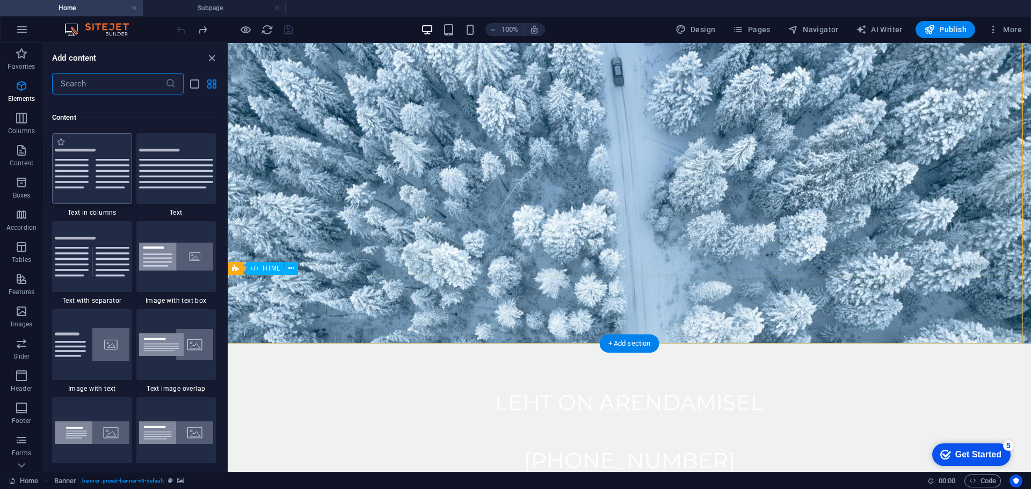
scroll to position [1880, 0]
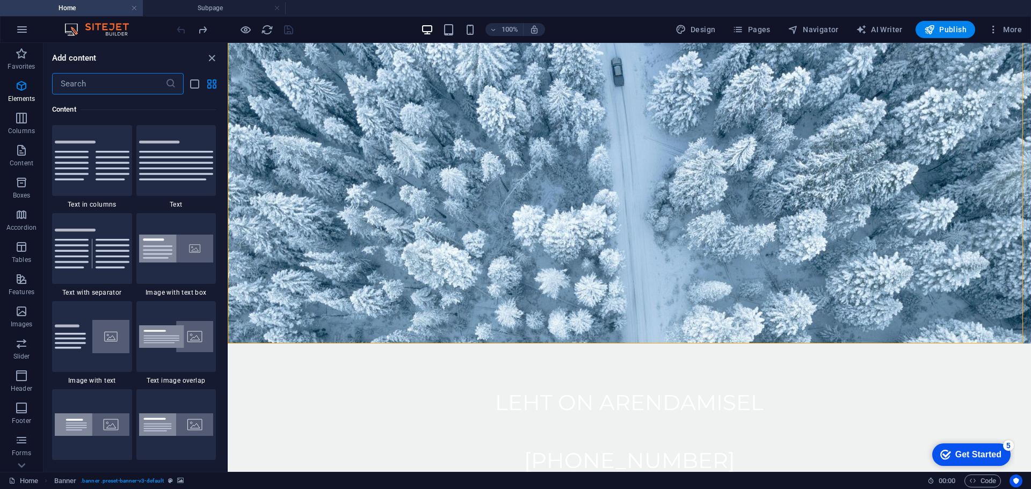
click at [96, 85] on input "text" at bounding box center [108, 83] width 113 height 21
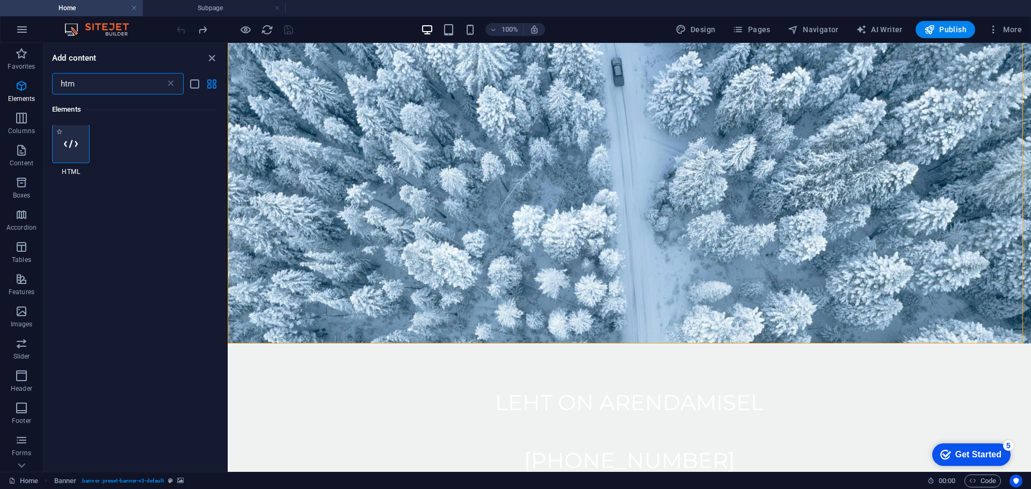
scroll to position [0, 0]
type input "htm"
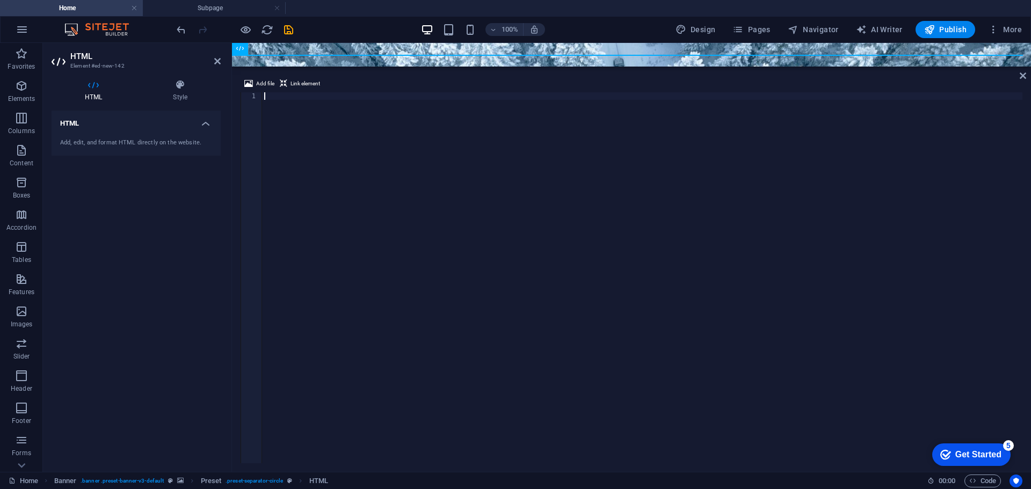
scroll to position [396, 0]
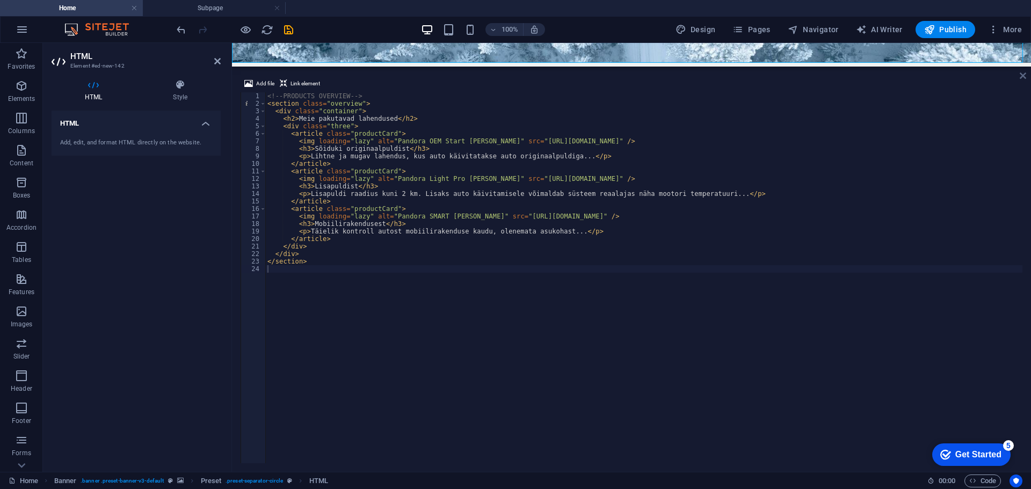
click at [1020, 76] on icon at bounding box center [1023, 75] width 6 height 9
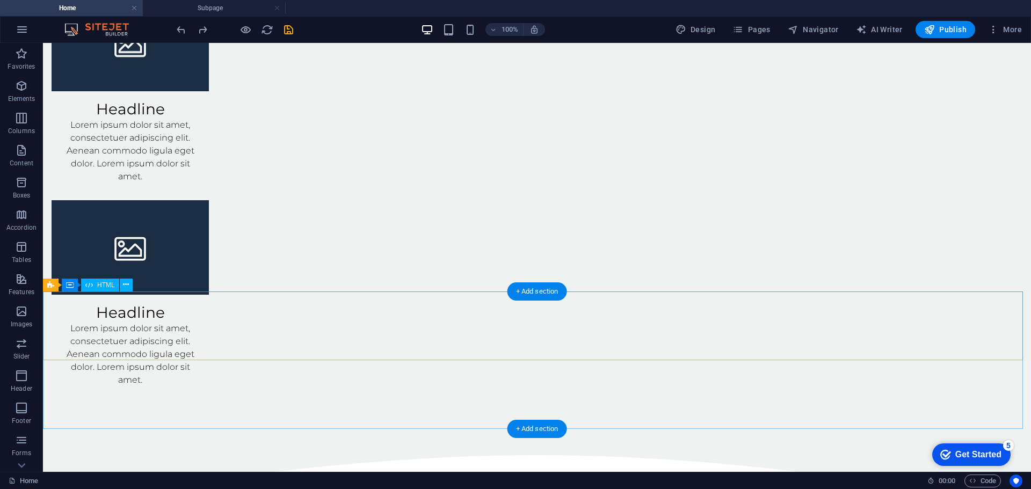
scroll to position [1278, 0]
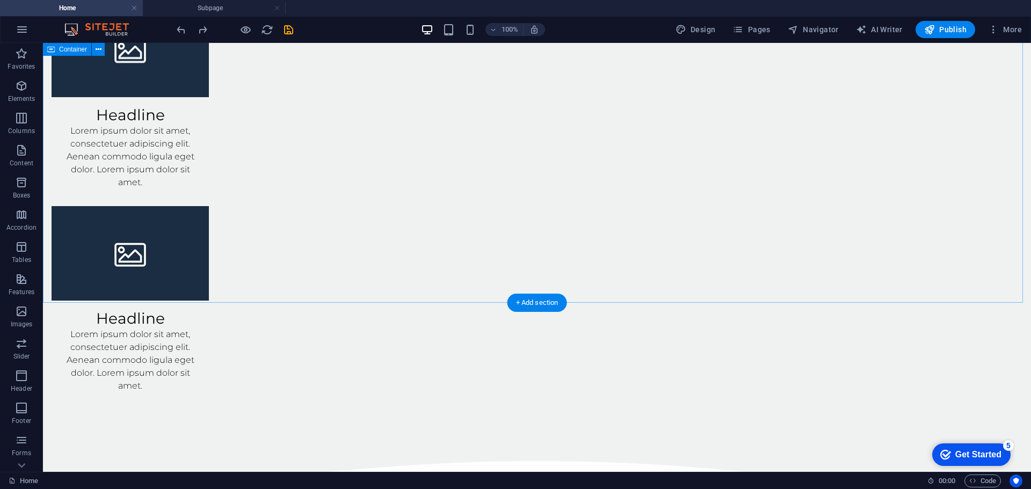
click at [23, 245] on icon "button" at bounding box center [21, 247] width 13 height 13
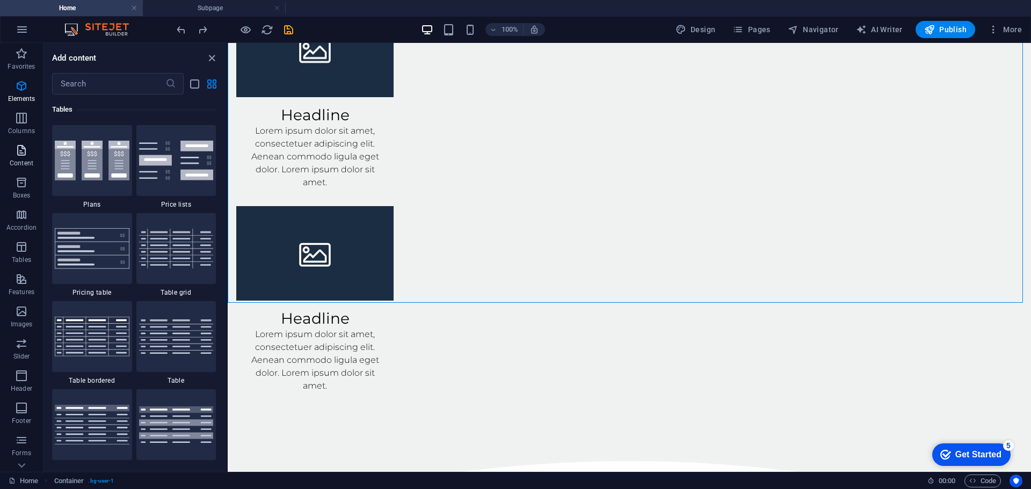
click at [17, 154] on icon "button" at bounding box center [21, 150] width 13 height 13
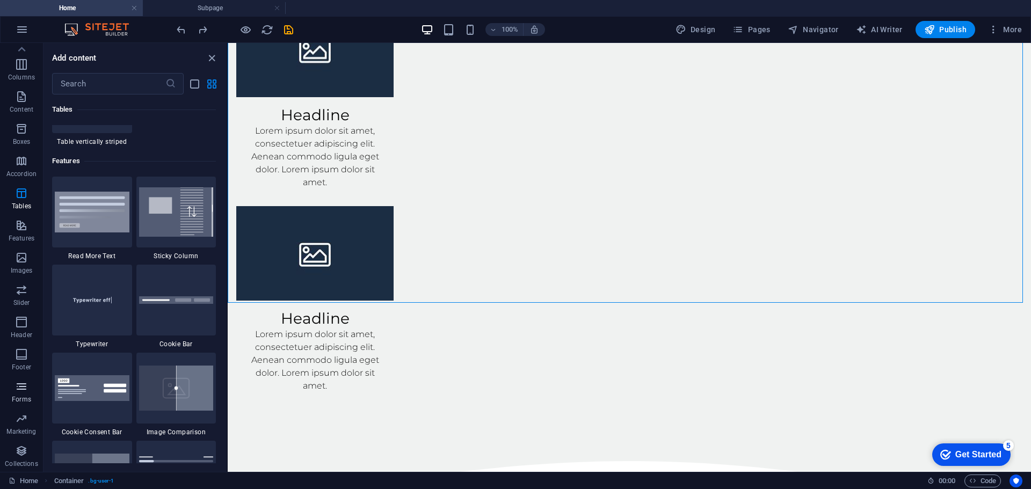
scroll to position [54, 0]
click at [21, 143] on p "Boxes" at bounding box center [22, 141] width 18 height 9
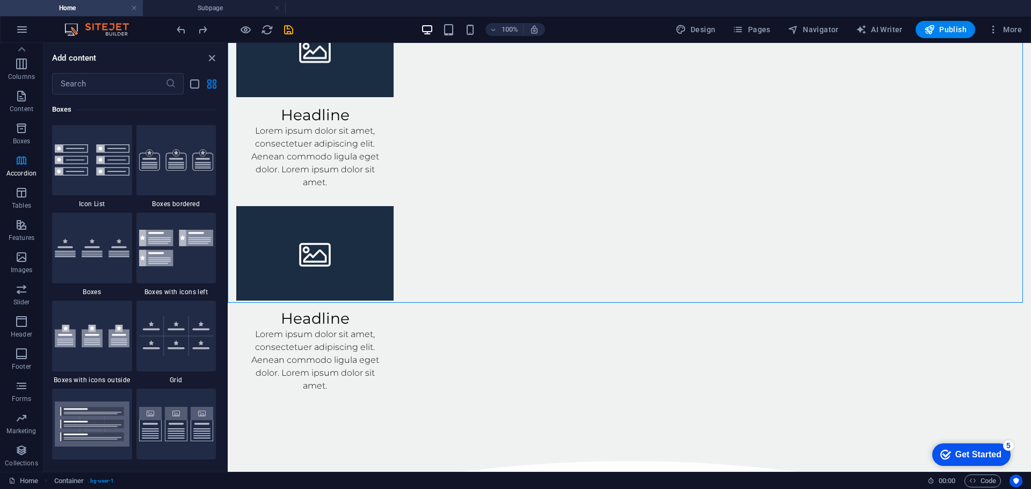
scroll to position [2963, 0]
click at [107, 82] on input "text" at bounding box center [108, 83] width 113 height 21
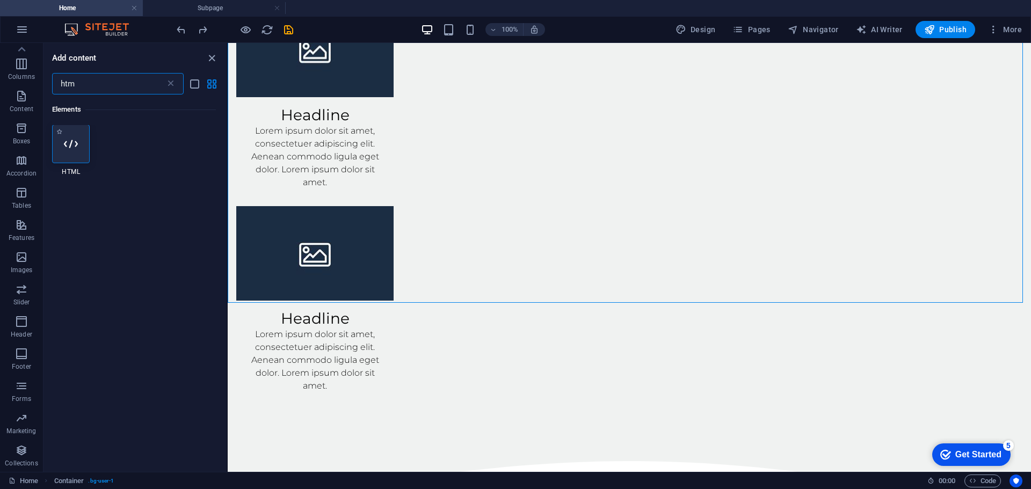
scroll to position [0, 0]
type input "htm"
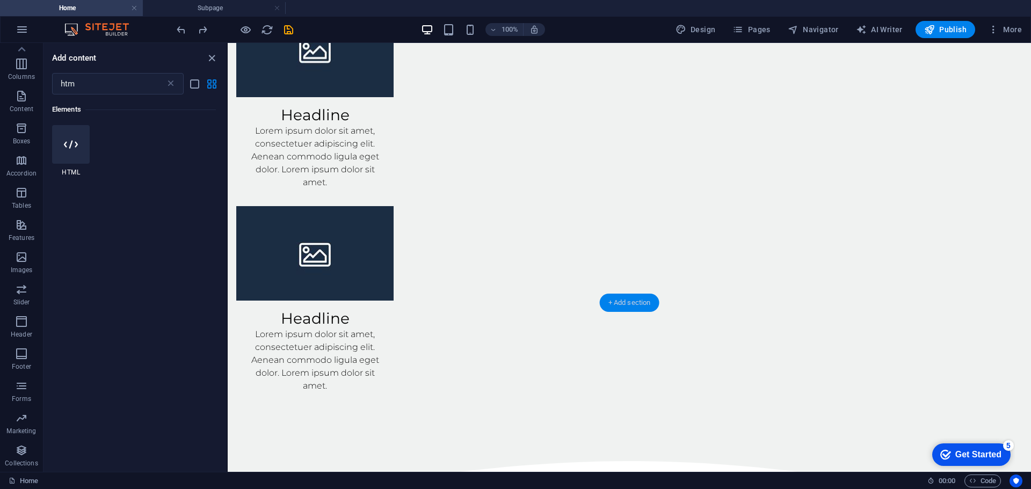
click at [631, 298] on div "+ Add section" at bounding box center [630, 303] width 60 height 18
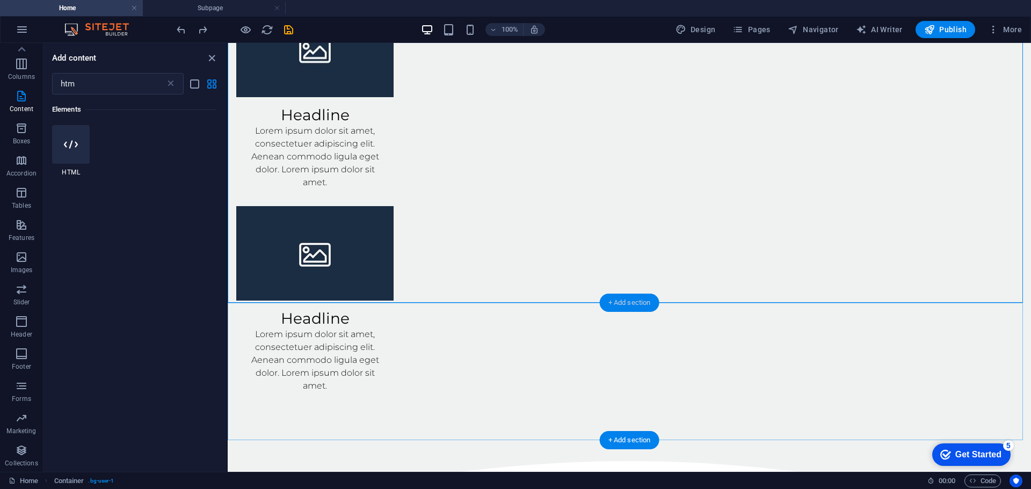
click at [624, 301] on div "+ Add section" at bounding box center [630, 303] width 60 height 18
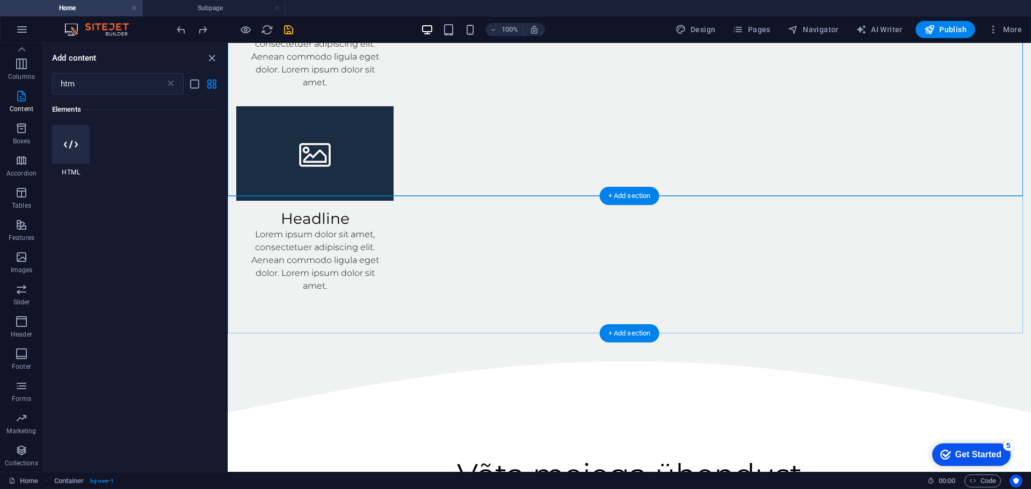
scroll to position [1385, 0]
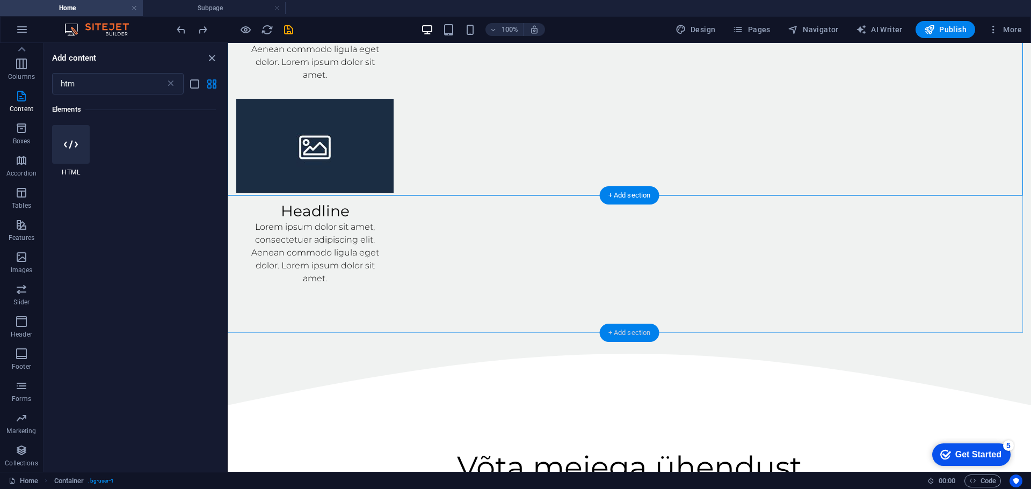
click at [619, 335] on div "+ Add section" at bounding box center [630, 333] width 60 height 18
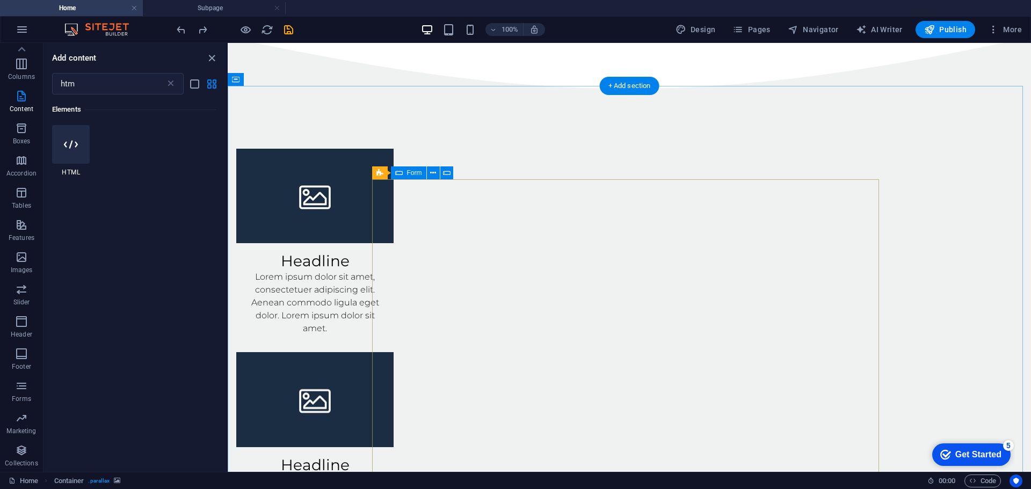
scroll to position [902, 0]
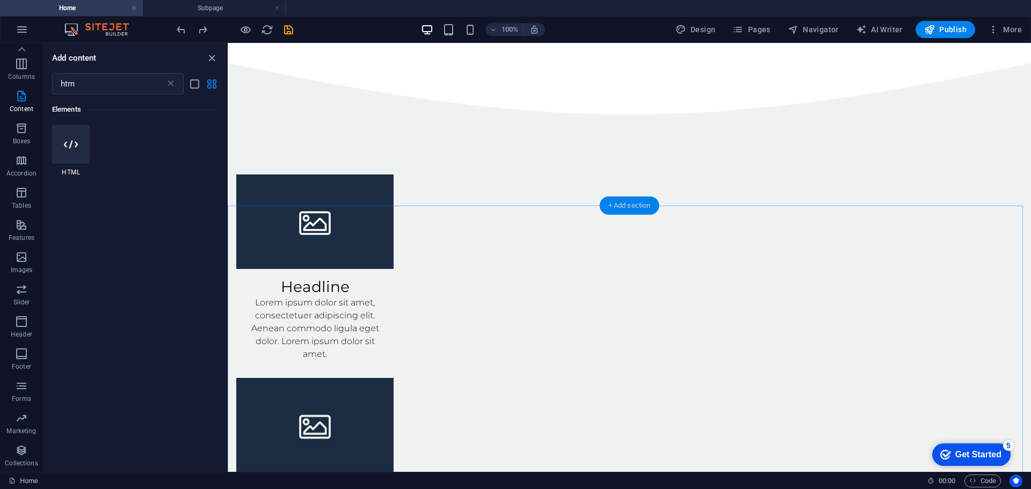
click at [627, 211] on div "+ Add section" at bounding box center [630, 206] width 60 height 18
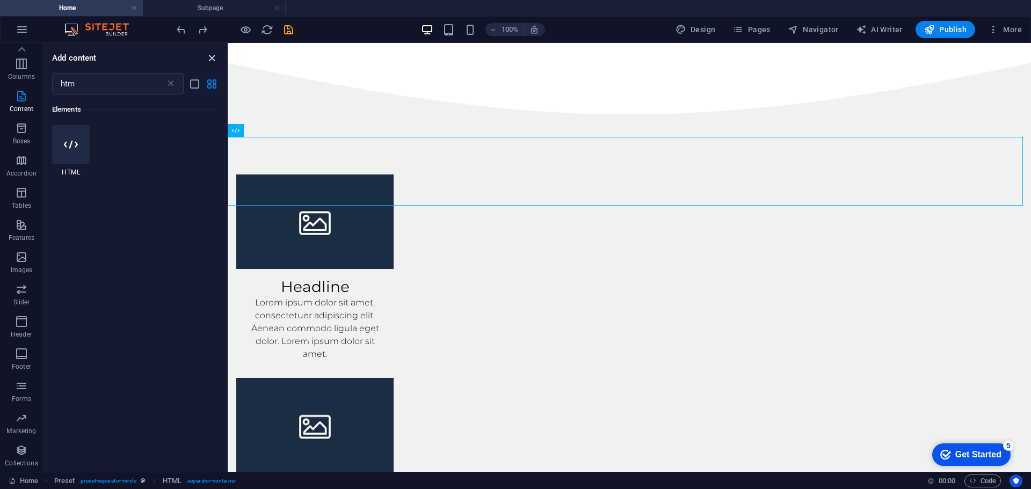
click at [209, 52] on icon "close panel" at bounding box center [212, 58] width 12 height 12
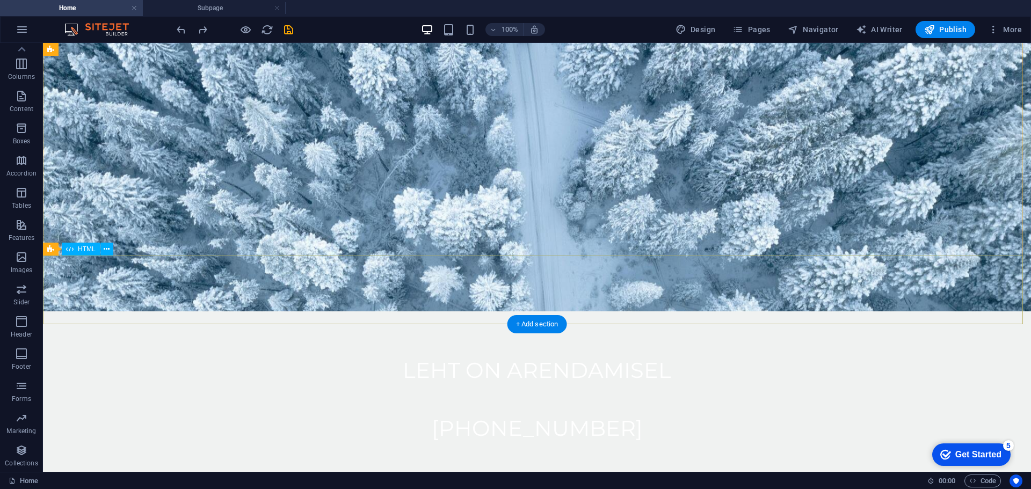
scroll to position [161, 0]
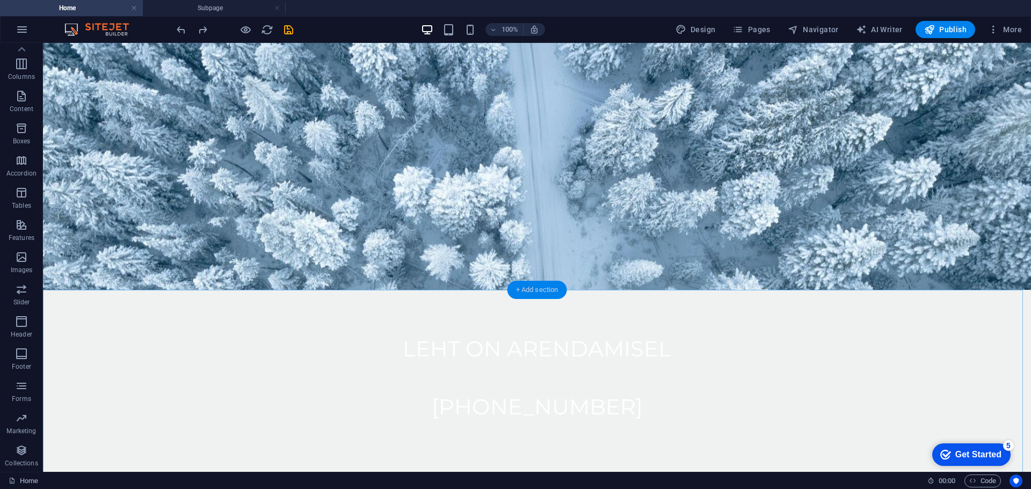
click at [537, 295] on div "+ Add section" at bounding box center [538, 290] width 60 height 18
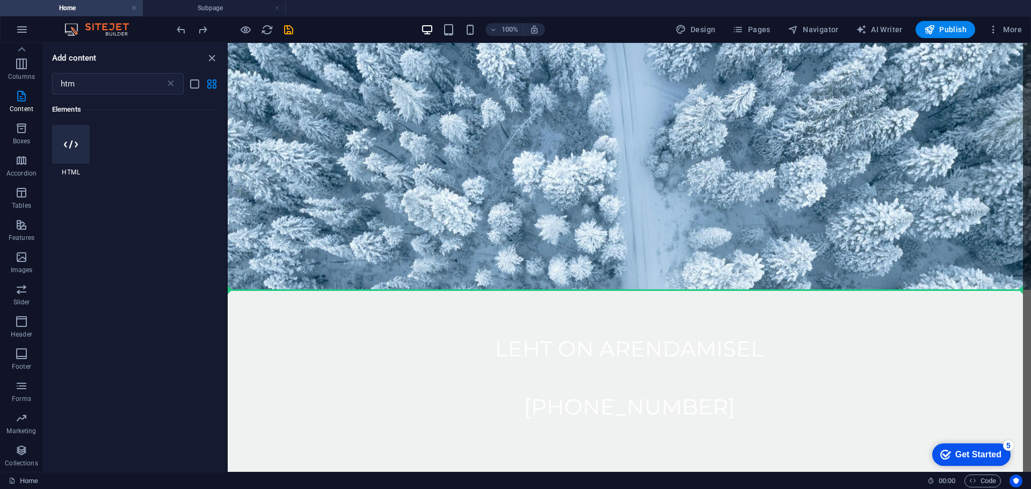
scroll to position [396, 0]
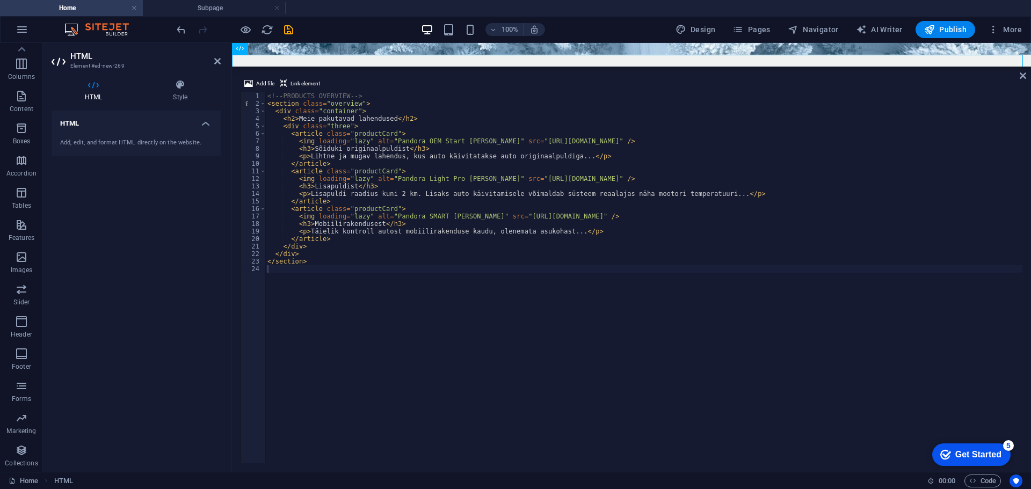
click at [163, 129] on h4 "HTML" at bounding box center [136, 120] width 169 height 19
click at [163, 129] on h4 "HTML" at bounding box center [136, 124] width 169 height 26
type textarea "<p>Täielik kontroll autost mobiilirakenduse kaudu, olenemata asukohast...</p>"
click at [468, 228] on div "<!-- PRODUCTS OVERVIEW --> < section class = "overview" > < div class = "contai…" at bounding box center [643, 285] width 757 height 386
click at [1020, 73] on icon at bounding box center [1023, 75] width 6 height 9
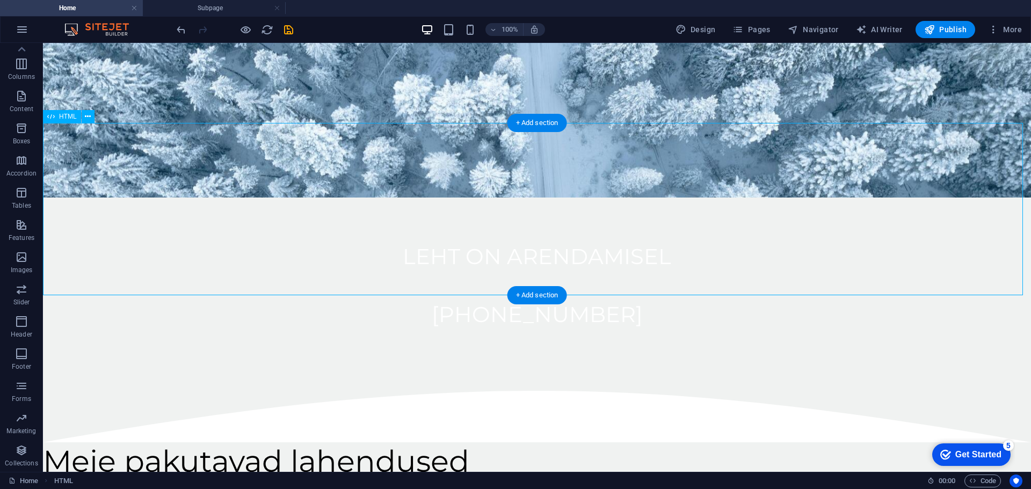
scroll to position [235, 0]
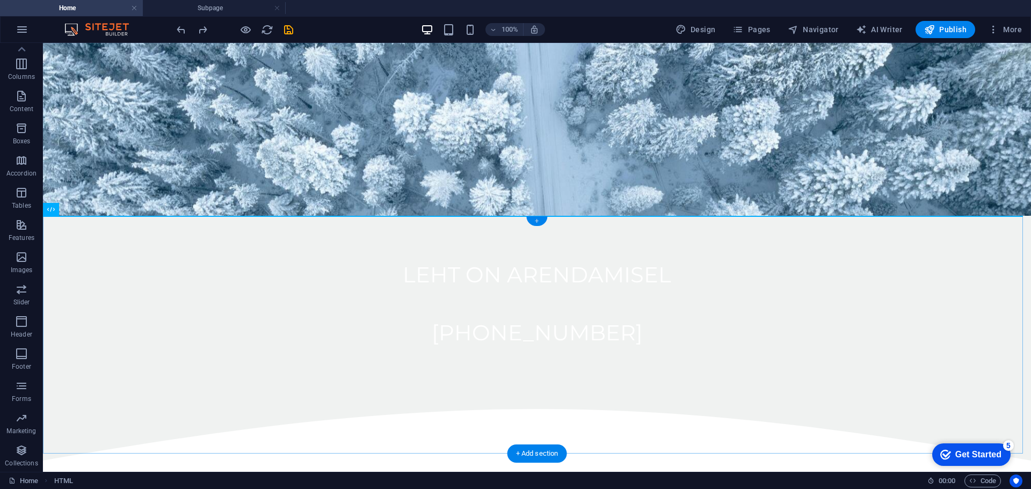
click at [537, 223] on div "+" at bounding box center [536, 221] width 21 height 10
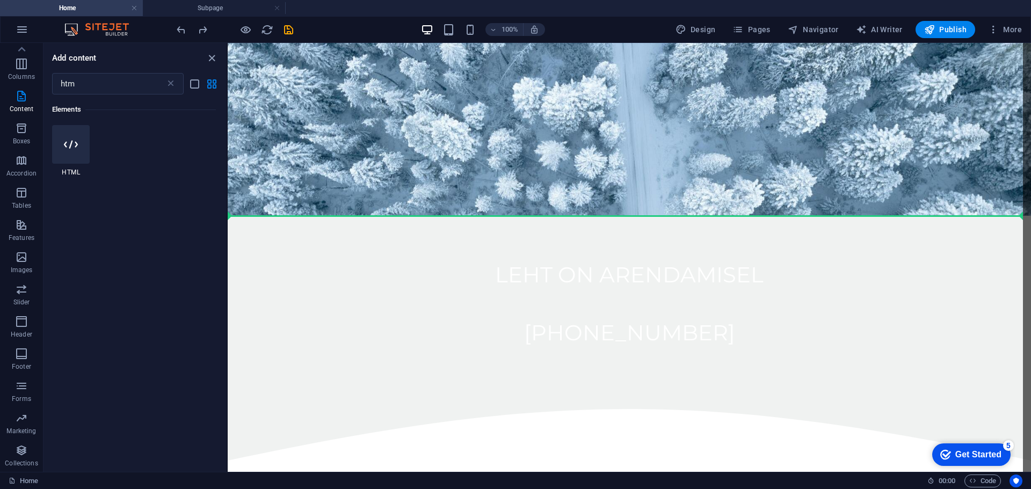
scroll to position [396, 0]
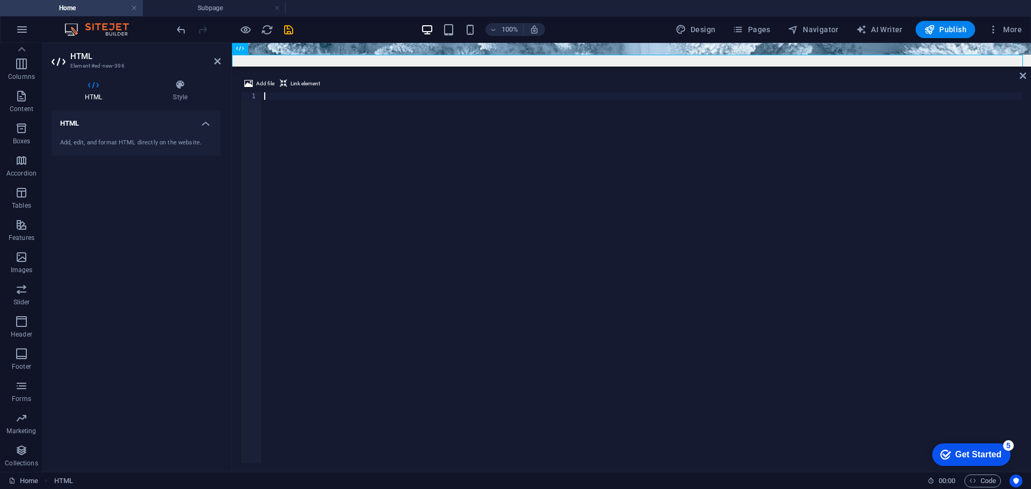
click at [1029, 76] on div "Add file Link element 1 ההההההההההההההההההההההההההההההההההההההההההההההההההההההה…" at bounding box center [631, 270] width 799 height 403
click at [1024, 78] on icon at bounding box center [1023, 75] width 6 height 9
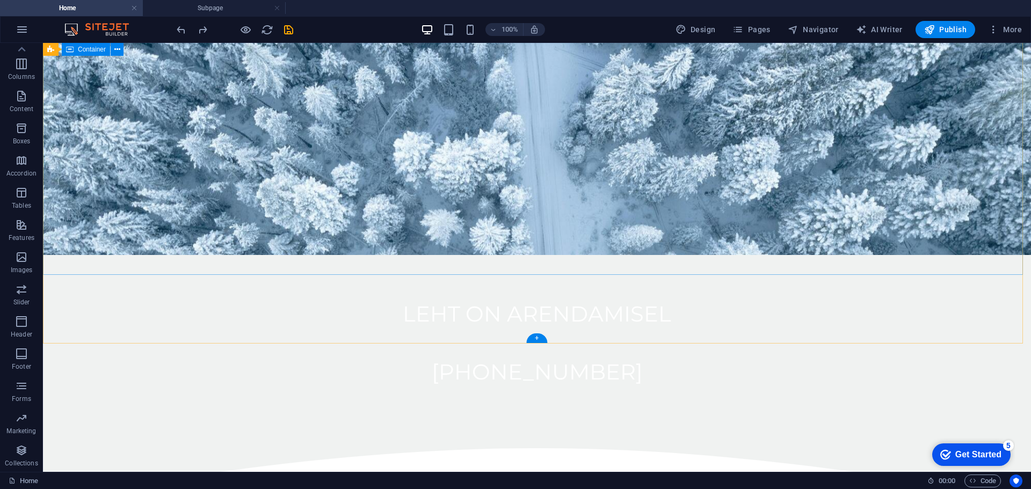
scroll to position [107, 0]
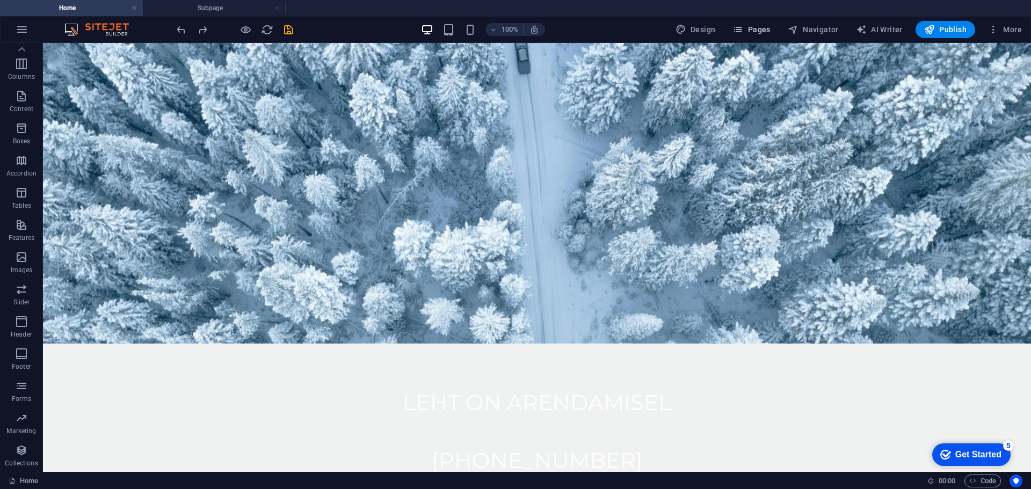
click at [755, 27] on span "Pages" at bounding box center [752, 29] width 38 height 11
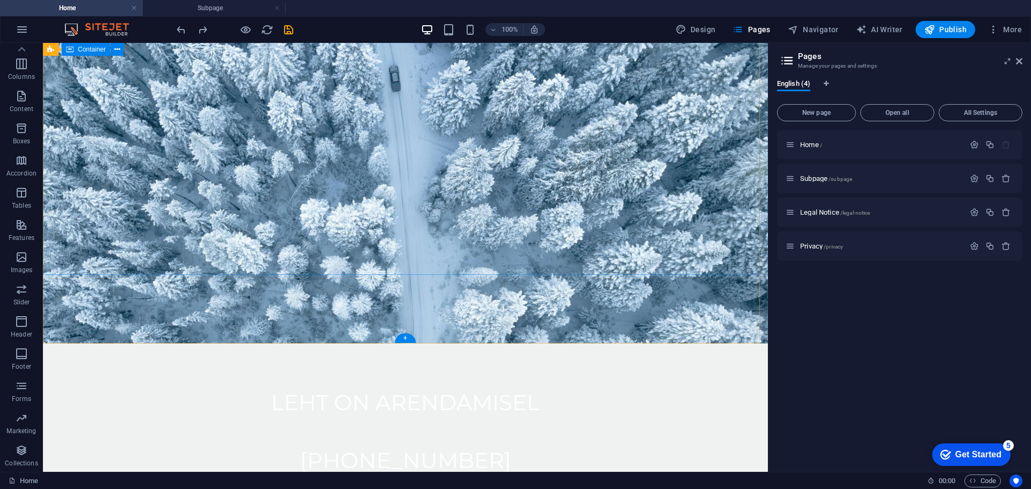
click at [649, 344] on div "LEHT ON ARENDAMISEL +372 6 550 550" at bounding box center [405, 432] width 725 height 176
drag, startPoint x: 1023, startPoint y: 61, endPoint x: 1017, endPoint y: 65, distance: 7.0
click at [1023, 61] on aside "Pages Manage your pages and settings English (4) New page Open all All Settings…" at bounding box center [899, 257] width 263 height 429
click at [1021, 64] on icon at bounding box center [1019, 61] width 6 height 9
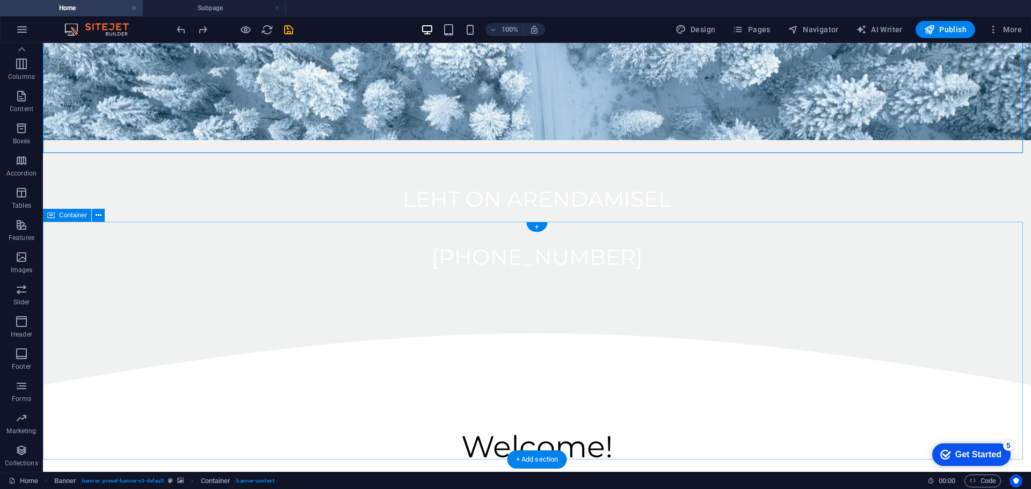
scroll to position [322, 0]
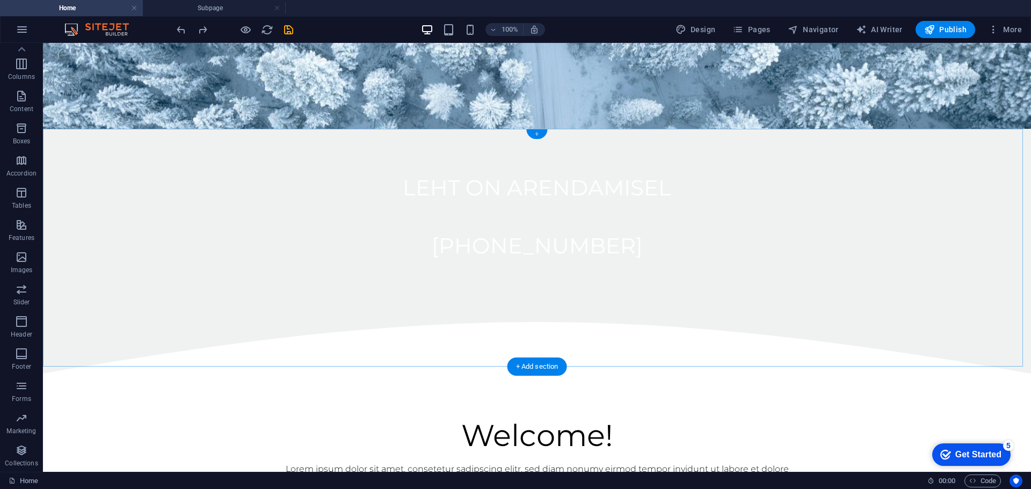
click at [538, 136] on div "+" at bounding box center [536, 134] width 21 height 10
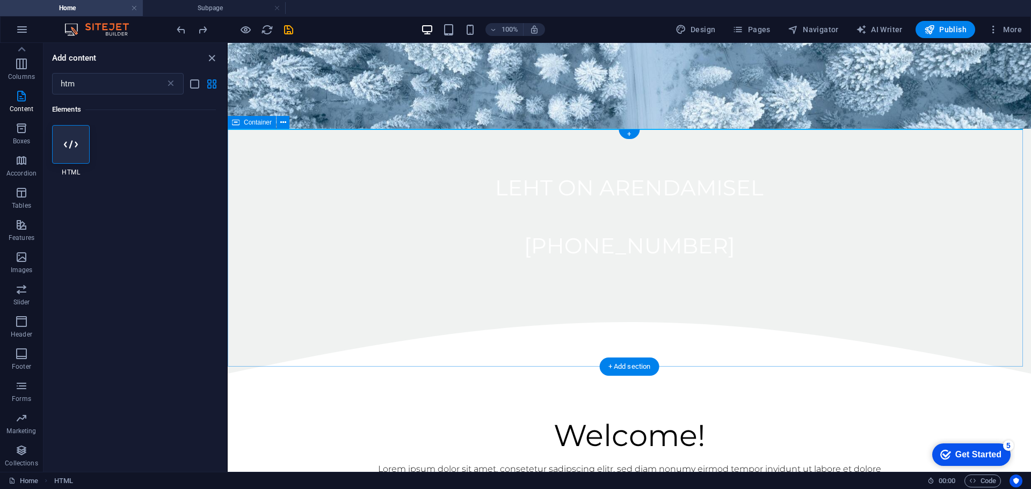
drag, startPoint x: 279, startPoint y: 187, endPoint x: 540, endPoint y: 158, distance: 262.7
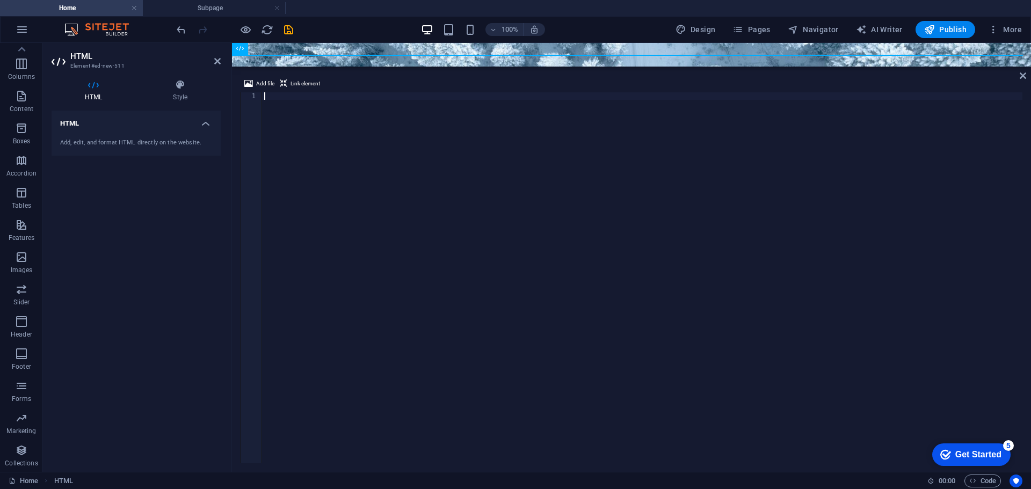
scroll to position [396, 0]
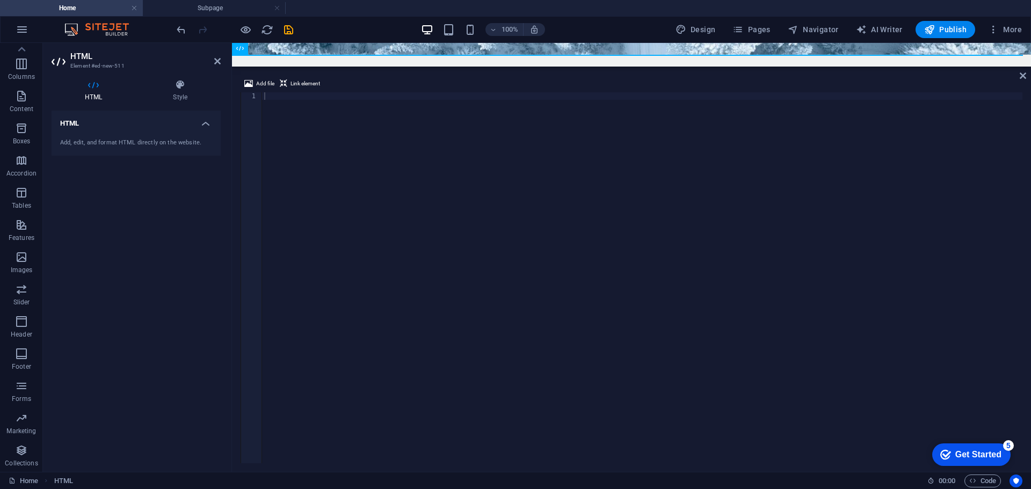
click at [691, 277] on div at bounding box center [642, 285] width 761 height 386
paste textarea "</section>"
type textarea "</section>"
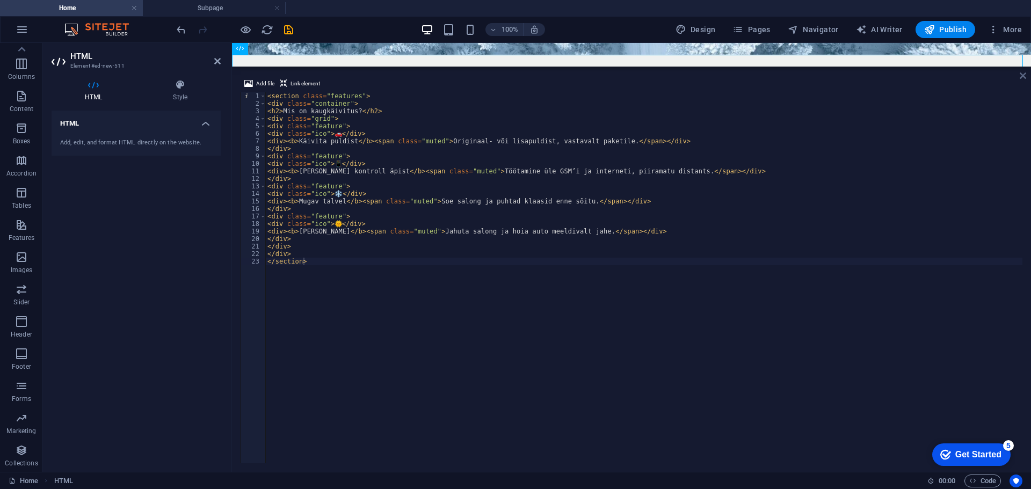
click at [1021, 72] on icon at bounding box center [1023, 75] width 6 height 9
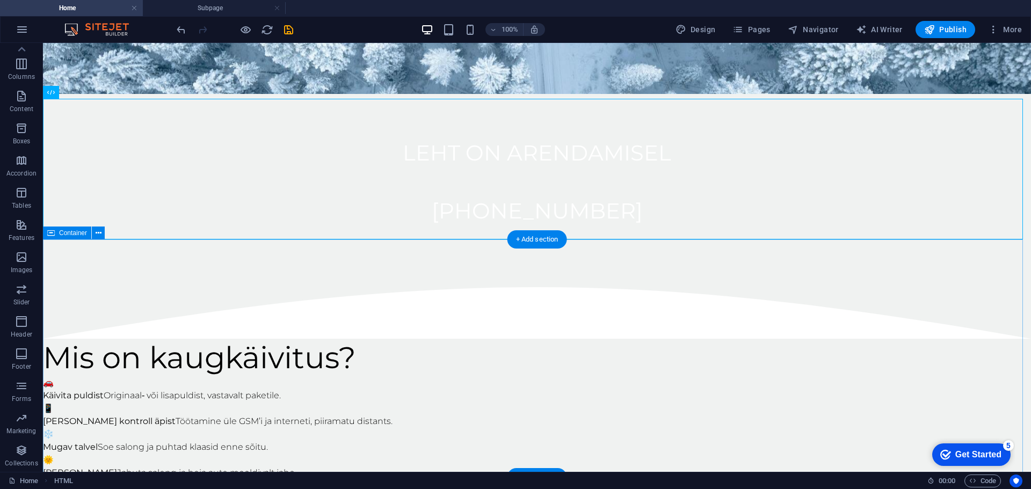
scroll to position [343, 0]
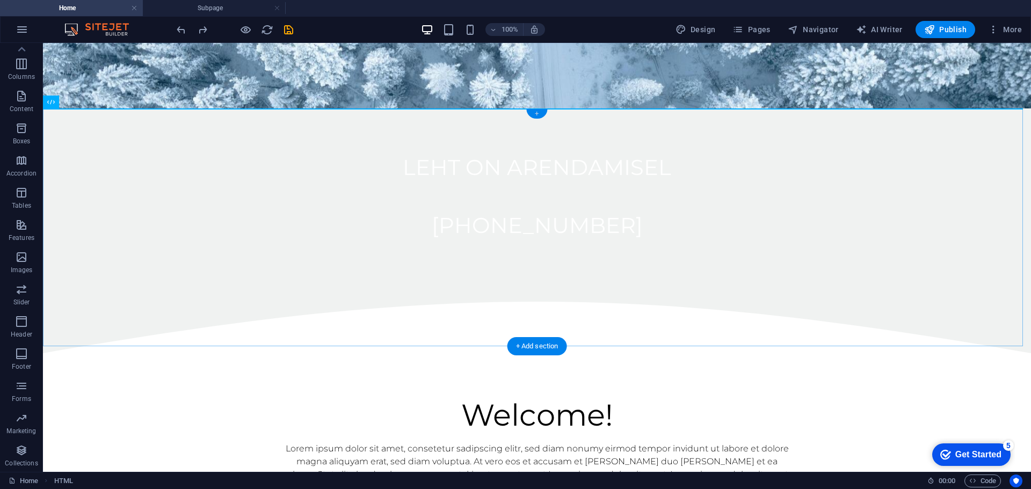
click at [545, 114] on div "+" at bounding box center [536, 114] width 21 height 10
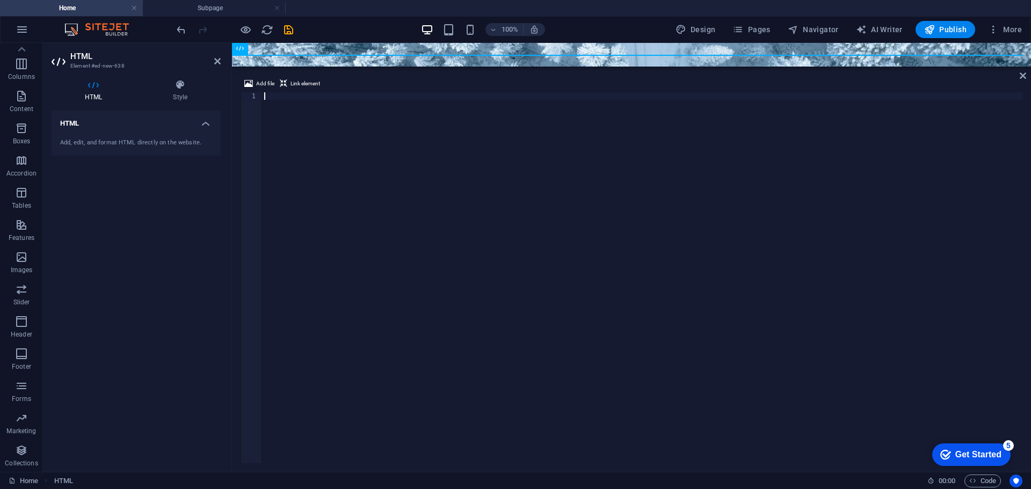
scroll to position [396, 0]
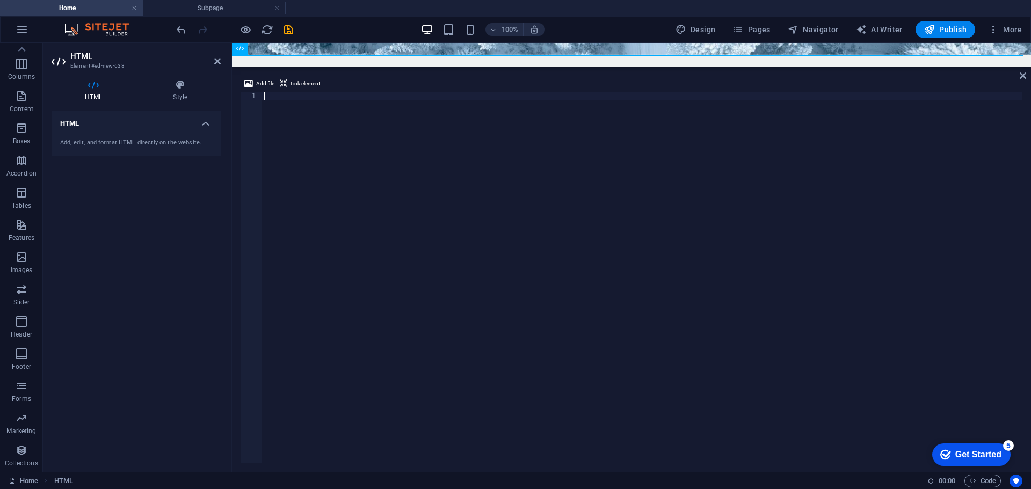
click at [569, 266] on div at bounding box center [642, 285] width 761 height 386
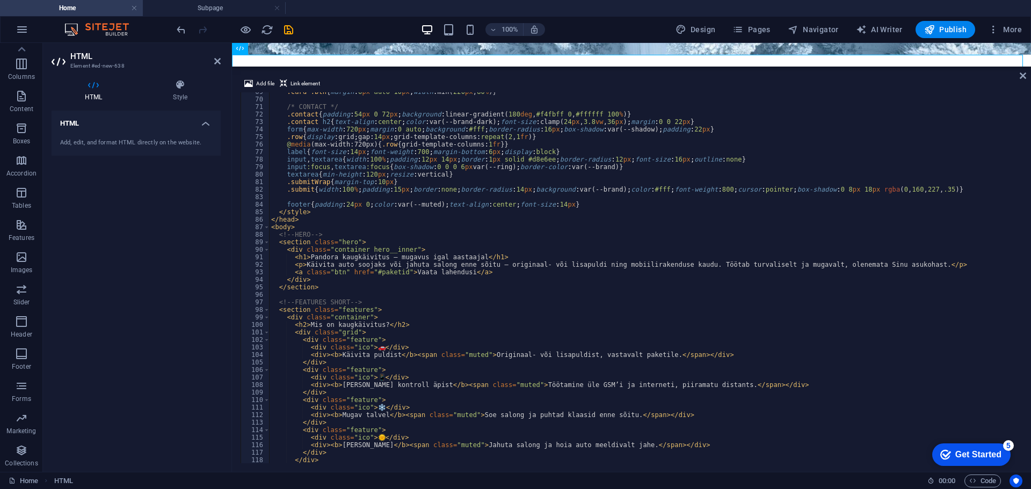
scroll to position [516, 0]
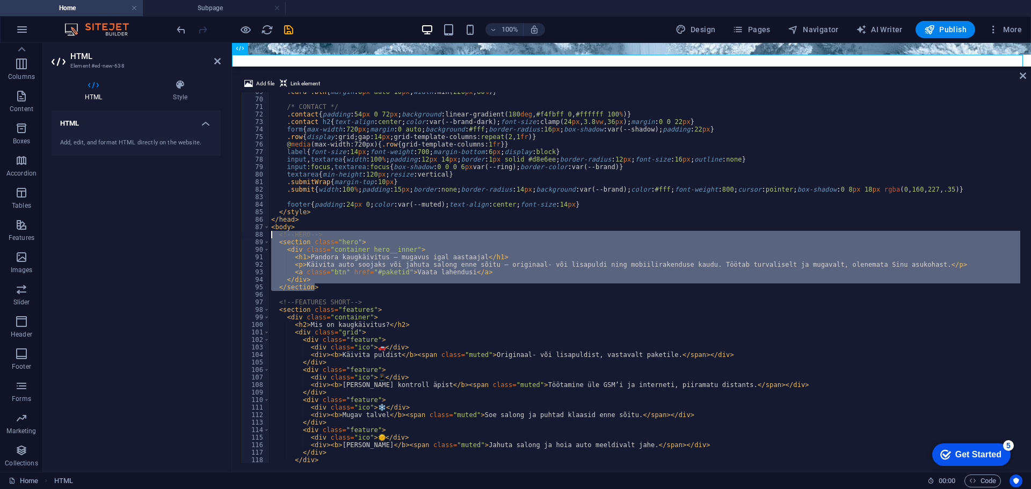
drag, startPoint x: 322, startPoint y: 286, endPoint x: 259, endPoint y: 235, distance: 80.6
click at [259, 235] on div "69 70 71 72 73 74 75 76 77 78 79 80 81 82 83 84 85 86 87 88 89 90 91 92 93 94 9…" at bounding box center [632, 277] width 782 height 371
type textarea "<!-- HERO --> <section class="hero">"
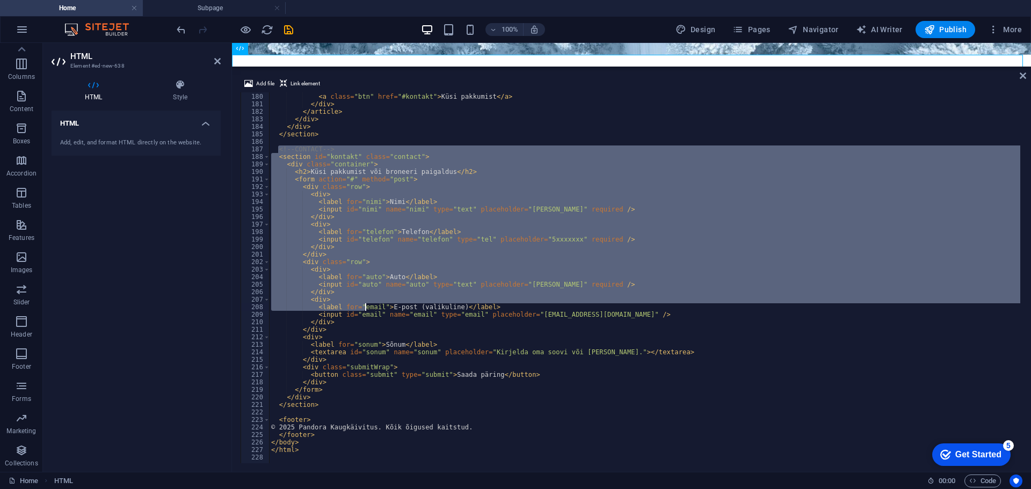
scroll to position [1346, 0]
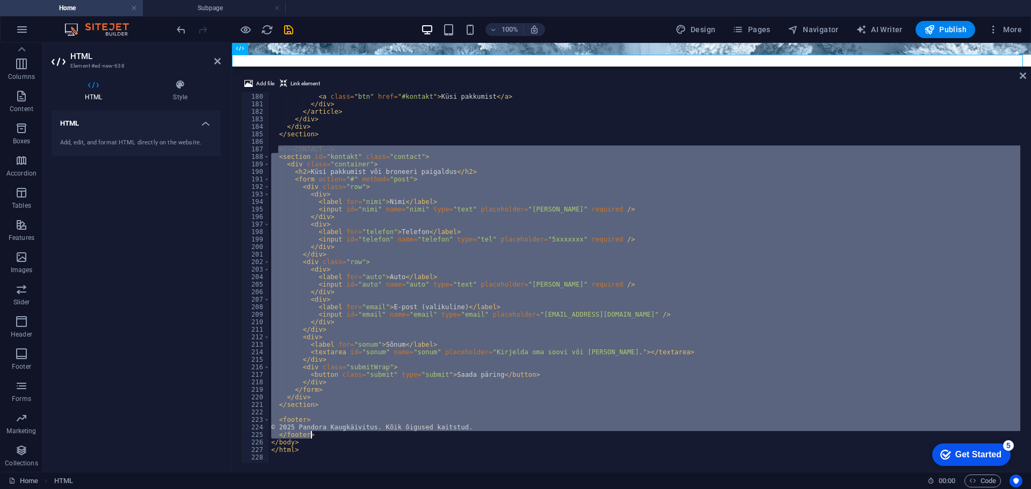
drag, startPoint x: 277, startPoint y: 270, endPoint x: 597, endPoint y: 432, distance: 358.4
click at [597, 432] on div "</ ul > < a class = "btn" href = "#kontakt" > Küsi pakkumist </ a > </ div > </…" at bounding box center [712, 277] width 887 height 384
type textarea "© 2025 Pandora Kaugkäivitus. Kõik õigused kaitstud. </footer>"
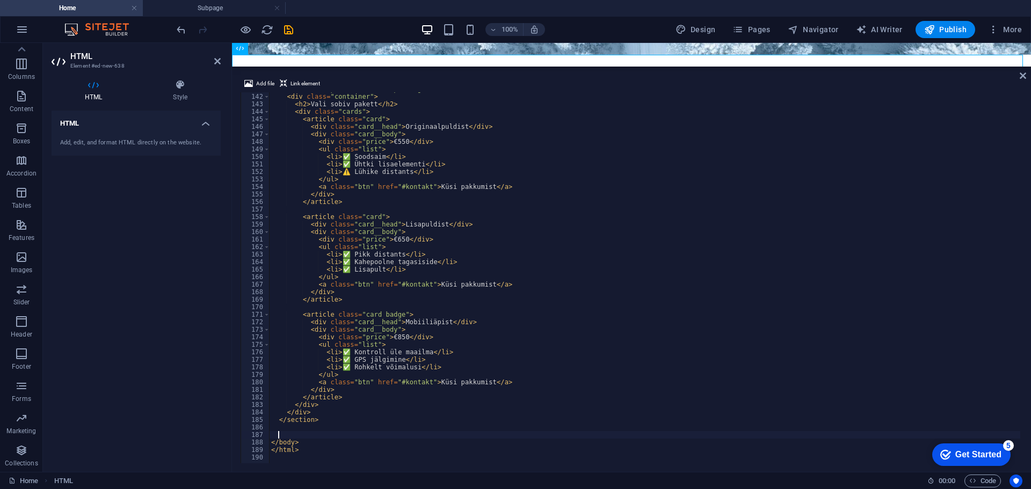
scroll to position [1060, 0]
click at [1022, 76] on icon at bounding box center [1023, 75] width 6 height 9
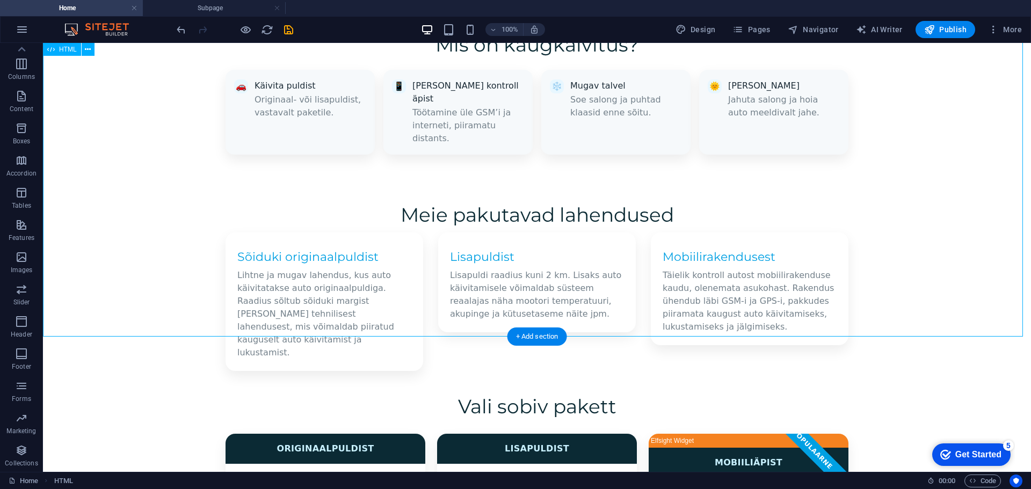
scroll to position [665, 0]
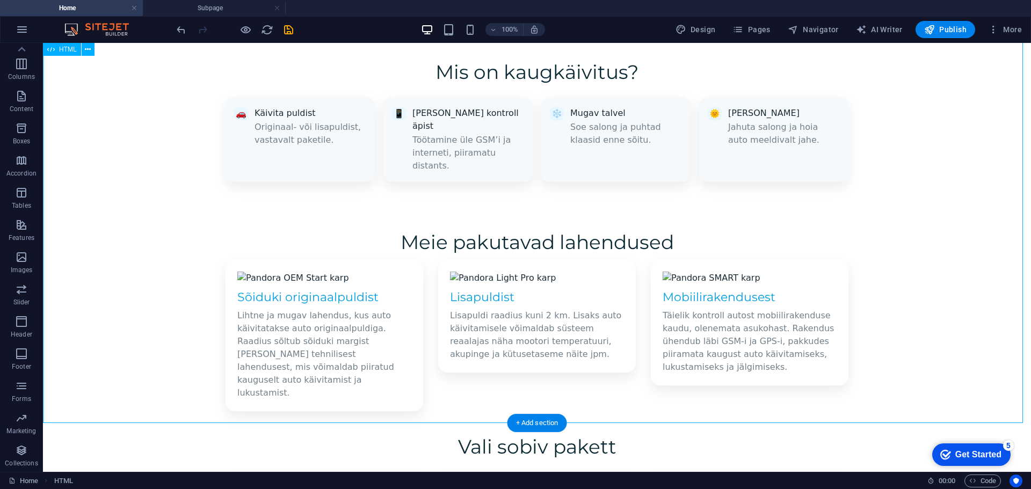
click at [584, 105] on div "Pandora Kaugkäivitus – Landing Page Mis on kaugkäivitus? 🚗 Käivita puldist Orig…" at bounding box center [537, 375] width 988 height 689
click at [66, 52] on span "HTML" at bounding box center [68, 49] width 18 height 6
click at [68, 48] on span "HTML" at bounding box center [68, 49] width 18 height 6
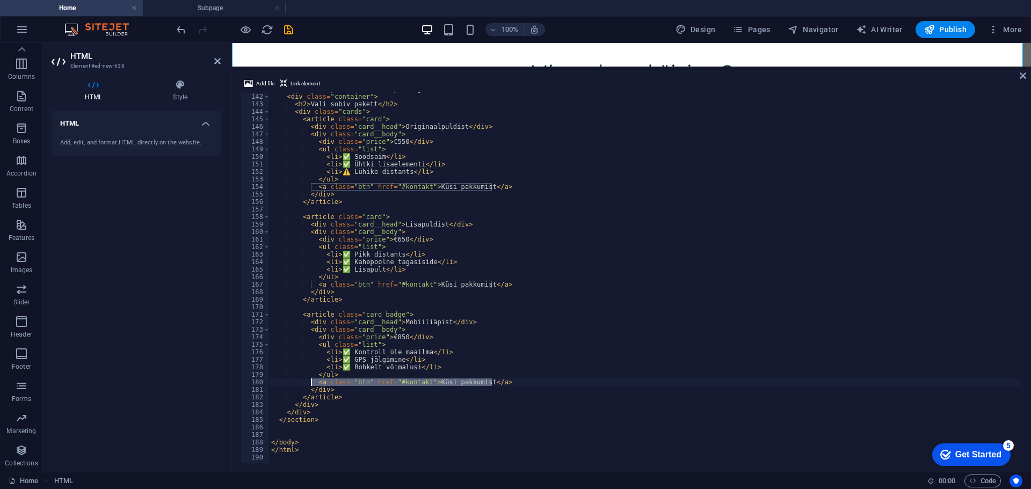
drag, startPoint x: 478, startPoint y: 381, endPoint x: 313, endPoint y: 381, distance: 165.4
click at [313, 381] on div "< section id = "paketid" class = "pricing" > < div class = "container" > < h2 >…" at bounding box center [712, 277] width 887 height 384
type textarea "<a class="btn" href="#kontakt">Küsi pakkumist</a>"
click at [1021, 75] on icon at bounding box center [1023, 75] width 6 height 9
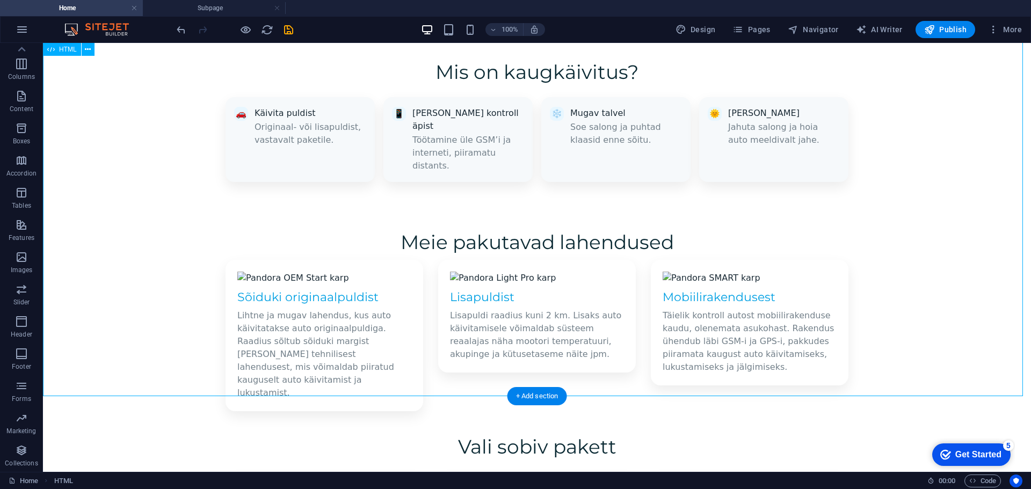
click at [525, 330] on div "Pandora Kaugkäivitus – Landing Page Mis on kaugkäivitus? 🚗 Käivita puldist Orig…" at bounding box center [537, 368] width 988 height 675
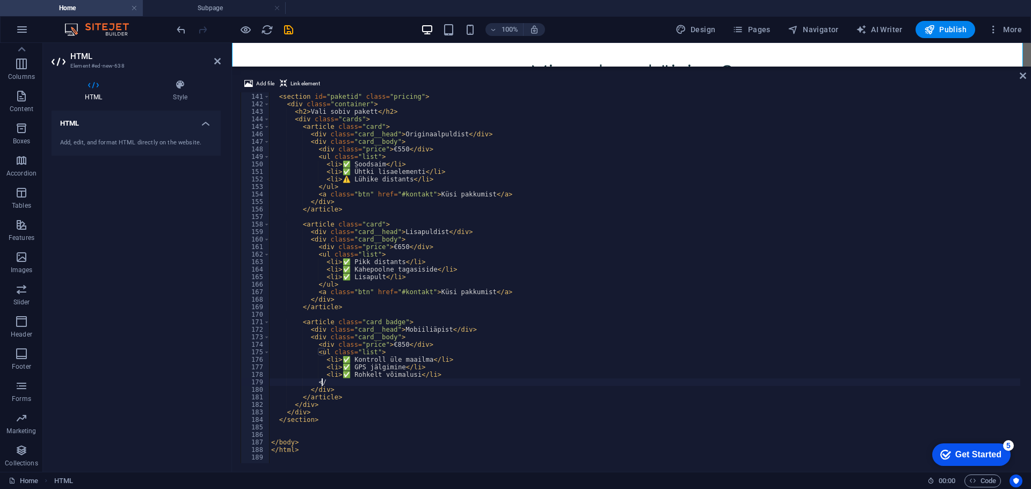
scroll to position [1052, 0]
type textarea "<"
type textarea "</ul>"
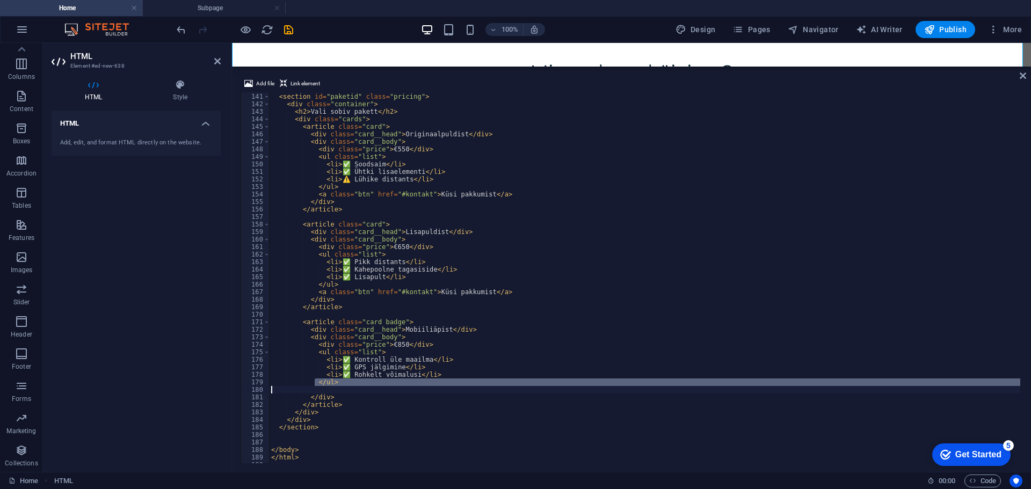
click at [279, 392] on div "<!-- PRICING CARDS --> < section id = "paketid" class = "pricing" > < div class…" at bounding box center [644, 277] width 751 height 371
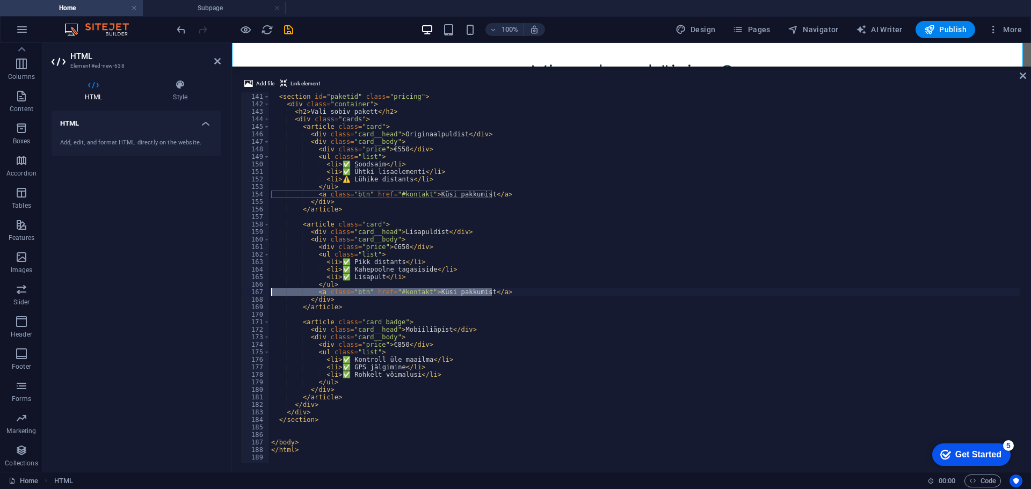
drag, startPoint x: 494, startPoint y: 291, endPoint x: 260, endPoint y: 294, distance: 234.2
click at [260, 294] on div "</ul> 140 141 142 143 144 145 146 147 148 149 150 151 152 153 154 155 156 157 1…" at bounding box center [632, 277] width 782 height 371
type textarea "<a class="btn" href="#kontakt">Küsi pakkumist</a>"
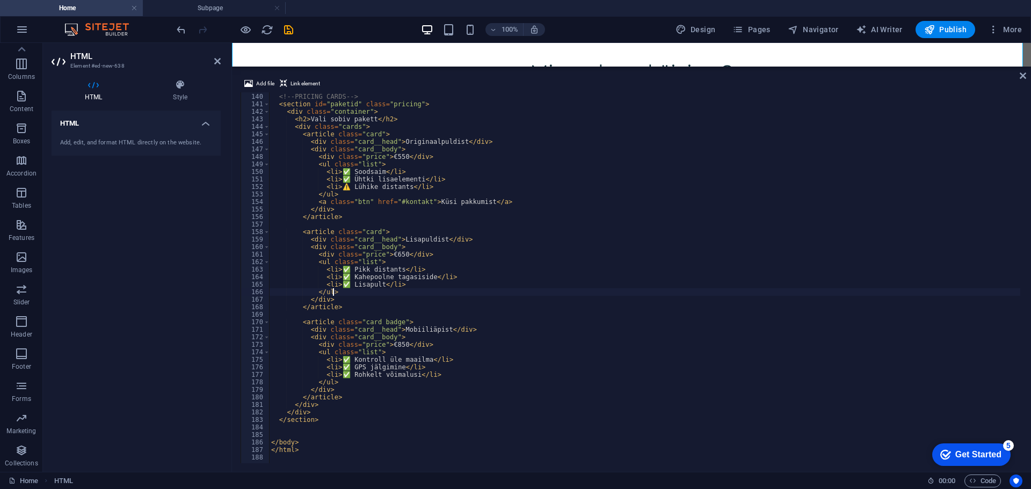
scroll to position [1045, 0]
drag, startPoint x: 497, startPoint y: 199, endPoint x: 266, endPoint y: 205, distance: 231.6
click at [266, 205] on div "</ul> 139 140 141 142 143 144 145 146 147 148 149 150 151 152 153 154 155 156 1…" at bounding box center [632, 277] width 782 height 371
type textarea "<a class="btn" href="#kontakt">Küsi pakkumist</a>"
type textarea "</ul>"
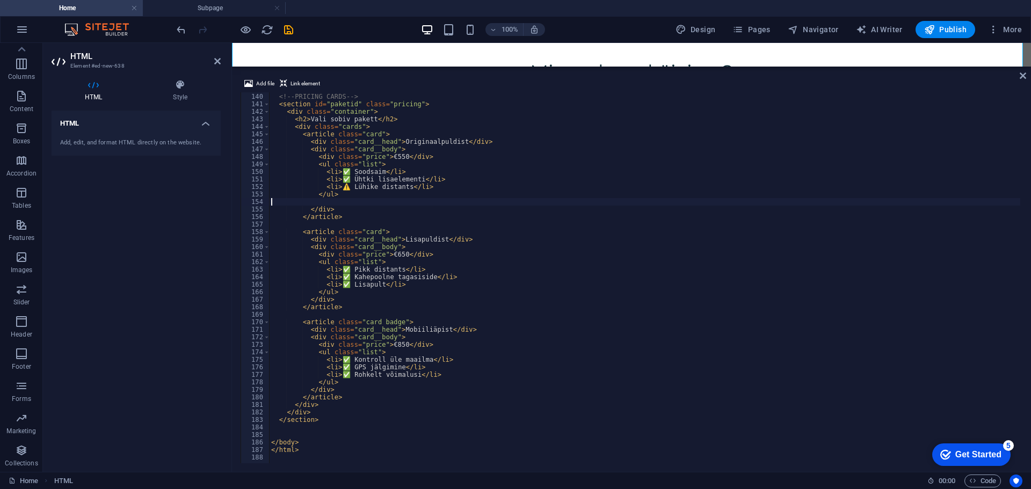
scroll to position [1037, 0]
click at [1020, 76] on aside "Add file Link element </ul> 138 139 140 141 142 143 144 145 146 147 148 149 150…" at bounding box center [631, 270] width 799 height 406
click at [1020, 76] on icon at bounding box center [1023, 75] width 6 height 9
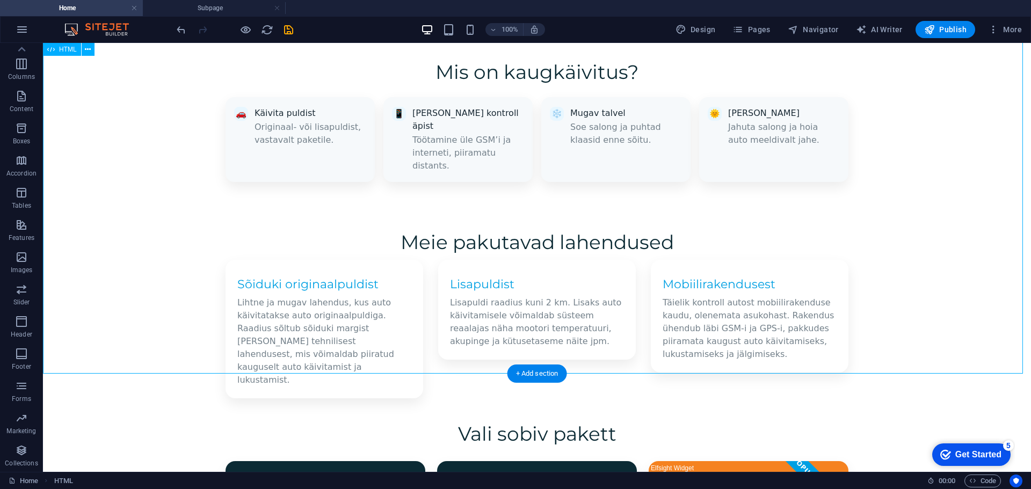
click at [933, 278] on div "Pandora Kaugkäivitus – Landing Page Mis on kaugkäivitus? 🚗 Käivita puldist Orig…" at bounding box center [537, 350] width 988 height 639
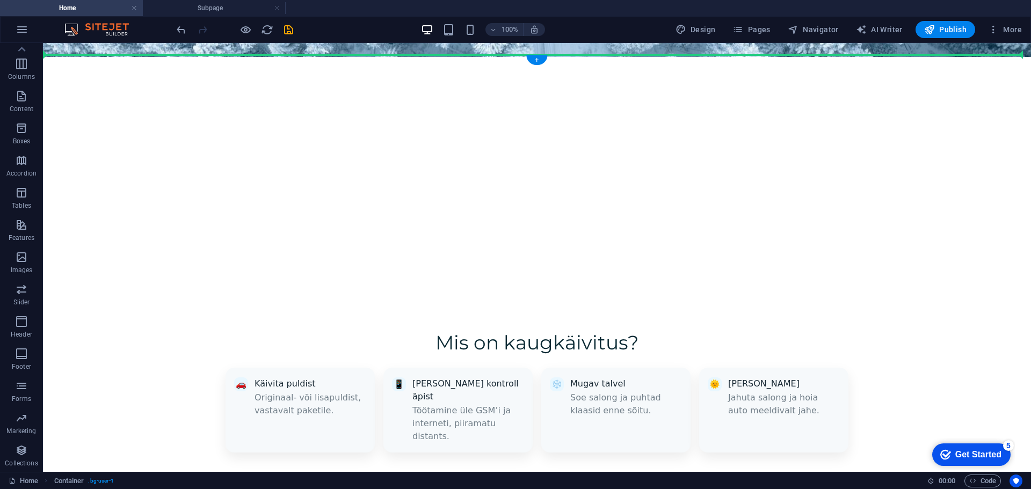
scroll to position [343, 0]
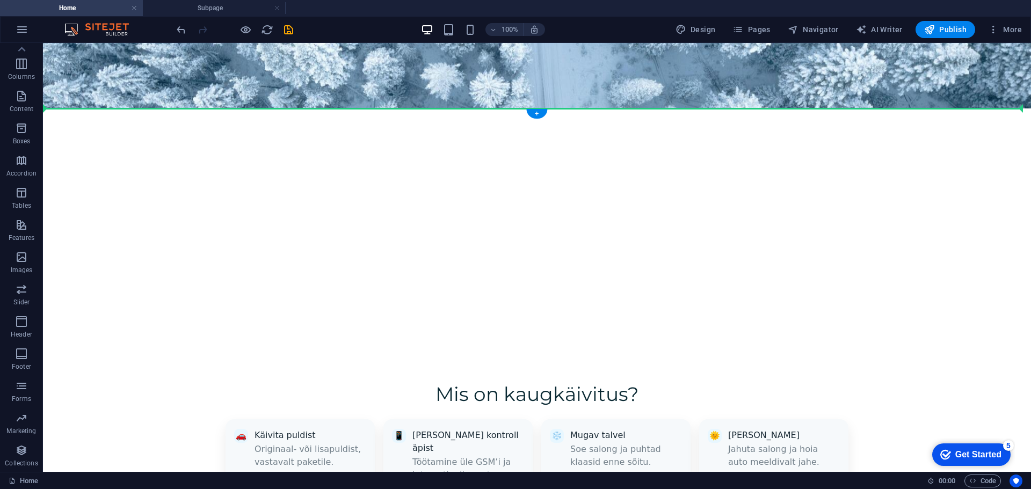
drag, startPoint x: 626, startPoint y: 302, endPoint x: 568, endPoint y: 110, distance: 200.7
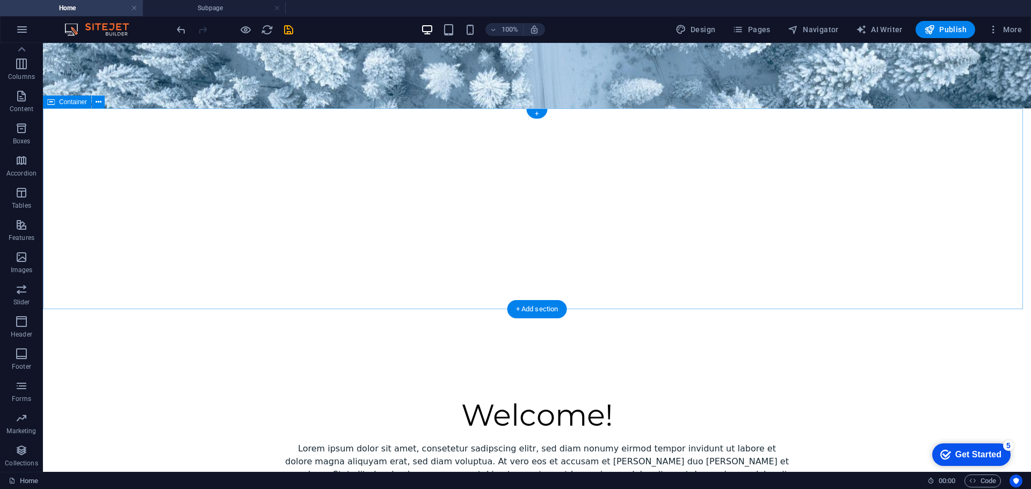
click at [640, 353] on div "Welcome! Lorem ipsum dolor sit amet, consetetur sadipscing elitr, sed diam nonu…" at bounding box center [537, 460] width 988 height 214
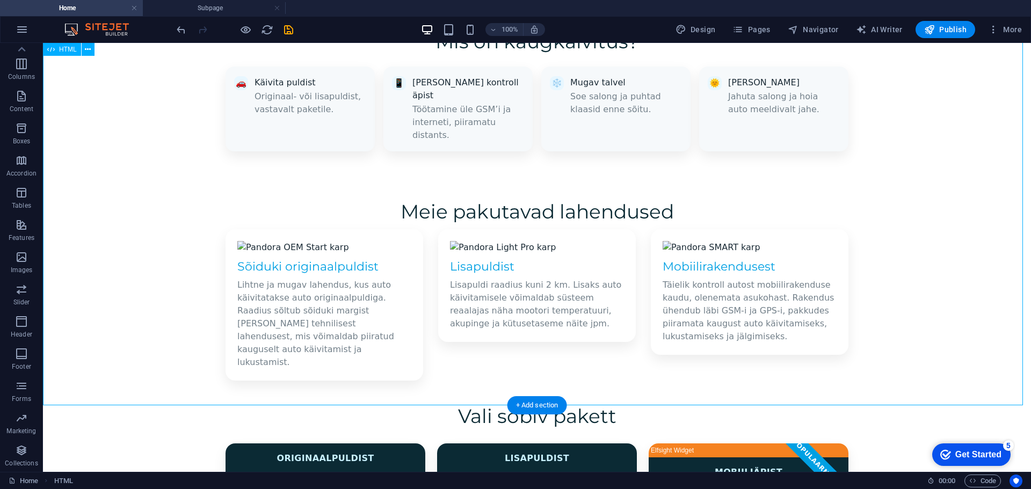
scroll to position [826, 0]
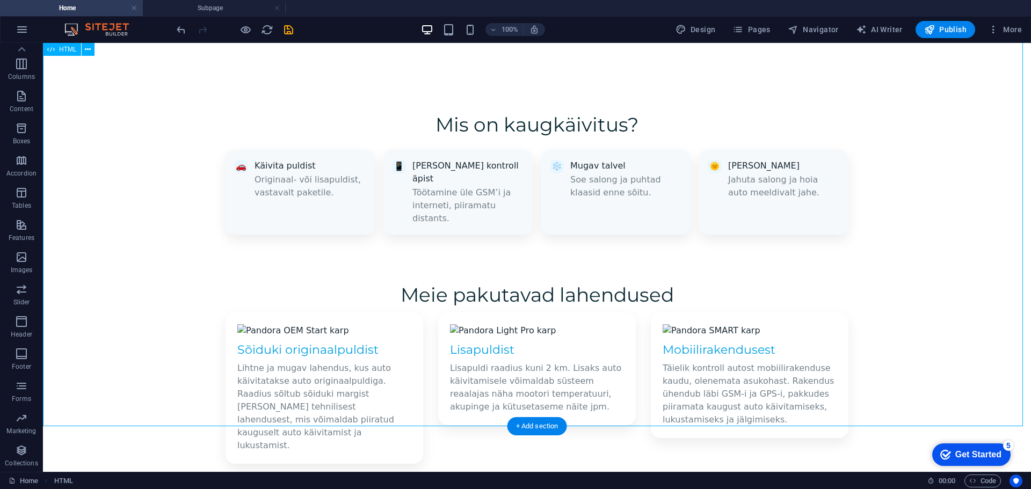
click at [550, 193] on div "Pandora Kaugkäivitus – Landing Page Mis on kaugkäivitus? 🚗 Käivita puldist Orig…" at bounding box center [537, 410] width 988 height 652
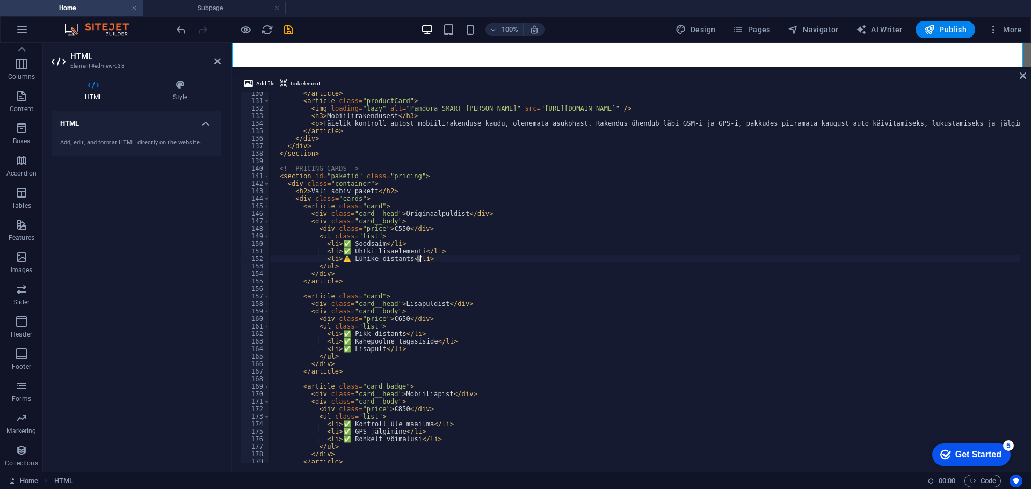
scroll to position [941, 0]
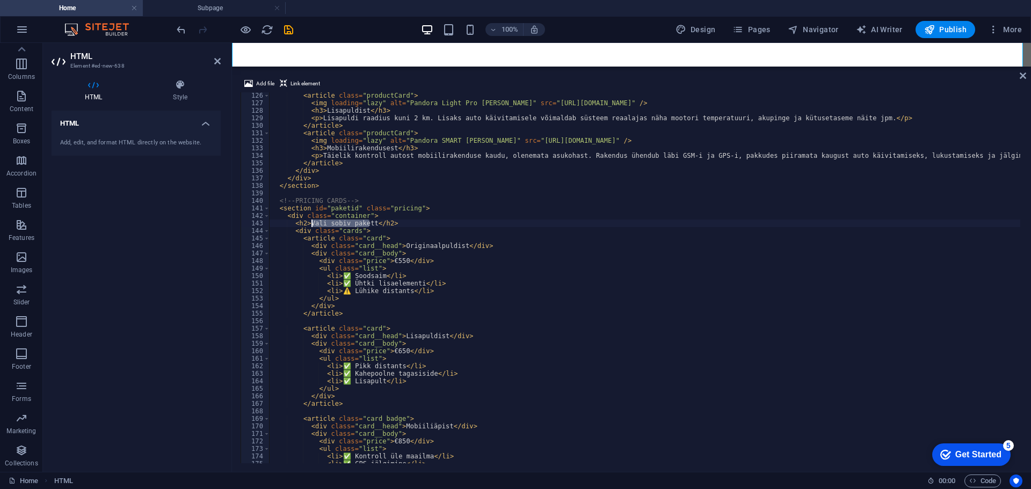
drag, startPoint x: 368, startPoint y: 223, endPoint x: 310, endPoint y: 223, distance: 58.0
click at [310, 223] on div "< article class = "productCard" > < img loading = "lazy" alt = "Pandora Light P…" at bounding box center [713, 284] width 887 height 384
type textarea "<h2>Hinnad koos paigaldusega</h2>"
click at [1023, 72] on icon at bounding box center [1023, 75] width 6 height 9
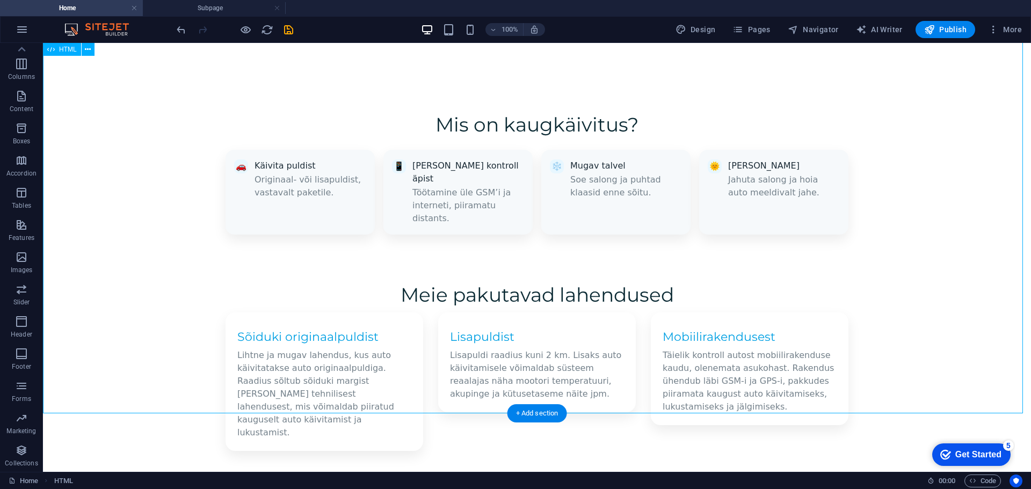
click at [921, 205] on div "Pandora Kaugkäivitus – Landing Page Mis on kaugkäivitus? 🚗 Käivita puldist Orig…" at bounding box center [537, 403] width 988 height 639
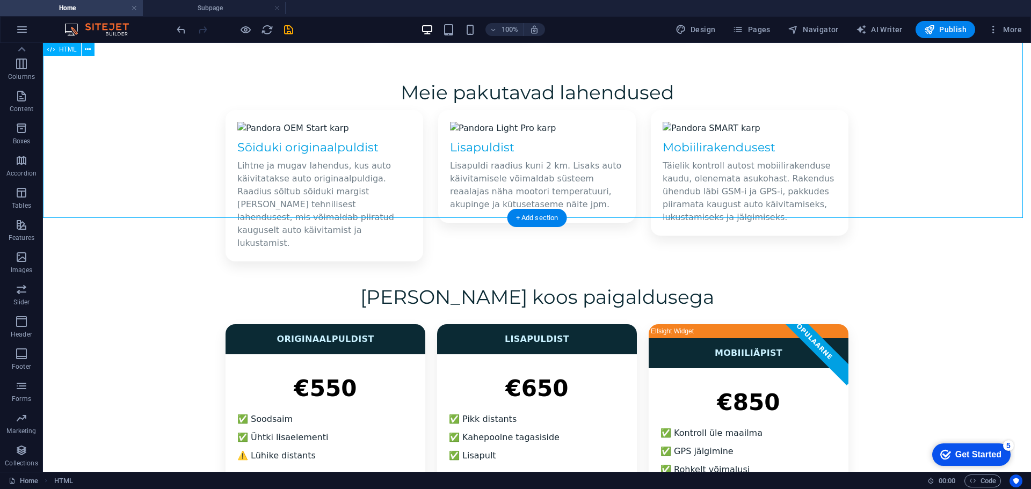
scroll to position [1041, 0]
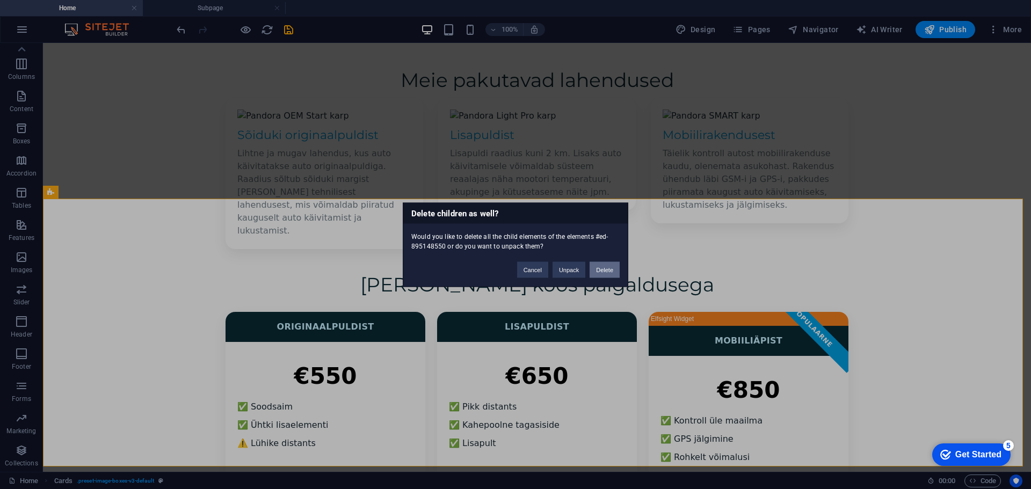
click at [607, 266] on button "Delete" at bounding box center [605, 270] width 30 height 16
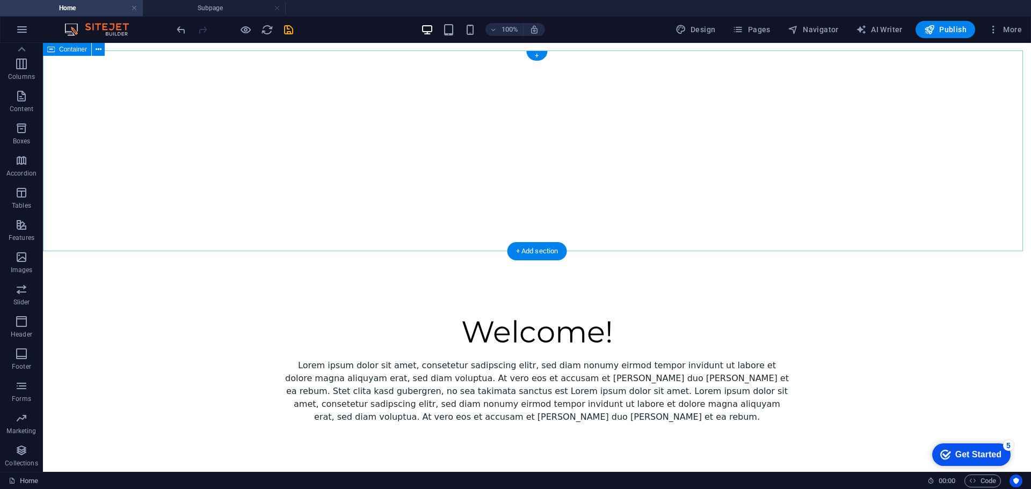
scroll to position [397, 0]
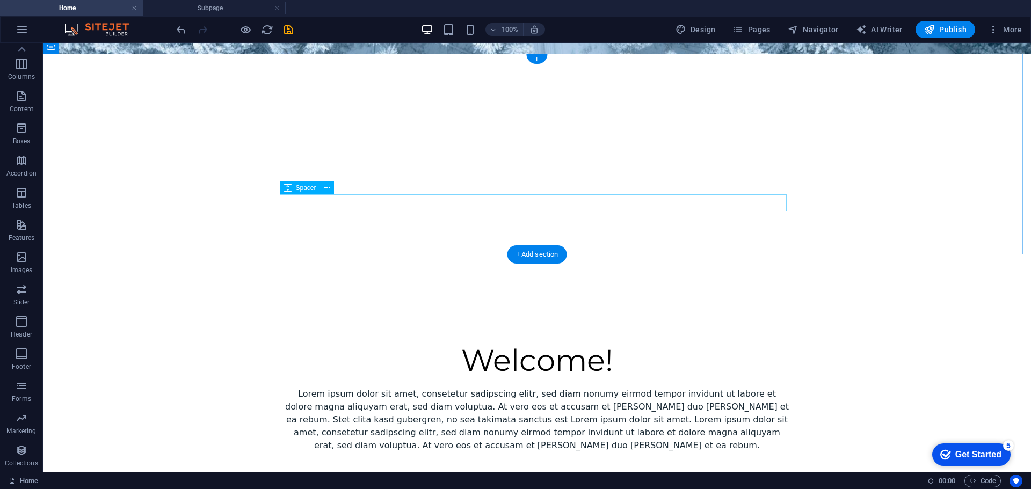
click at [564, 452] on div at bounding box center [537, 460] width 507 height 17
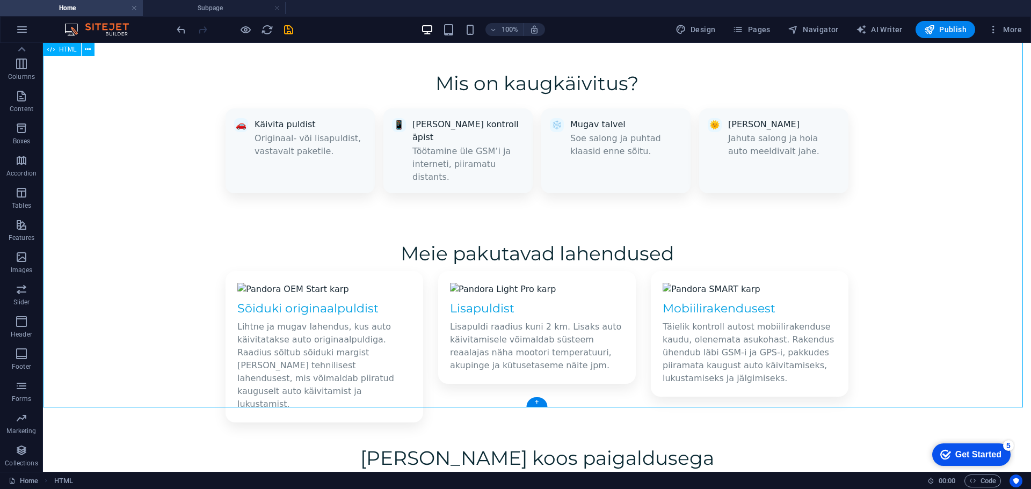
scroll to position [827, 0]
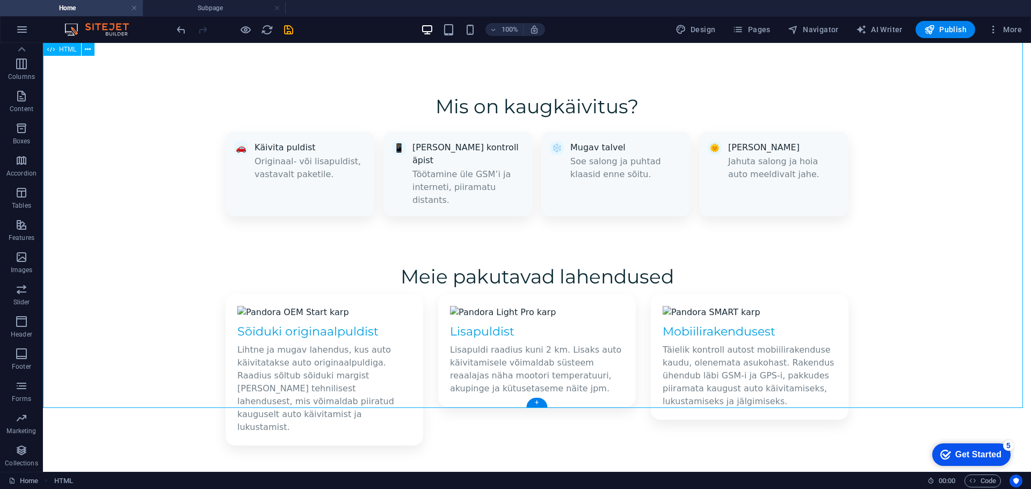
click at [707, 211] on div "Pandora Kaugkäivitus – Landing Page Mis on kaugkäivitus? 🚗 Käivita puldist Orig…" at bounding box center [537, 392] width 988 height 652
click at [691, 208] on div "Pandora Kaugkäivitus – Landing Page Mis on kaugkäivitus? 🚗 Käivita puldist Orig…" at bounding box center [537, 392] width 988 height 652
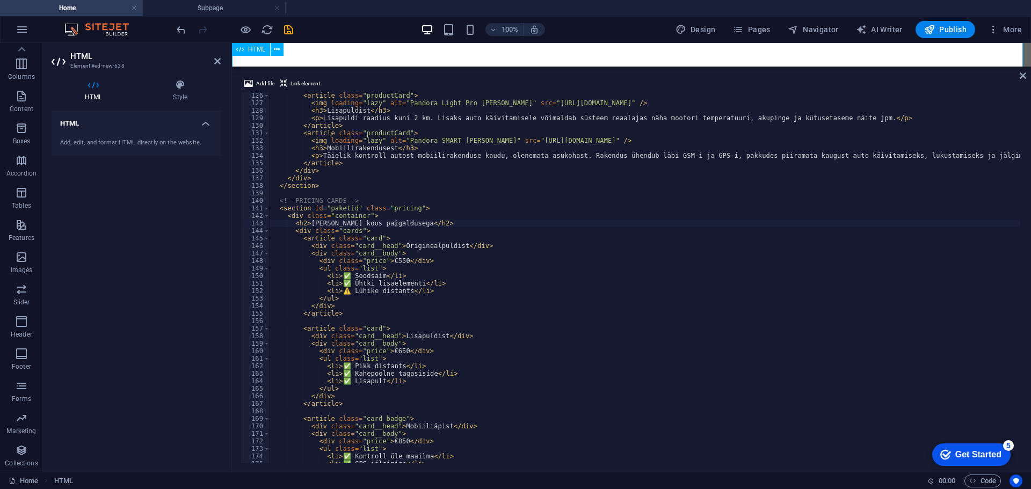
click at [936, 66] on div "Pandora Kaugkäivitus – Landing Page Mis on kaugkäivitus? 🚗 Käivita puldist Orig…" at bounding box center [631, 392] width 799 height 652
click at [1023, 75] on icon at bounding box center [1023, 75] width 6 height 9
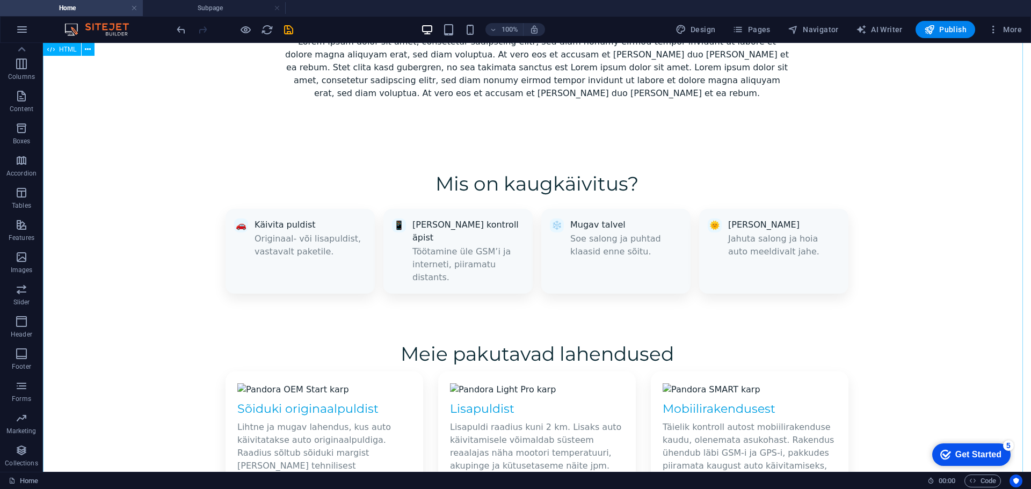
scroll to position [774, 0]
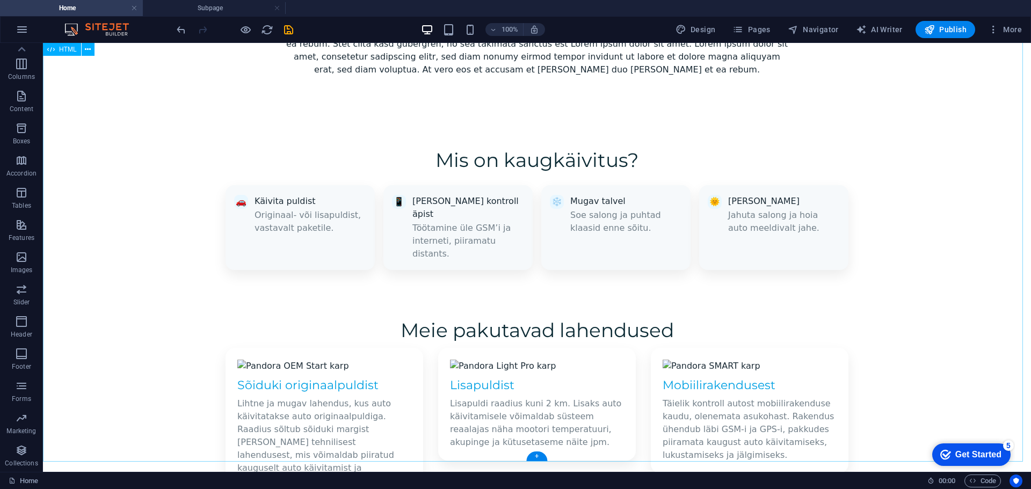
click at [418, 213] on div "Pandora Kaugkäivitus – Landing Page Mis on kaugkäivitus? 🚗 Käivita puldist Orig…" at bounding box center [537, 445] width 988 height 652
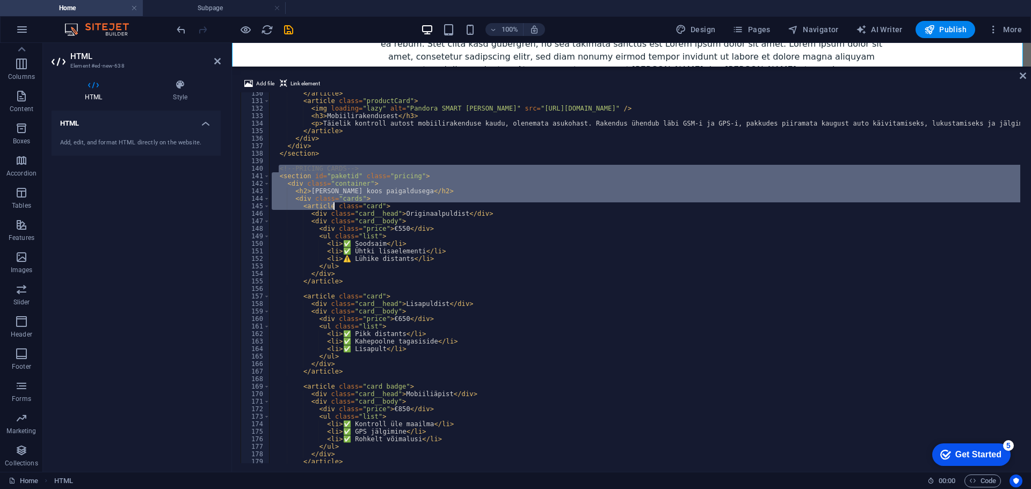
scroll to position [1037, 0]
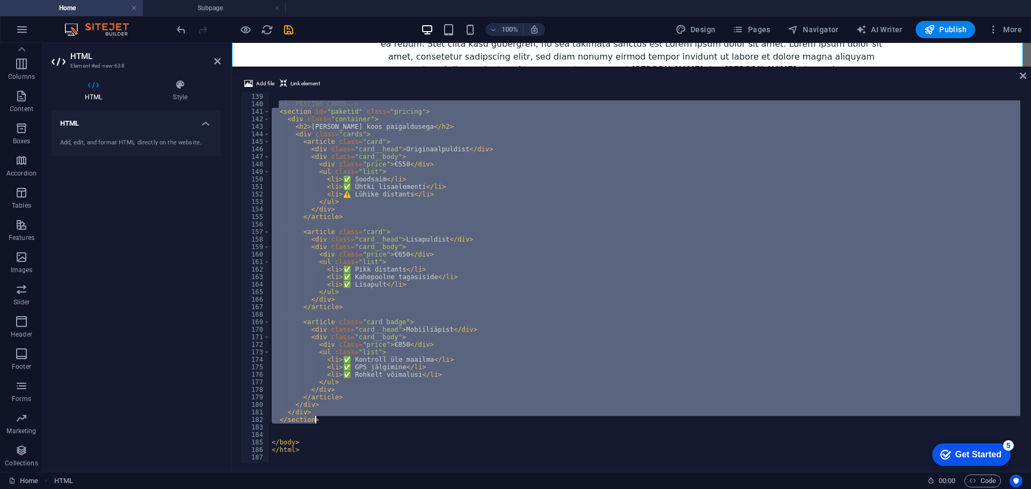
drag, startPoint x: 279, startPoint y: 167, endPoint x: 481, endPoint y: 421, distance: 324.5
click at [481, 421] on div "</ section > <!-- PRICING CARDS --> < section id = "paketid" class = "pricing" …" at bounding box center [713, 277] width 887 height 384
type textarea "</div> </section>"
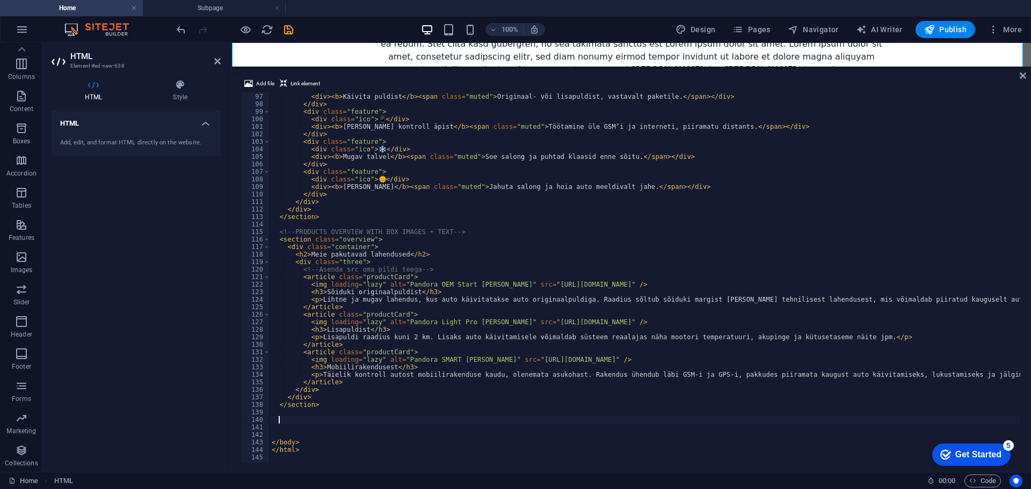
scroll to position [721, 0]
click at [1025, 75] on icon at bounding box center [1023, 75] width 6 height 9
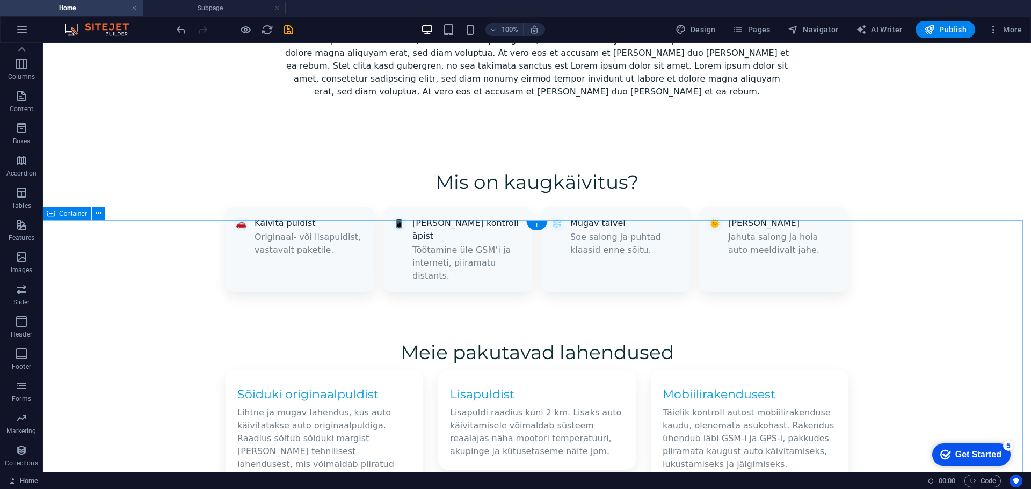
scroll to position [752, 0]
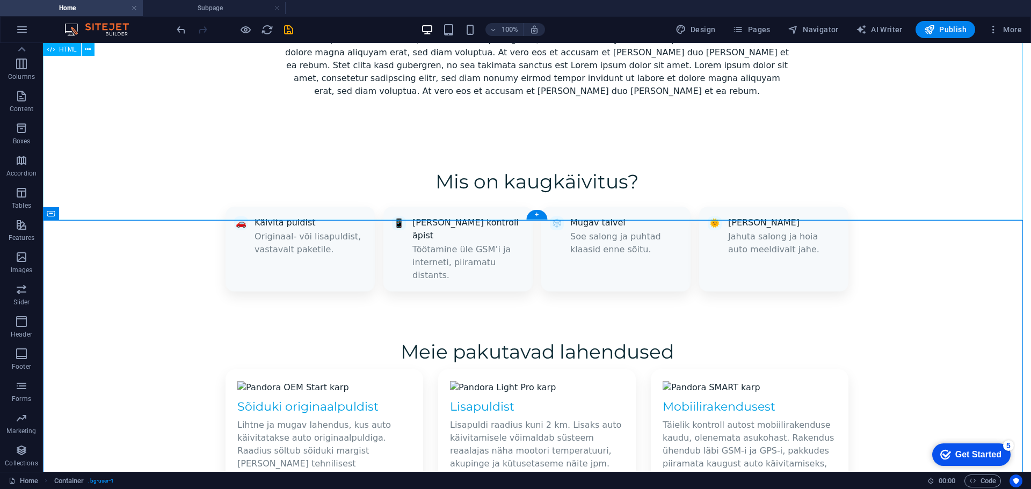
click at [965, 155] on div "Pandora Kaugkäivitus – Landing Page Mis on kaugkäivitus? 🚗 Käivita puldist Orig…" at bounding box center [537, 335] width 988 height 389
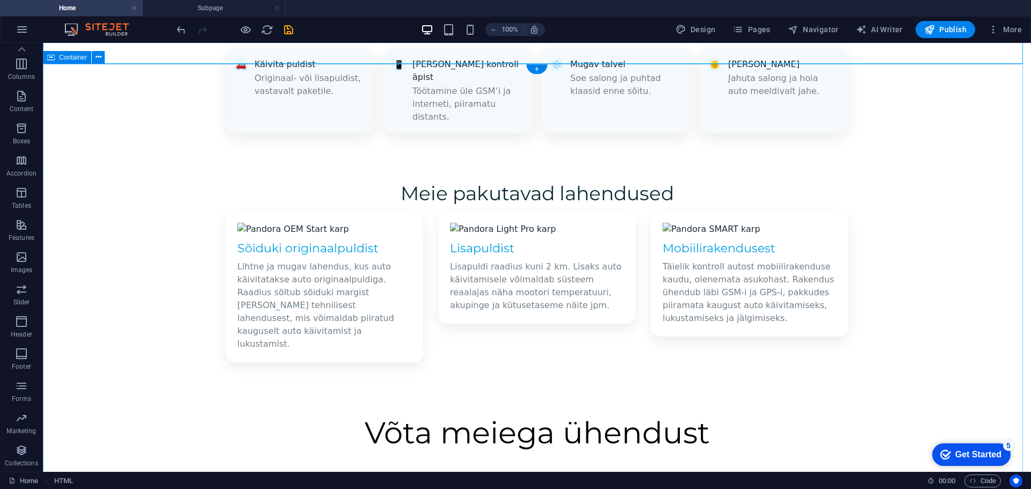
scroll to position [913, 0]
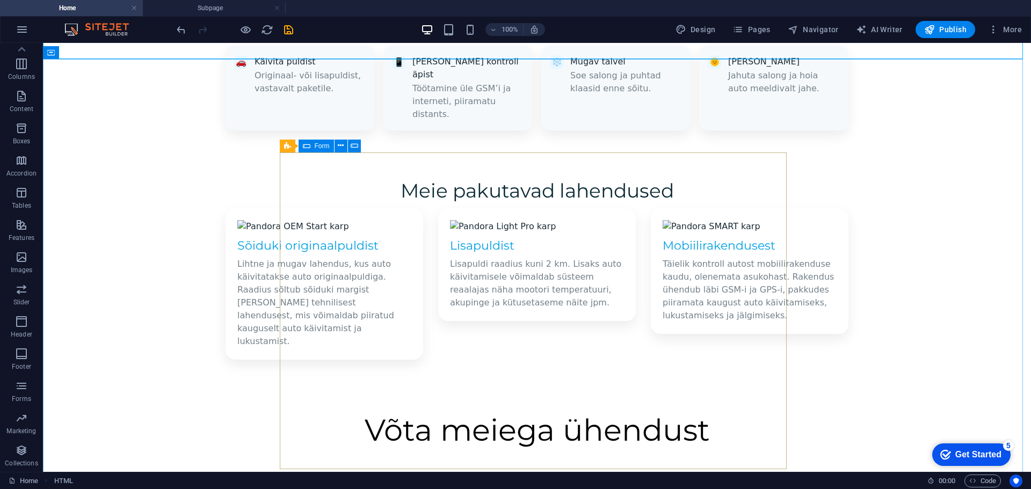
click at [313, 146] on div "Form" at bounding box center [316, 146] width 35 height 13
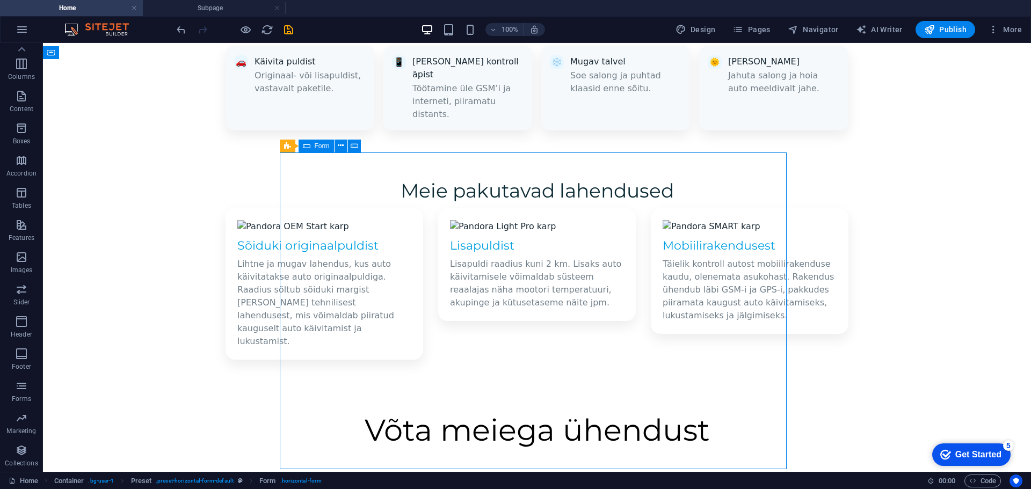
click at [313, 146] on div "Form" at bounding box center [316, 146] width 35 height 13
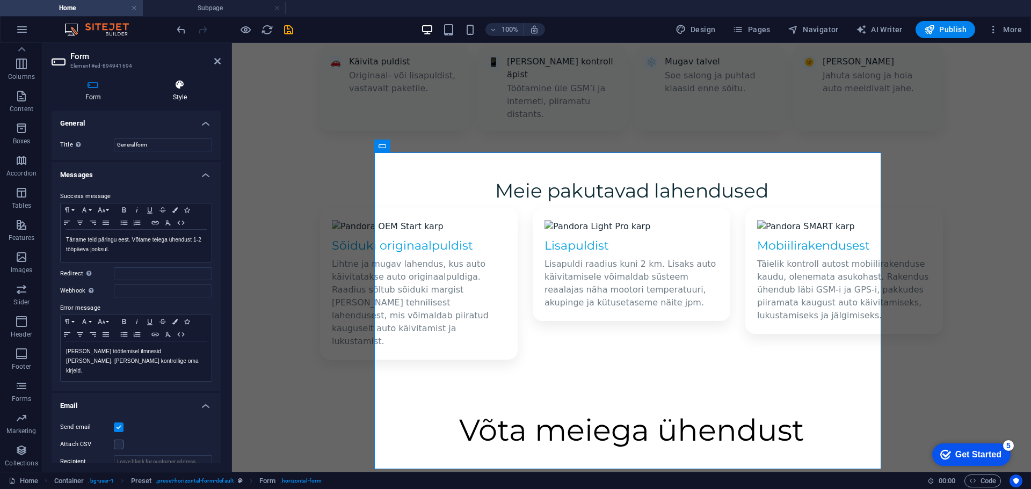
click at [178, 86] on icon at bounding box center [180, 84] width 82 height 11
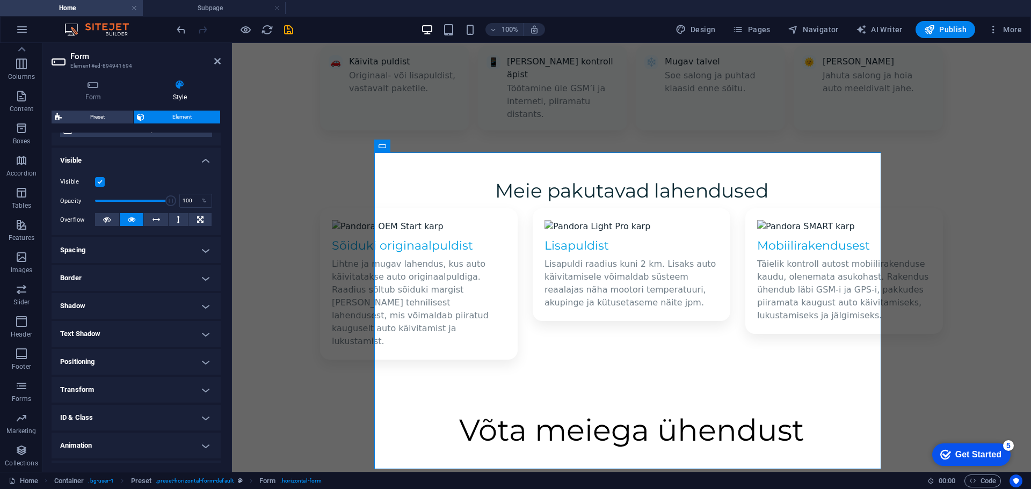
scroll to position [107, 0]
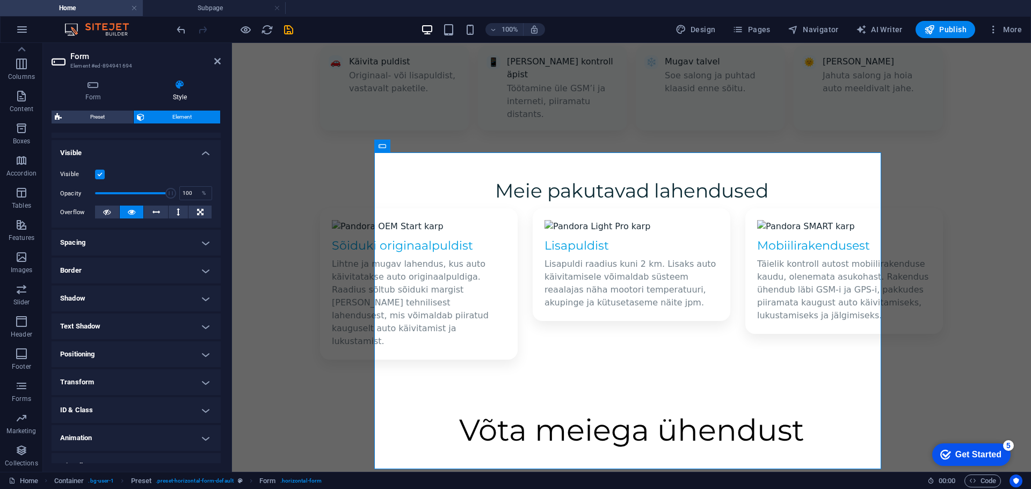
click at [151, 236] on h4 "Spacing" at bounding box center [136, 243] width 169 height 26
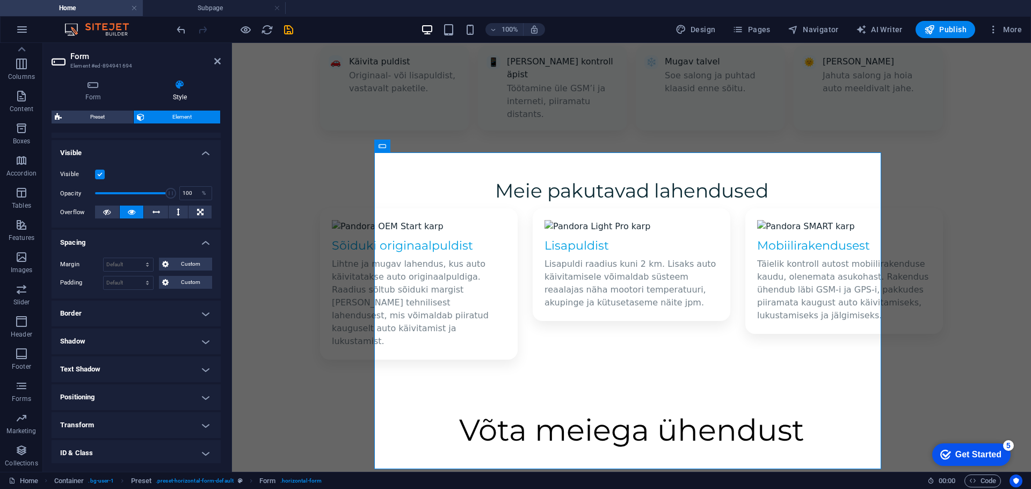
click at [142, 308] on h4 "Border" at bounding box center [136, 314] width 169 height 26
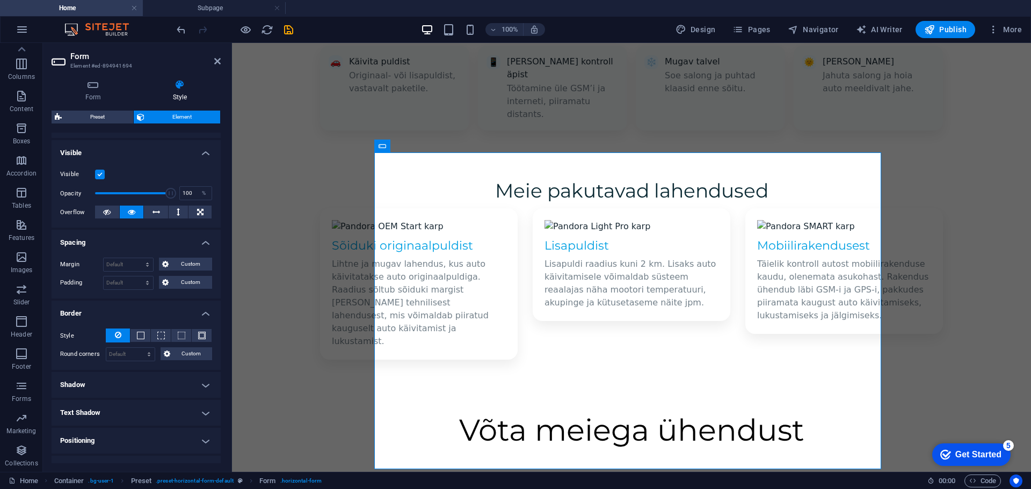
scroll to position [161, 0]
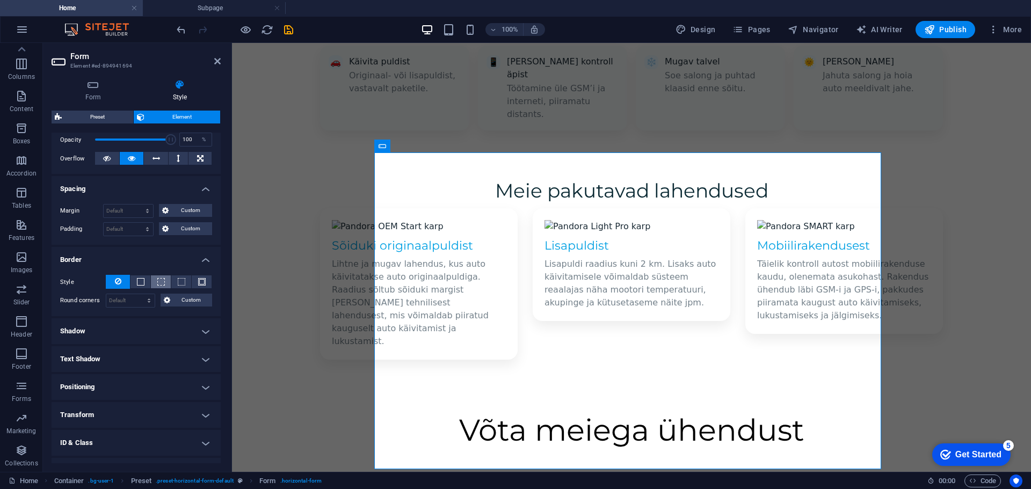
click at [160, 283] on span at bounding box center [161, 282] width 8 height 8
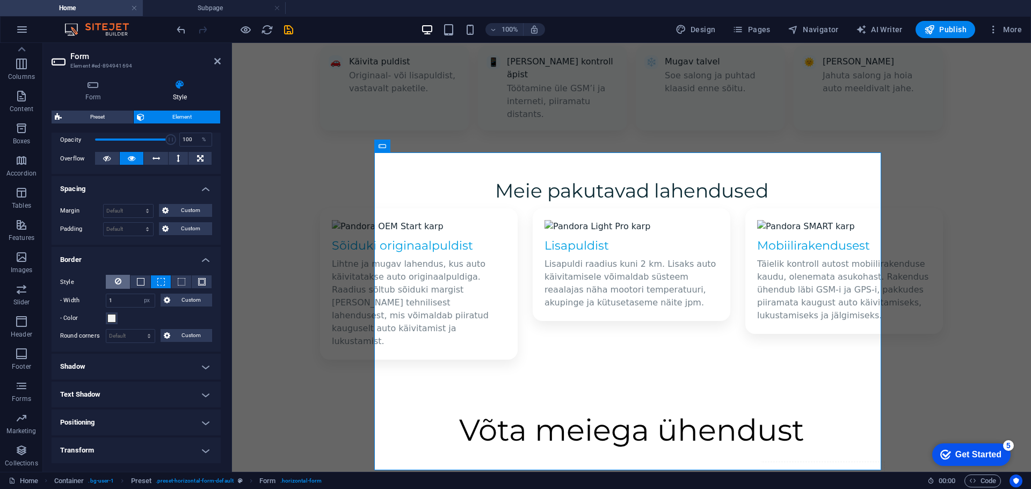
click at [121, 281] on button at bounding box center [118, 282] width 24 height 14
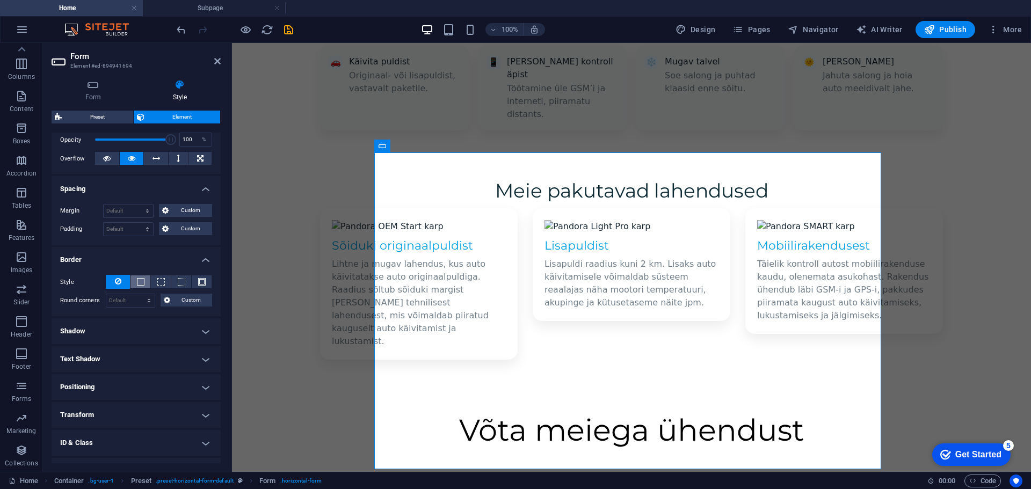
click at [140, 283] on span at bounding box center [141, 282] width 8 height 8
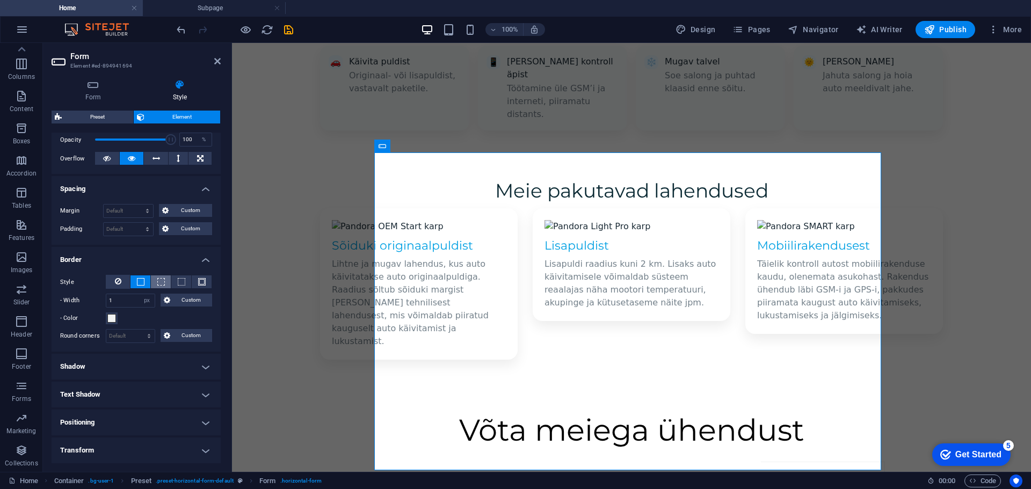
click at [155, 282] on button at bounding box center [161, 282] width 20 height 13
click at [115, 284] on icon at bounding box center [118, 281] width 6 height 13
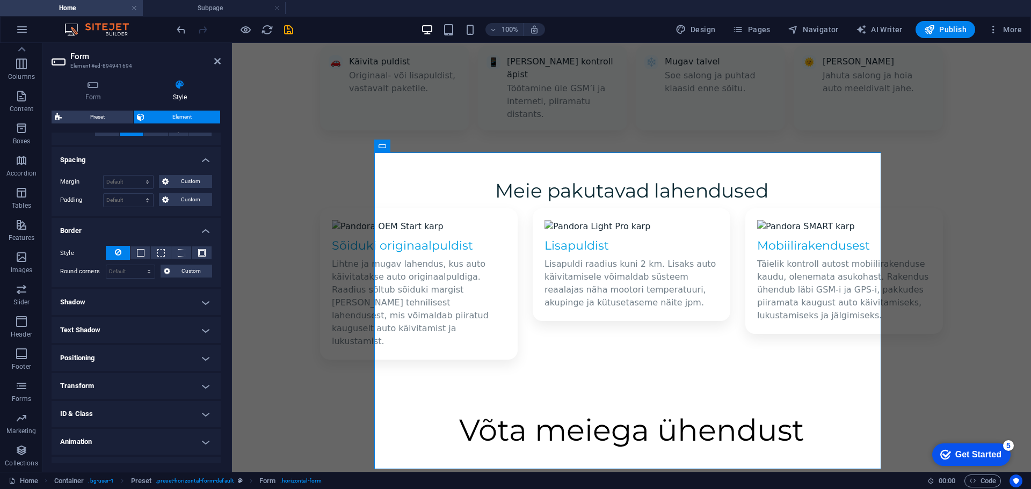
scroll to position [209, 0]
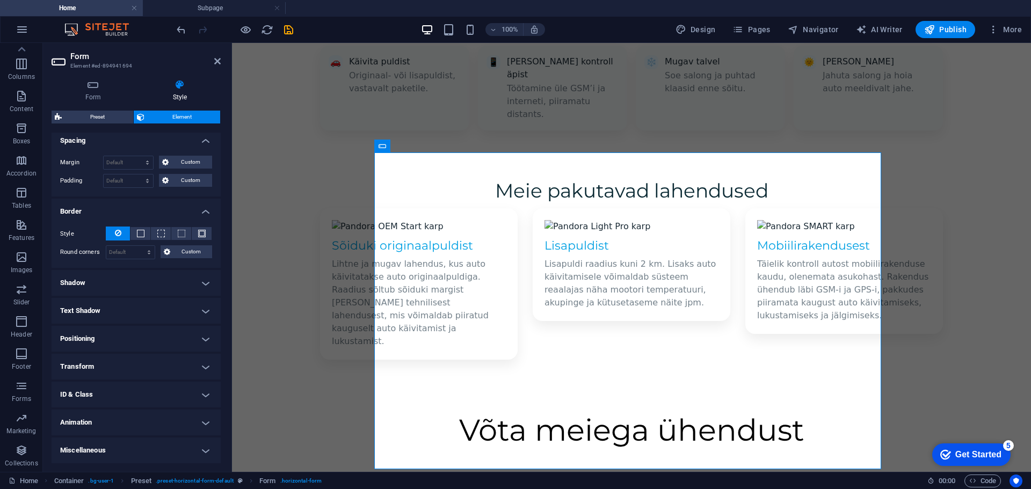
click at [132, 427] on h4 "Animation" at bounding box center [136, 423] width 169 height 26
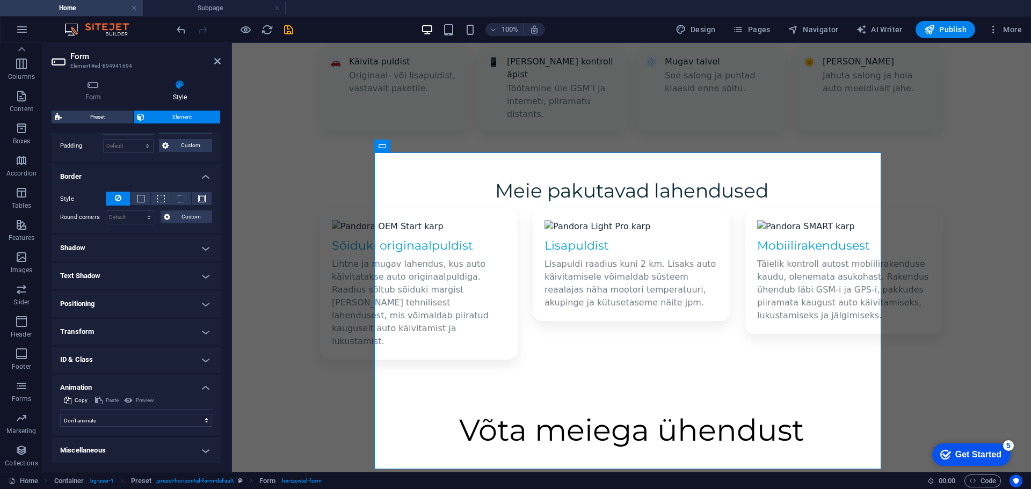
click at [141, 372] on h4 "ID & Class" at bounding box center [136, 360] width 169 height 26
click at [121, 355] on h4 "ID & Class" at bounding box center [136, 356] width 169 height 19
click at [125, 331] on h4 "Transform" at bounding box center [136, 332] width 169 height 26
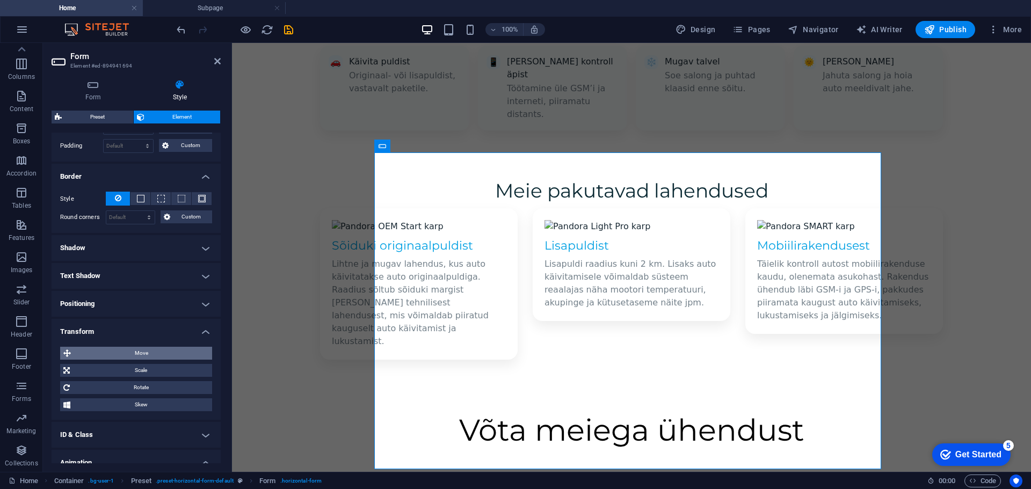
click at [114, 357] on span "Move" at bounding box center [141, 353] width 135 height 13
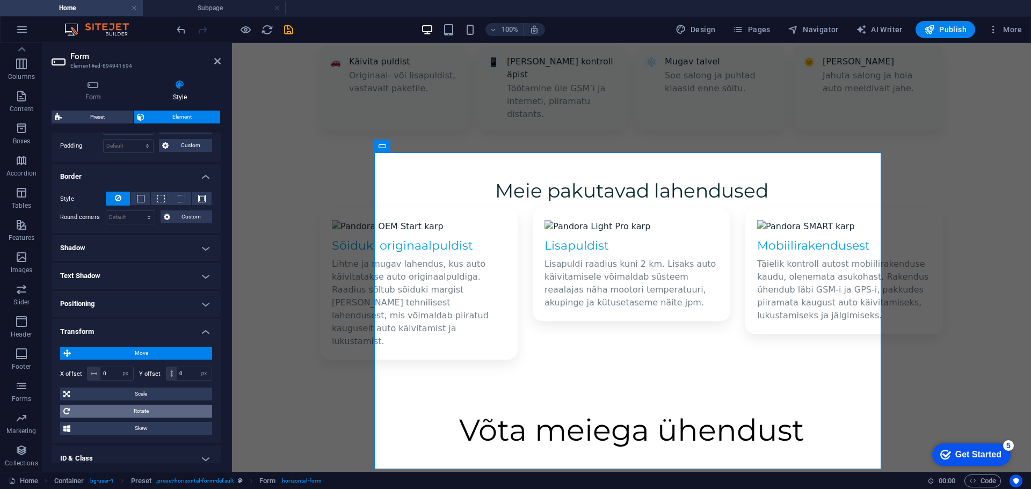
click at [141, 410] on span "Rotate" at bounding box center [141, 411] width 136 height 13
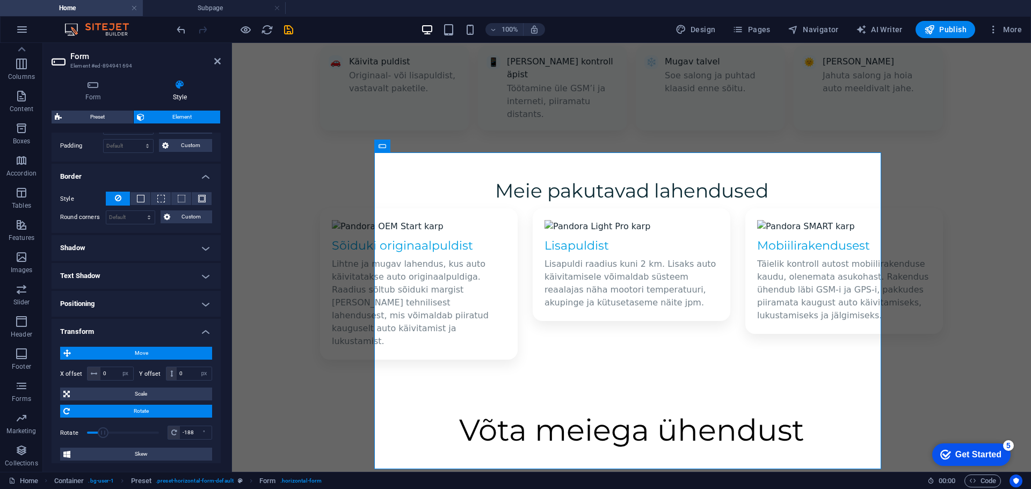
drag, startPoint x: 118, startPoint y: 435, endPoint x: 106, endPoint y: 433, distance: 12.5
click at [104, 433] on span at bounding box center [103, 433] width 11 height 11
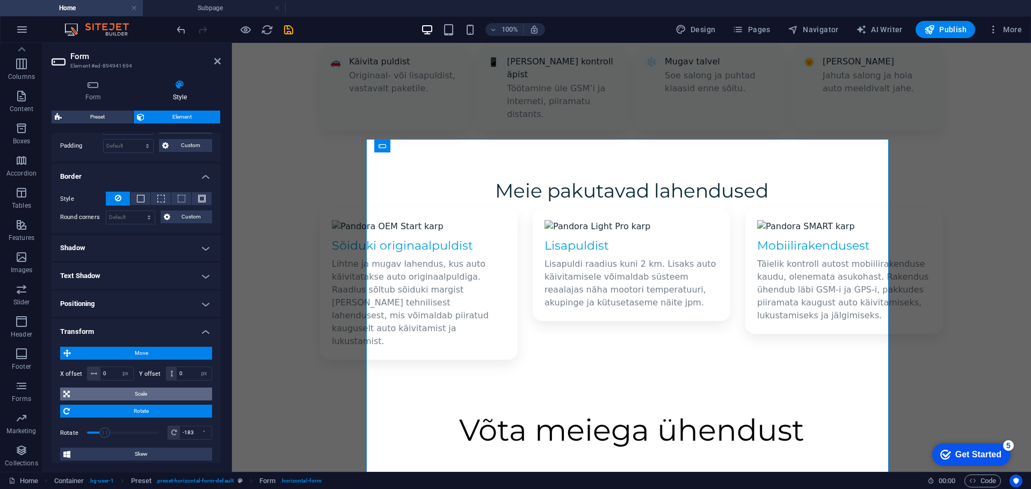
type input "0"
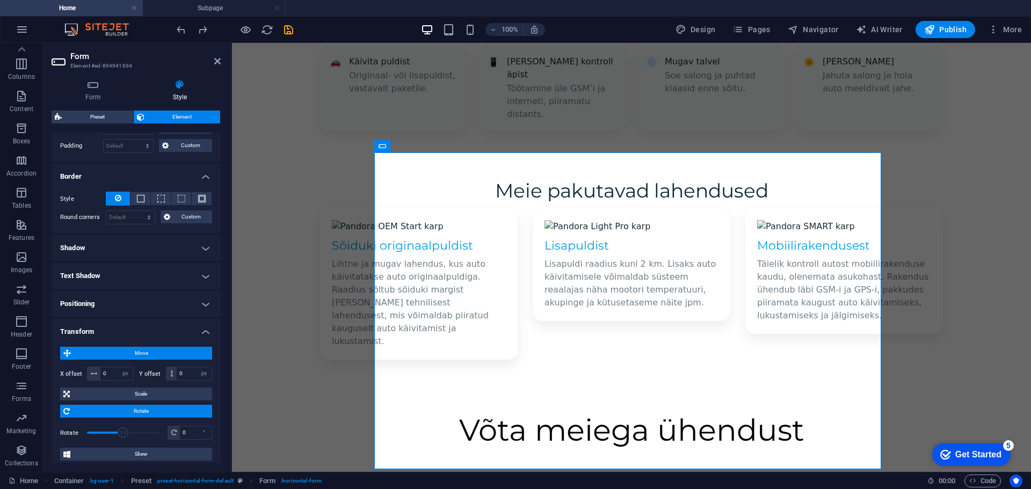
click at [142, 330] on h4 "Transform" at bounding box center [136, 328] width 169 height 19
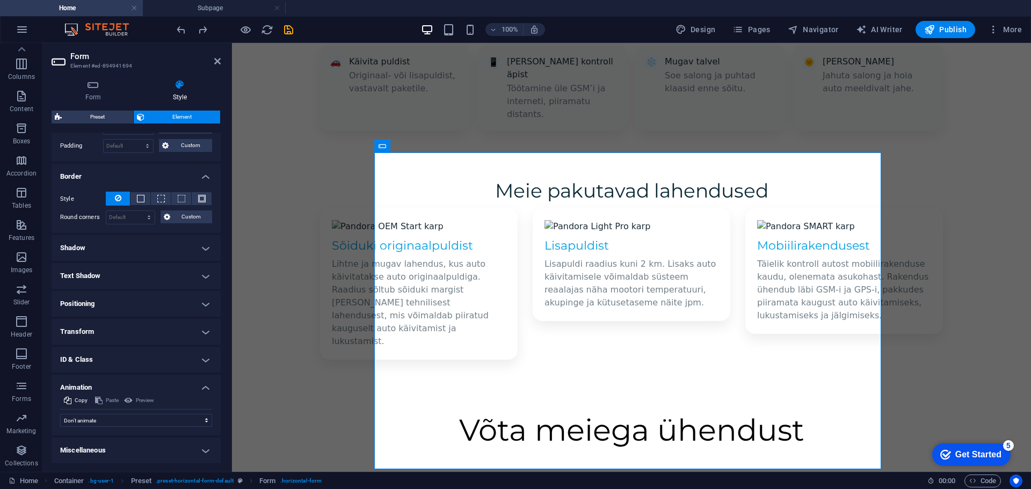
click at [186, 382] on h4 "Animation" at bounding box center [136, 384] width 169 height 19
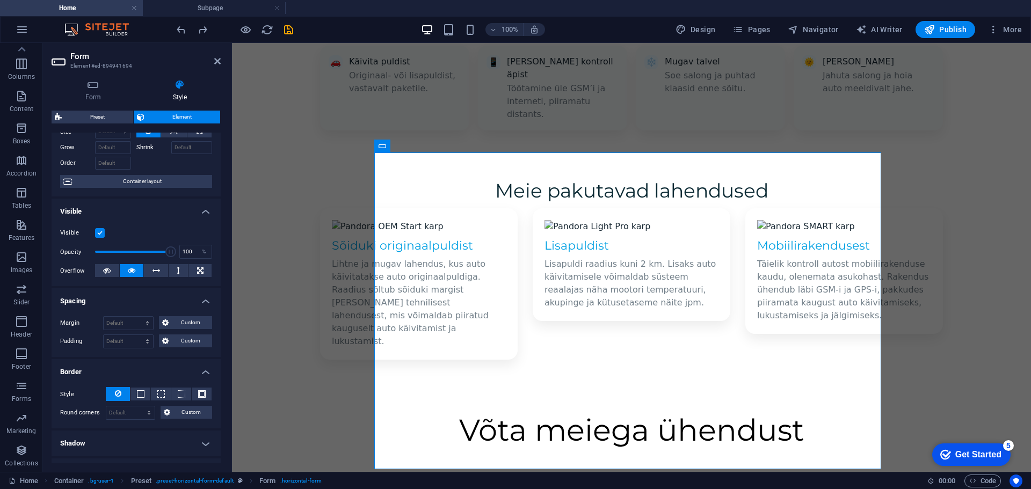
scroll to position [0, 0]
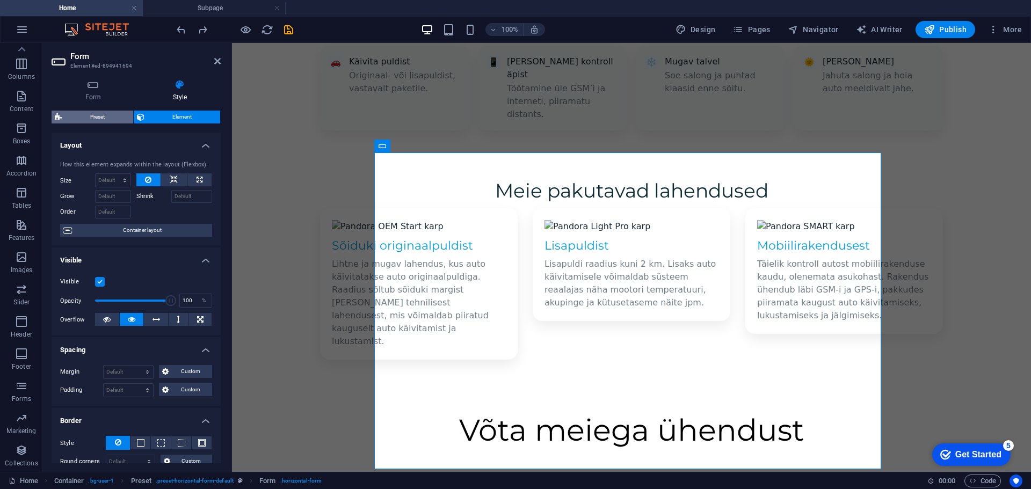
click at [101, 114] on span "Preset" at bounding box center [97, 117] width 65 height 13
select select "px"
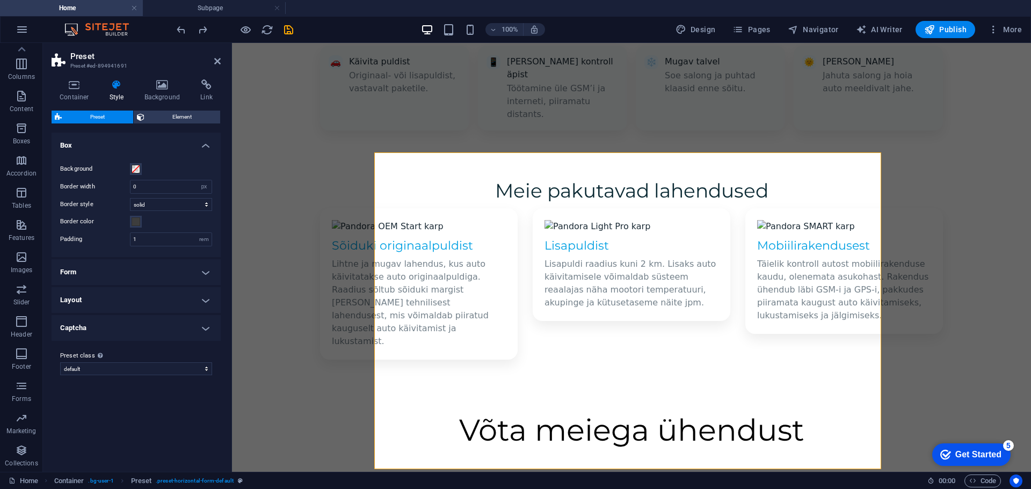
click at [155, 298] on h4 "Layout" at bounding box center [136, 300] width 169 height 26
click at [182, 356] on h4 "Captcha" at bounding box center [136, 357] width 169 height 26
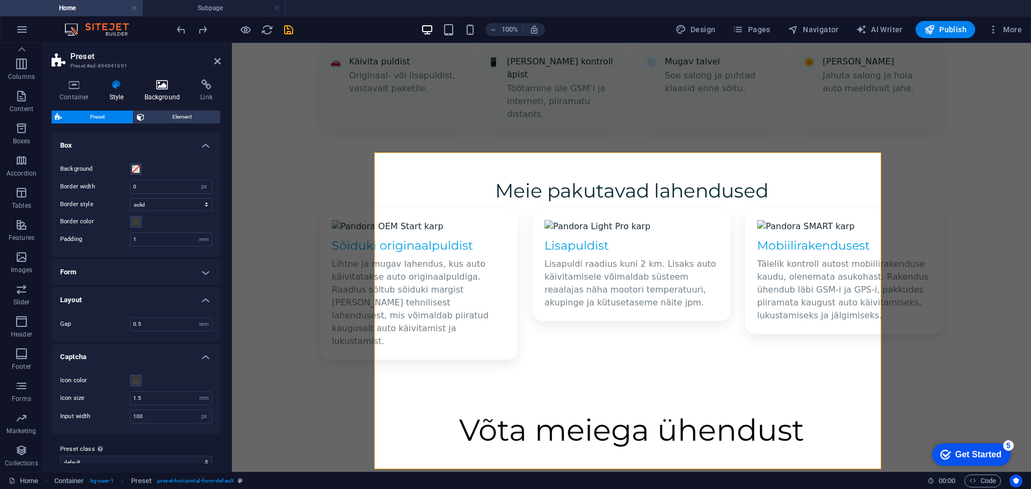
click at [162, 95] on h4 "Background" at bounding box center [164, 90] width 56 height 23
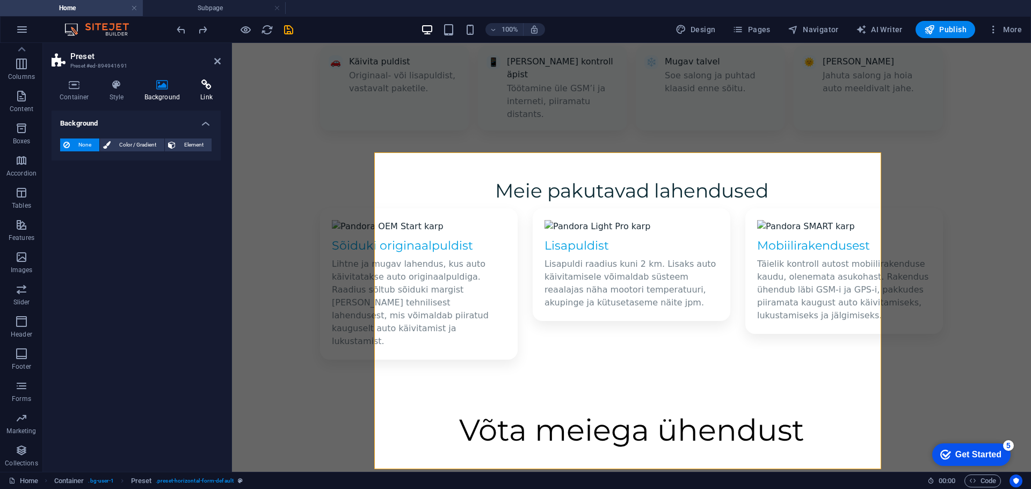
click at [208, 90] on icon at bounding box center [206, 84] width 28 height 11
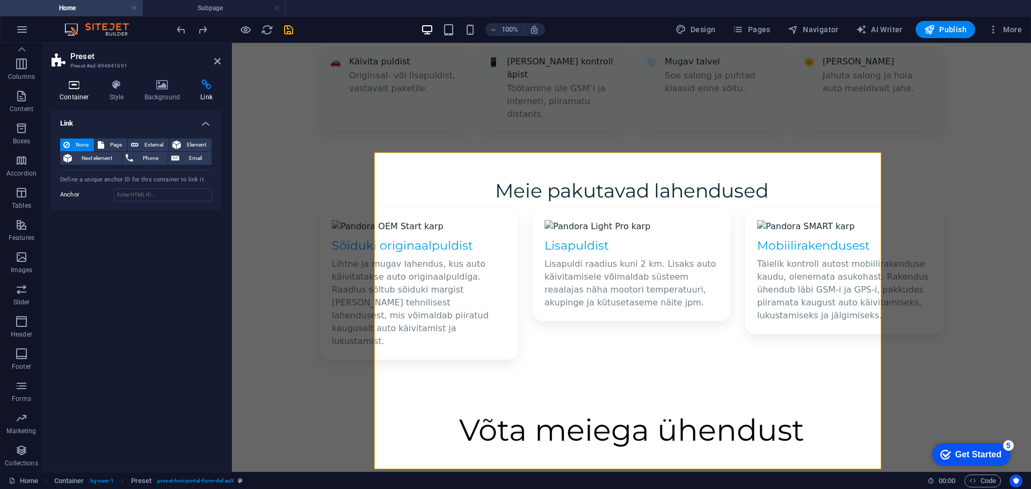
click at [82, 97] on h4 "Container" at bounding box center [77, 90] width 50 height 23
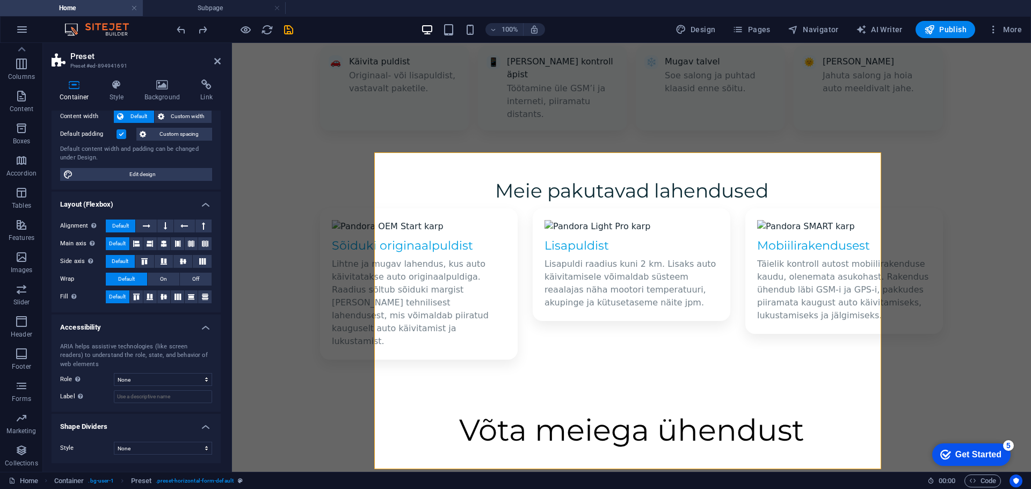
scroll to position [10, 0]
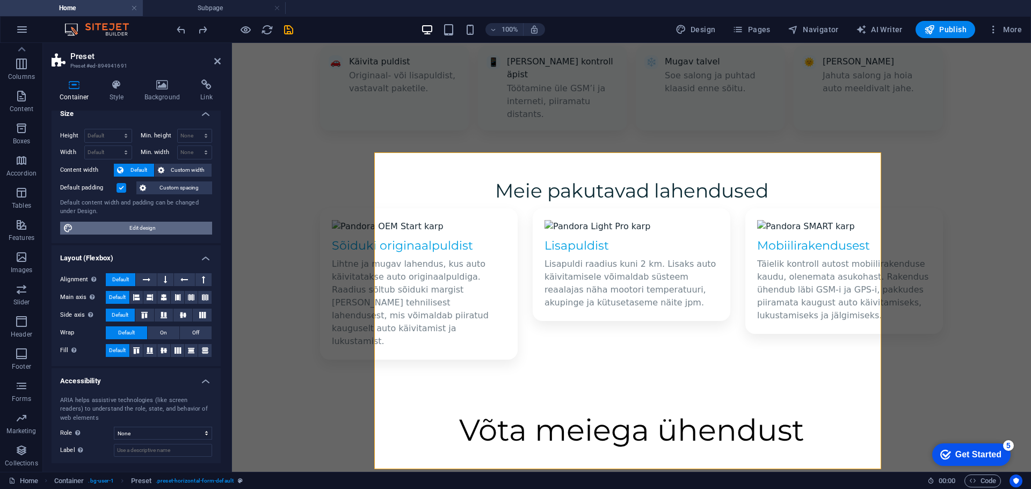
click at [141, 225] on span "Edit design" at bounding box center [142, 228] width 133 height 13
select select "rem"
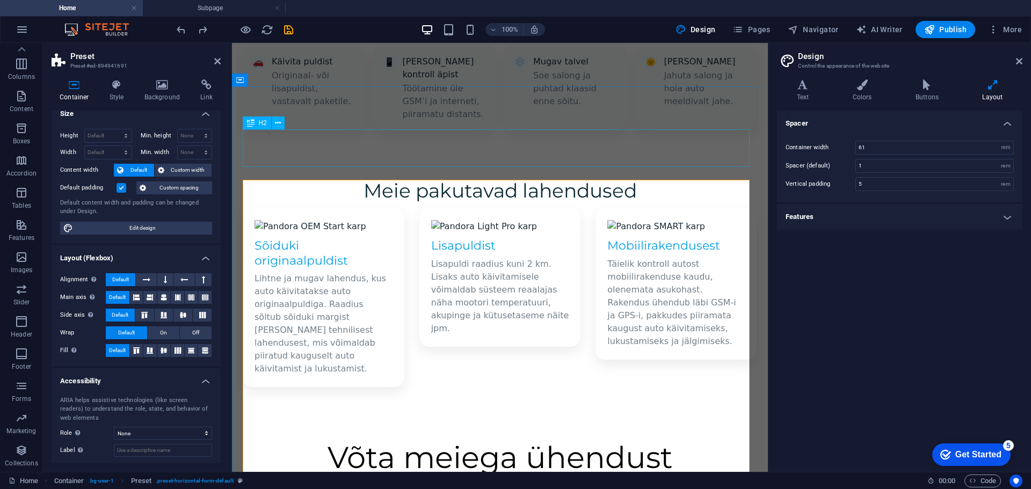
scroll to position [926, 0]
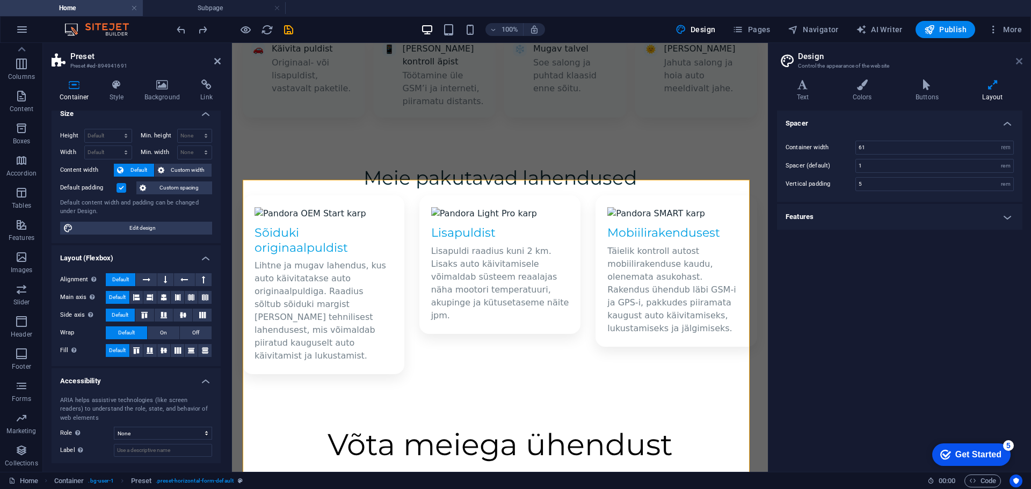
click at [1022, 63] on icon at bounding box center [1019, 61] width 6 height 9
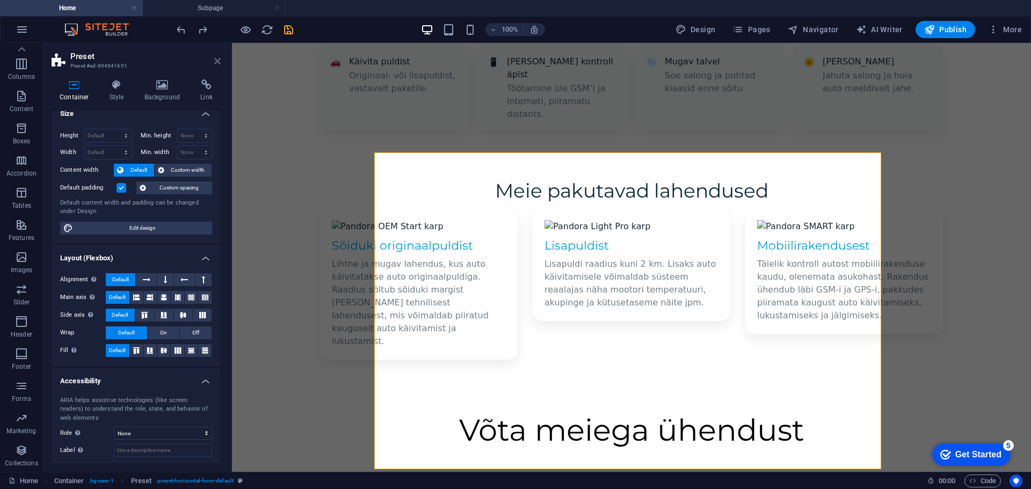
click at [214, 61] on icon at bounding box center [217, 61] width 6 height 9
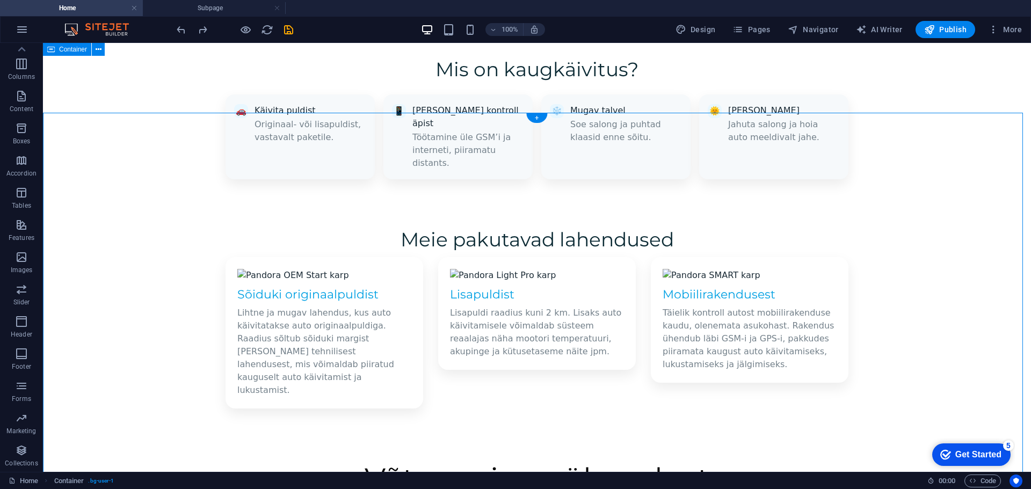
scroll to position [859, 0]
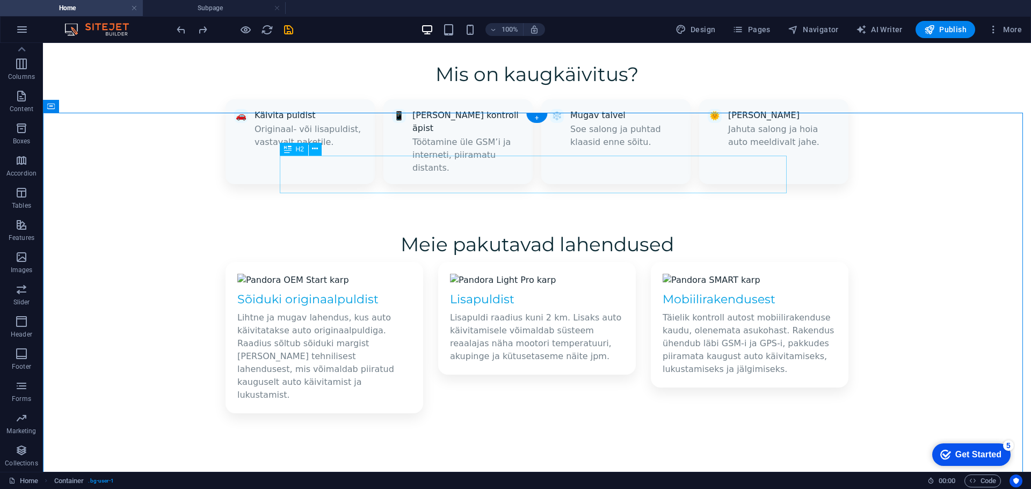
click at [598, 465] on div "Võta meiega ühendust" at bounding box center [537, 484] width 507 height 38
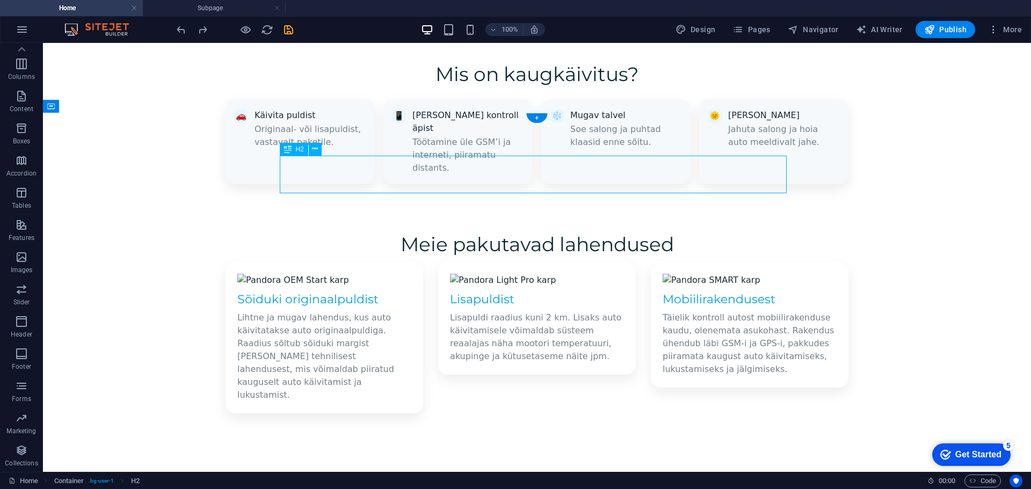
click at [583, 465] on div "Võta meiega ühendust" at bounding box center [537, 484] width 507 height 38
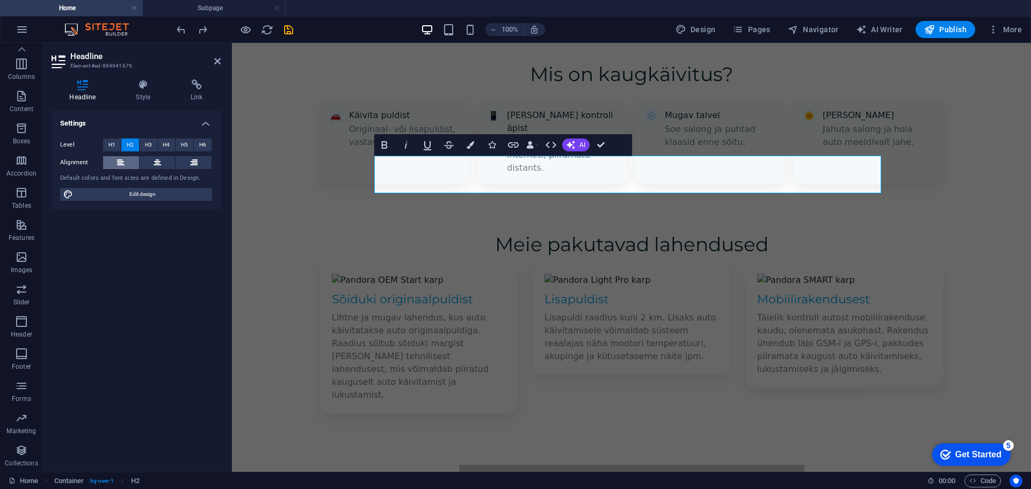
click at [128, 163] on button at bounding box center [121, 162] width 36 height 13
click div "Nimi Meiliadress Telefon Käivitus variant Palun vali Auto tehase puldist Lisapu…"
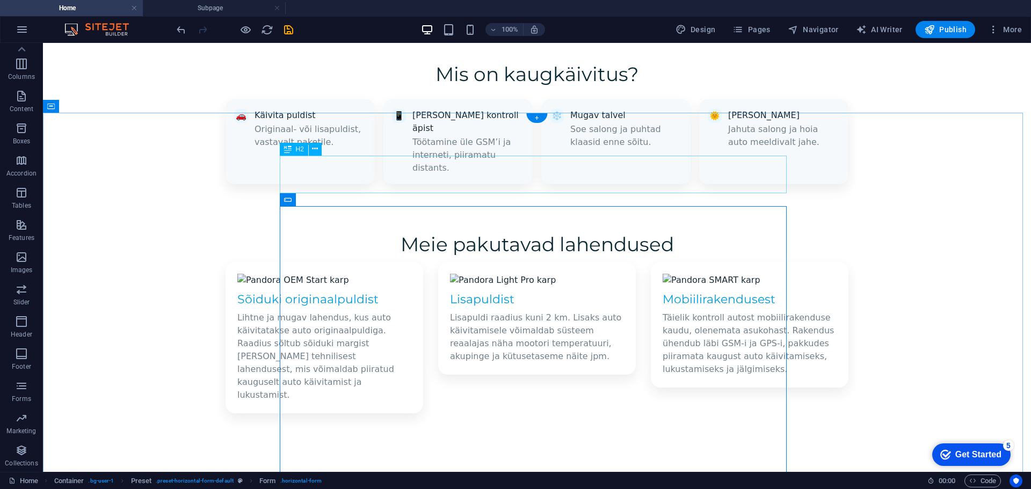
click at [588, 465] on div "Võta meiega ühendust" at bounding box center [537, 484] width 507 height 38
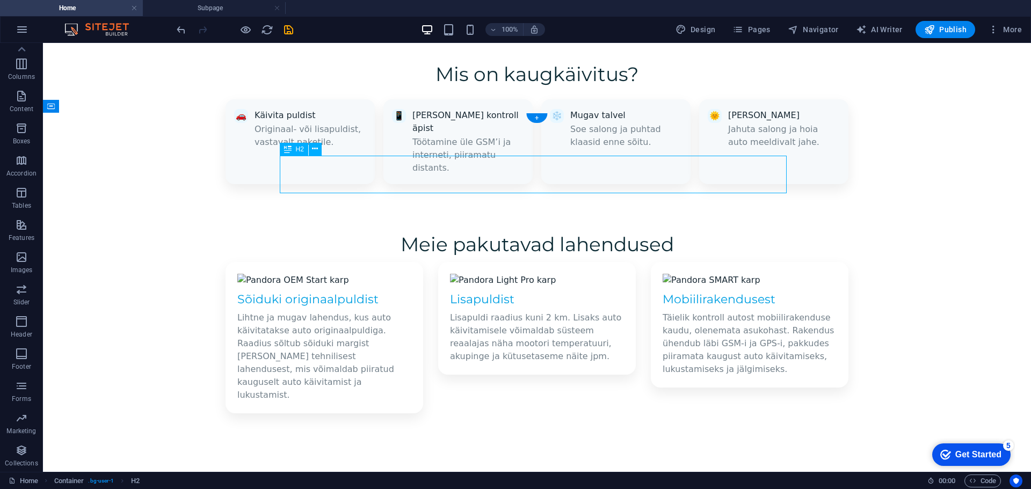
click at [340, 465] on div "Võta meiega ühendust" at bounding box center [537, 484] width 507 height 38
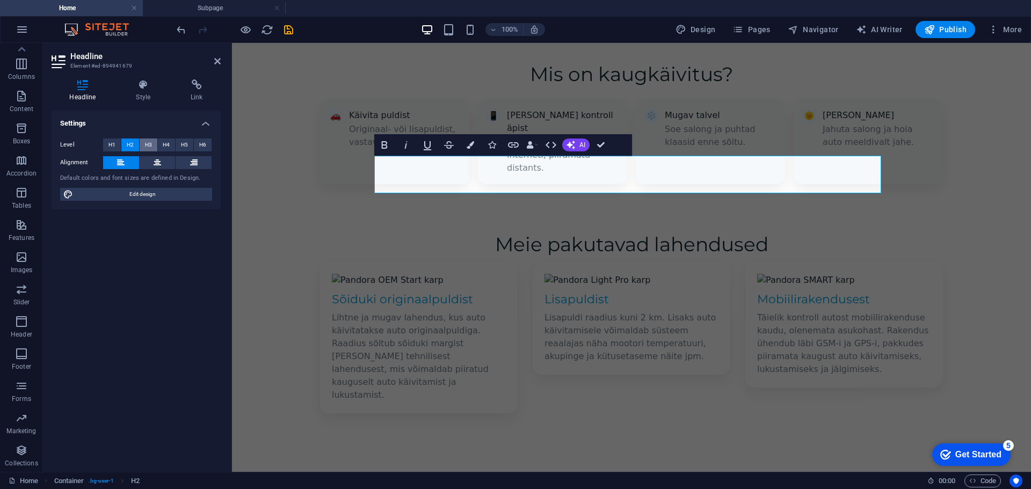
click at [149, 144] on span "H3" at bounding box center [148, 145] width 7 height 13
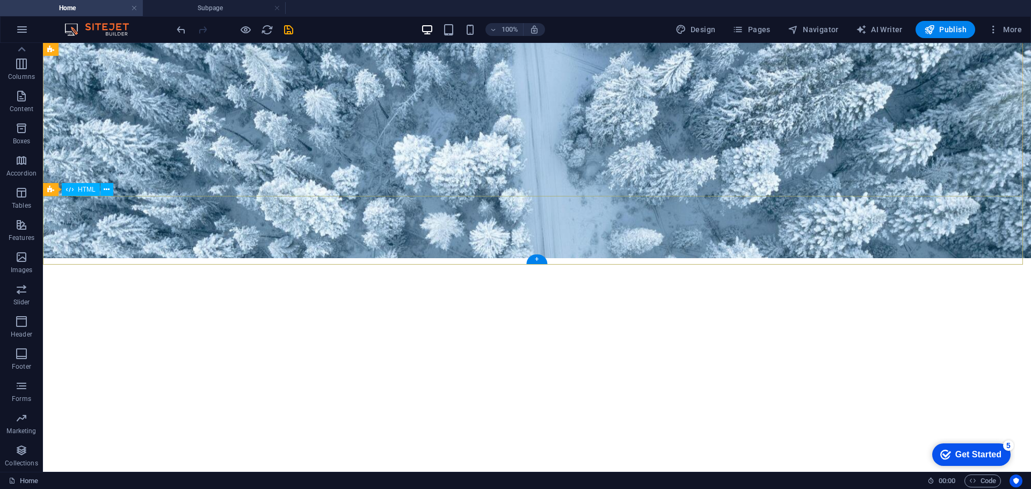
scroll to position [165, 0]
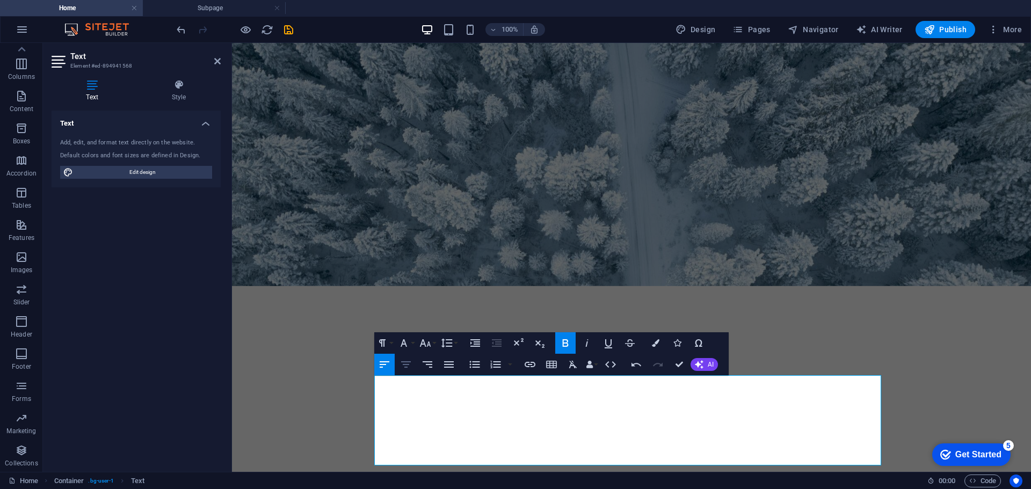
click at [400, 365] on icon "button" at bounding box center [406, 364] width 13 height 13
click at [403, 365] on icon "button" at bounding box center [406, 365] width 10 height 6
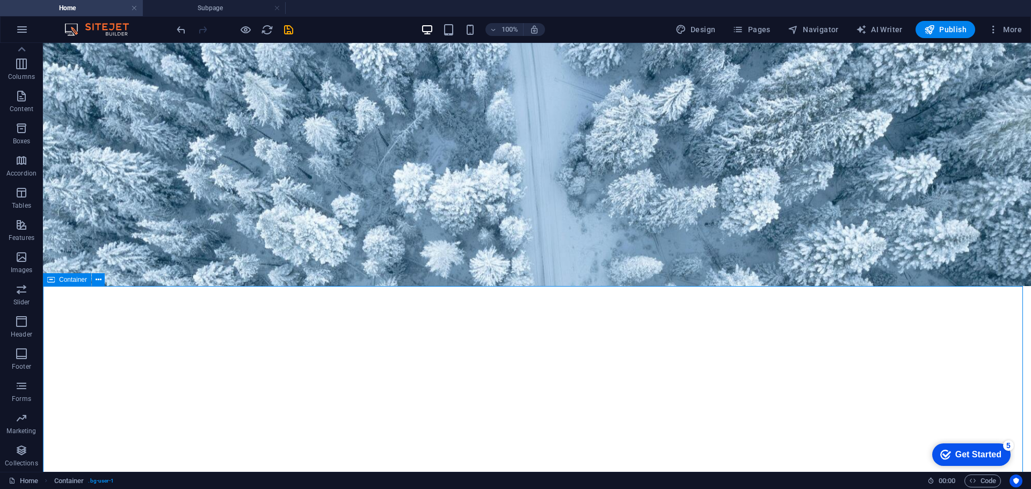
scroll to position [272, 0]
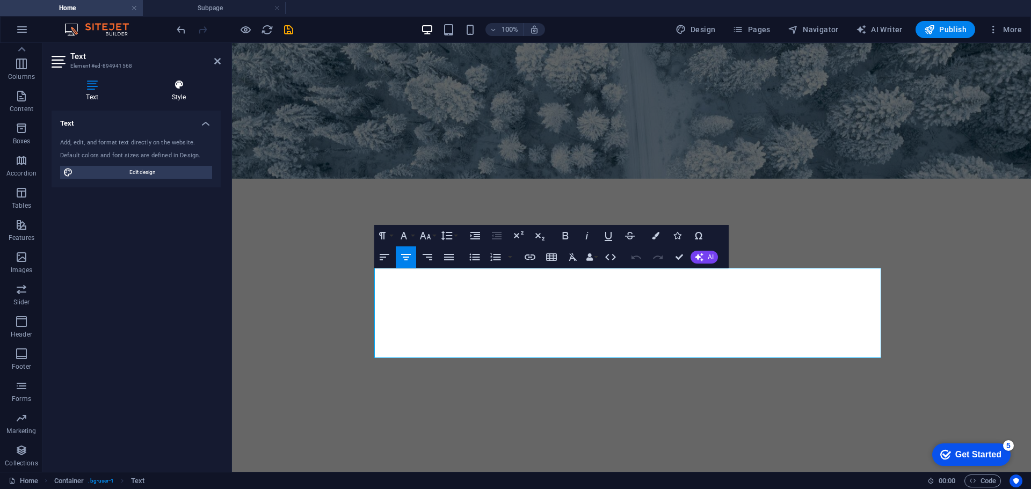
click at [178, 94] on h4 "Style" at bounding box center [179, 90] width 84 height 23
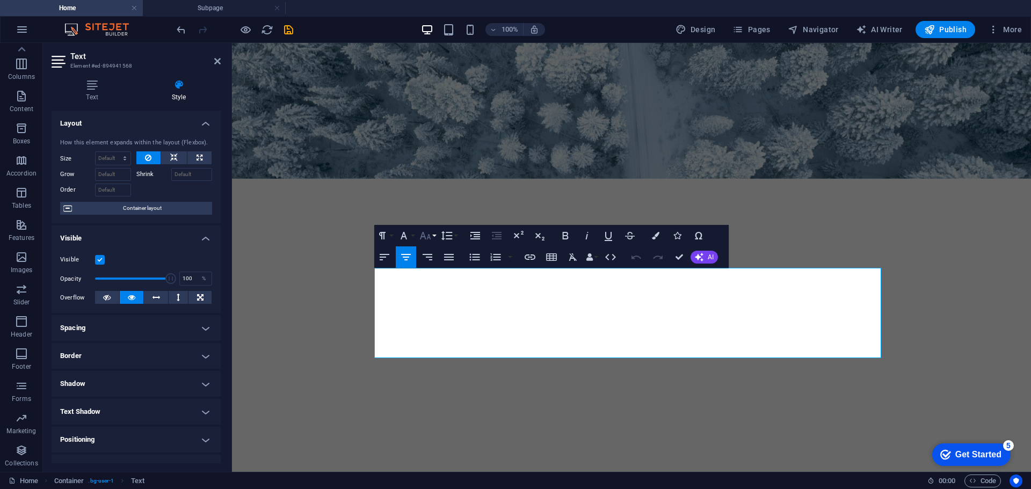
click at [427, 237] on icon "button" at bounding box center [425, 235] width 13 height 13
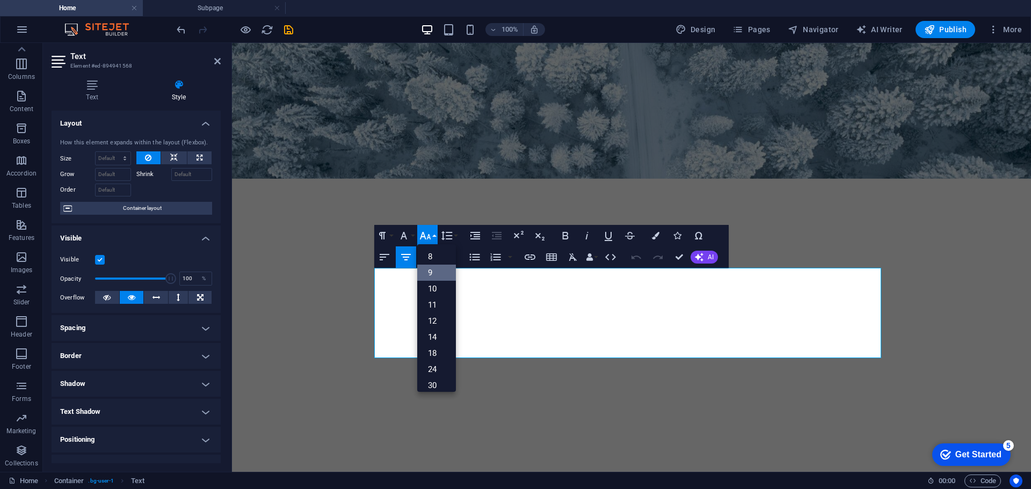
click at [443, 268] on link "9" at bounding box center [436, 273] width 39 height 16
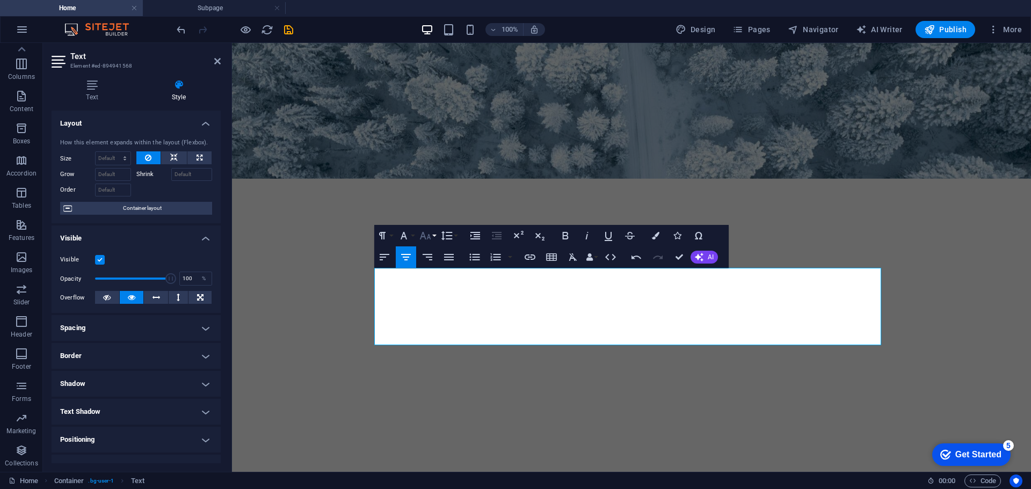
click at [428, 236] on icon "button" at bounding box center [425, 235] width 13 height 13
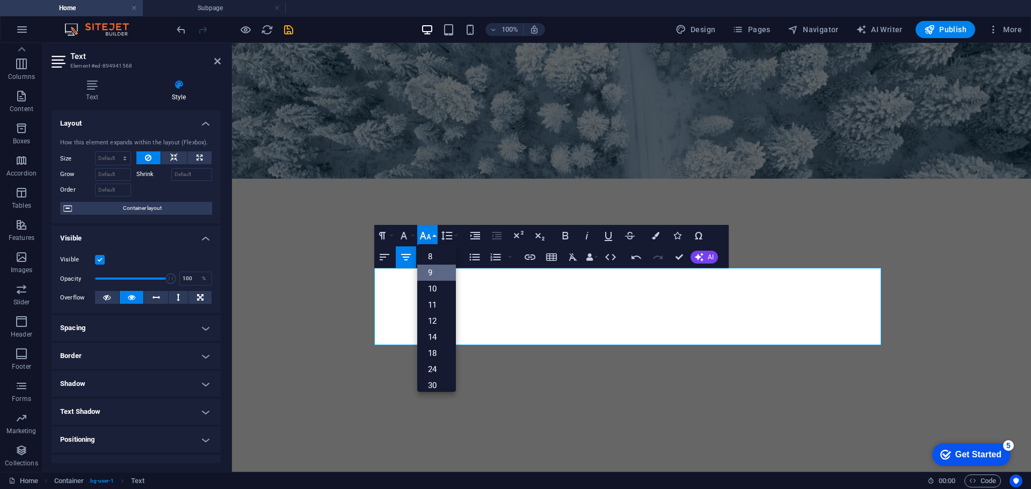
scroll to position [28, 0]
click at [435, 333] on link "24" at bounding box center [436, 341] width 39 height 16
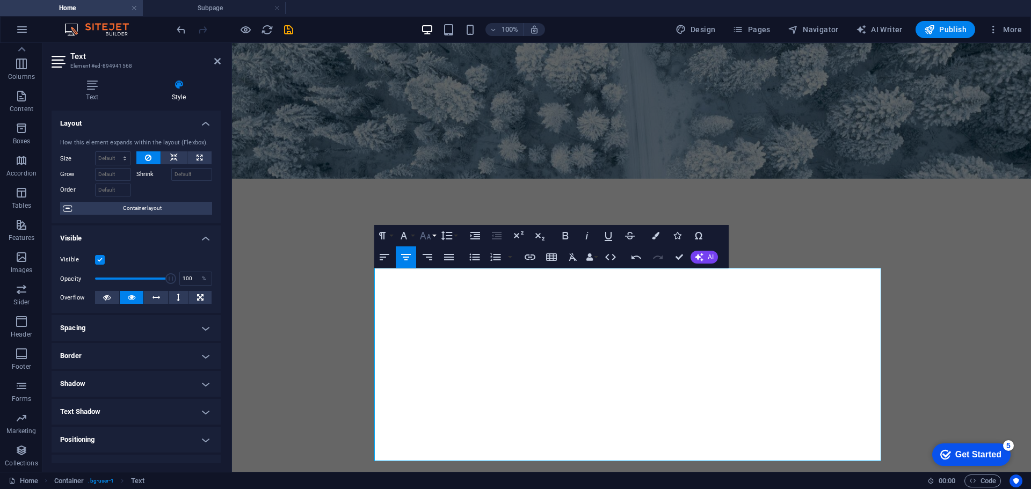
click at [427, 237] on icon "button" at bounding box center [425, 235] width 13 height 13
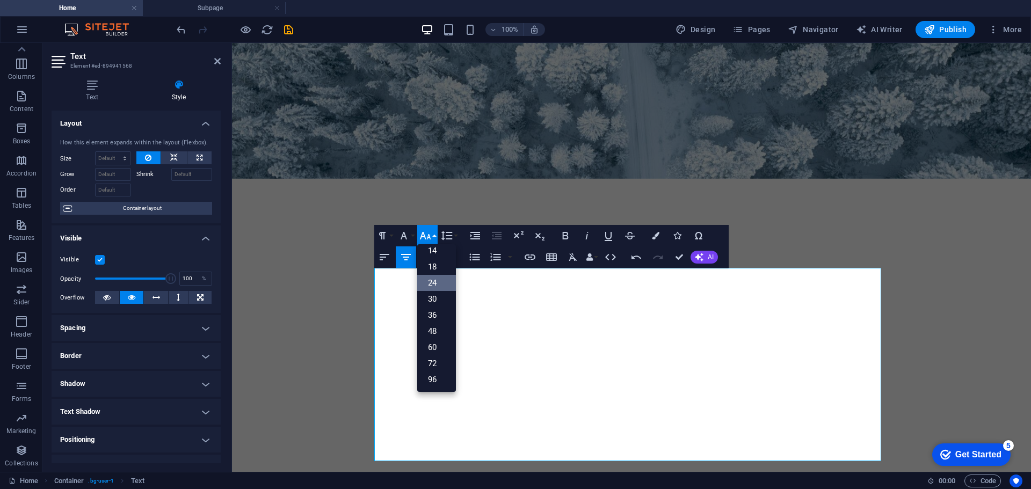
scroll to position [86, 0]
click at [435, 268] on link "18" at bounding box center [436, 267] width 39 height 16
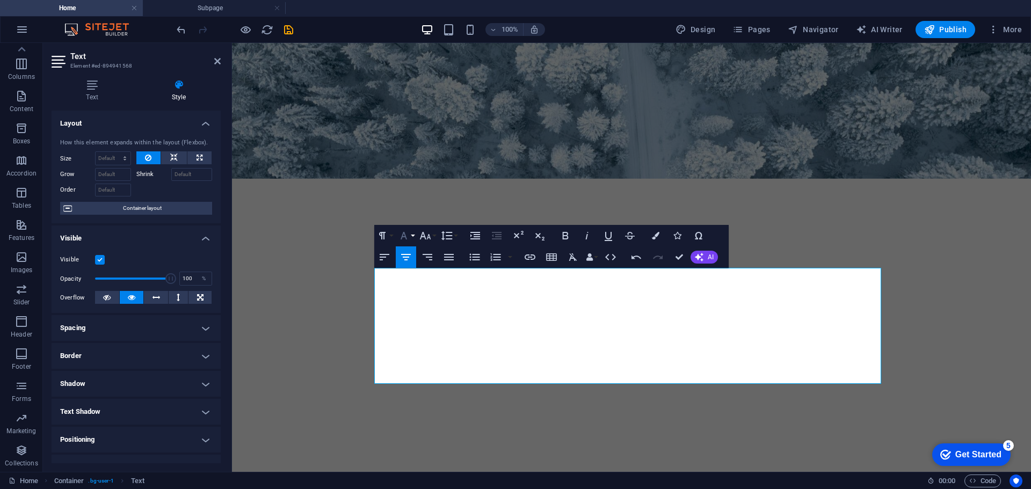
click at [405, 240] on icon "button" at bounding box center [403, 235] width 13 height 13
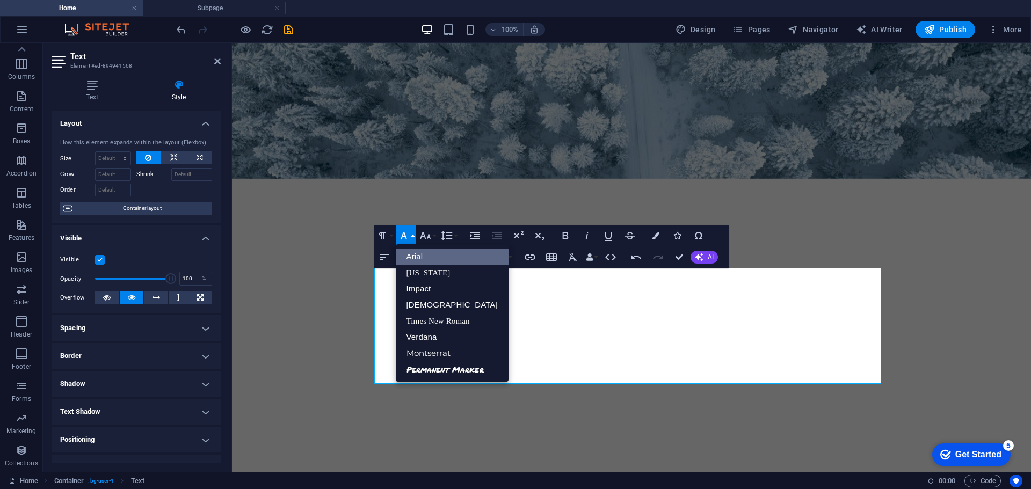
scroll to position [0, 0]
click at [452, 346] on link "Montserrat" at bounding box center [452, 353] width 113 height 16
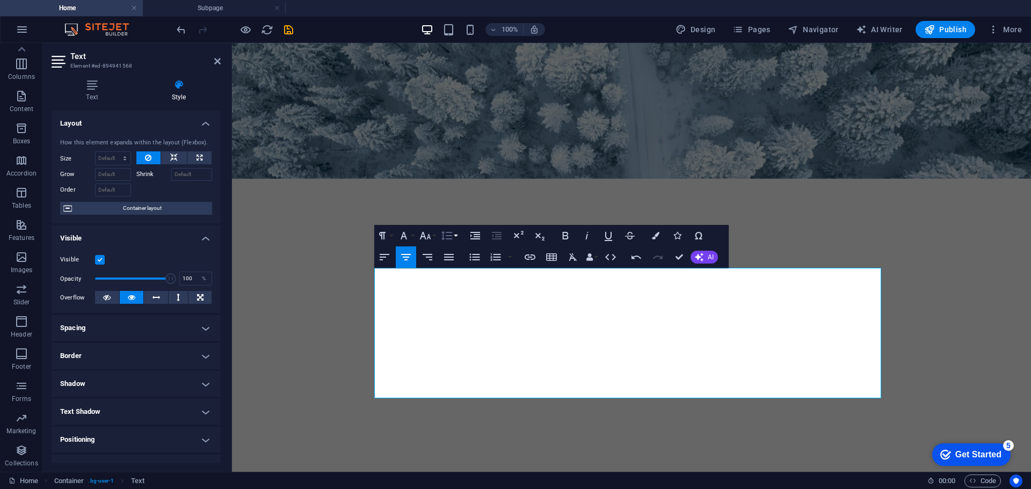
click at [442, 240] on icon "button" at bounding box center [446, 235] width 13 height 13
click at [462, 273] on link "Single" at bounding box center [463, 273] width 48 height 16
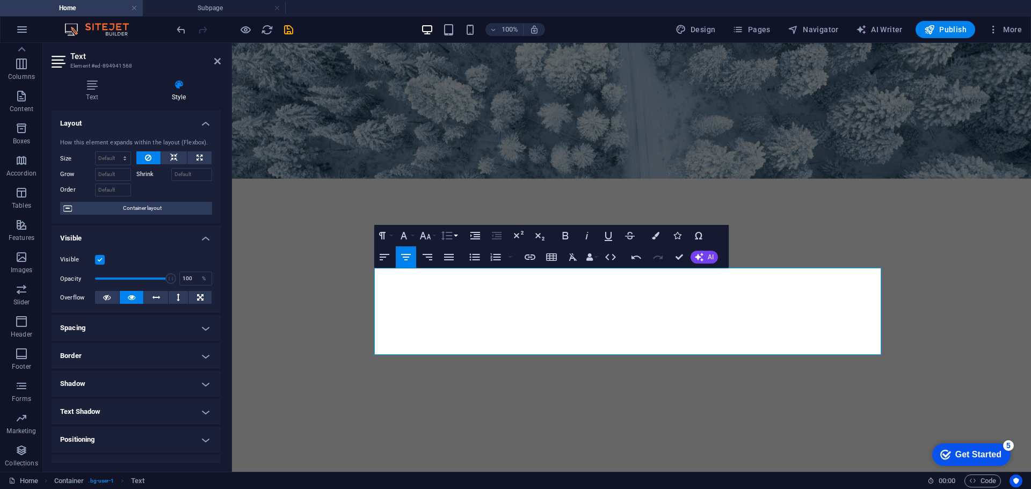
click at [451, 235] on icon "button" at bounding box center [446, 236] width 11 height 9
click at [465, 289] on link "1.15" at bounding box center [463, 289] width 48 height 16
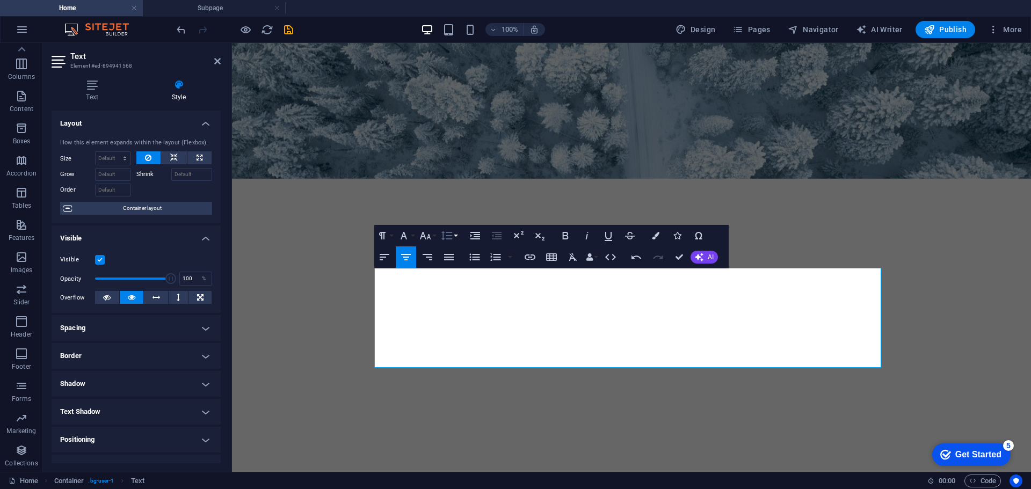
click at [447, 238] on icon "button" at bounding box center [446, 235] width 13 height 13
click at [471, 307] on link "1.5" at bounding box center [463, 305] width 48 height 16
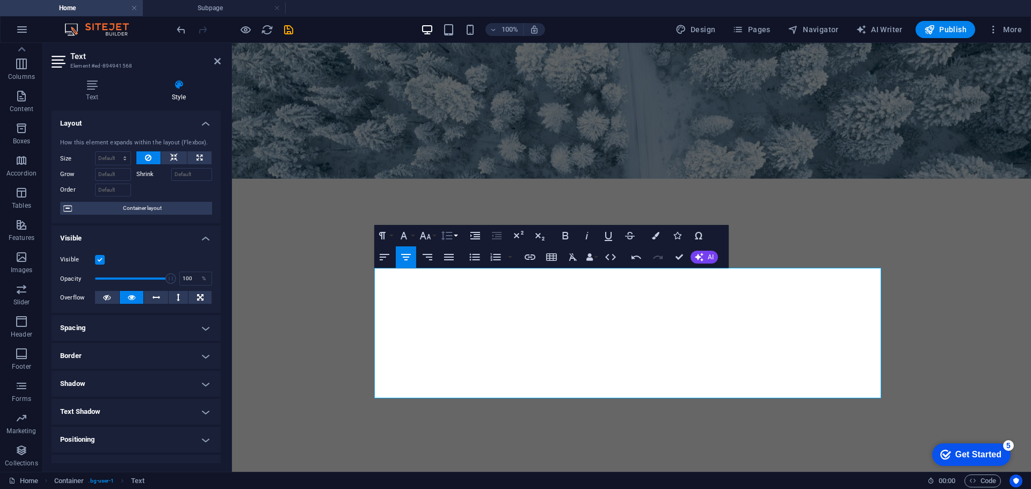
click at [449, 236] on icon "button" at bounding box center [446, 236] width 11 height 9
click at [466, 317] on link "Double" at bounding box center [463, 321] width 48 height 16
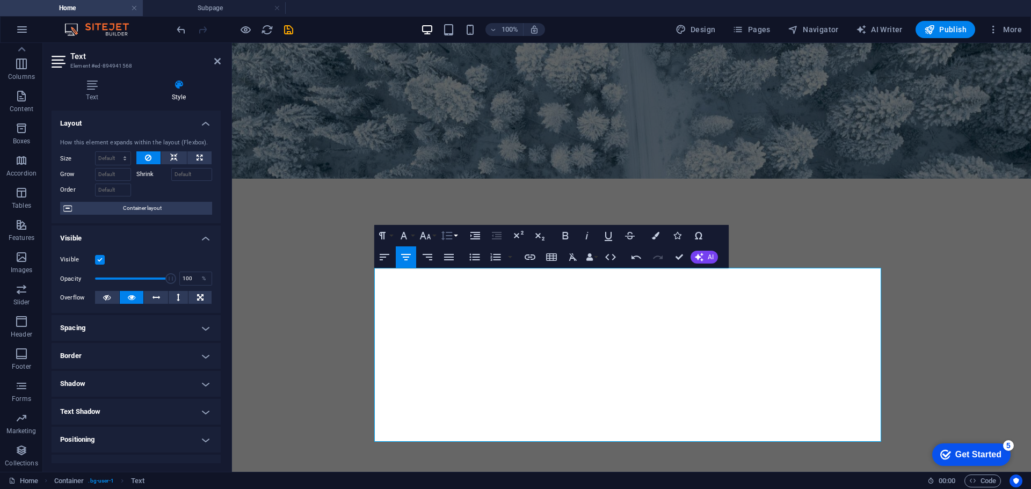
click at [451, 238] on icon "button" at bounding box center [446, 236] width 11 height 9
click at [465, 273] on link "Single" at bounding box center [463, 273] width 48 height 16
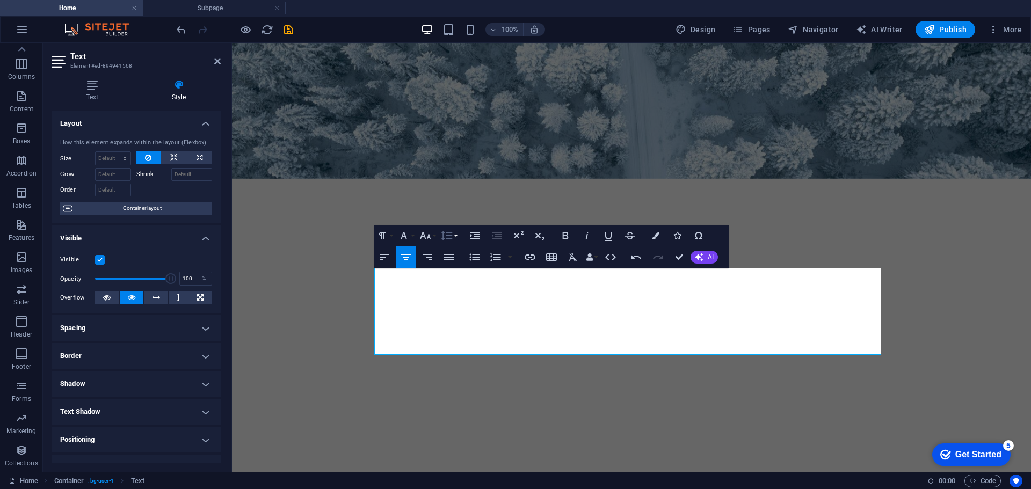
click at [450, 237] on icon "button" at bounding box center [446, 235] width 13 height 13
click at [462, 286] on link "1.15" at bounding box center [463, 289] width 48 height 16
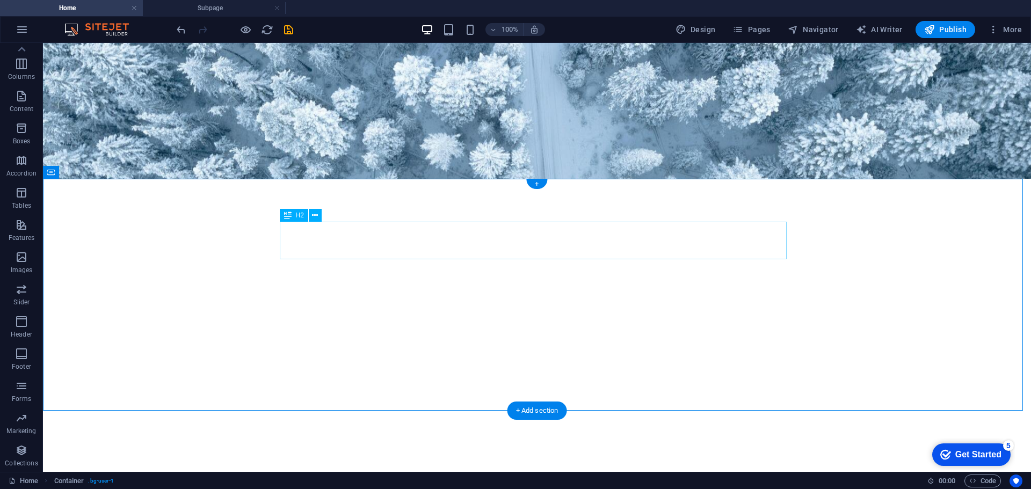
click at [595, 467] on div "Welcome!" at bounding box center [537, 486] width 507 height 38
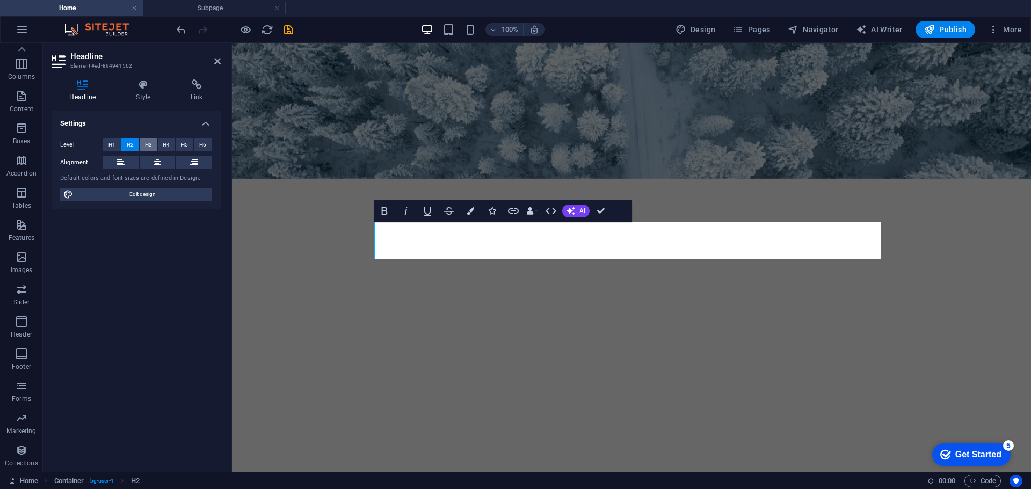
click at [143, 146] on button "H3" at bounding box center [149, 145] width 18 height 13
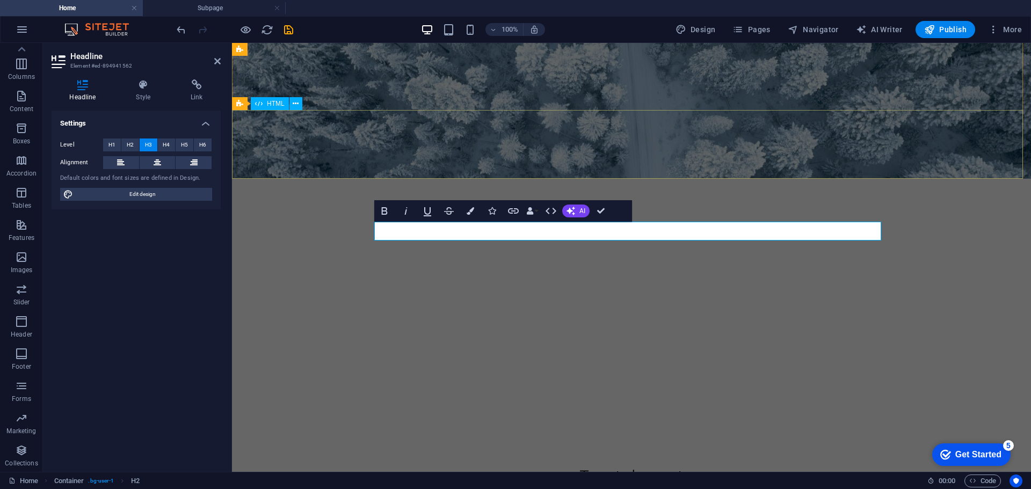
click at [559, 355] on div at bounding box center [631, 389] width 799 height 69
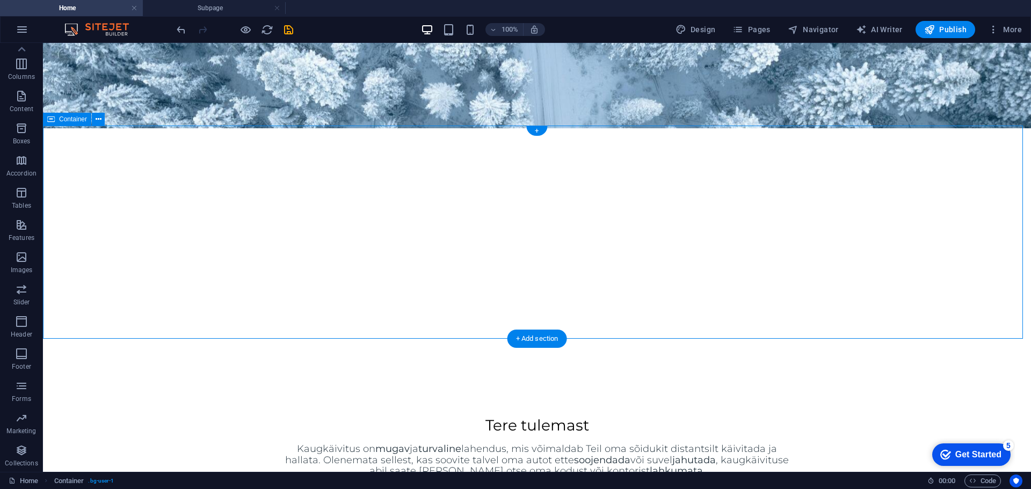
scroll to position [326, 0]
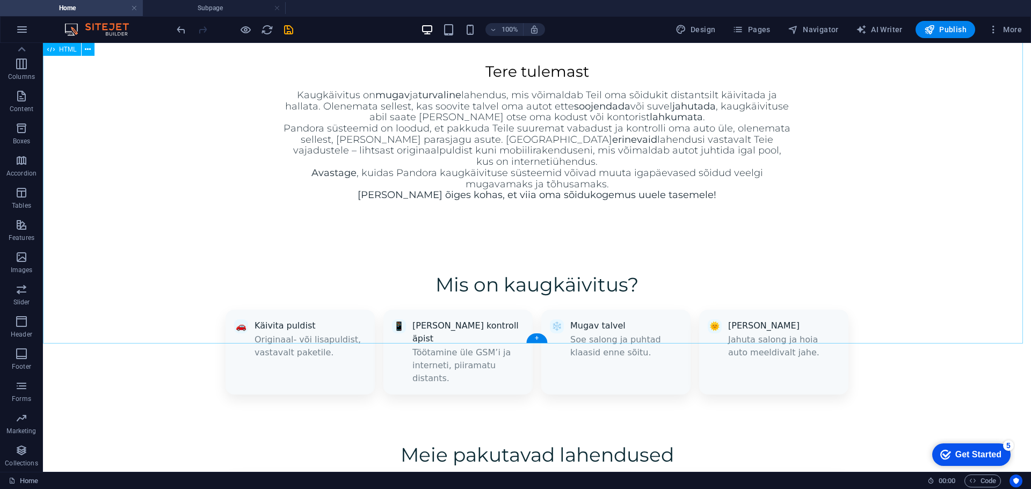
scroll to position [698, 0]
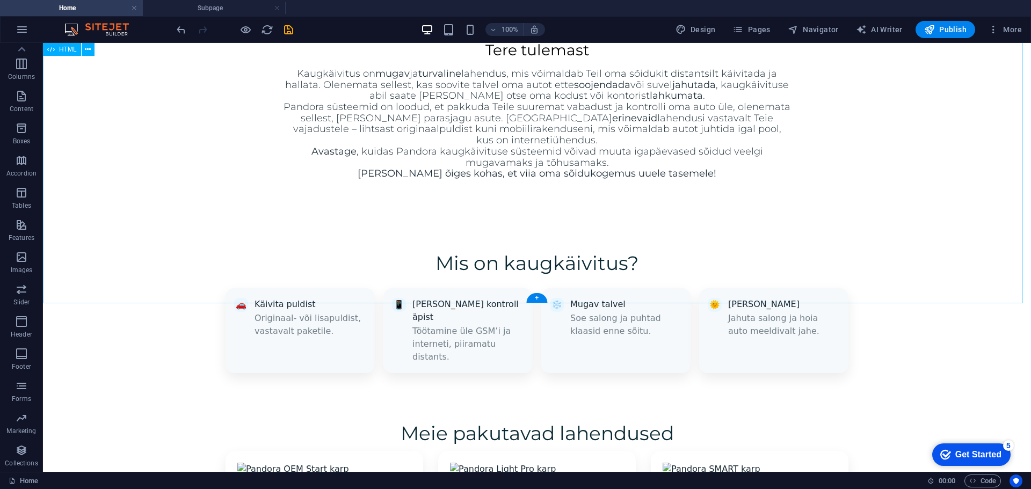
click at [580, 222] on div "Pandora Kaugkäivitus – Landing Page Mis on kaugkäivitus? 🚗 Käivita puldist Orig…" at bounding box center [537, 416] width 988 height 389
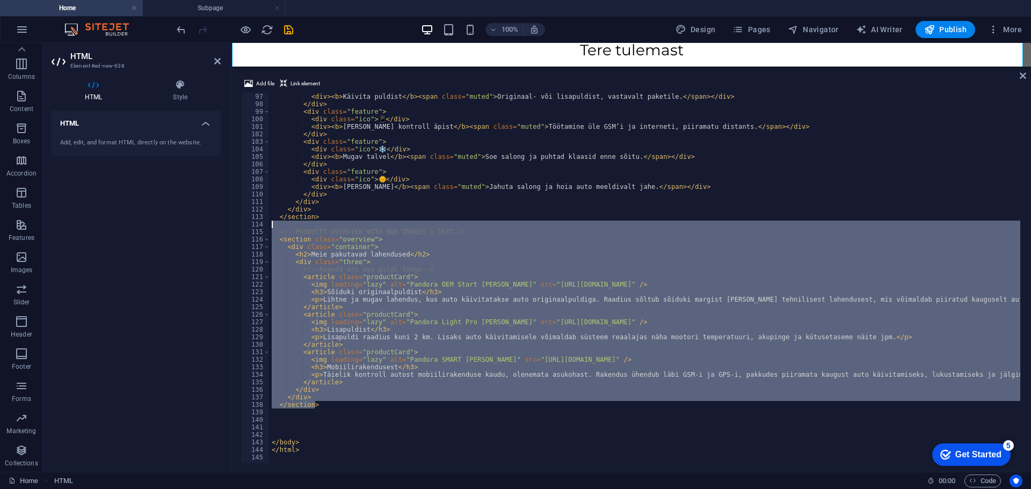
drag, startPoint x: 348, startPoint y: 402, endPoint x: 246, endPoint y: 228, distance: 202.2
click at [246, 228] on div "96 97 98 99 100 101 102 103 104 105 106 107 108 109 110 111 112 113 114 115 116…" at bounding box center [632, 277] width 782 height 371
type textarea "<!-- PRODUCTS OVERVIEW WITH BOX IMAGES + TEXT -->"
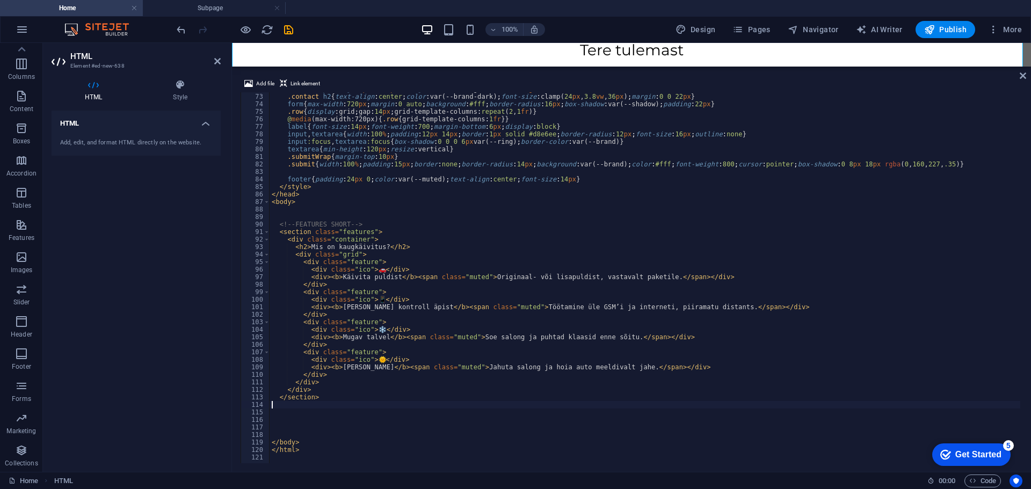
scroll to position [541, 0]
click at [1021, 77] on icon at bounding box center [1023, 75] width 6 height 9
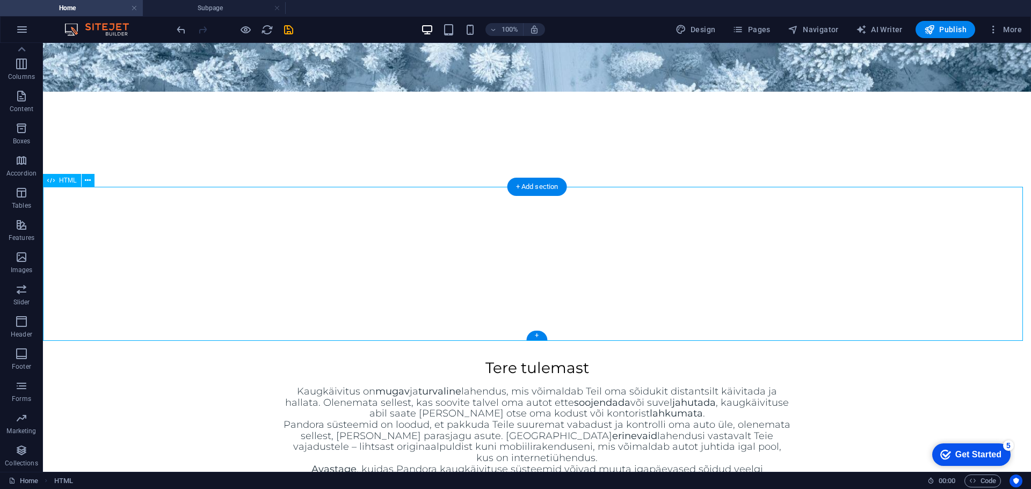
scroll to position [376, 0]
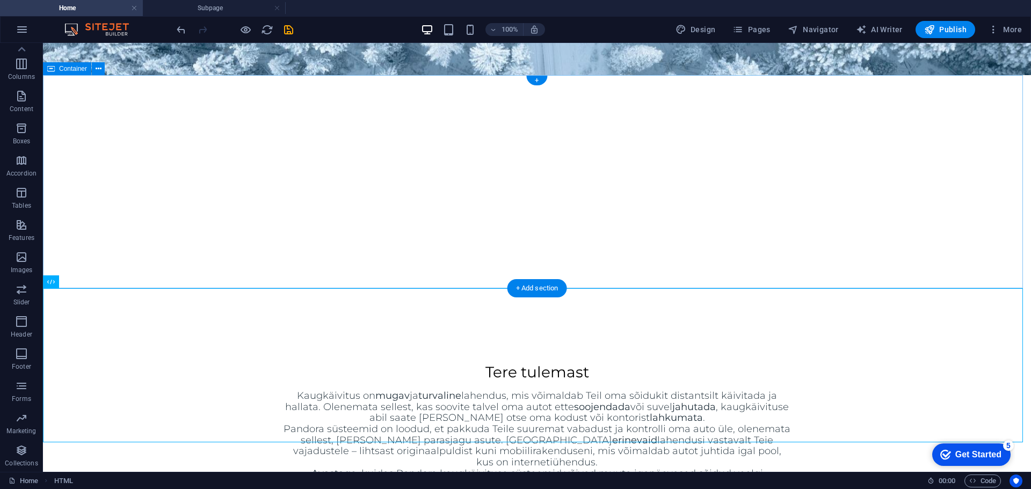
click at [894, 320] on div "Tere tulemast Kaugkäivitus on mugav ja turvaline lahendus, mis võimaldab Teil o…" at bounding box center [537, 432] width 988 height 225
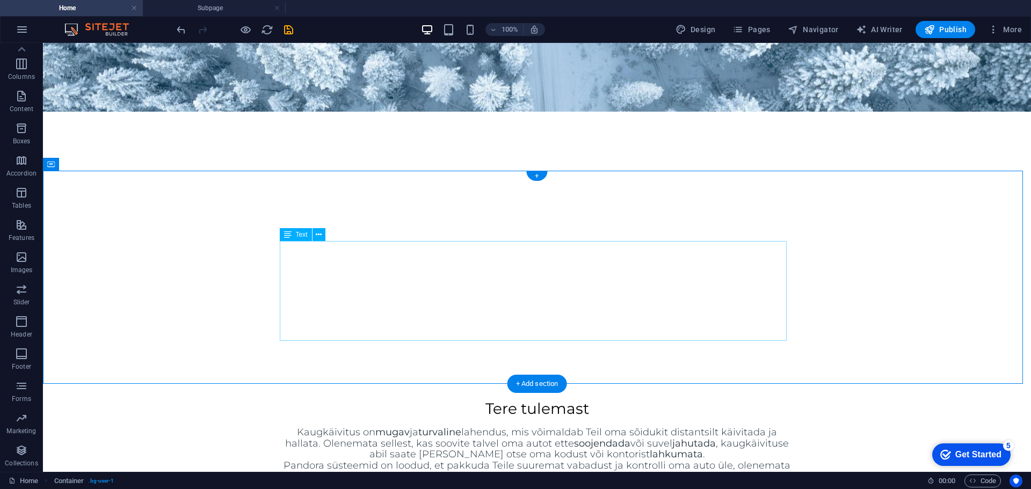
scroll to position [483, 0]
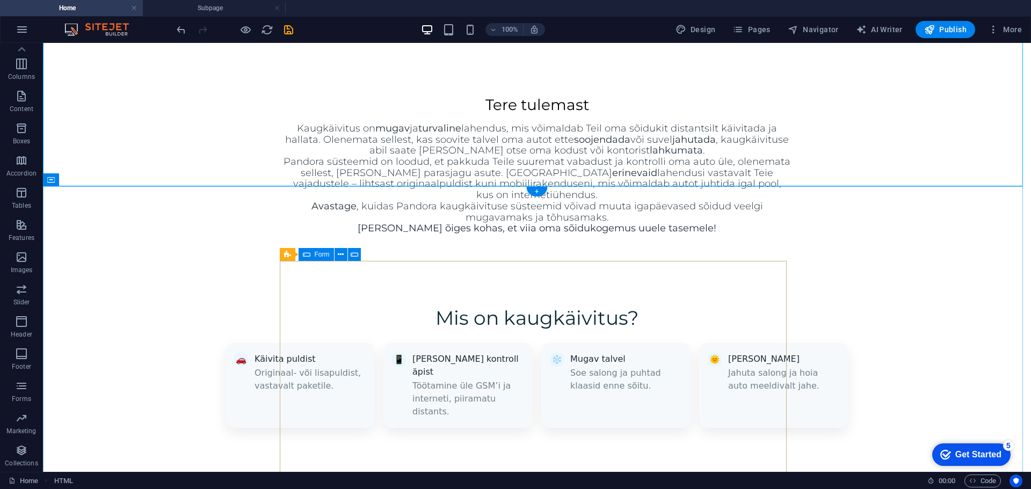
scroll to position [645, 0]
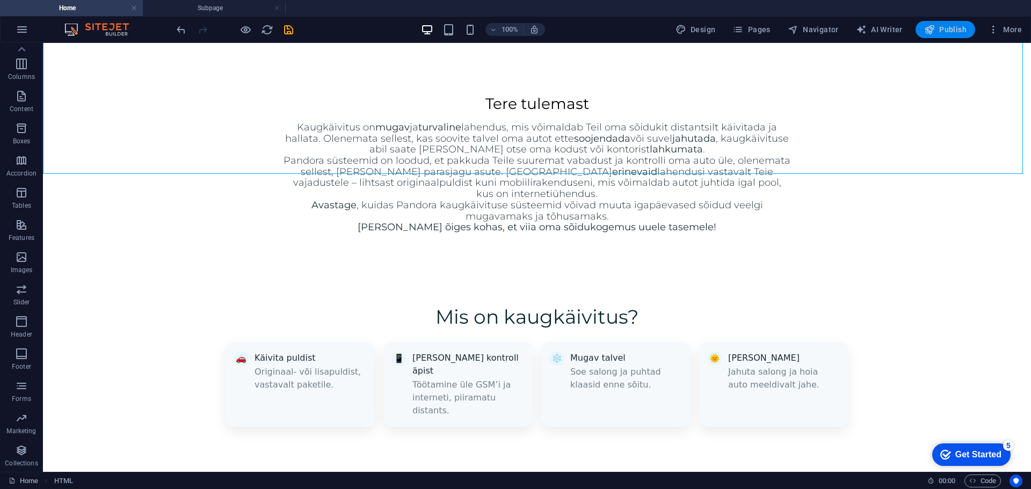
click at [943, 35] on button "Publish" at bounding box center [946, 29] width 60 height 17
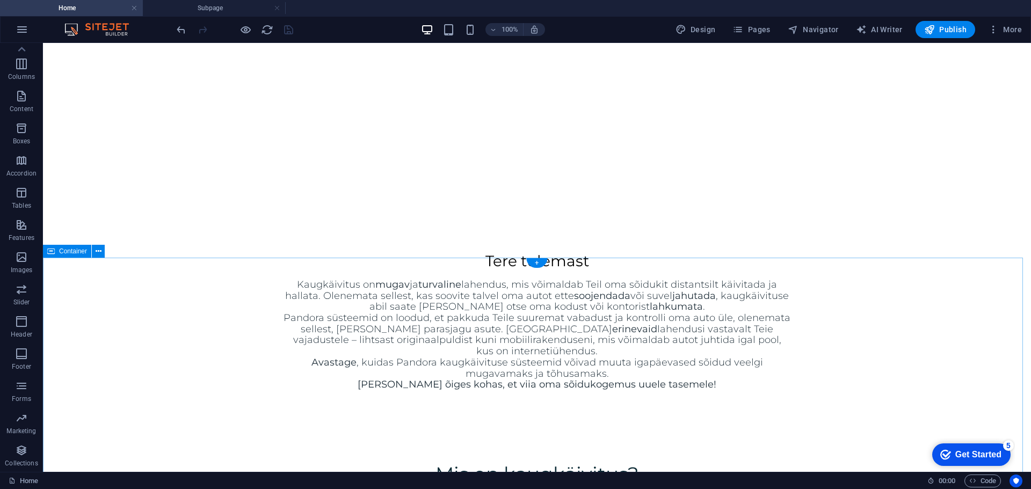
scroll to position [483, 0]
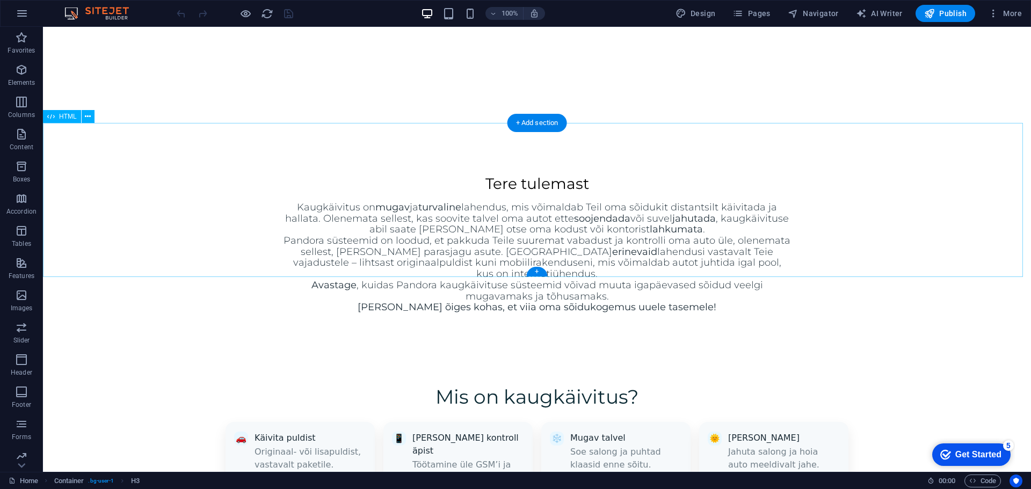
scroll to position [560, 0]
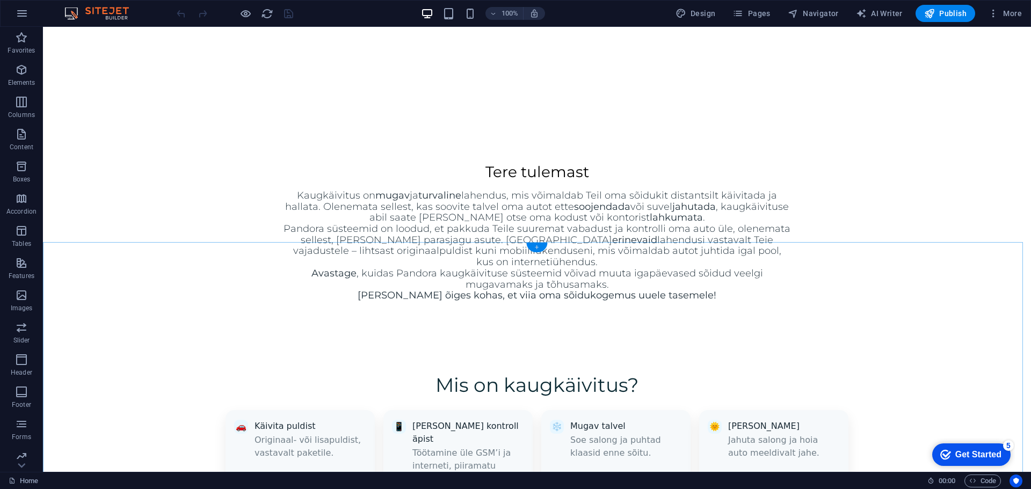
click at [535, 247] on div "+" at bounding box center [536, 248] width 21 height 10
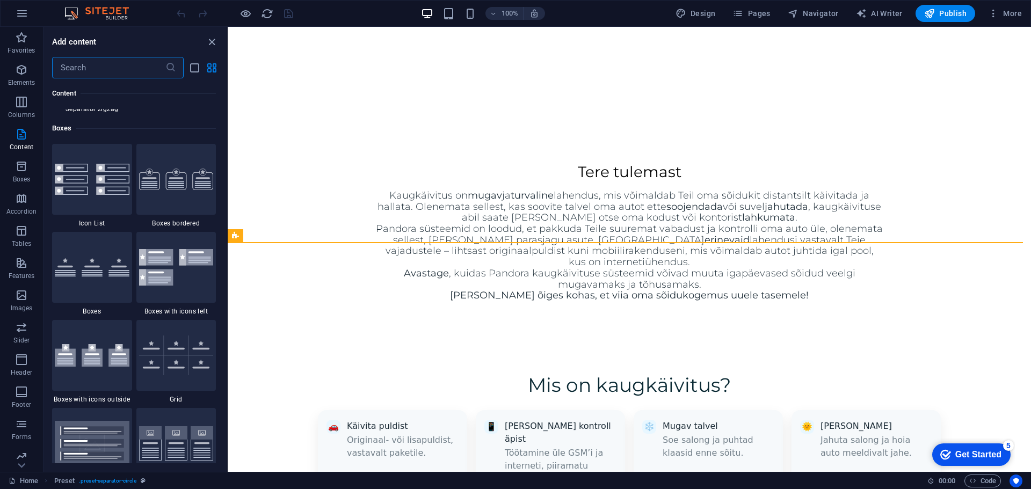
scroll to position [2900, 0]
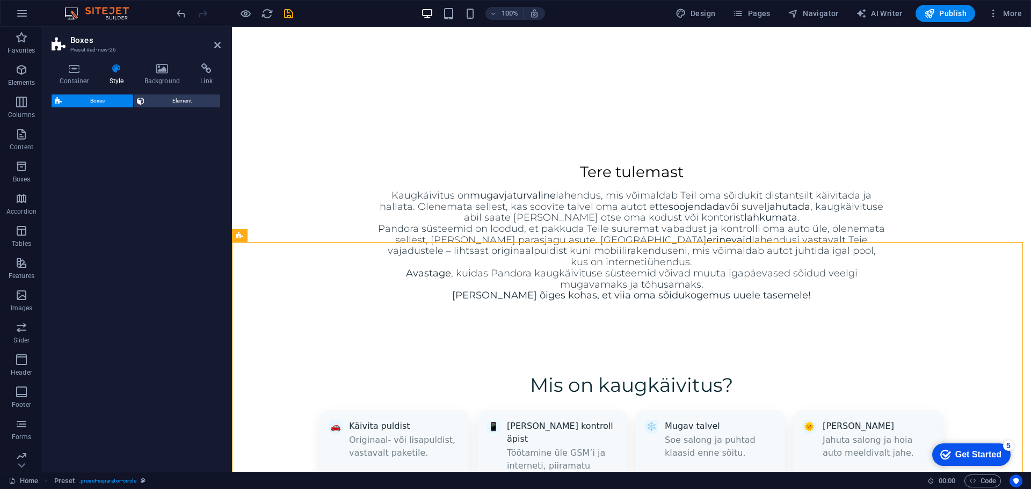
select select "rem"
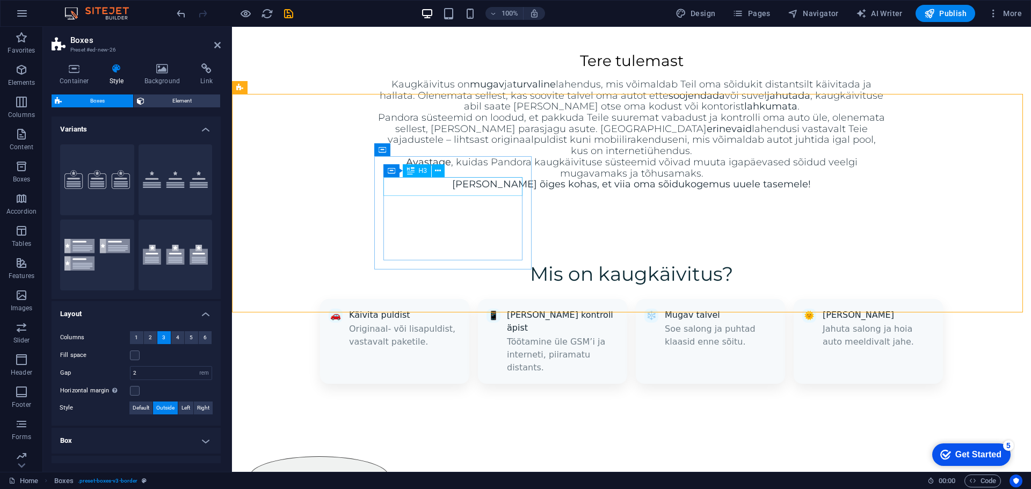
scroll to position [668, 0]
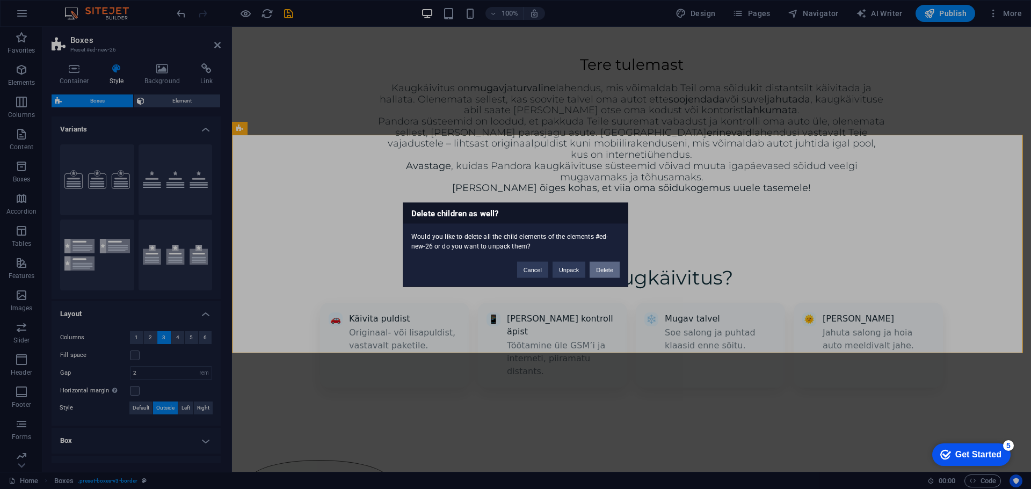
click at [608, 271] on button "Delete" at bounding box center [605, 270] width 30 height 16
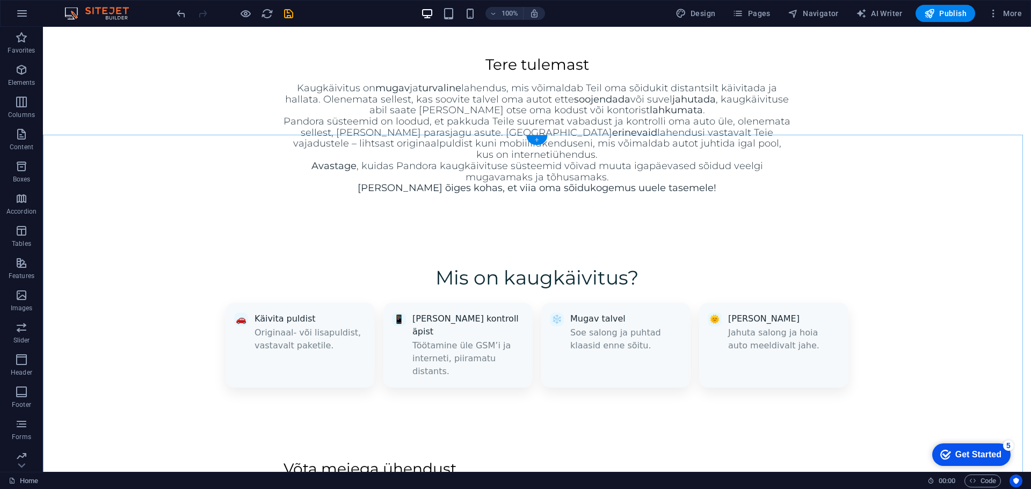
click at [531, 138] on div "+" at bounding box center [536, 140] width 21 height 10
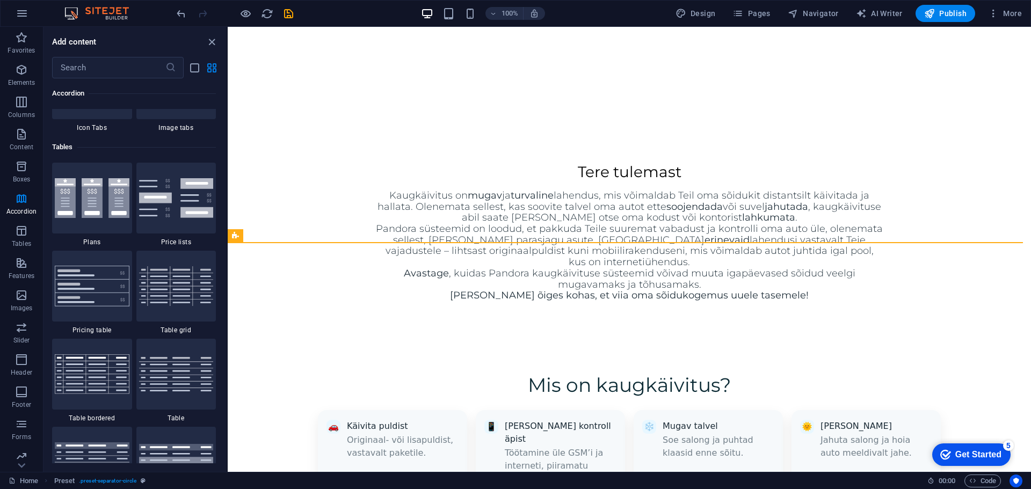
scroll to position [3706, 0]
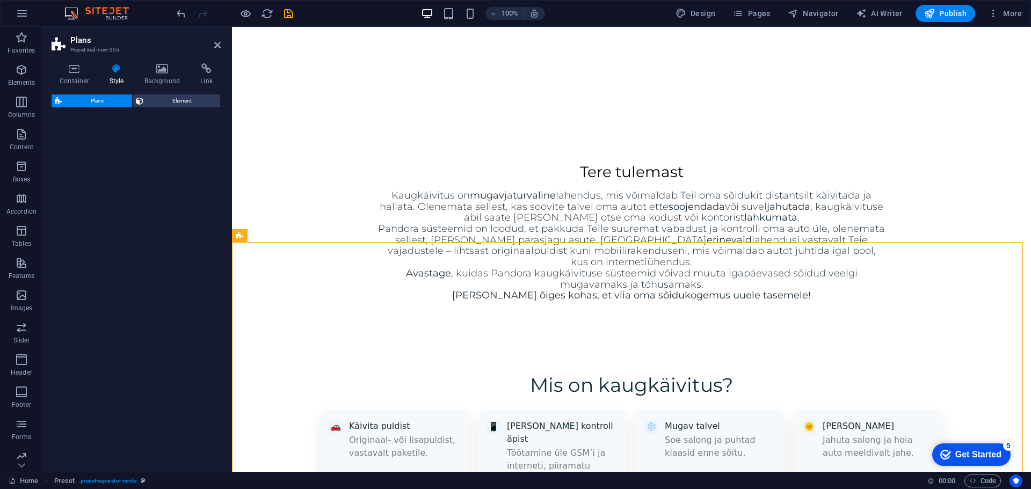
select select "rem"
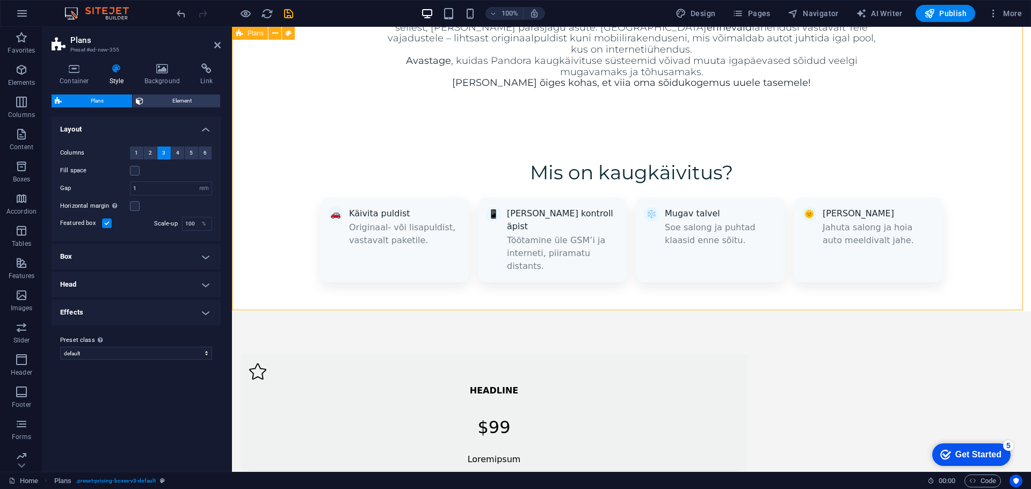
scroll to position [749, 0]
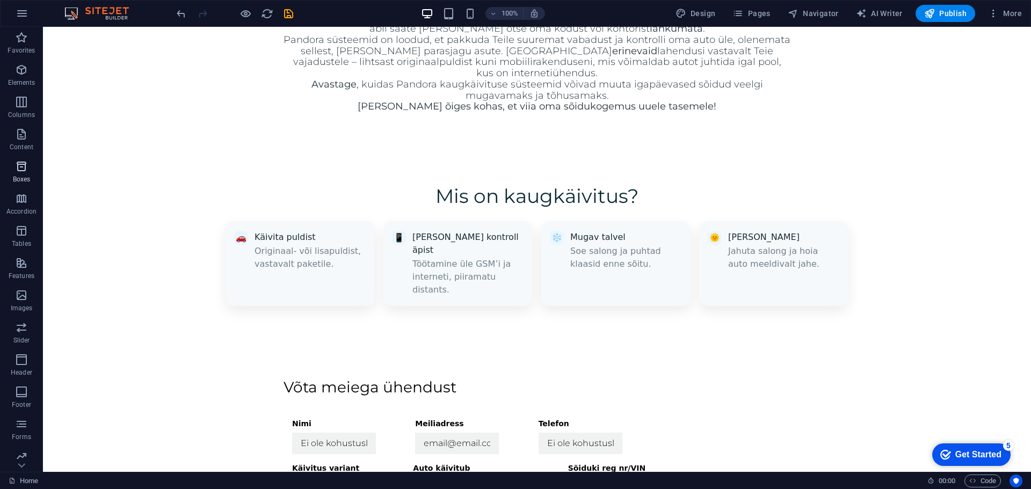
click at [25, 169] on icon "button" at bounding box center [21, 166] width 13 height 13
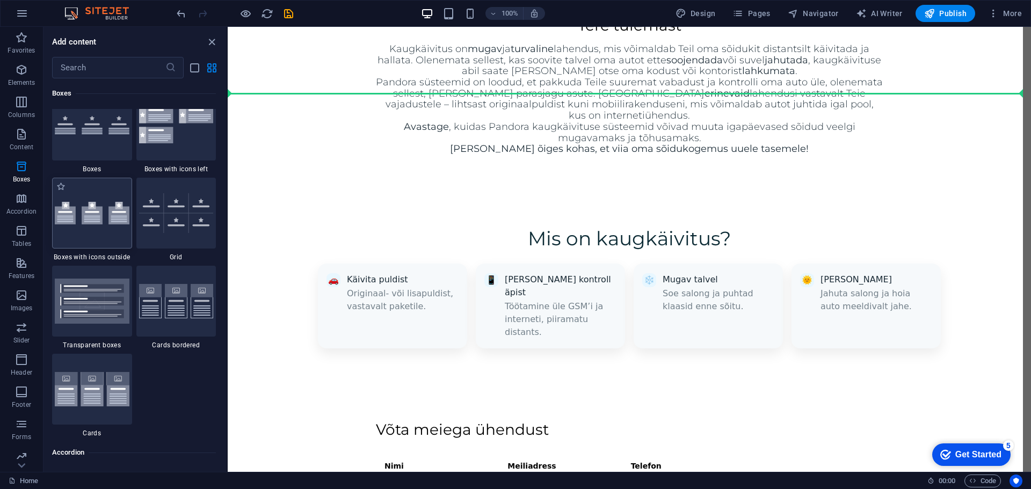
scroll to position [704, 0]
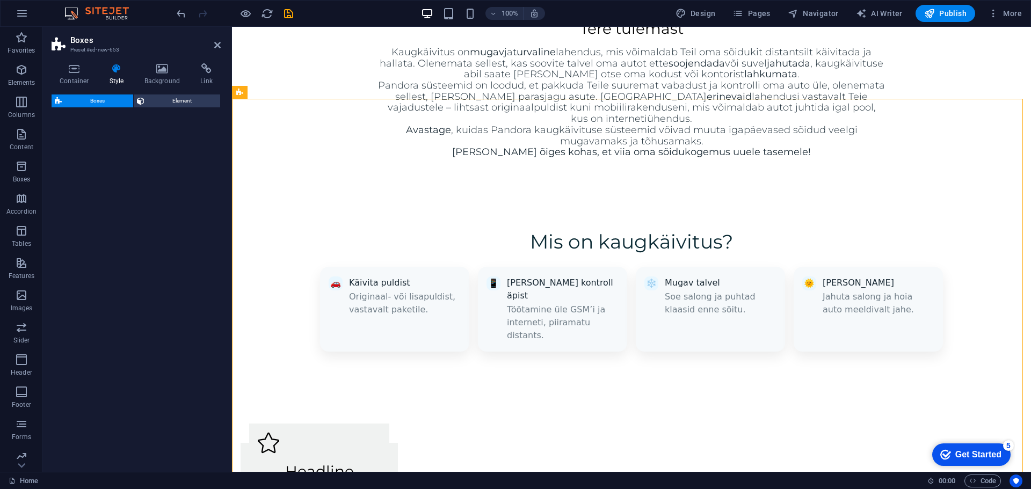
select select "rem"
select select "preset-boxes-v3-icons-outside"
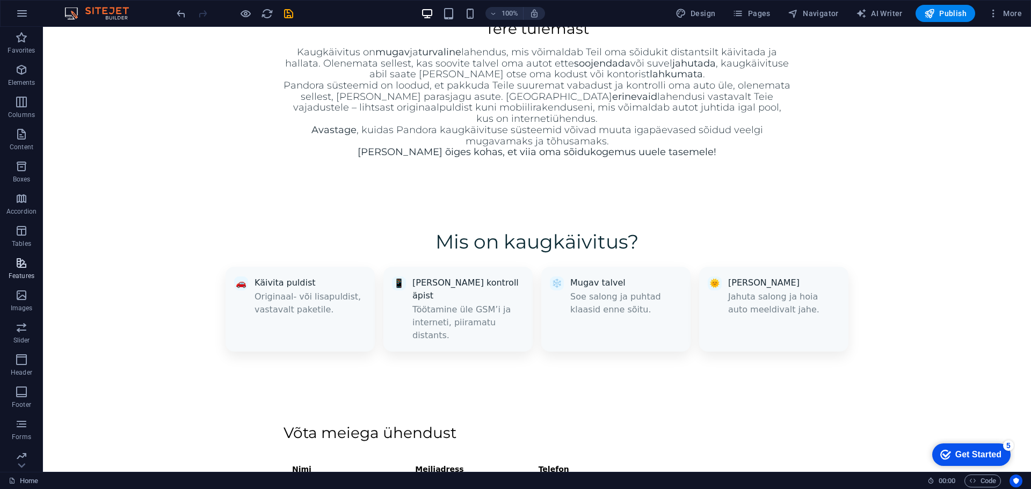
click at [20, 258] on icon "button" at bounding box center [21, 263] width 13 height 13
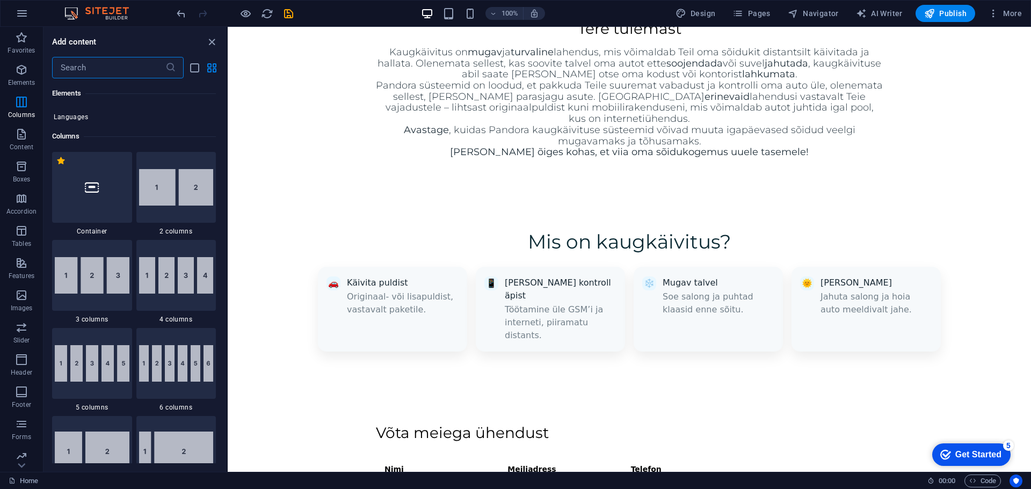
scroll to position [483, 0]
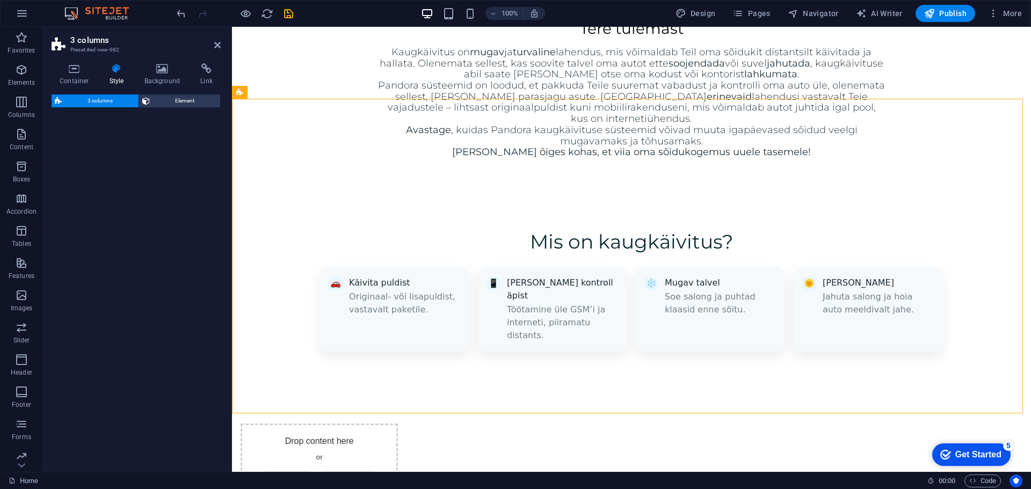
select select "rem"
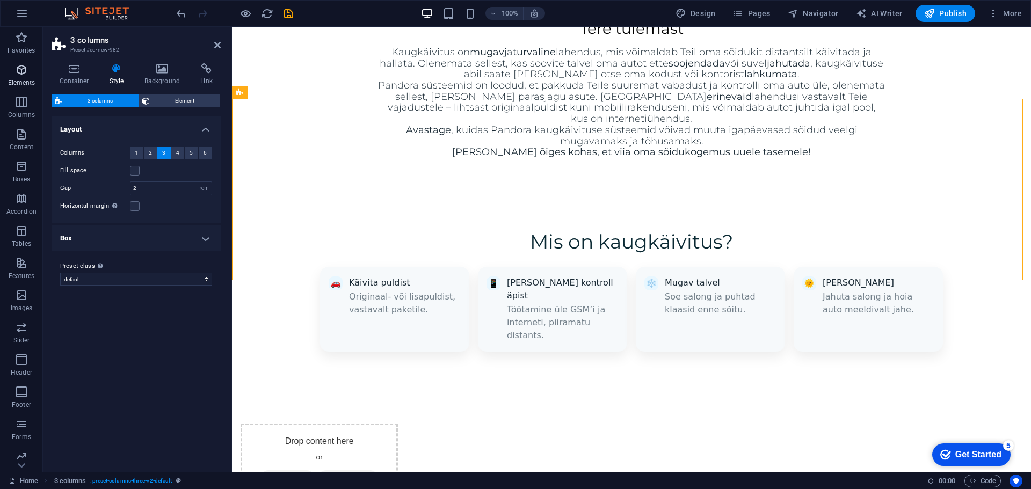
click at [18, 67] on icon "button" at bounding box center [21, 69] width 13 height 13
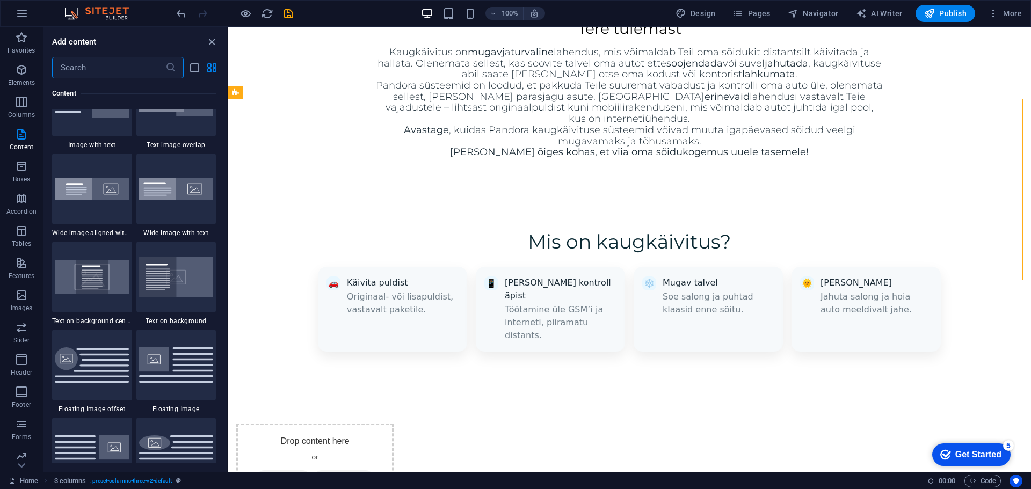
scroll to position [2046, 0]
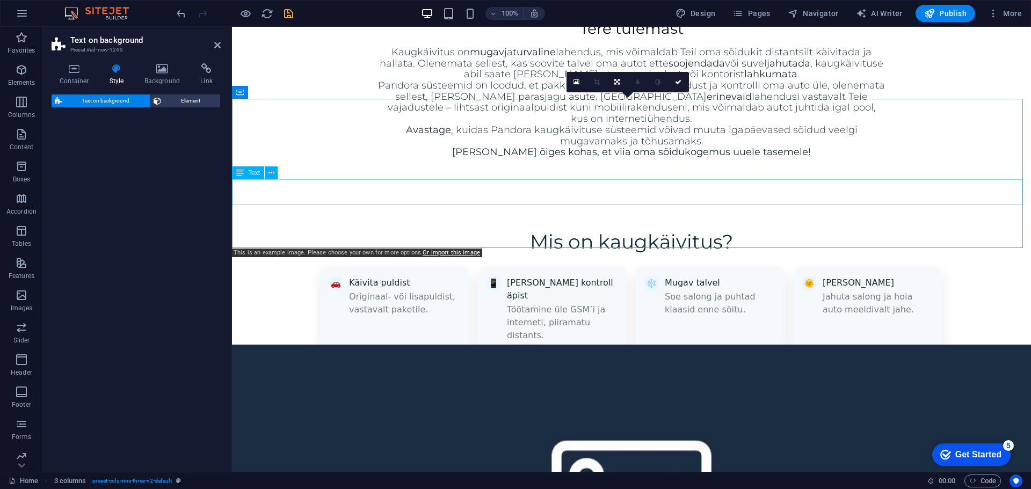
select select "%"
select select "rem"
select select "px"
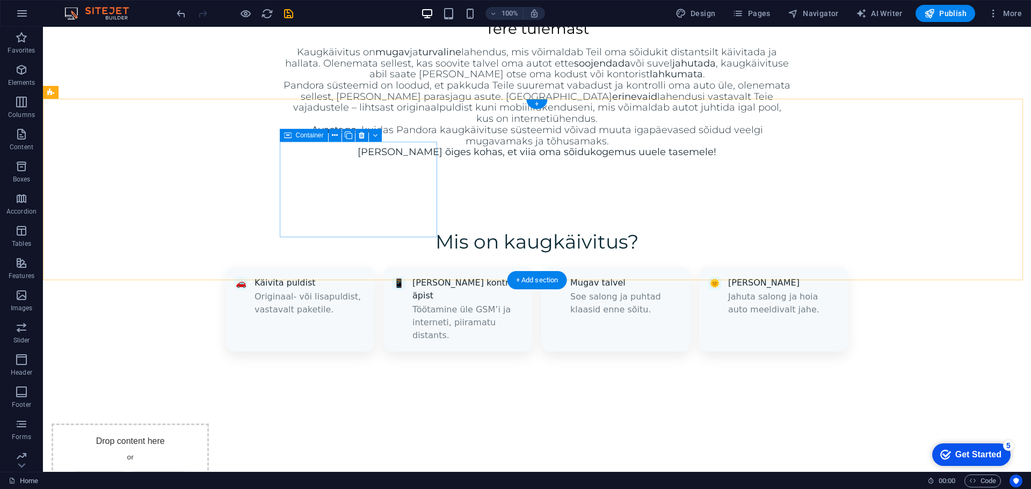
click at [125, 471] on span "Add elements" at bounding box center [98, 478] width 53 height 15
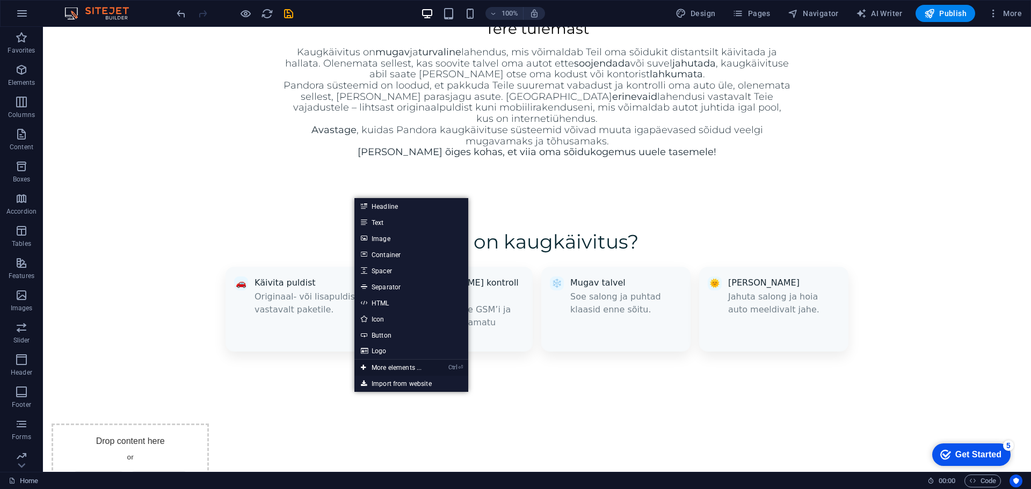
click at [402, 364] on link "Ctrl ⏎ More elements ..." at bounding box center [392, 368] width 74 height 16
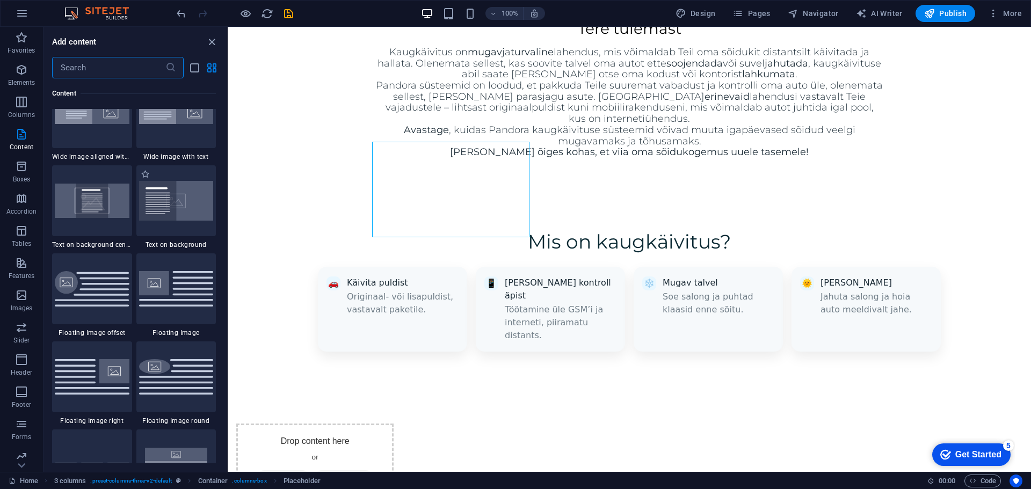
scroll to position [2156, 0]
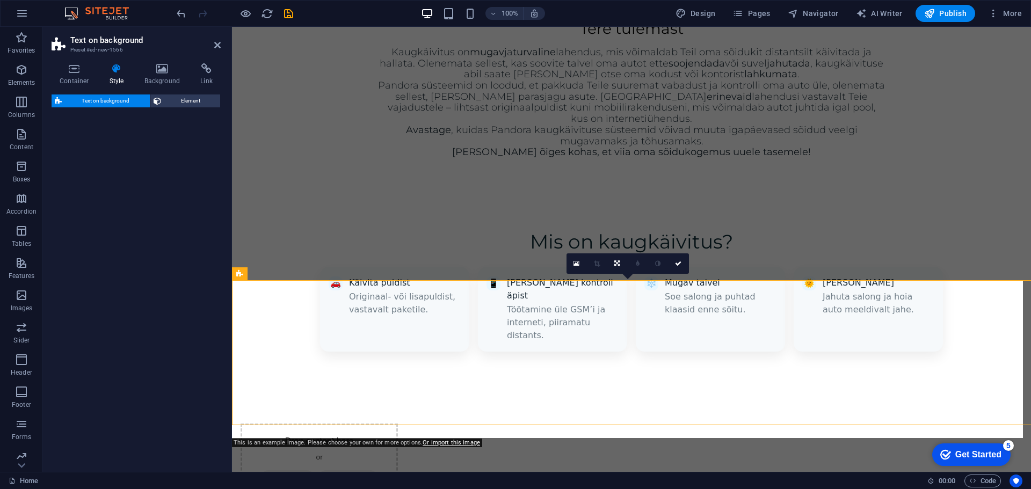
select select "%"
select select "rem"
select select "px"
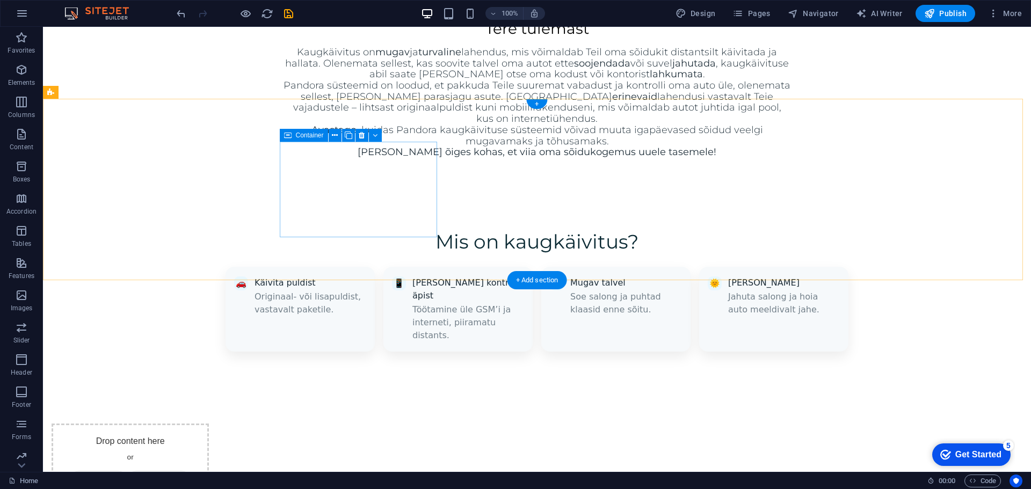
click at [125, 471] on span "Add elements" at bounding box center [98, 478] width 53 height 15
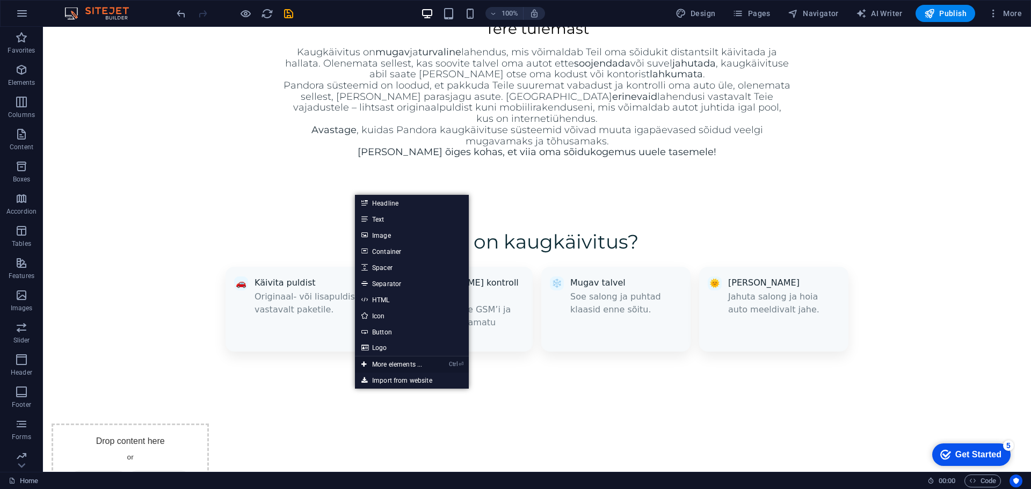
click at [400, 364] on link "Ctrl ⏎ More elements ..." at bounding box center [392, 365] width 74 height 16
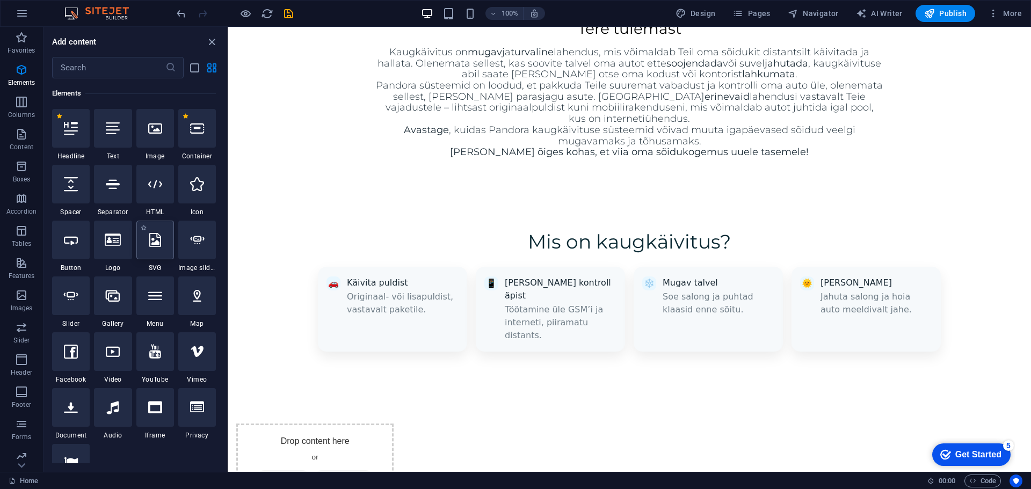
scroll to position [168, 0]
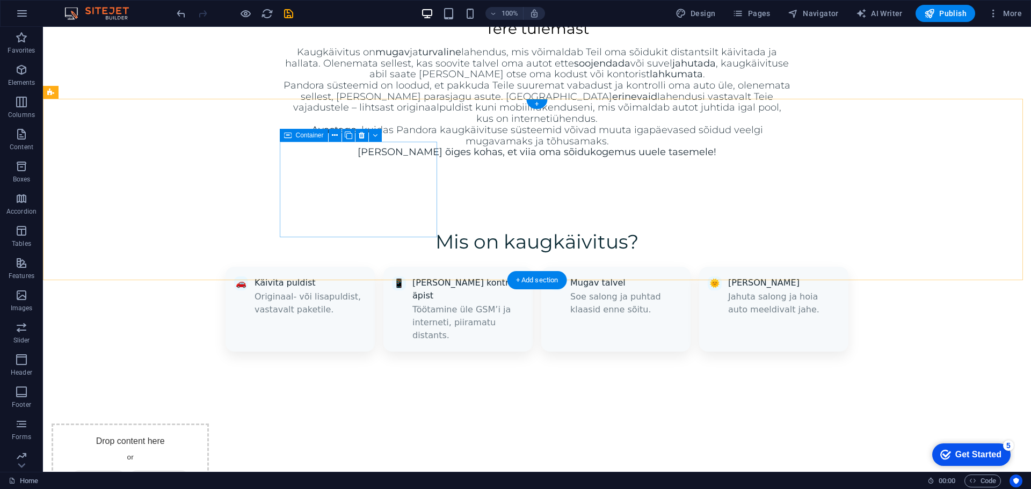
click at [125, 471] on span "Add elements" at bounding box center [98, 478] width 53 height 15
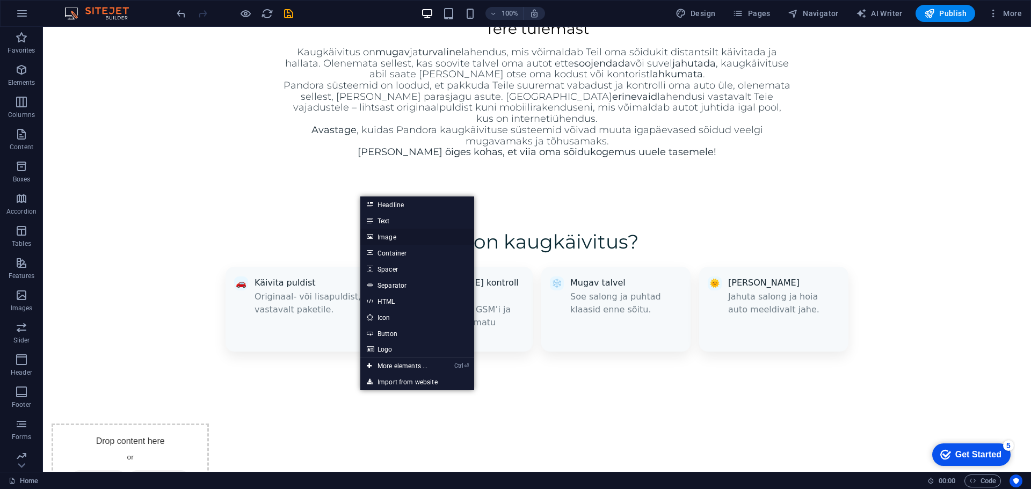
click at [391, 238] on link "Image" at bounding box center [417, 237] width 114 height 16
